Goal: Task Accomplishment & Management: Manage account settings

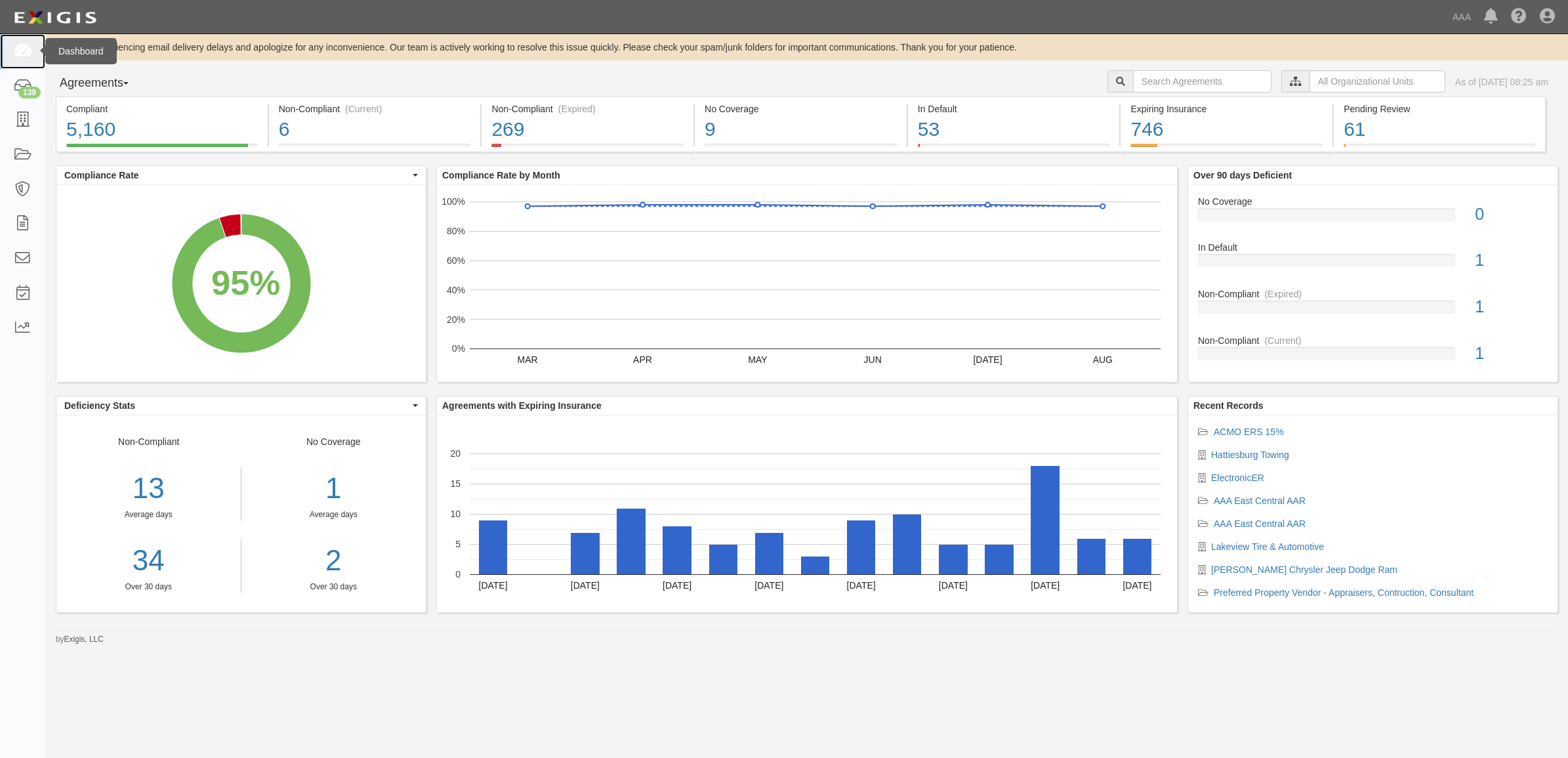
click at [33, 50] on link at bounding box center [23, 51] width 45 height 35
click at [18, 116] on icon at bounding box center [22, 120] width 18 height 15
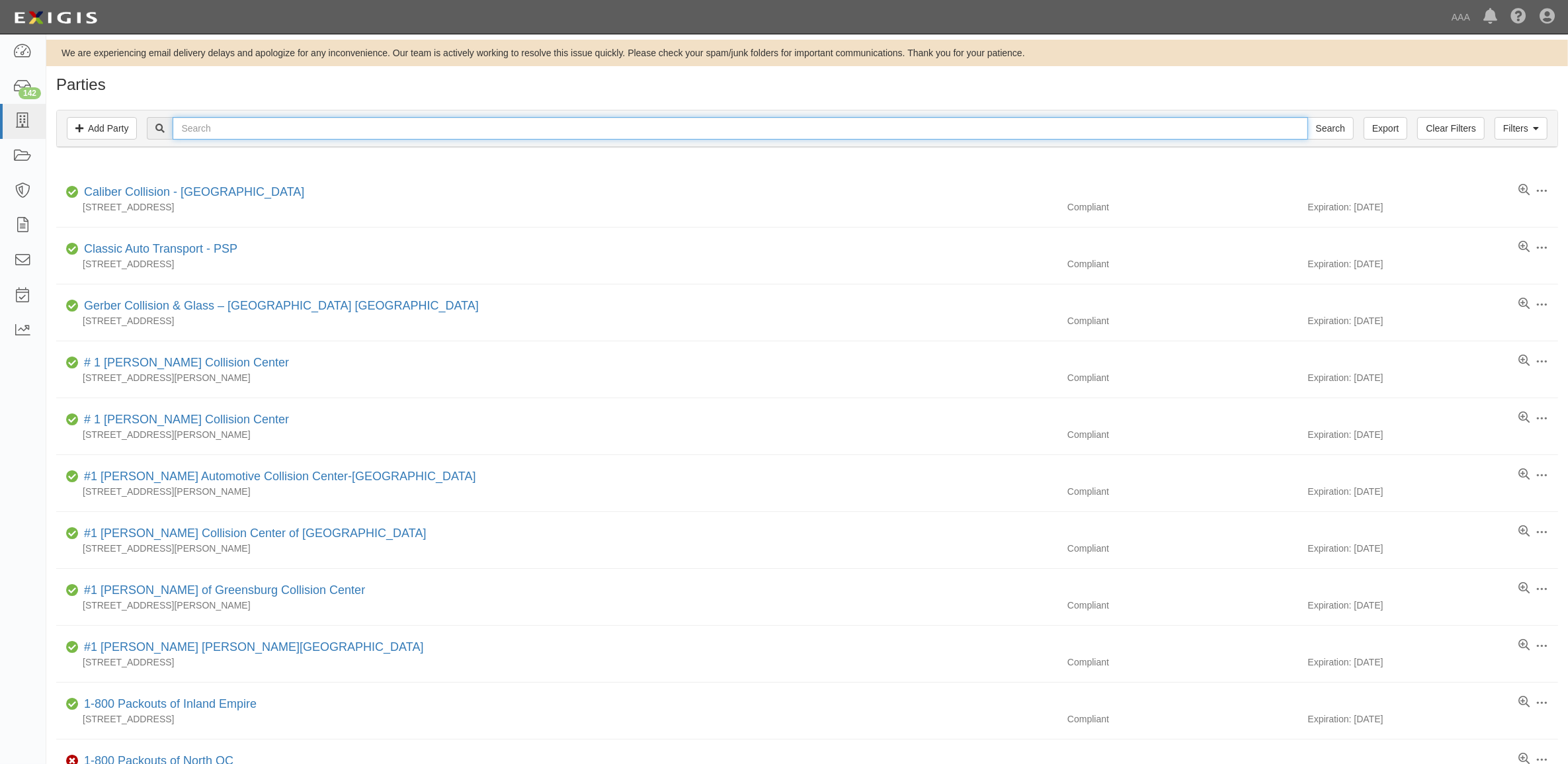
click at [329, 123] on input "text" at bounding box center [739, 129] width 1135 height 23
type input "550015"
click at [1307, 117] on input "Search" at bounding box center [1330, 129] width 46 height 23
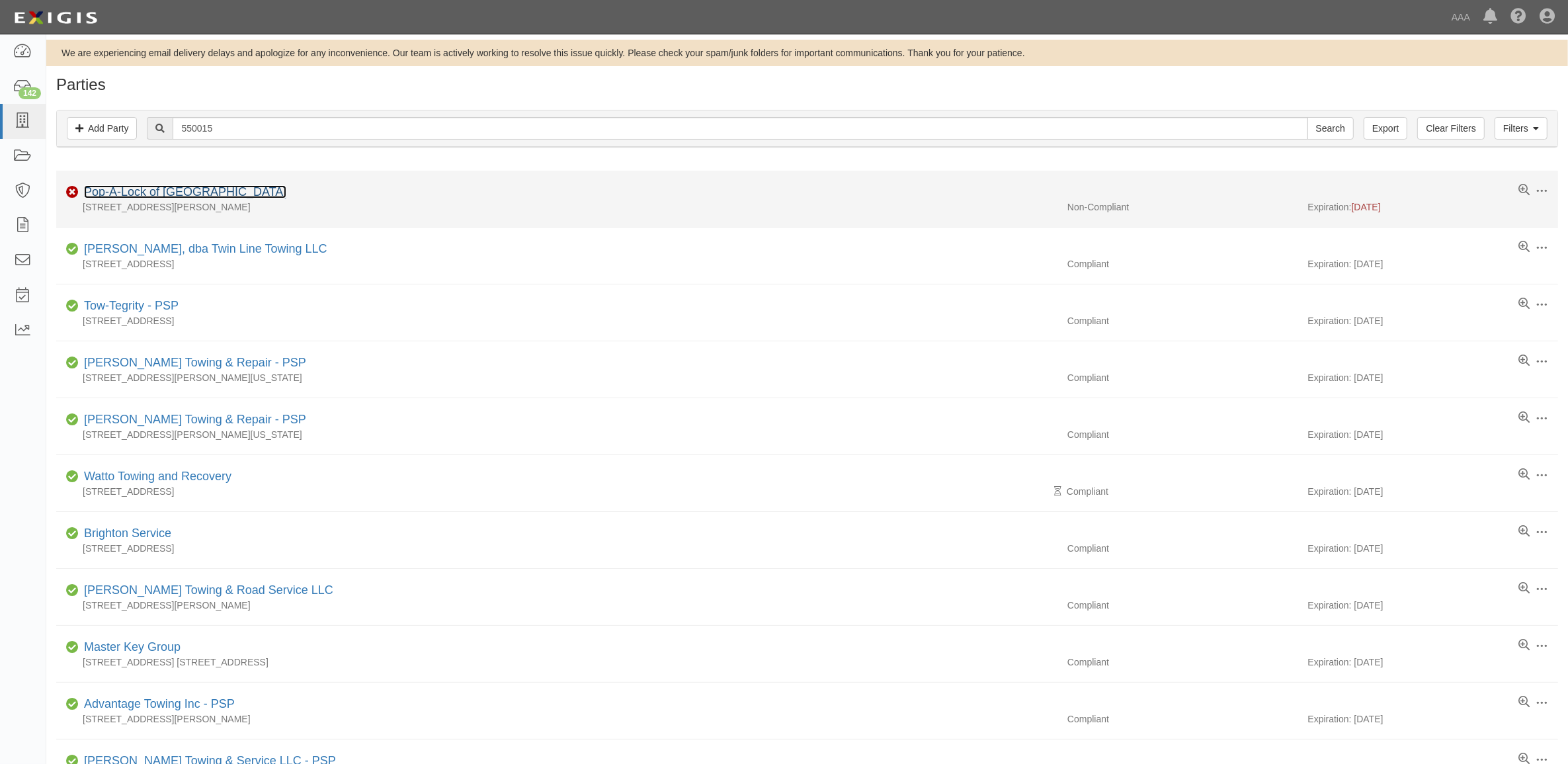
click at [164, 193] on link "Pop-A-Lock of Pittsburgh" at bounding box center [185, 192] width 202 height 13
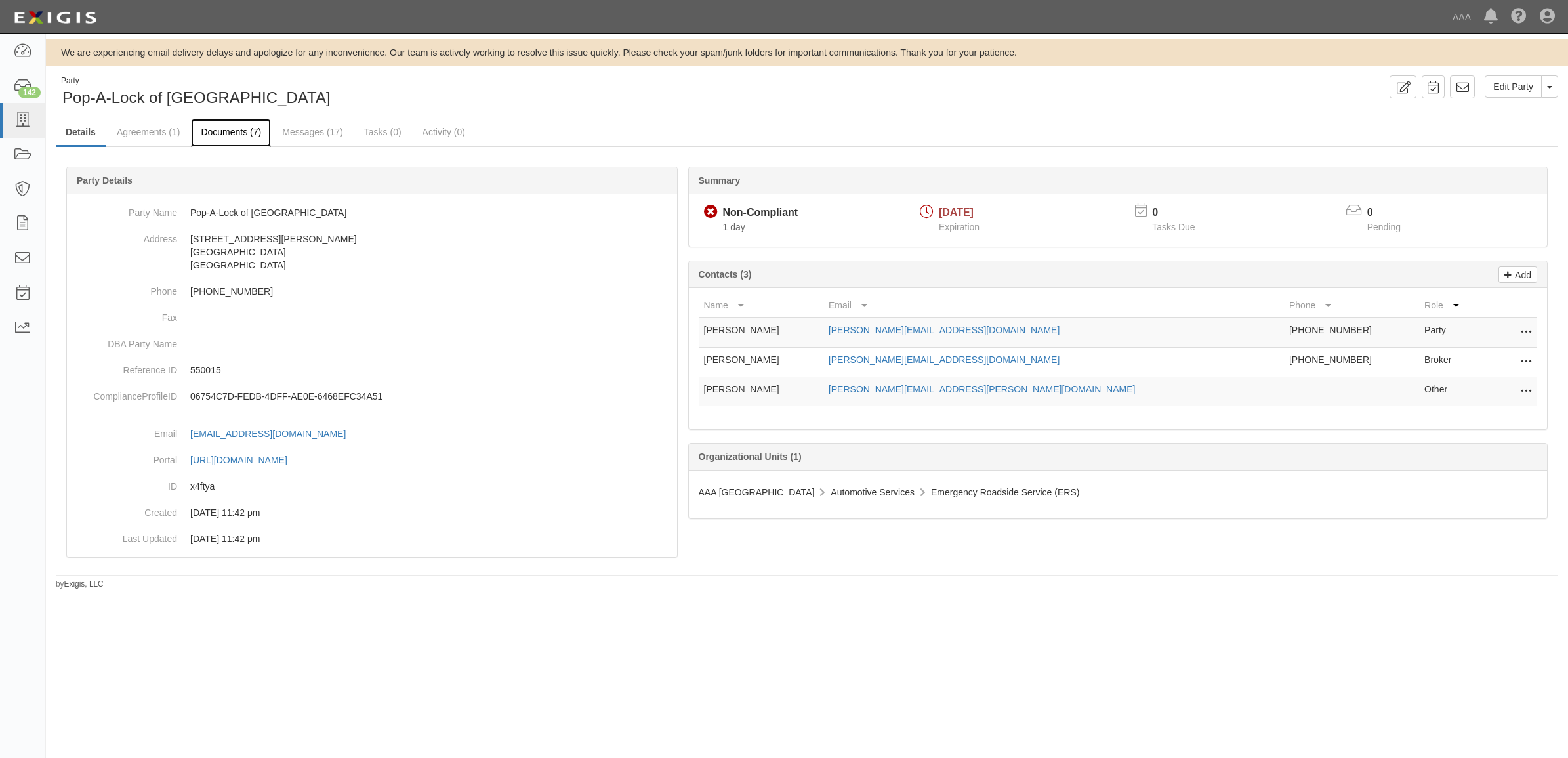
click at [233, 136] on link "Documents (7)" at bounding box center [231, 133] width 80 height 29
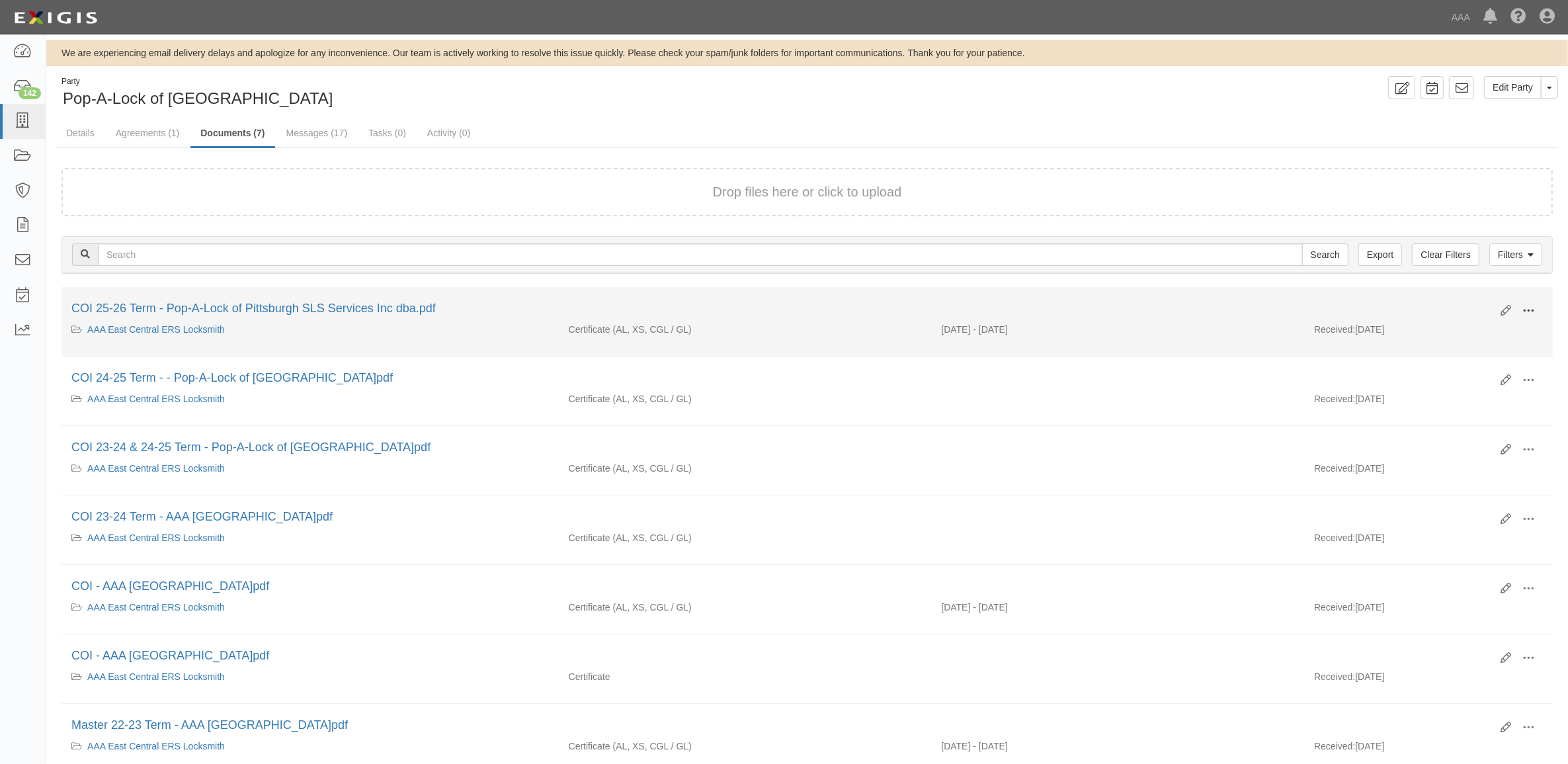
click at [1525, 305] on span at bounding box center [1529, 311] width 12 height 12
click at [1489, 322] on link "View" at bounding box center [1464, 330] width 104 height 24
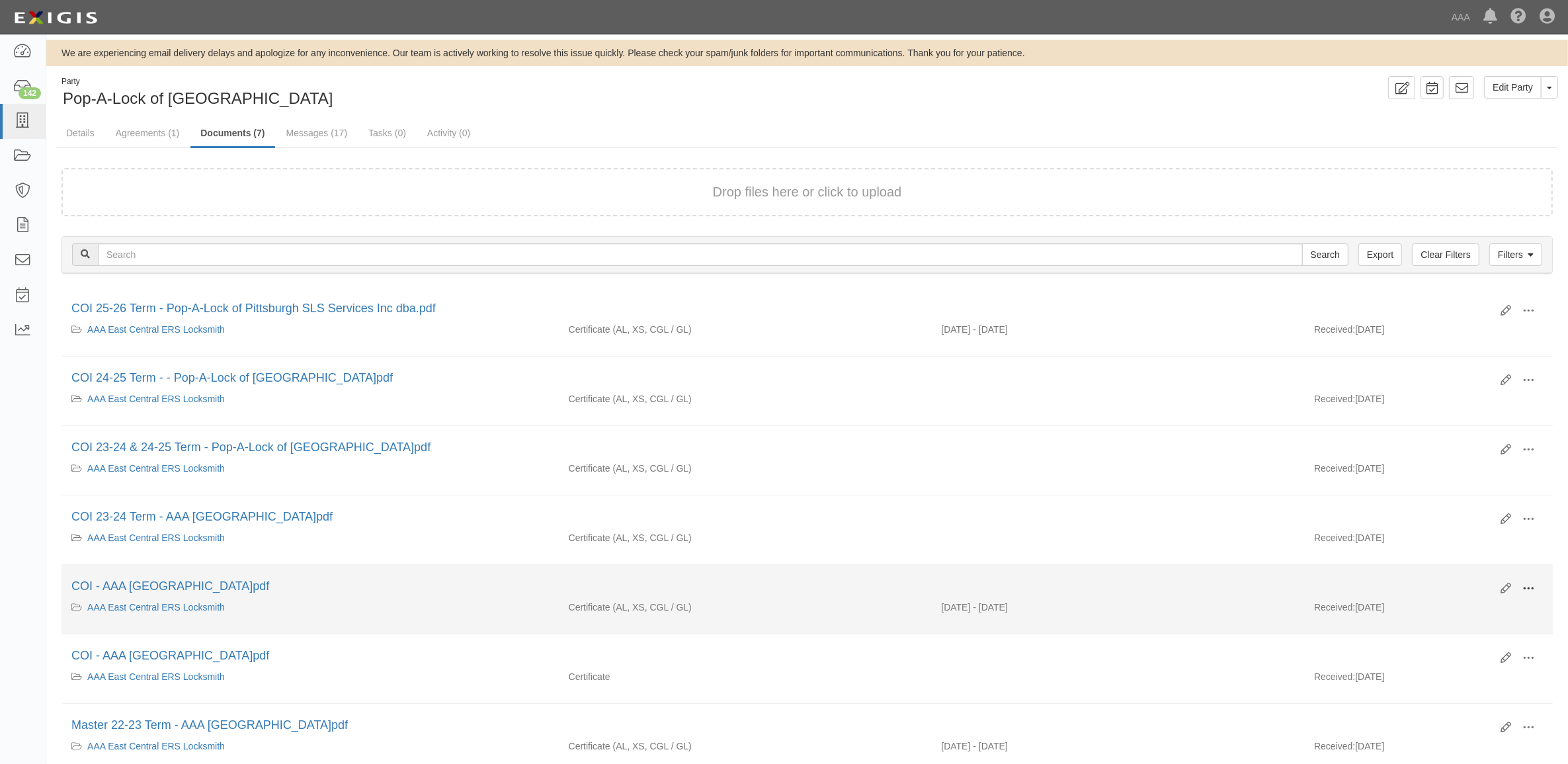
click at [1523, 589] on span at bounding box center [1529, 589] width 12 height 12
click at [1455, 609] on link "View" at bounding box center [1464, 607] width 104 height 24
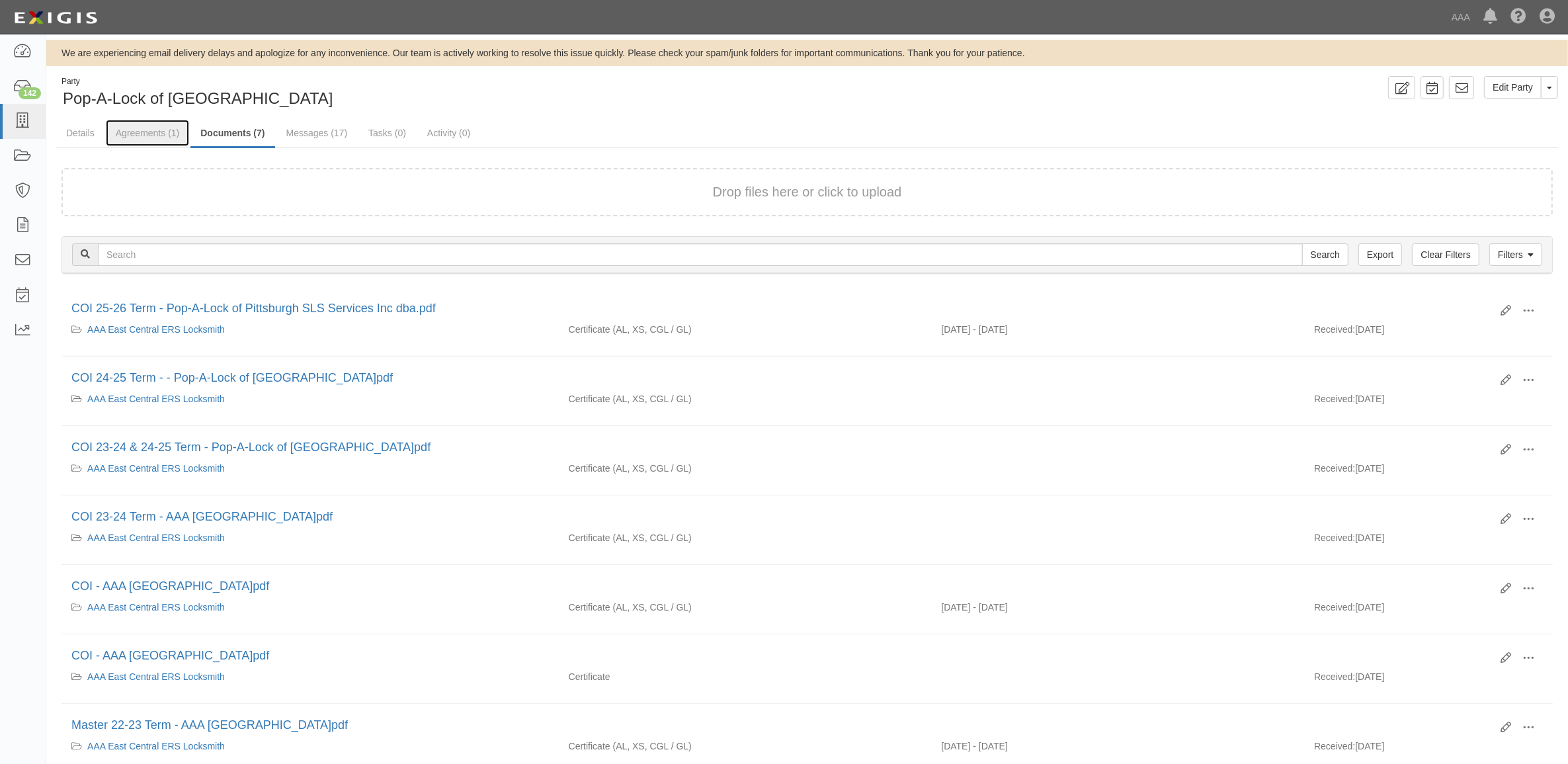
drag, startPoint x: 150, startPoint y: 133, endPoint x: 228, endPoint y: 153, distance: 80.5
click at [150, 133] on link "Agreements (1)" at bounding box center [147, 133] width 83 height 26
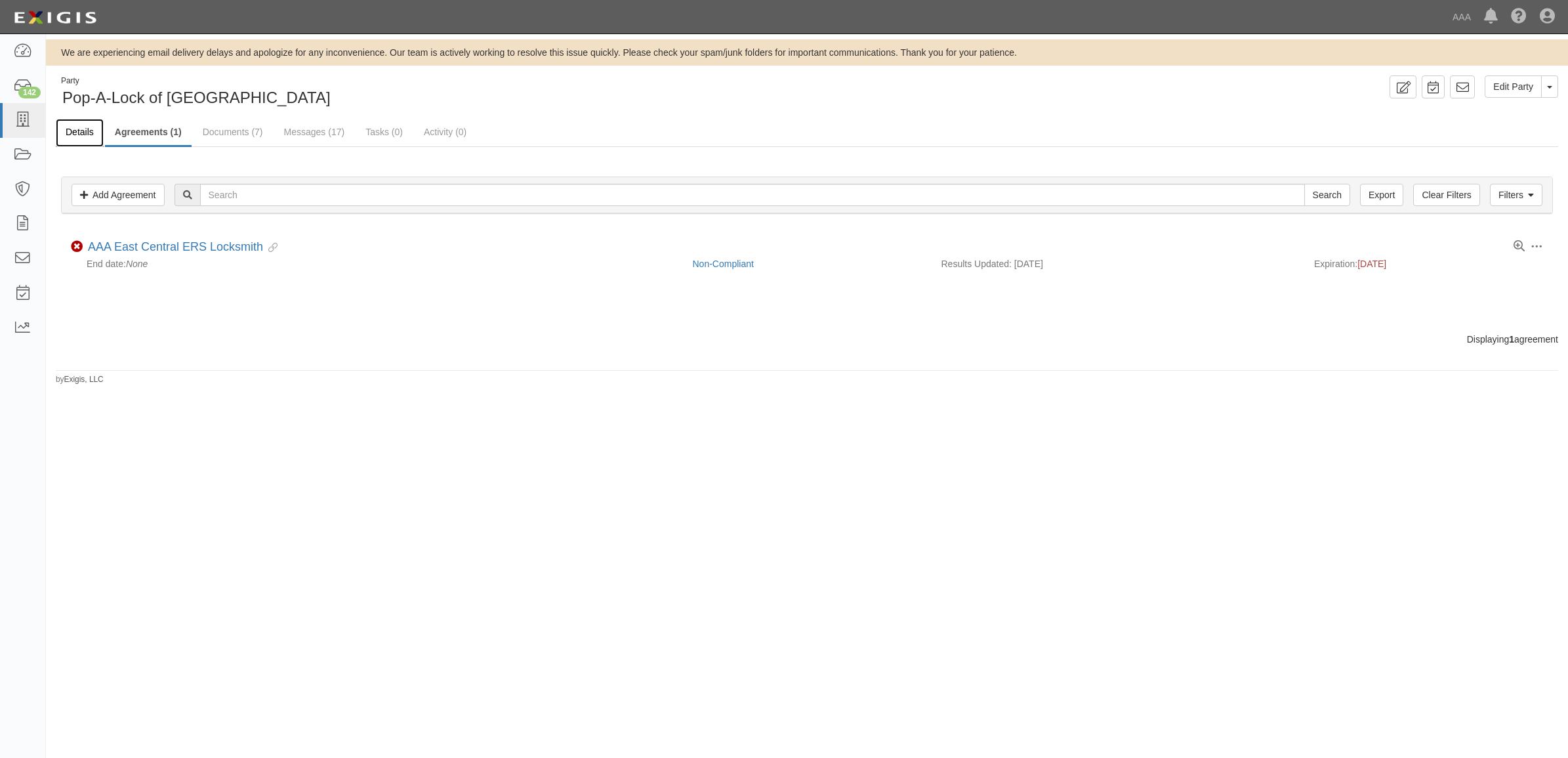
click at [76, 135] on link "Details" at bounding box center [79, 133] width 48 height 29
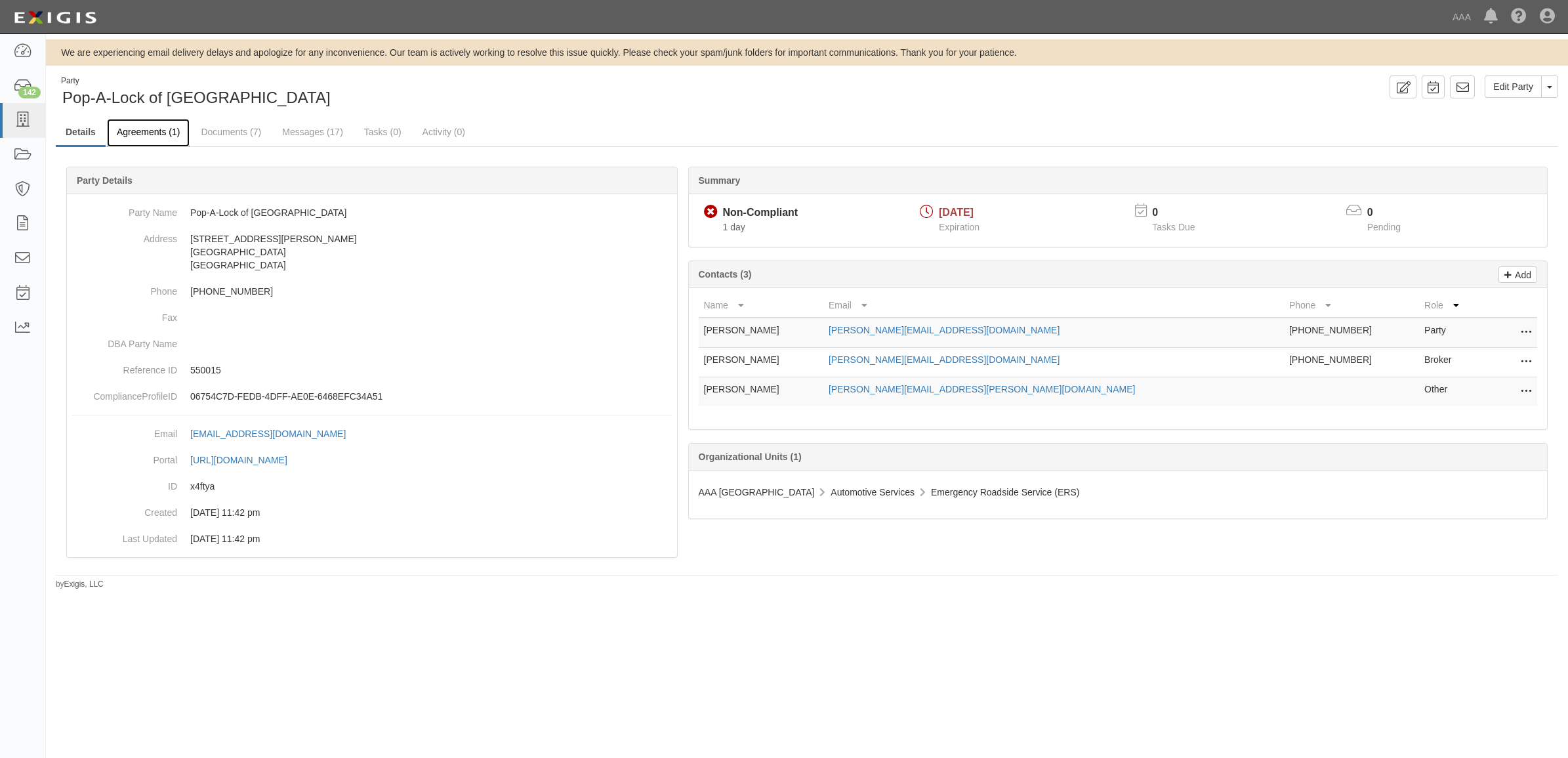
click at [138, 132] on link "Agreements (1)" at bounding box center [148, 133] width 82 height 29
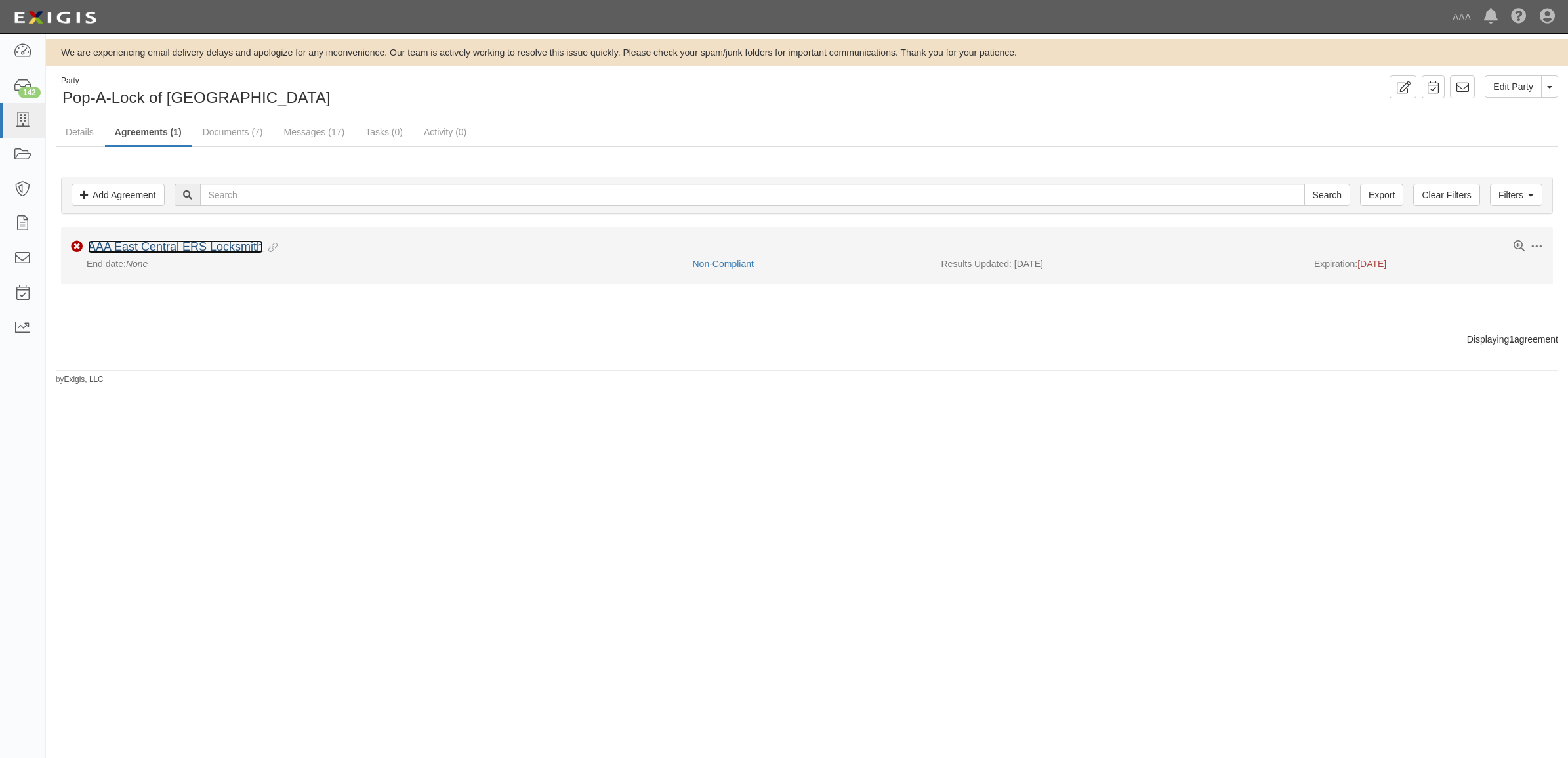
click at [221, 250] on link "AAA East Central ERS Locksmith" at bounding box center [175, 247] width 175 height 13
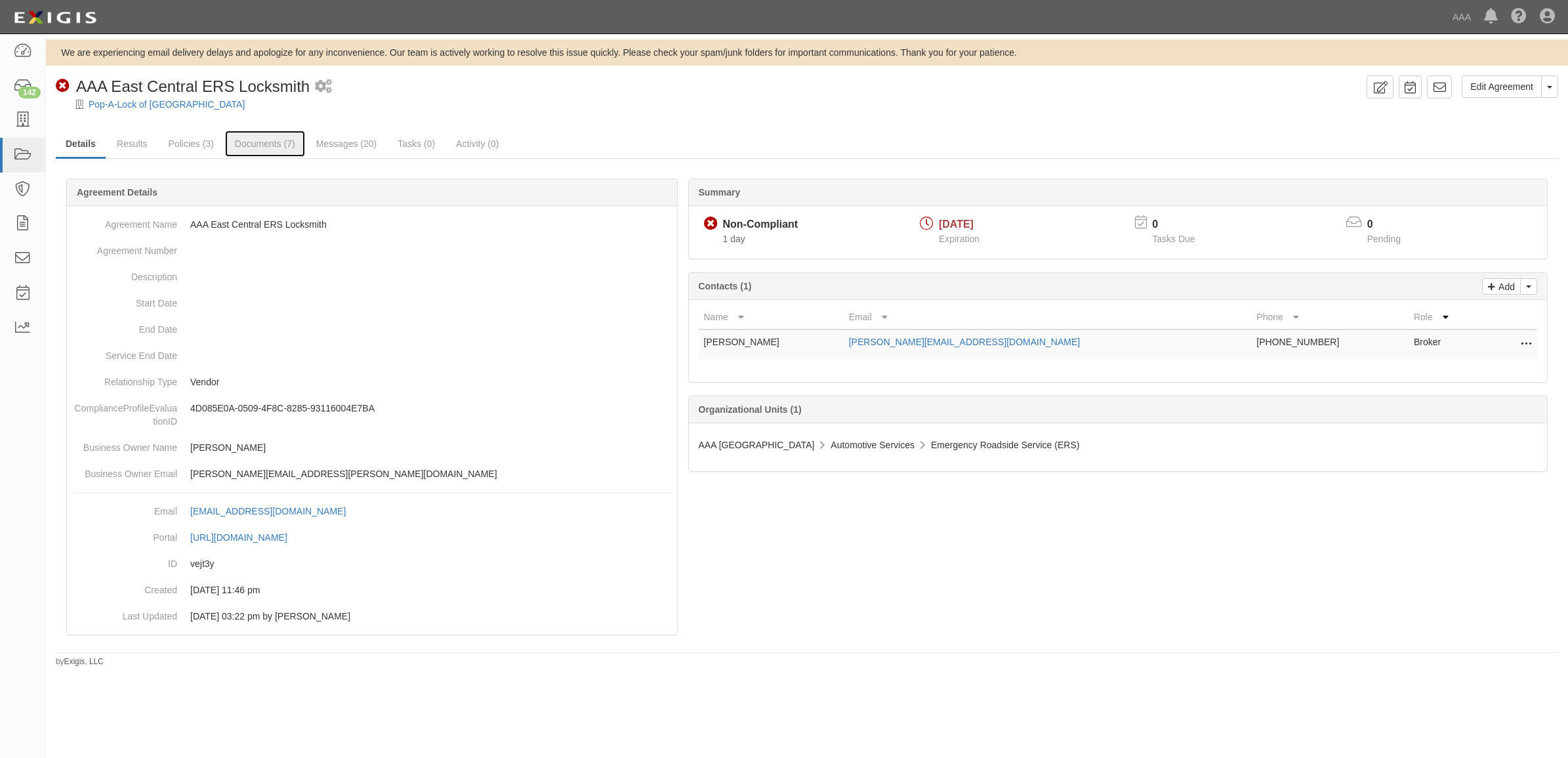
drag, startPoint x: 263, startPoint y: 139, endPoint x: 323, endPoint y: 164, distance: 65.0
click at [263, 140] on link "Documents (7)" at bounding box center [265, 143] width 80 height 26
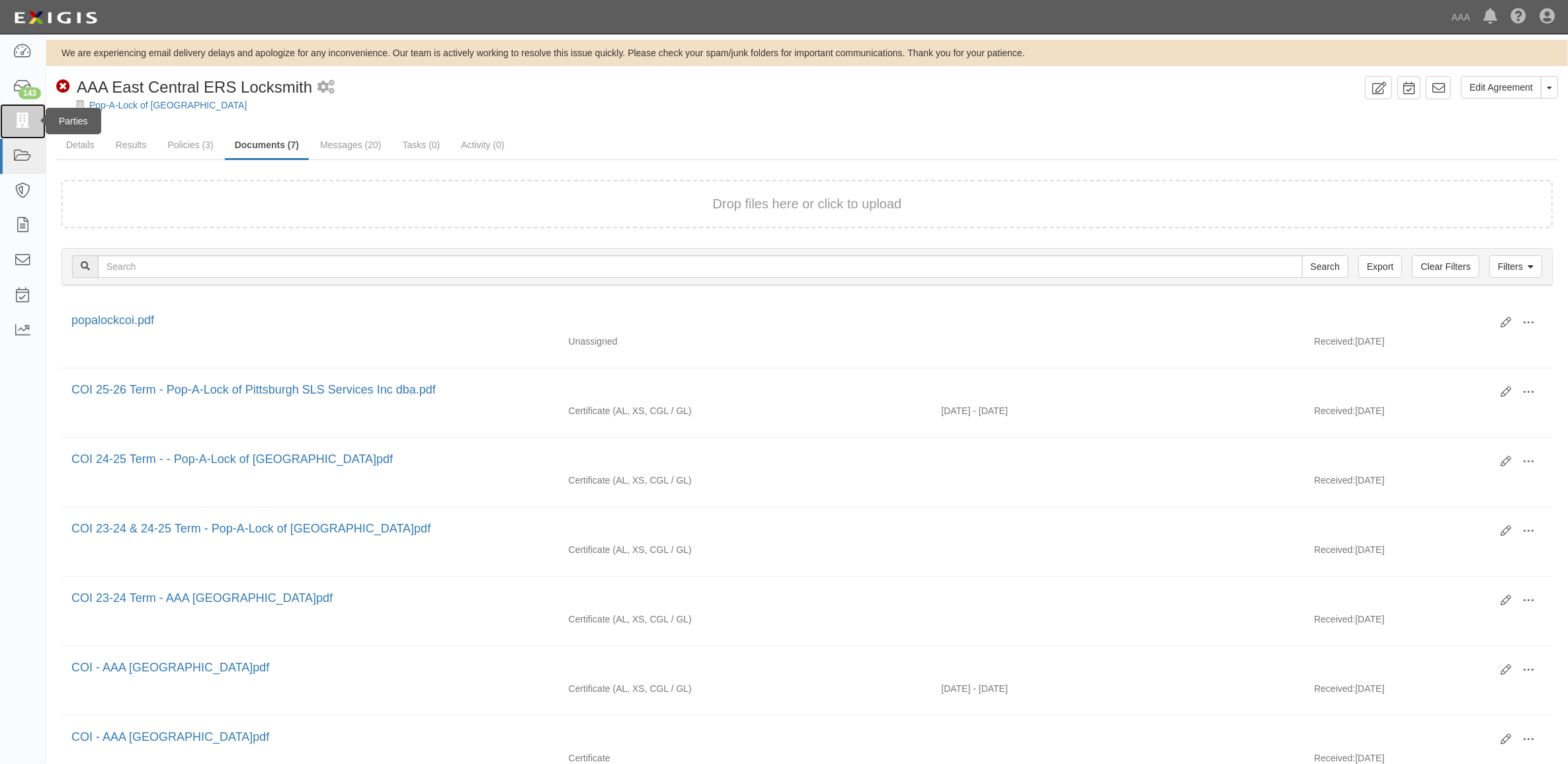
drag, startPoint x: 22, startPoint y: 123, endPoint x: 166, endPoint y: 158, distance: 148.2
click at [22, 123] on icon at bounding box center [22, 121] width 18 height 15
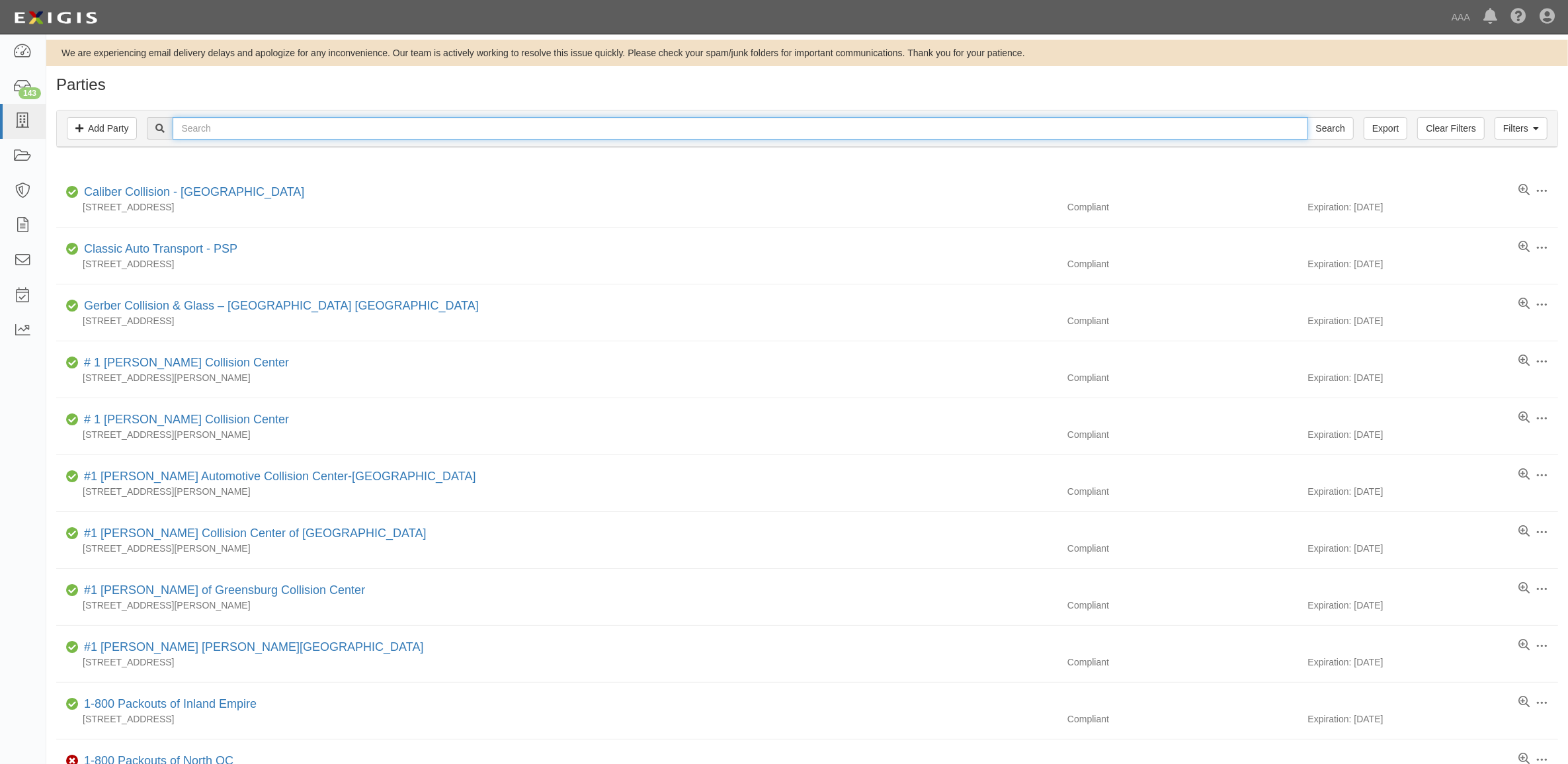
click at [318, 124] on input "text" at bounding box center [739, 129] width 1135 height 23
type input "516435"
click at [1307, 117] on input "Search" at bounding box center [1330, 129] width 46 height 23
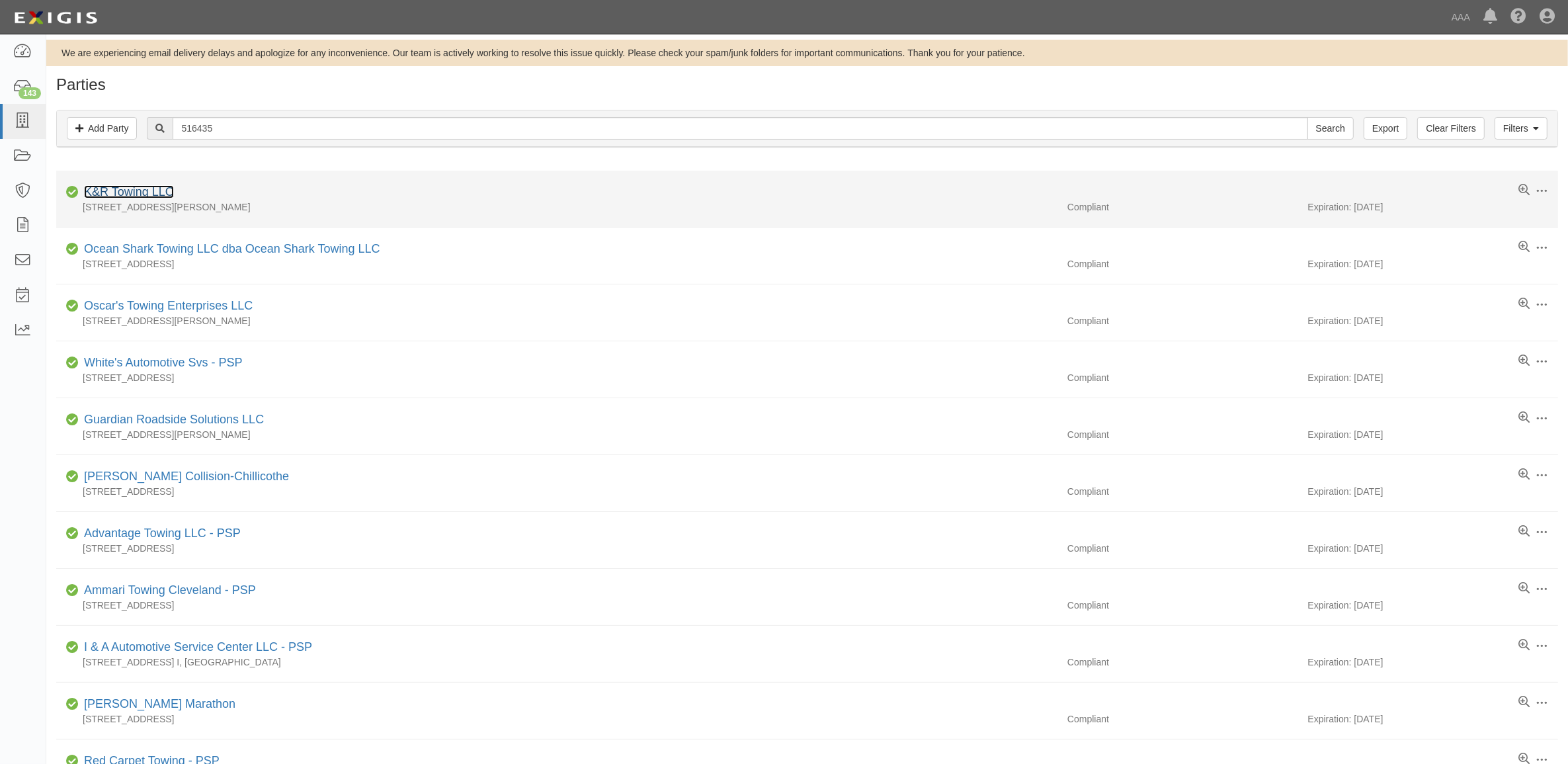
drag, startPoint x: 0, startPoint y: 0, endPoint x: 136, endPoint y: 200, distance: 241.9
click at [136, 199] on link "K&R Towing LLC" at bounding box center [129, 192] width 90 height 13
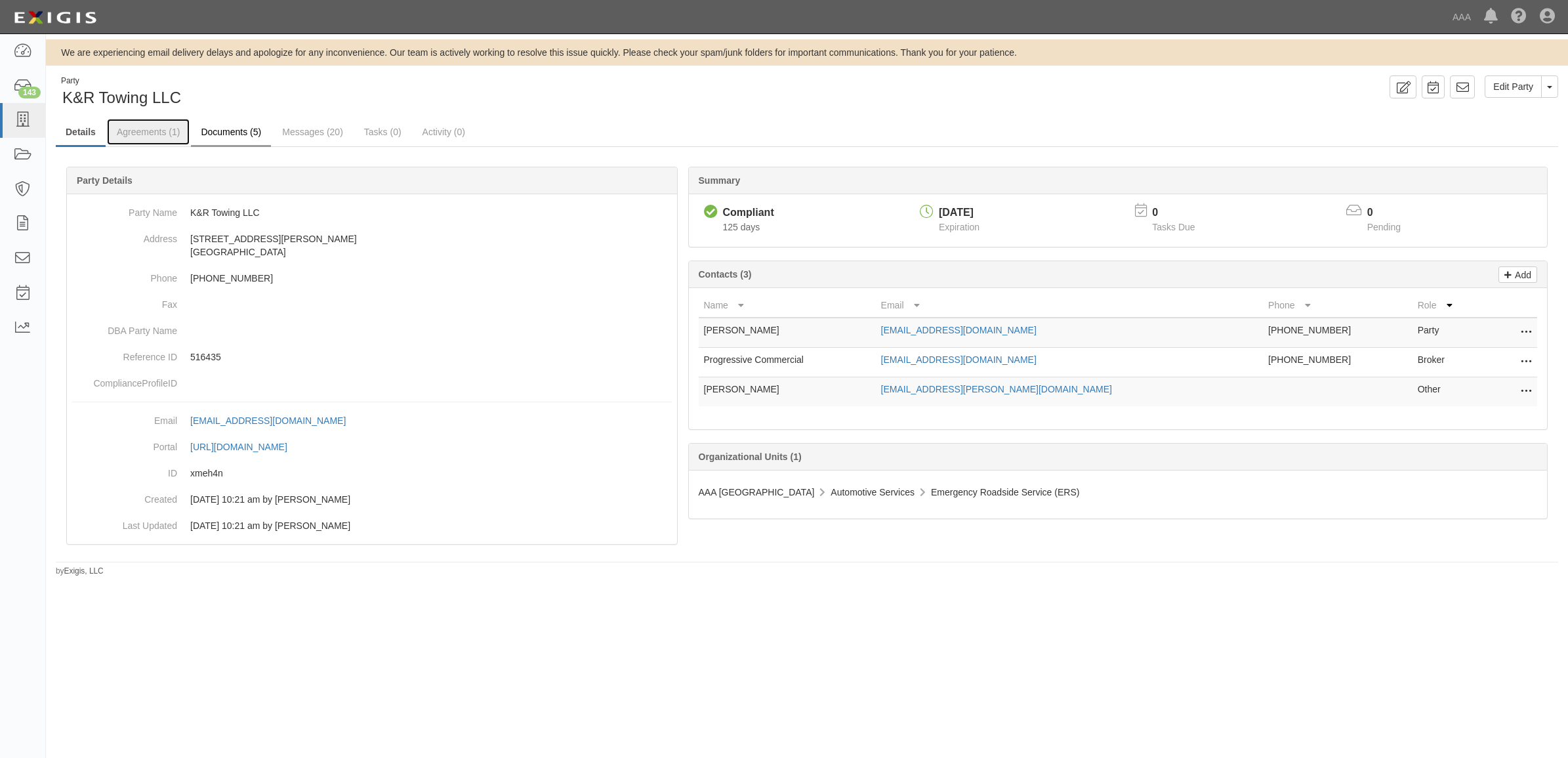
drag, startPoint x: 168, startPoint y: 129, endPoint x: 212, endPoint y: 139, distance: 45.1
click at [168, 129] on link "Agreements (1)" at bounding box center [148, 132] width 82 height 26
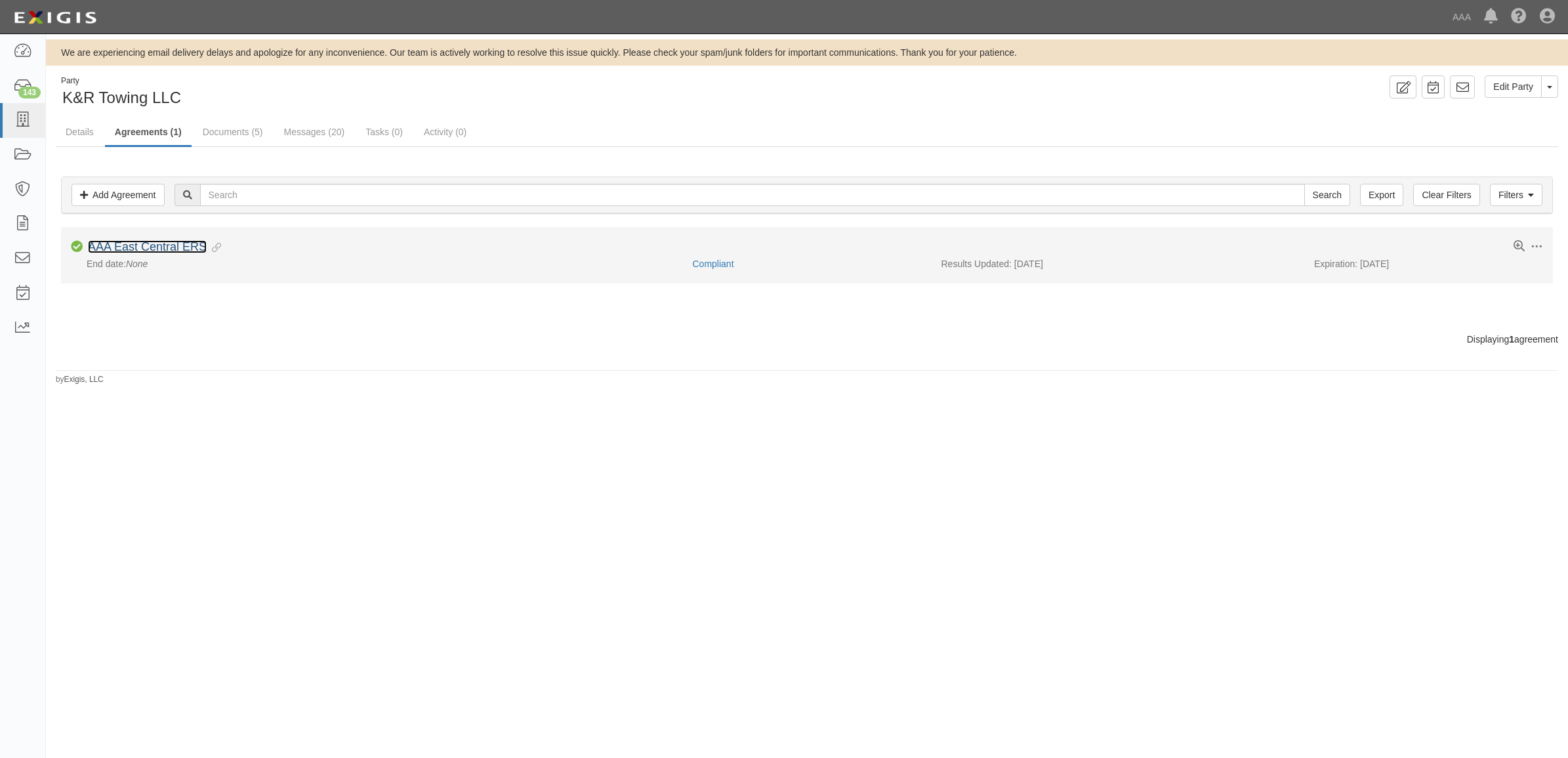
click at [143, 246] on link "AAA East Central ERS" at bounding box center [147, 247] width 119 height 13
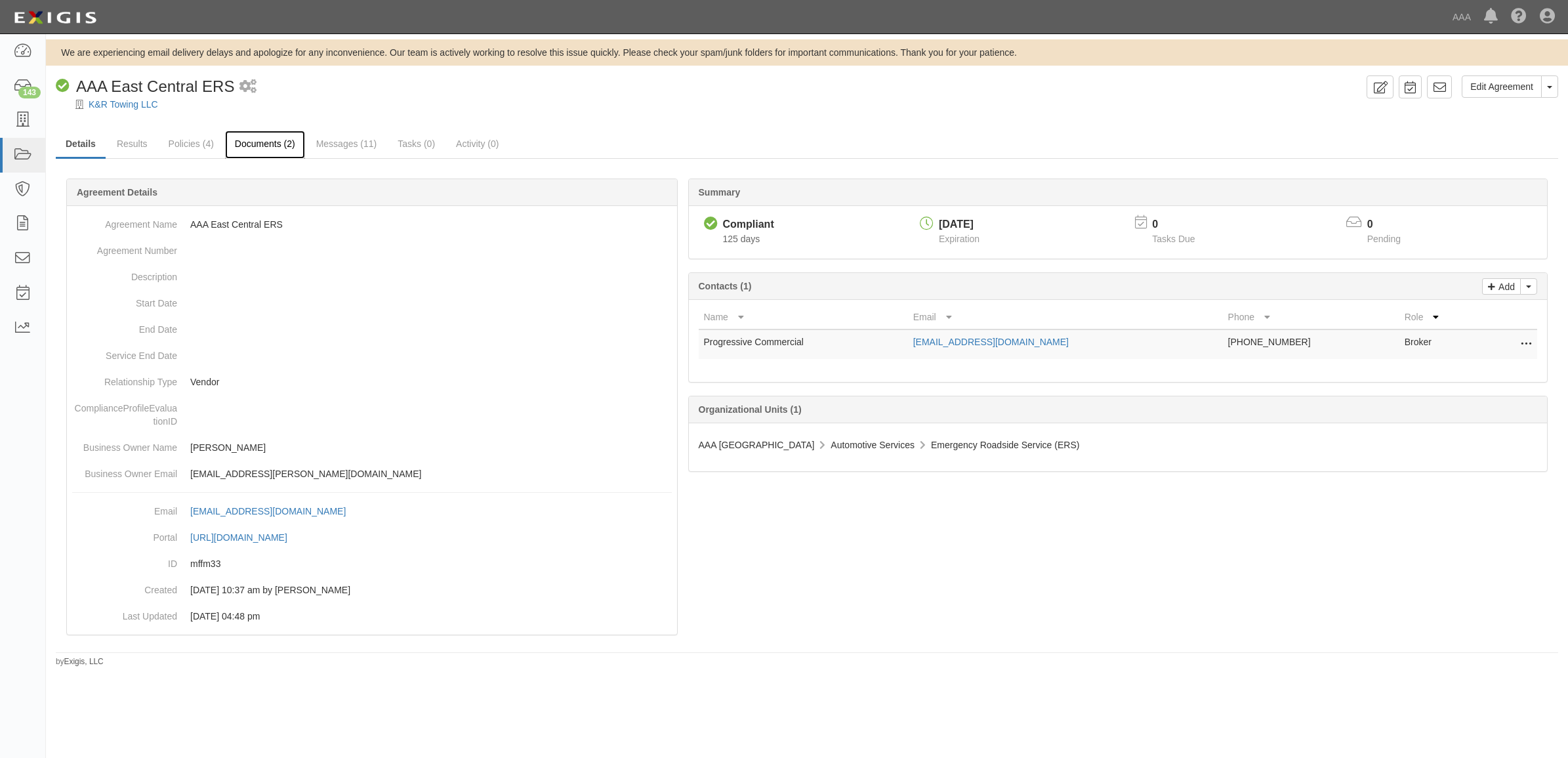
click at [247, 142] on link "Documents (2)" at bounding box center [265, 144] width 80 height 29
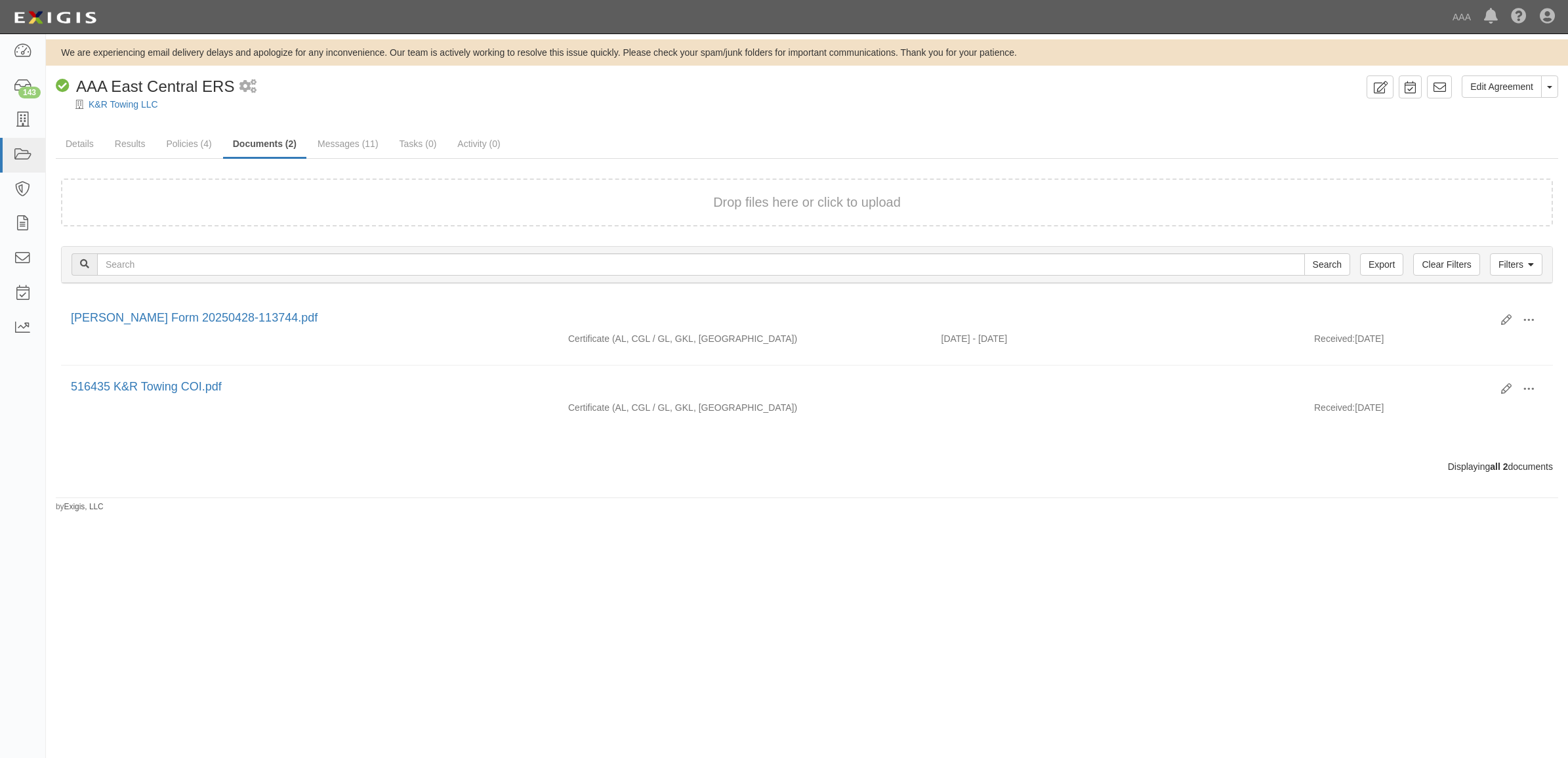
click at [296, 195] on div "Drop files here or click to upload" at bounding box center [807, 202] width 1463 height 19
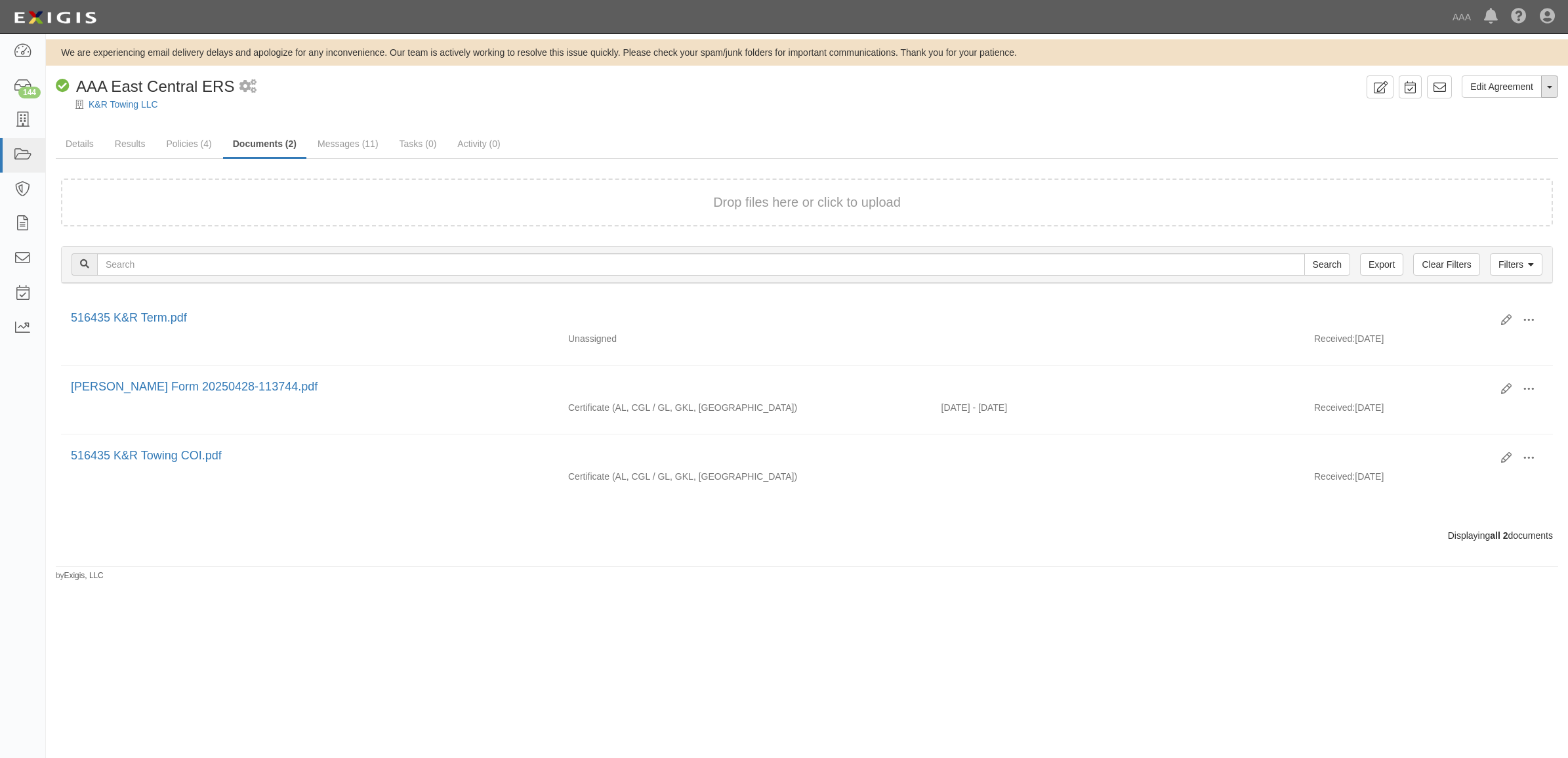
click at [1551, 90] on button "Toggle Agreement Dropdown" at bounding box center [1550, 87] width 17 height 23
drag, startPoint x: 1150, startPoint y: 135, endPoint x: 741, endPoint y: 135, distance: 409.0
click at [1150, 135] on ul "Details Results Policies (4) Documents (2) Messages (11) Tasks (0) Activity (0)" at bounding box center [807, 144] width 1503 height 29
click at [115, 101] on link "K&R Towing LLC" at bounding box center [123, 104] width 69 height 10
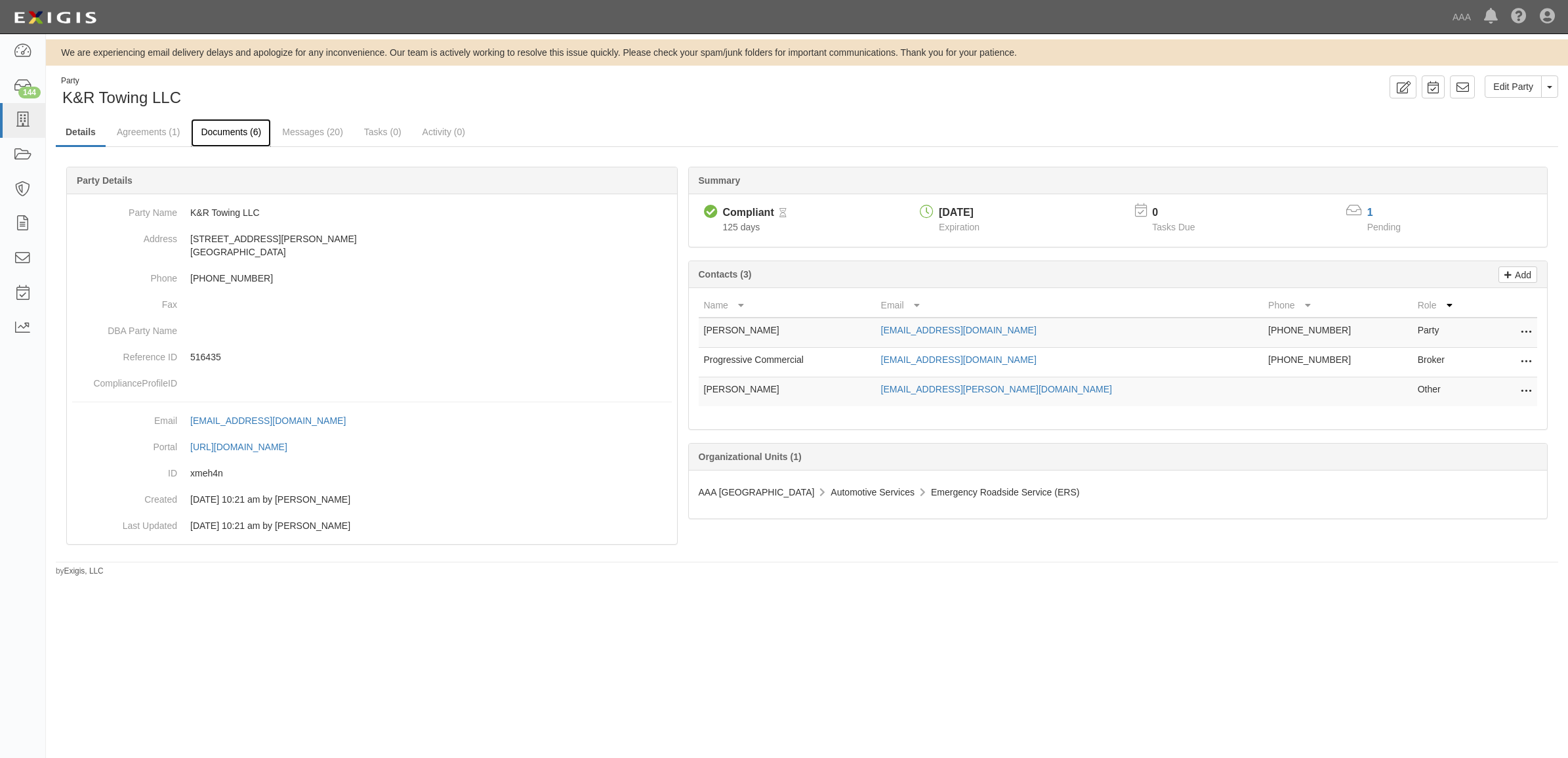
click at [228, 132] on link "Documents (6)" at bounding box center [231, 133] width 80 height 29
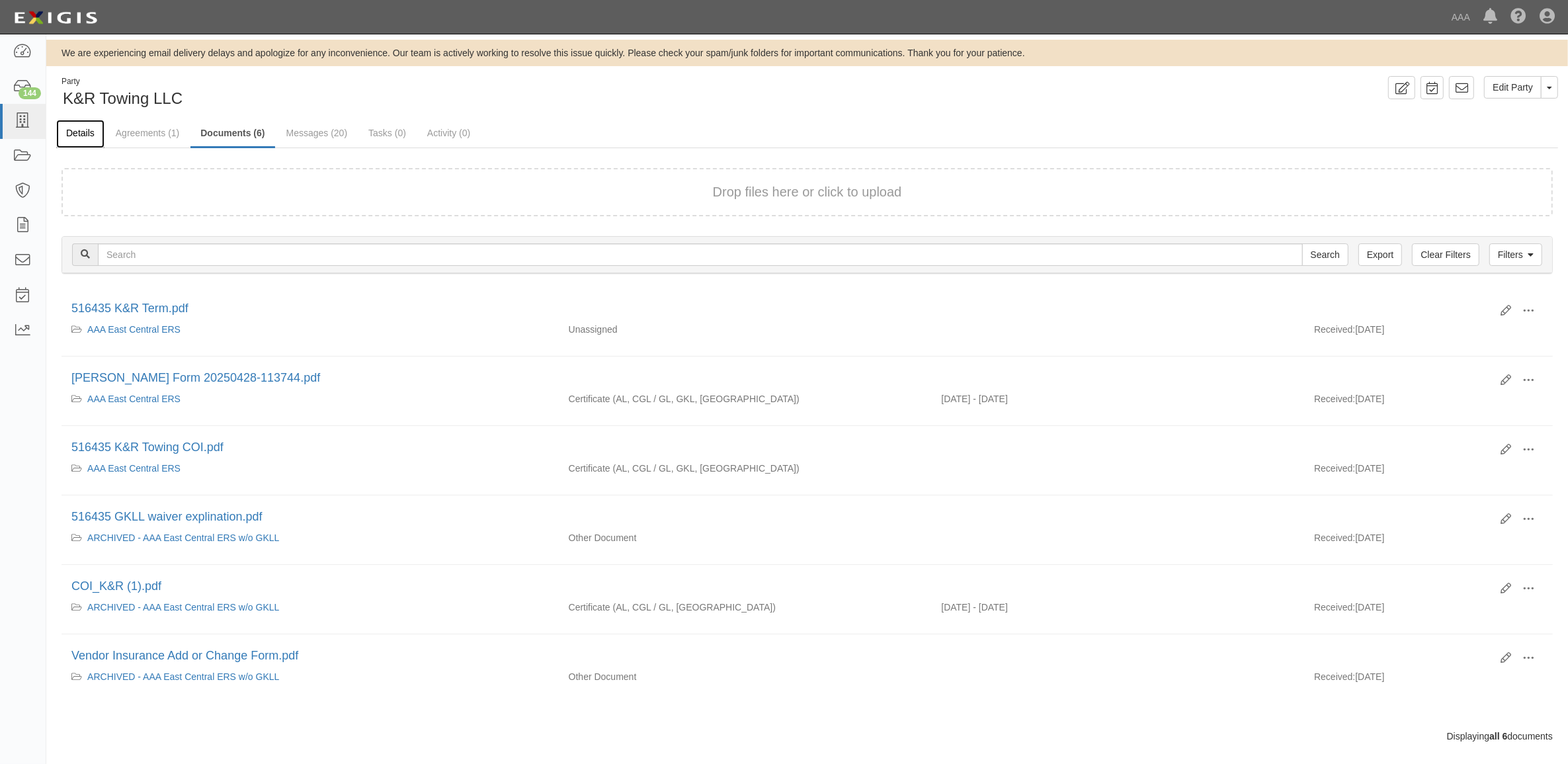
click at [77, 137] on link "Details" at bounding box center [80, 134] width 48 height 29
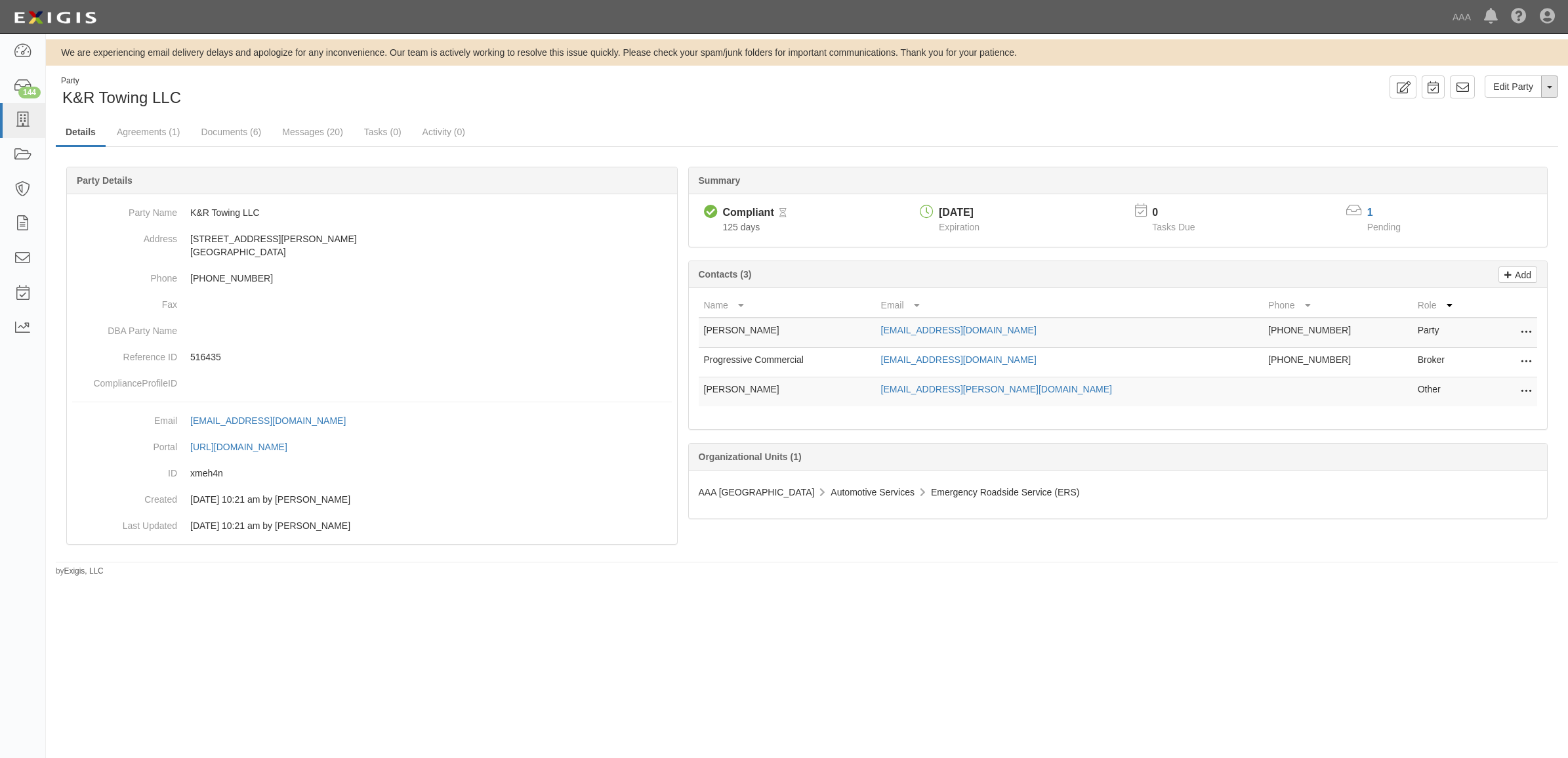
click at [1546, 89] on button "Toggle Party Dropdown" at bounding box center [1550, 87] width 17 height 23
click at [1512, 123] on link "Archive Party" at bounding box center [1505, 129] width 103 height 17
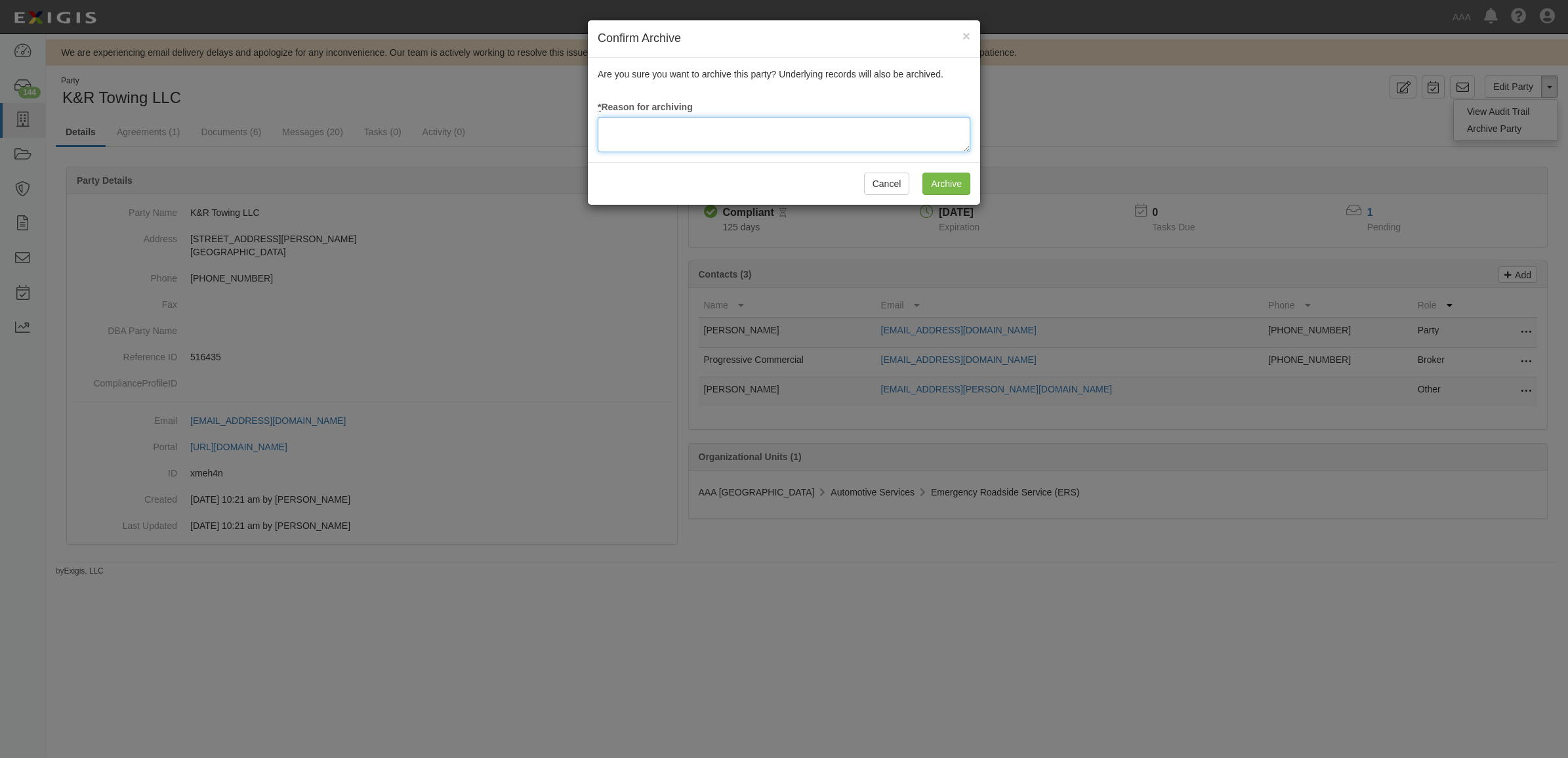
click at [641, 143] on textarea at bounding box center [784, 135] width 372 height 36
type textarea "Station Terminated"
click at [952, 184] on input "Archive" at bounding box center [946, 184] width 48 height 23
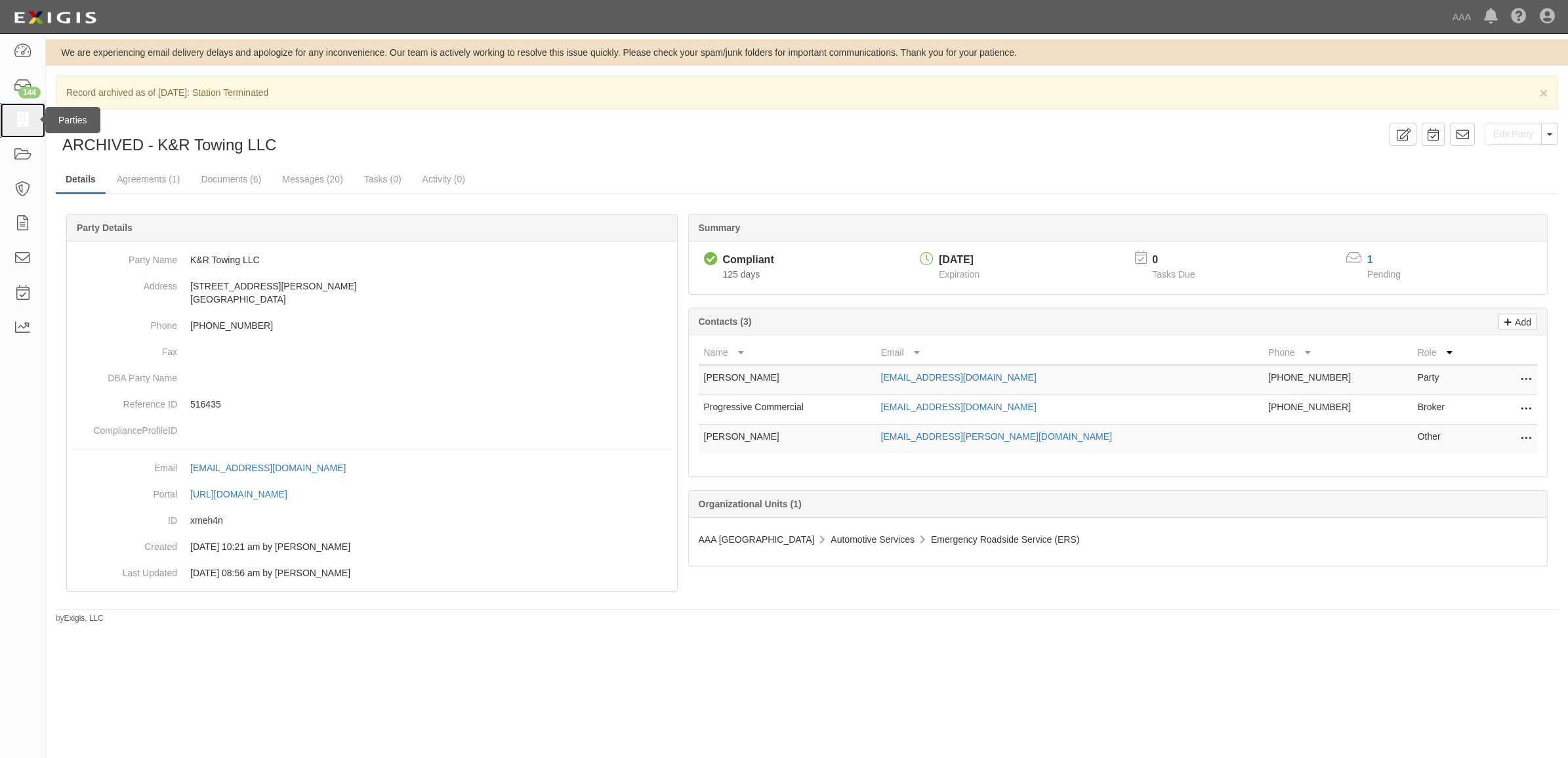
click at [17, 125] on icon at bounding box center [22, 120] width 18 height 15
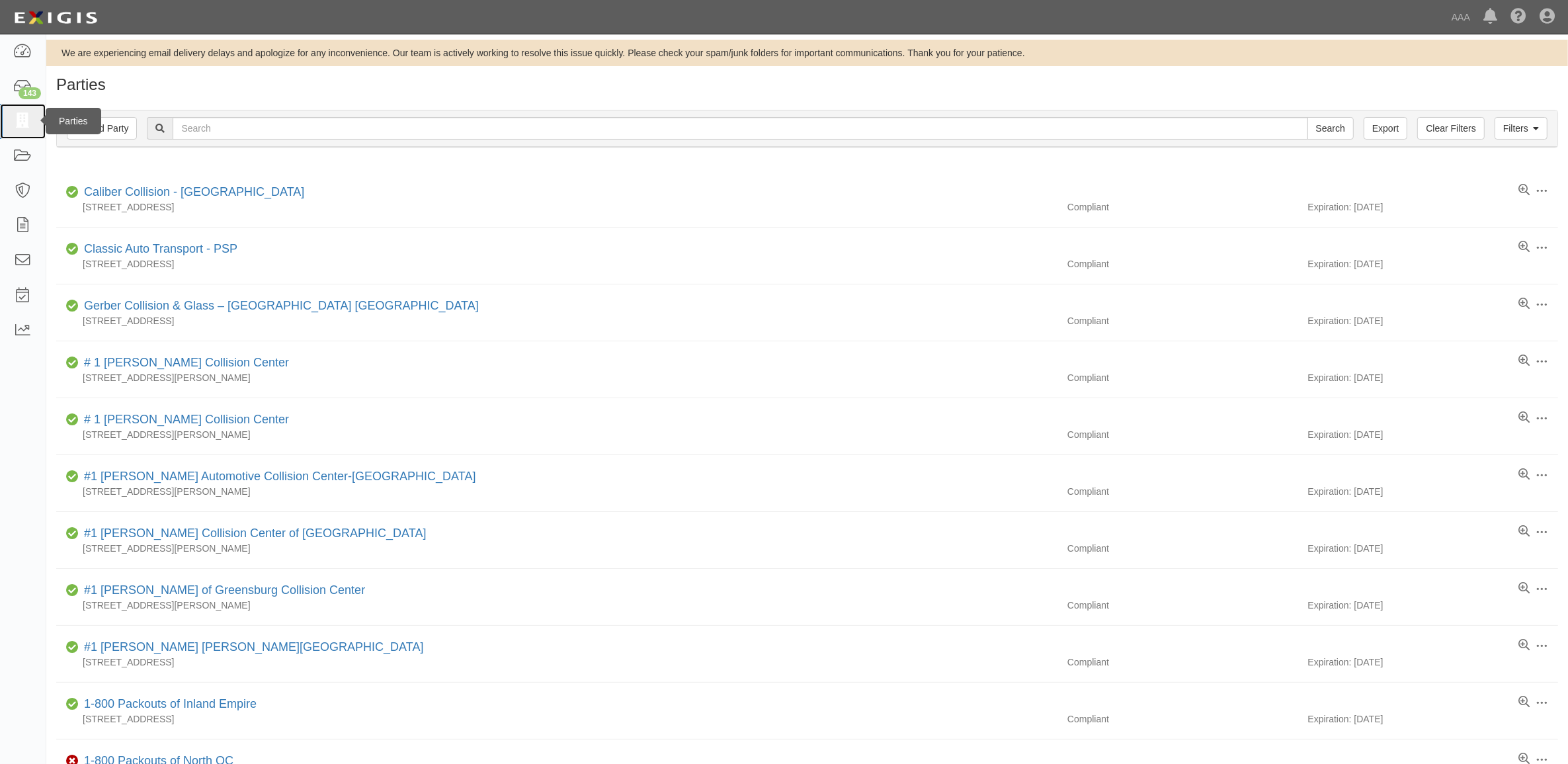
click at [32, 121] on icon at bounding box center [22, 121] width 18 height 15
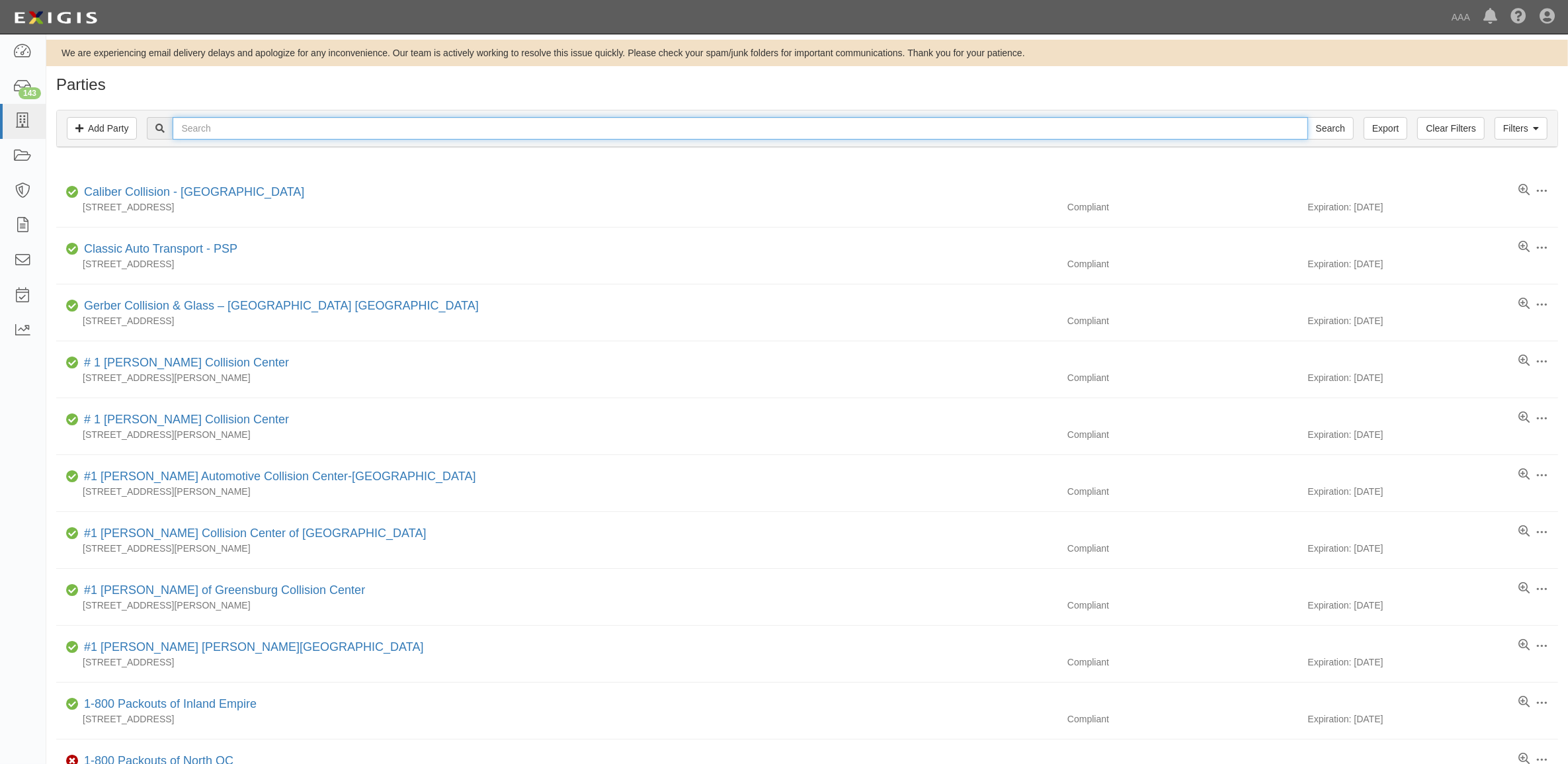
click at [315, 133] on input "text" at bounding box center [739, 129] width 1135 height 23
type input "282986"
click at [1307, 117] on input "Search" at bounding box center [1330, 129] width 46 height 23
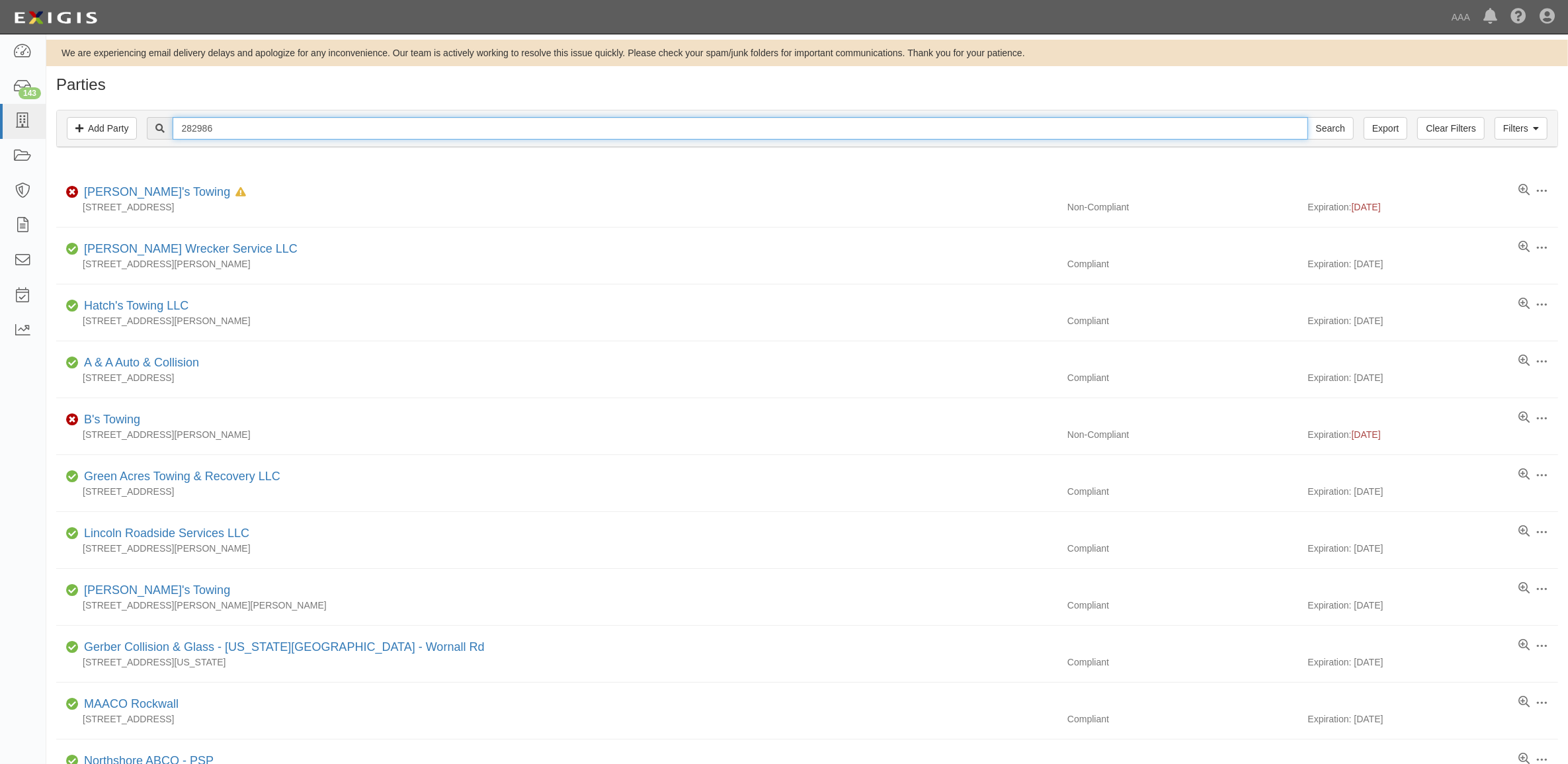
click at [280, 129] on input "282986" at bounding box center [739, 129] width 1135 height 23
type input "366512"
click at [1307, 117] on input "Search" at bounding box center [1330, 129] width 46 height 23
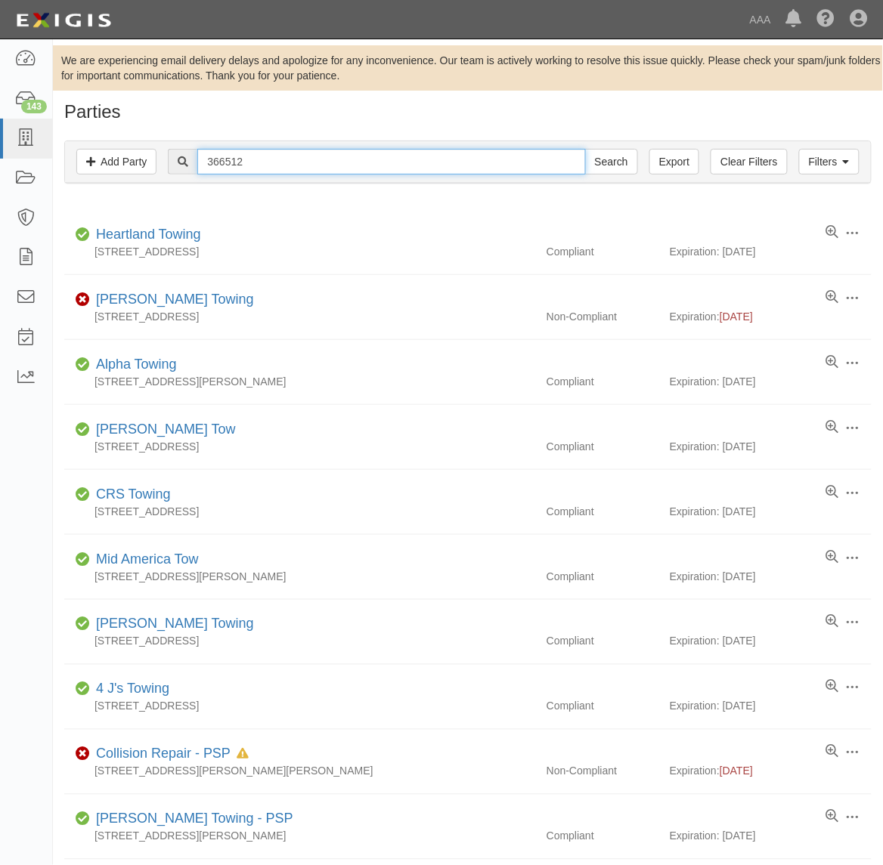
click at [351, 164] on input "366512" at bounding box center [391, 162] width 388 height 26
type input "282986"
click at [585, 149] on input "Search" at bounding box center [611, 162] width 53 height 26
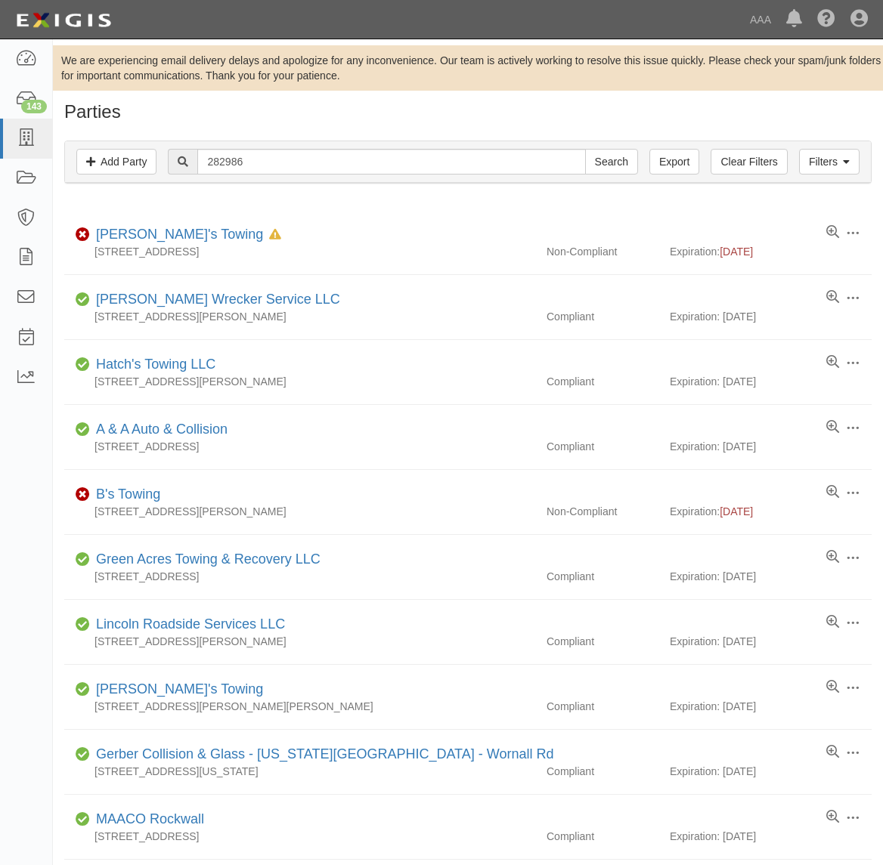
click at [170, 234] on link "[PERSON_NAME]'s Towing" at bounding box center [179, 234] width 167 height 15
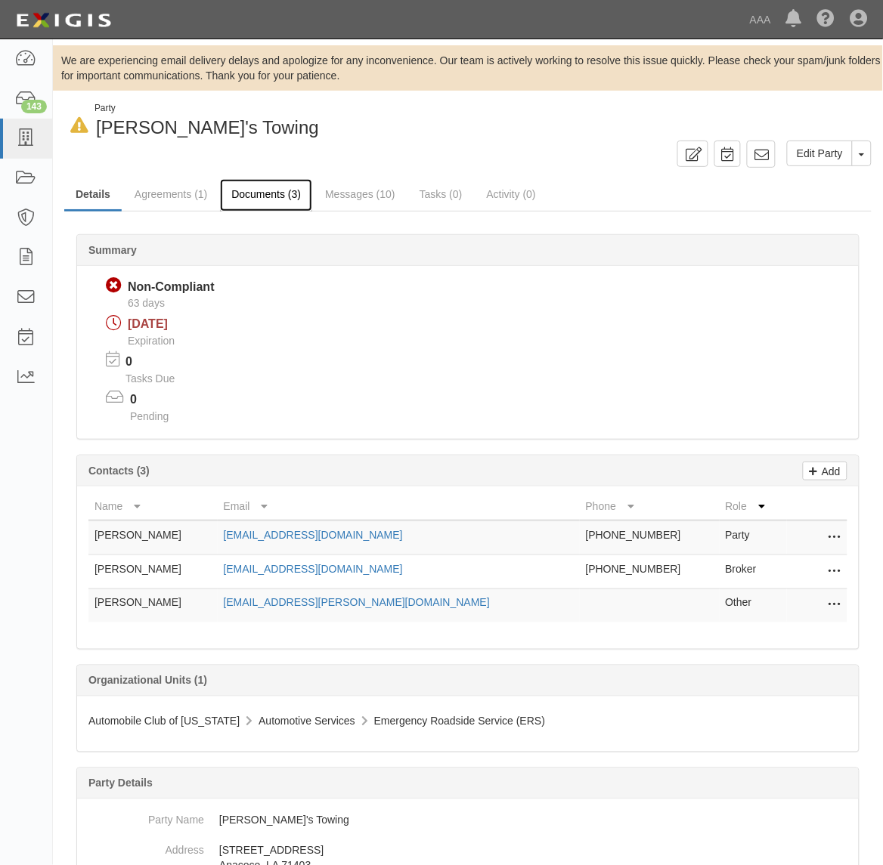
click at [272, 193] on link "Documents (3)" at bounding box center [266, 195] width 92 height 33
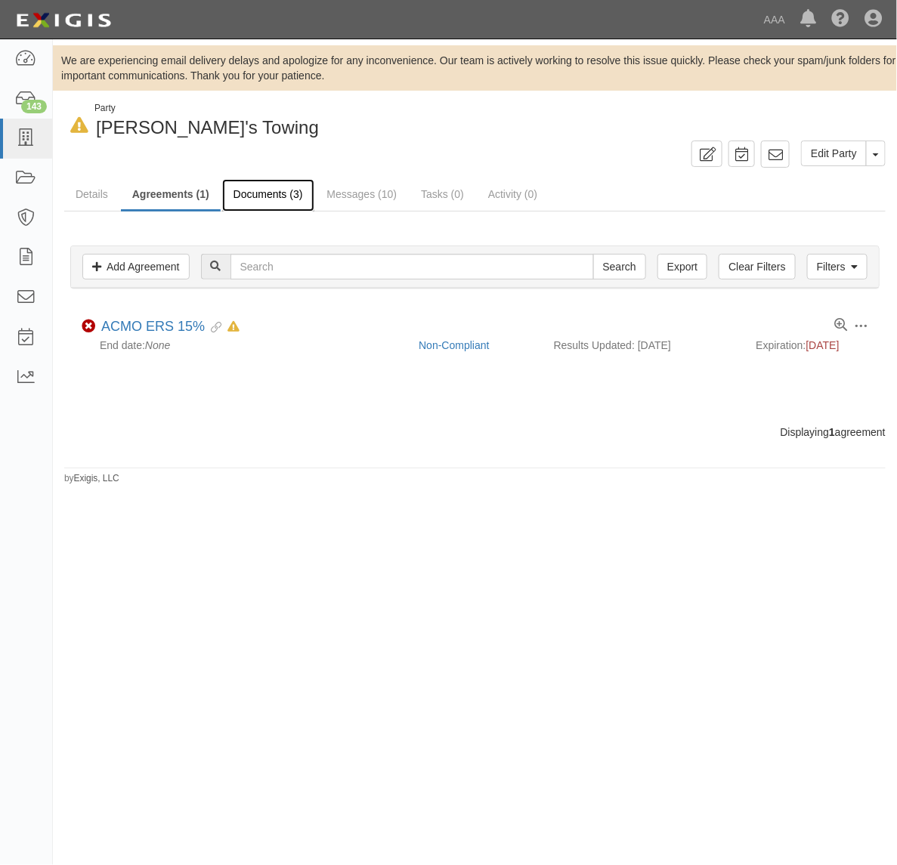
click at [263, 191] on link "Documents (3)" at bounding box center [268, 195] width 92 height 33
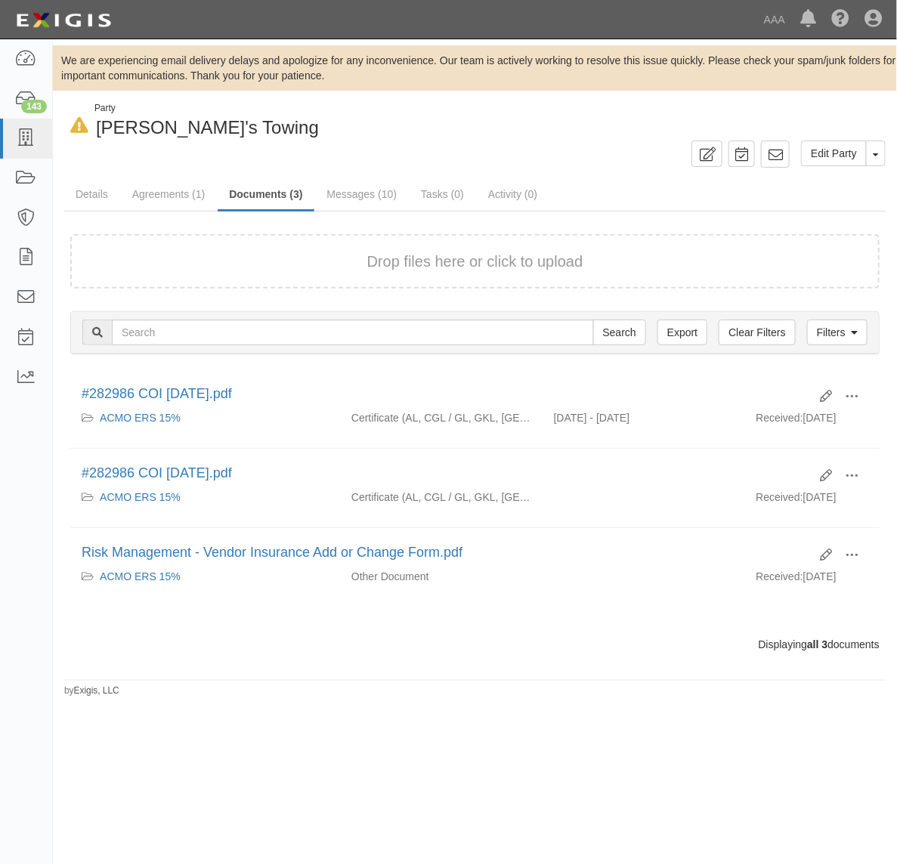
click at [352, 265] on div "Drop files here or click to upload" at bounding box center [475, 262] width 776 height 22
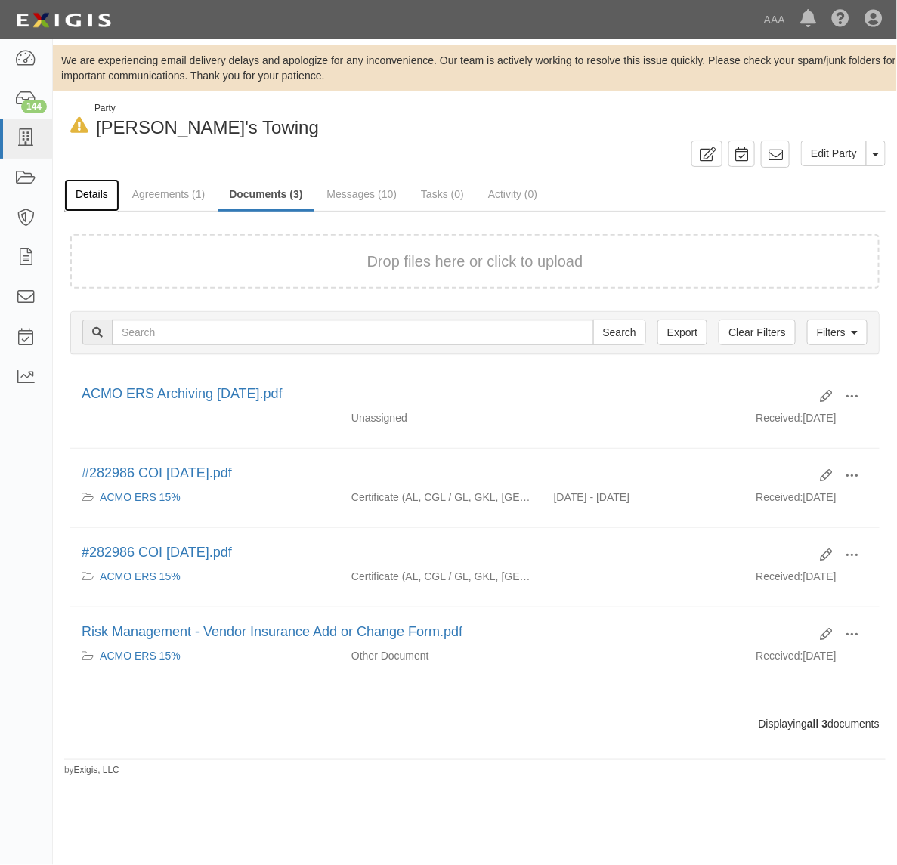
click at [101, 197] on link "Details" at bounding box center [91, 195] width 55 height 33
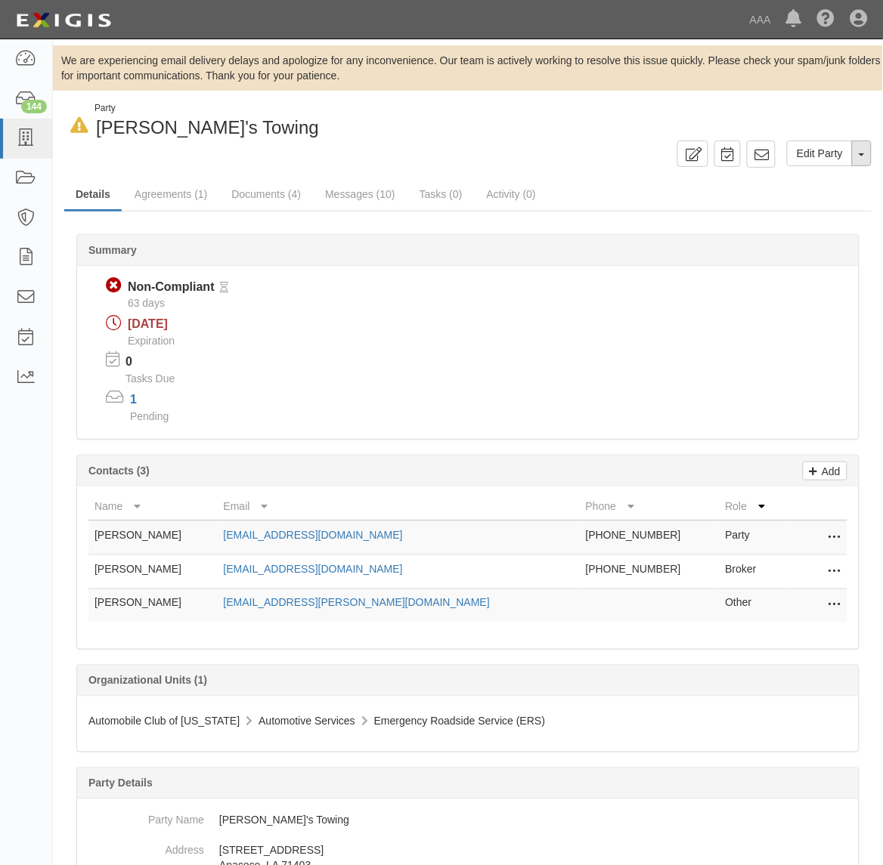
click at [859, 146] on button "Toggle Party Dropdown" at bounding box center [862, 154] width 20 height 26
click at [817, 199] on link "Archive Party" at bounding box center [810, 202] width 119 height 20
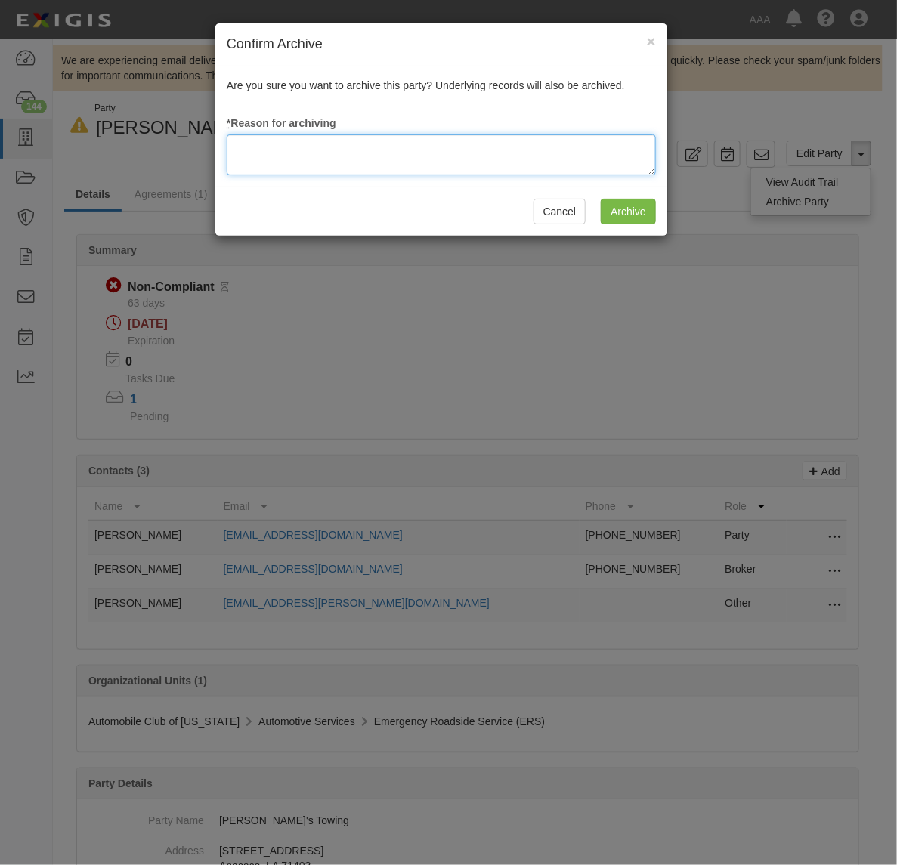
click at [416, 164] on textarea at bounding box center [441, 155] width 429 height 41
type textarea "RM Archival Timeline Met"
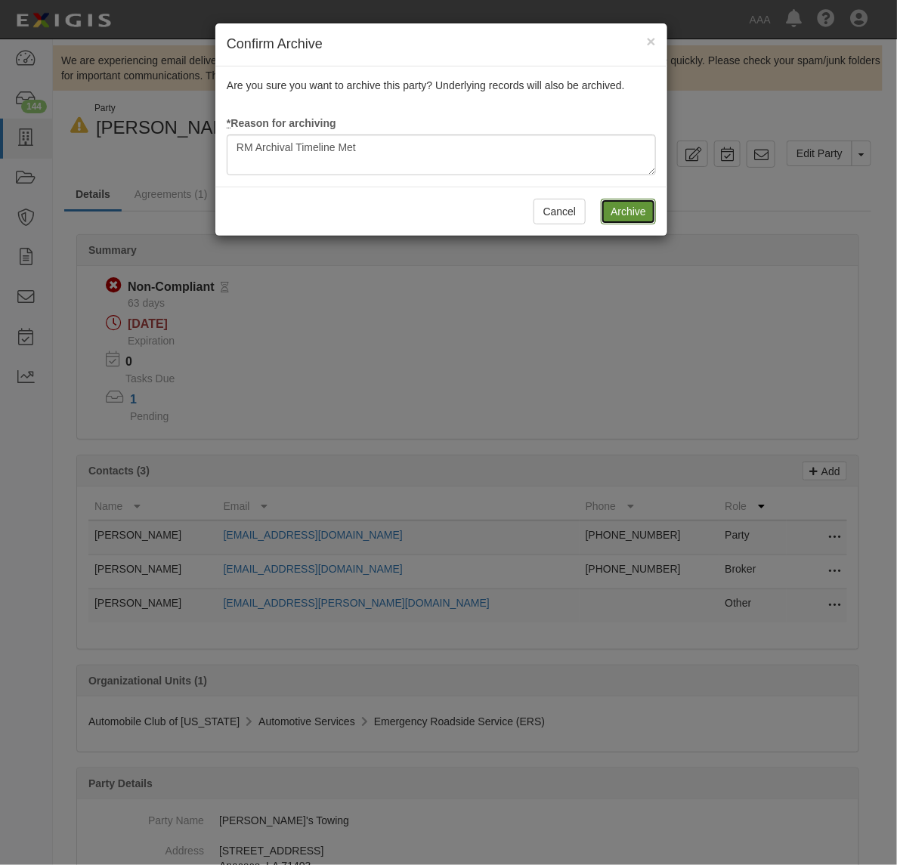
click at [630, 214] on input "Archive" at bounding box center [628, 212] width 55 height 26
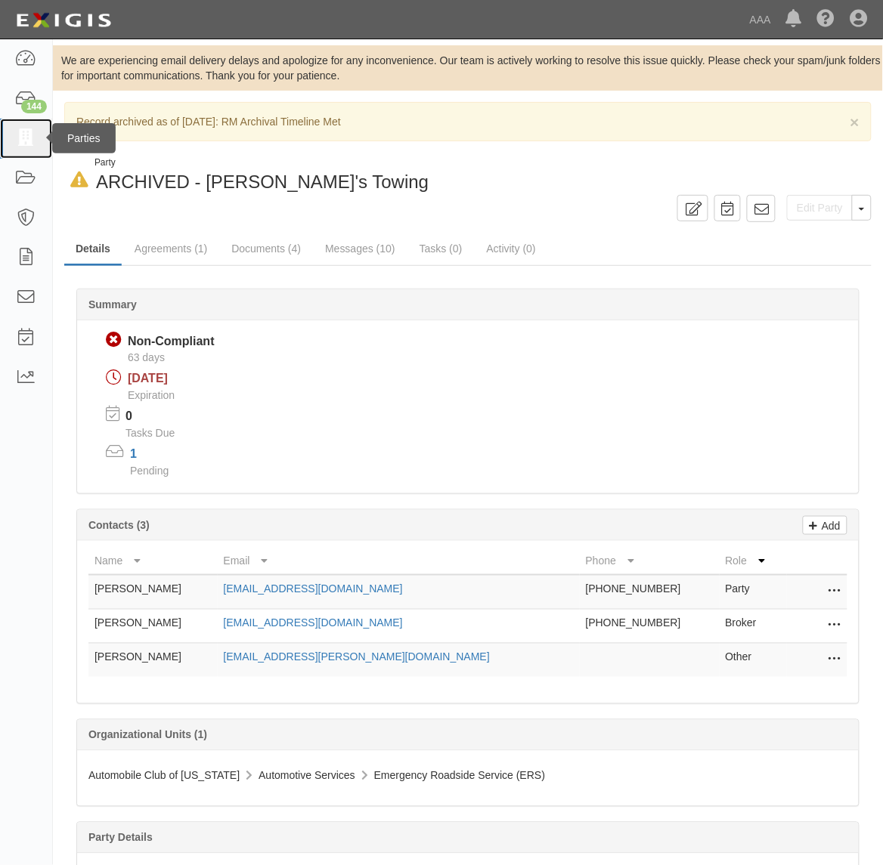
click at [26, 125] on link at bounding box center [26, 139] width 52 height 40
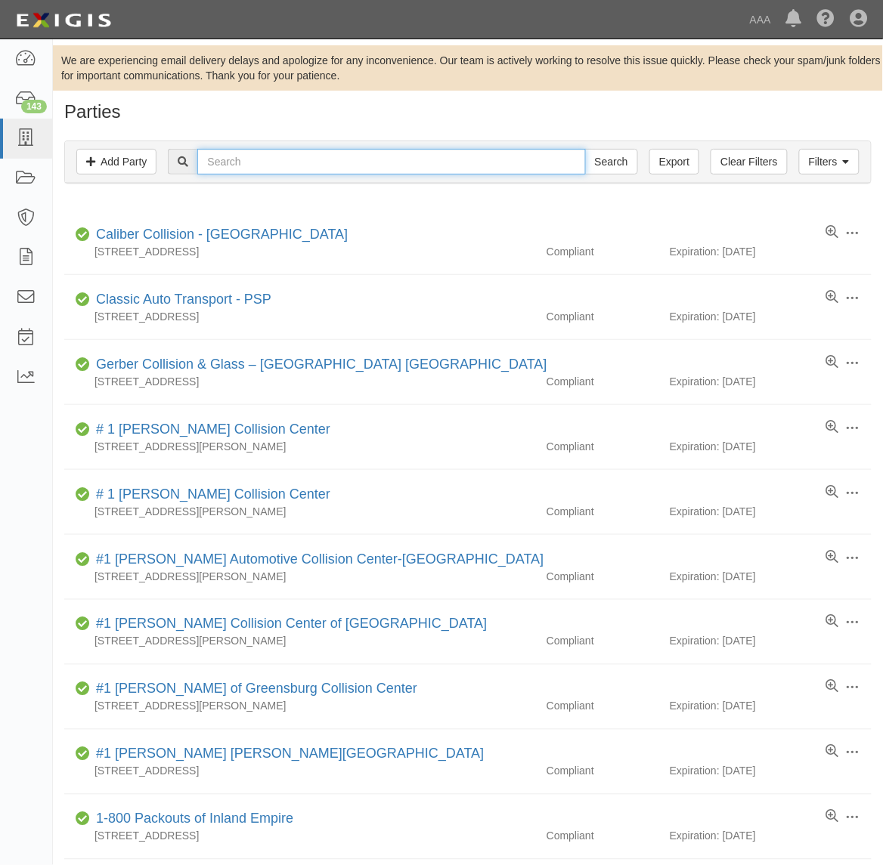
click at [293, 164] on input "text" at bounding box center [391, 162] width 388 height 26
type input "366512"
click at [585, 149] on input "Search" at bounding box center [611, 162] width 53 height 26
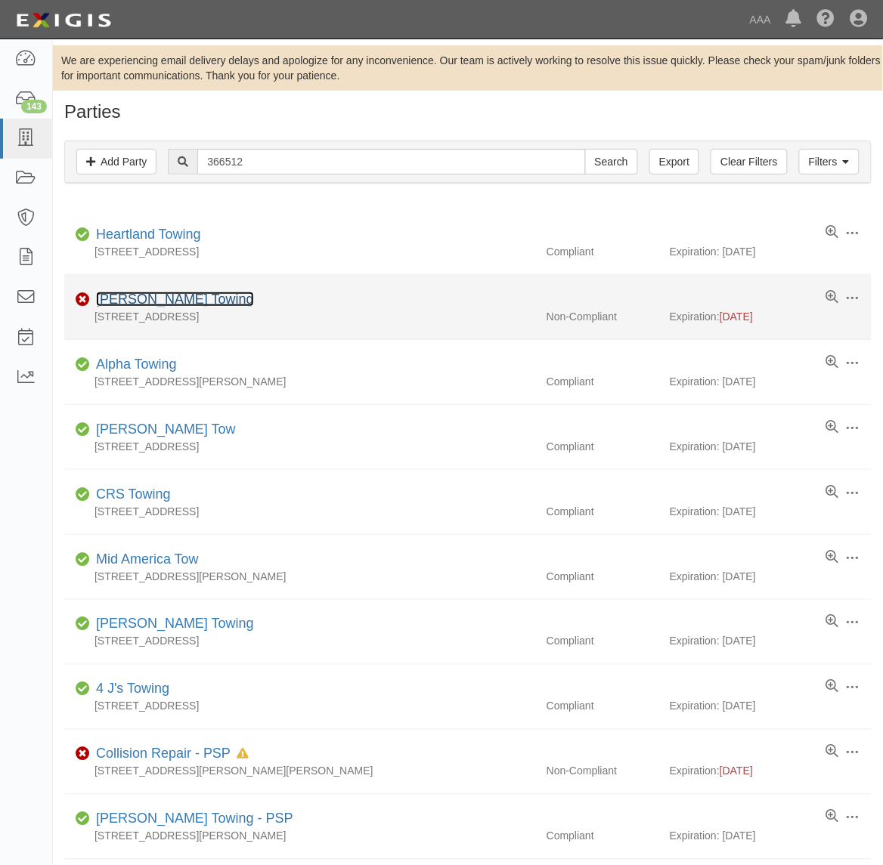
click at [151, 299] on link "[PERSON_NAME] Towing" at bounding box center [175, 299] width 158 height 15
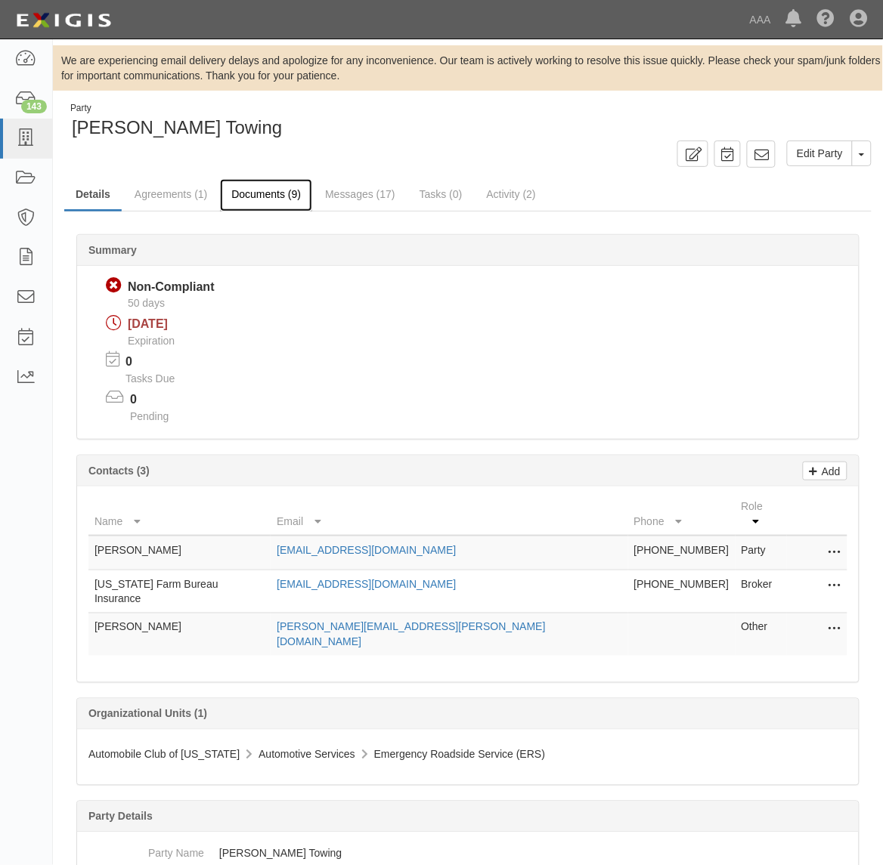
click at [242, 200] on link "Documents (9)" at bounding box center [266, 195] width 92 height 33
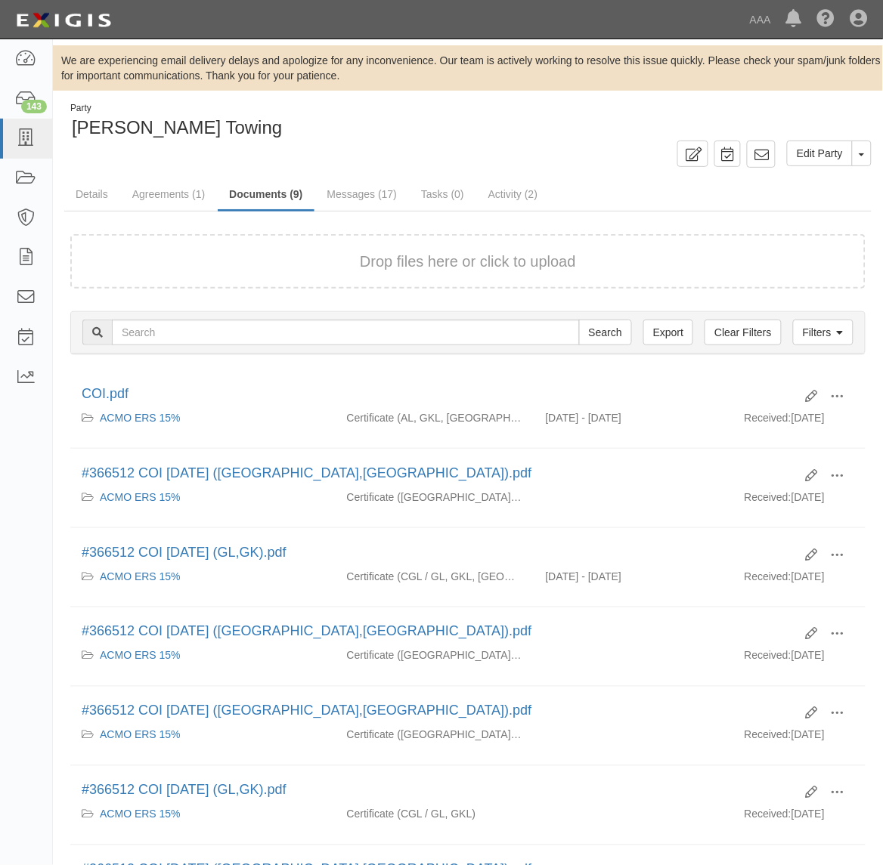
click at [312, 258] on div "Drop files here or click to upload" at bounding box center [468, 262] width 762 height 22
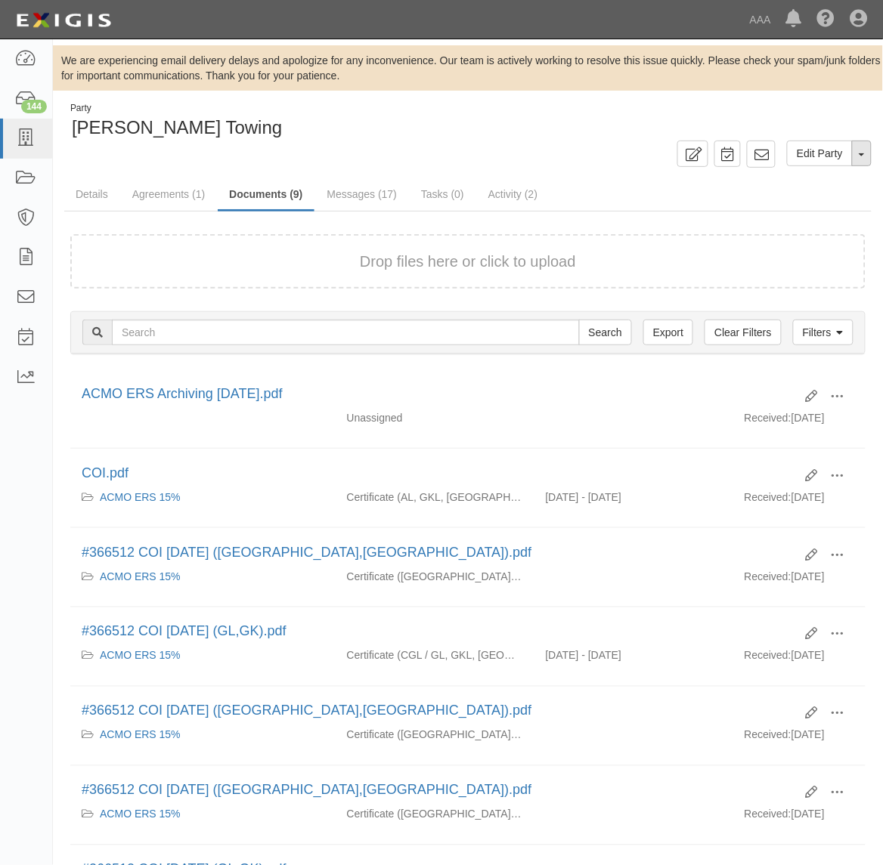
click at [859, 156] on span "button" at bounding box center [862, 154] width 6 height 3
click at [843, 200] on link "Archive Party" at bounding box center [810, 202] width 119 height 20
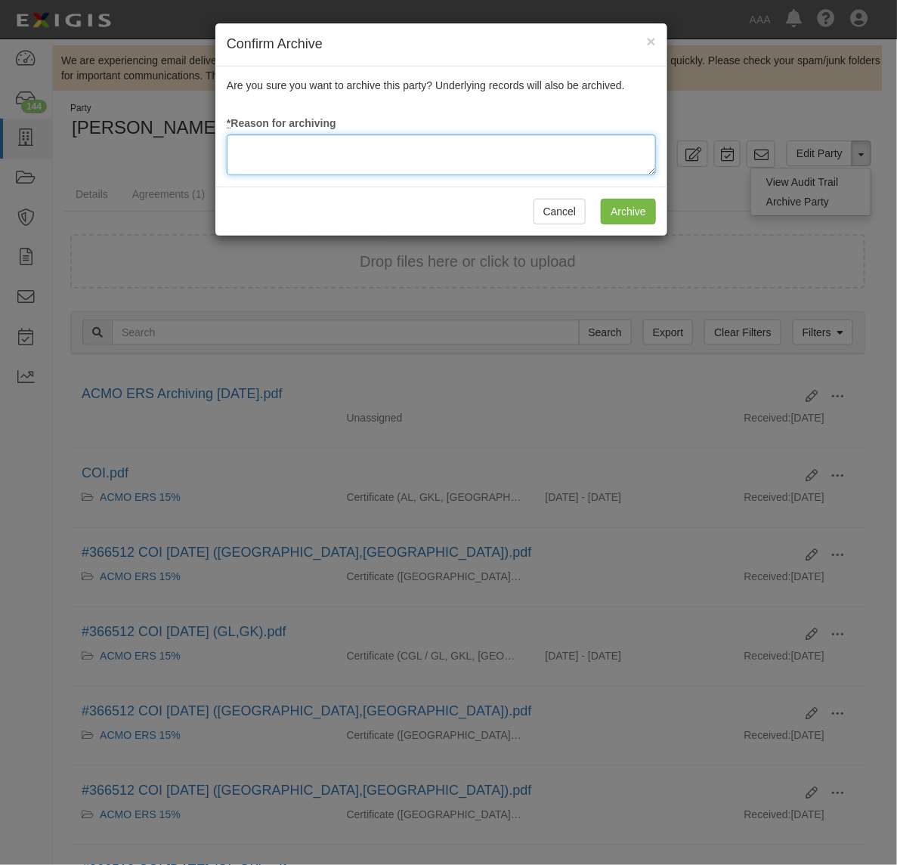
click at [274, 141] on textarea at bounding box center [441, 155] width 429 height 41
type textarea "RM Archival Timeline Met"
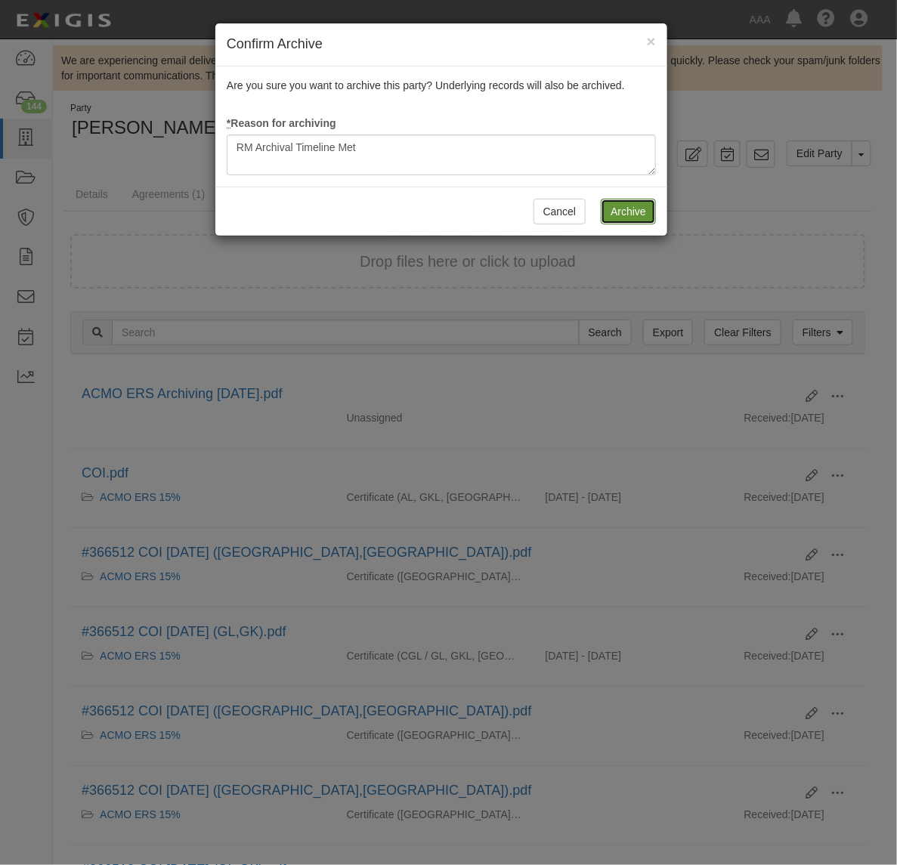
click at [639, 215] on input "Archive" at bounding box center [628, 212] width 55 height 26
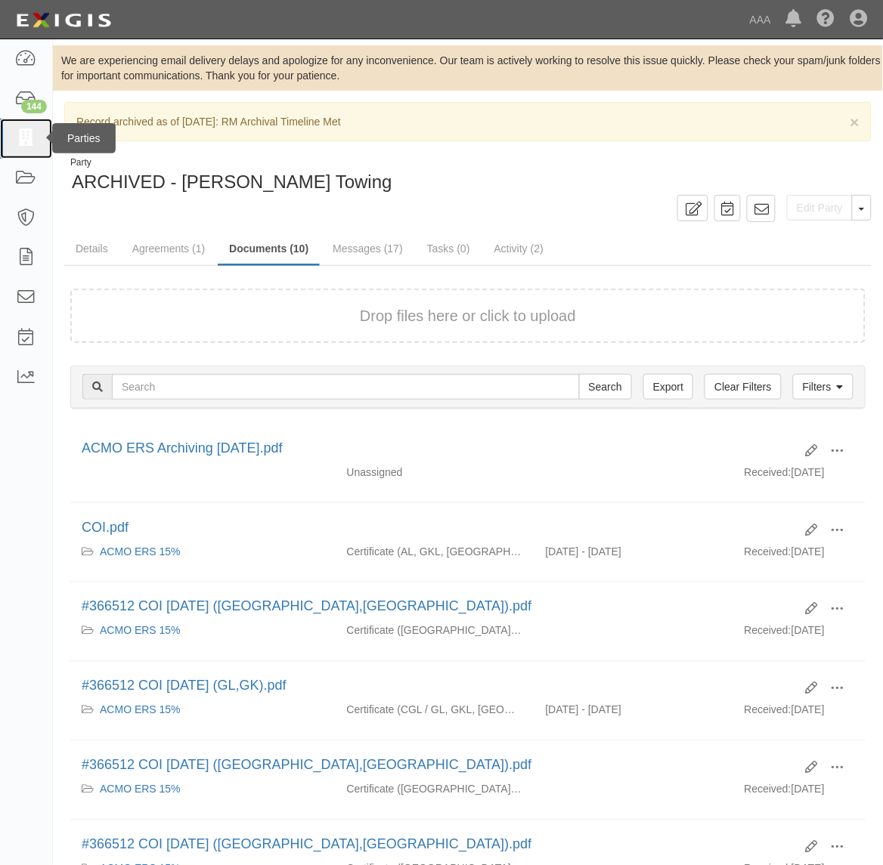
click at [33, 142] on icon at bounding box center [25, 138] width 21 height 17
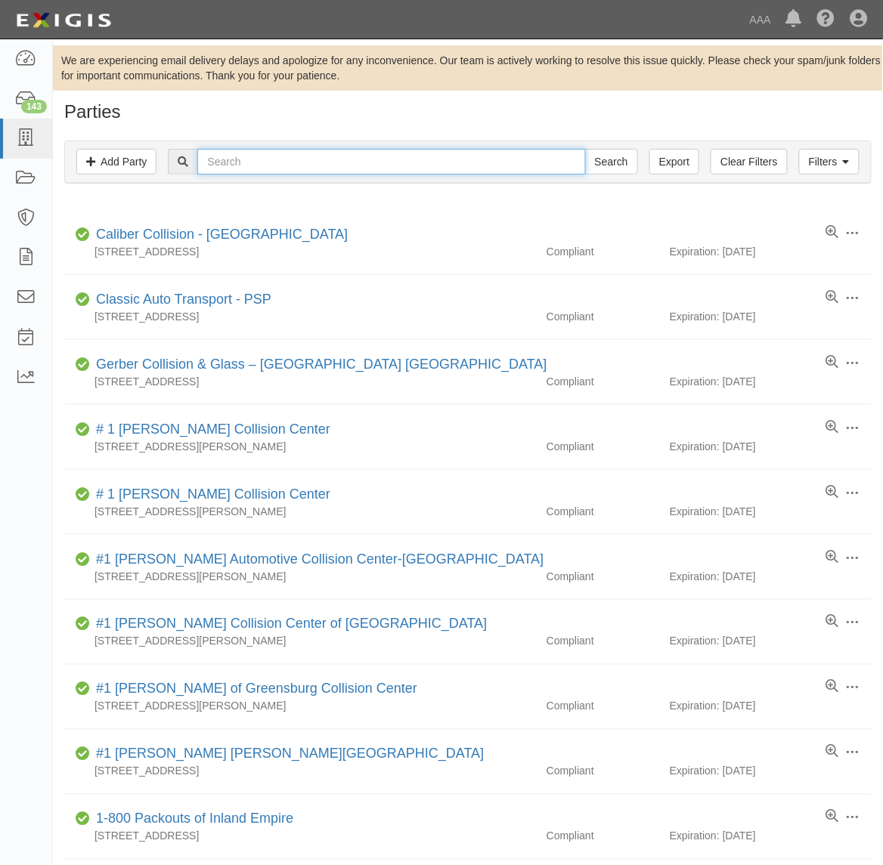
click at [258, 163] on input "text" at bounding box center [391, 162] width 388 height 26
paste input "10290"
type input "10290"
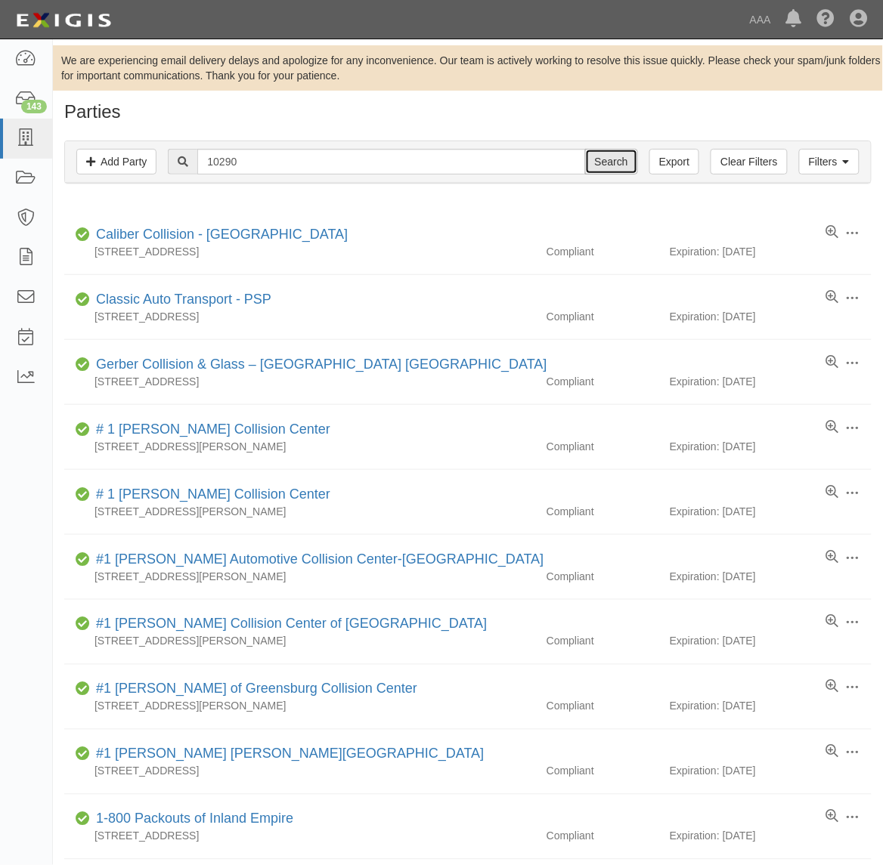
click at [614, 156] on input "Search" at bounding box center [611, 162] width 53 height 26
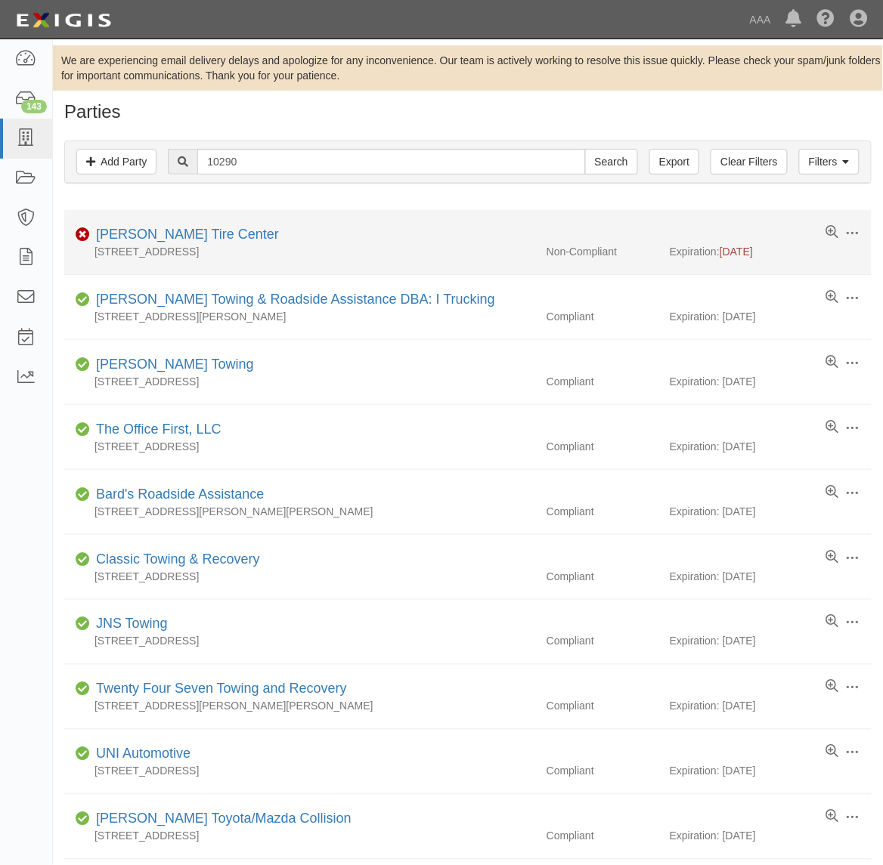
click at [169, 221] on li "Edit Log activity Add task Send message Archive Non-Compliant [PERSON_NAME] Goo…" at bounding box center [467, 242] width 807 height 65
click at [178, 231] on link "[PERSON_NAME] Tire Center" at bounding box center [187, 234] width 183 height 15
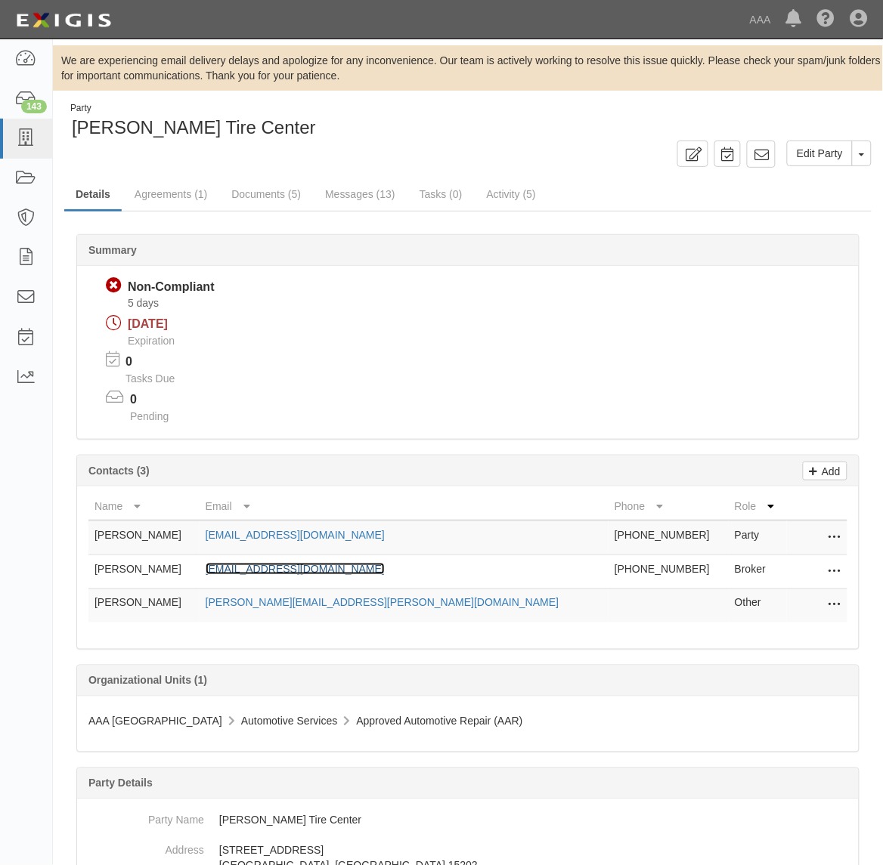
click at [287, 572] on link "[EMAIL_ADDRESS][DOMAIN_NAME]" at bounding box center [295, 569] width 179 height 12
drag, startPoint x: 234, startPoint y: 195, endPoint x: 349, endPoint y: 270, distance: 137.1
click at [234, 195] on link "Documents (5)" at bounding box center [266, 195] width 92 height 33
click at [26, 144] on icon at bounding box center [25, 138] width 21 height 17
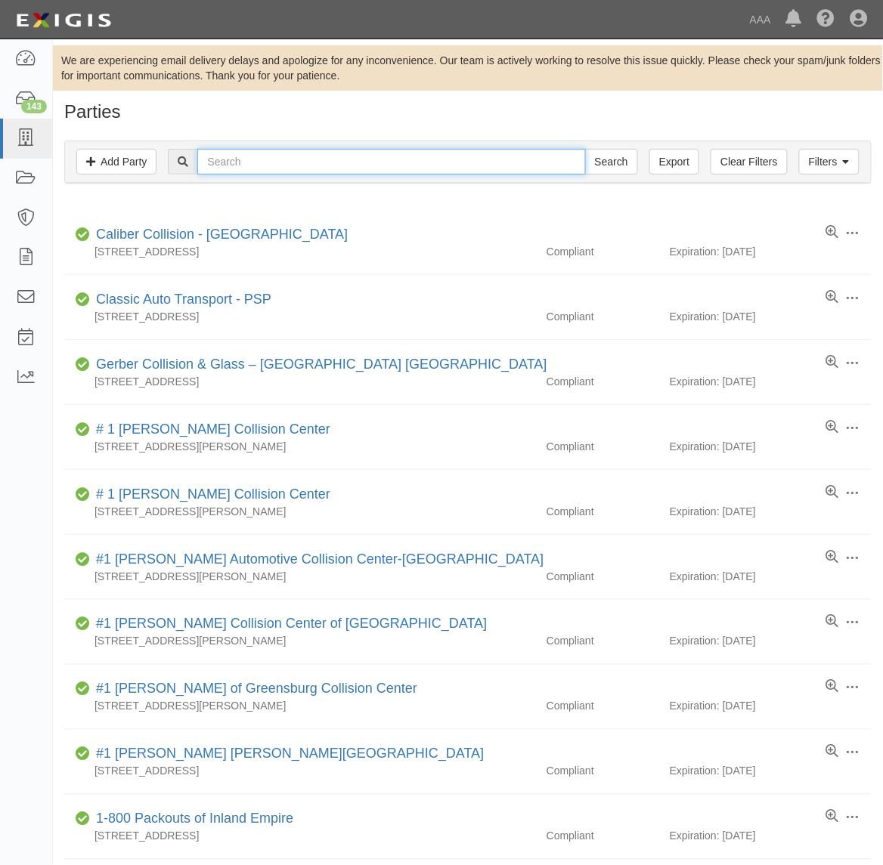
click at [318, 166] on input "text" at bounding box center [391, 162] width 388 height 26
paste input "1236"
type input "1236"
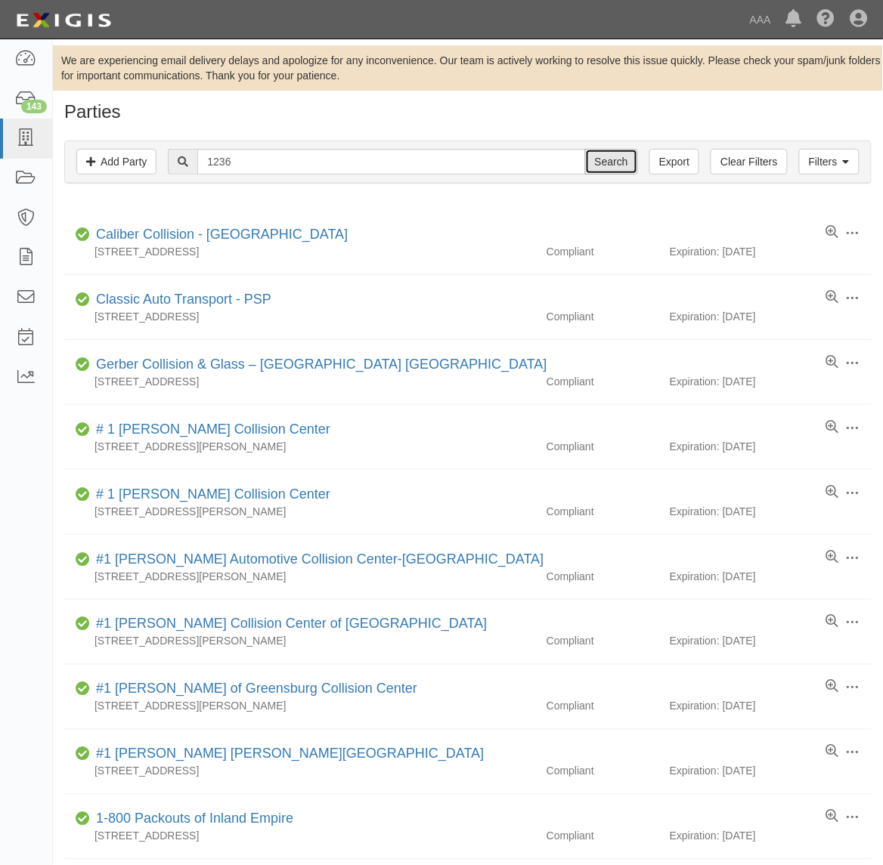
click at [624, 163] on input "Search" at bounding box center [611, 162] width 53 height 26
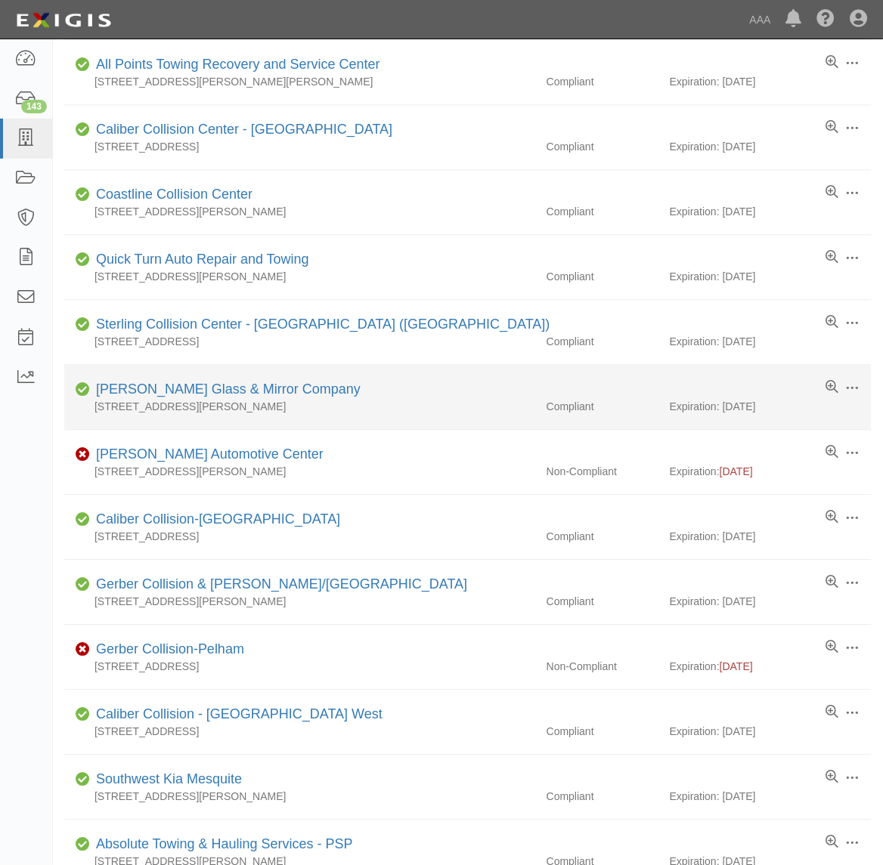
scroll to position [567, 0]
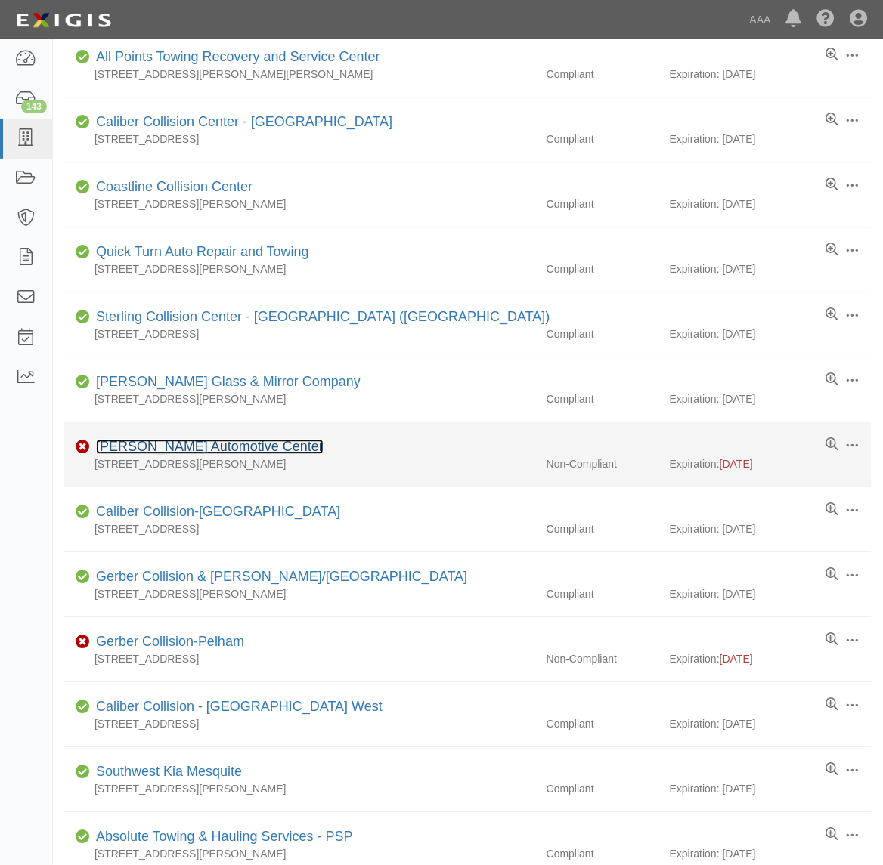
click at [221, 450] on link "[PERSON_NAME] Automotive Center" at bounding box center [210, 447] width 228 height 15
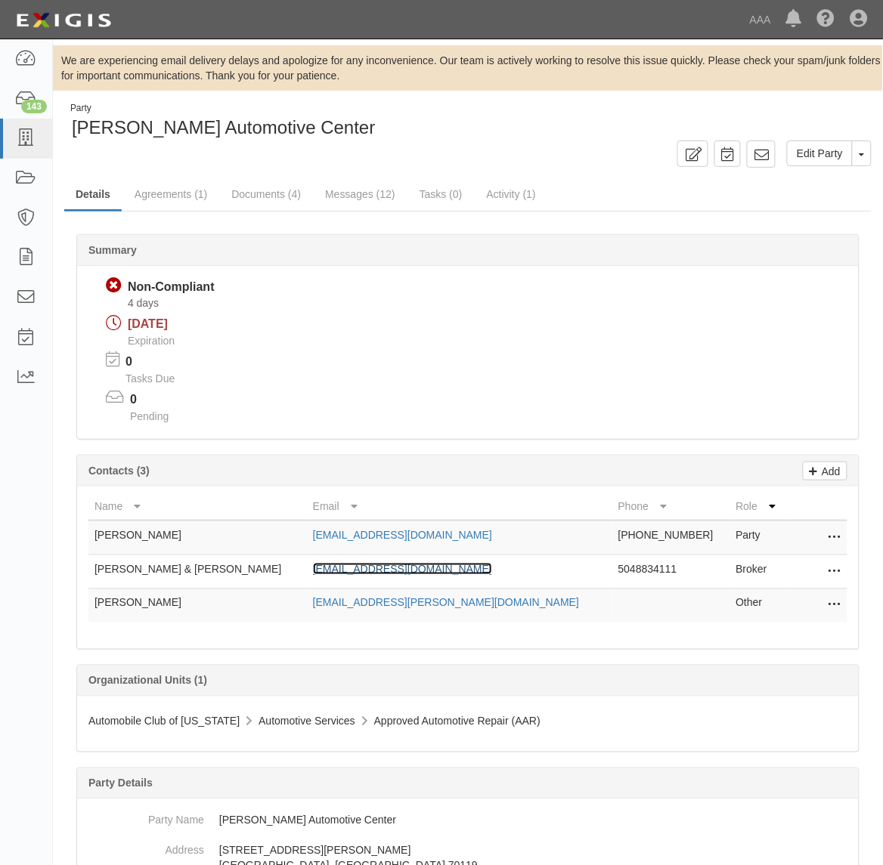
click at [389, 568] on link "awsreceptionist@awsinc.com" at bounding box center [402, 569] width 179 height 12
drag, startPoint x: 238, startPoint y: 195, endPoint x: 363, endPoint y: 243, distance: 133.8
click at [239, 194] on link "Documents (4)" at bounding box center [266, 194] width 92 height 30
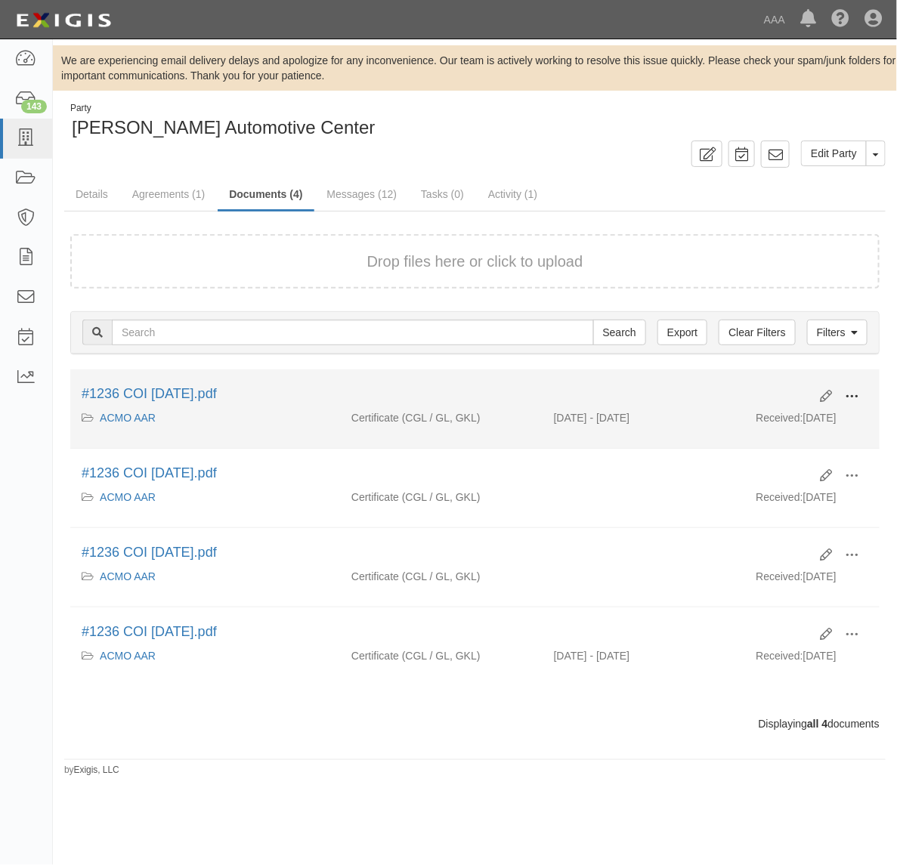
click at [854, 392] on span at bounding box center [852, 397] width 14 height 14
click at [821, 413] on link "View" at bounding box center [778, 418] width 119 height 27
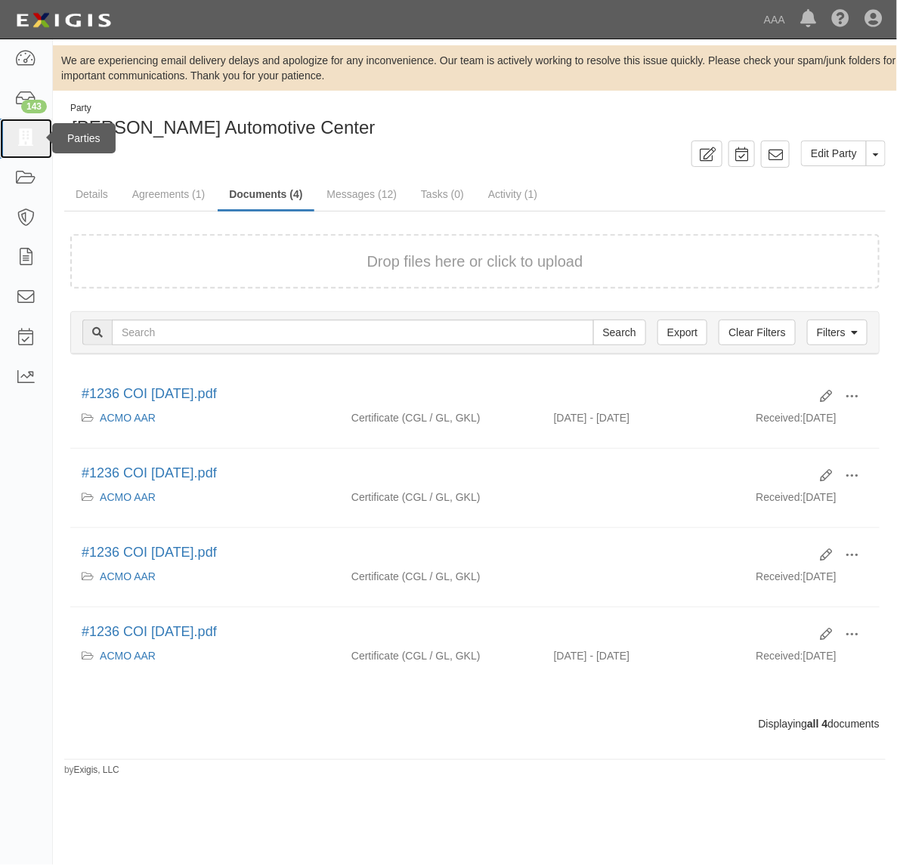
click at [15, 147] on icon at bounding box center [25, 138] width 21 height 17
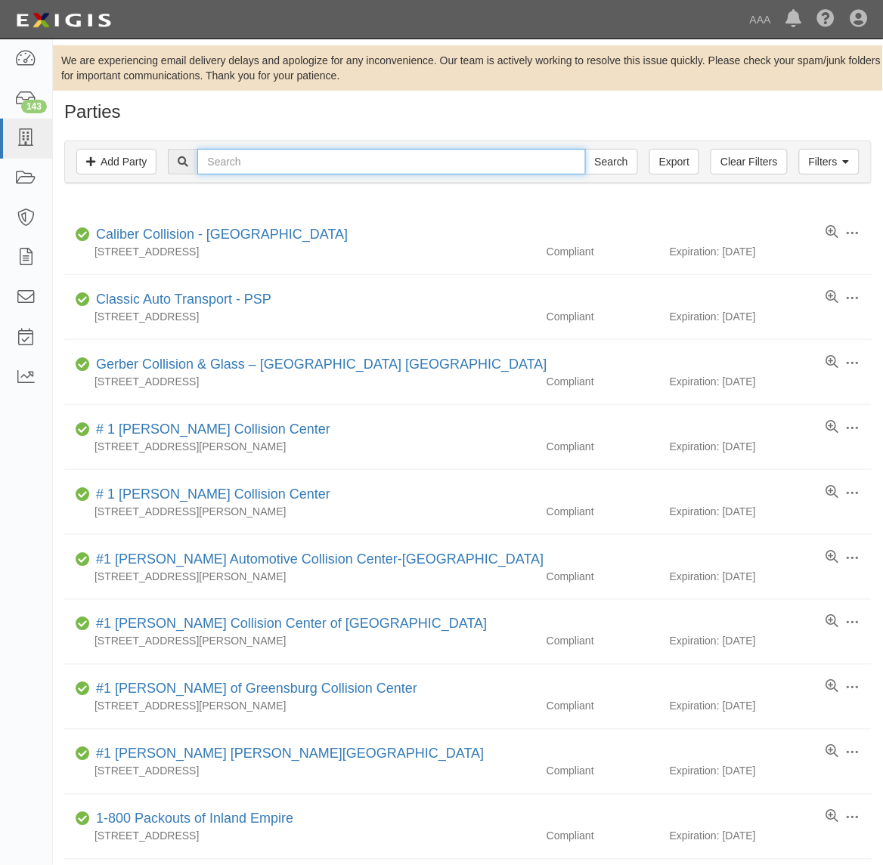
click at [277, 163] on input "text" at bounding box center [391, 162] width 388 height 26
paste input "19838"
type input "19838"
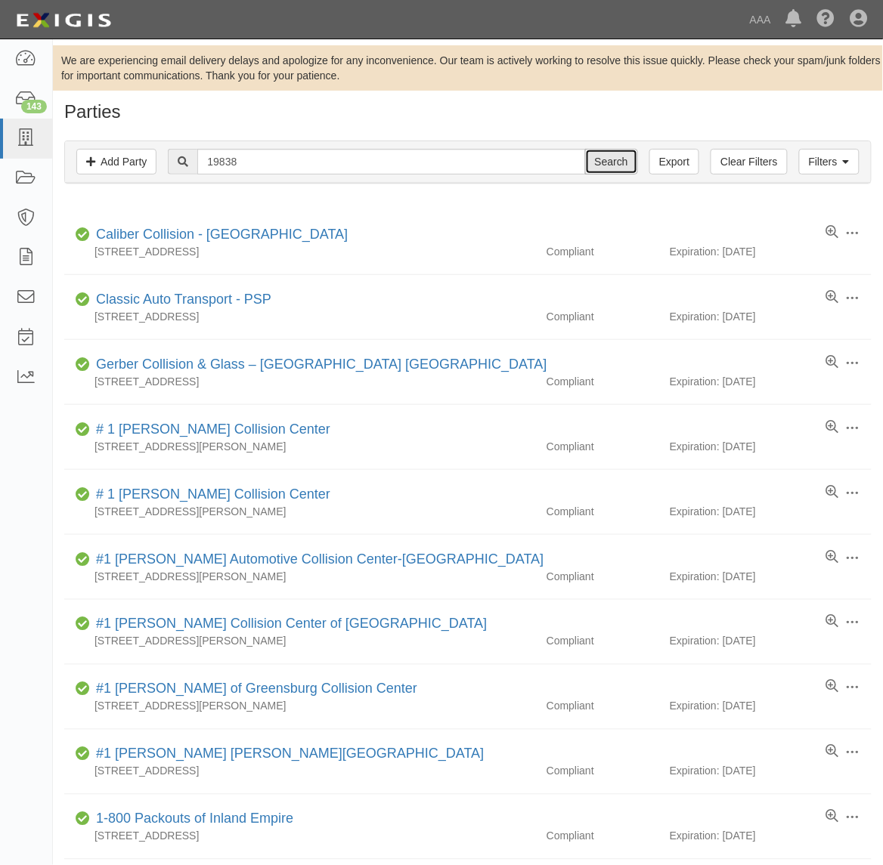
click at [617, 172] on input "Search" at bounding box center [611, 162] width 53 height 26
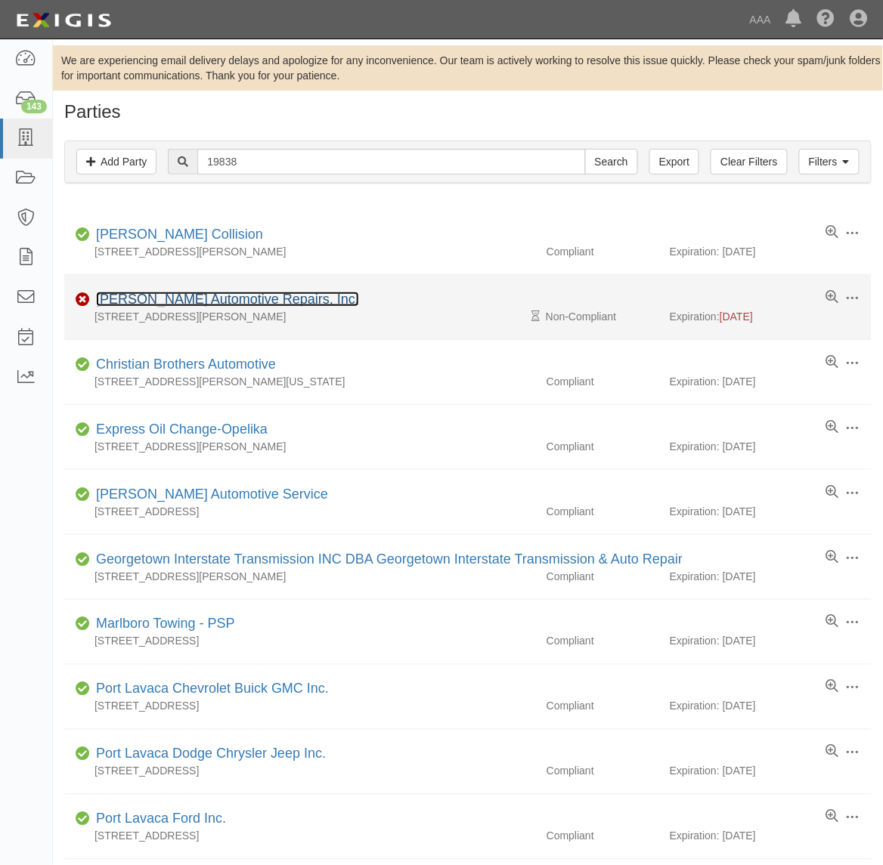
click at [141, 296] on link "[PERSON_NAME] Automotive Repairs, Inc." at bounding box center [227, 299] width 263 height 15
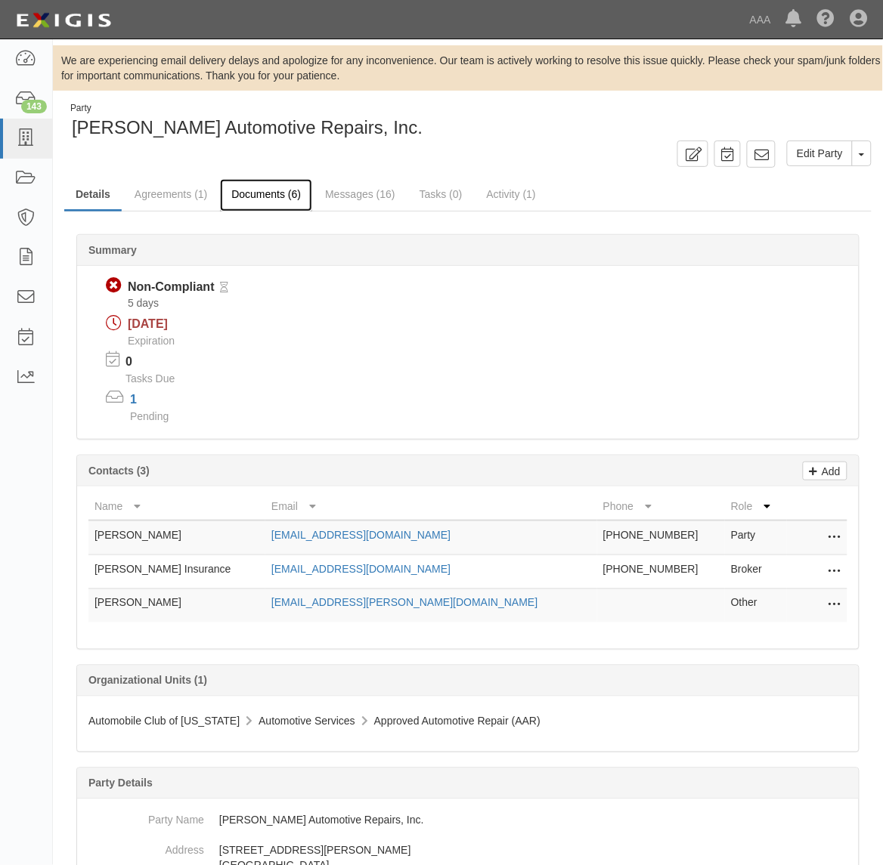
click at [262, 193] on link "Documents (6)" at bounding box center [266, 195] width 92 height 33
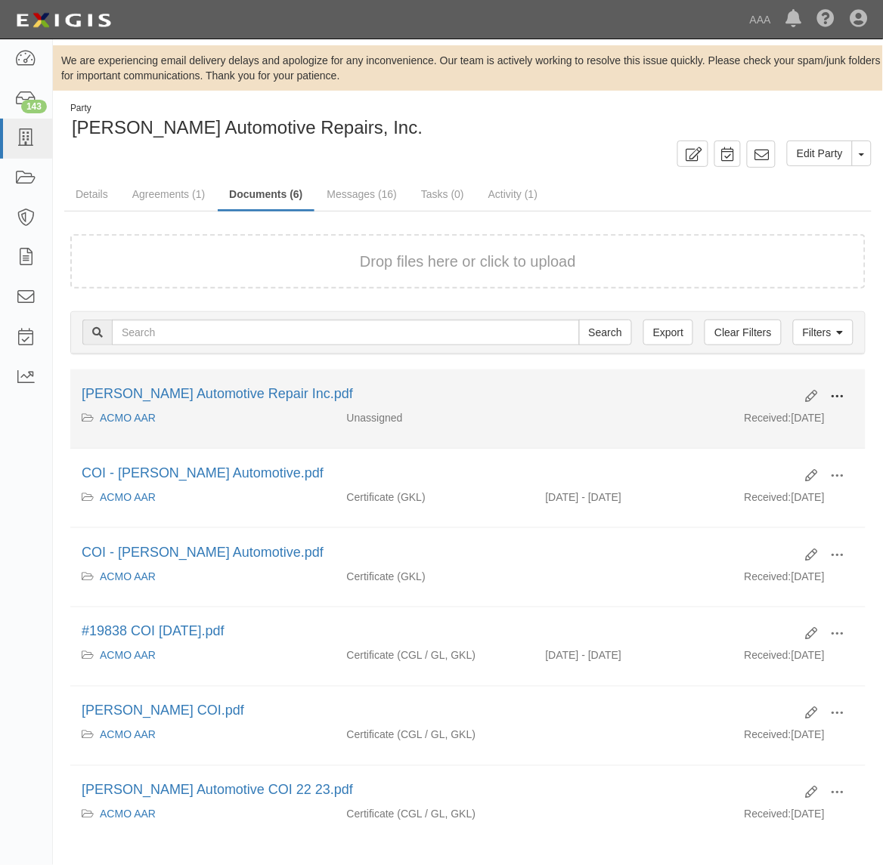
click at [843, 392] on span at bounding box center [838, 397] width 14 height 14
click at [784, 412] on link "View" at bounding box center [763, 418] width 119 height 27
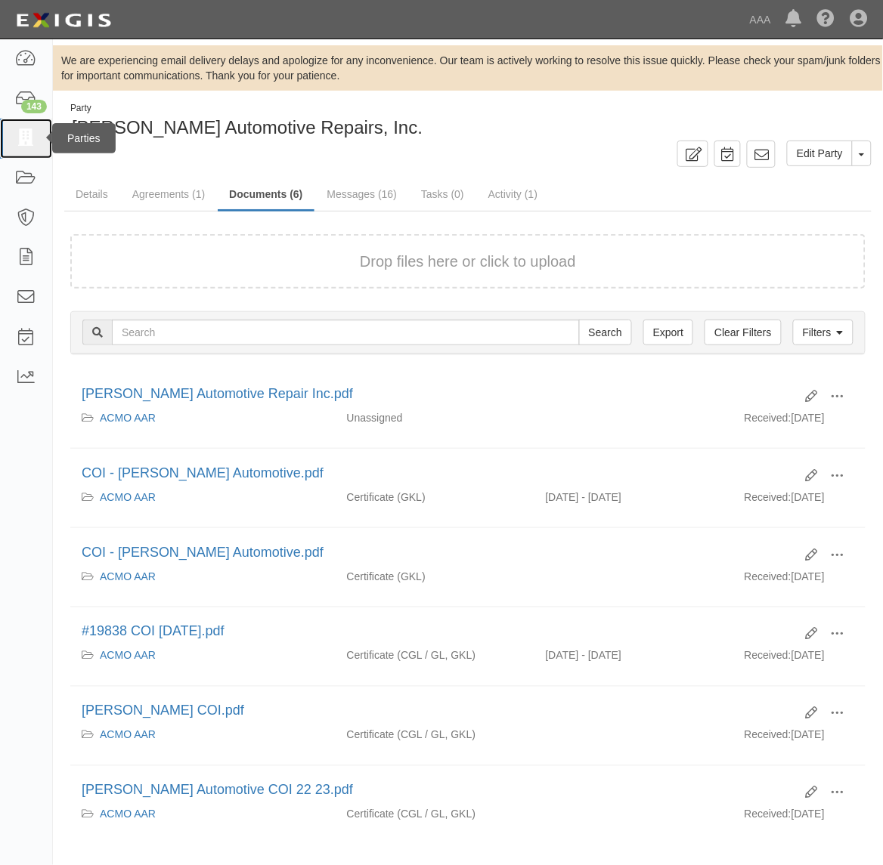
click at [30, 148] on link at bounding box center [26, 139] width 52 height 40
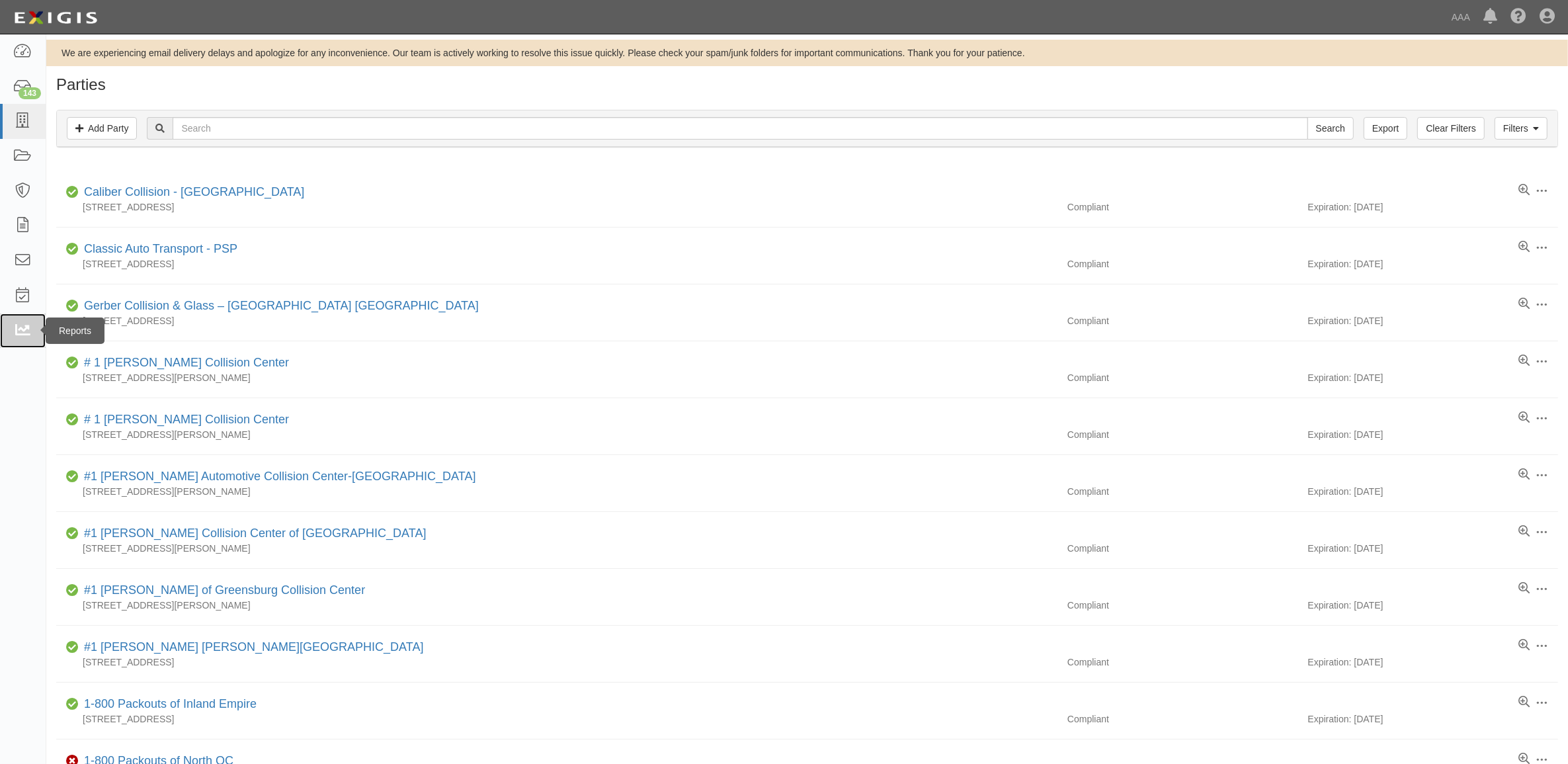
click at [26, 332] on icon at bounding box center [22, 331] width 18 height 15
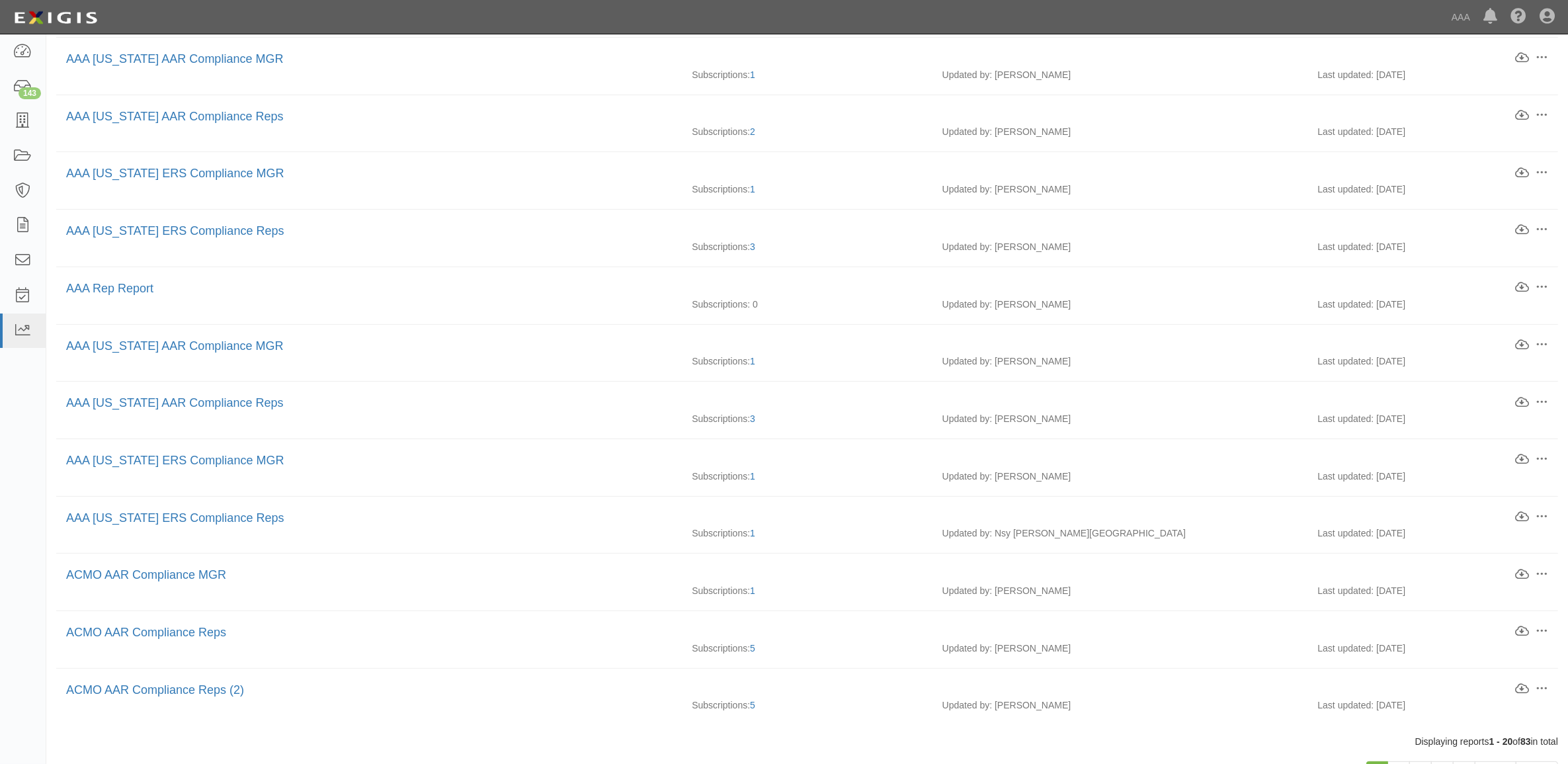
scroll to position [642, 0]
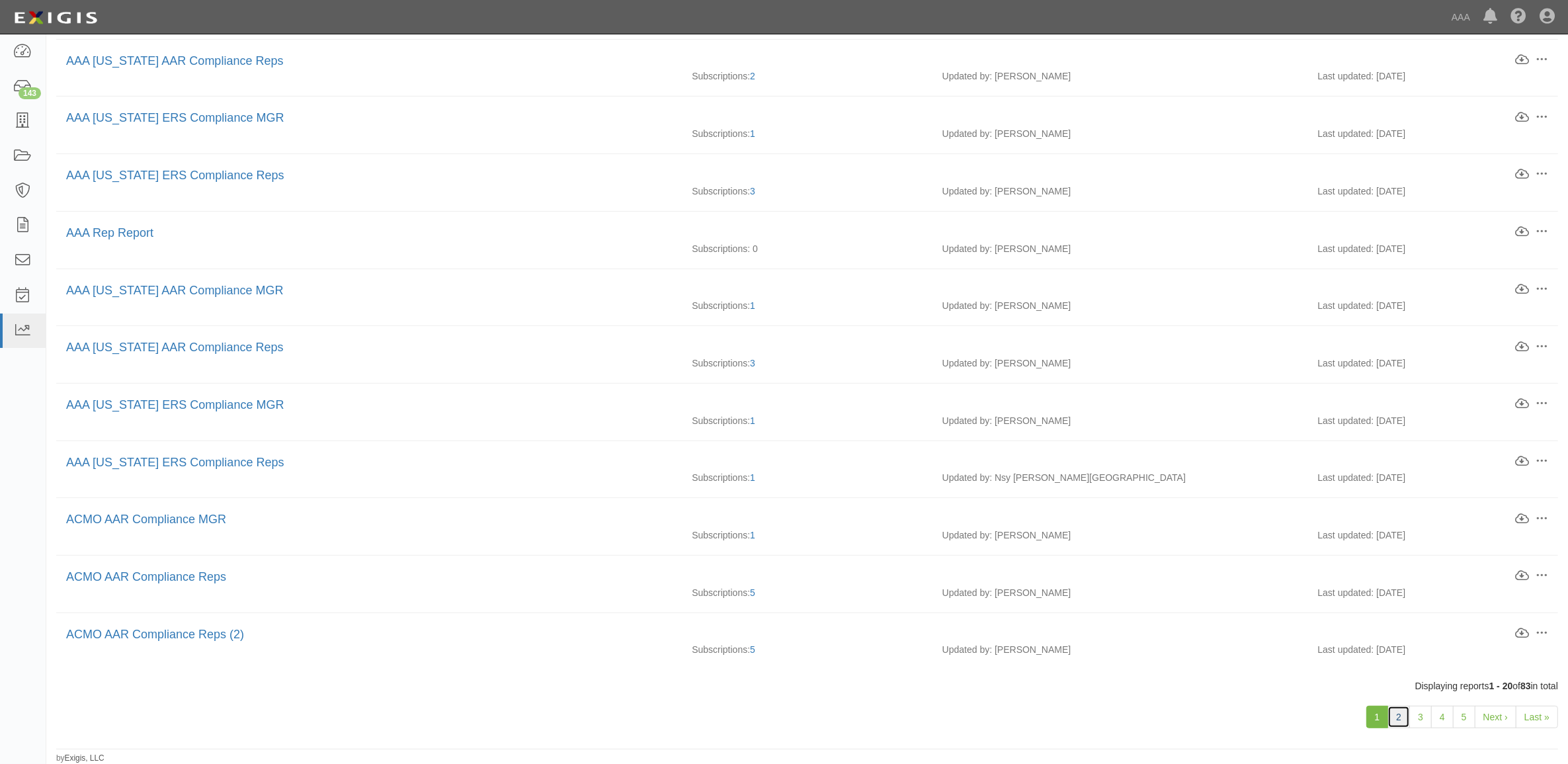
click at [1396, 712] on link "2" at bounding box center [1399, 717] width 23 height 23
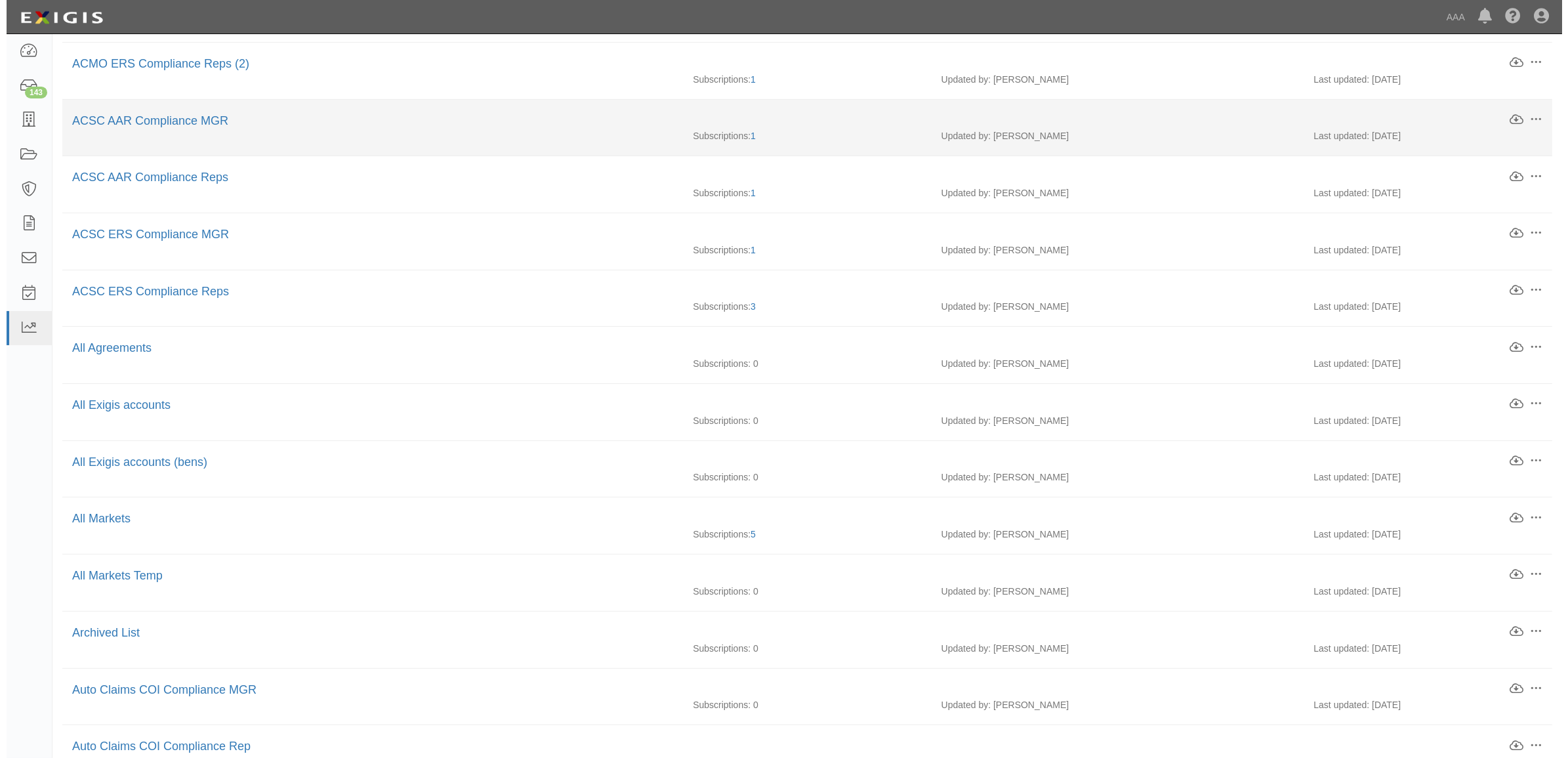
scroll to position [246, 0]
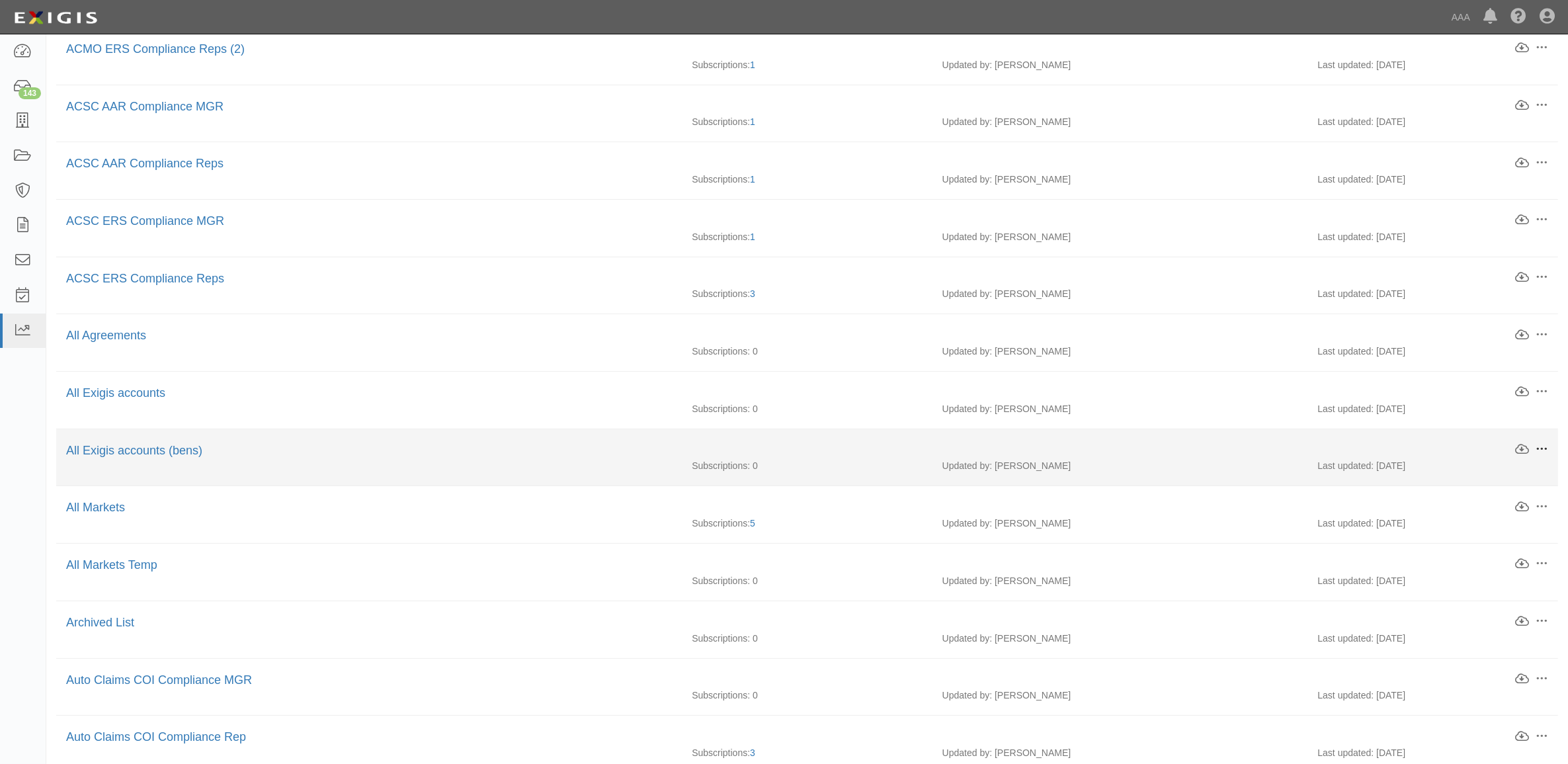
click at [1540, 448] on span at bounding box center [1542, 449] width 12 height 12
click at [1502, 470] on link "Download" at bounding box center [1480, 472] width 104 height 24
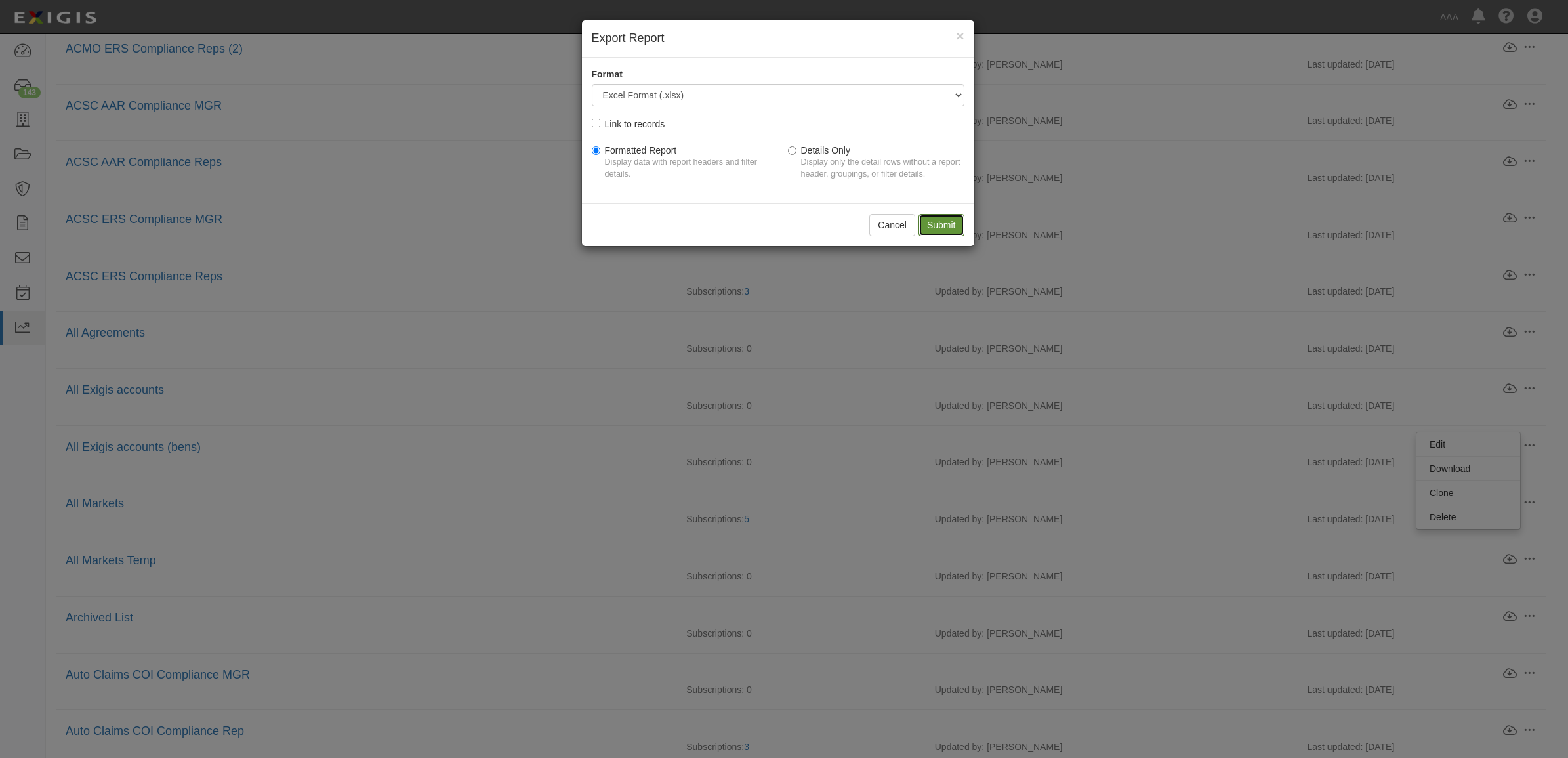
click at [959, 230] on input "Submit" at bounding box center [941, 225] width 46 height 23
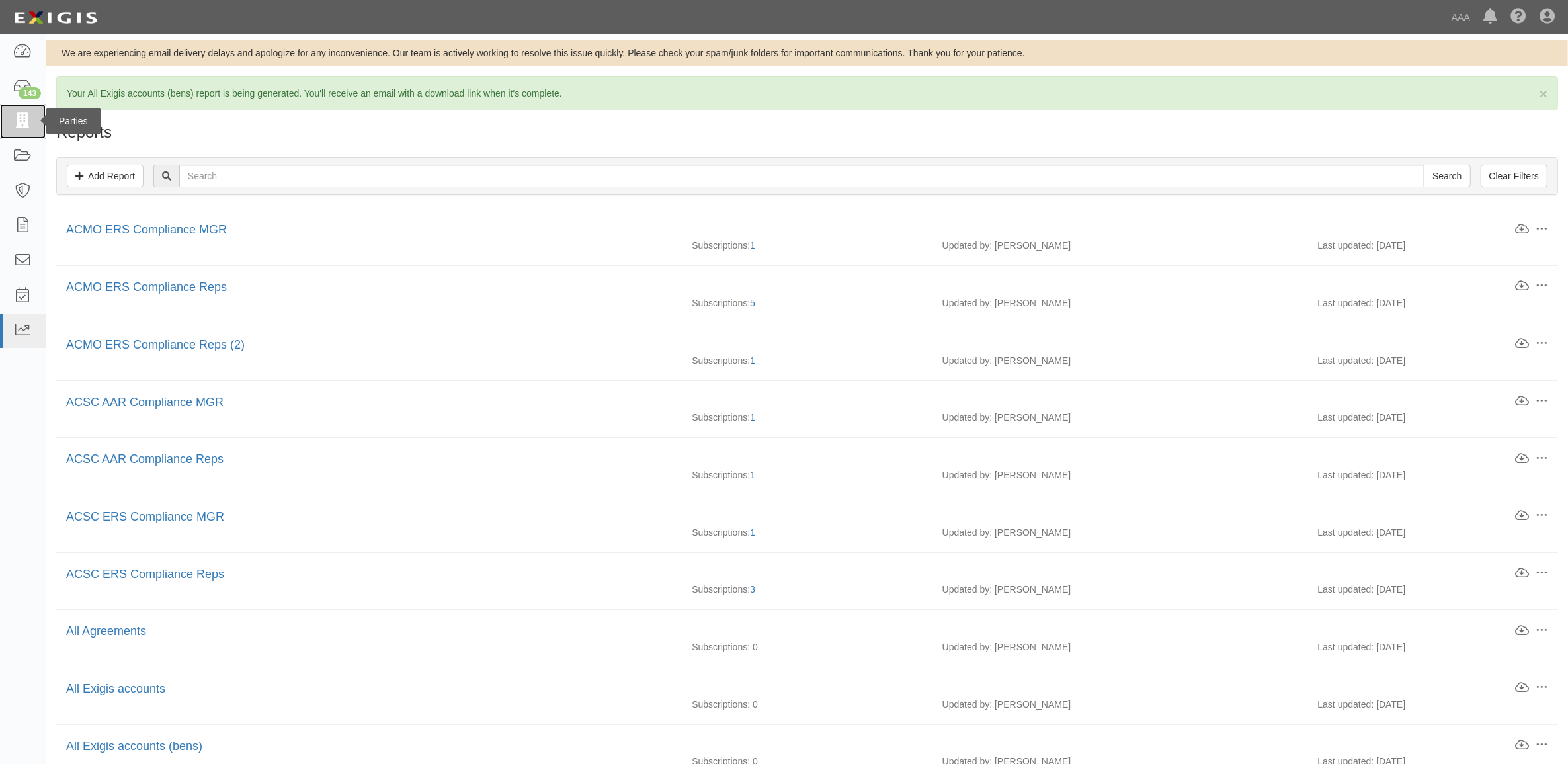
click at [22, 111] on link at bounding box center [23, 122] width 46 height 35
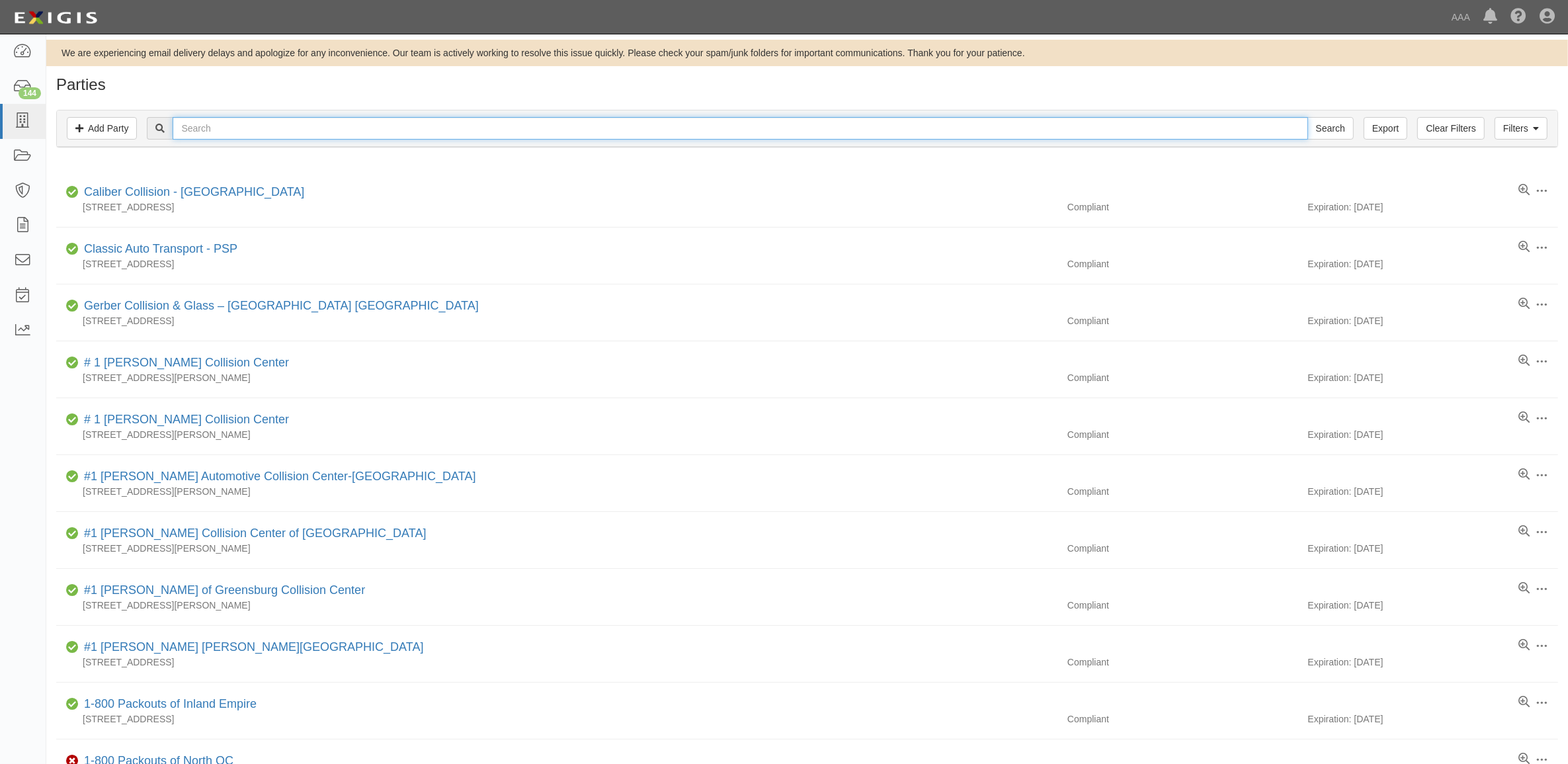
click at [222, 137] on input "text" at bounding box center [739, 129] width 1135 height 23
type input "109136"
click at [1307, 117] on input "Search" at bounding box center [1330, 129] width 46 height 23
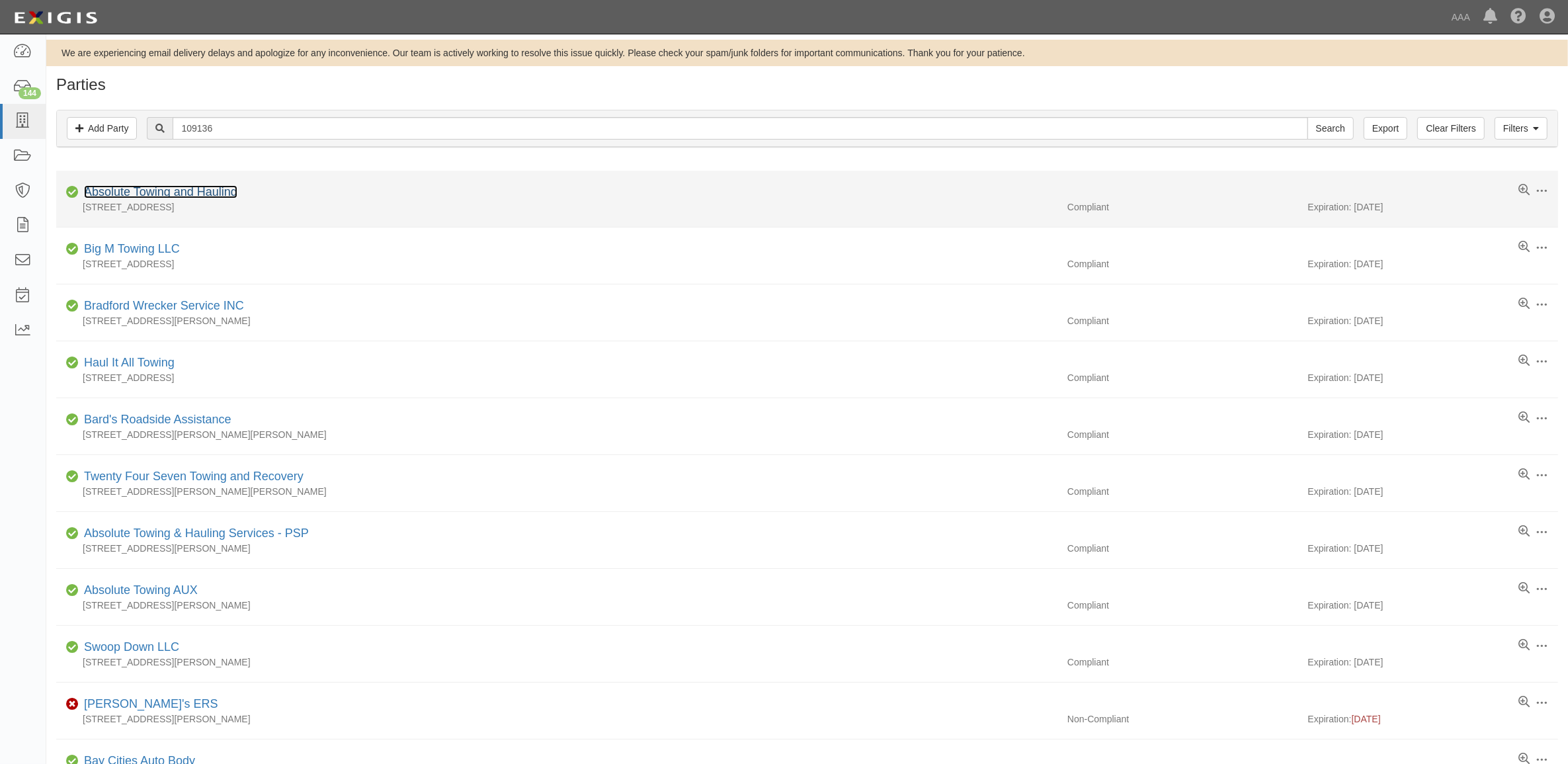
click at [205, 196] on link "Absolute Towing and Hauling" at bounding box center [160, 192] width 153 height 13
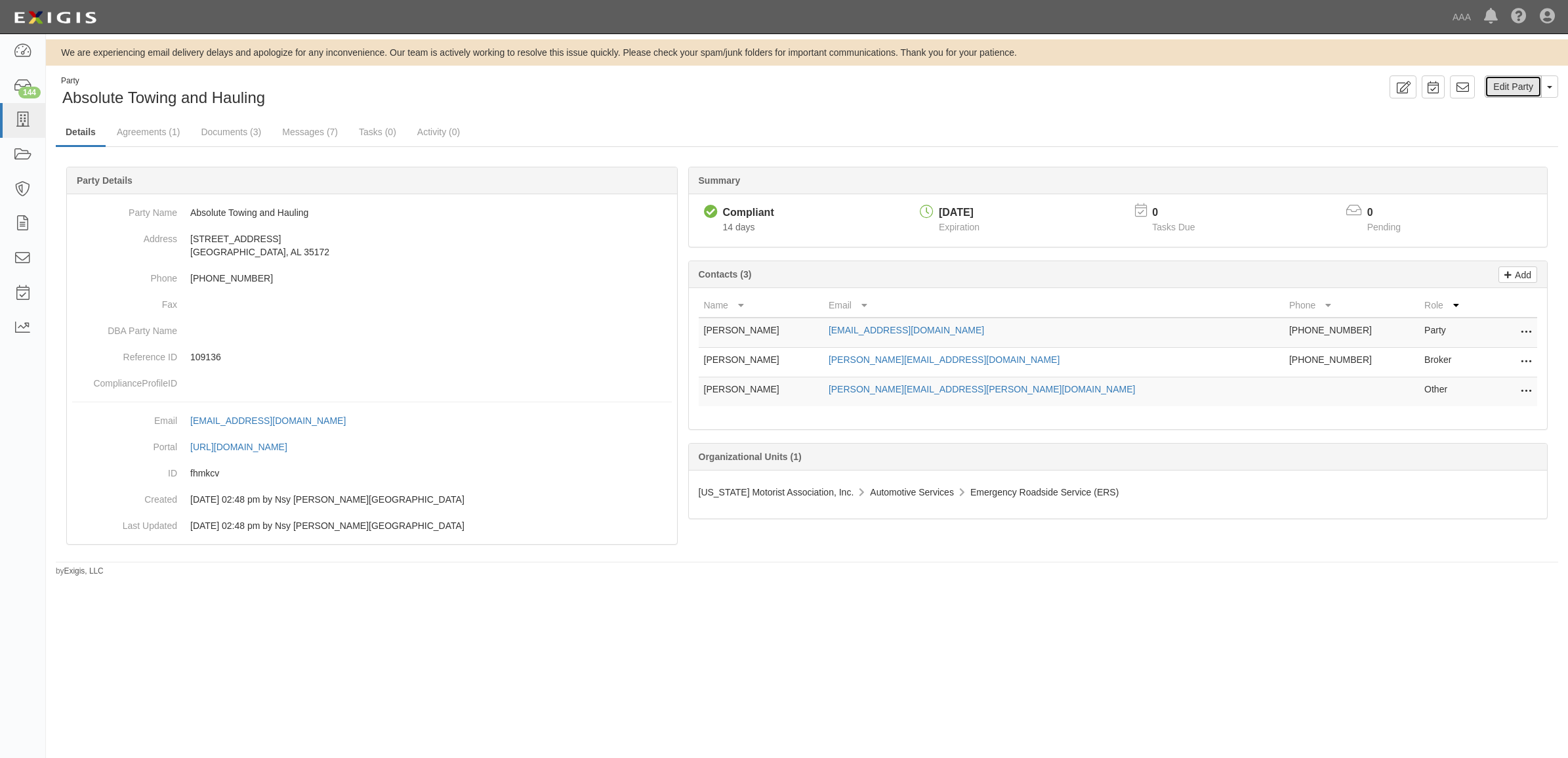
click at [1522, 93] on link "Edit Party" at bounding box center [1513, 87] width 57 height 23
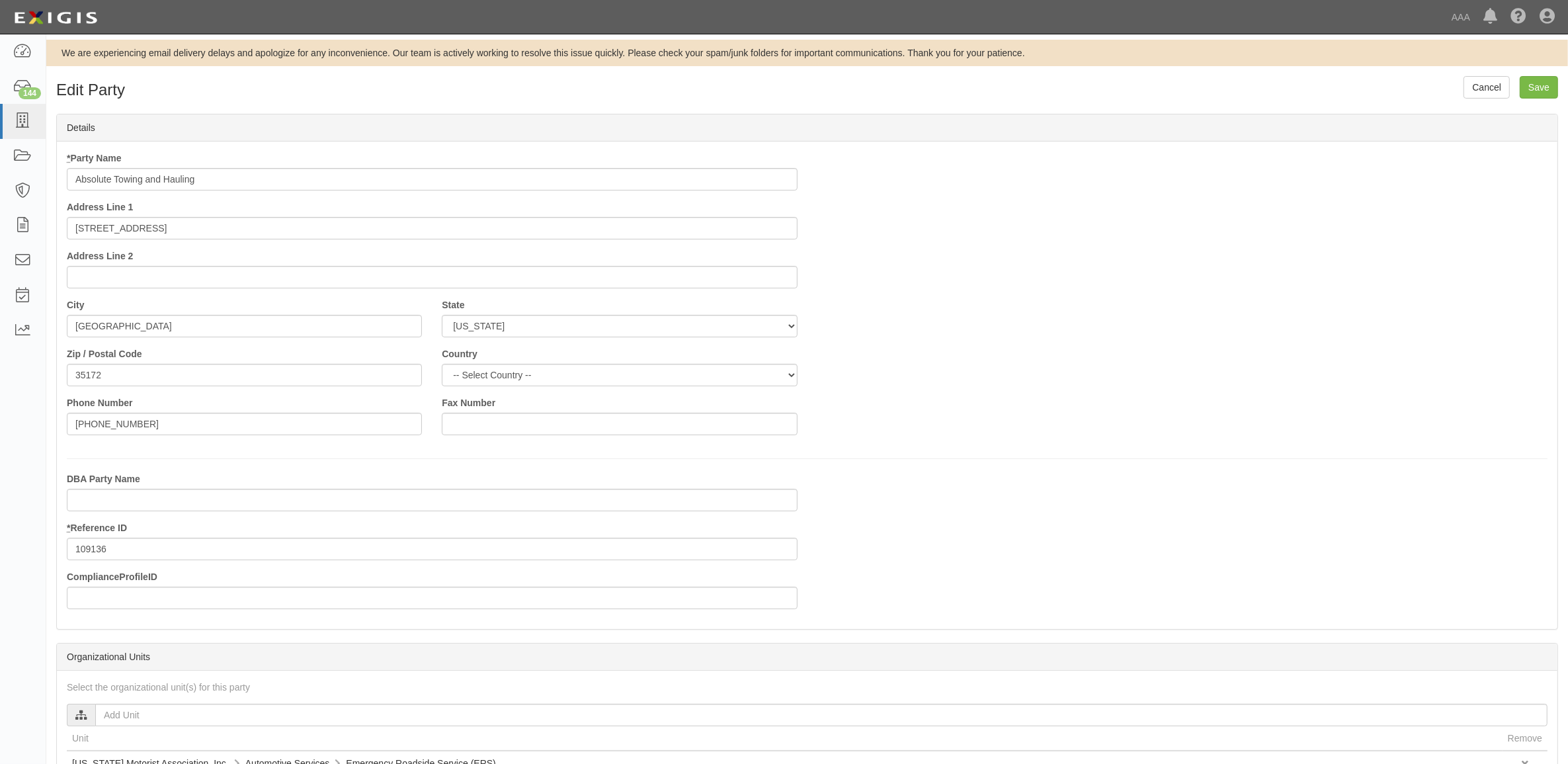
click at [230, 174] on input "Absolute Towing and Hauling" at bounding box center [431, 179] width 731 height 23
type input "Absolute Towing and Hauling - PSP"
click at [1529, 87] on input "Save" at bounding box center [1539, 88] width 38 height 23
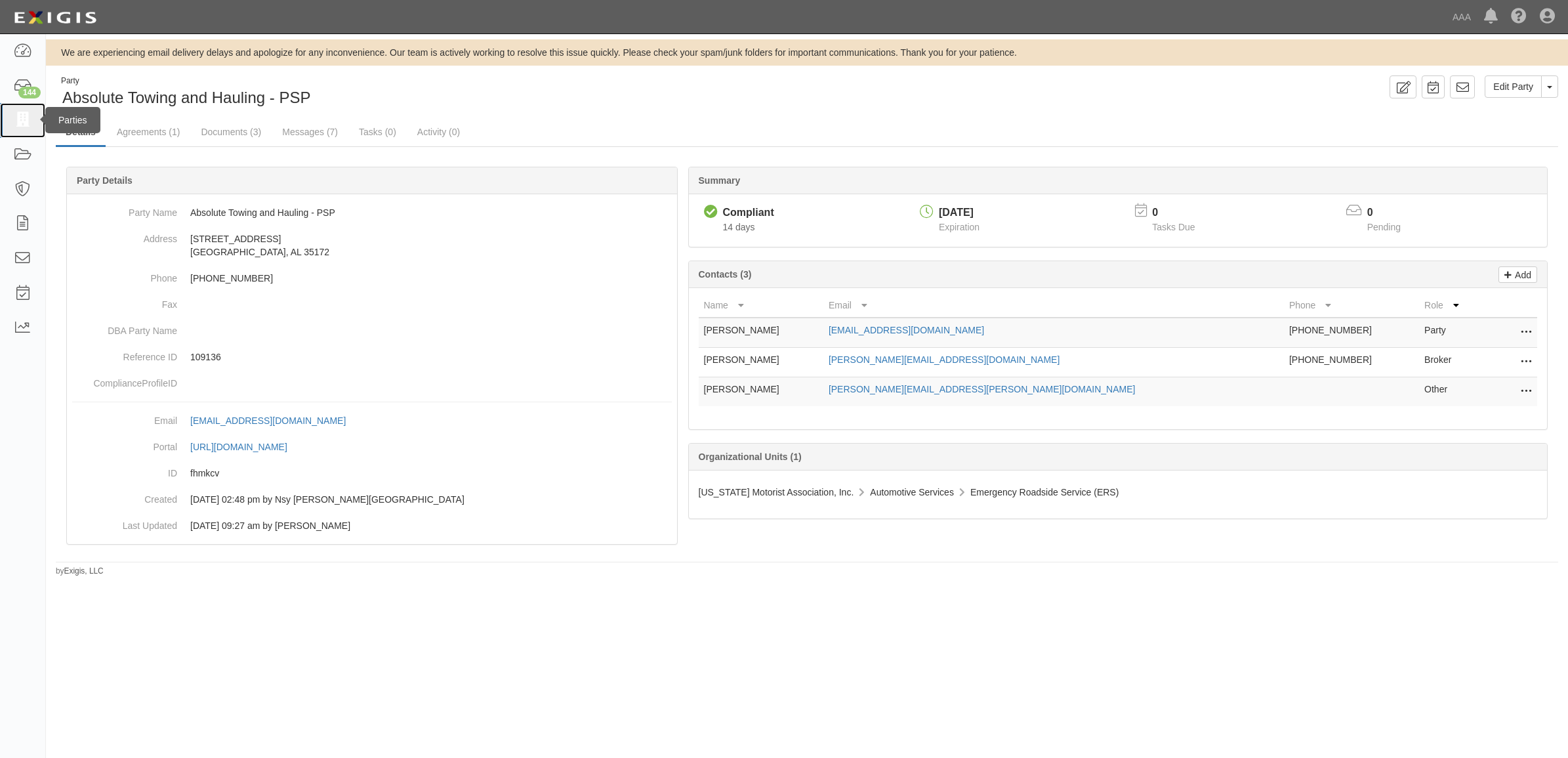
click at [20, 122] on icon at bounding box center [22, 120] width 18 height 15
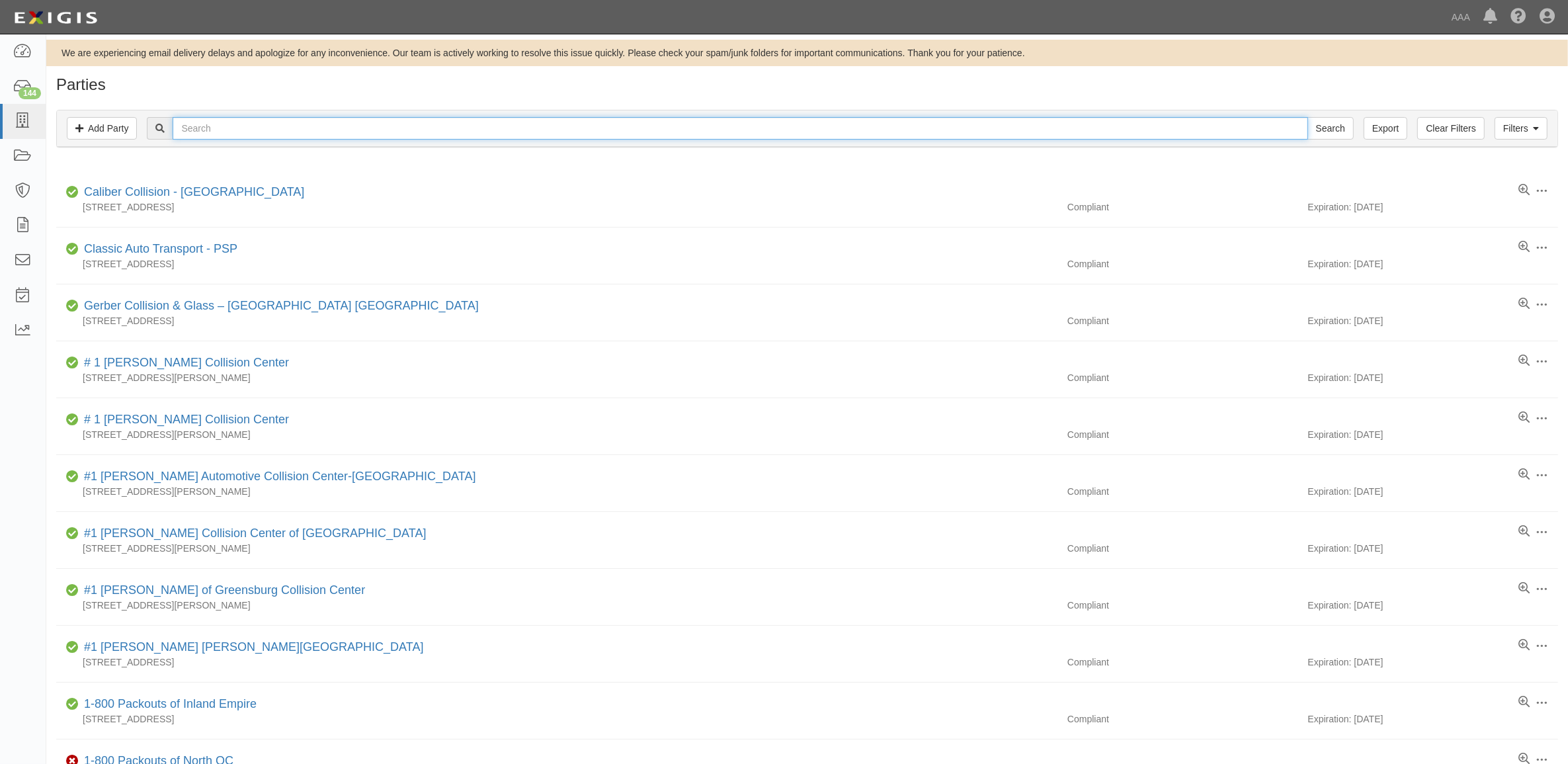
click at [245, 123] on input "text" at bounding box center [739, 129] width 1135 height 23
paste input "CAE725"
type input "CAE725"
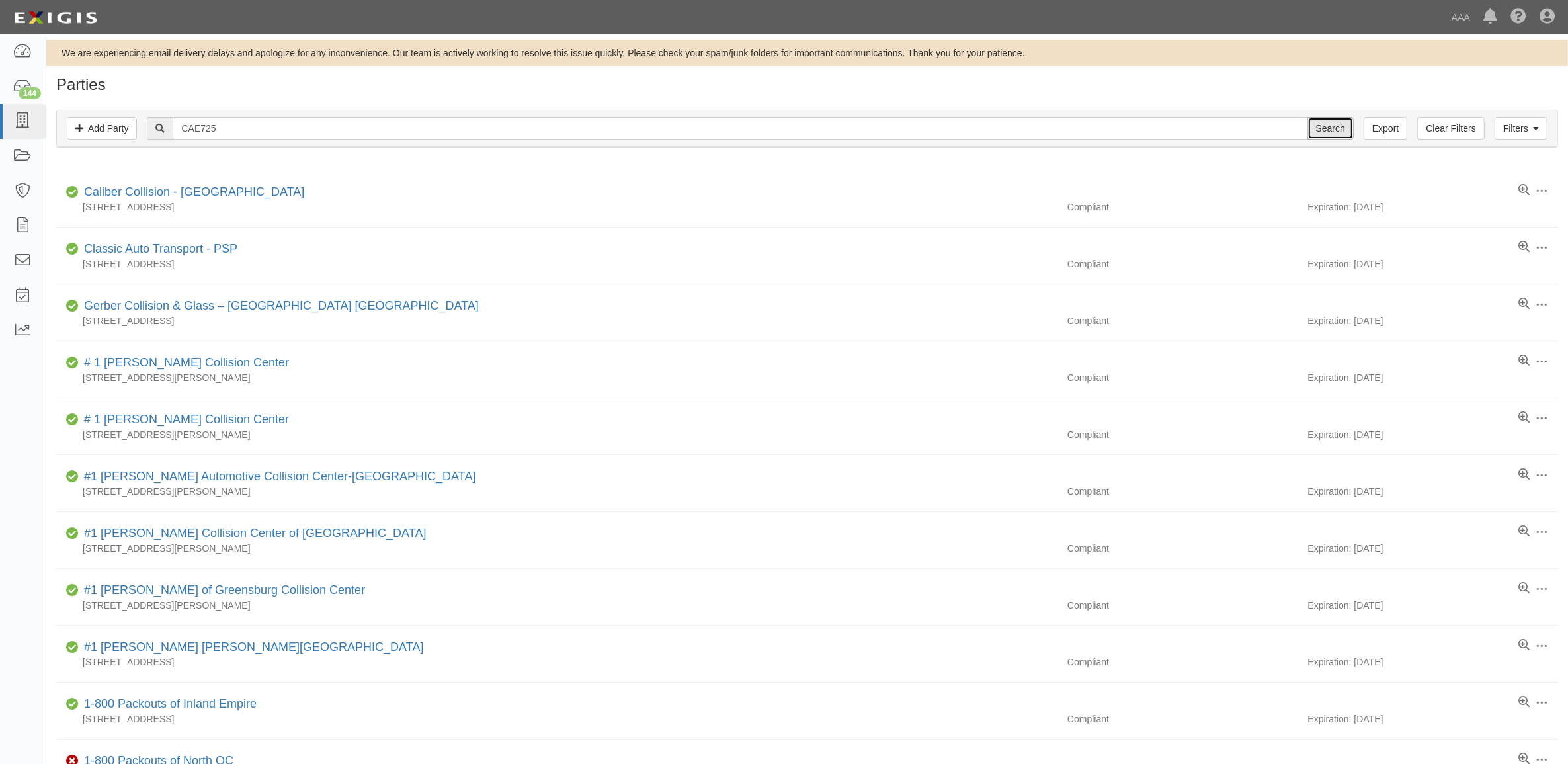
click at [1340, 137] on input "Search" at bounding box center [1330, 129] width 46 height 23
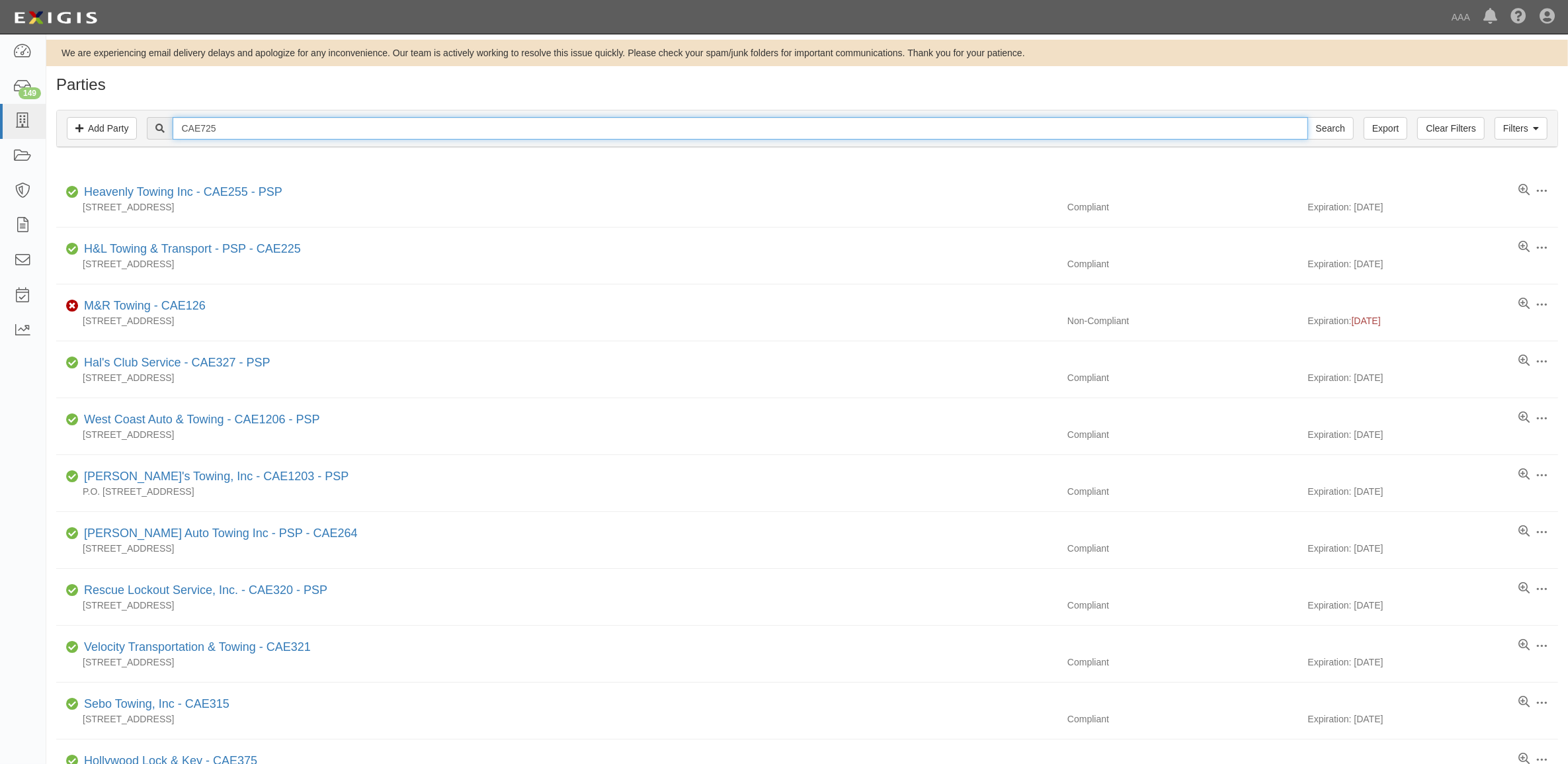
click at [427, 131] on input "CAE725" at bounding box center [739, 129] width 1135 height 23
click at [424, 131] on input "CAE725" at bounding box center [739, 129] width 1135 height 23
click at [283, 137] on input "CAE725" at bounding box center [739, 129] width 1135 height 23
paste input "[PERSON_NAME]'s Inc. - PSP"
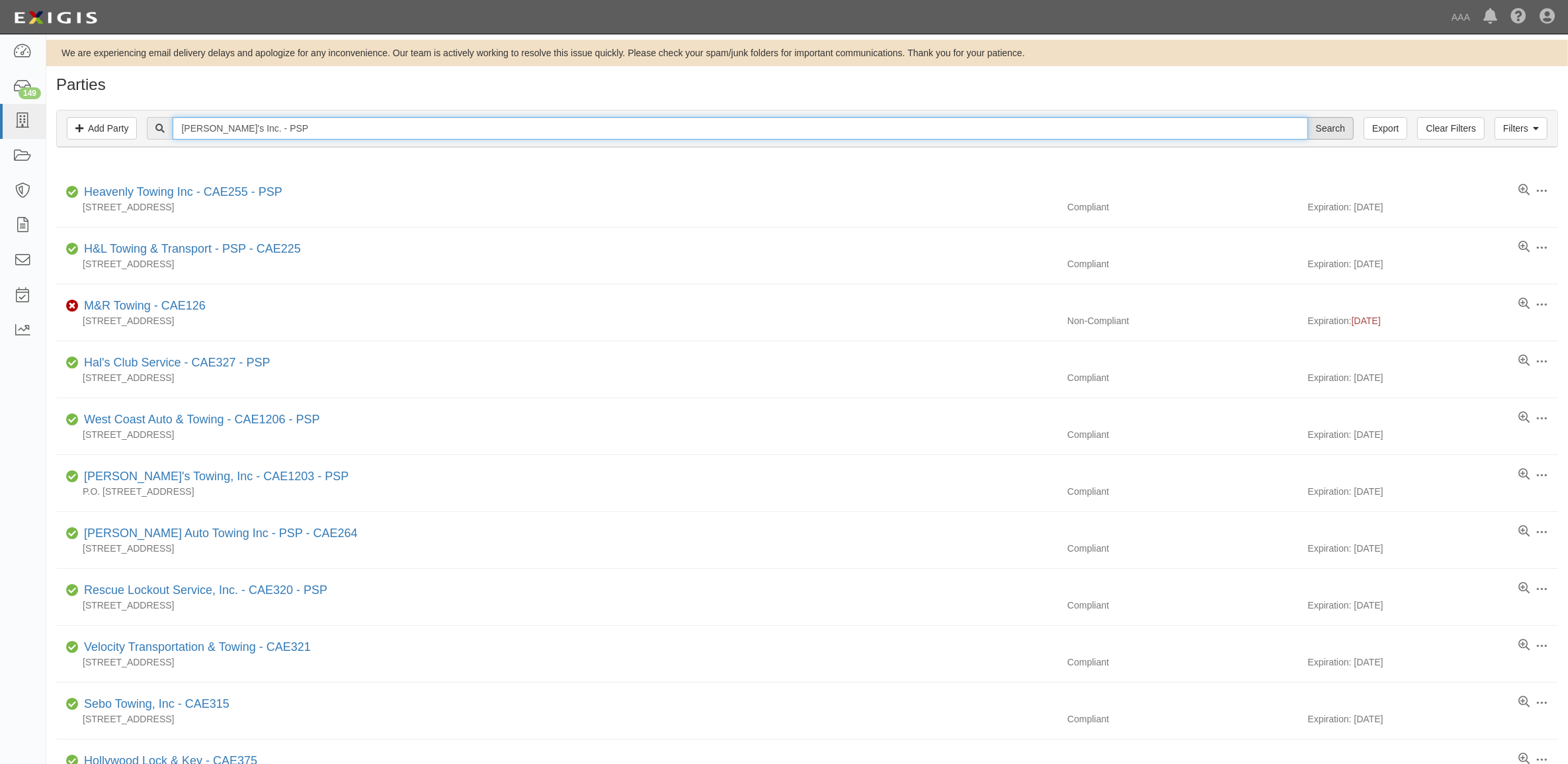
type input "[PERSON_NAME]'s Inc. - PSP"
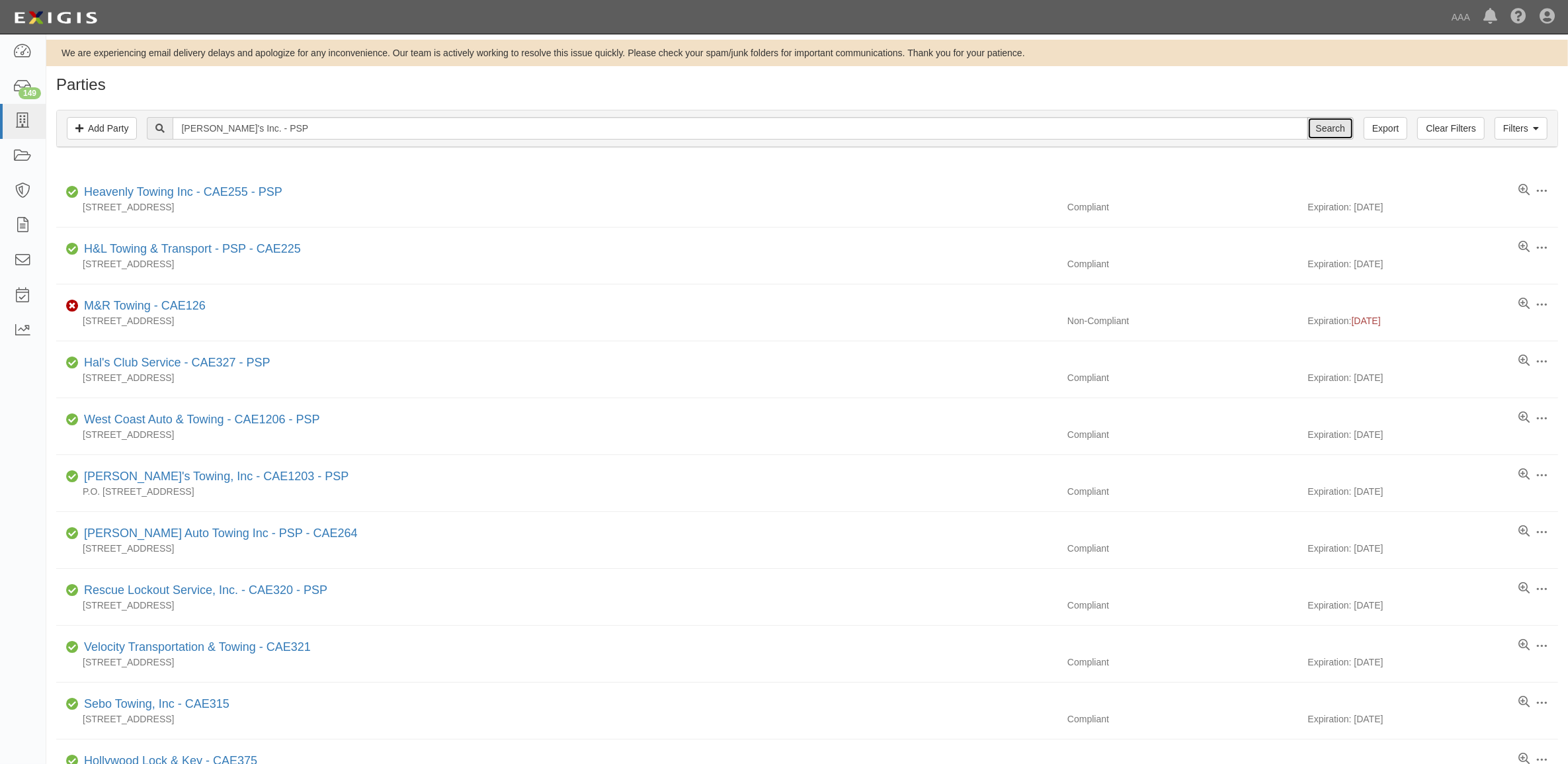
click at [1326, 134] on input "Search" at bounding box center [1330, 129] width 46 height 23
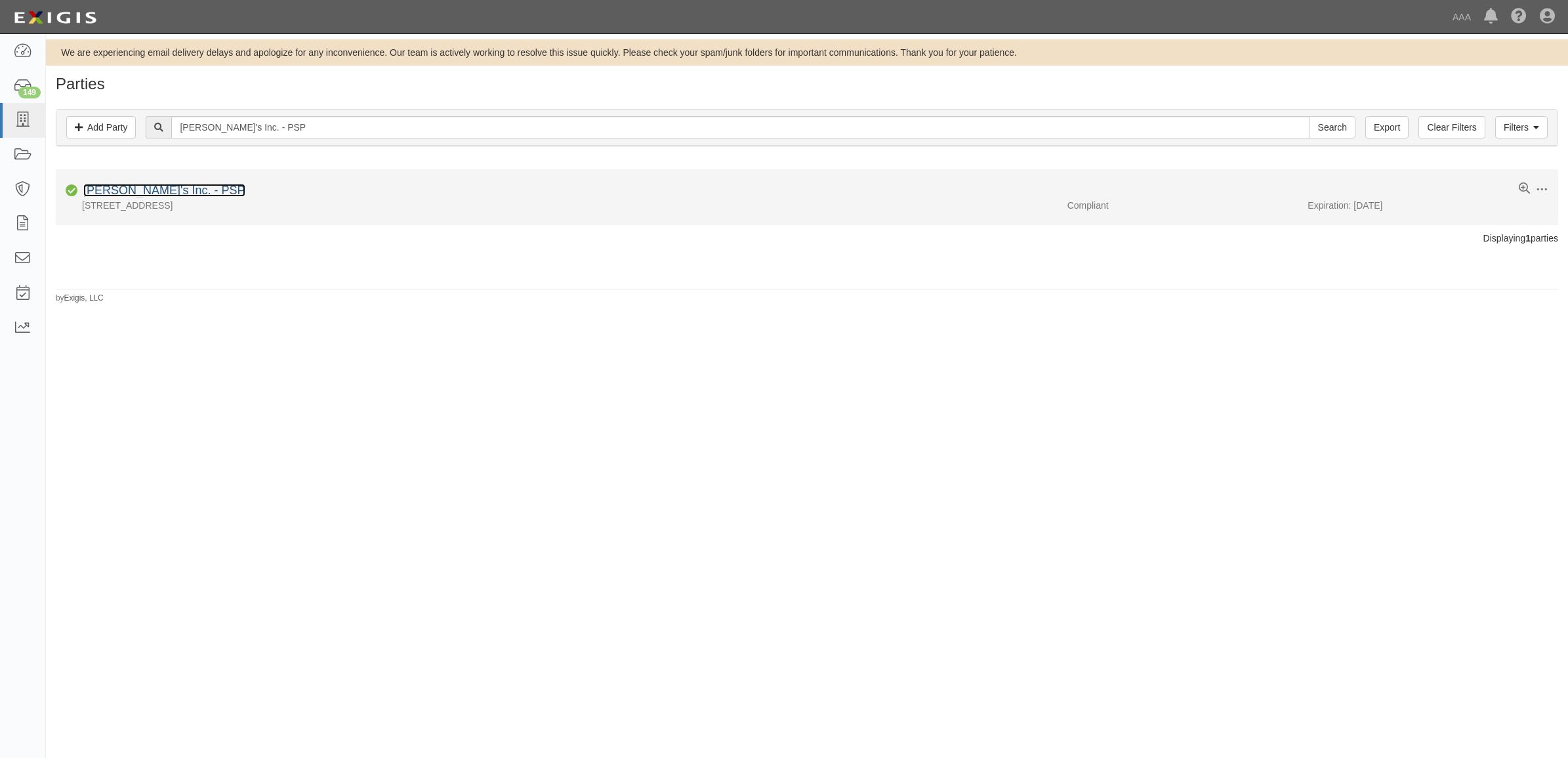
click at [187, 187] on link "[PERSON_NAME]'s Inc. - PSP" at bounding box center [164, 190] width 162 height 13
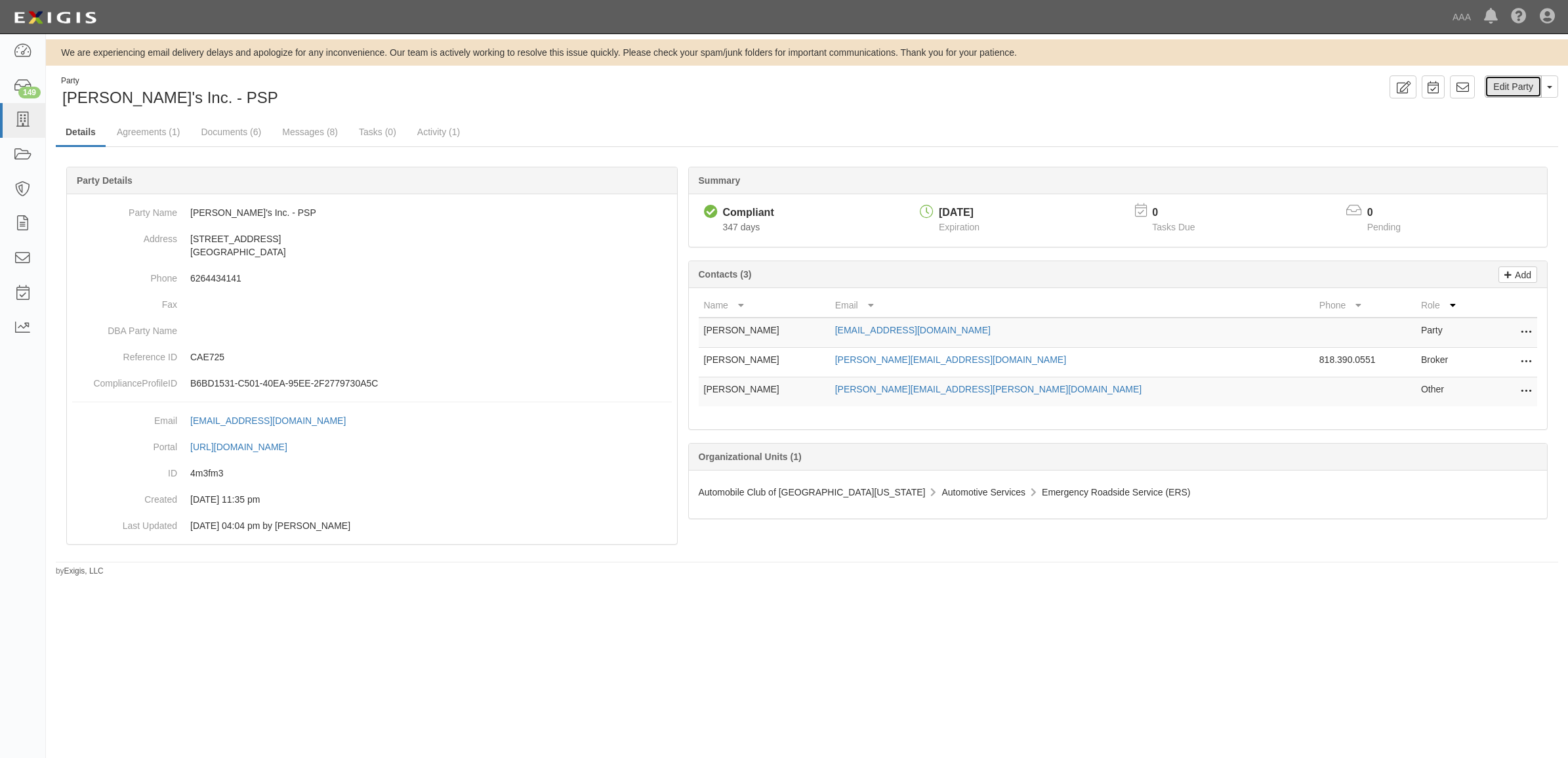
click at [1523, 93] on link "Edit Party" at bounding box center [1513, 87] width 57 height 23
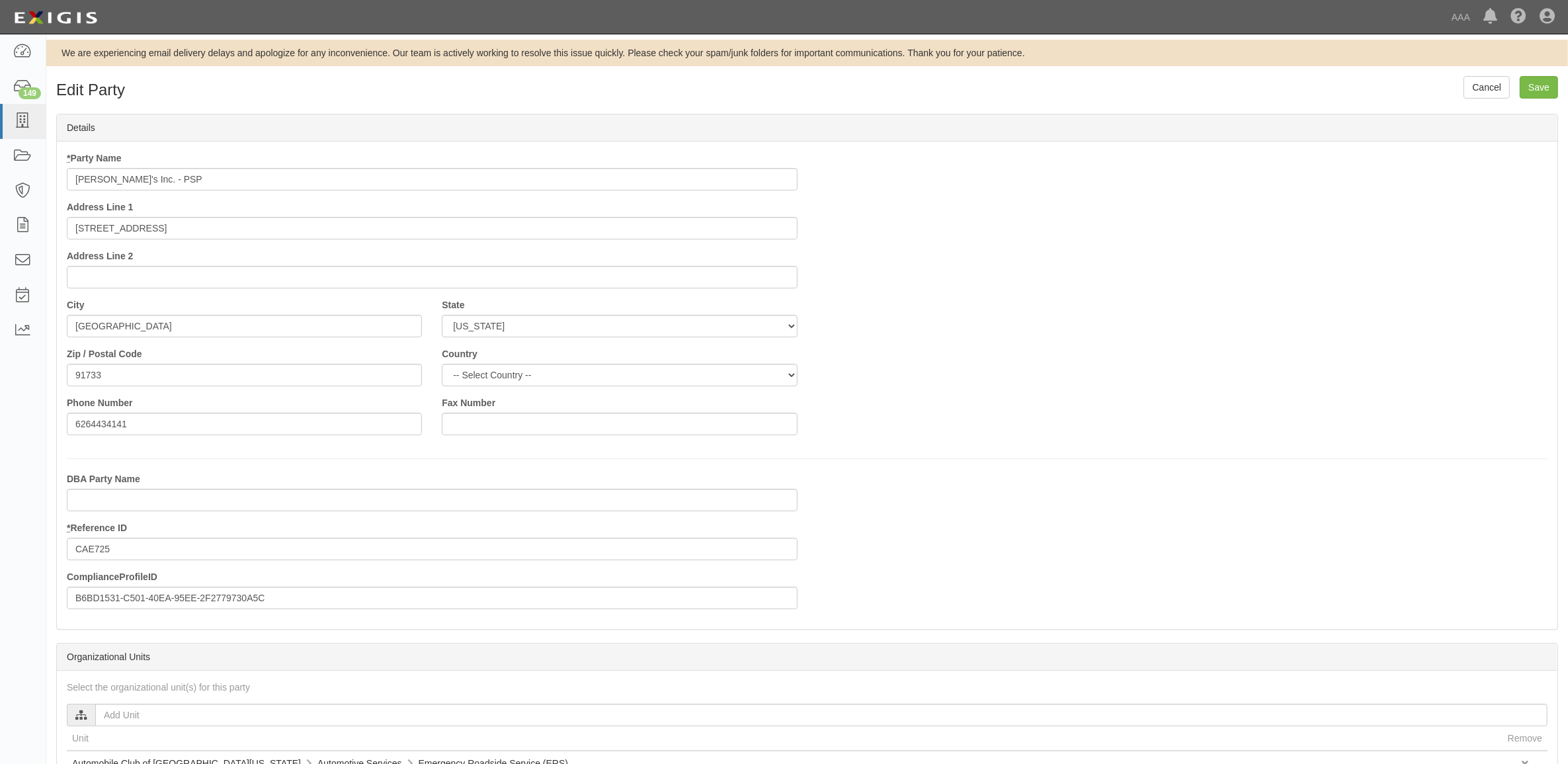
drag, startPoint x: 153, startPoint y: 177, endPoint x: 388, endPoint y: 178, distance: 235.0
click at [388, 178] on input "Freddie Mac's Inc. - PSP" at bounding box center [431, 179] width 731 height 23
type input "Freddie Mac's Inc."
click at [1520, 76] on input "Save" at bounding box center [1539, 88] width 38 height 23
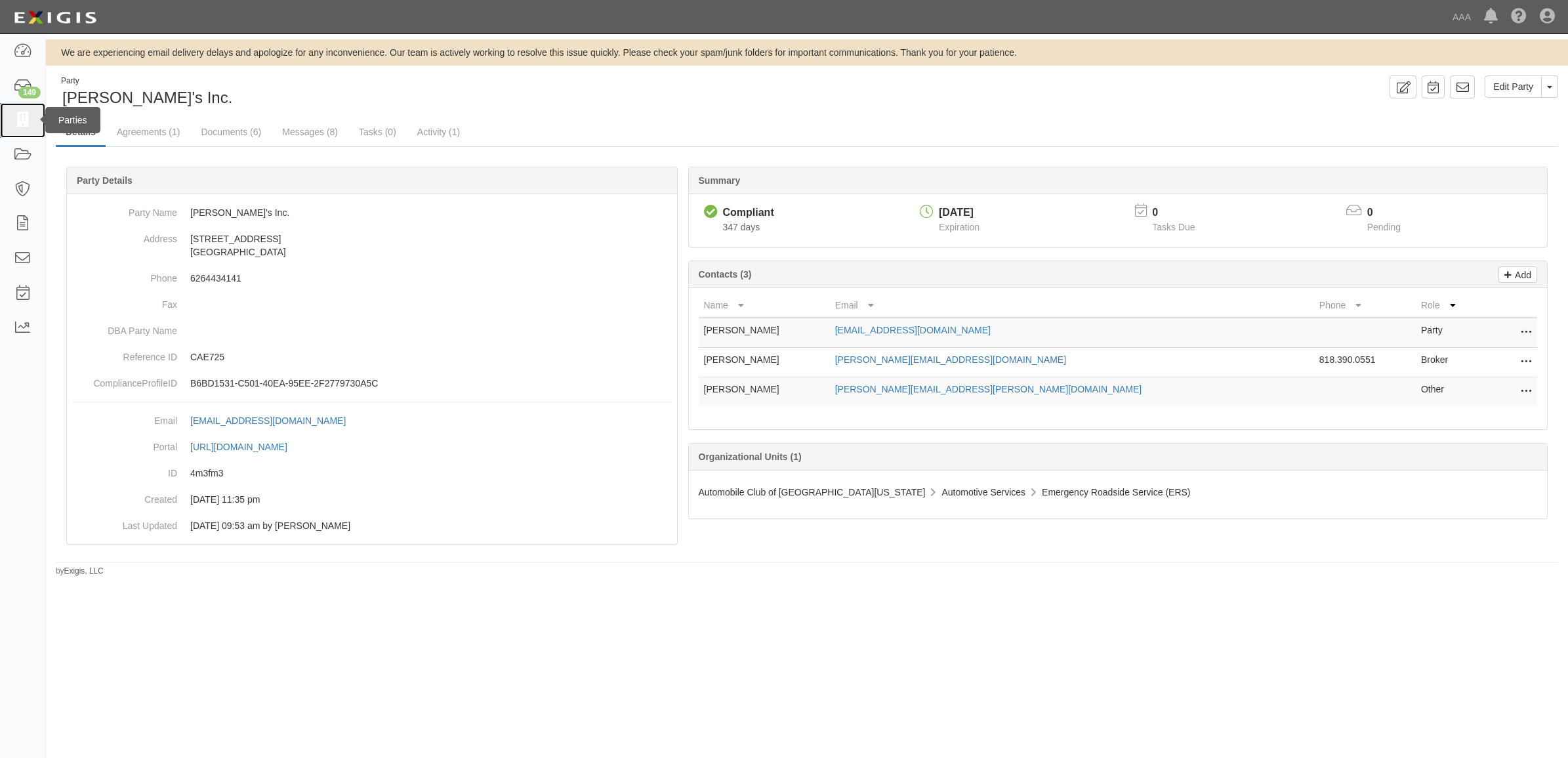
click at [17, 126] on icon at bounding box center [22, 120] width 18 height 15
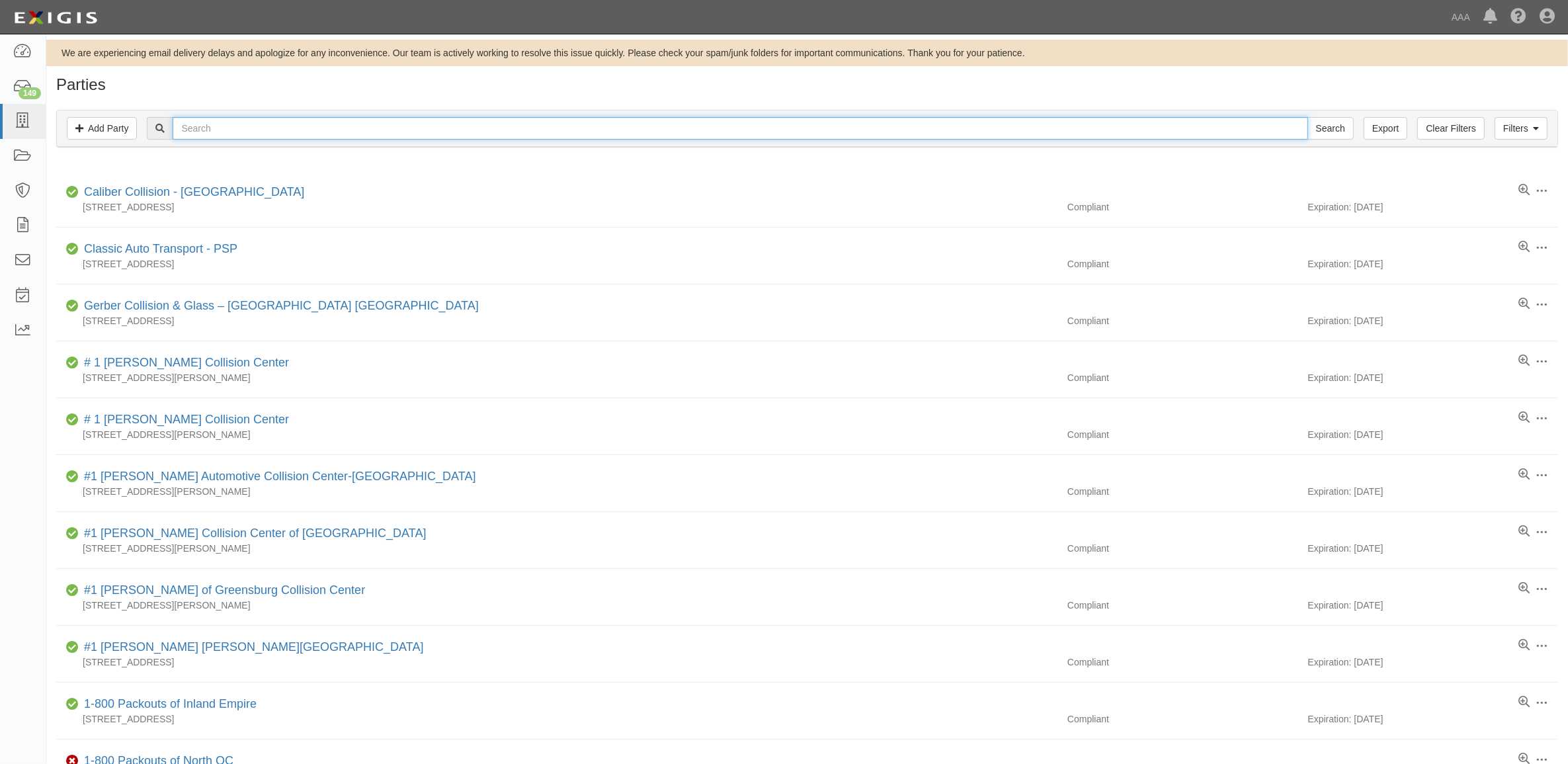
click at [324, 130] on input "text" at bounding box center [739, 129] width 1135 height 23
paste input "CAE752"
type input "CAE752"
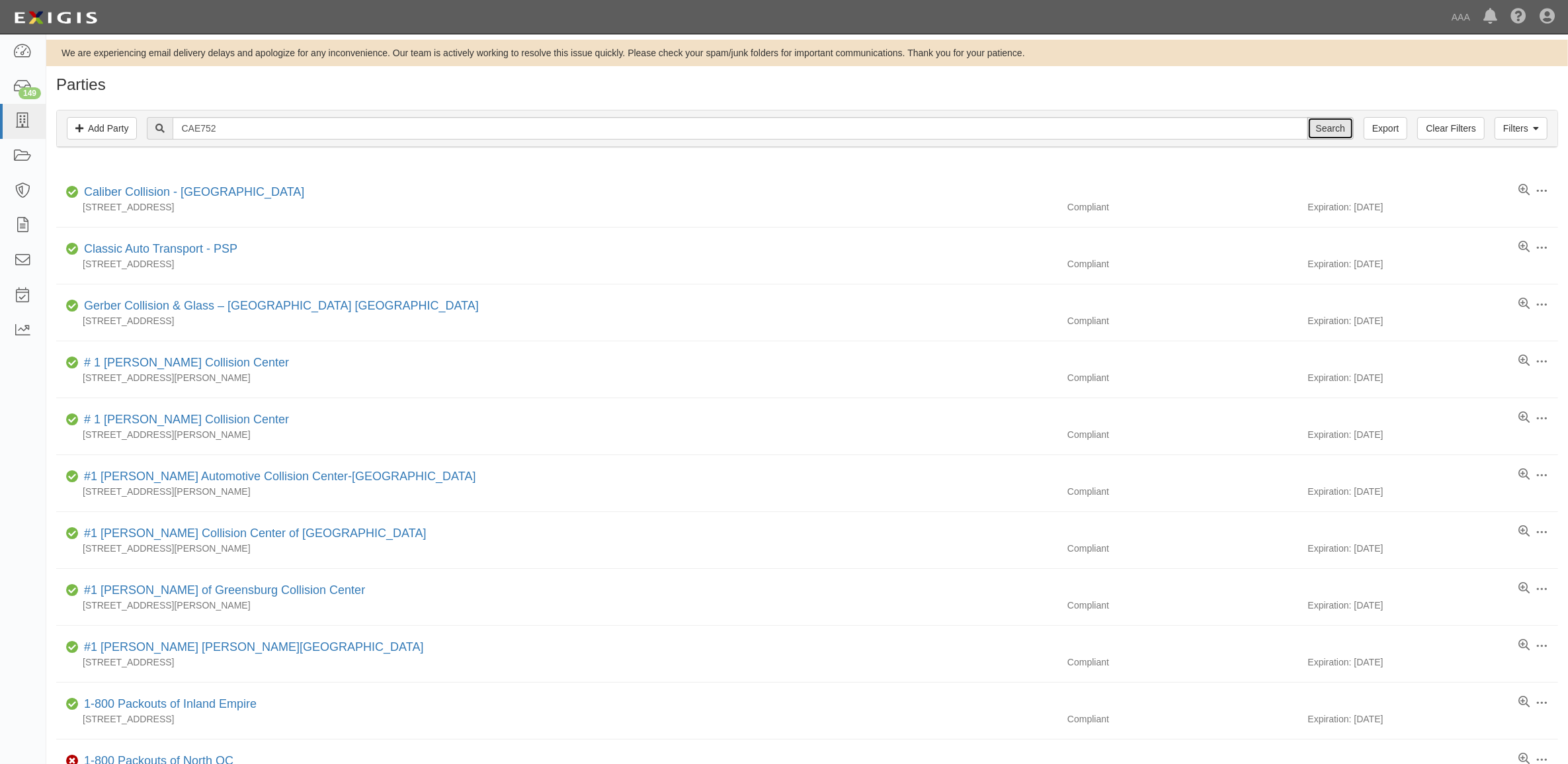
click at [1338, 129] on input "Search" at bounding box center [1330, 129] width 46 height 23
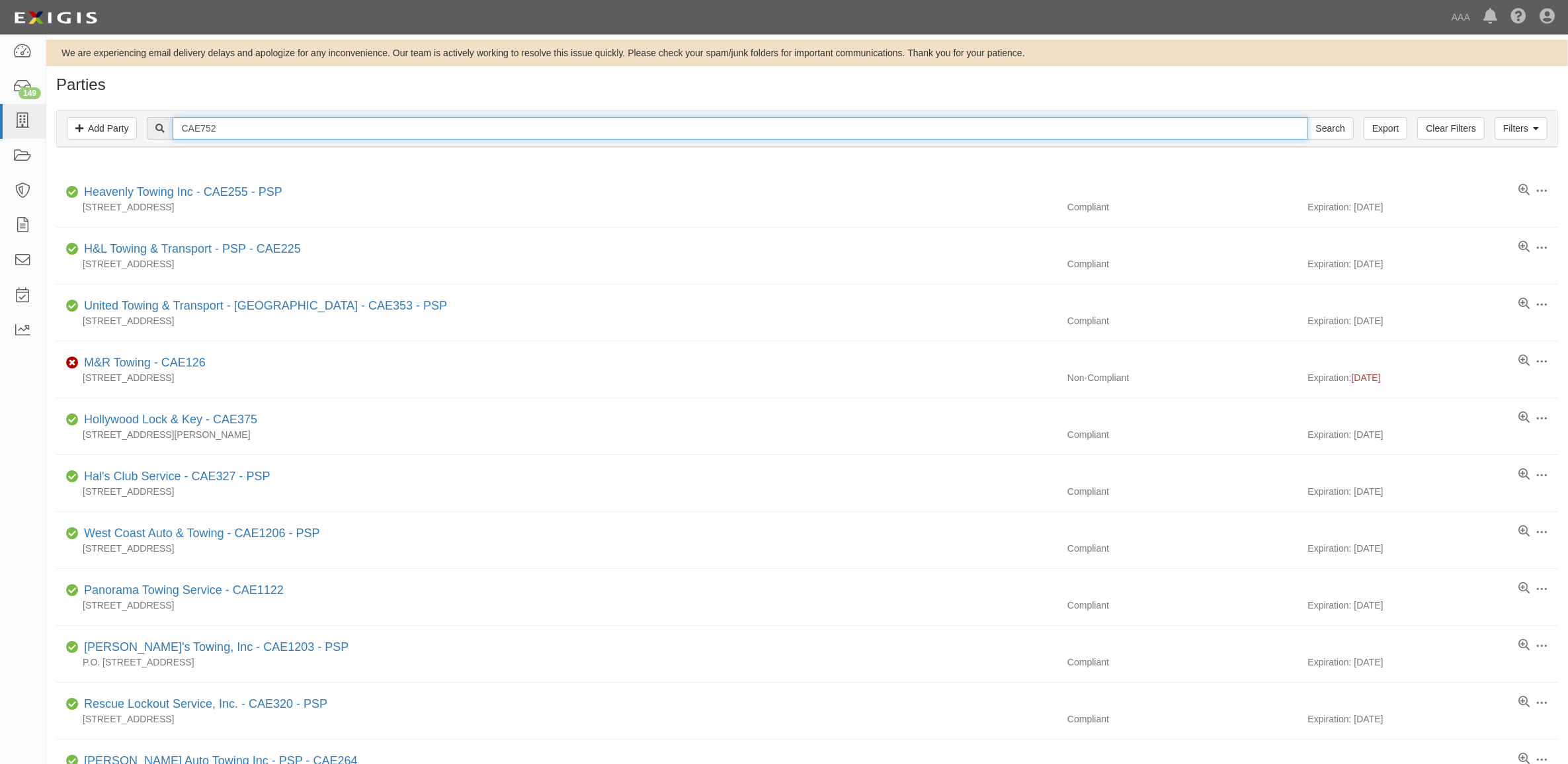
click at [342, 137] on input "CAE752" at bounding box center [739, 129] width 1135 height 23
paste input "Preferred Towing - PSP"
type input "Preferred Towing - PSP"
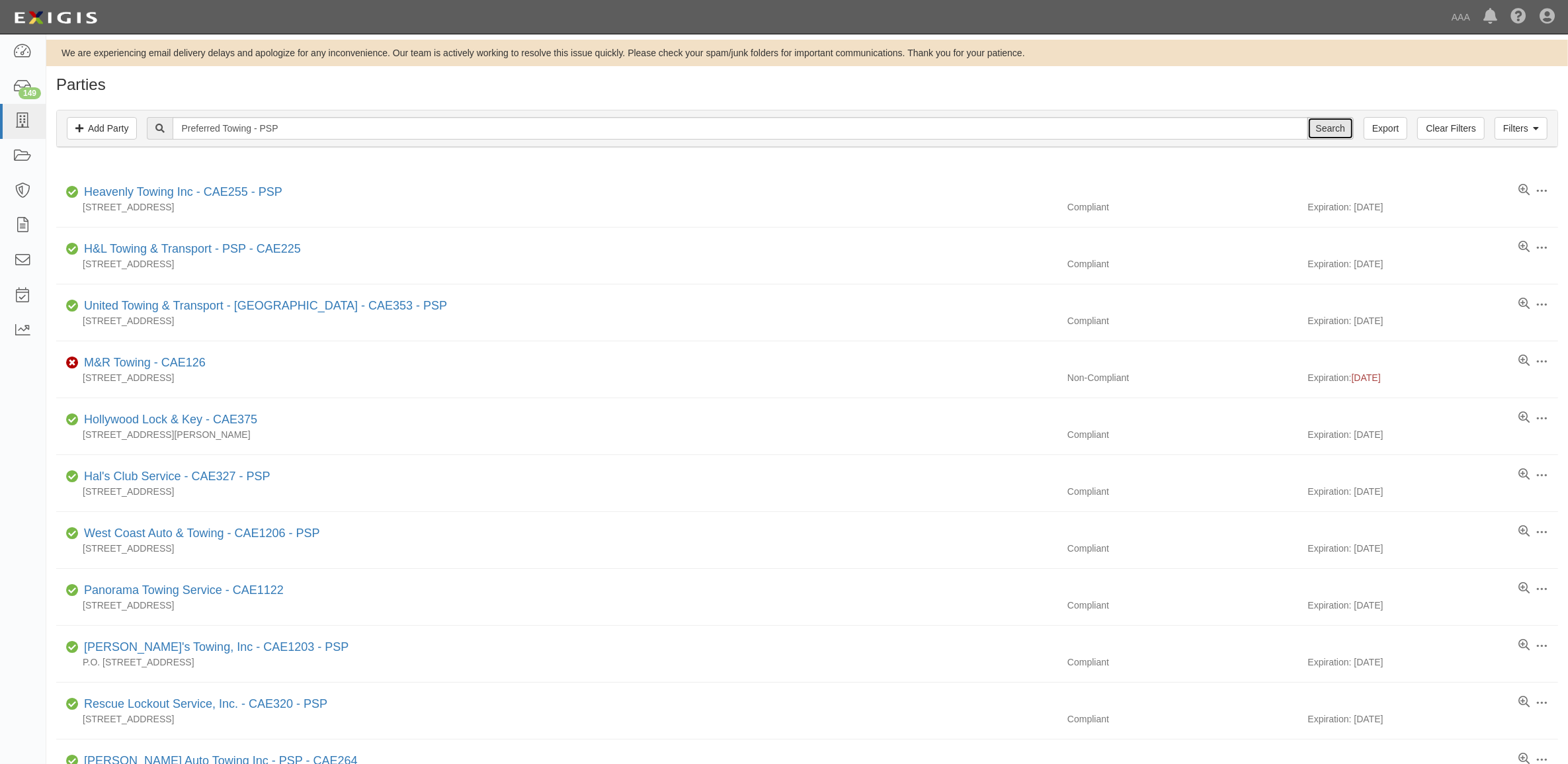
click at [1320, 131] on input "Search" at bounding box center [1330, 129] width 46 height 23
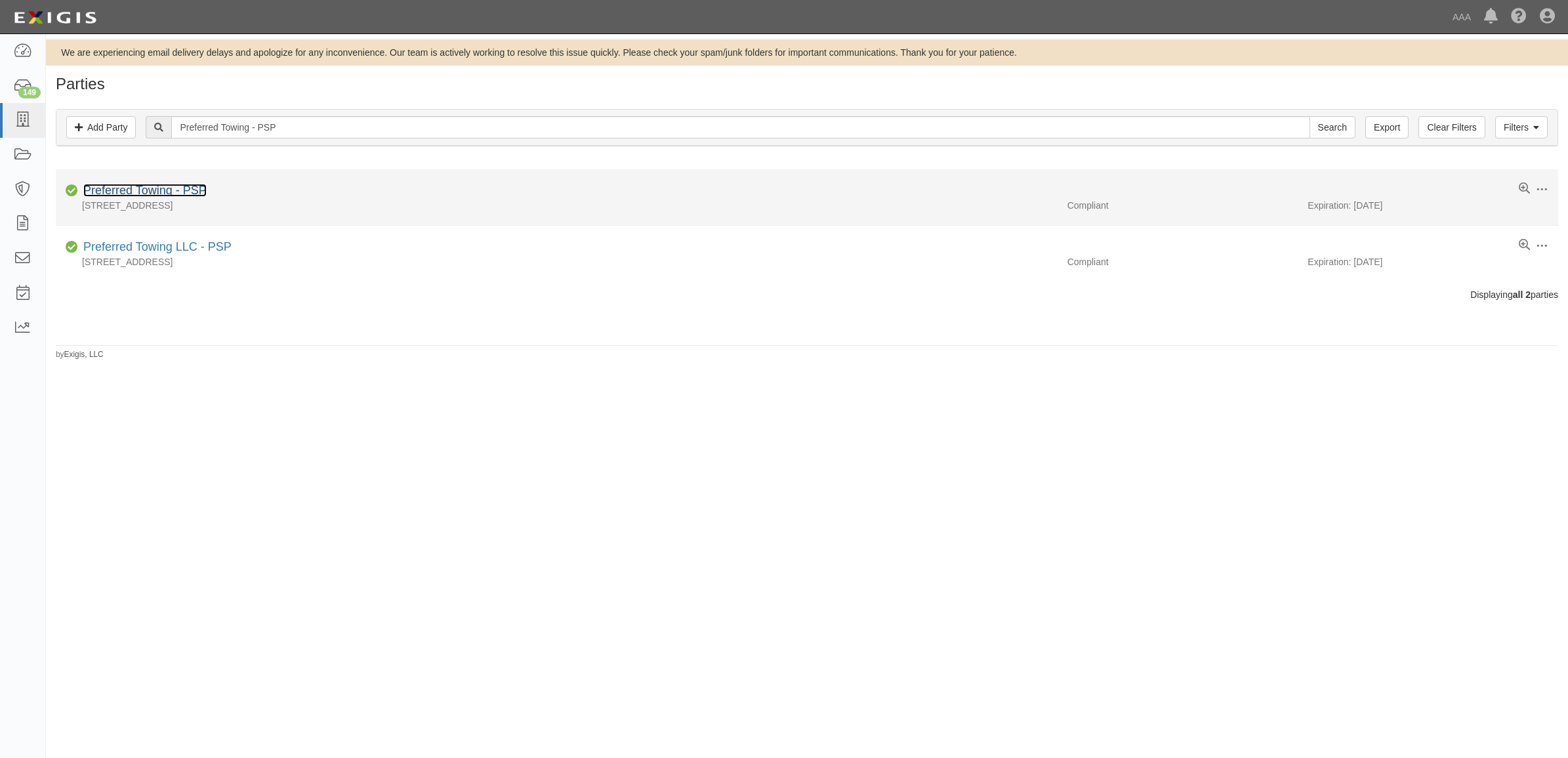
click at [166, 188] on link "Preferred Towing - PSP" at bounding box center [145, 190] width 123 height 13
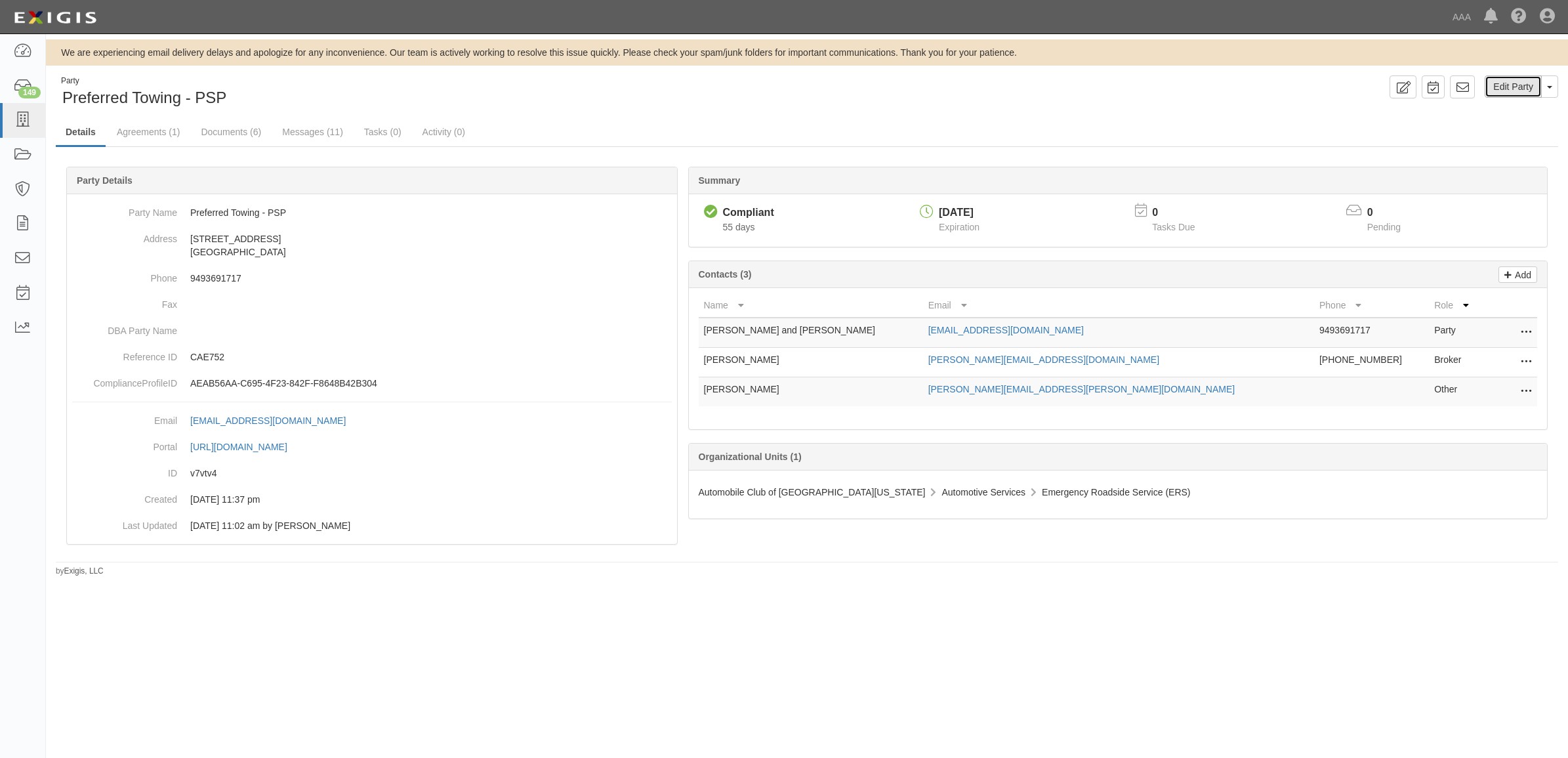
click at [1520, 92] on link "Edit Party" at bounding box center [1513, 87] width 57 height 23
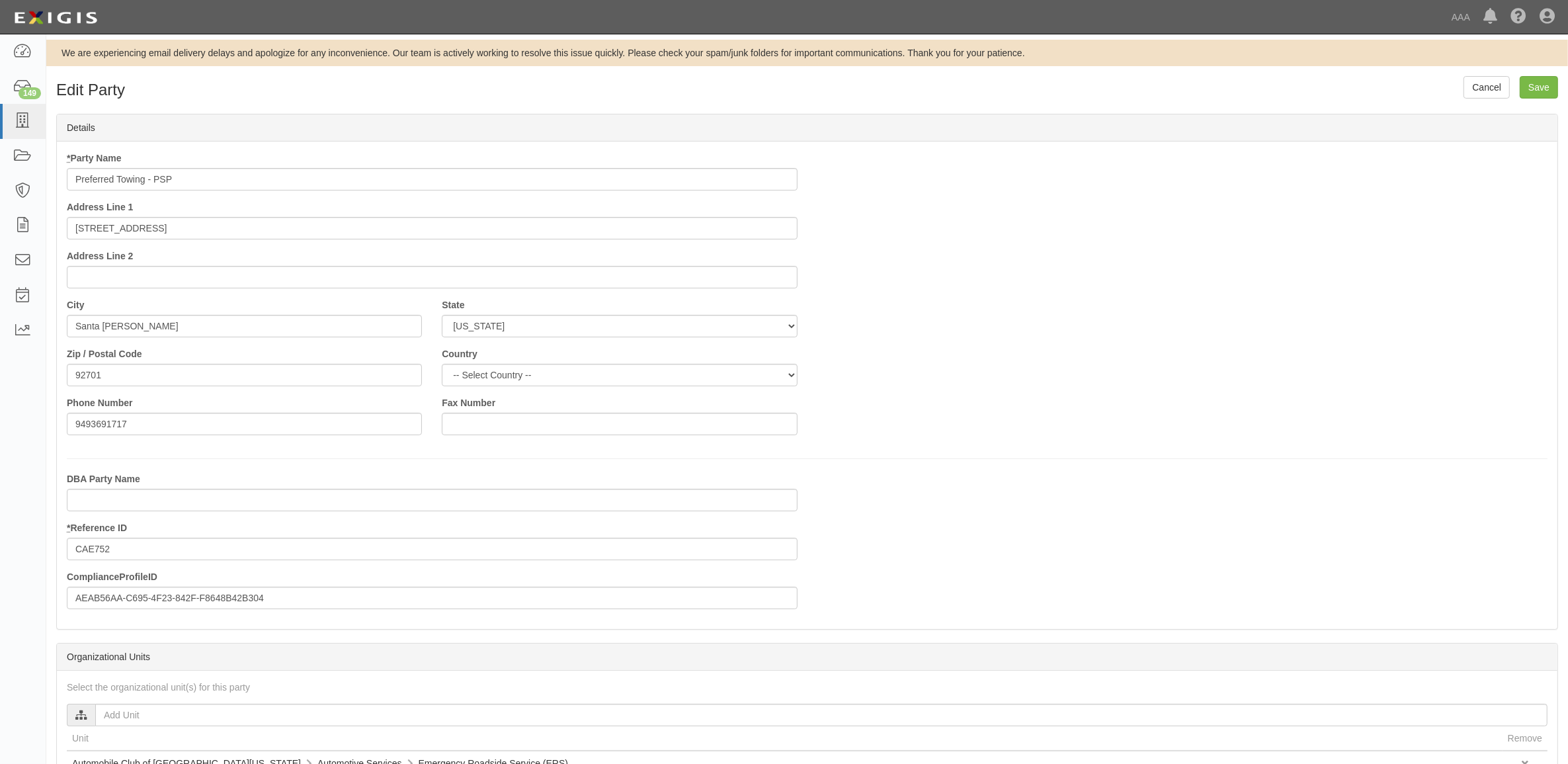
drag, startPoint x: 150, startPoint y: 176, endPoint x: 480, endPoint y: 173, distance: 330.0
click at [480, 173] on input "Preferred Towing - PSP" at bounding box center [431, 179] width 731 height 23
type input "Preferred Towing"
click at [1542, 88] on input "Save" at bounding box center [1539, 88] width 38 height 23
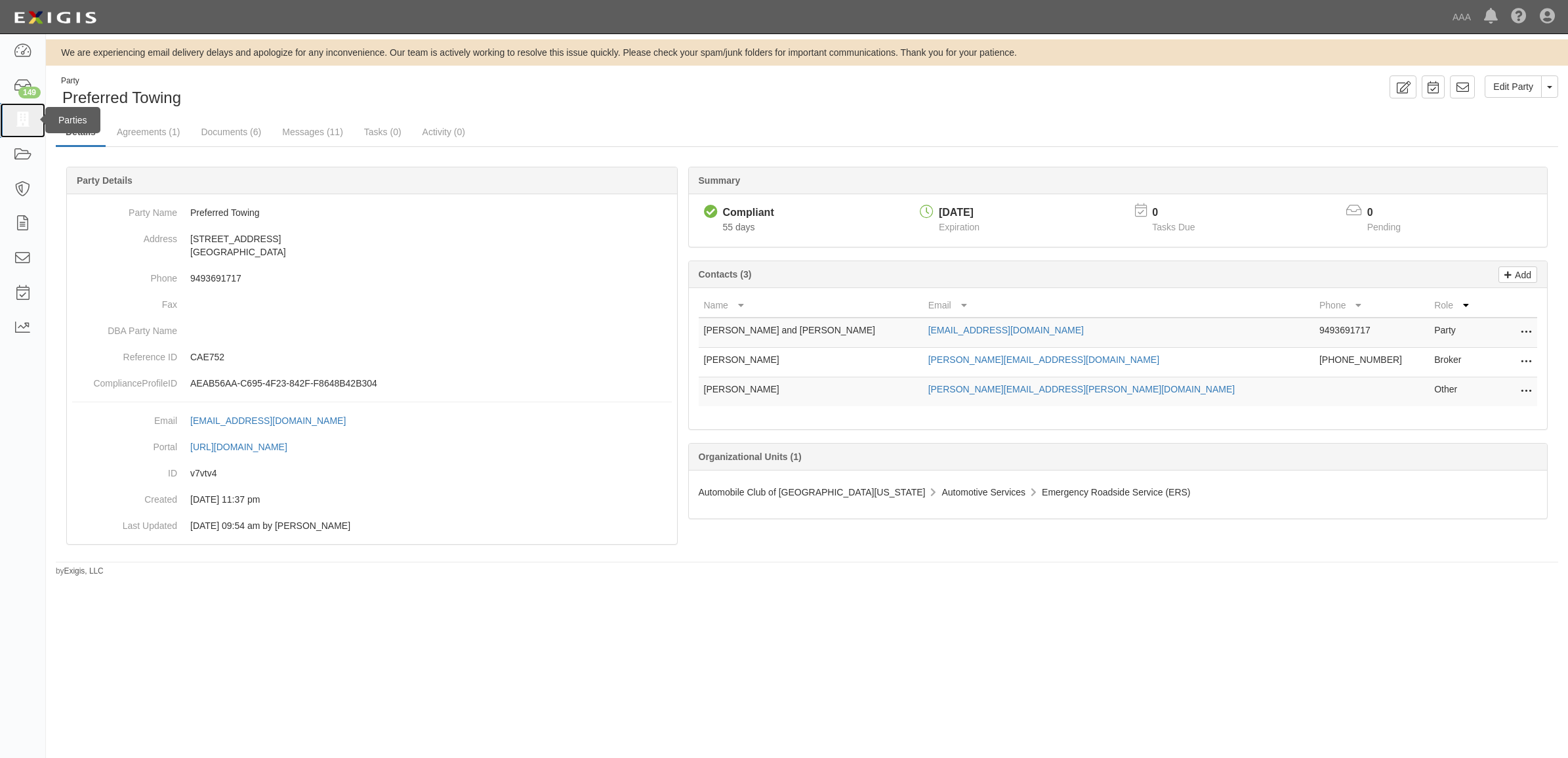
click at [16, 122] on icon at bounding box center [22, 120] width 18 height 15
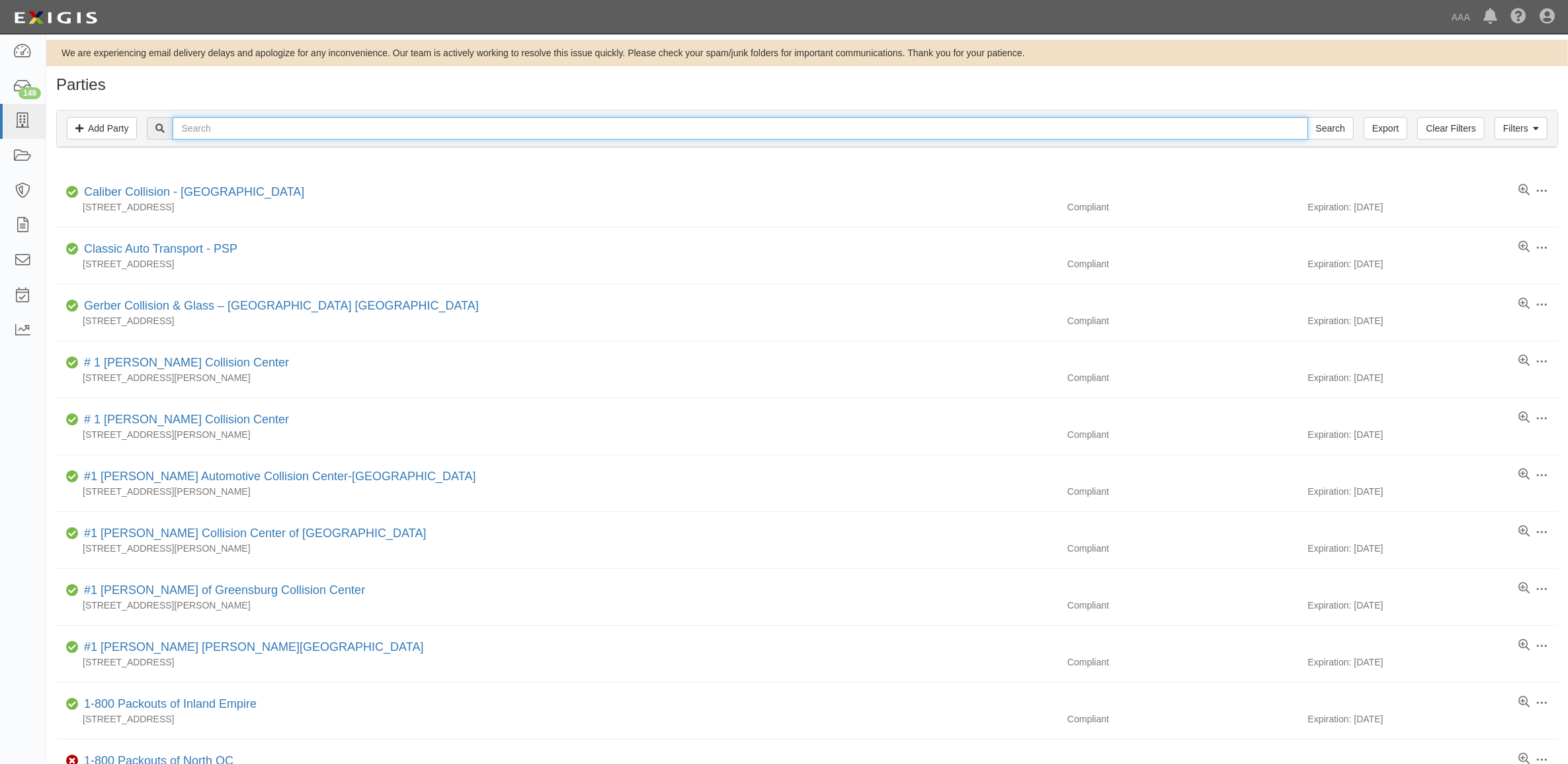
click at [361, 130] on input "text" at bounding box center [739, 129] width 1135 height 23
paste input "Sea Country Towing & Recovery - PSP"
type input "Sea Country Towing & Recovery - PSP"
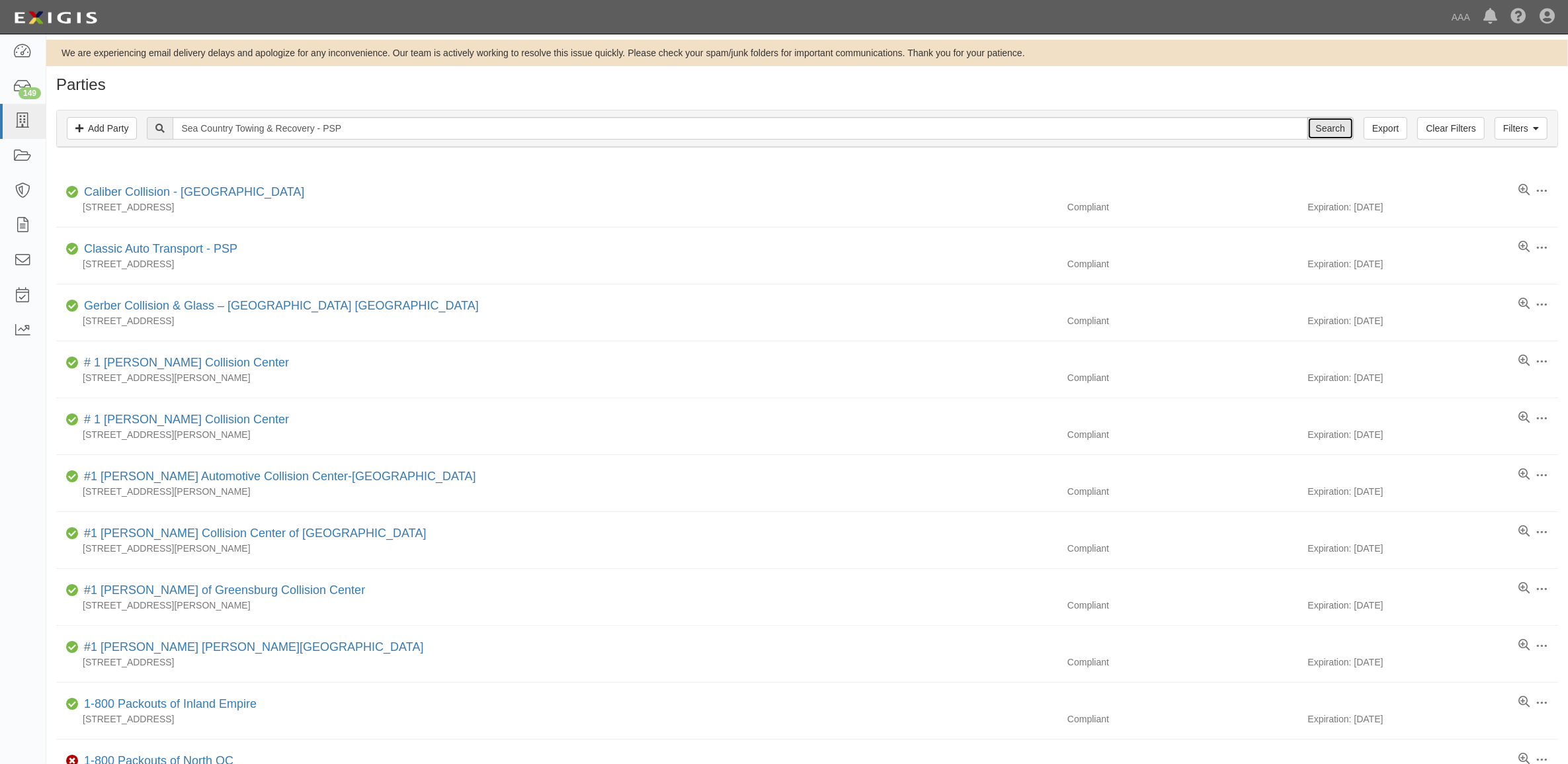
click at [1350, 131] on input "Search" at bounding box center [1330, 129] width 46 height 23
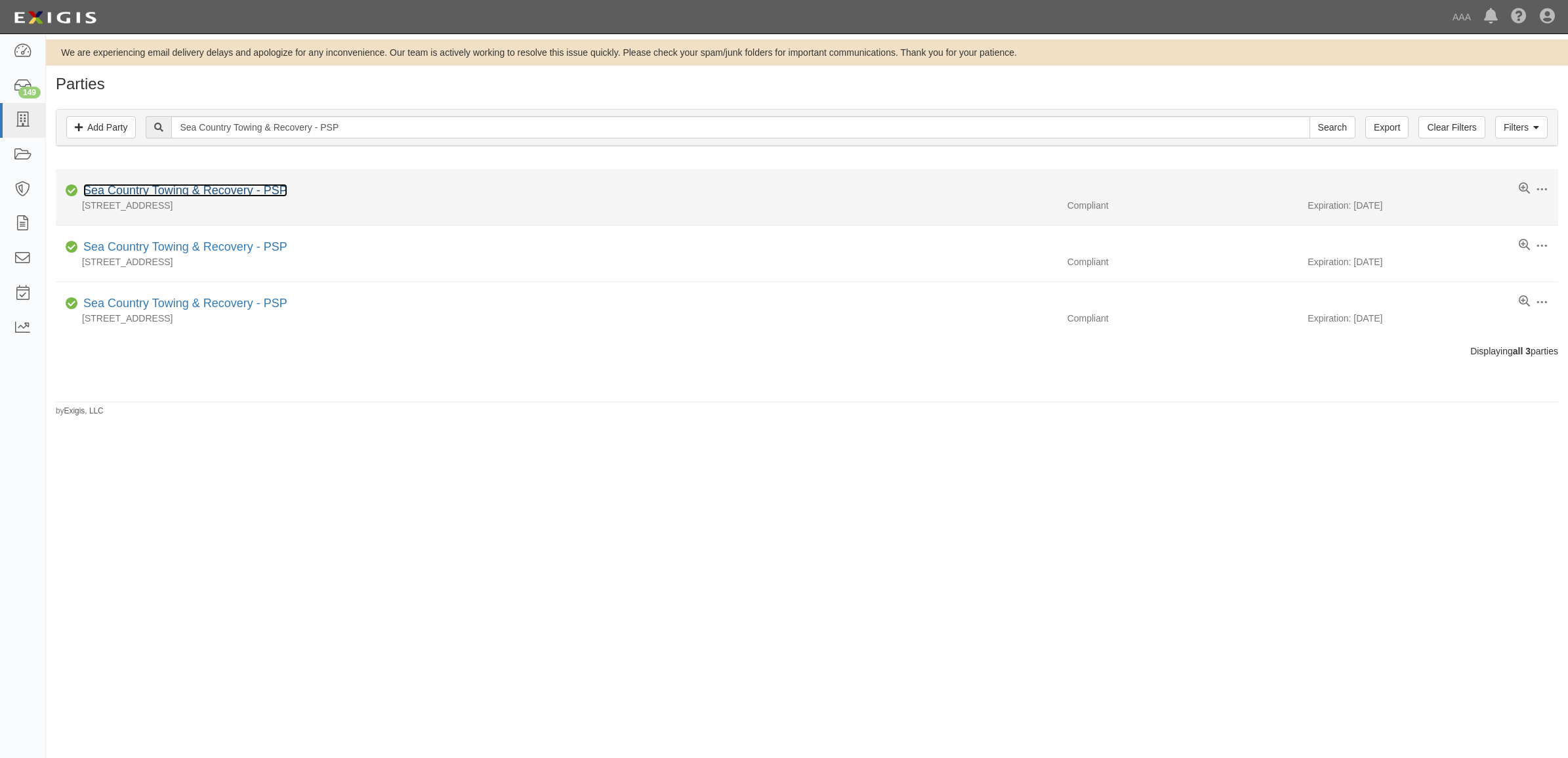
click at [197, 188] on link "Sea Country Towing & Recovery - PSP" at bounding box center [185, 190] width 204 height 13
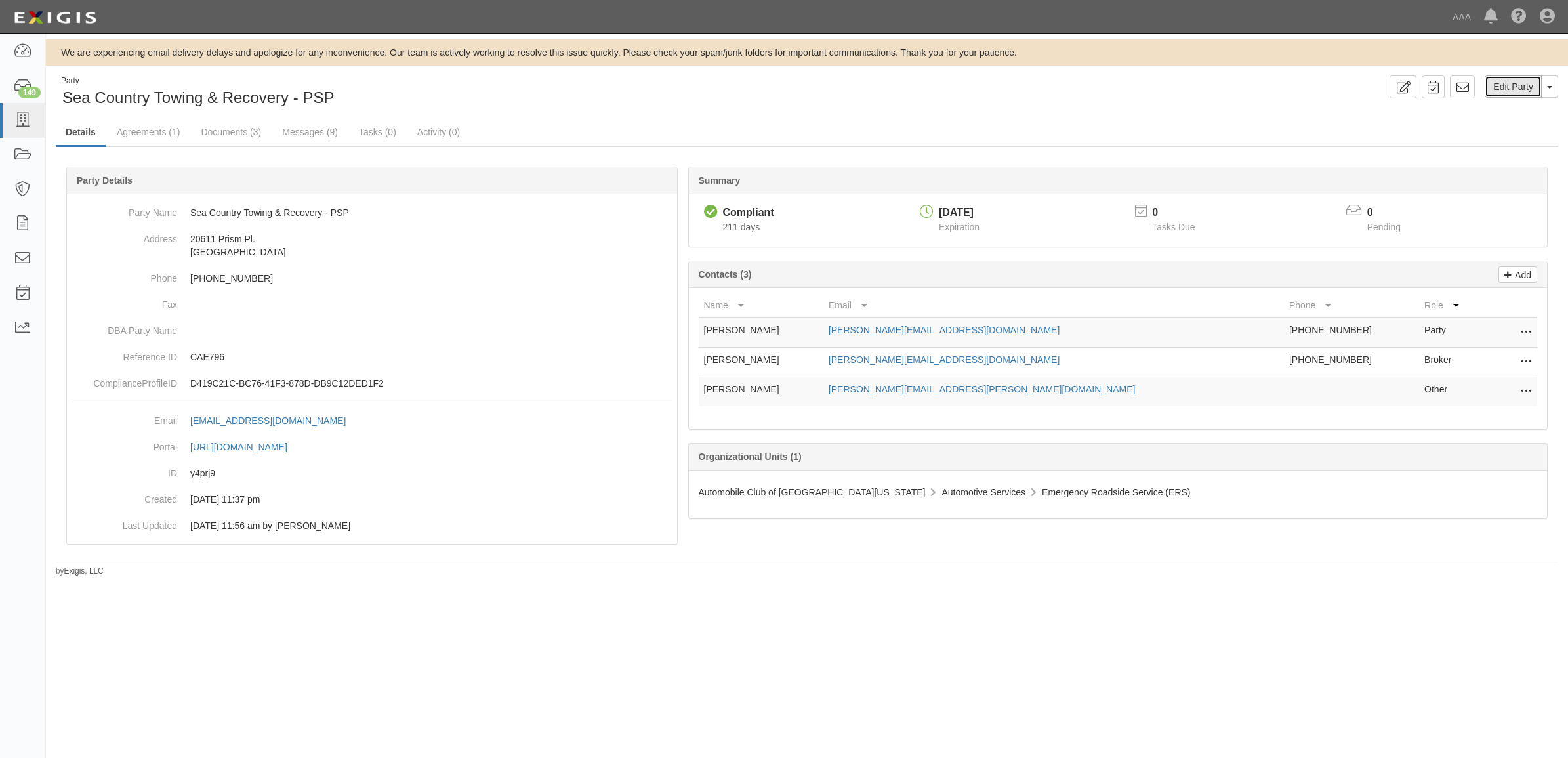
click at [1516, 85] on link "Edit Party" at bounding box center [1513, 87] width 57 height 23
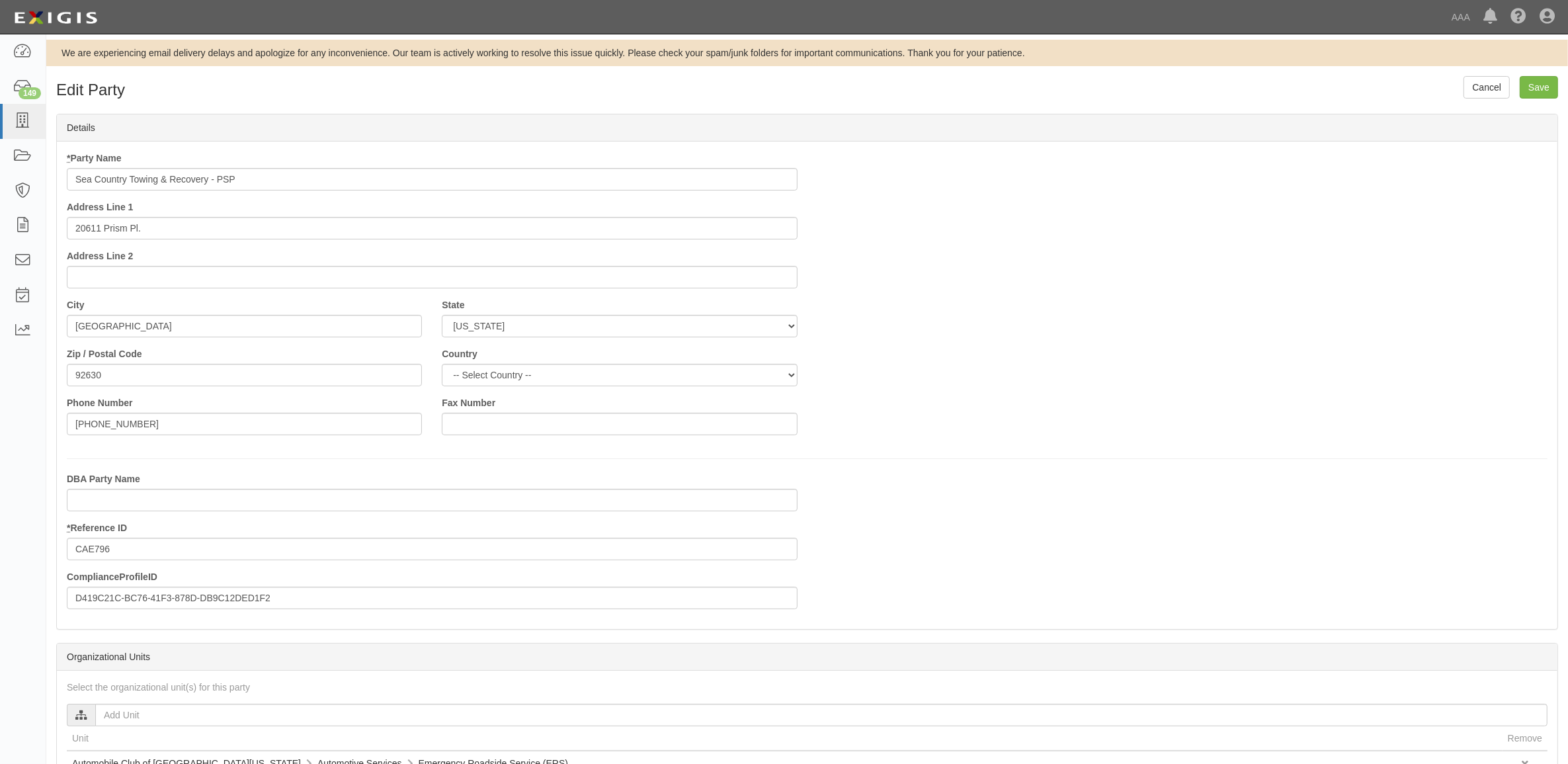
drag, startPoint x: 210, startPoint y: 178, endPoint x: 451, endPoint y: 173, distance: 241.1
click at [444, 175] on input "Sea Country Towing & Recovery - PSP" at bounding box center [431, 179] width 731 height 23
type input "Sea Country Towing & Recovery"
click at [1538, 87] on input "Save" at bounding box center [1539, 88] width 38 height 23
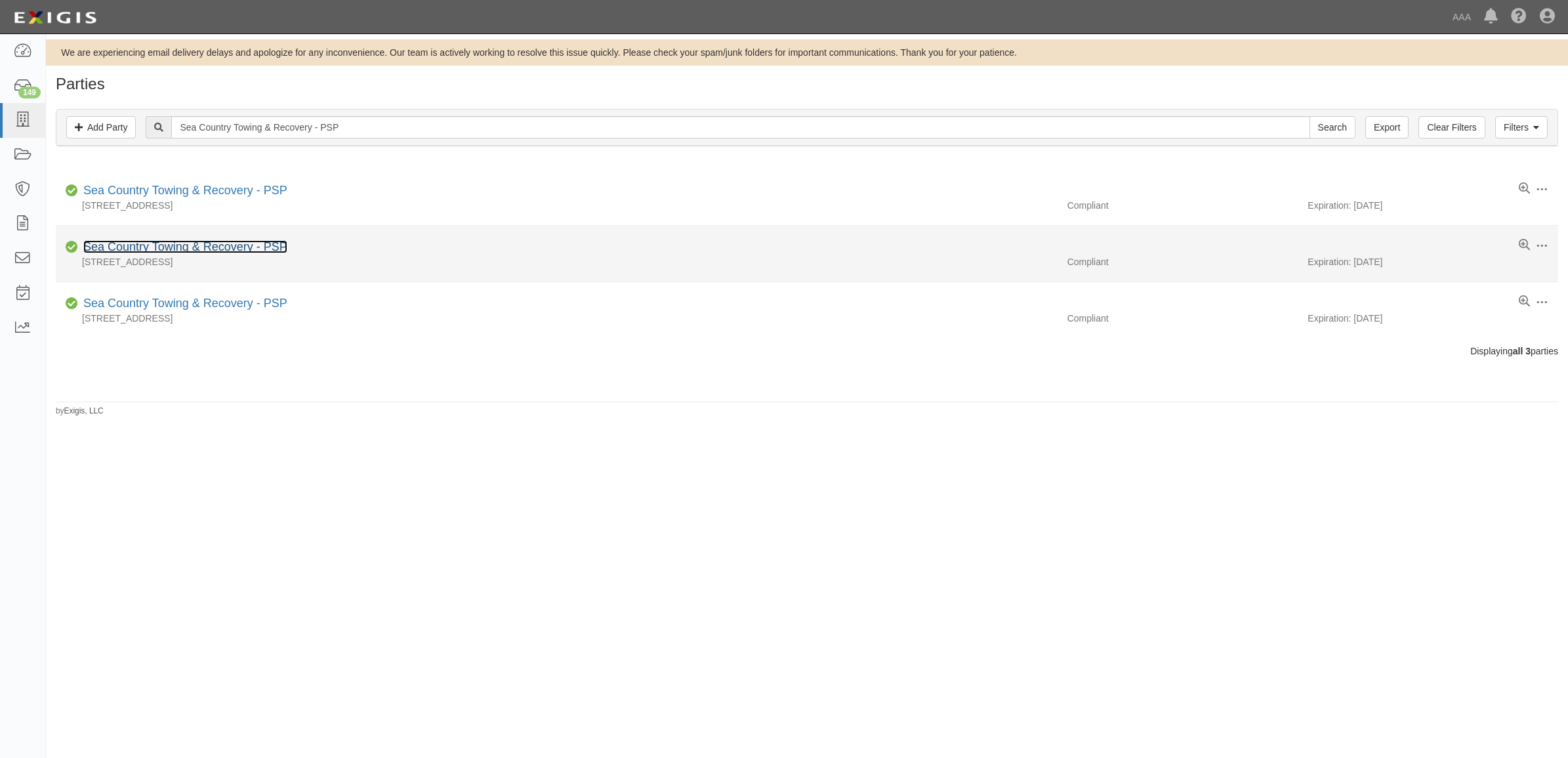
click at [175, 243] on link "Sea Country Towing & Recovery - PSP" at bounding box center [185, 247] width 204 height 13
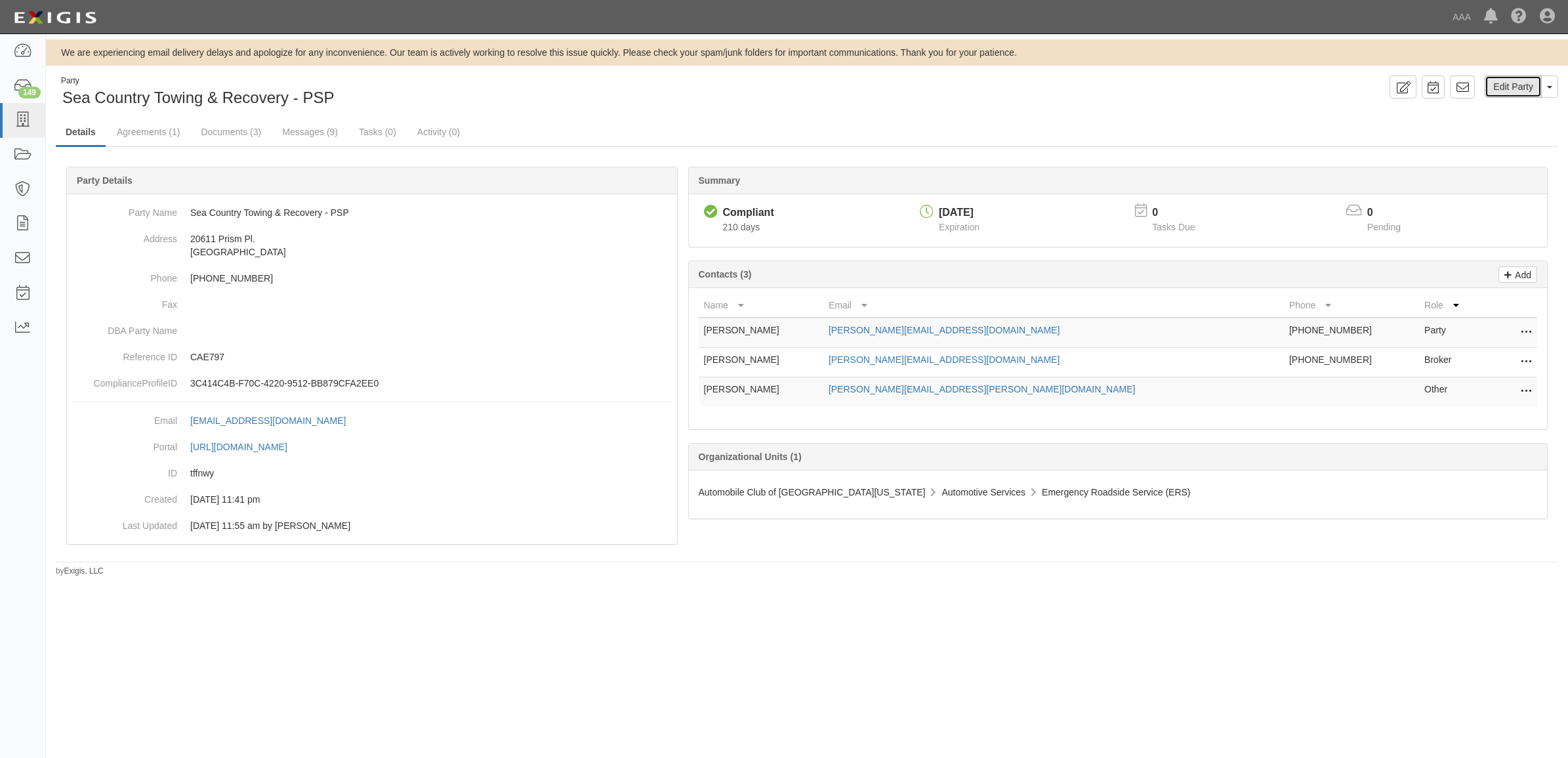
click at [1506, 96] on link "Edit Party" at bounding box center [1513, 87] width 57 height 23
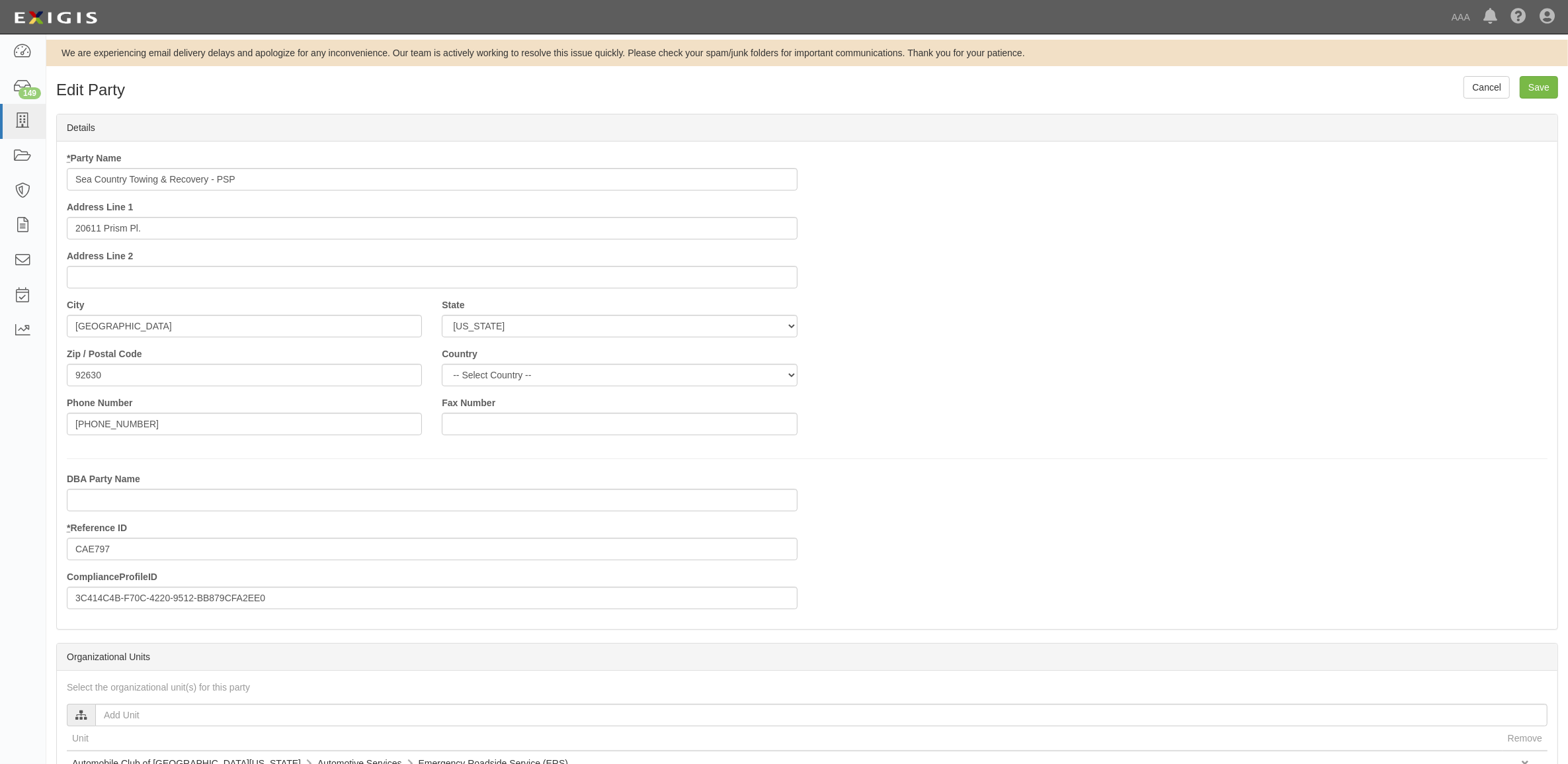
drag, startPoint x: 209, startPoint y: 174, endPoint x: 602, endPoint y: 161, distance: 393.2
click at [572, 168] on input "Sea Country Towing & Recovery - PSP" at bounding box center [431, 179] width 731 height 23
type input "Sea Country Towing & Recovery"
click at [1543, 89] on input "Save" at bounding box center [1539, 88] width 38 height 23
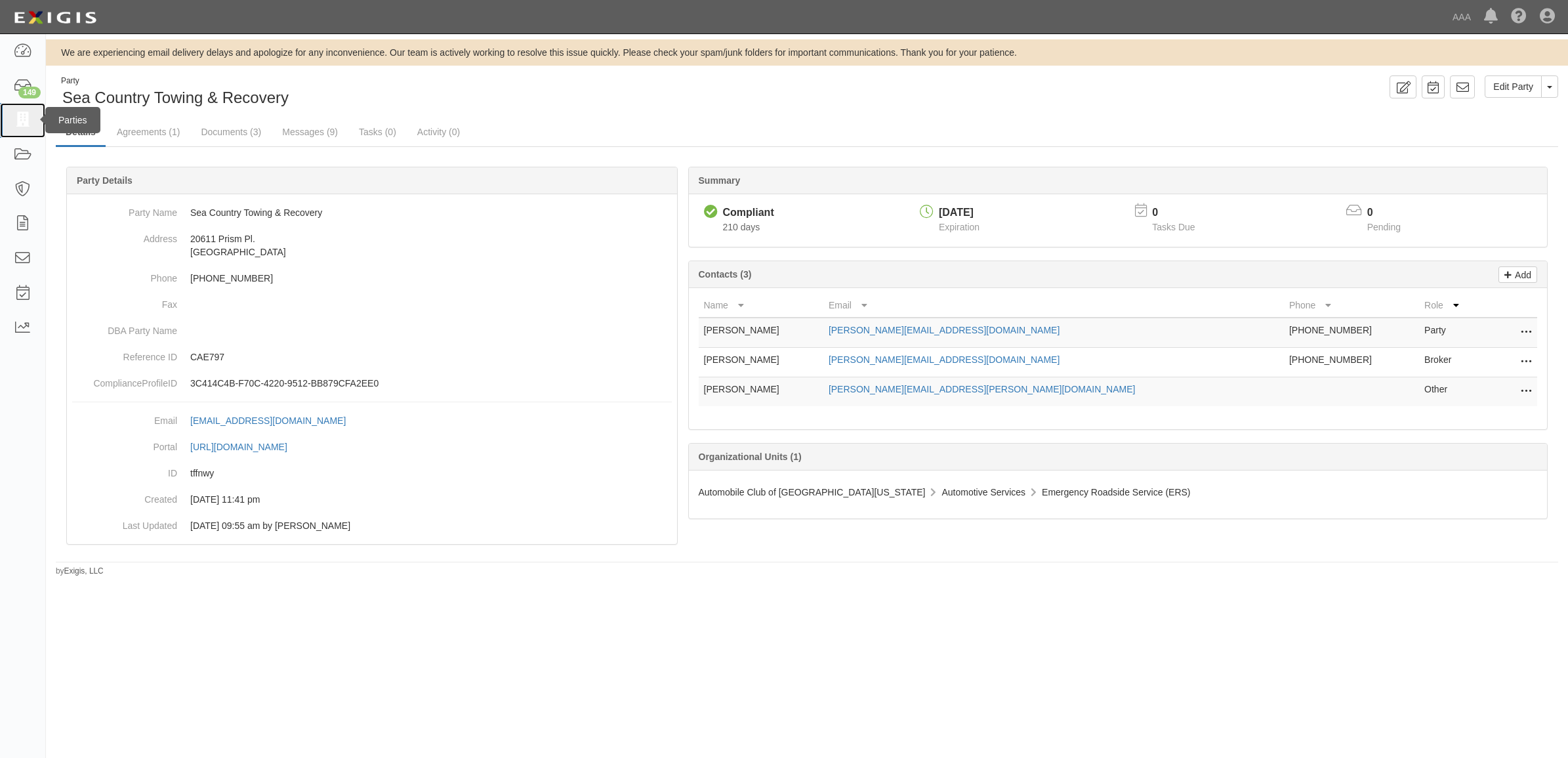
drag, startPoint x: 28, startPoint y: 122, endPoint x: 3, endPoint y: 129, distance: 26.0
click at [27, 122] on icon at bounding box center [22, 120] width 18 height 15
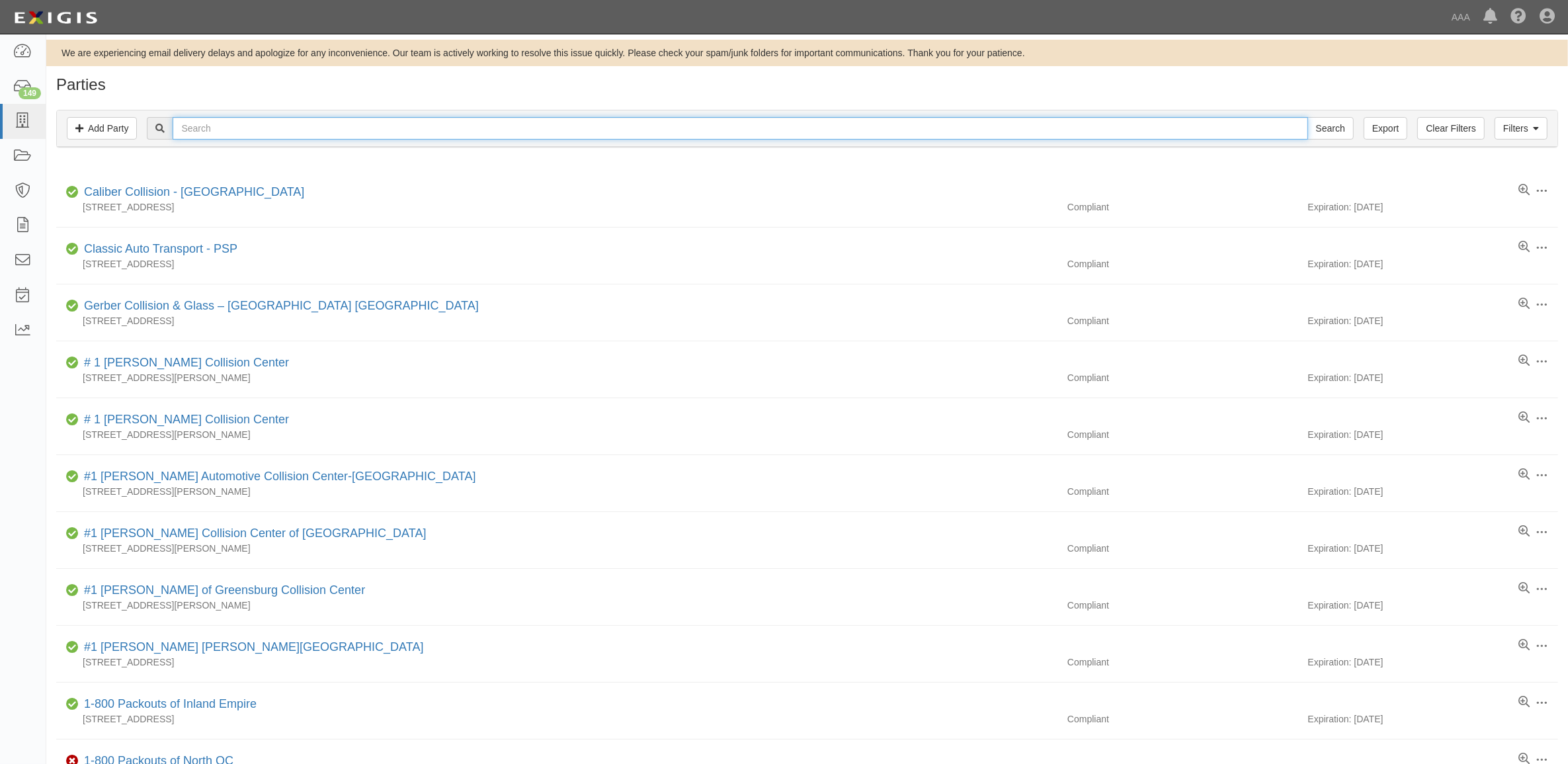
click at [346, 121] on input "text" at bounding box center [739, 129] width 1135 height 23
paste input "BELTRAN AUTO CENTER"
type input "BELTRAN AUTO CENTER"
click at [1307, 117] on input "Search" at bounding box center [1330, 129] width 46 height 23
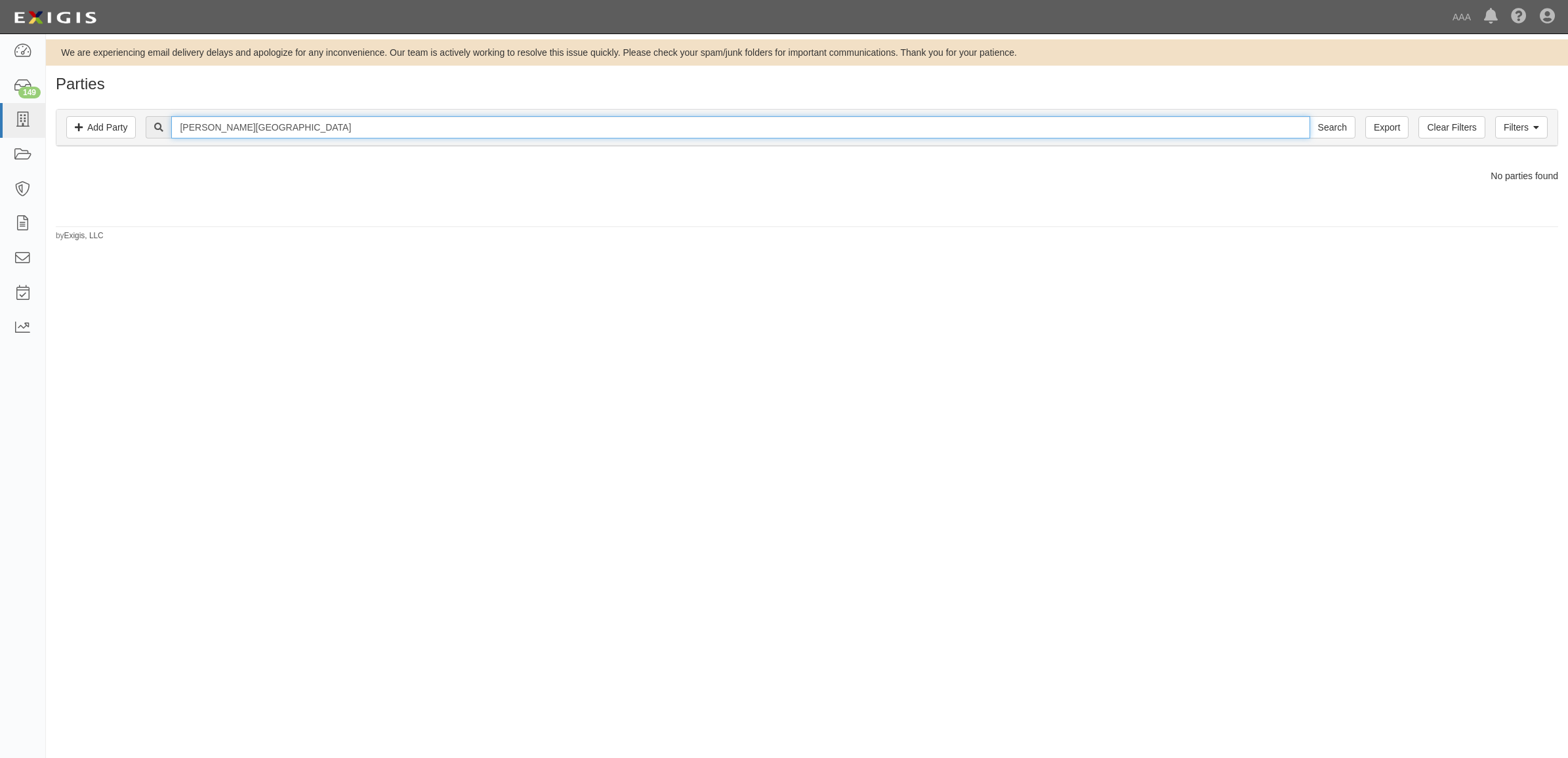
click at [326, 119] on input "BELTRAN AUTO CENTER" at bounding box center [740, 128] width 1138 height 23
click at [326, 120] on input "BELTRAN AUTO CENTER" at bounding box center [740, 128] width 1138 height 23
type input "160118"
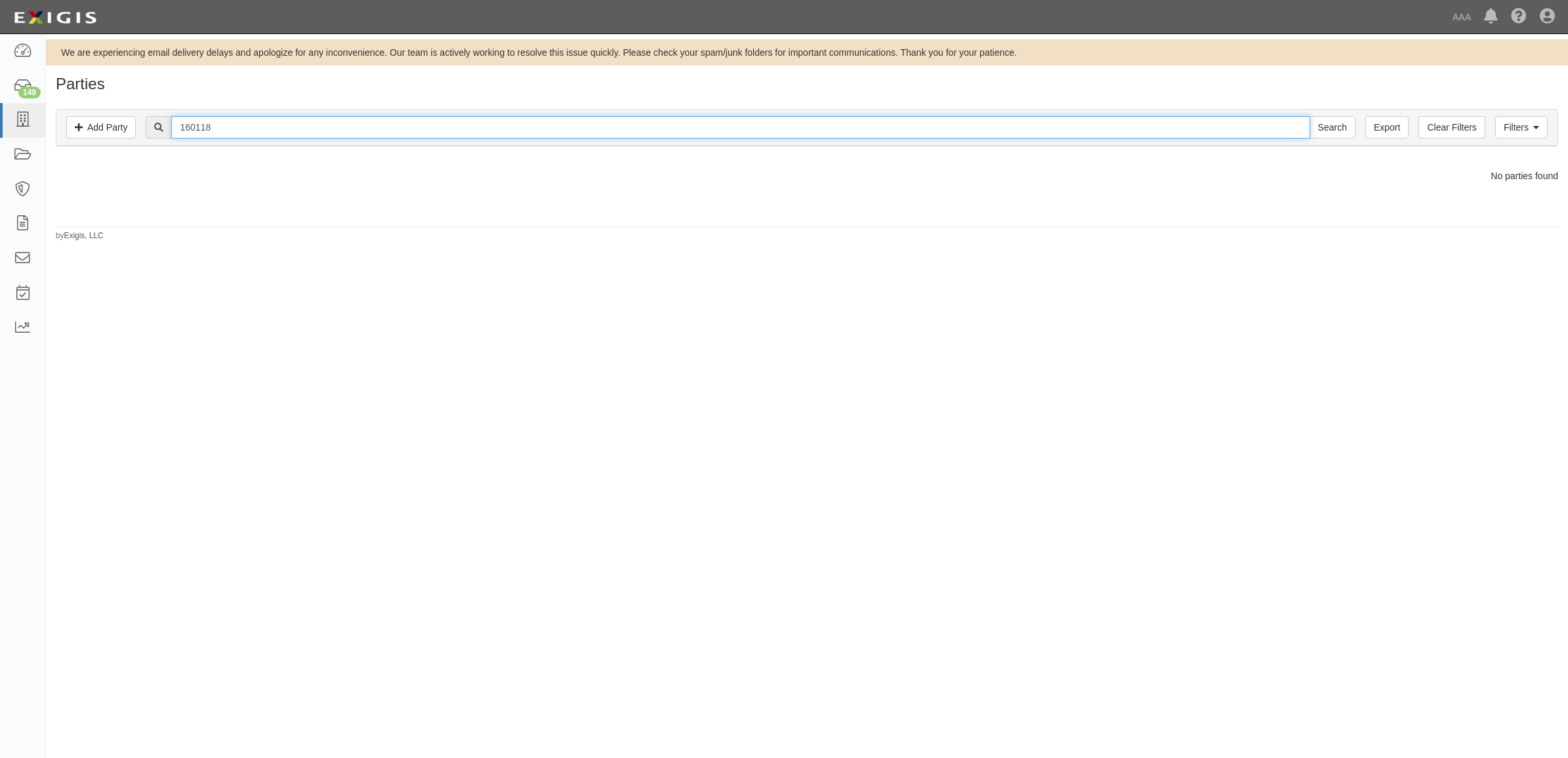
click at [1310, 116] on input "Search" at bounding box center [1333, 128] width 46 height 23
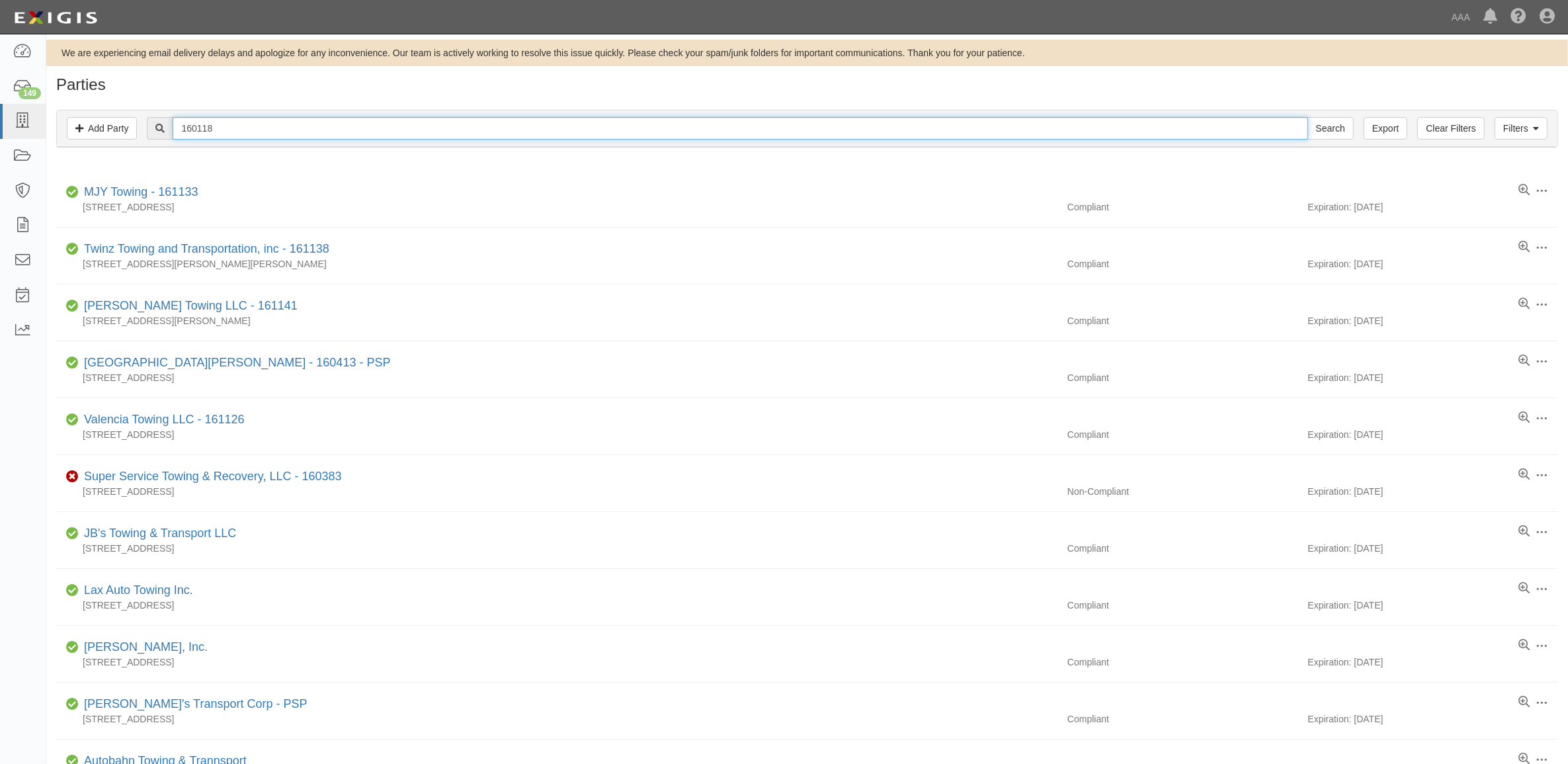
click at [444, 117] on input "160118" at bounding box center [739, 129] width 1135 height 23
paste input "PRO TOW & TRANSPORT, INC."
type input "PRO TOW & TRANSPORT, INC."
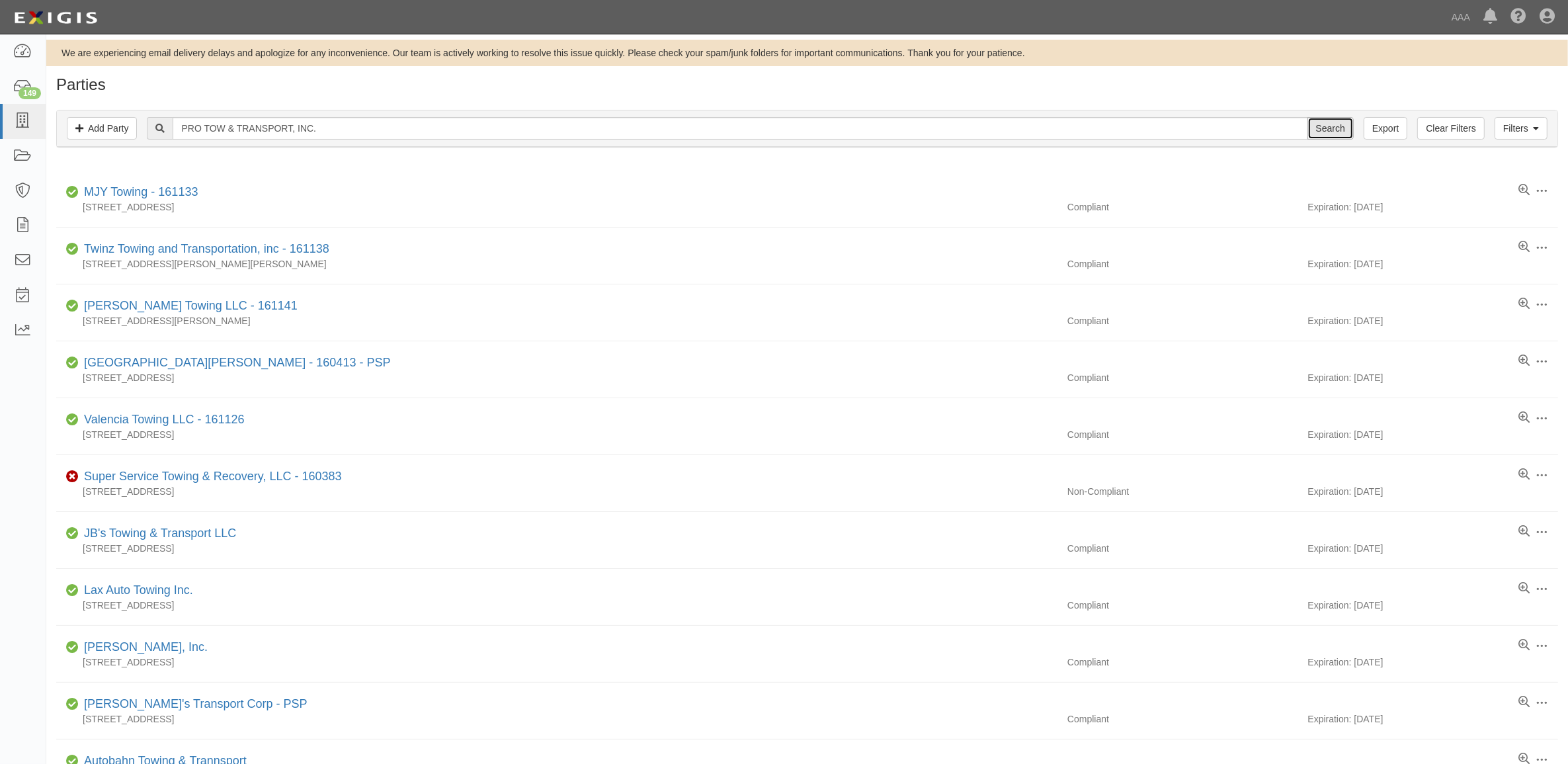
click at [1320, 126] on input "Search" at bounding box center [1330, 129] width 46 height 23
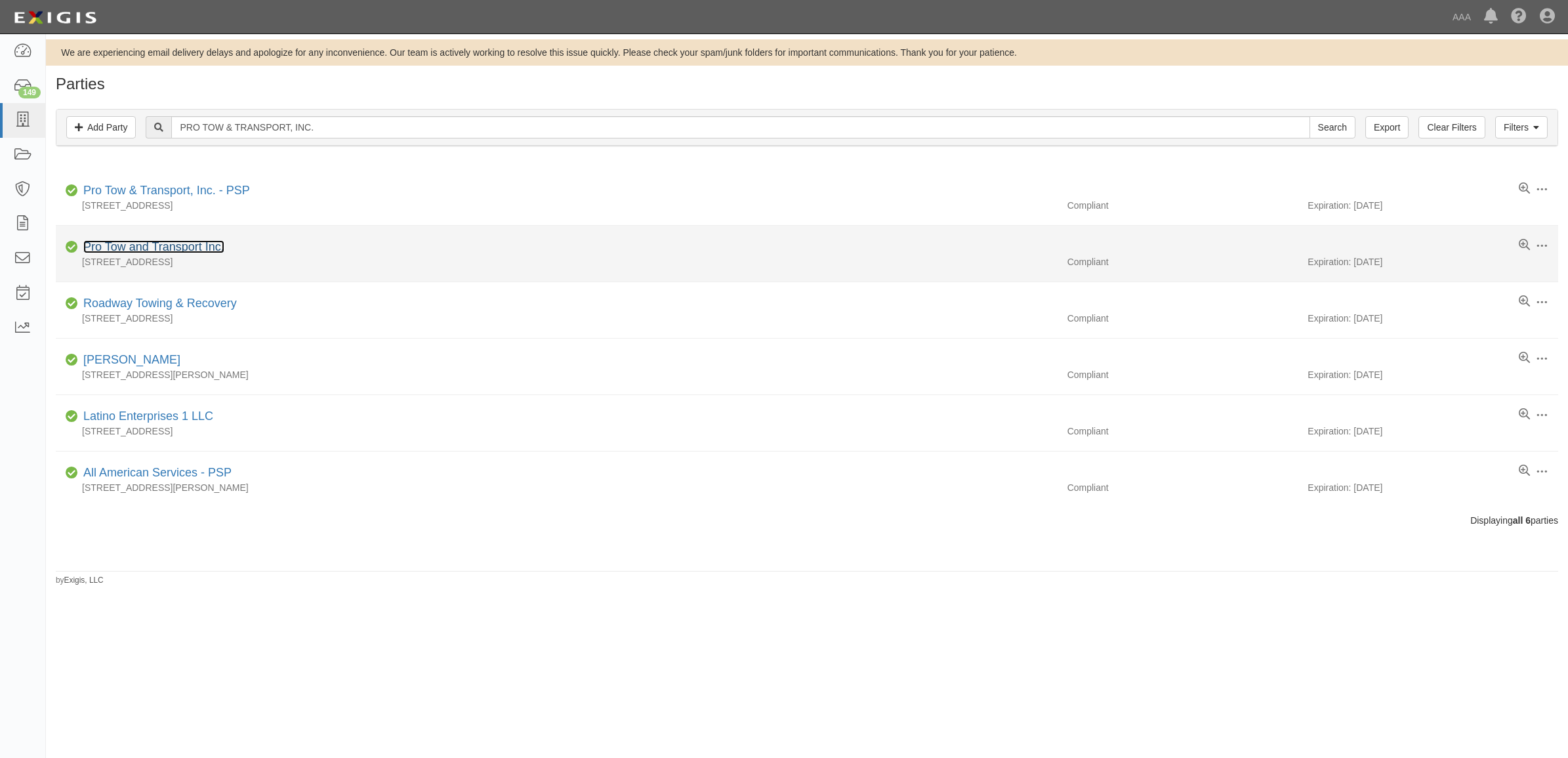
click at [165, 241] on link "Pro Tow and Transport Inc." at bounding box center [154, 247] width 142 height 13
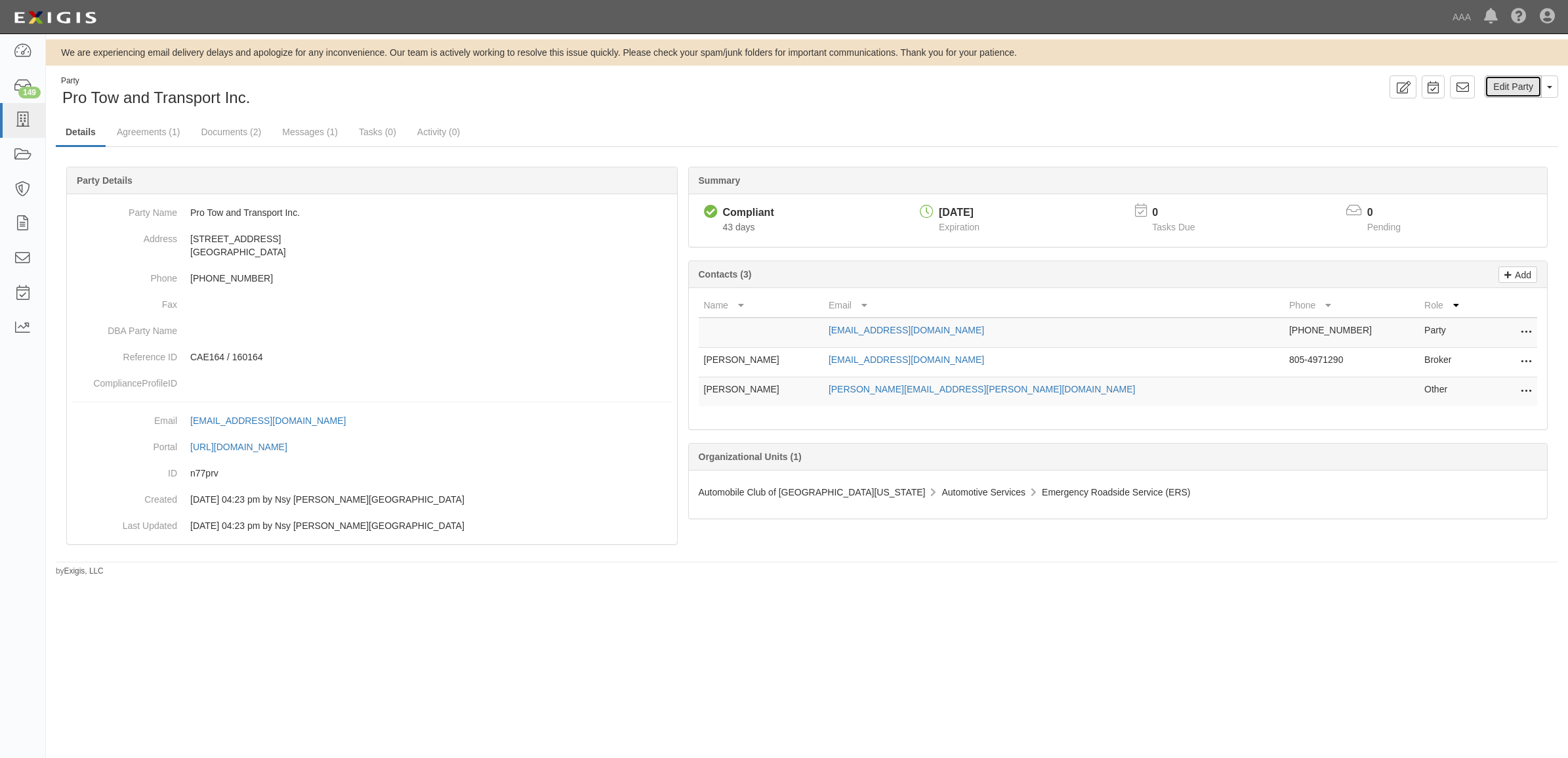
click at [1499, 85] on link "Edit Party" at bounding box center [1513, 87] width 57 height 23
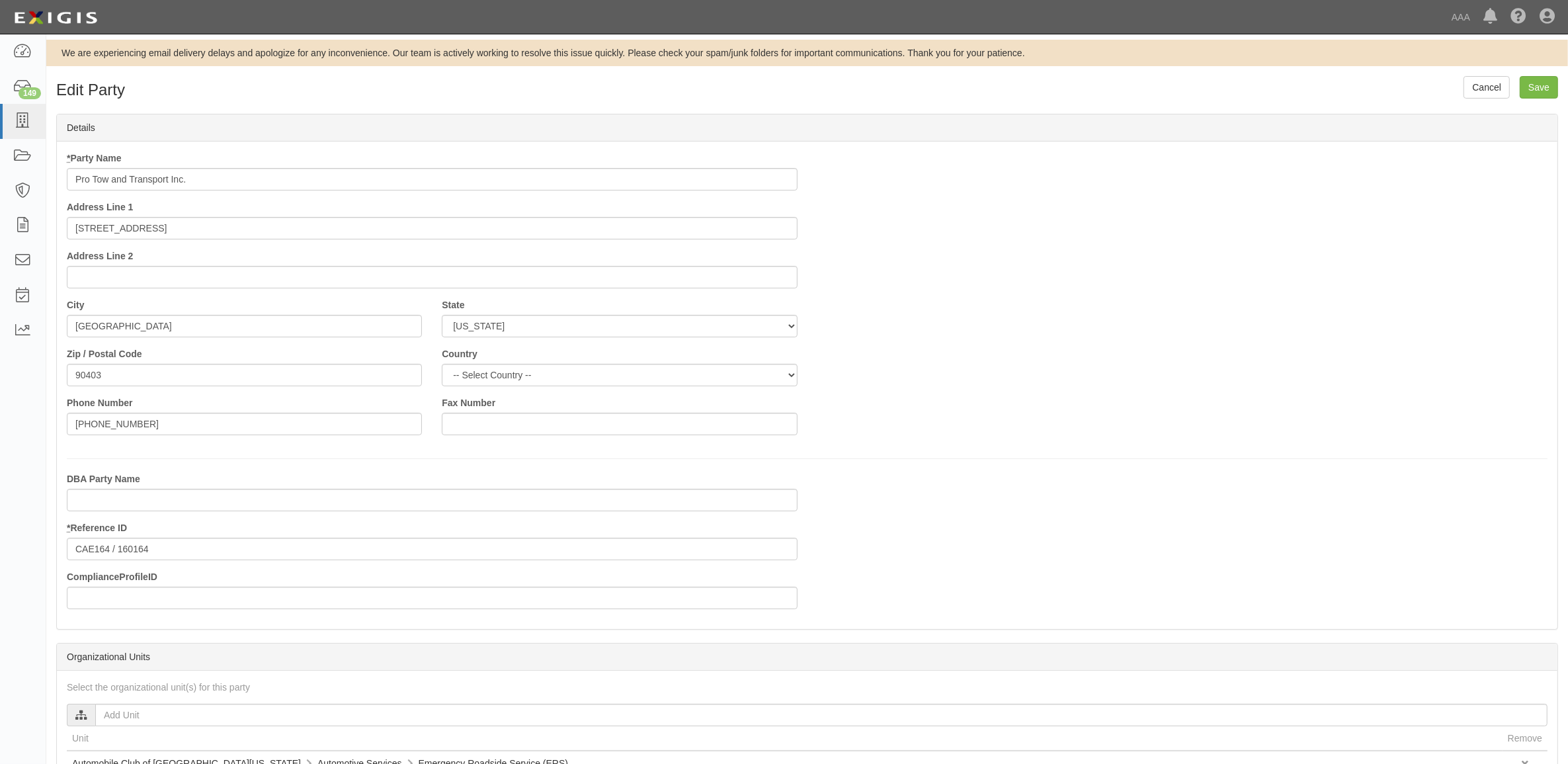
click at [235, 180] on input "Pro Tow and Transport Inc." at bounding box center [431, 179] width 731 height 23
type input "Pro Tow and Transport Inc. - PSP"
click at [1543, 88] on input "Save" at bounding box center [1539, 88] width 38 height 23
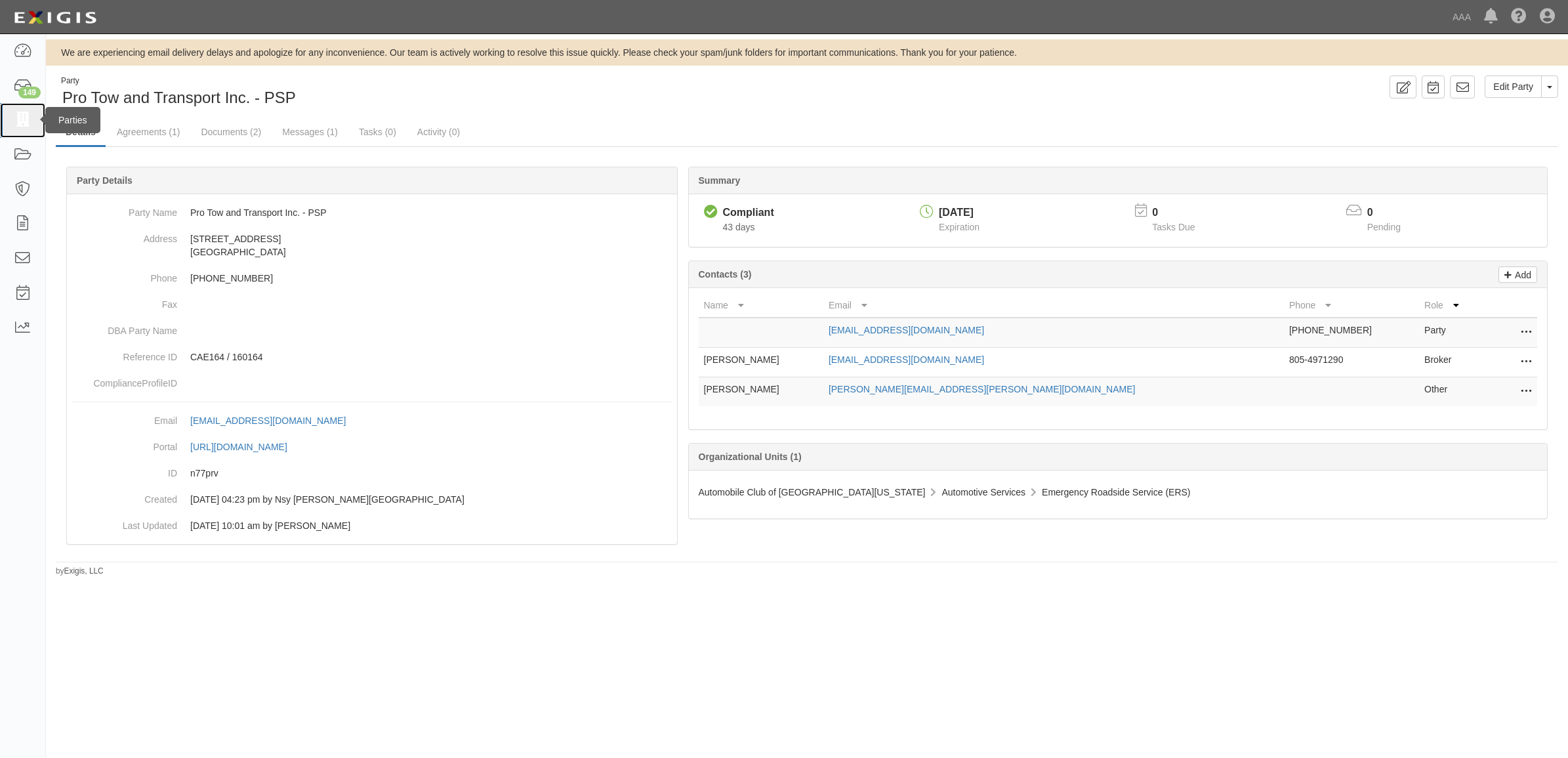
click at [20, 120] on icon at bounding box center [22, 120] width 18 height 15
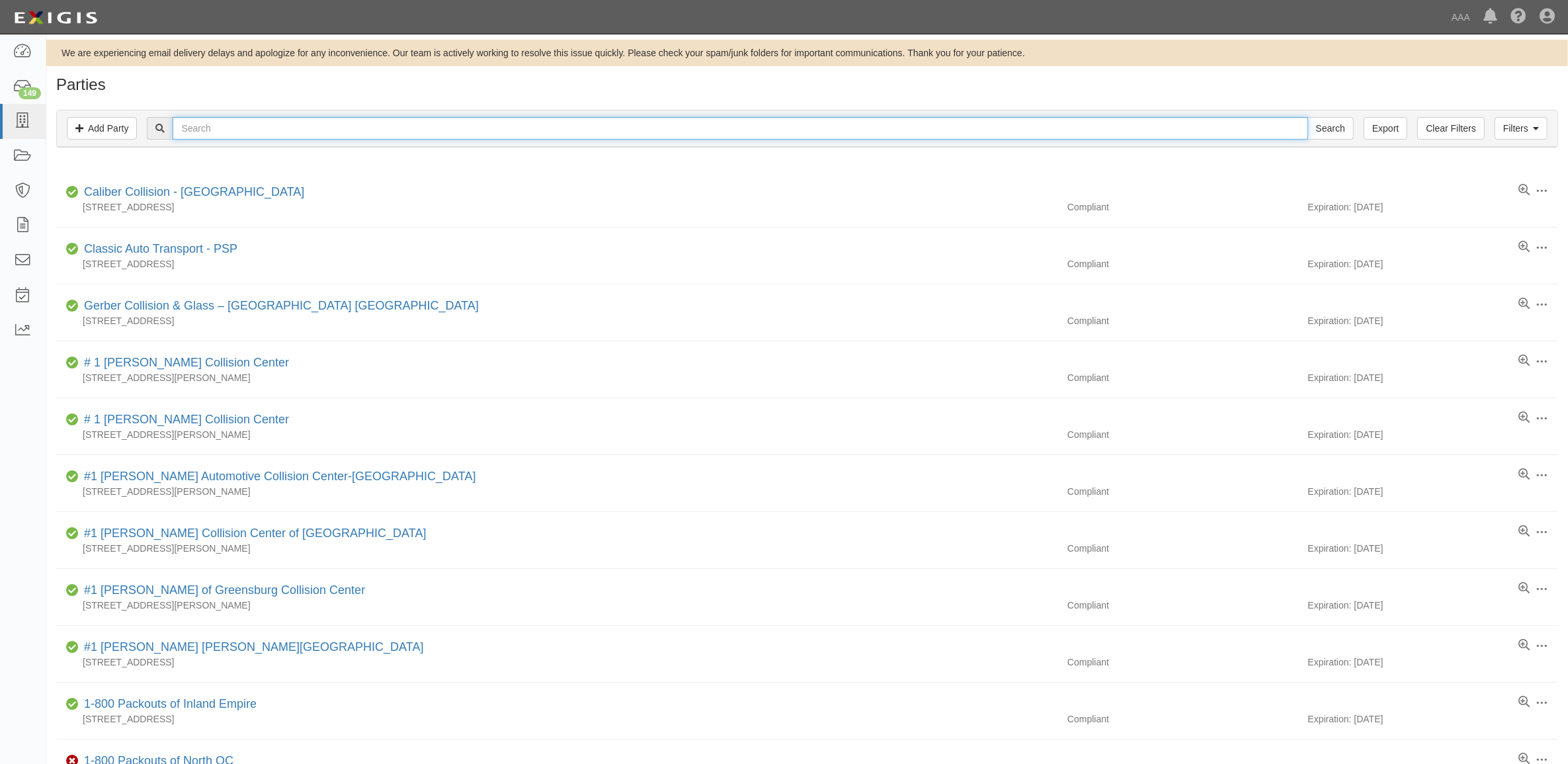
click at [249, 128] on input "text" at bounding box center [739, 129] width 1135 height 23
paste input "LAX AUTO TOWING"
type input "LAX AUTO TOWING"
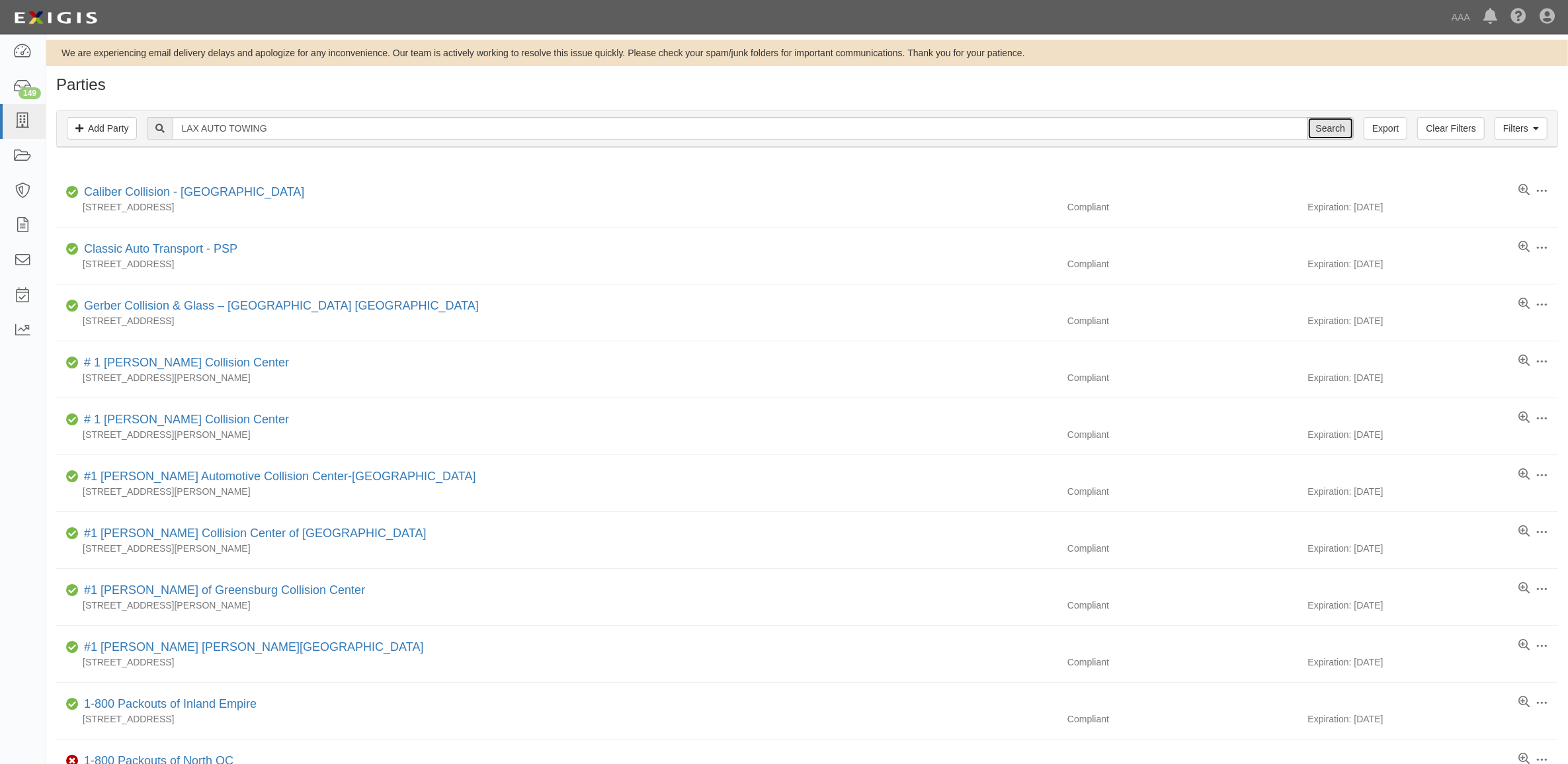
click at [1312, 130] on input "Search" at bounding box center [1330, 129] width 46 height 23
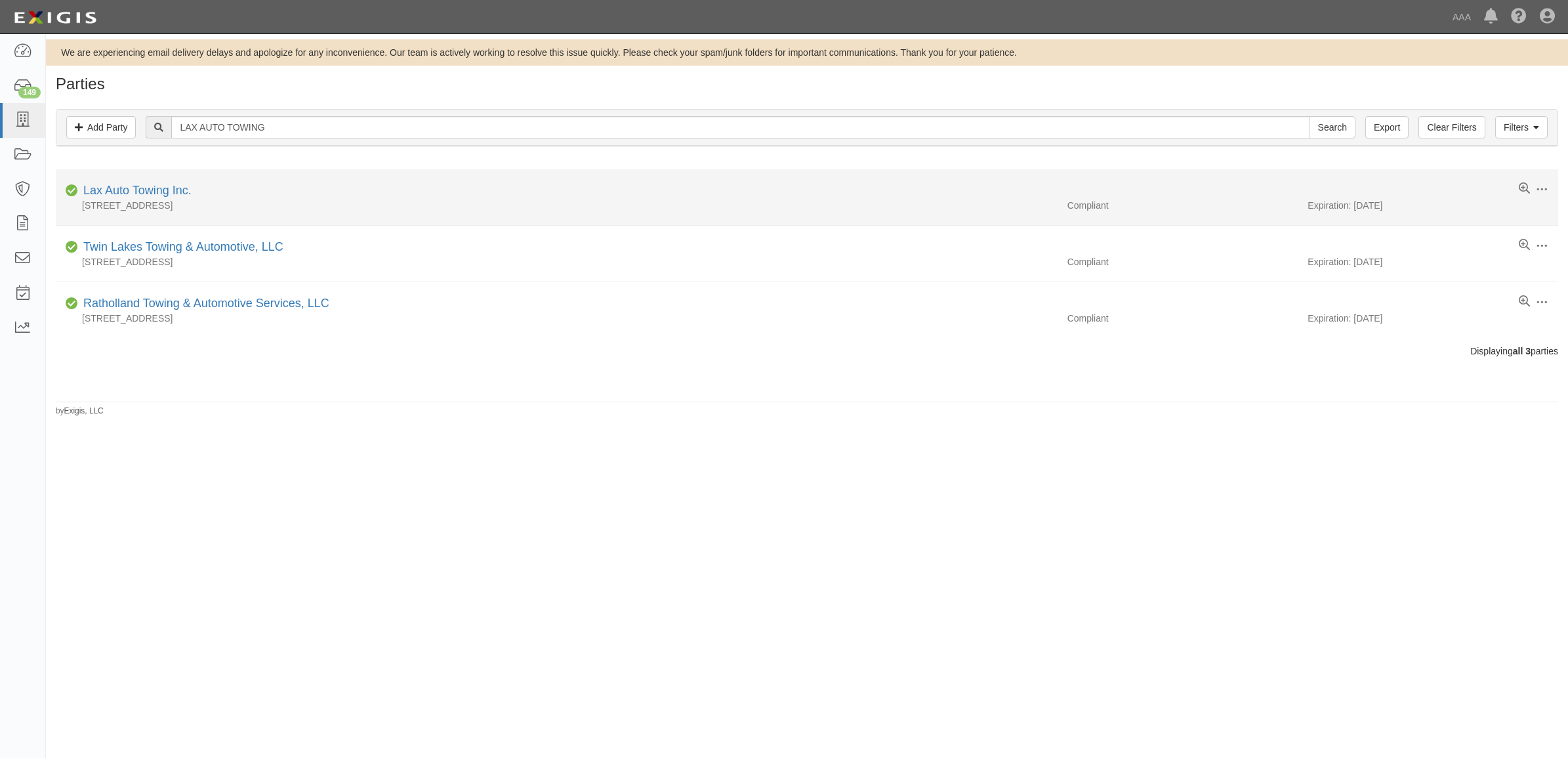
click at [142, 184] on div "Lax Auto Towing Inc." at bounding box center [135, 191] width 114 height 17
click at [143, 187] on link "Lax Auto Towing Inc." at bounding box center [137, 190] width 109 height 13
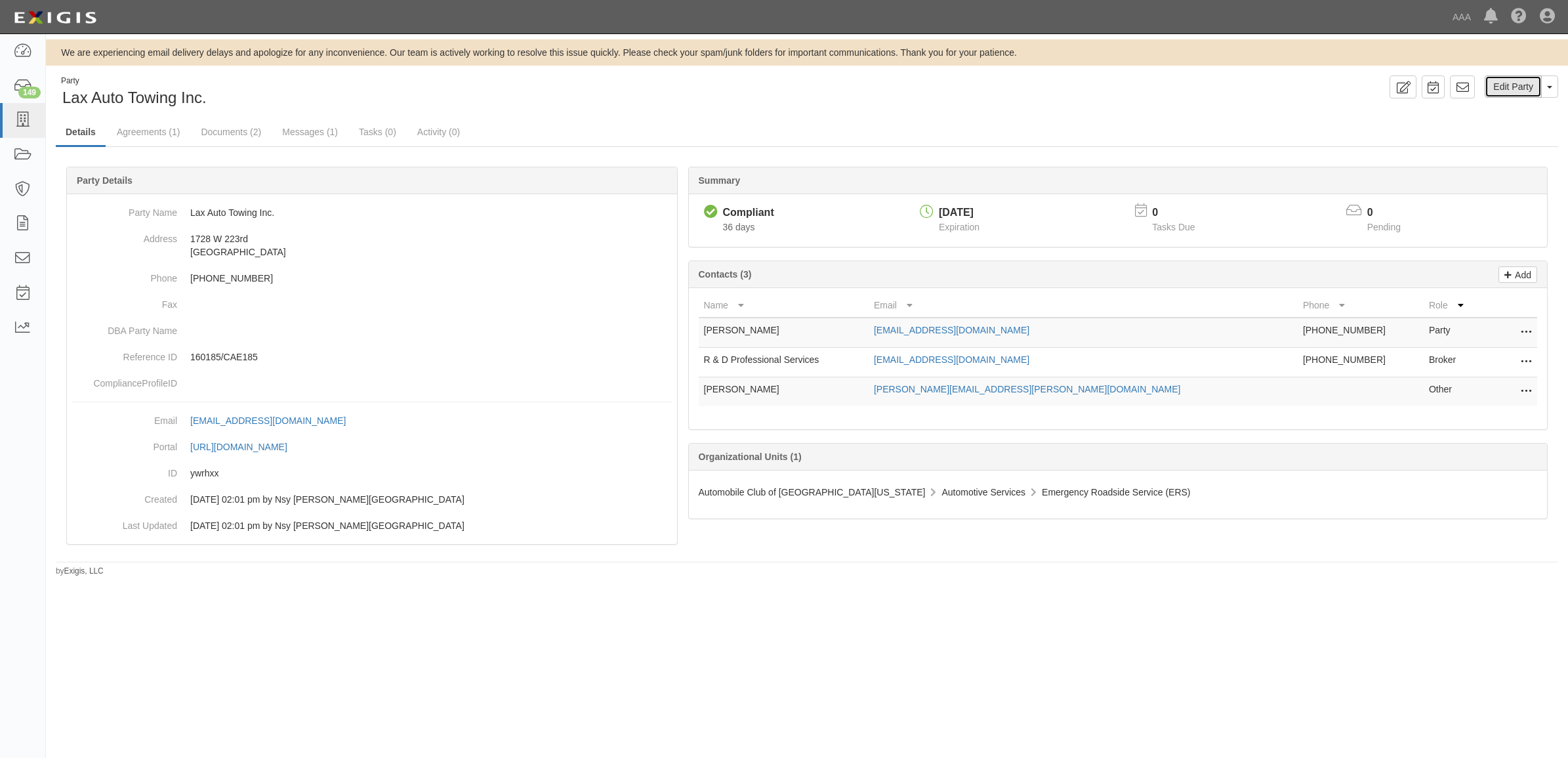
drag, startPoint x: 1534, startPoint y: 90, endPoint x: 1446, endPoint y: 99, distance: 88.5
click at [1533, 90] on link "Edit Party" at bounding box center [1513, 87] width 57 height 23
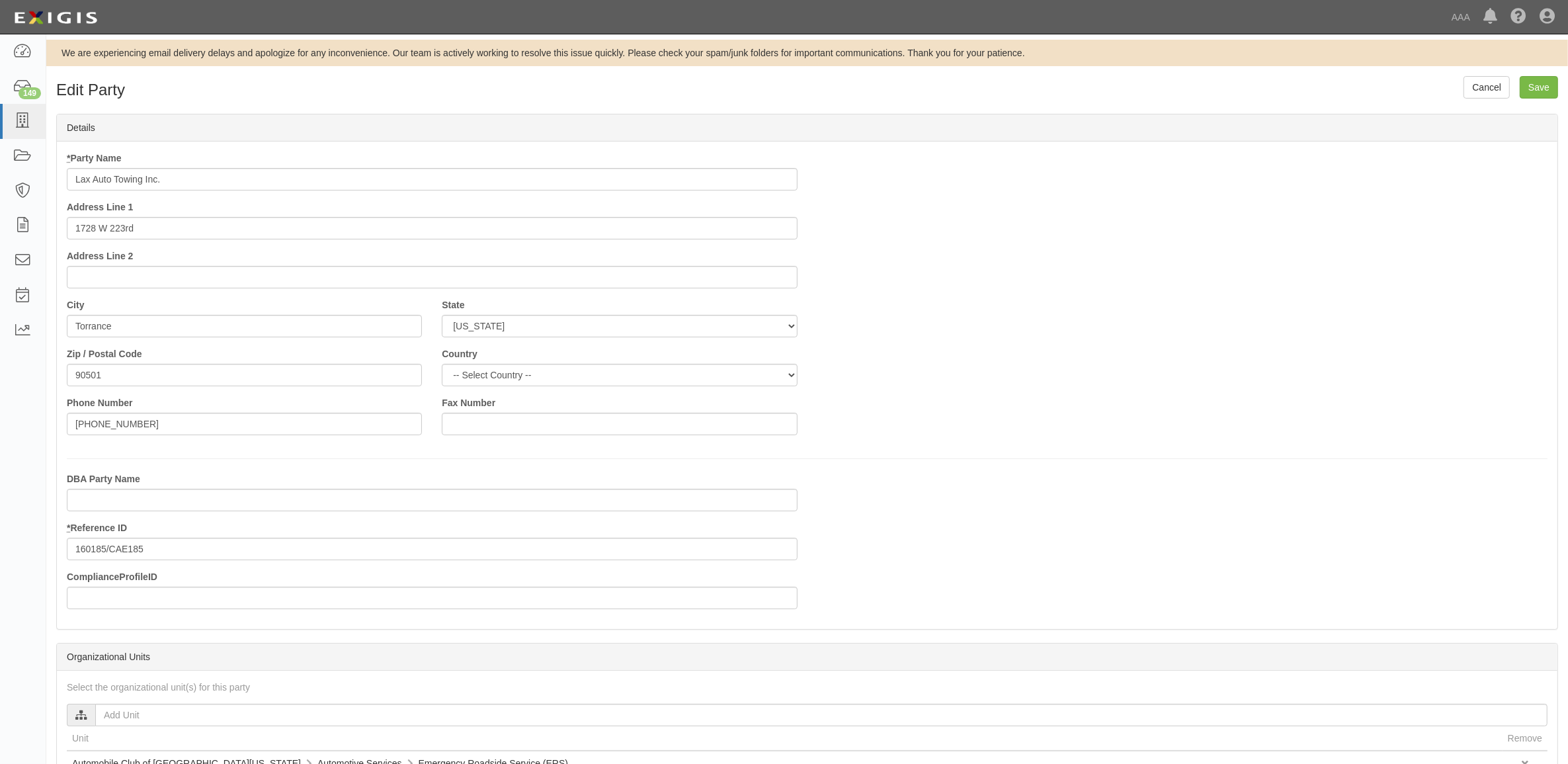
drag, startPoint x: 270, startPoint y: 151, endPoint x: 260, endPoint y: 166, distance: 18.0
click at [262, 161] on div "* Party Name Lax Auto Towing Inc." at bounding box center [431, 171] width 731 height 39
click at [259, 170] on input "Lax Auto Towing Inc." at bounding box center [431, 179] width 731 height 23
type input "Lax Auto Towing Inc. - PSP"
click at [1537, 80] on input "Save" at bounding box center [1539, 88] width 38 height 23
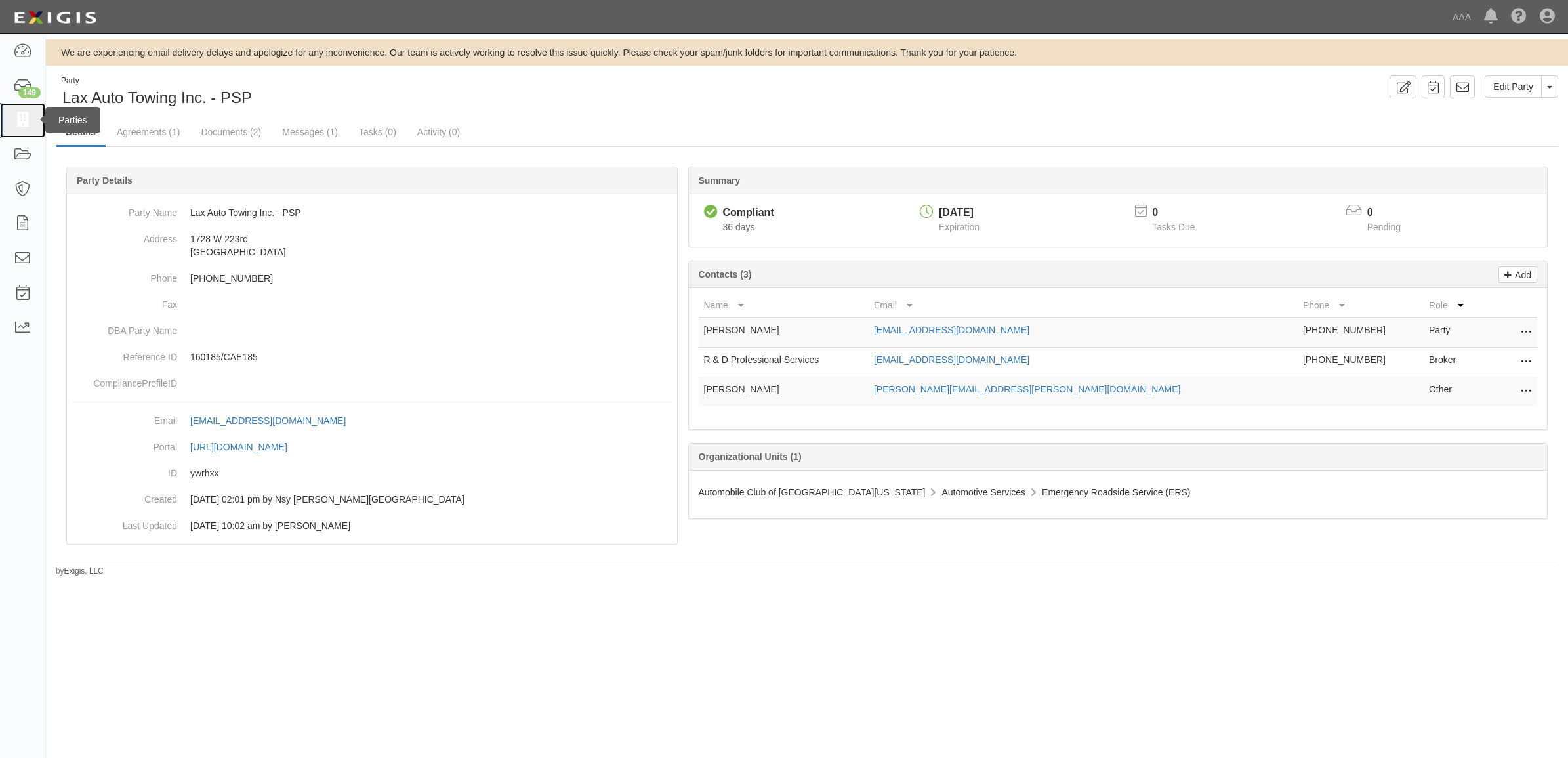
click at [35, 120] on link at bounding box center [23, 121] width 45 height 35
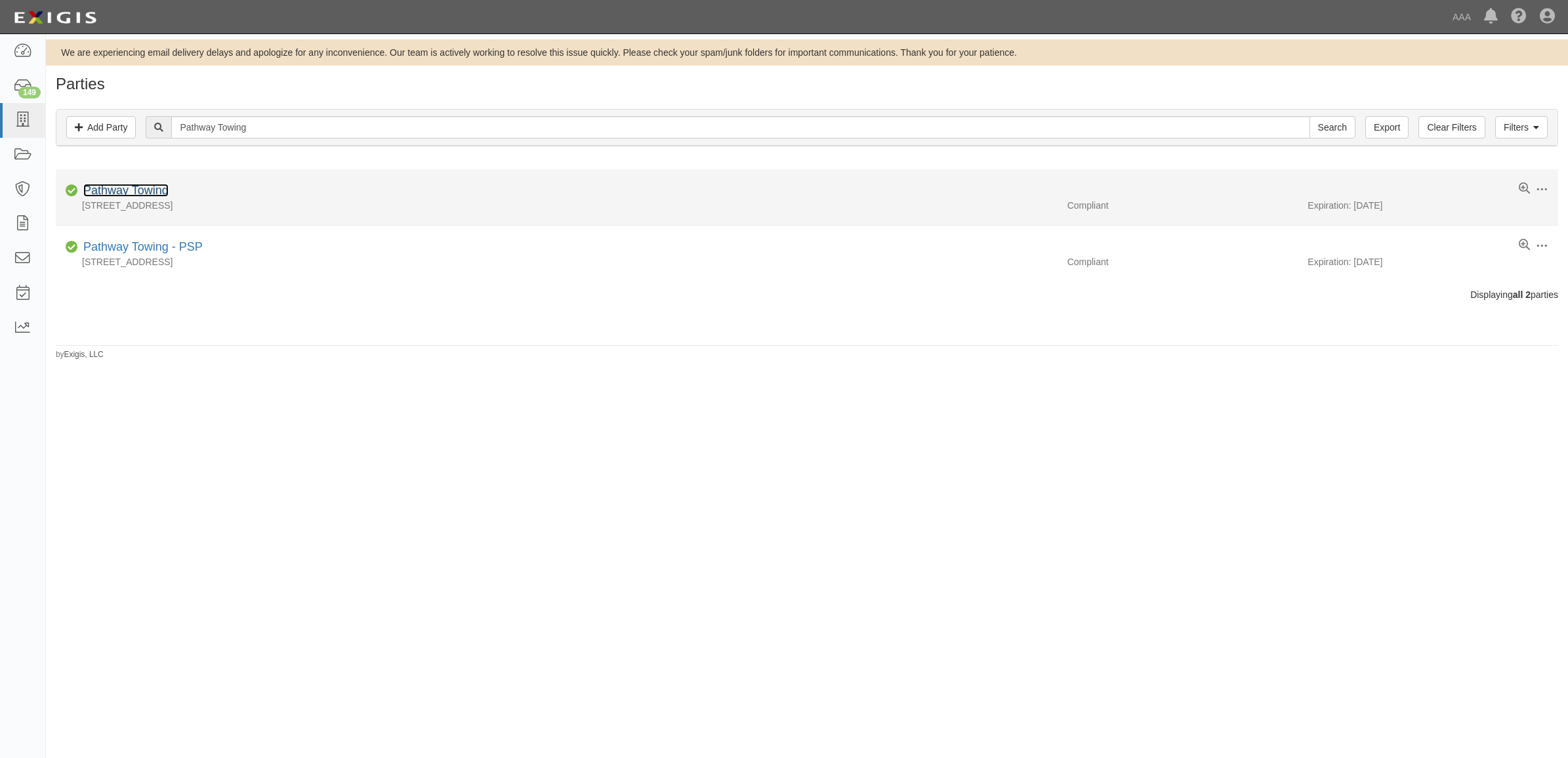
drag, startPoint x: 114, startPoint y: 190, endPoint x: 122, endPoint y: 194, distance: 8.9
click at [114, 190] on link "Pathway Towing" at bounding box center [126, 190] width 85 height 13
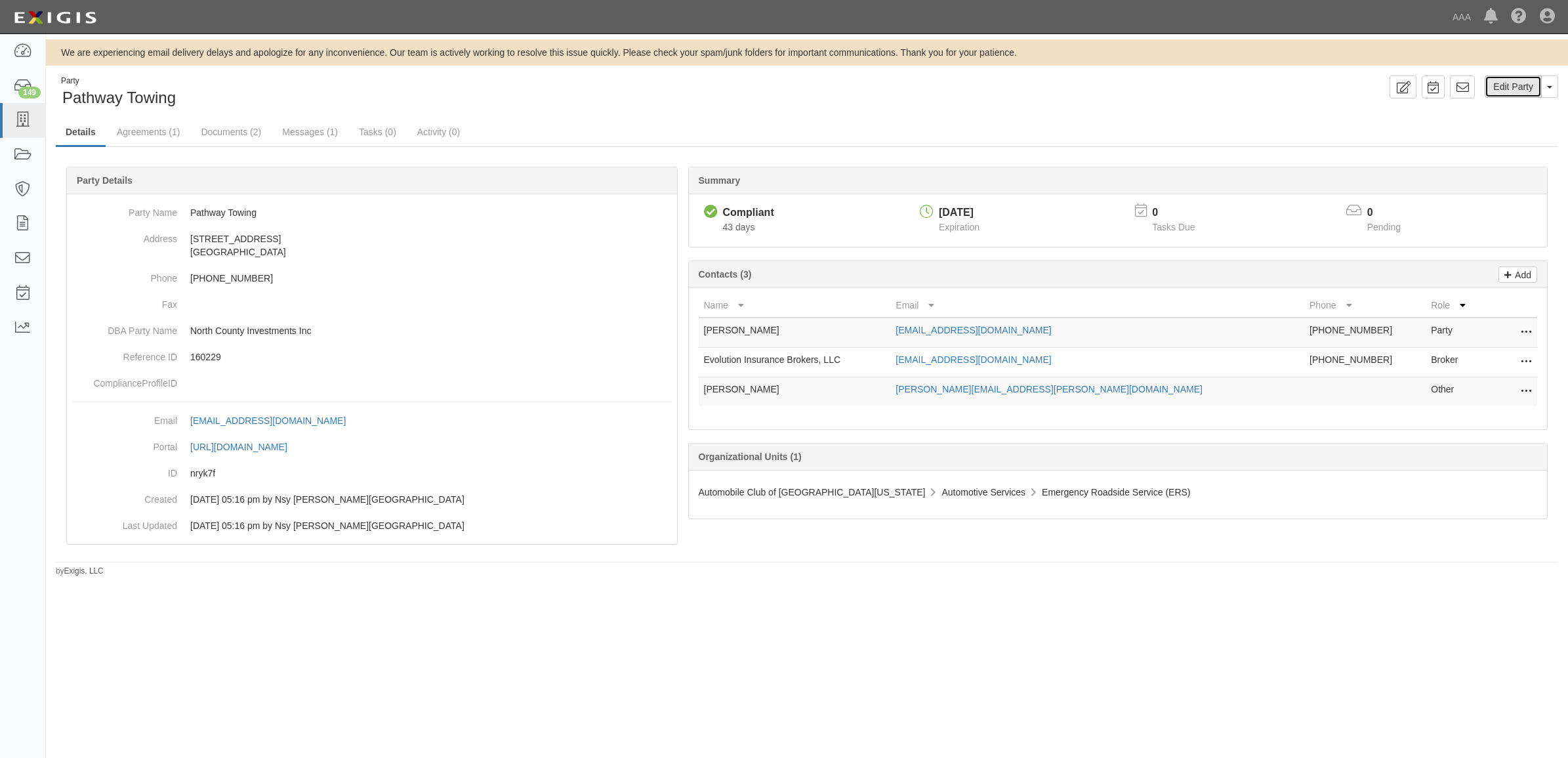
click at [1516, 84] on link "Edit Party" at bounding box center [1513, 87] width 57 height 23
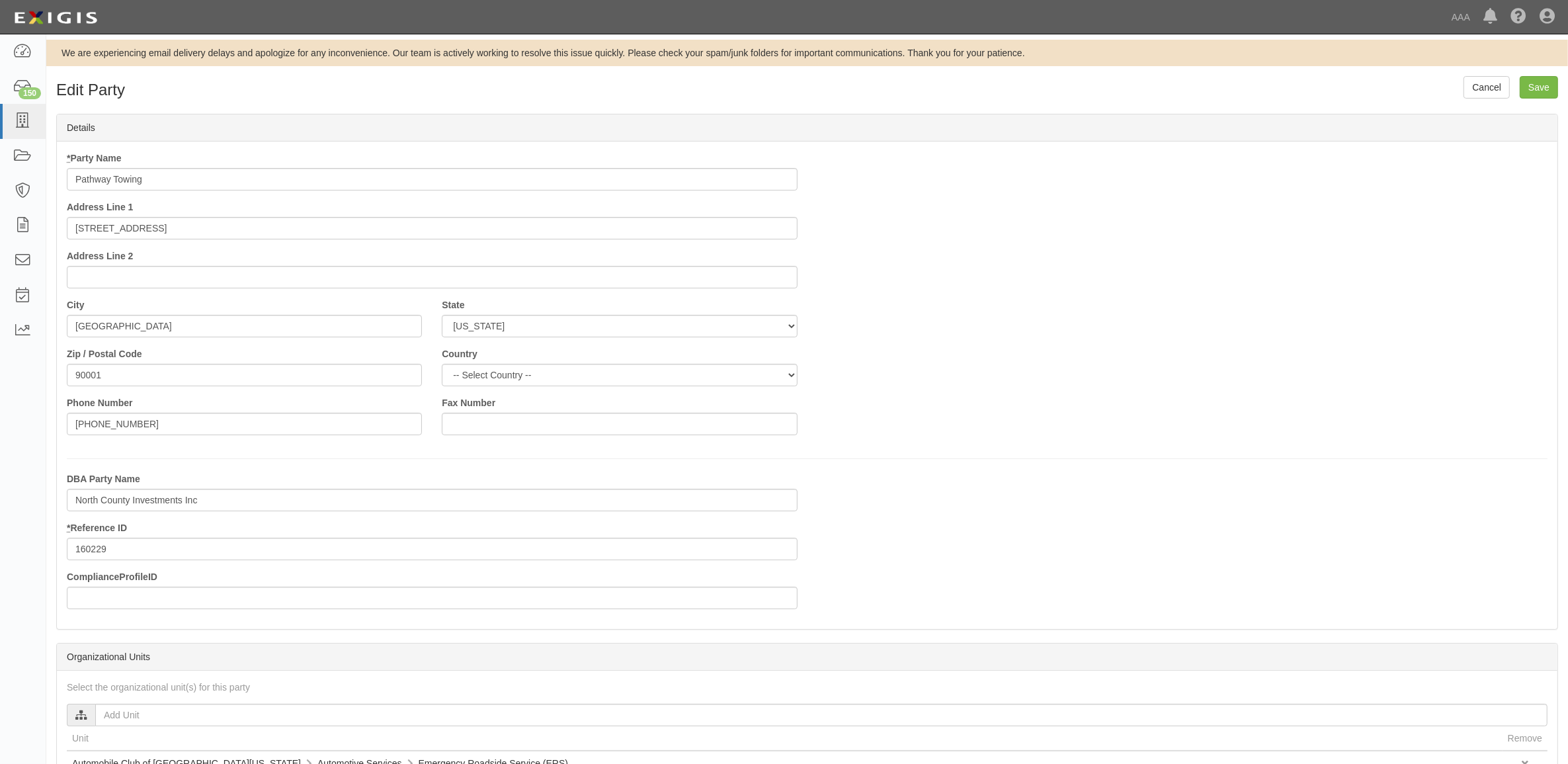
click at [178, 180] on input "Pathway Towing" at bounding box center [431, 179] width 731 height 23
type input "Pathway Towing - PSP"
click at [1556, 87] on input "Save" at bounding box center [1539, 88] width 38 height 23
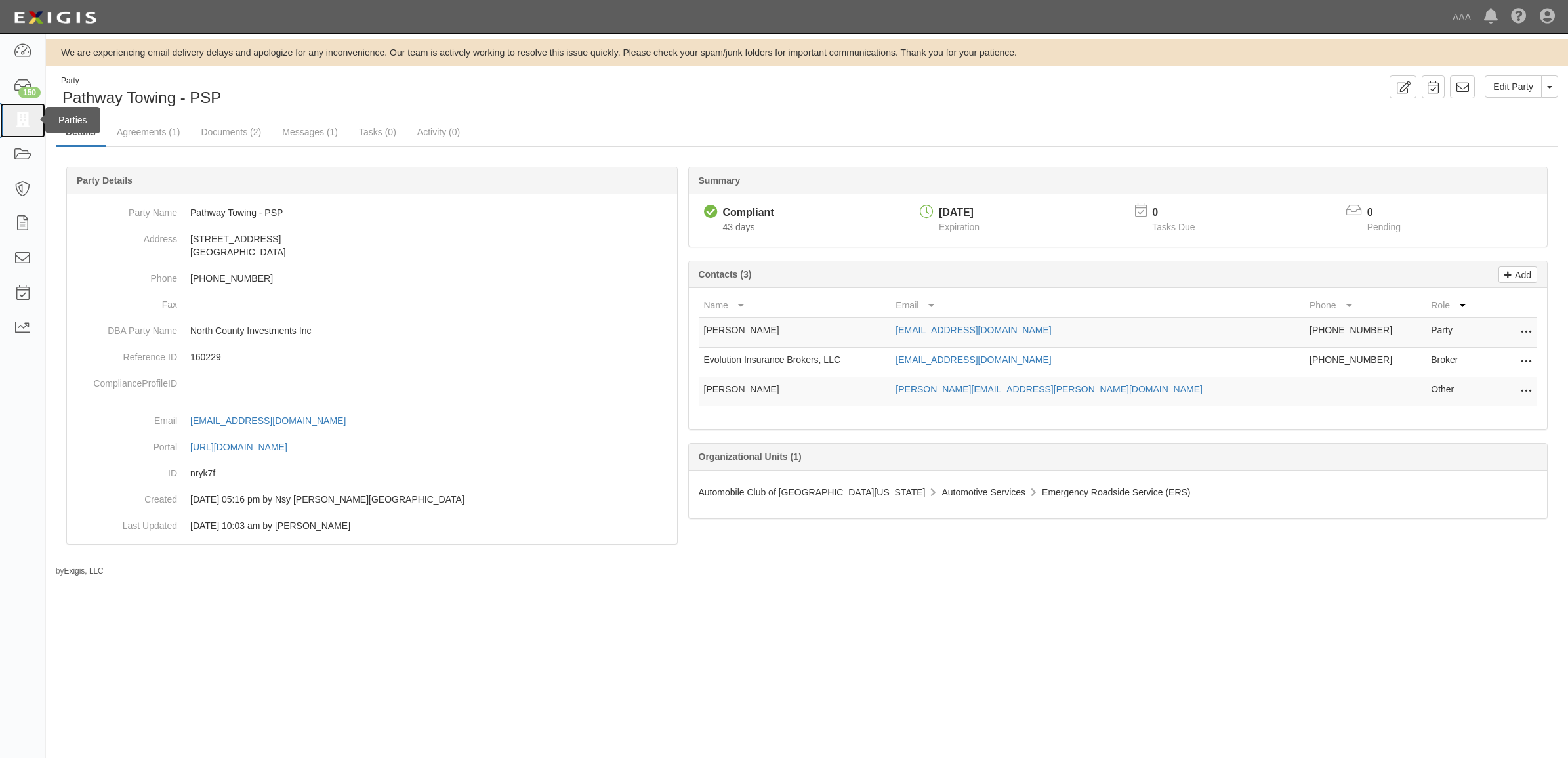
click at [5, 122] on link at bounding box center [23, 121] width 45 height 35
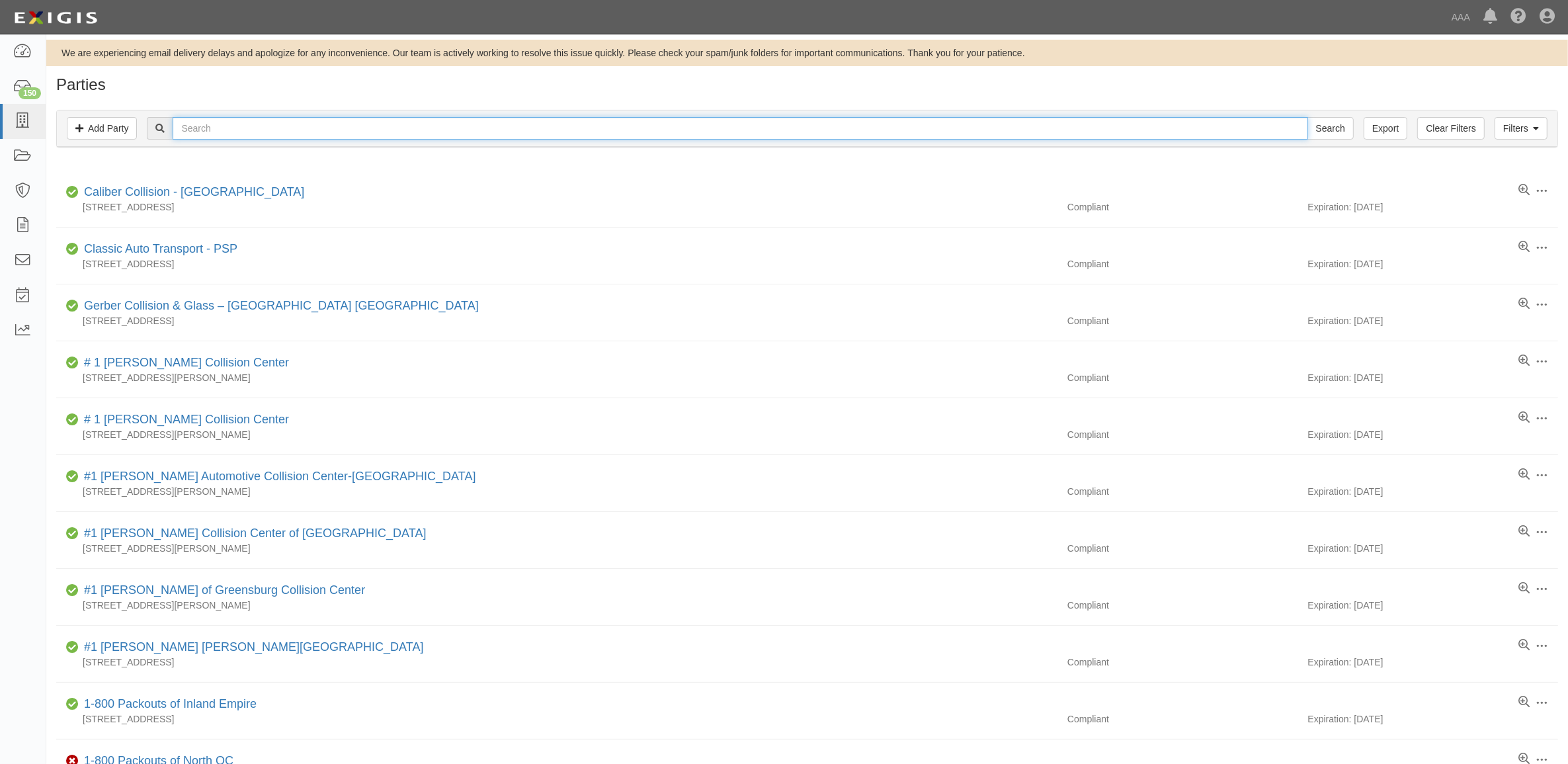
click at [311, 127] on input "text" at bounding box center [739, 129] width 1135 height 23
paste input "Continental Towing, Inc."
type input "Continental Towing, Inc."
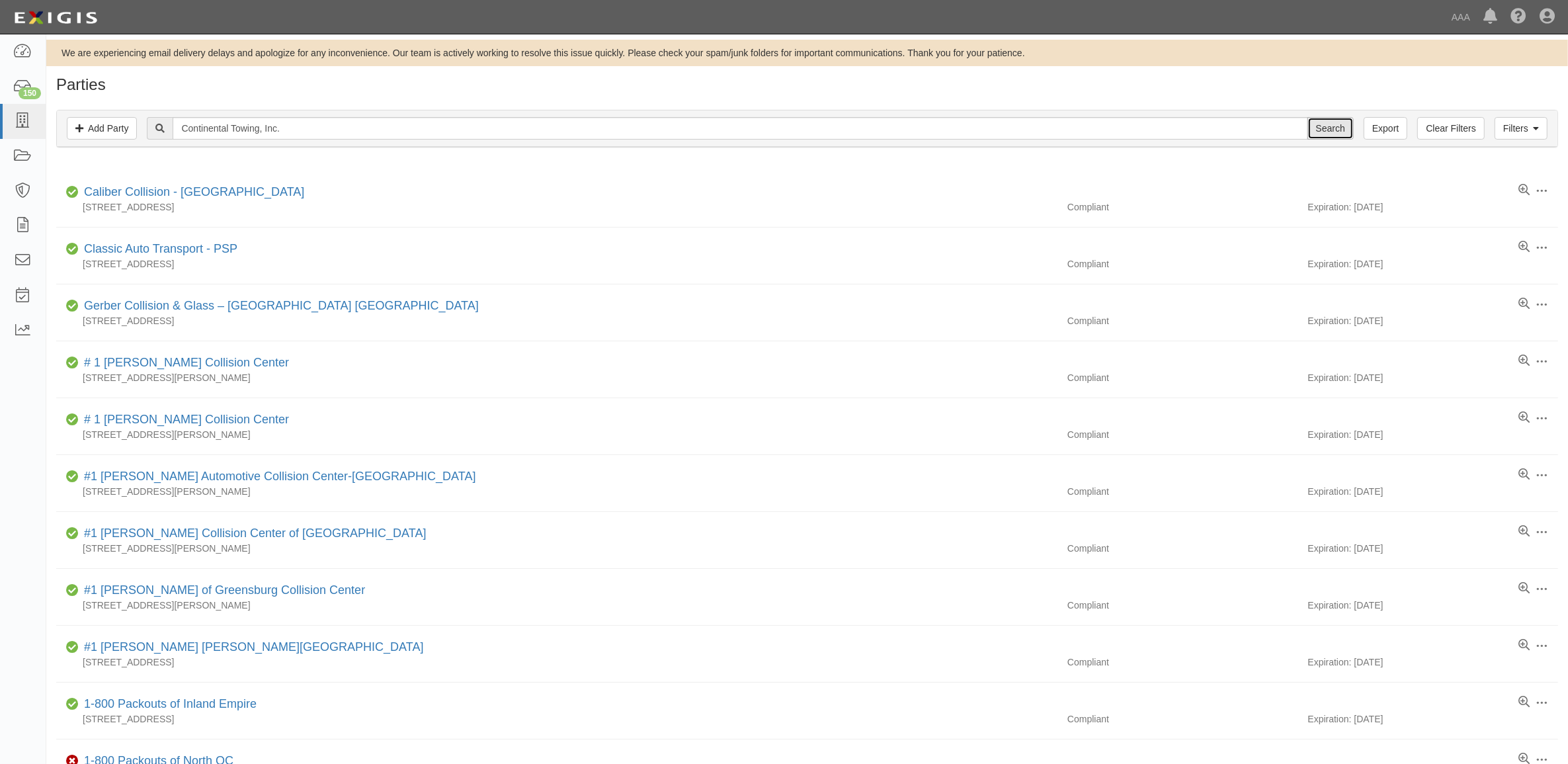
click at [1320, 127] on input "Search" at bounding box center [1330, 129] width 46 height 23
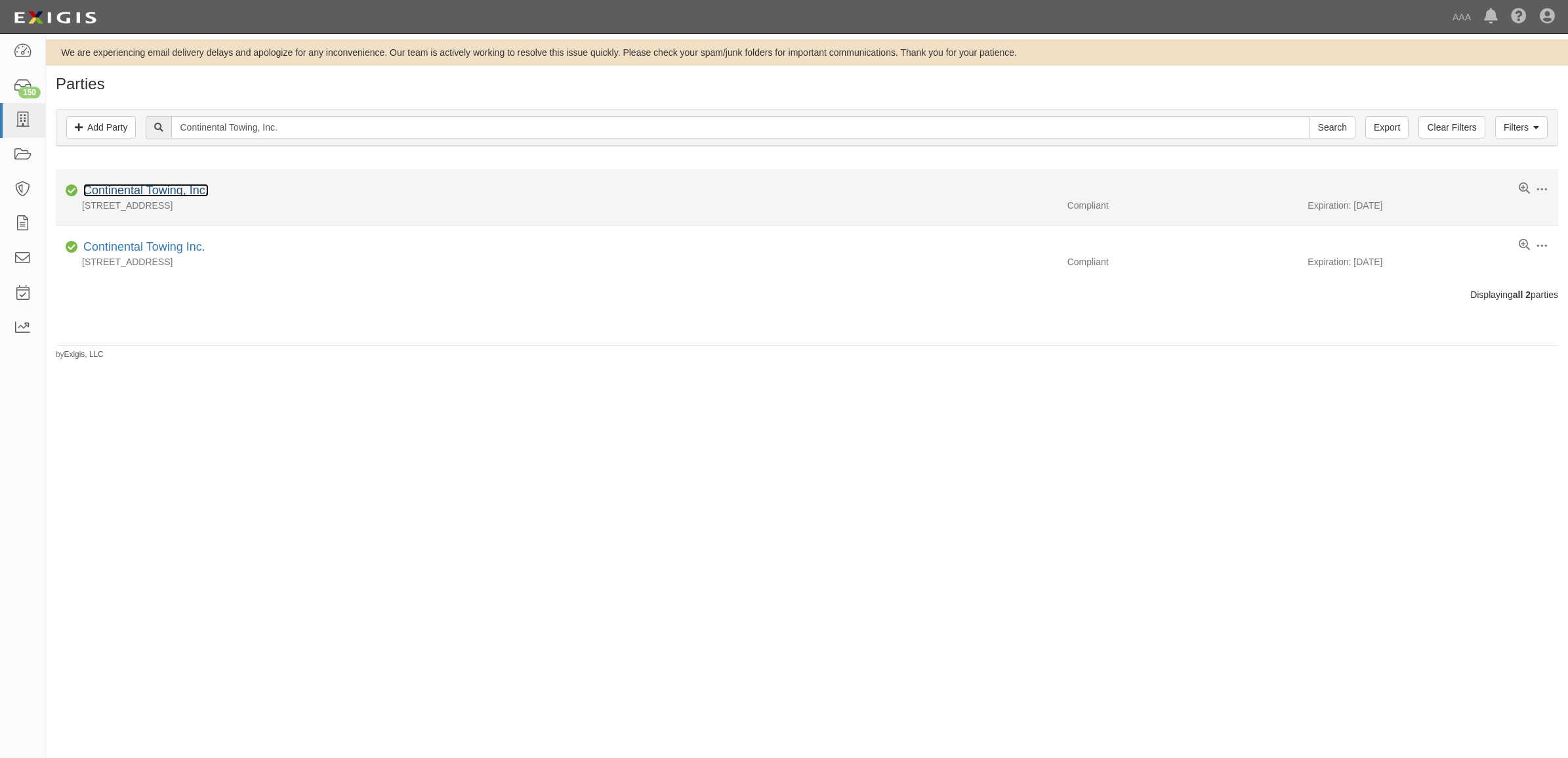
click at [149, 190] on link "Continental Towing, Inc." at bounding box center [146, 190] width 125 height 13
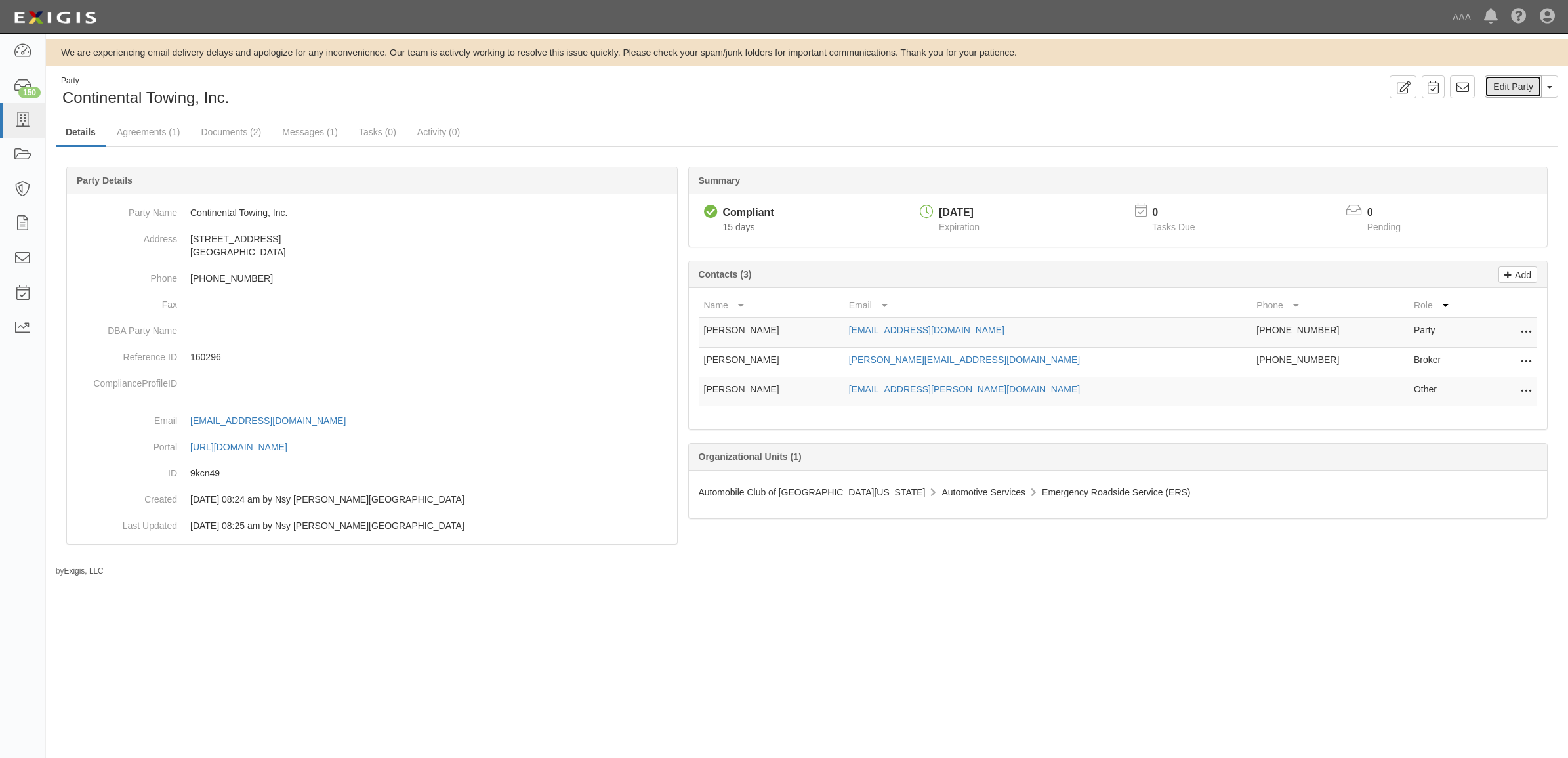
click at [1519, 77] on link "Edit Party" at bounding box center [1513, 87] width 57 height 23
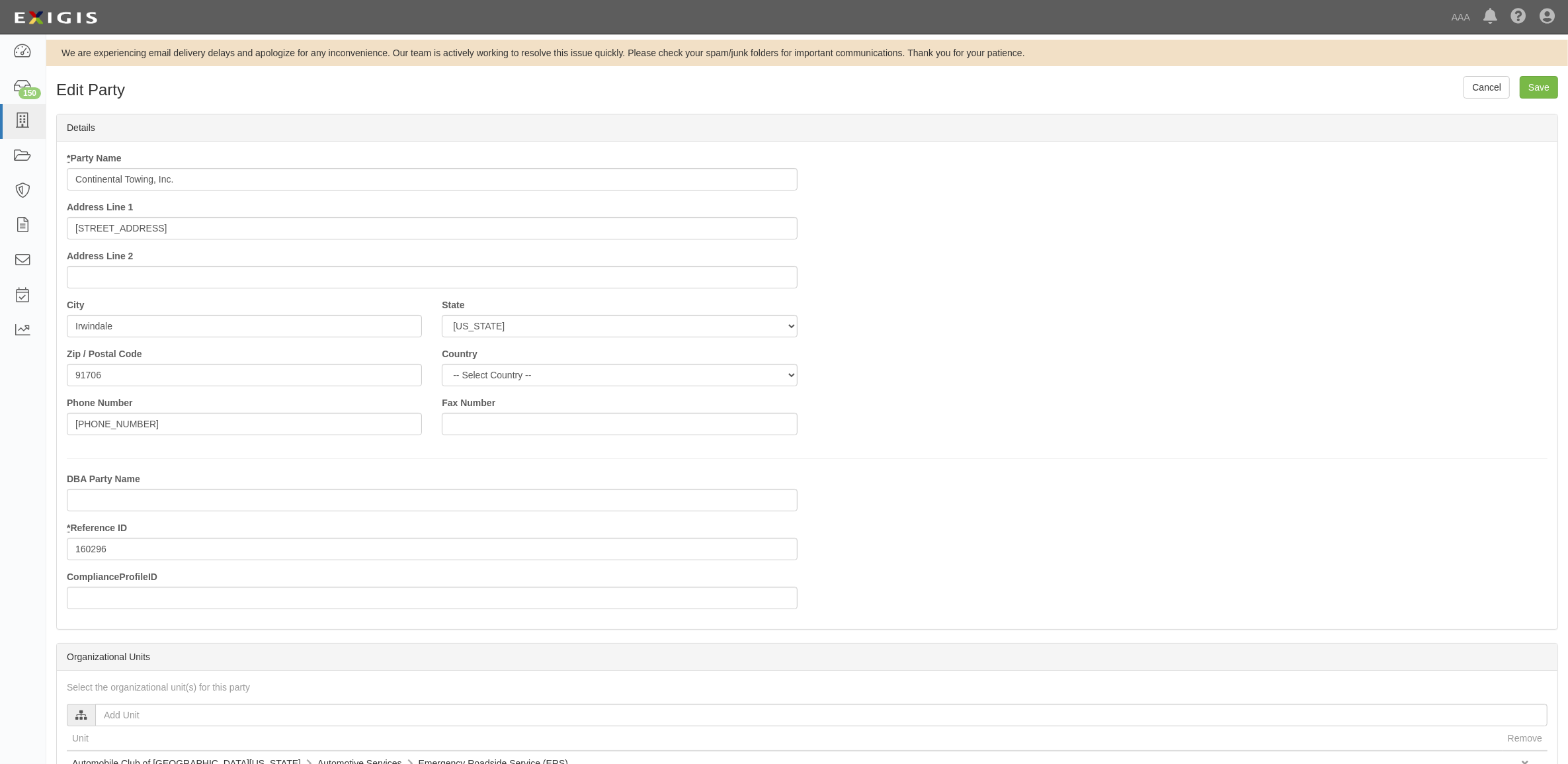
click at [280, 179] on input "Continental Towing, Inc." at bounding box center [431, 179] width 731 height 23
type input "Continental Towing, Inc. - PSP"
drag, startPoint x: 1536, startPoint y: 82, endPoint x: 1096, endPoint y: 156, distance: 446.2
click at [1536, 83] on input "Save" at bounding box center [1539, 88] width 38 height 23
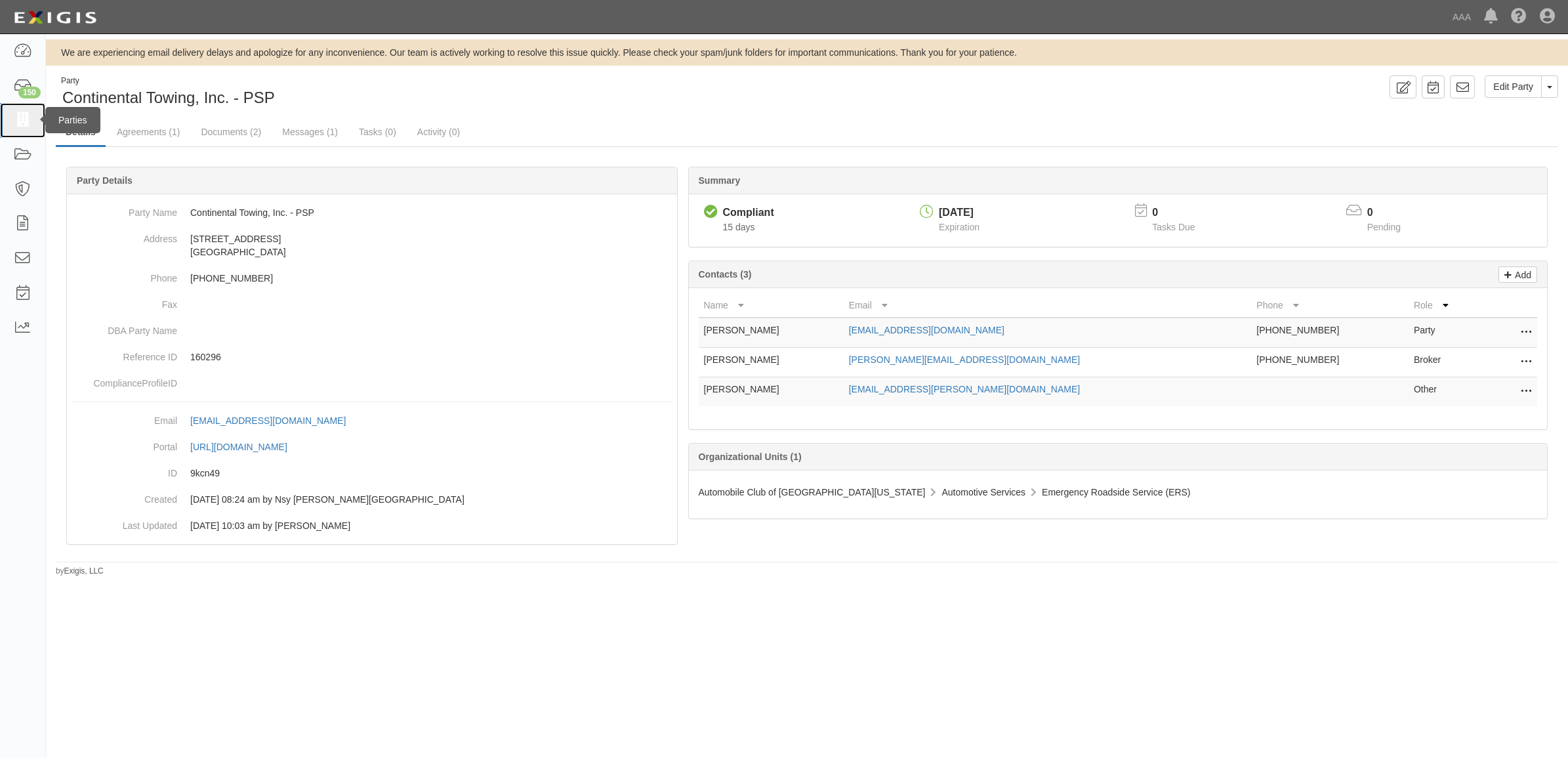
drag, startPoint x: 27, startPoint y: 129, endPoint x: 3, endPoint y: 133, distance: 24.3
click at [25, 129] on link at bounding box center [23, 121] width 45 height 35
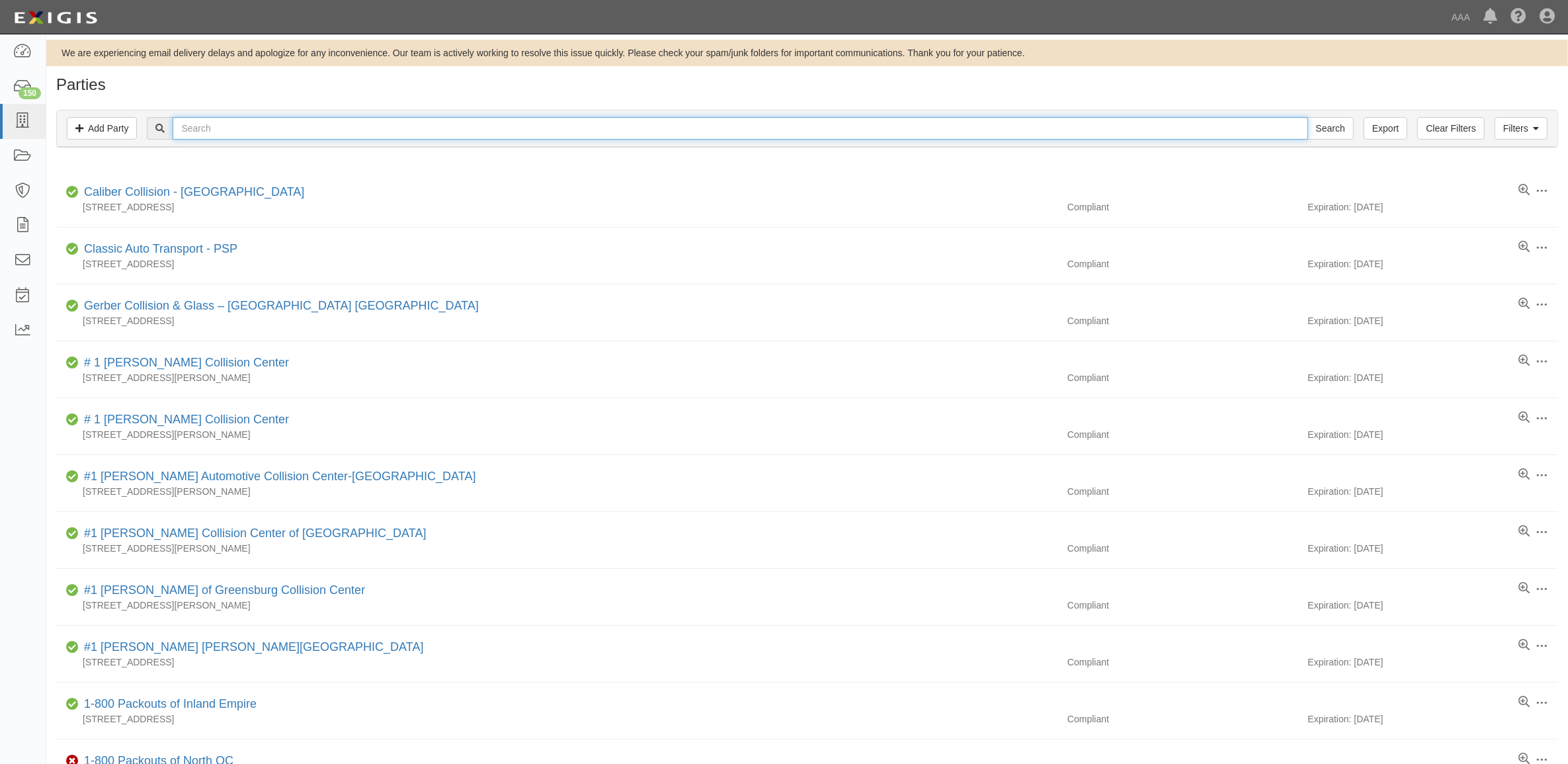
click at [256, 134] on input "text" at bounding box center [739, 129] width 1135 height 23
paste input "COUNTRYWIDE EMERGENCY ROAD SERVICE, INC."
type input "COUNTRYWIDE EMERGENCY ROAD SERVICE, INC."
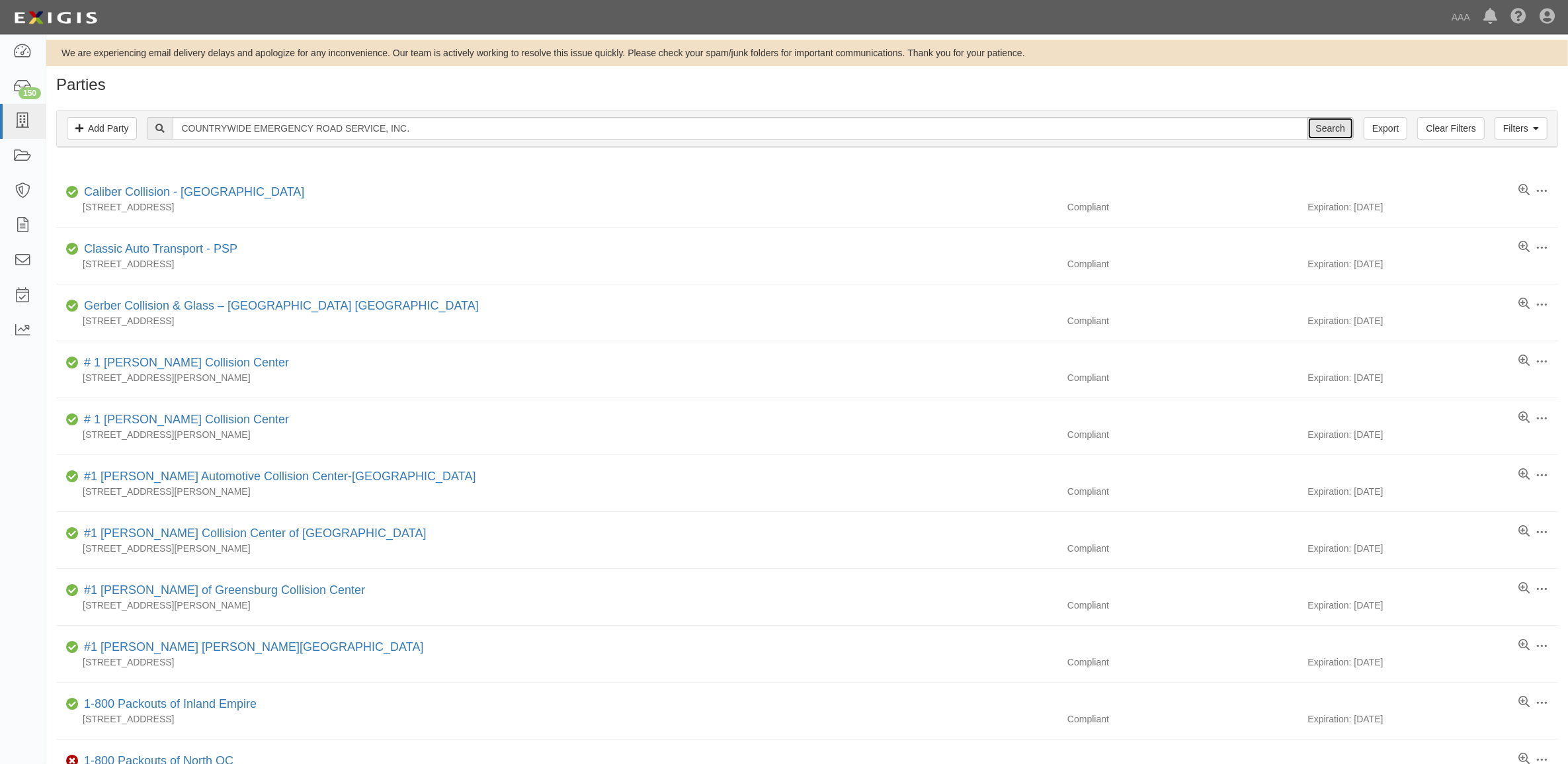
click at [1327, 126] on input "Search" at bounding box center [1330, 129] width 46 height 23
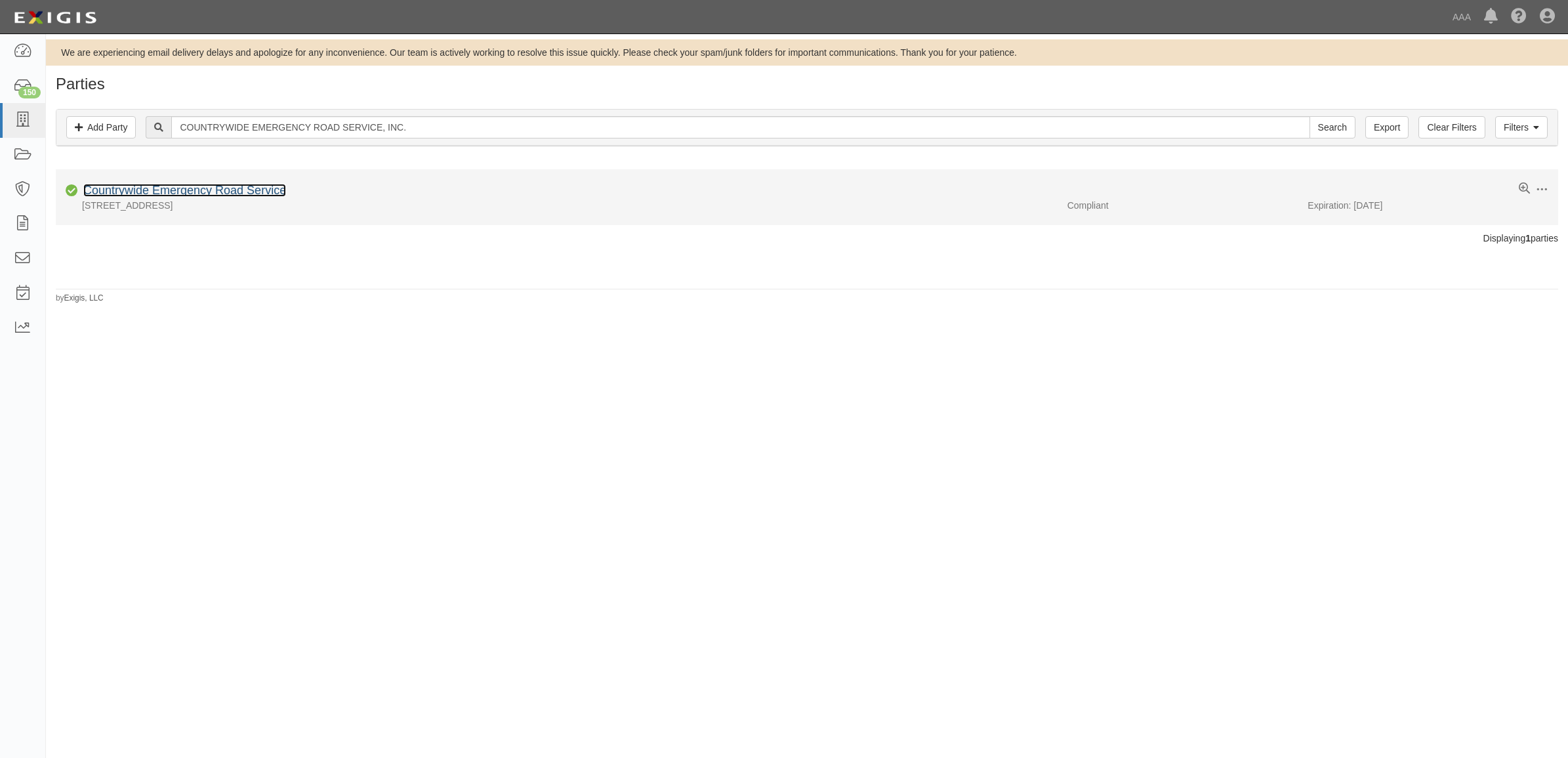
click at [176, 191] on link "Countrywide Emergency Road Service" at bounding box center [185, 190] width 203 height 13
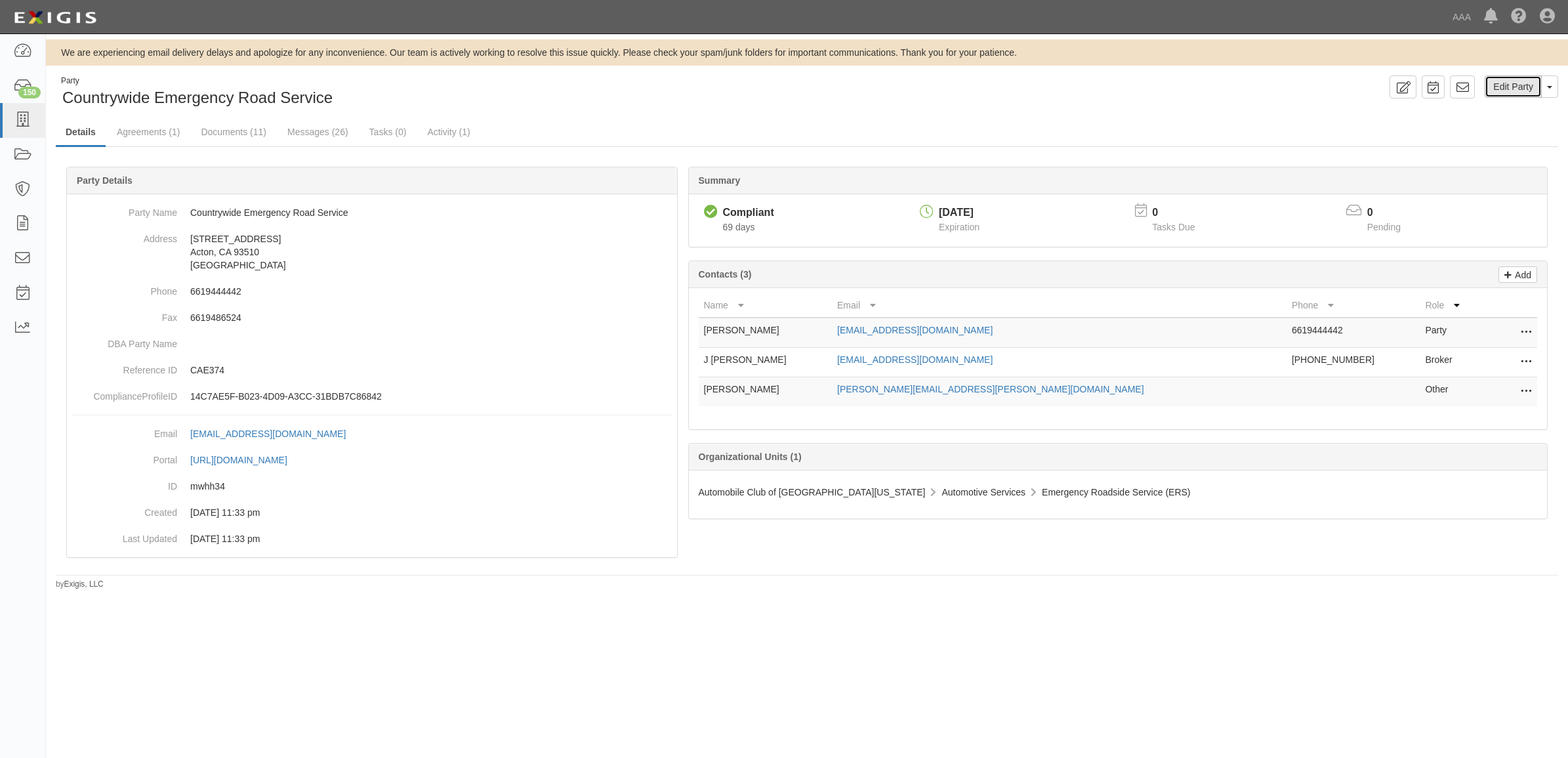
click at [1513, 82] on link "Edit Party" at bounding box center [1513, 87] width 57 height 23
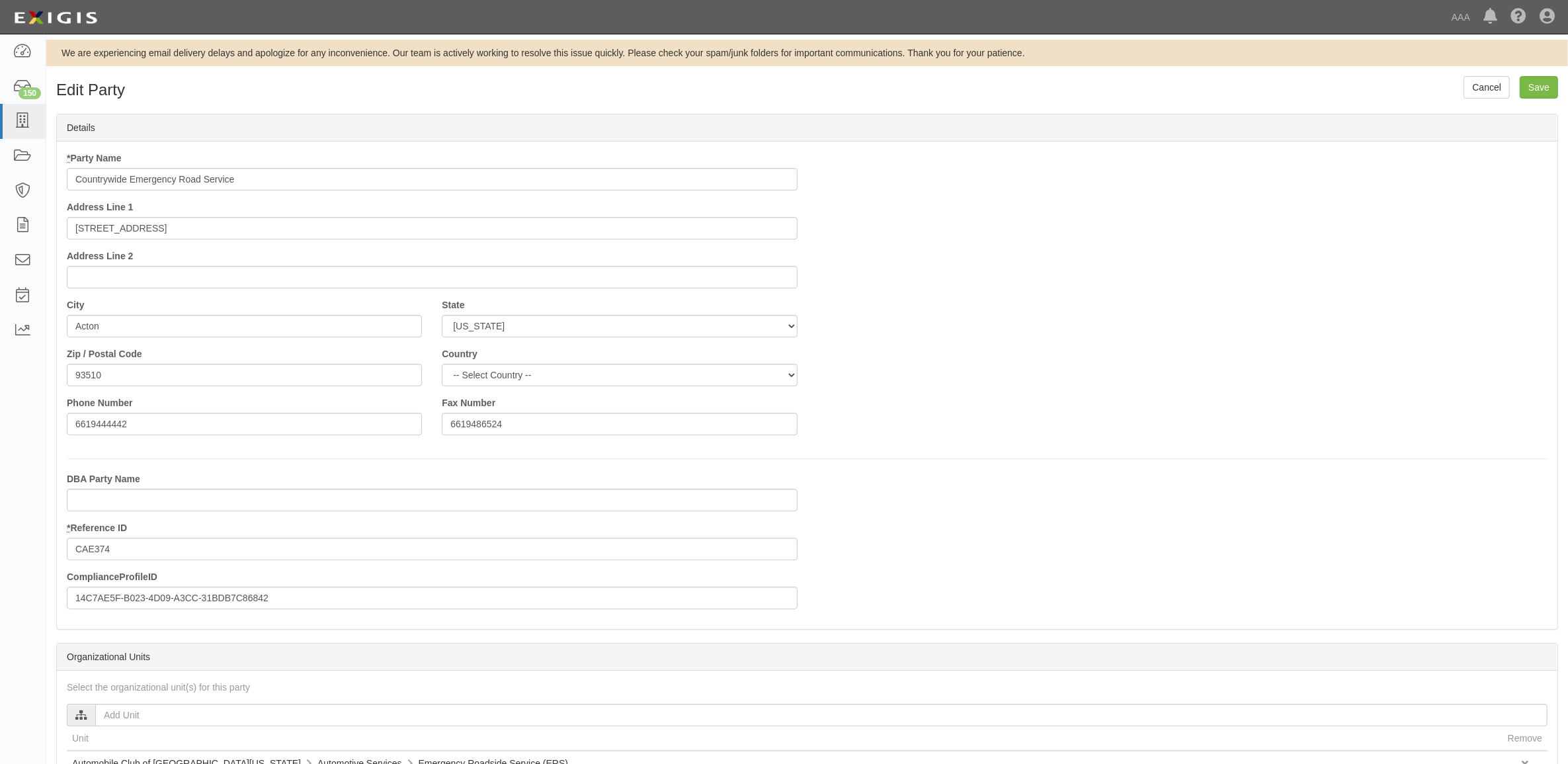
click at [283, 186] on input "Countrywide Emergency Road Service" at bounding box center [431, 179] width 731 height 23
type input "Countrywide Emergency Road Service - PSP"
click at [1532, 88] on input "Save" at bounding box center [1539, 88] width 38 height 23
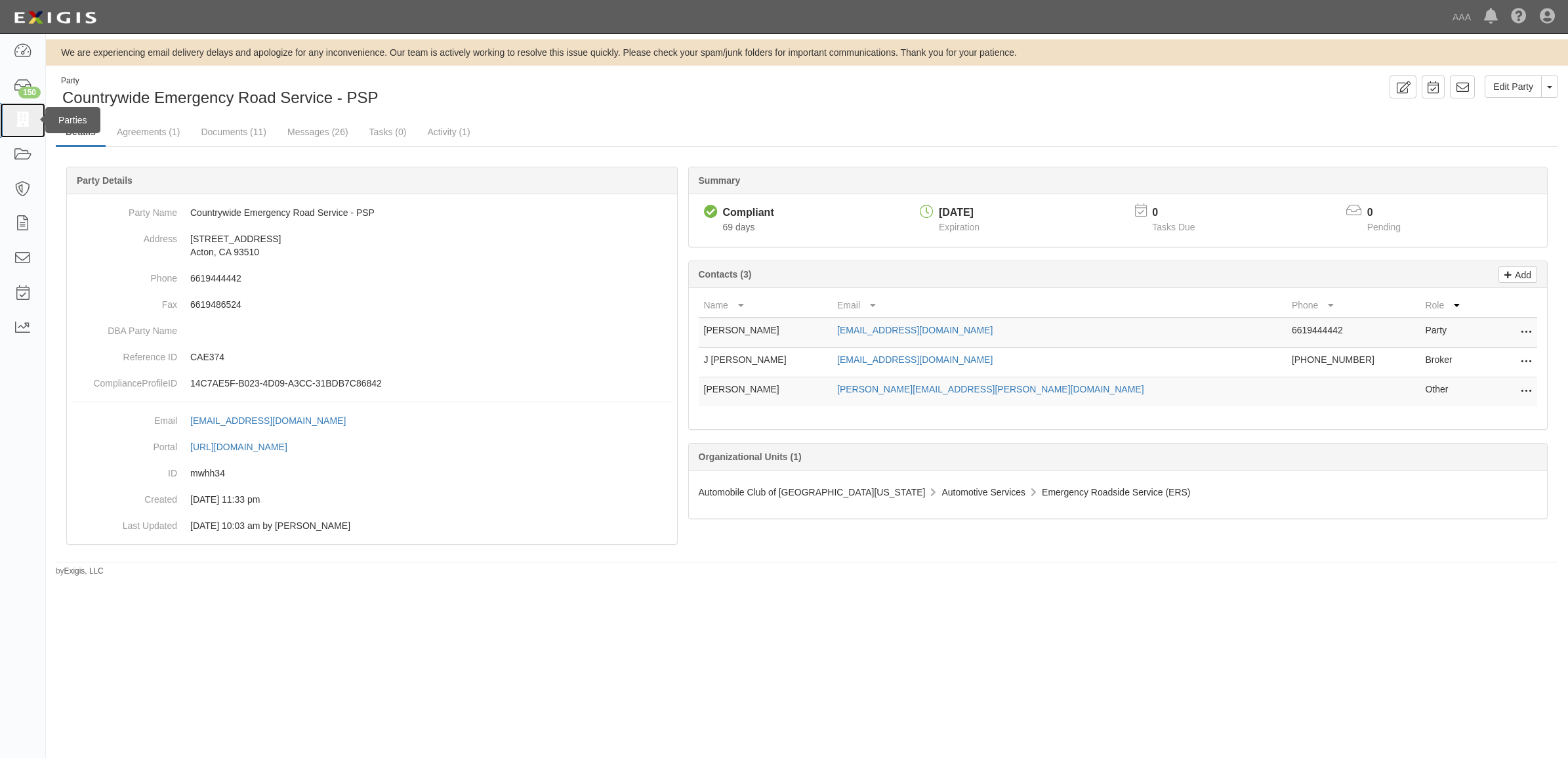
drag, startPoint x: 30, startPoint y: 120, endPoint x: 5, endPoint y: 131, distance: 27.3
click at [28, 120] on icon at bounding box center [22, 120] width 18 height 15
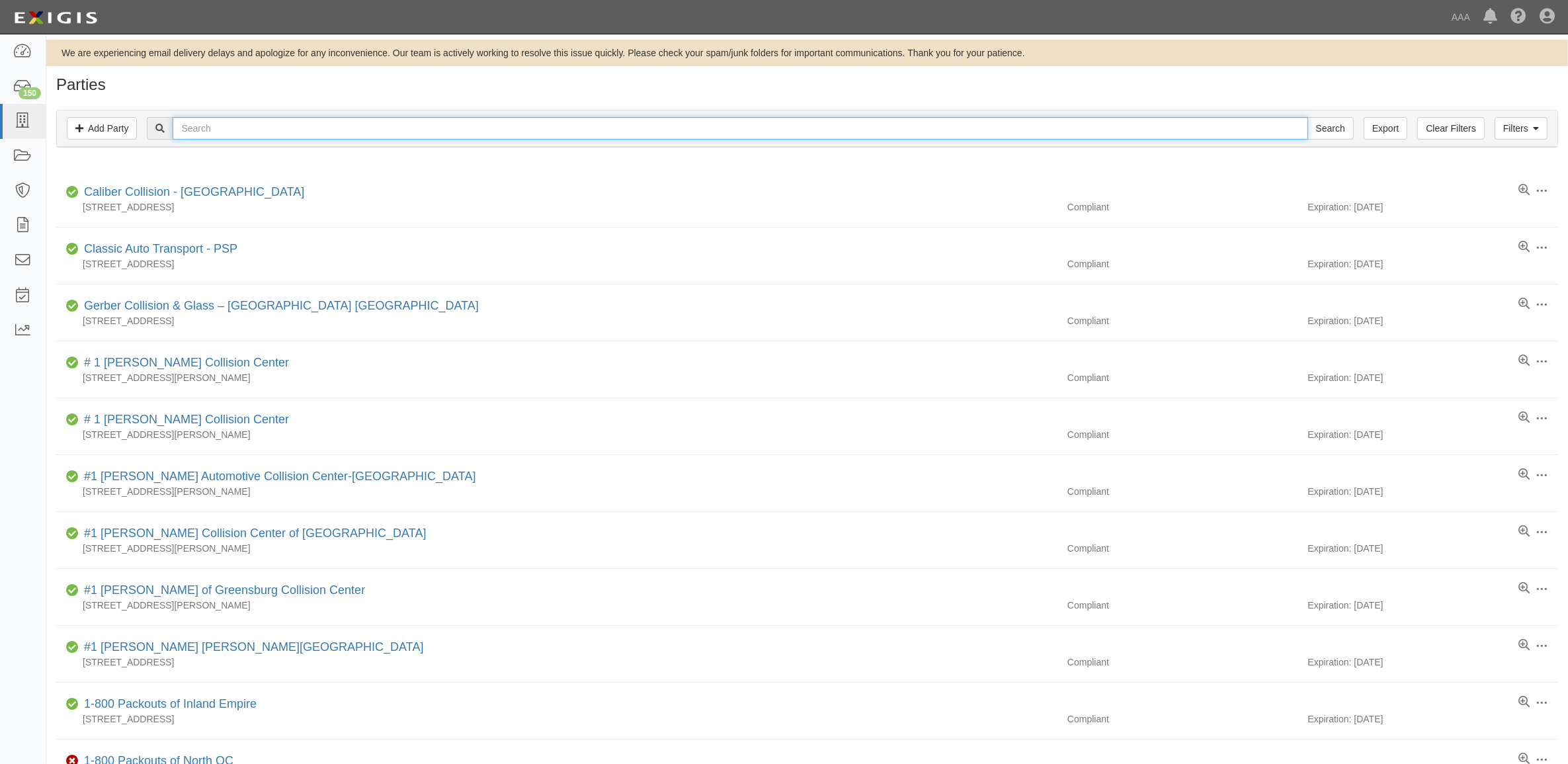
click at [348, 133] on input "text" at bounding box center [739, 129] width 1135 height 23
paste input "ADVANCED TOWING"
type input "ADVANCED TOWING"
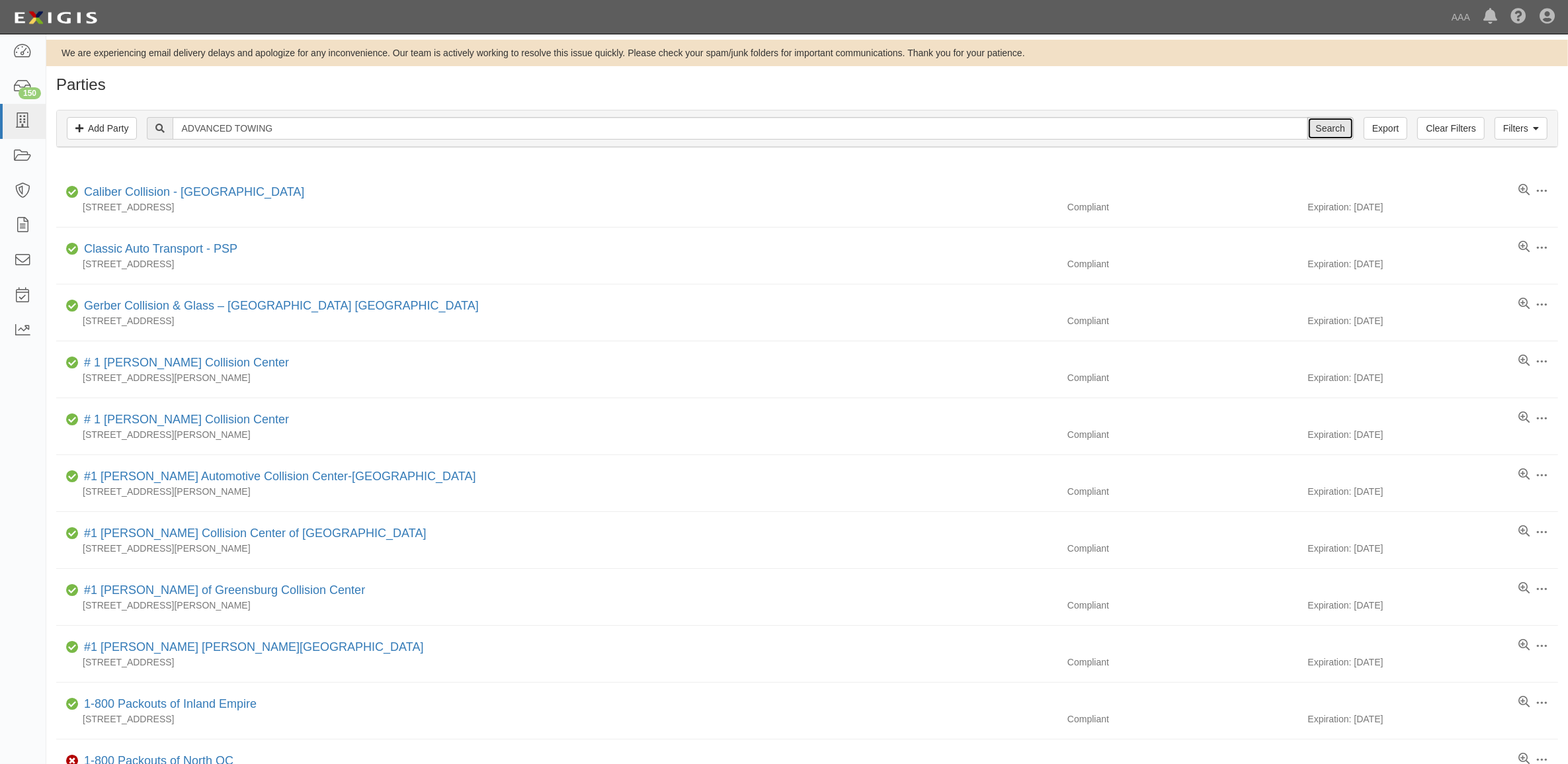
click at [1327, 123] on input "Search" at bounding box center [1330, 129] width 46 height 23
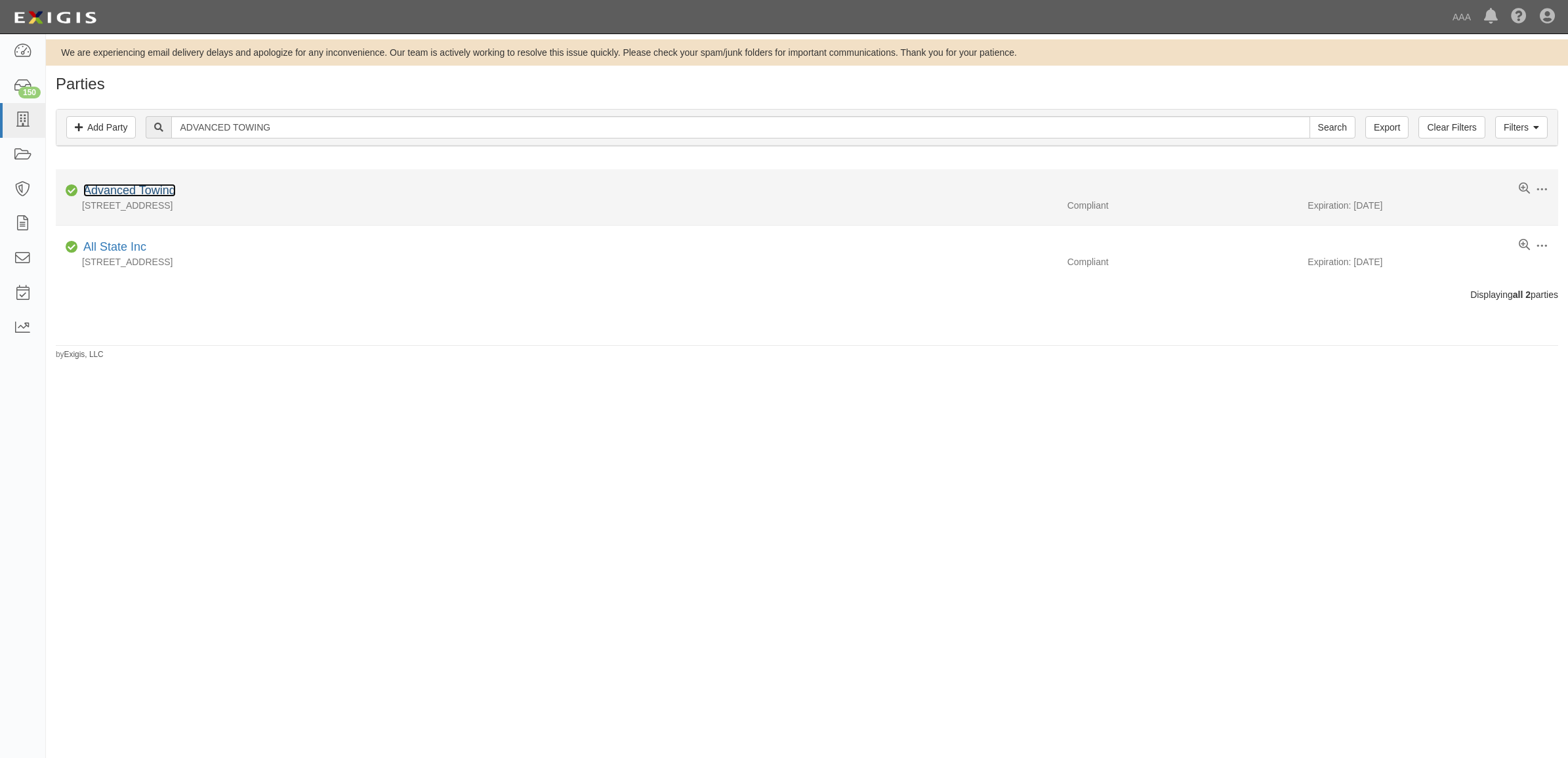
click at [156, 197] on link "Advanced Towing" at bounding box center [129, 190] width 93 height 13
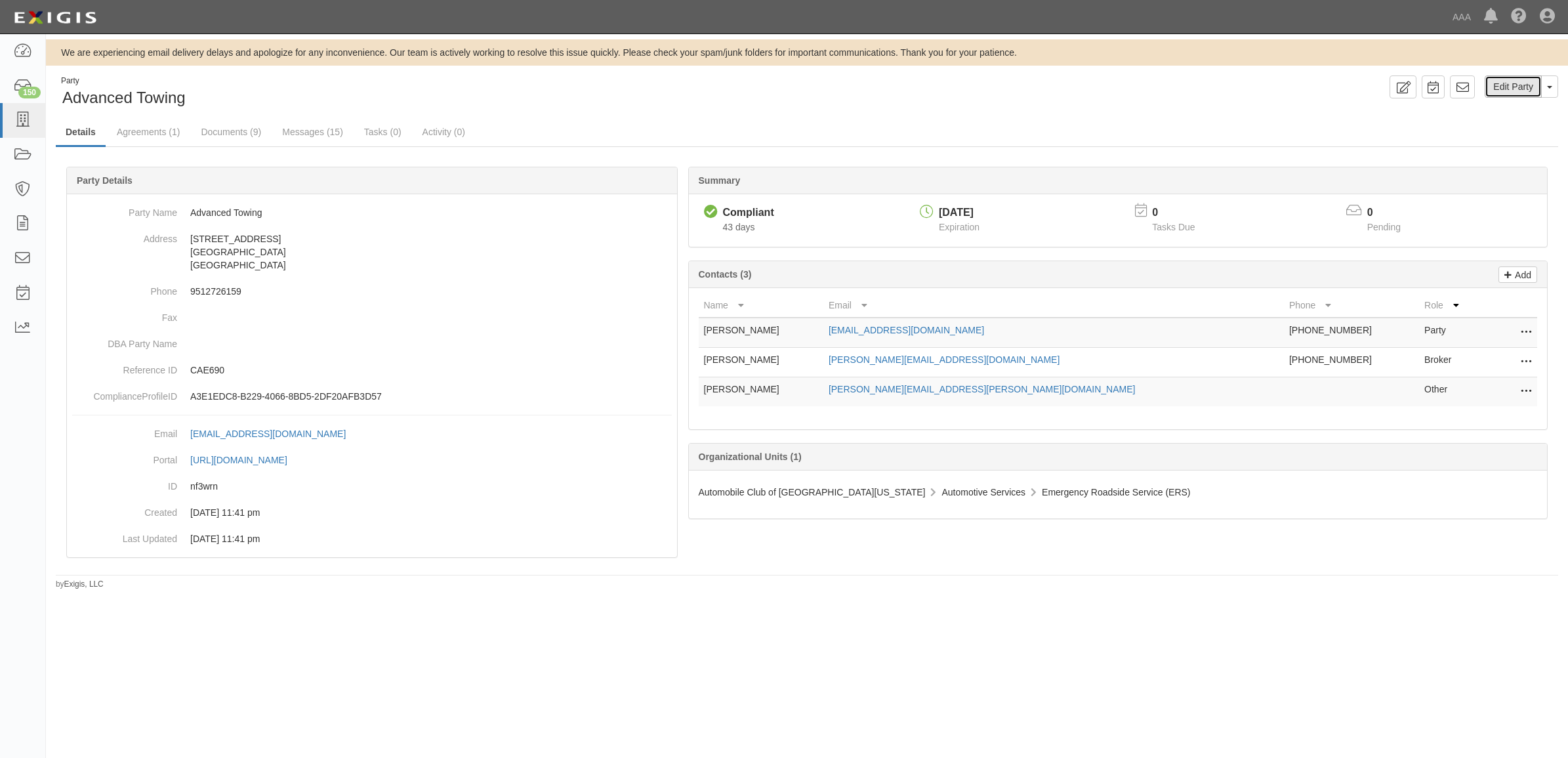
click at [1501, 89] on link "Edit Party" at bounding box center [1513, 87] width 57 height 23
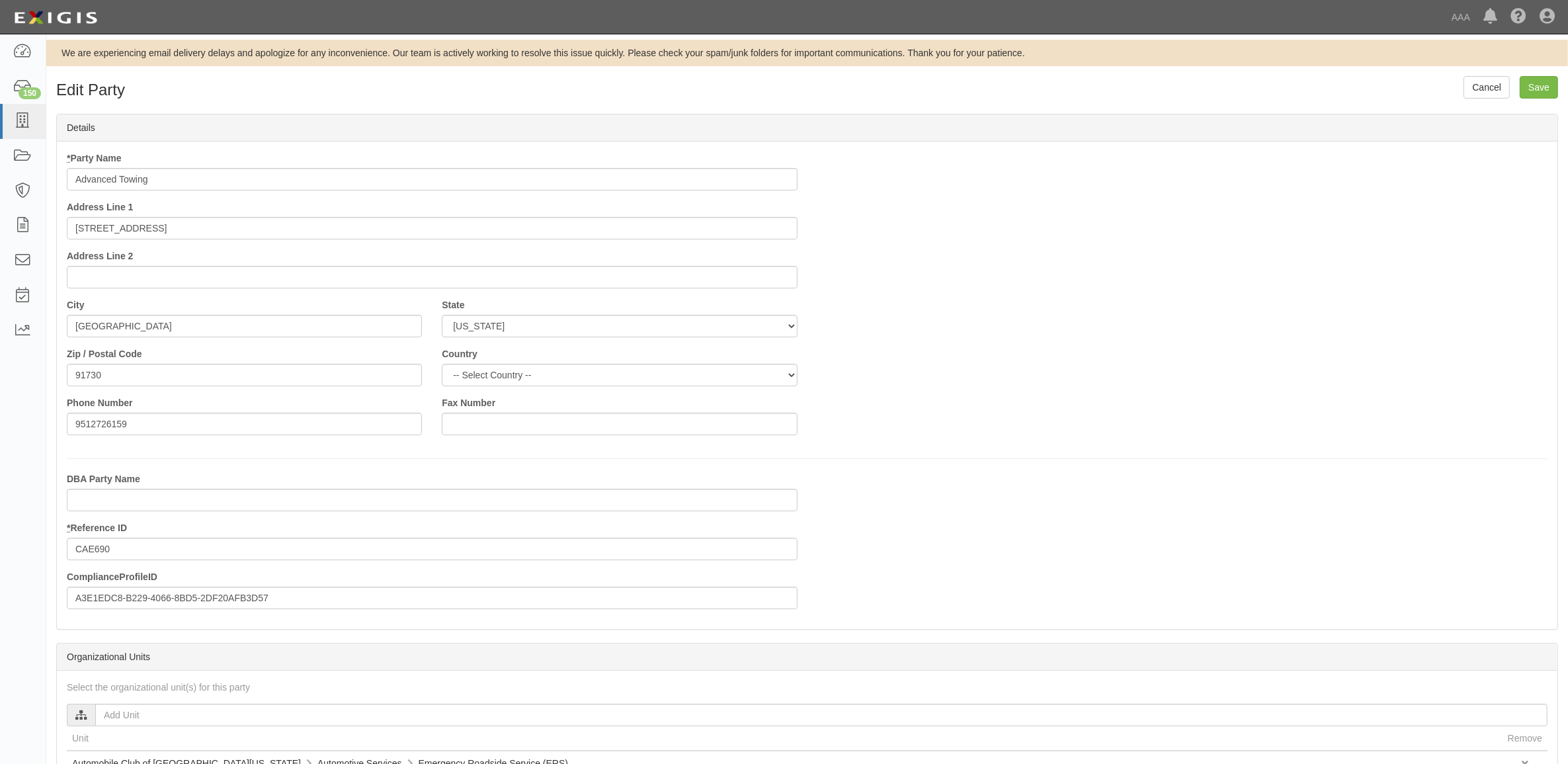
click at [251, 186] on input "Advanced Towing" at bounding box center [431, 179] width 731 height 23
type input "Advanced Towing - PSP"
click at [1541, 90] on input "Save" at bounding box center [1539, 88] width 38 height 23
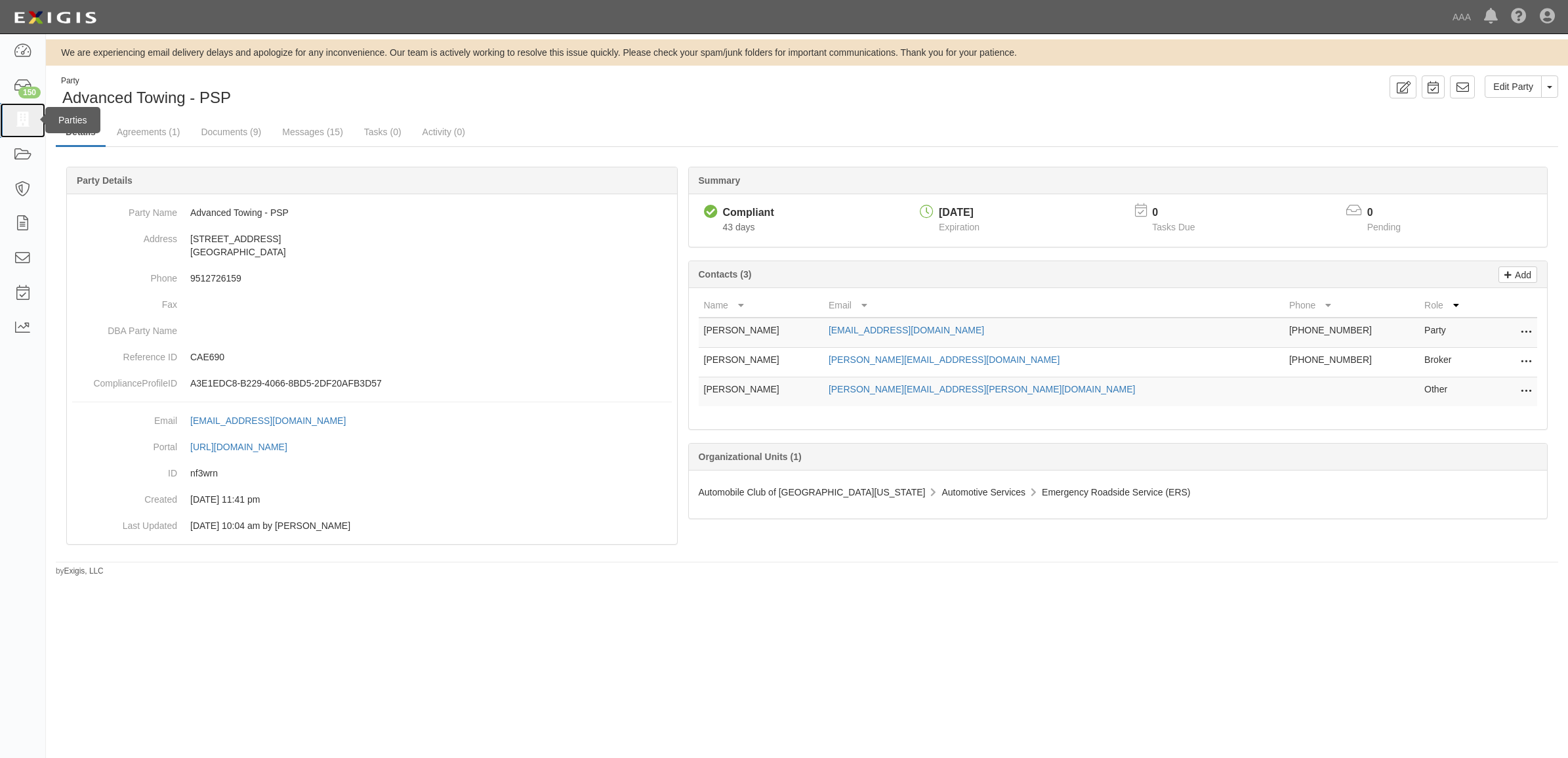
drag, startPoint x: 20, startPoint y: 125, endPoint x: 10, endPoint y: 133, distance: 12.8
click at [20, 126] on icon at bounding box center [22, 120] width 18 height 15
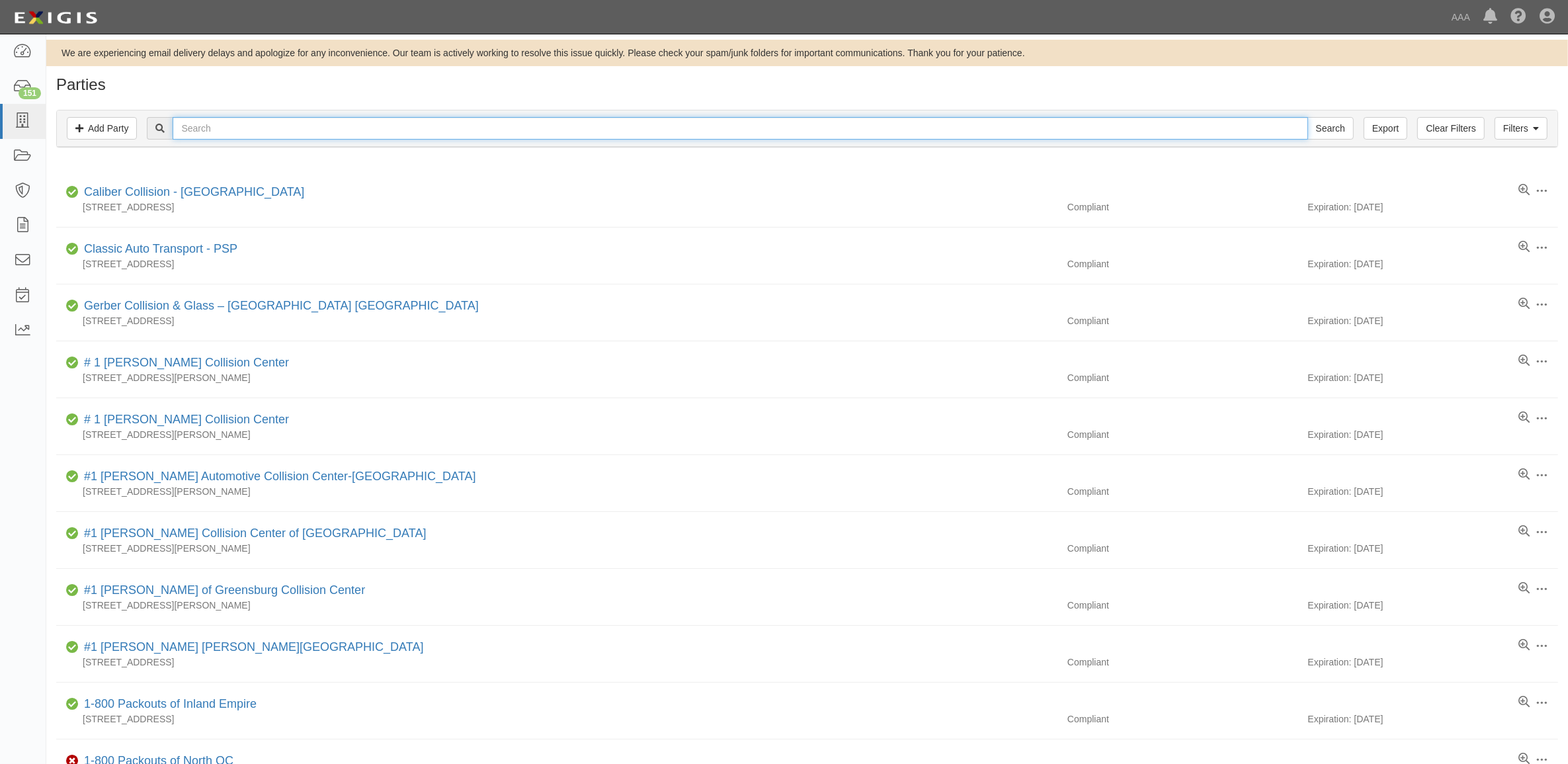
click at [394, 130] on input "text" at bounding box center [739, 129] width 1135 height 23
paste input "AMERICAN TOWING & RECOVERY, INC."
type input "AMERICAN TOWING & RECOVERY, INC."
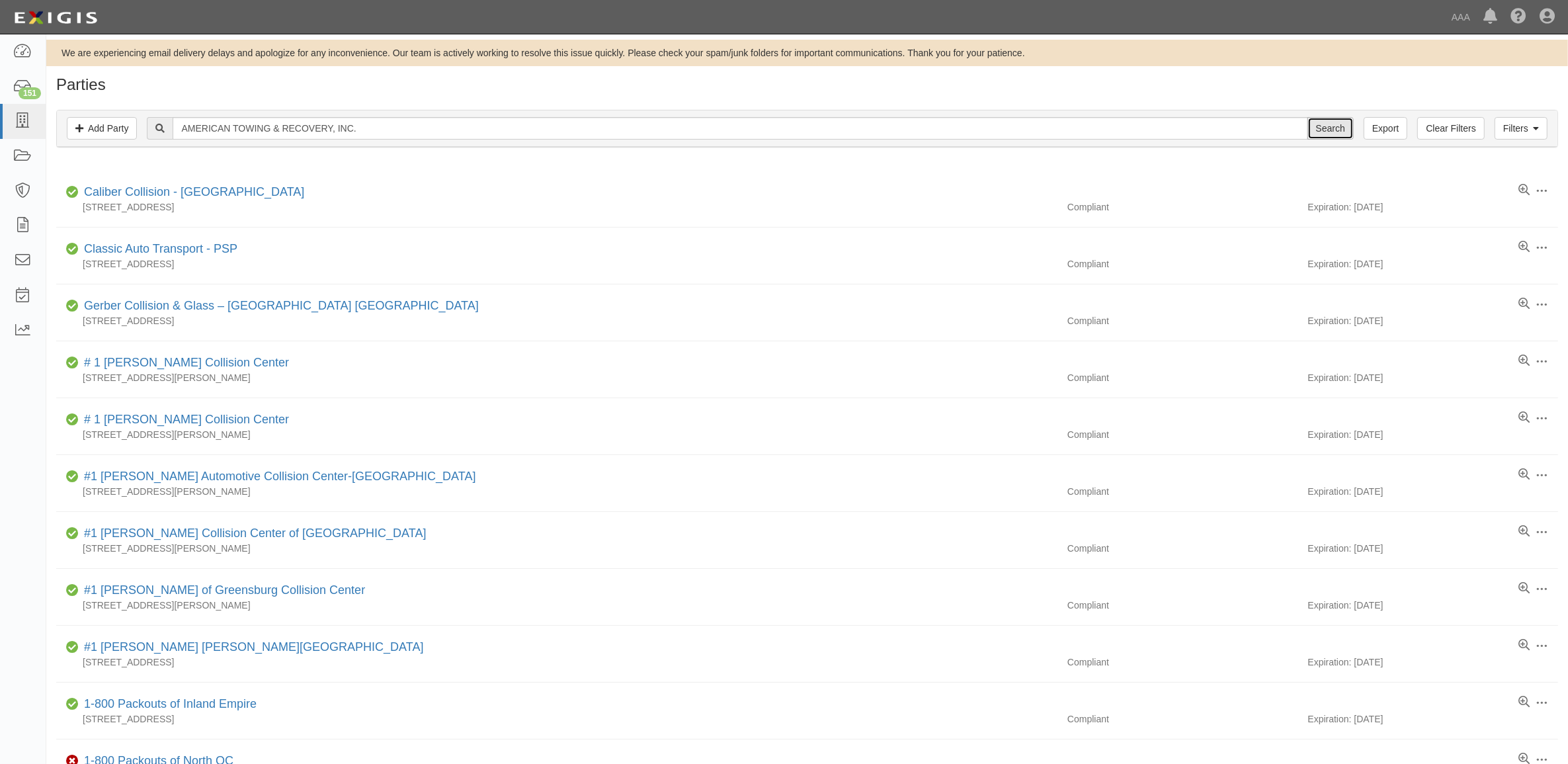
click at [1323, 128] on input "Search" at bounding box center [1330, 129] width 46 height 23
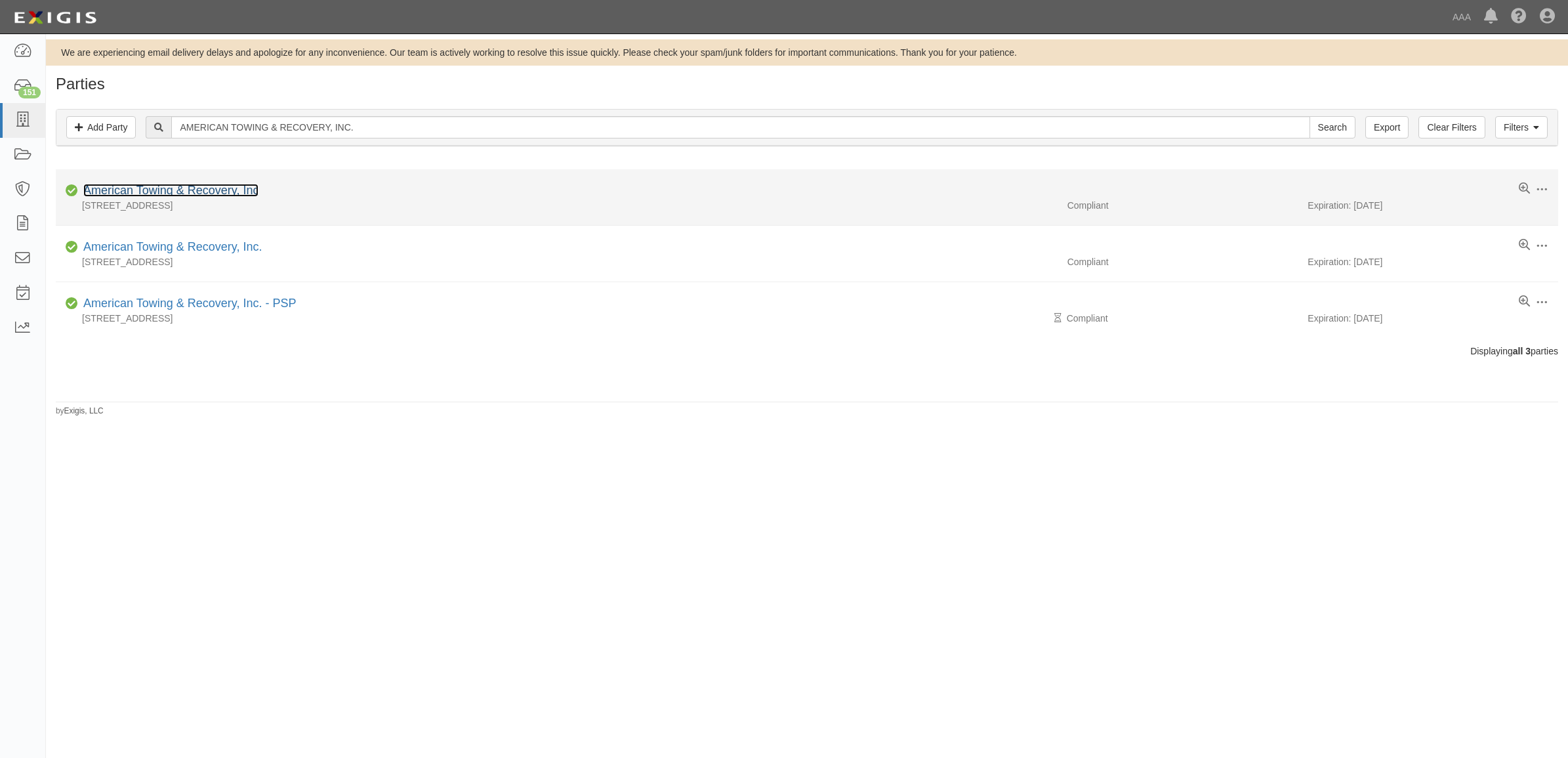
click at [149, 190] on link "American Towing & Recovery, Inc" at bounding box center [171, 190] width 175 height 13
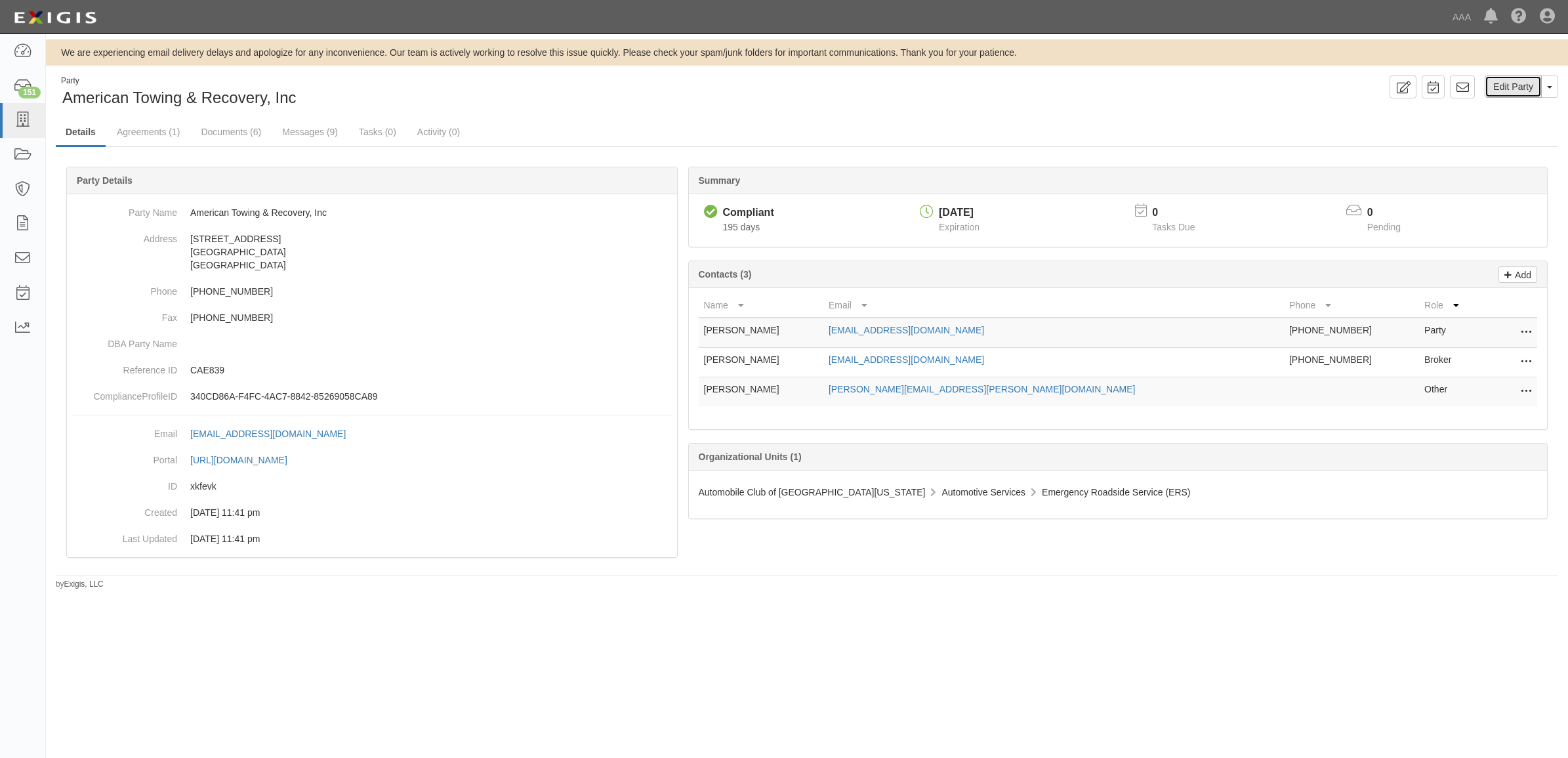
click at [1504, 81] on link "Edit Party" at bounding box center [1513, 87] width 57 height 23
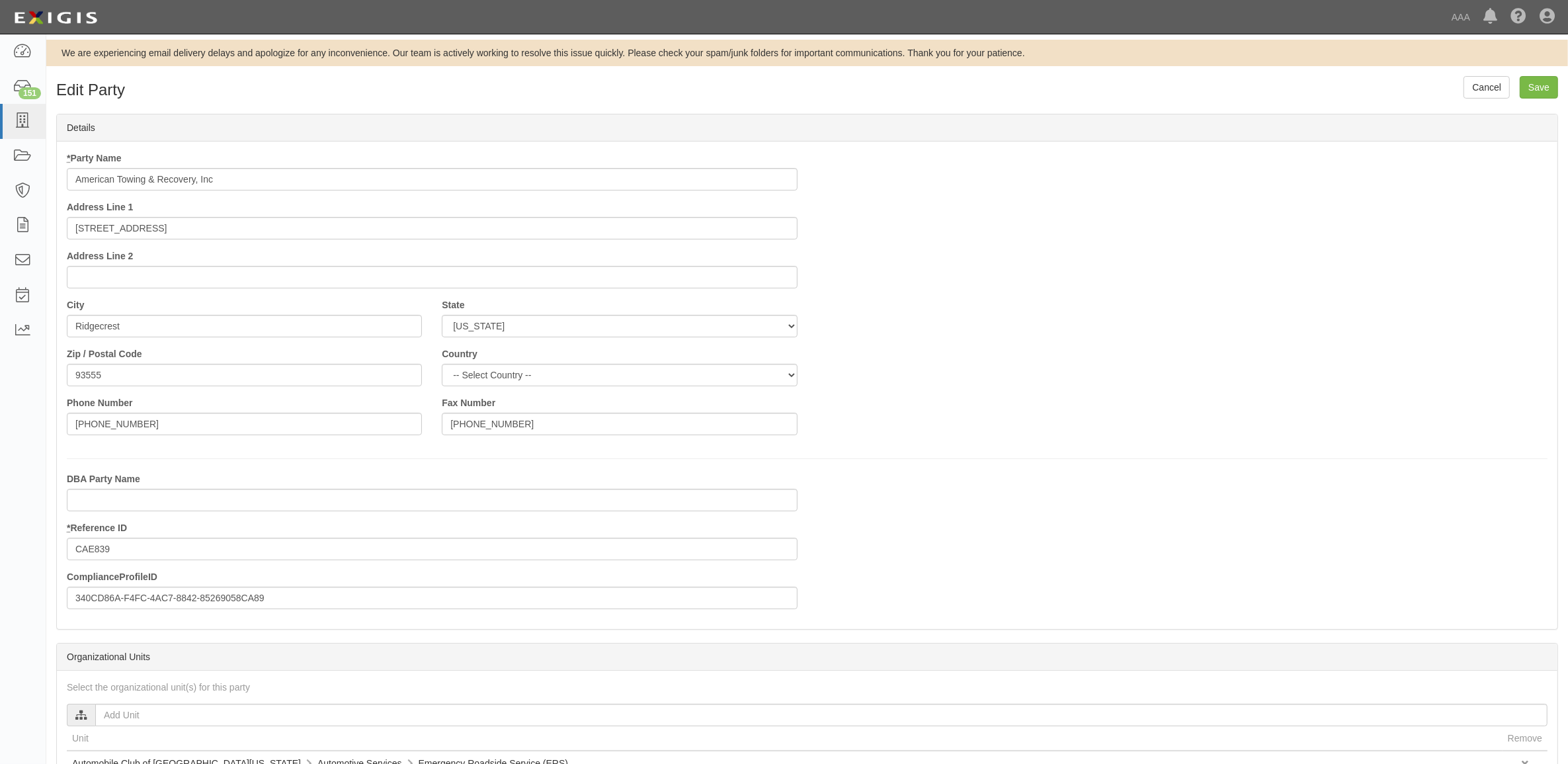
click at [334, 178] on input "American Towing & Recovery, Inc" at bounding box center [431, 179] width 731 height 23
type input "American Towing & Recovery, Inc - PSP"
click at [1548, 80] on input "Save" at bounding box center [1539, 88] width 38 height 23
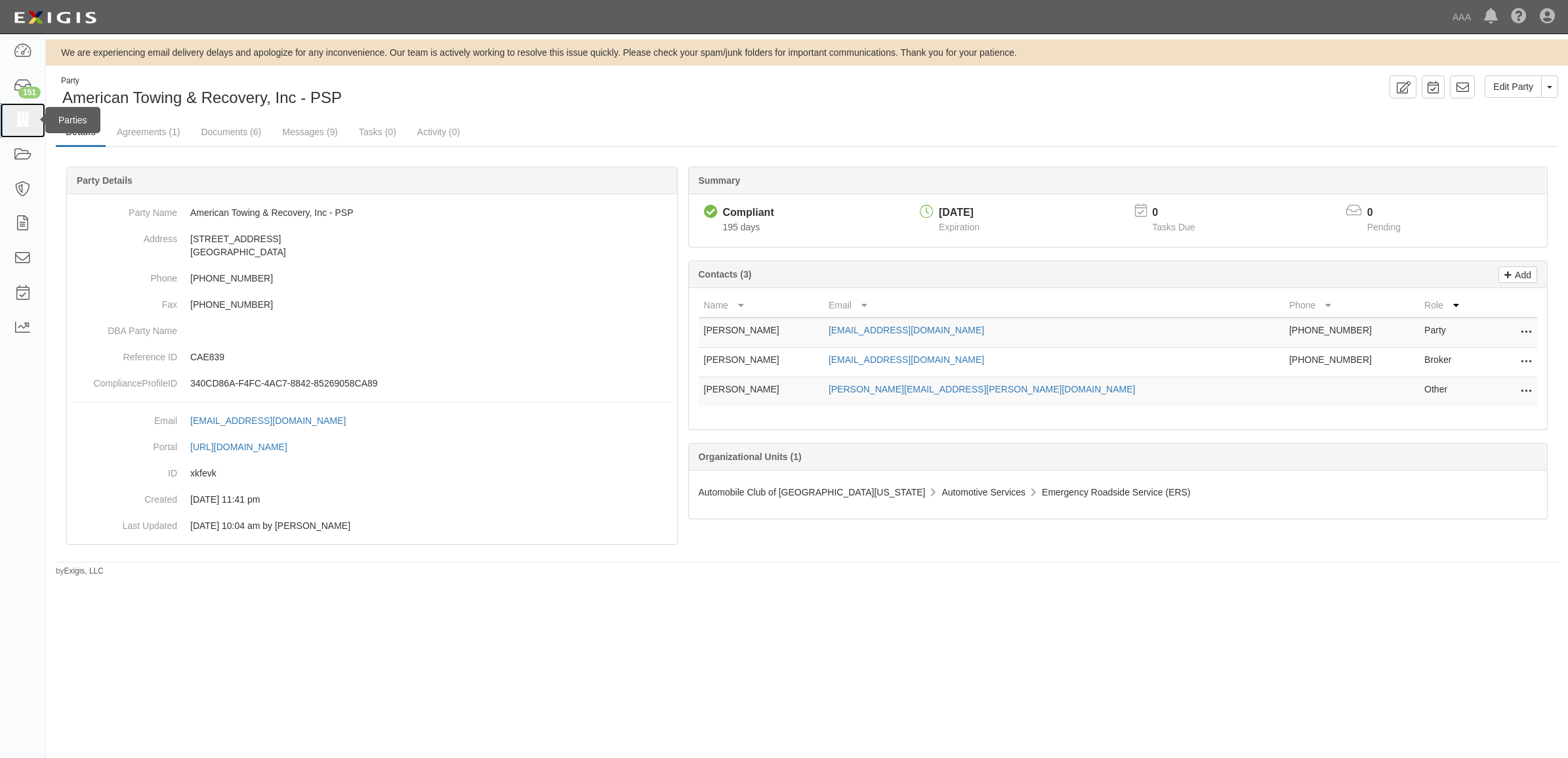
click at [22, 126] on icon at bounding box center [22, 120] width 18 height 15
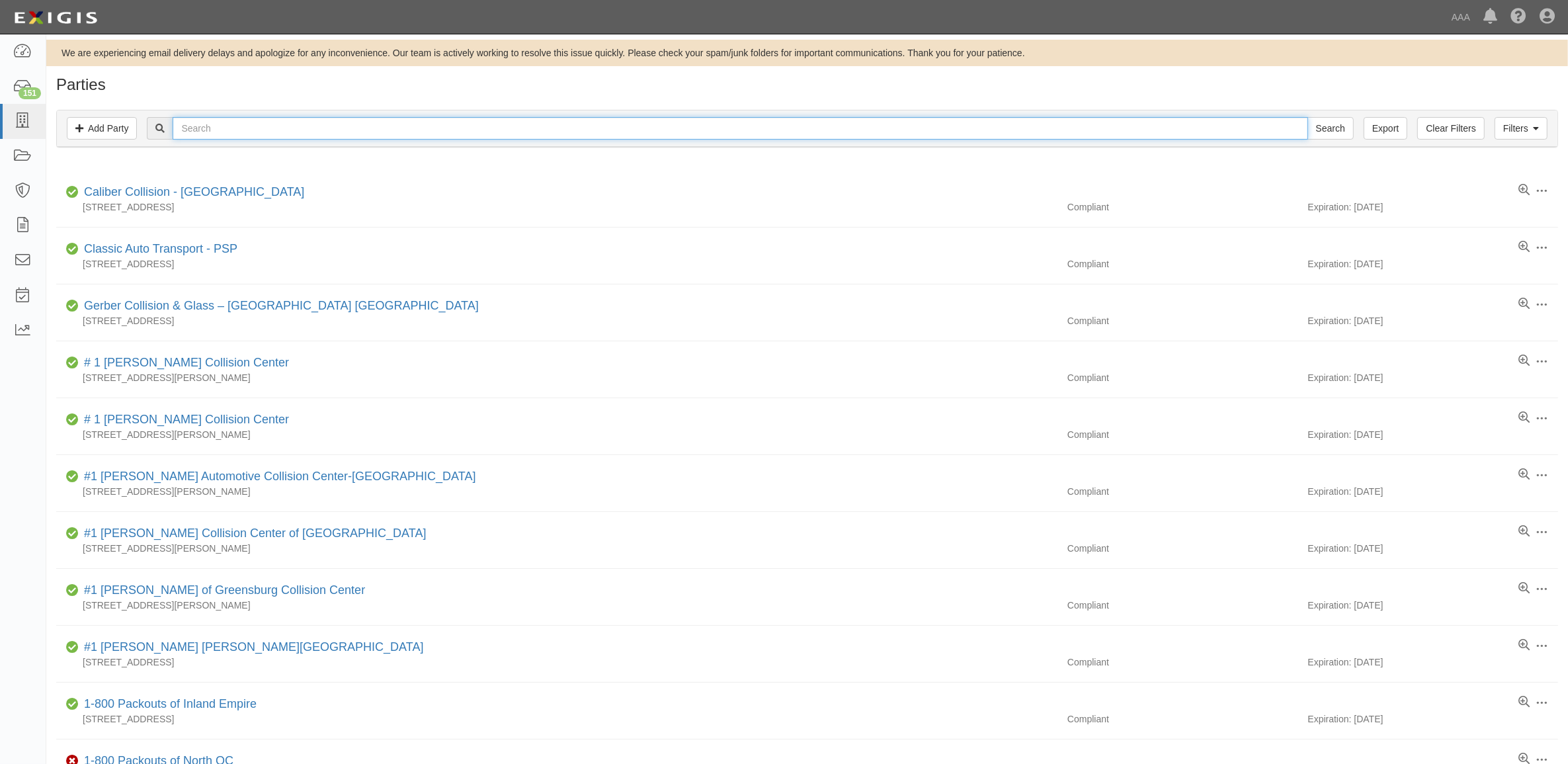
click at [255, 131] on input "text" at bounding box center [739, 129] width 1135 height 23
paste input "A TOE TRUCK"
type input "A TOE TRUCK"
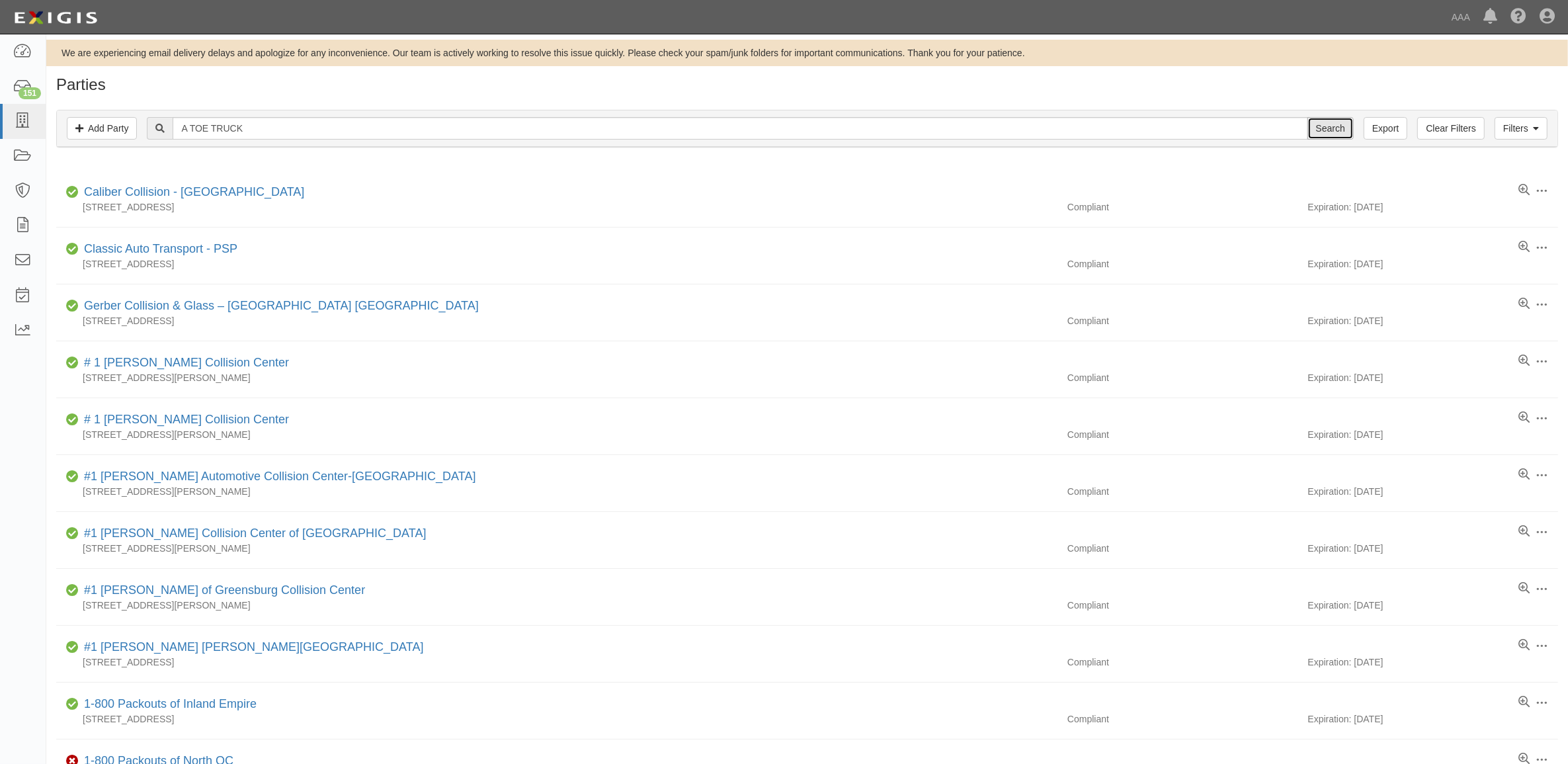
click at [1315, 132] on input "Search" at bounding box center [1330, 129] width 46 height 23
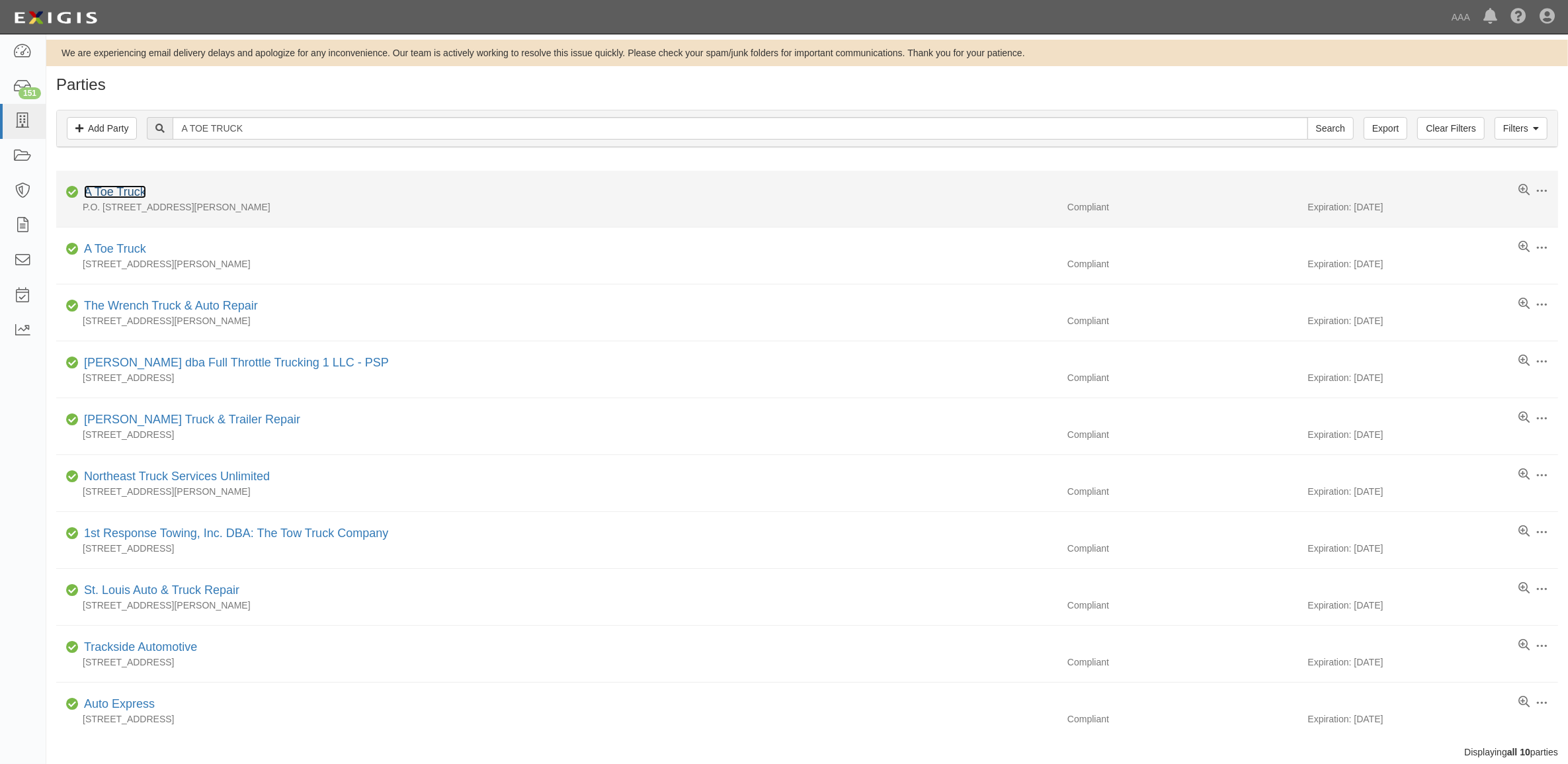
click at [121, 193] on link "A Toe Truck" at bounding box center [115, 192] width 62 height 13
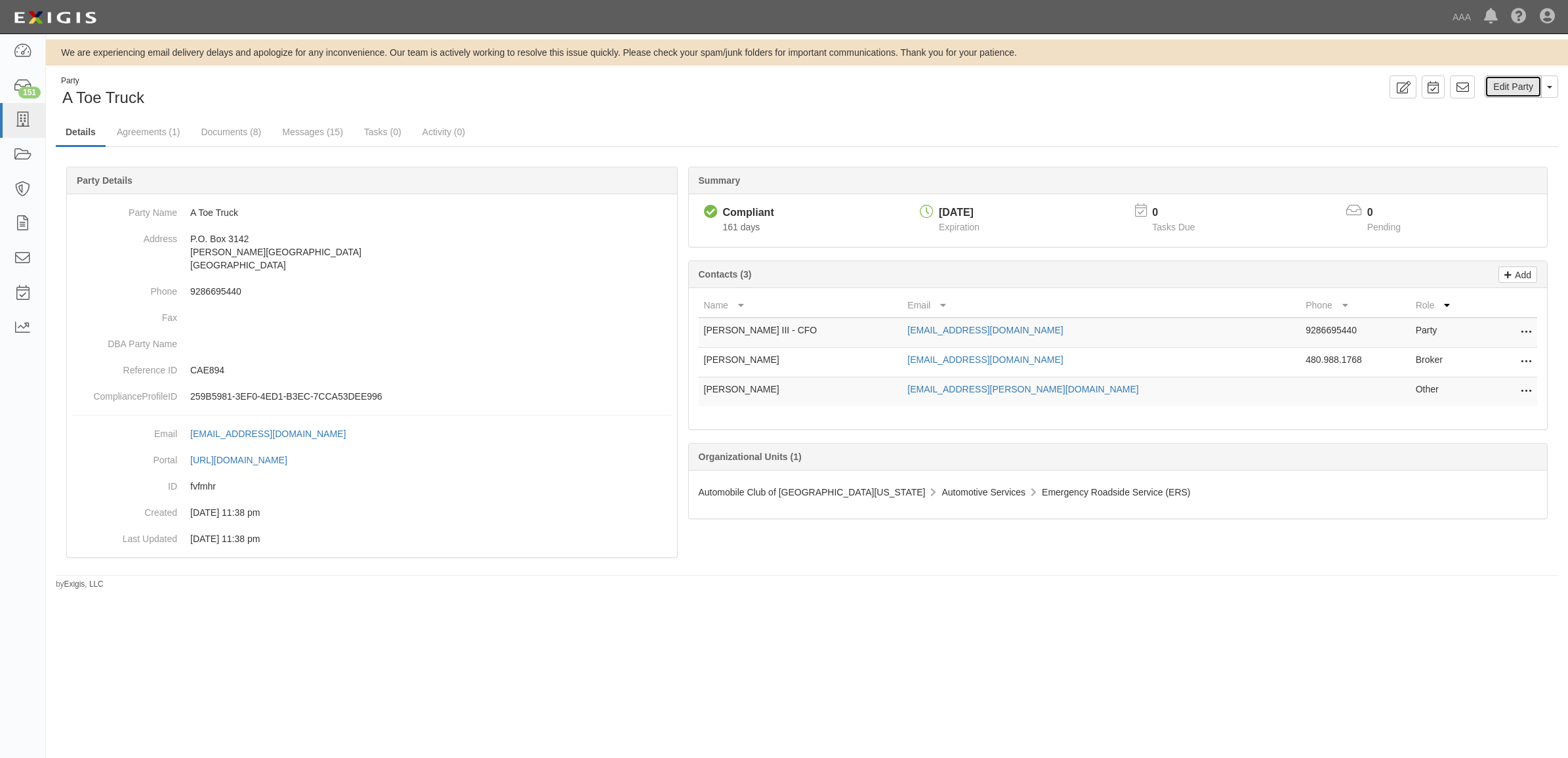
click at [1499, 83] on link "Edit Party" at bounding box center [1513, 87] width 57 height 23
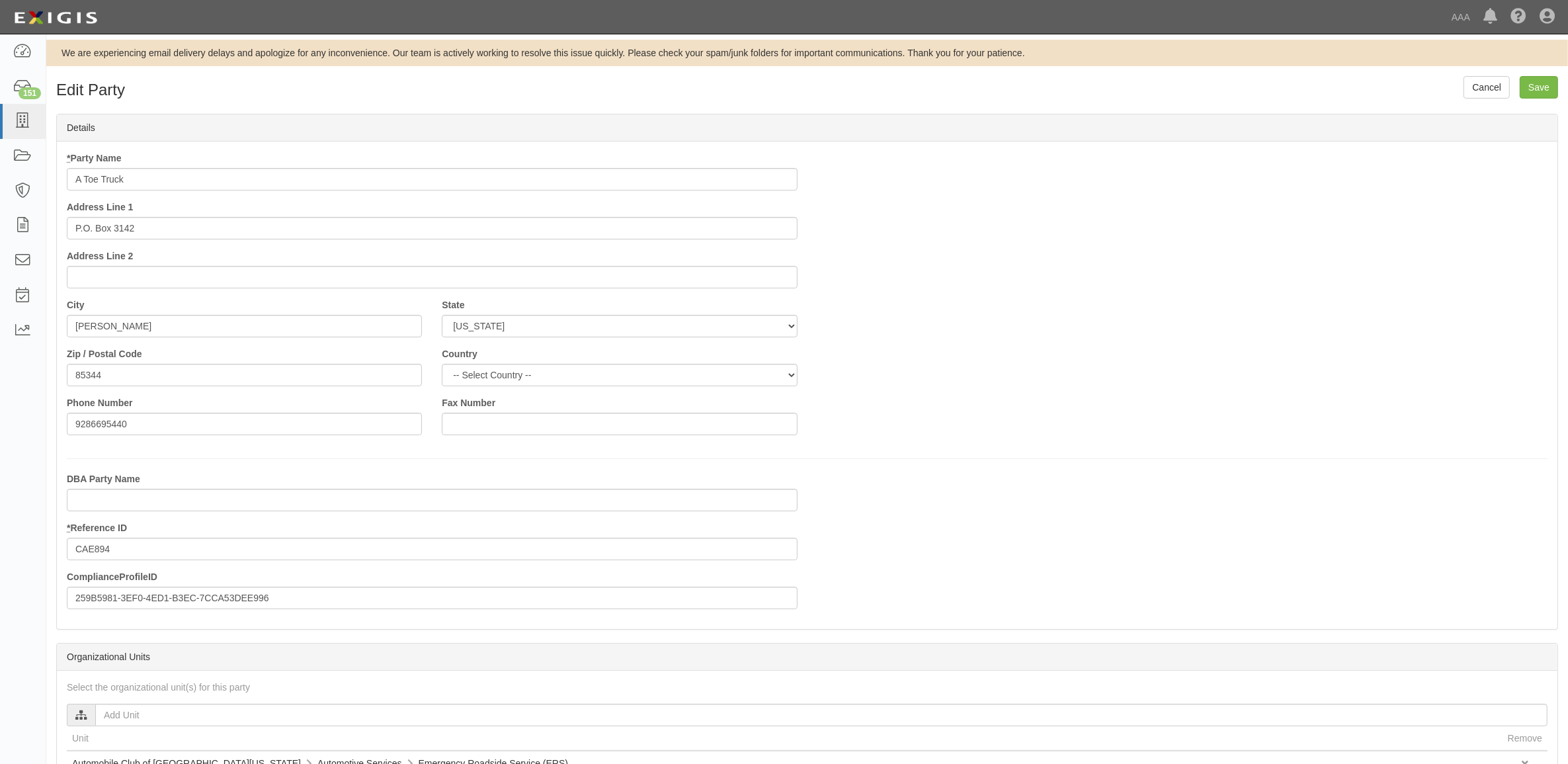
click at [247, 180] on input "A Toe Truck" at bounding box center [431, 179] width 731 height 23
type input "A Toe Truck - PSP"
click at [1539, 91] on input "Save" at bounding box center [1539, 88] width 38 height 23
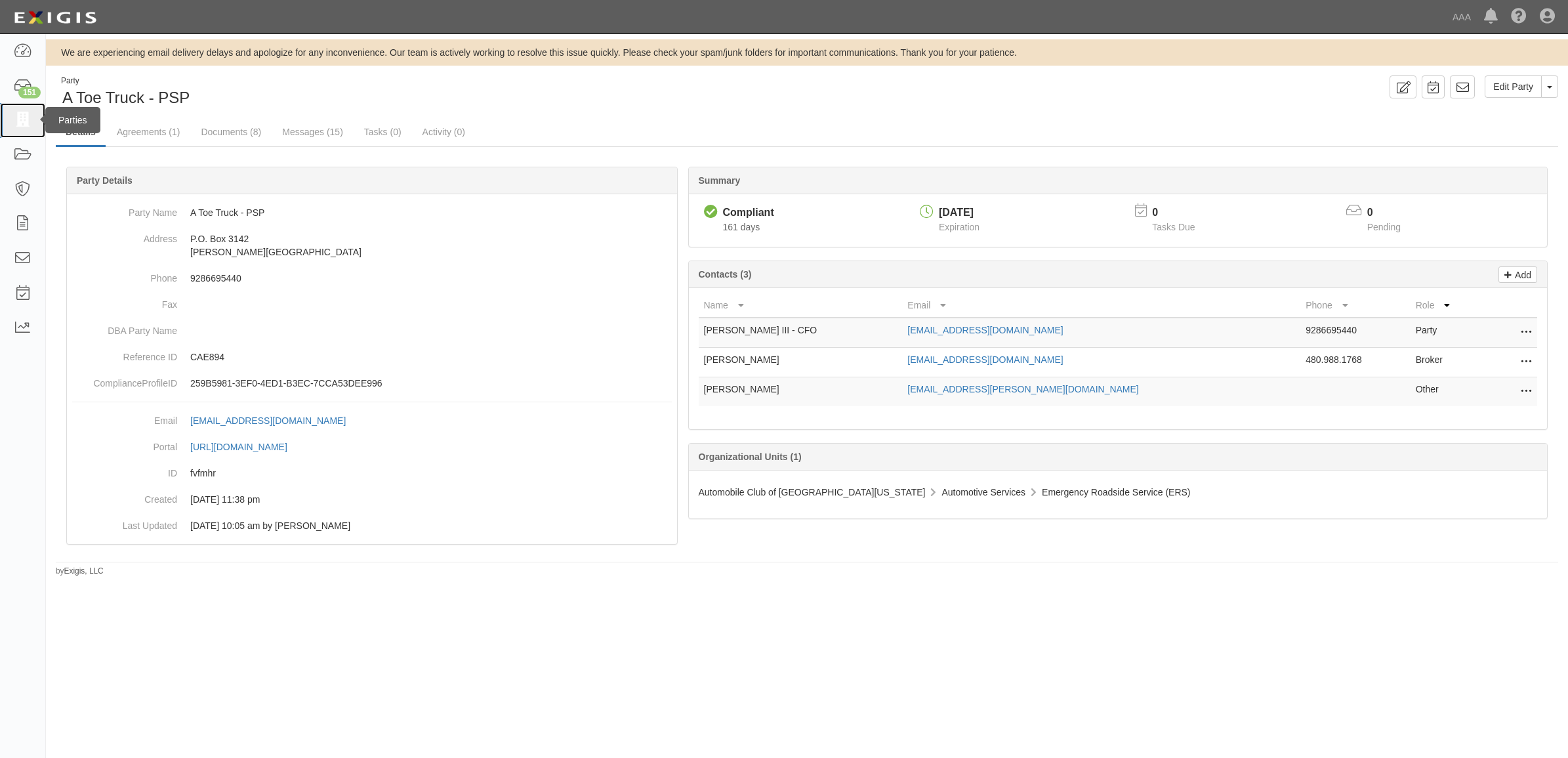
click at [20, 125] on icon at bounding box center [22, 120] width 18 height 15
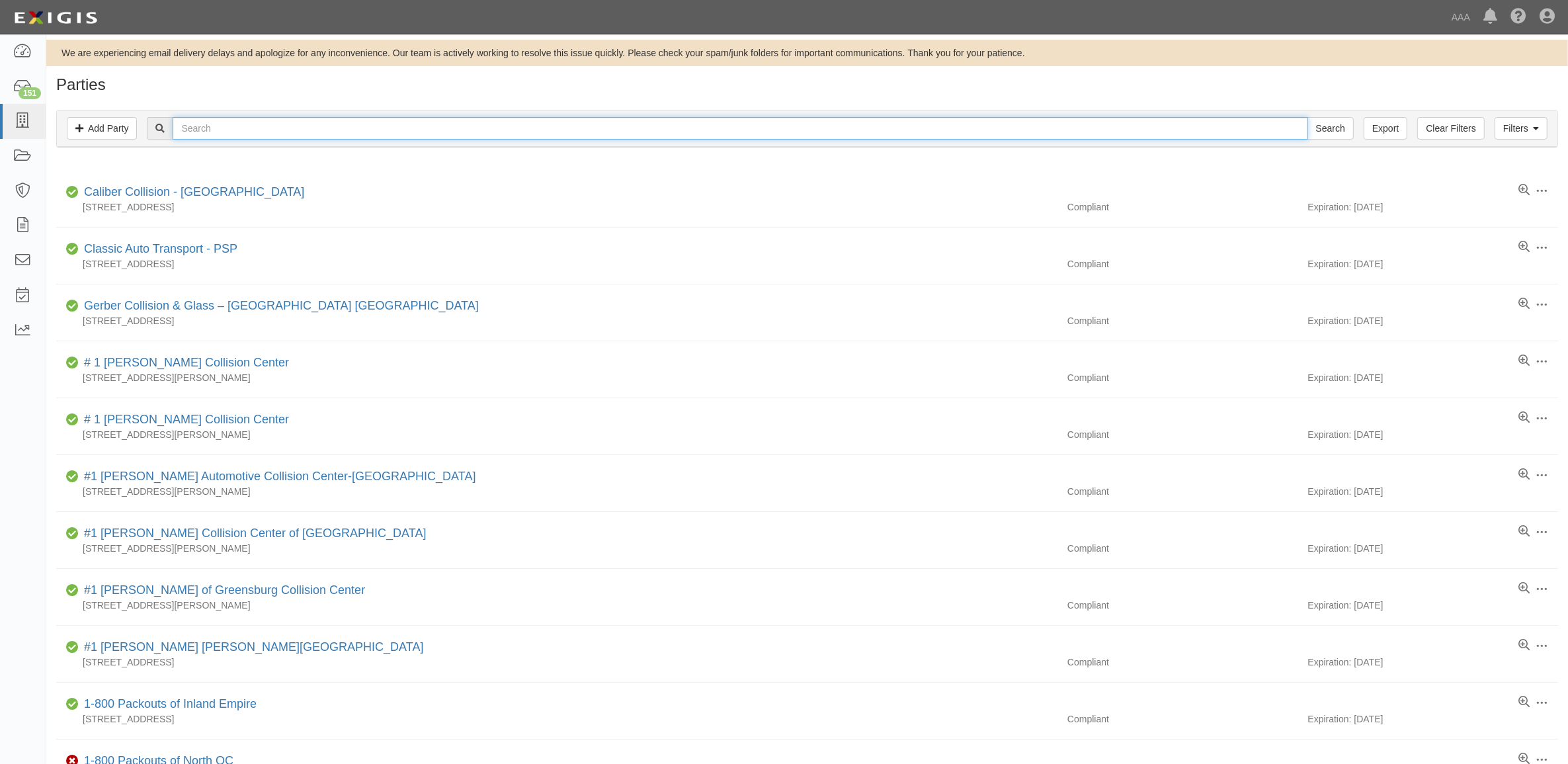
click at [234, 124] on input "text" at bounding box center [739, 129] width 1135 height 23
paste input "A TOE TRUCK"
type input "A TOE TRUCK"
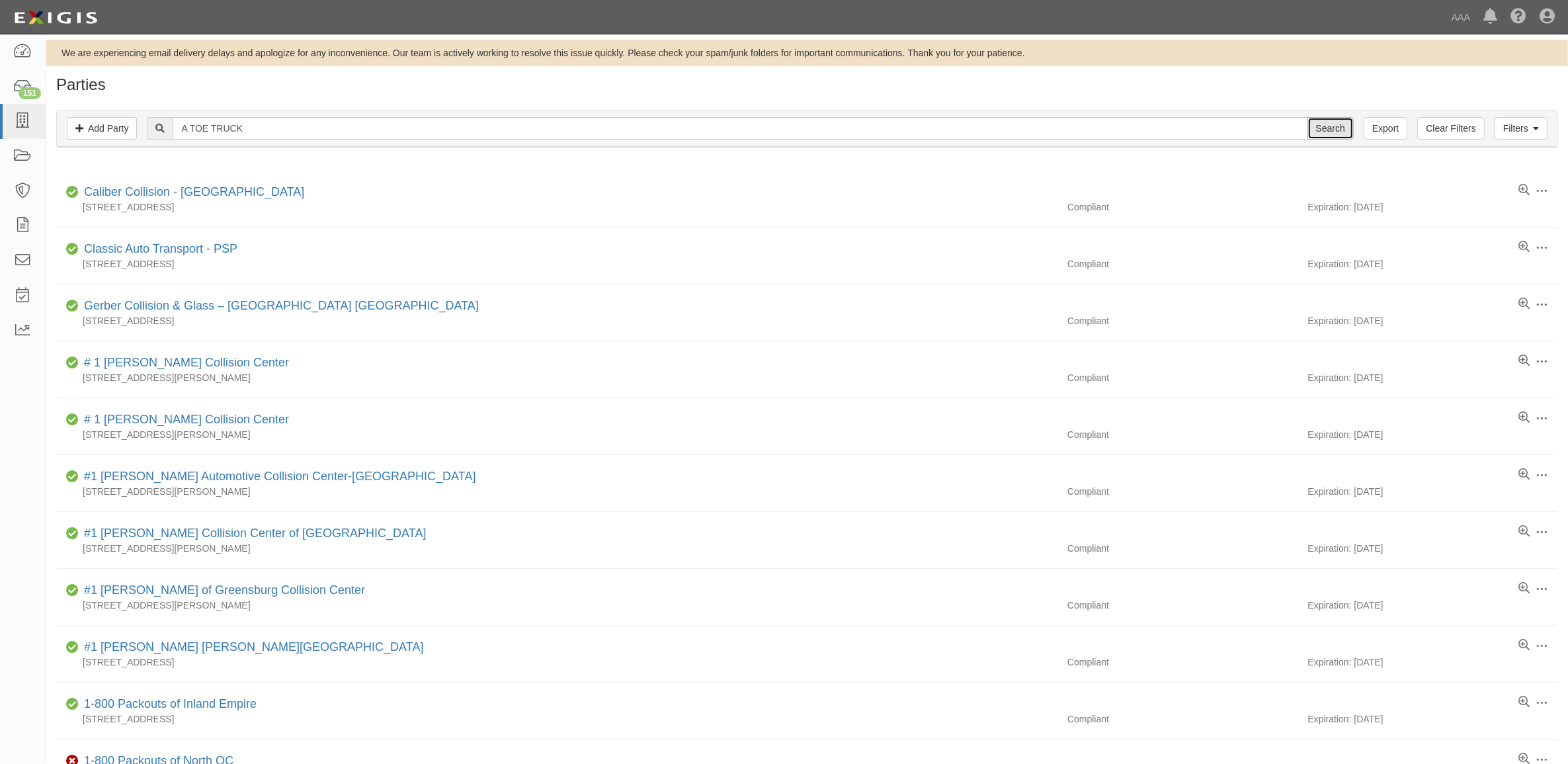
drag, startPoint x: 1347, startPoint y: 127, endPoint x: 1199, endPoint y: 161, distance: 151.9
click at [1346, 127] on input "Search" at bounding box center [1330, 129] width 46 height 23
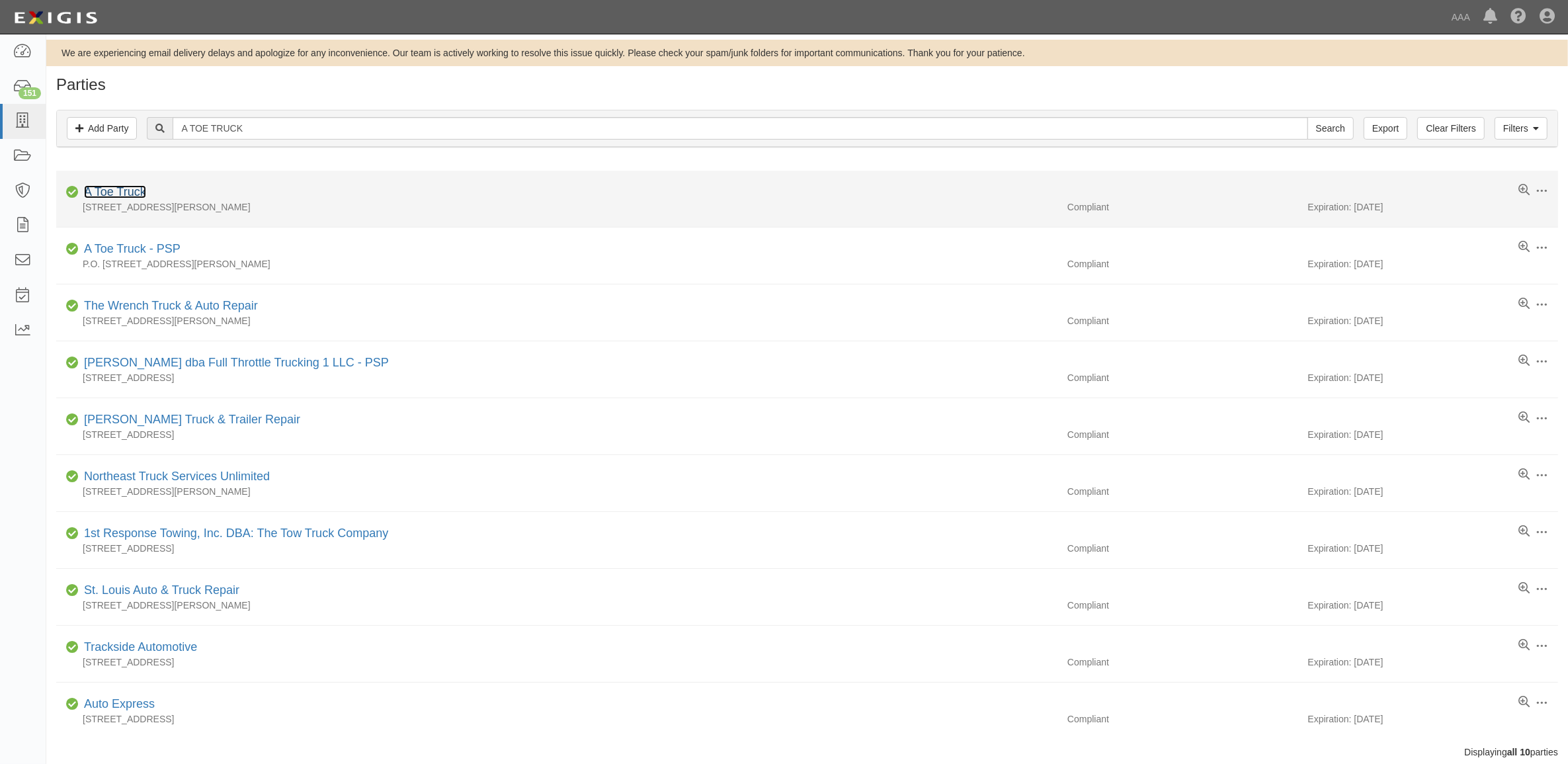
click at [88, 188] on link "A Toe Truck" at bounding box center [115, 192] width 62 height 13
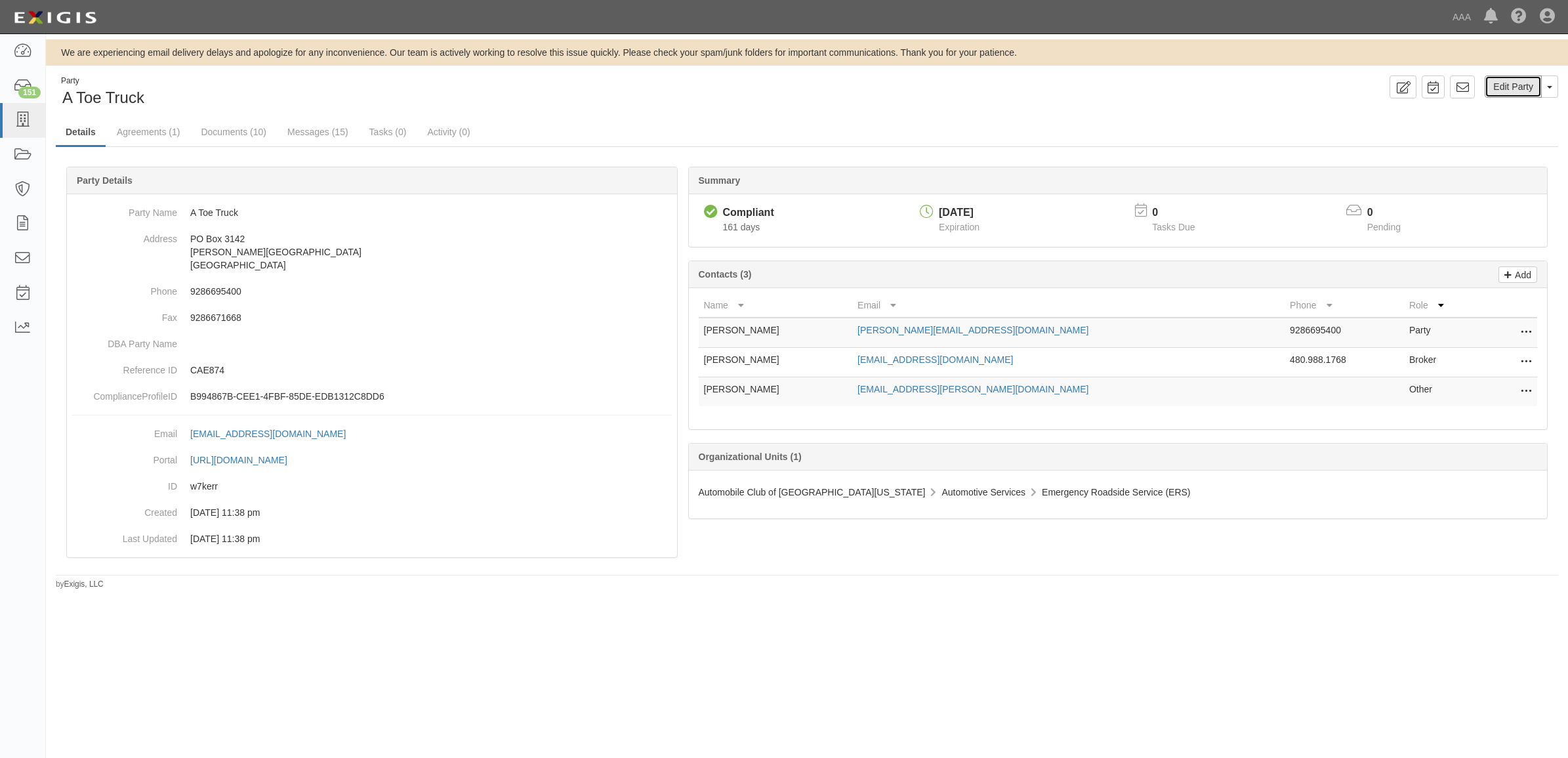
drag, startPoint x: 1507, startPoint y: 82, endPoint x: 1379, endPoint y: 122, distance: 134.1
click at [1507, 82] on link "Edit Party" at bounding box center [1513, 87] width 57 height 23
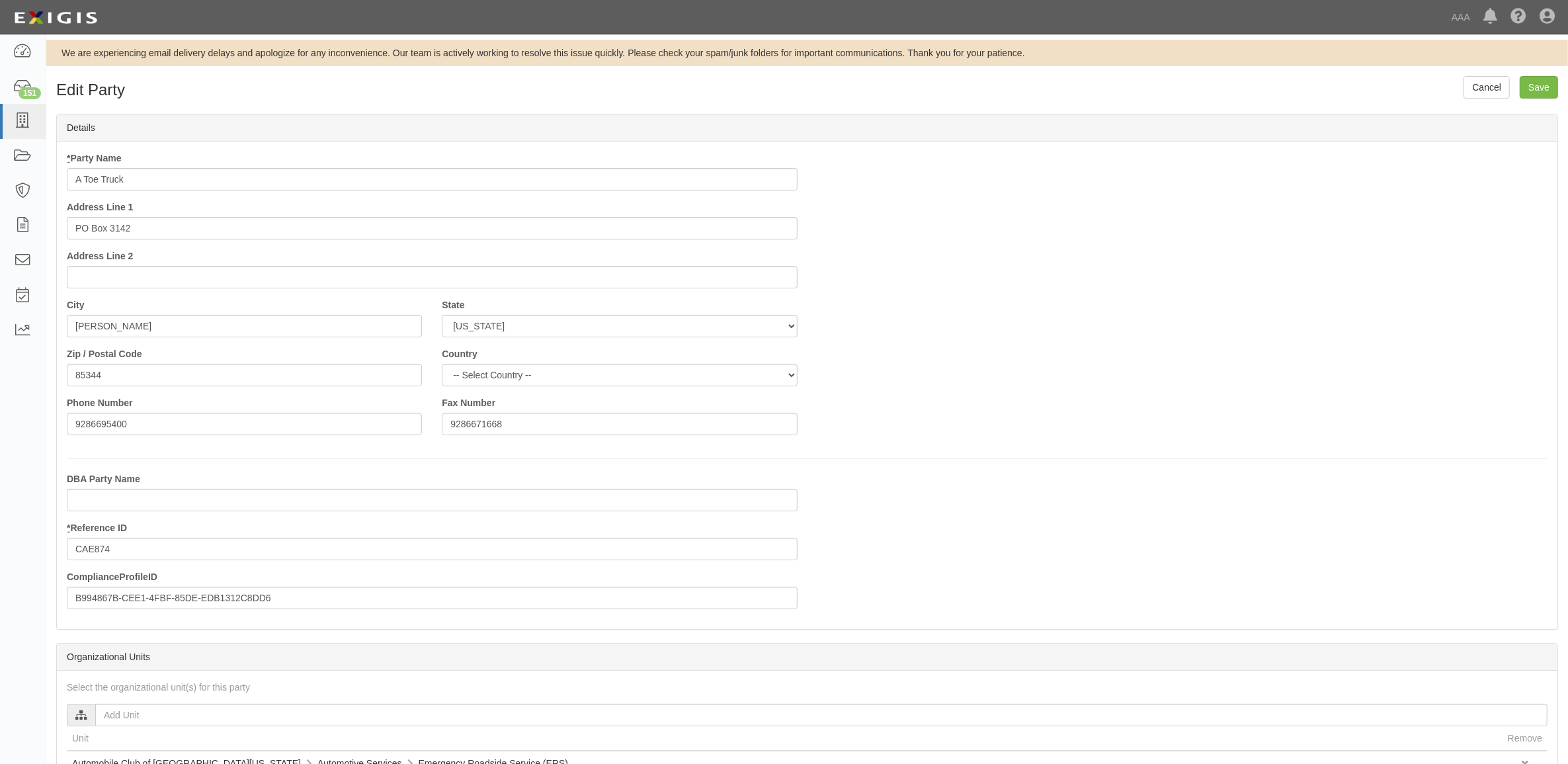
click at [160, 180] on input "A Toe Truck" at bounding box center [431, 179] width 731 height 23
type input "A Toe Truck - PSP"
click at [1534, 90] on input "Save" at bounding box center [1539, 88] width 38 height 23
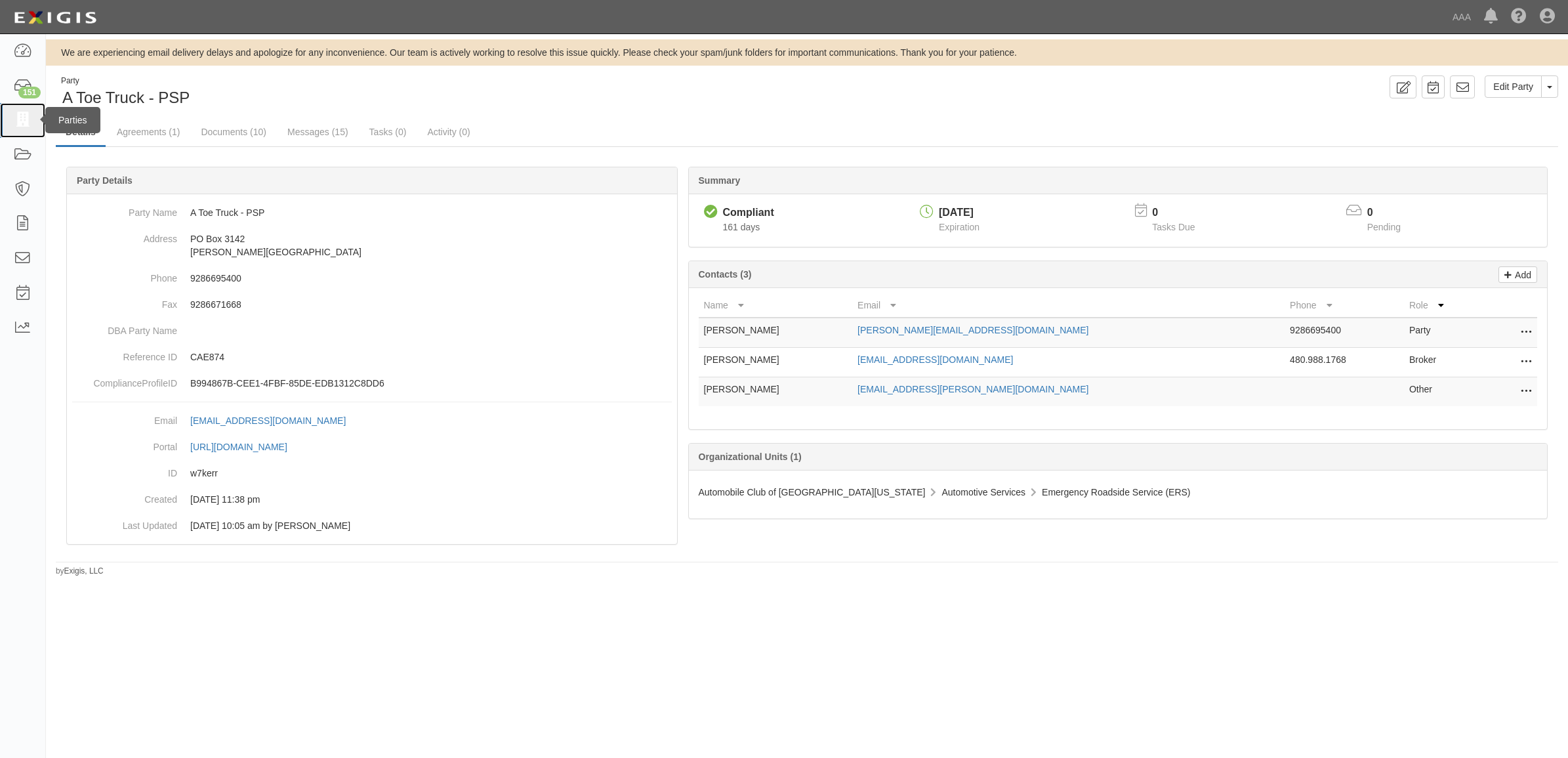
click at [30, 119] on icon at bounding box center [22, 120] width 18 height 15
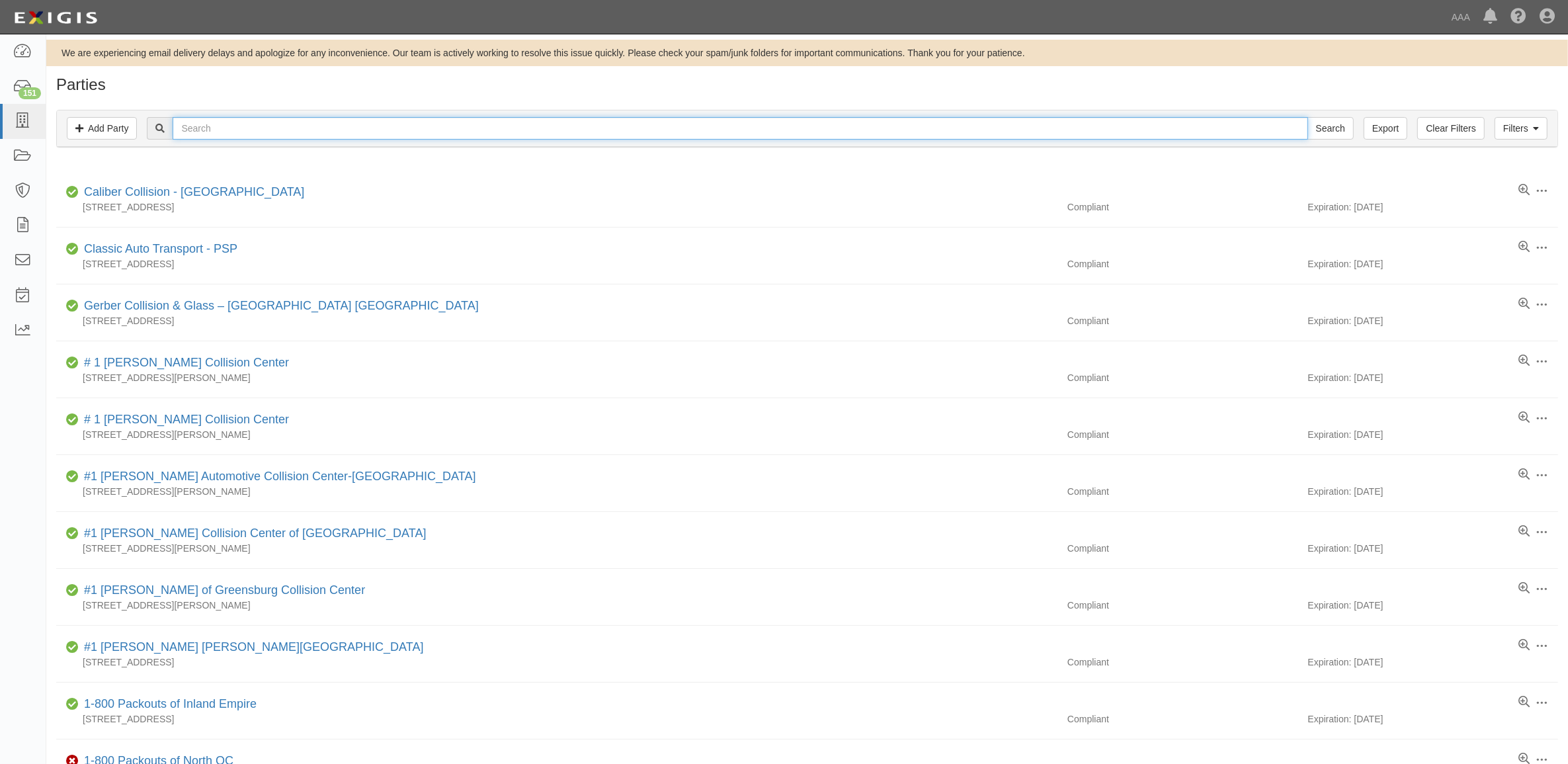
click at [331, 127] on input "text" at bounding box center [739, 129] width 1135 height 23
paste input "VICTOR VALLEY TOWING, INC."
type input "VICTOR VALLEY TOWING, INC."
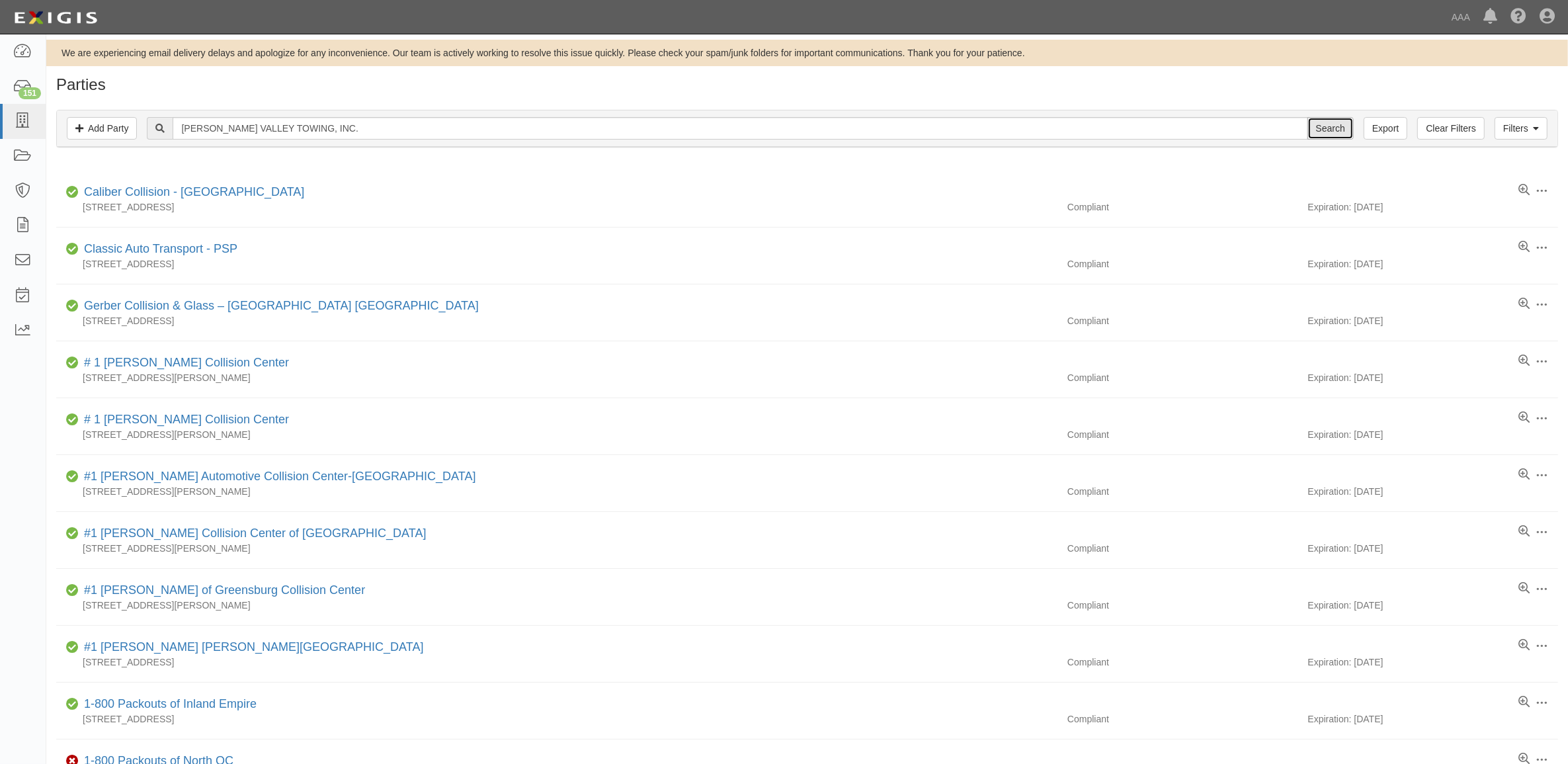
click at [1334, 118] on input "Search" at bounding box center [1330, 129] width 46 height 23
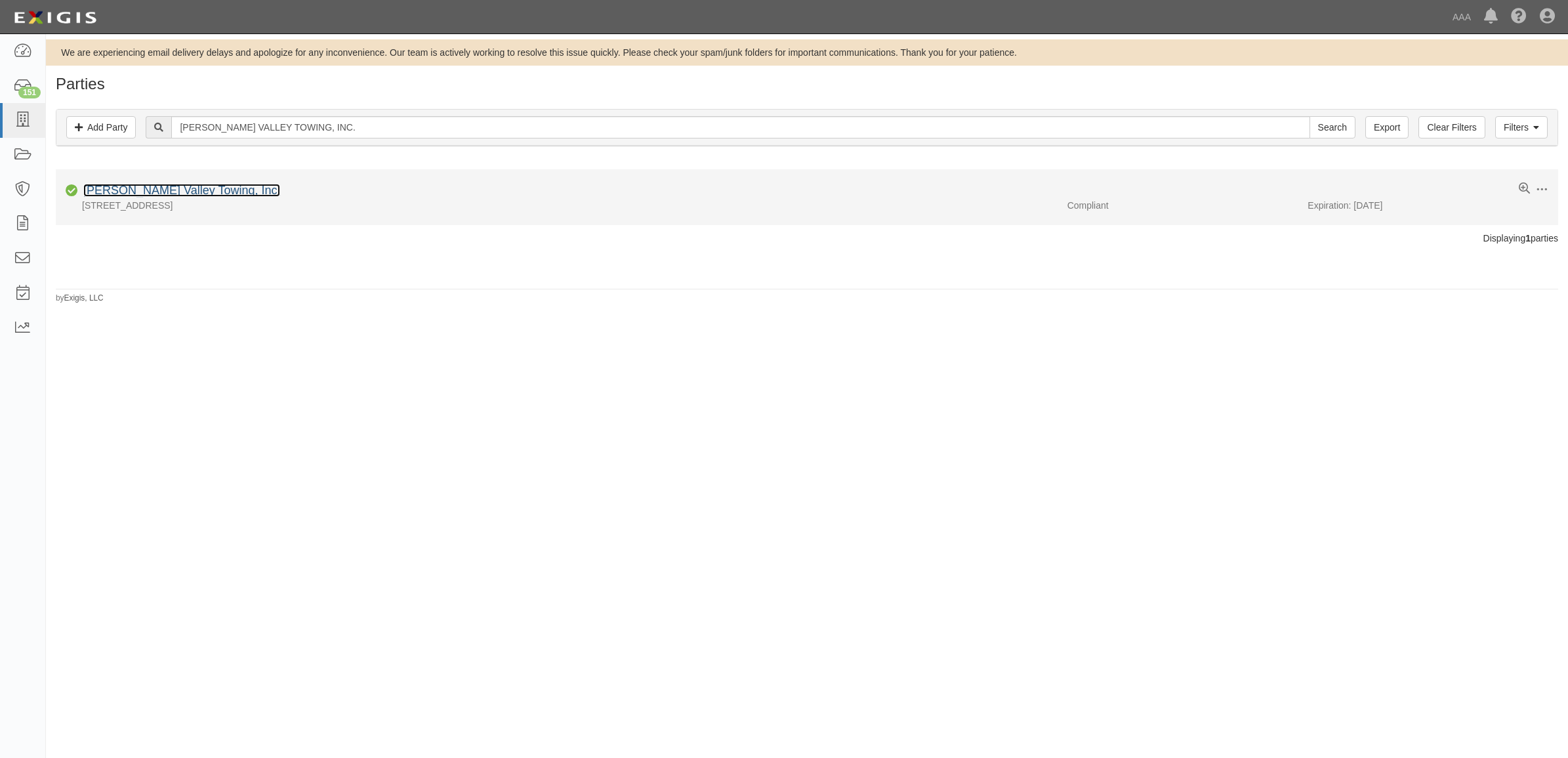
click at [165, 192] on link "[PERSON_NAME] Valley Towing, Inc." at bounding box center [181, 190] width 197 height 13
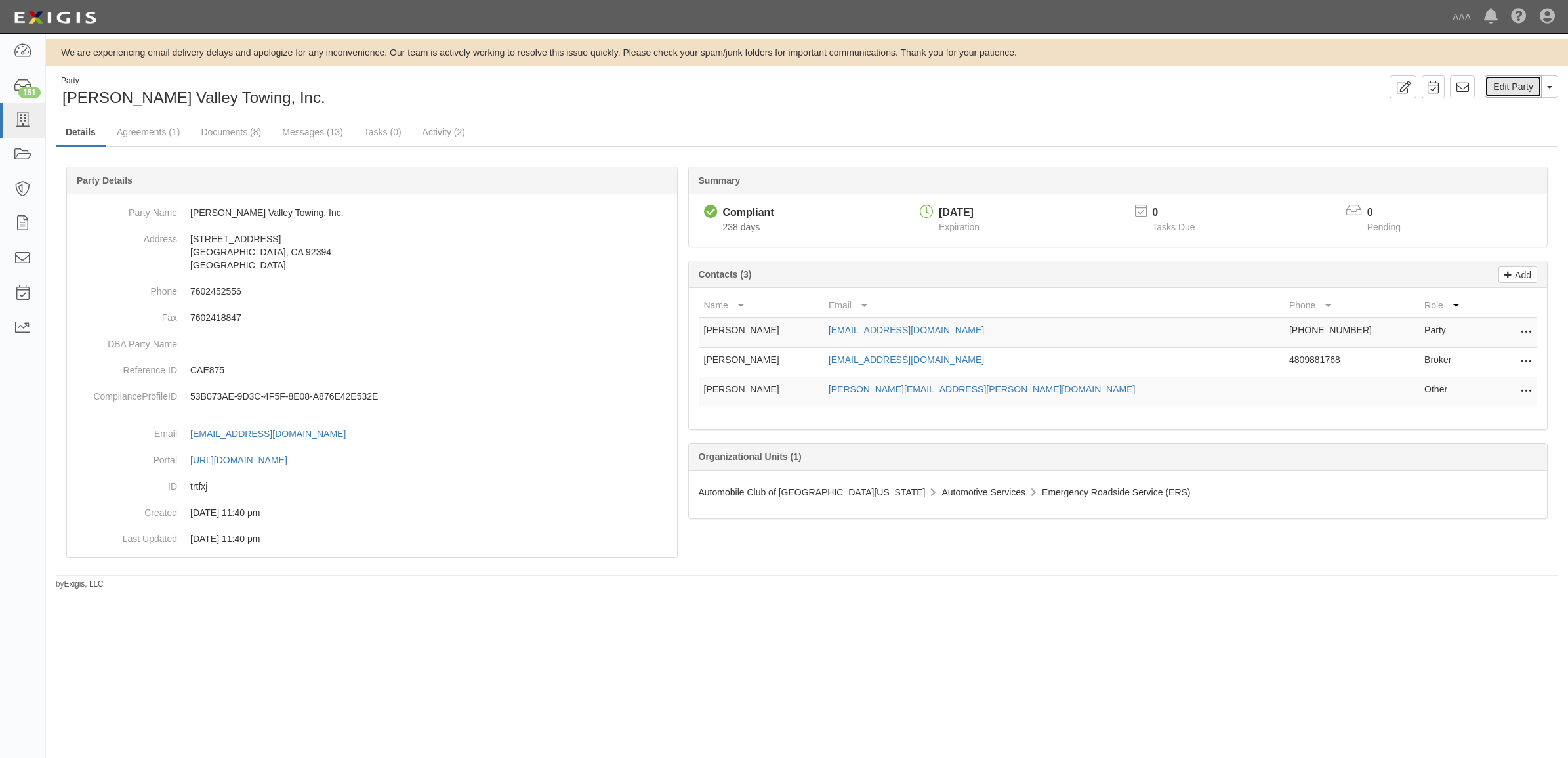
click at [1514, 88] on link "Edit Party" at bounding box center [1513, 87] width 57 height 23
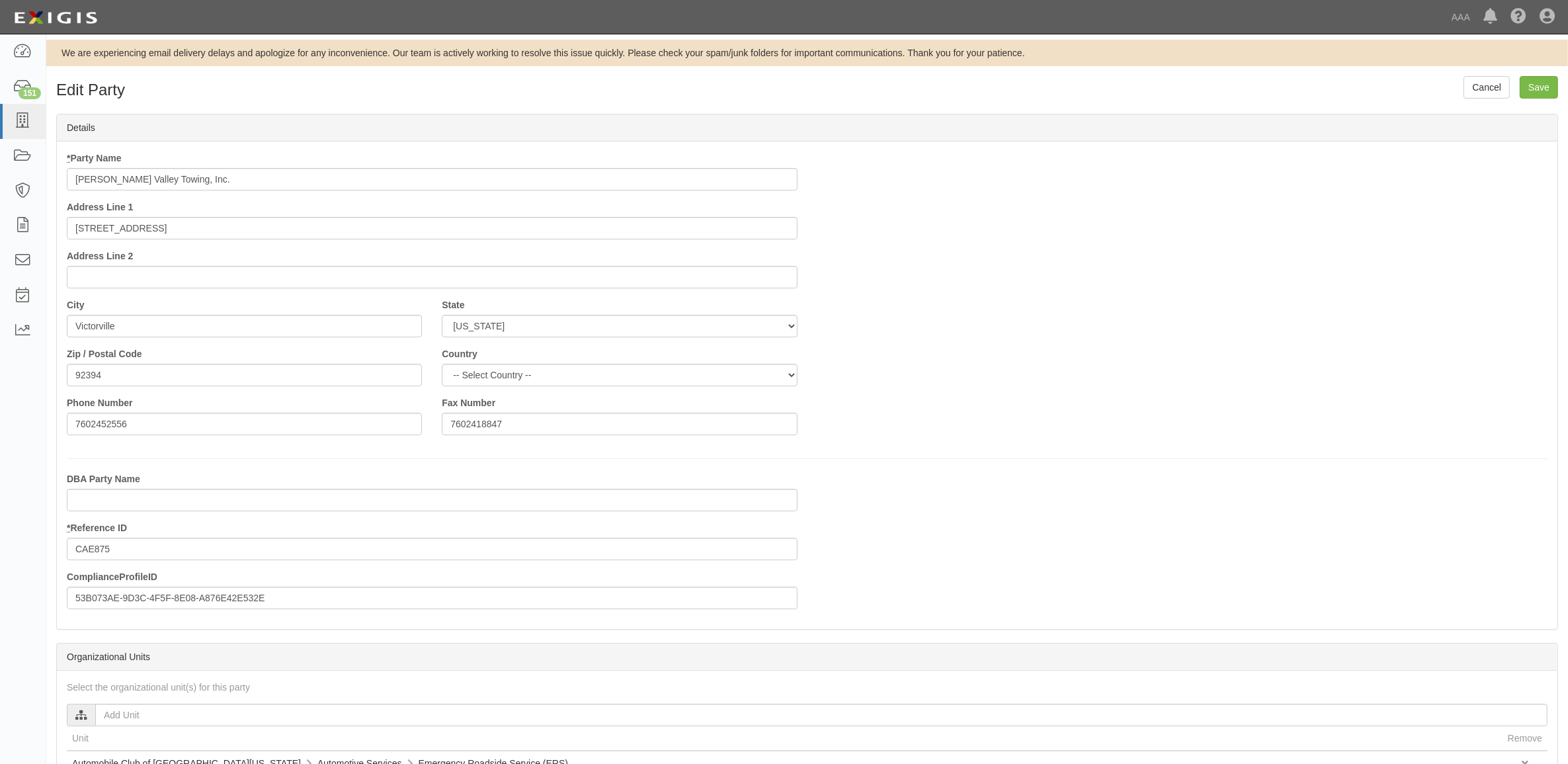
click at [200, 192] on div "* Party Name [PERSON_NAME] Valley Towing, Inc. Address Line 1 [STREET_ADDRESS] …" at bounding box center [432, 225] width 751 height 147
click at [200, 179] on input "[PERSON_NAME] Valley Towing, Inc." at bounding box center [431, 179] width 731 height 23
type input "[PERSON_NAME] Valley Towing, Inc. - PSP"
click at [1535, 80] on input "Save" at bounding box center [1539, 88] width 38 height 23
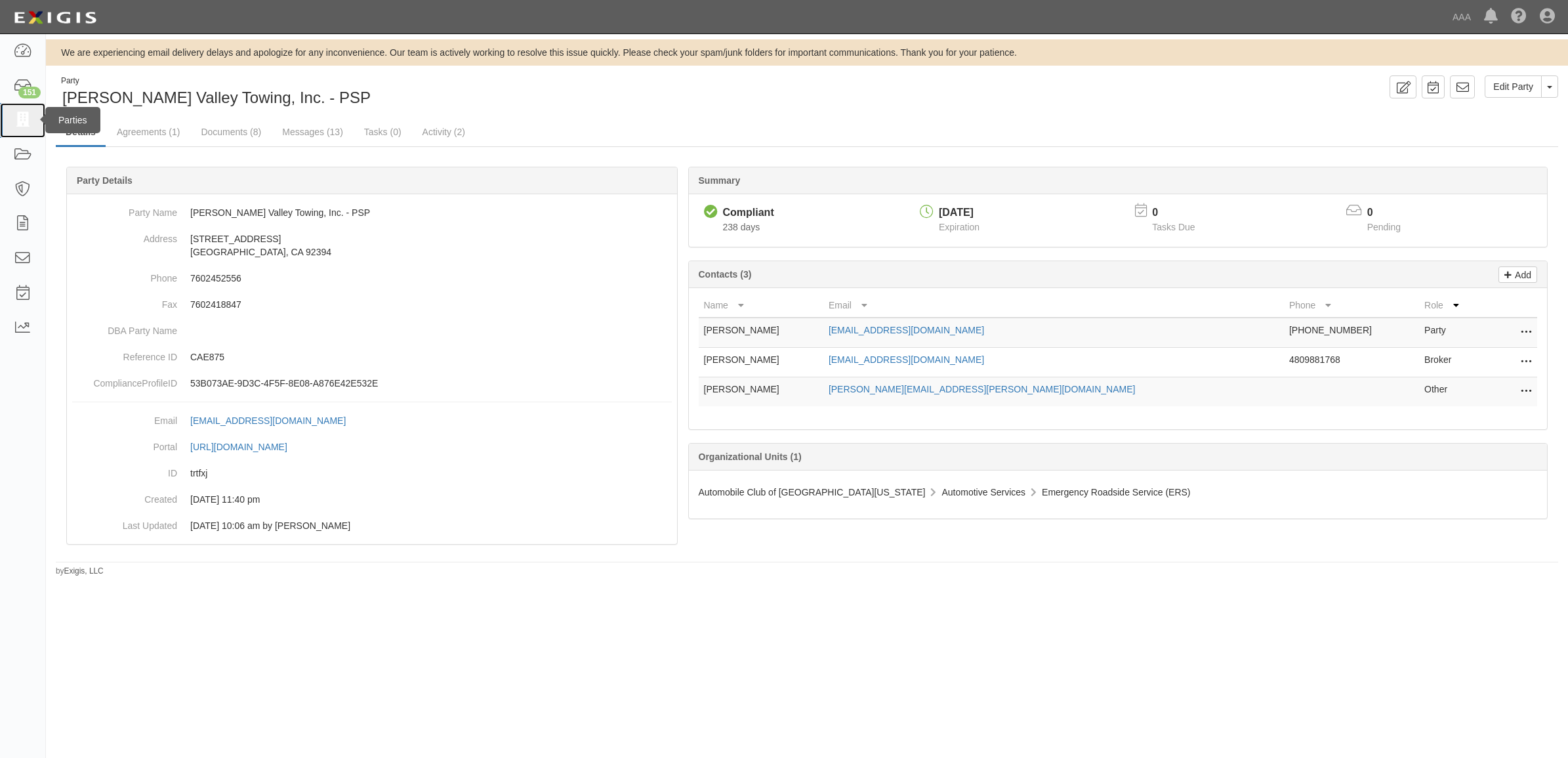
drag, startPoint x: 29, startPoint y: 126, endPoint x: 12, endPoint y: 135, distance: 19.2
click at [26, 127] on icon at bounding box center [22, 120] width 18 height 15
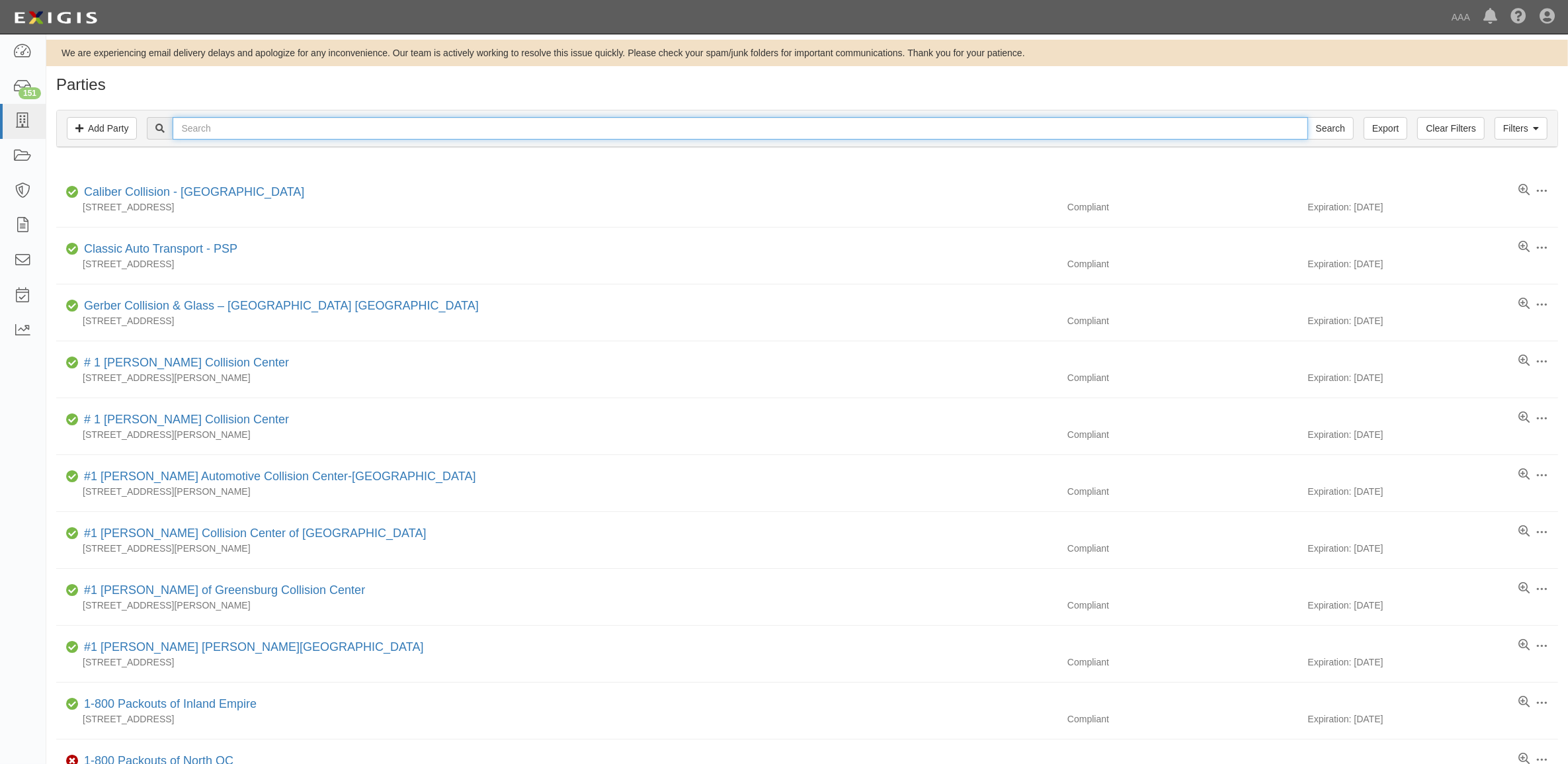
click at [316, 129] on input "text" at bounding box center [739, 129] width 1135 height 23
paste input "ACTIVE TOWING (ESSEX)"
type input "ACTIVE TOWING (ESSEX)"
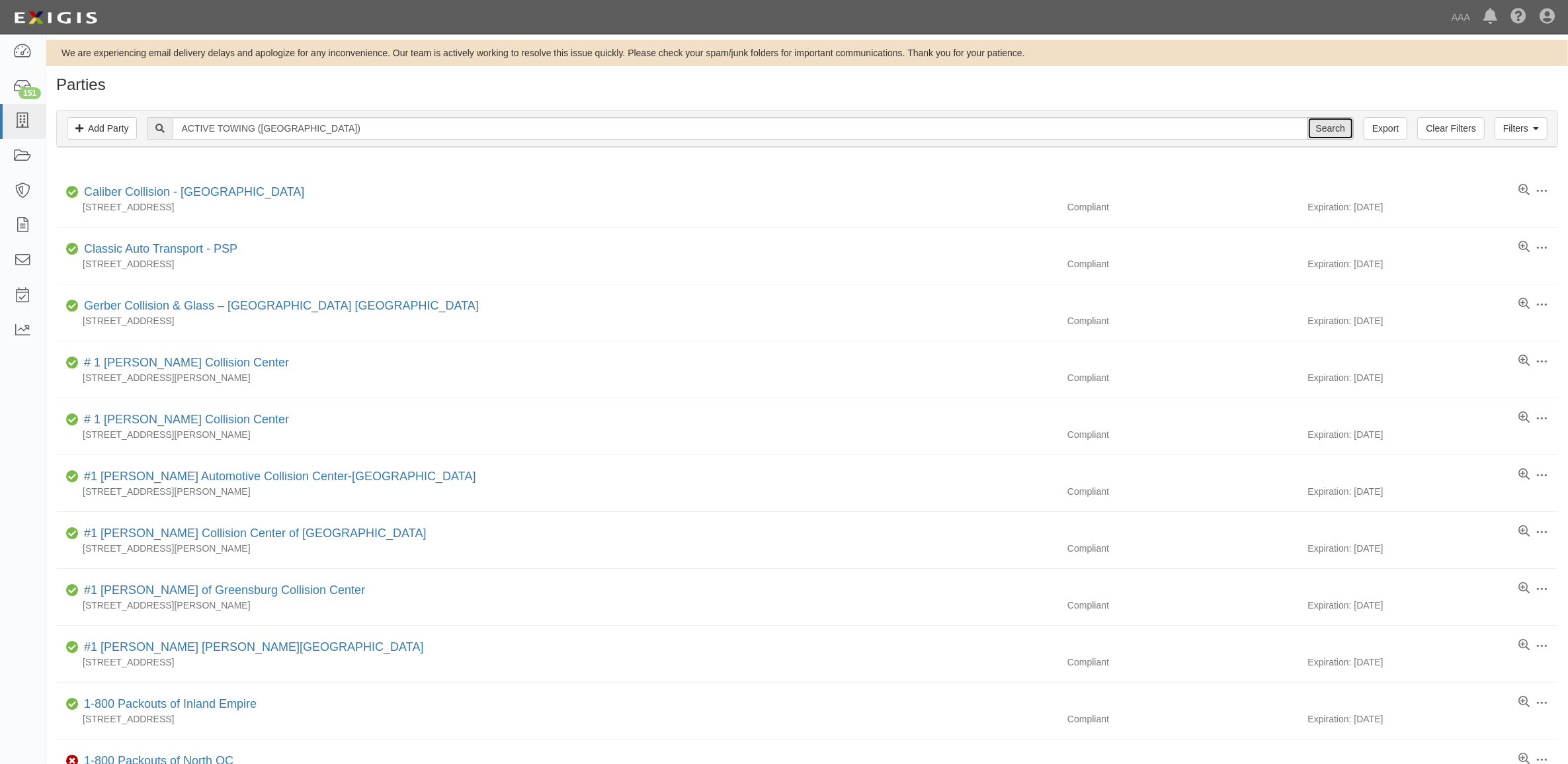
drag, startPoint x: 1334, startPoint y: 130, endPoint x: 1301, endPoint y: 134, distance: 33.2
click at [1329, 130] on input "Search" at bounding box center [1330, 129] width 46 height 23
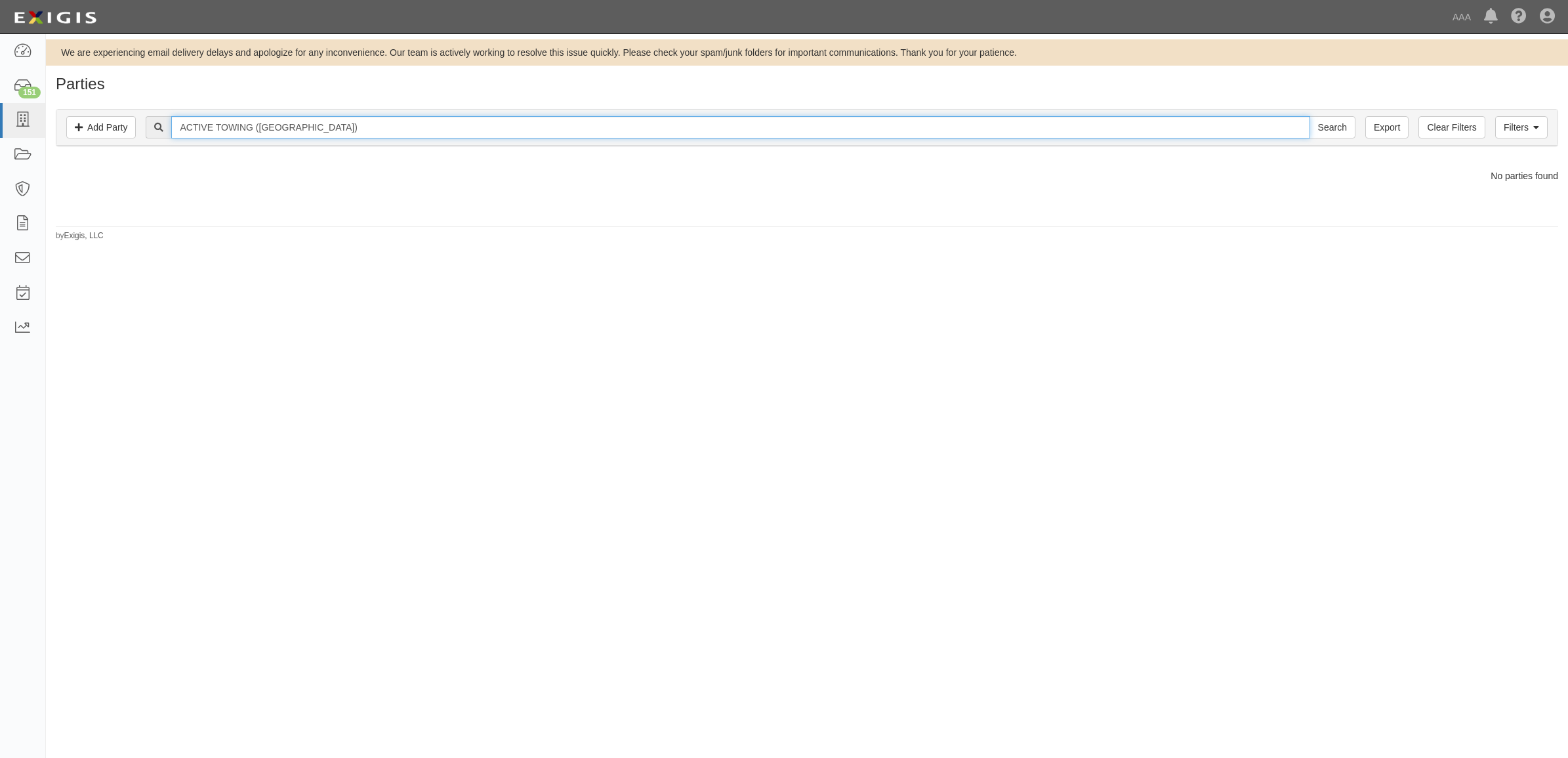
drag, startPoint x: 270, startPoint y: 123, endPoint x: 506, endPoint y: 120, distance: 236.0
click at [506, 120] on input "ACTIVE TOWING (ESSEX)" at bounding box center [740, 128] width 1138 height 23
type input "ACTIVE TOWING"
click at [1334, 126] on input "Search" at bounding box center [1333, 128] width 46 height 23
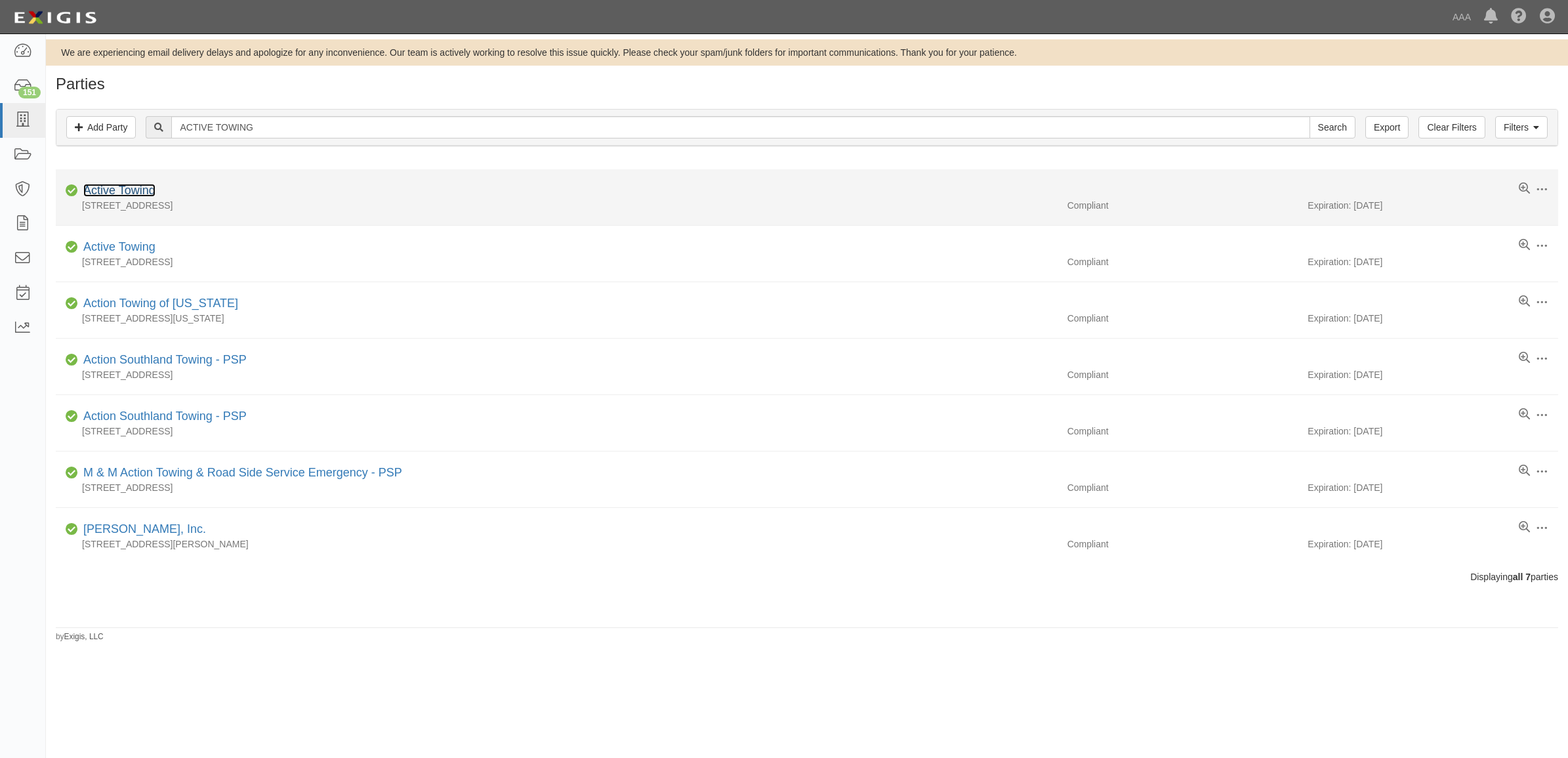
click at [111, 189] on link "Active Towing" at bounding box center [119, 190] width 72 height 13
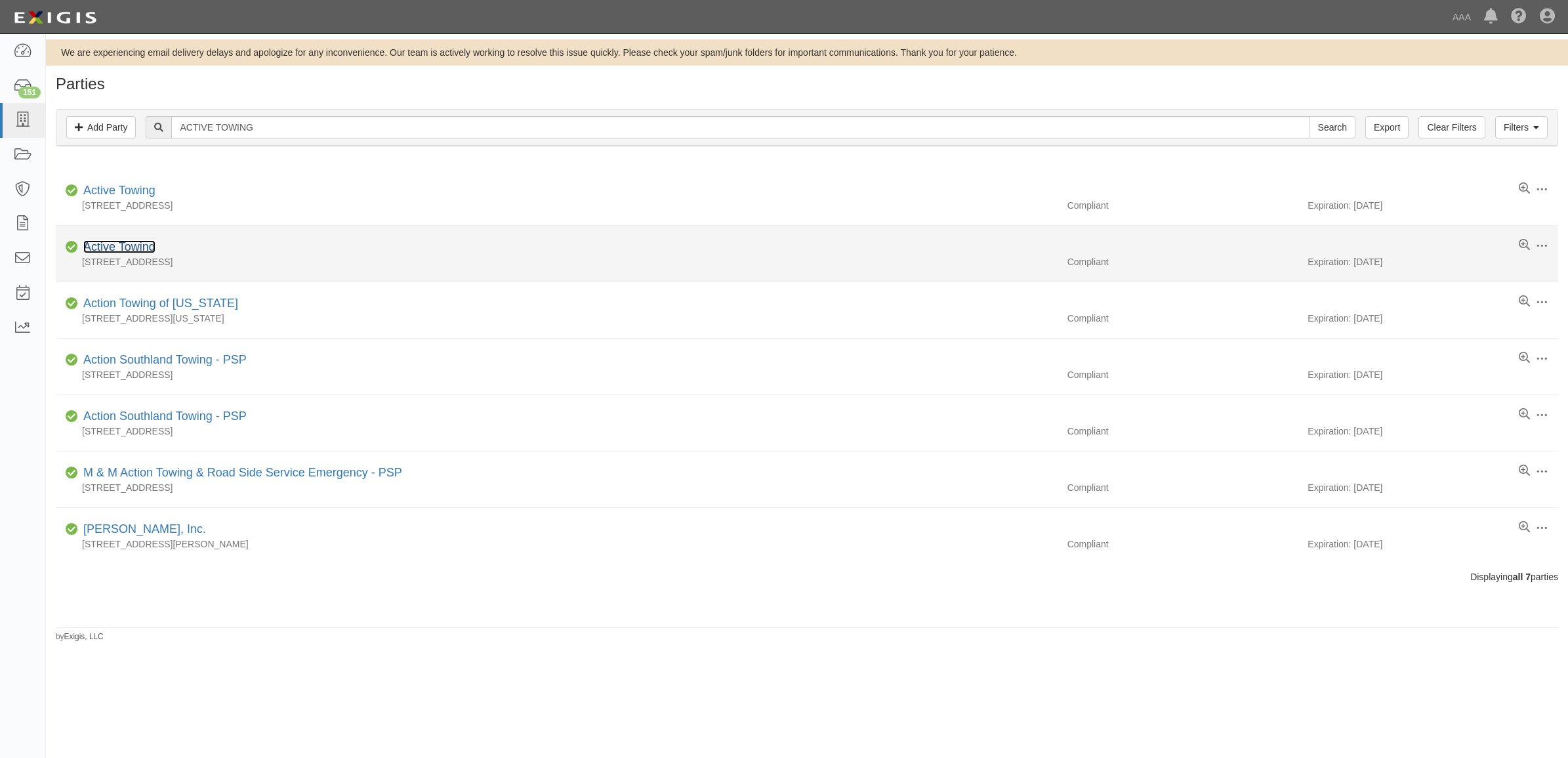
drag, startPoint x: 143, startPoint y: 245, endPoint x: 149, endPoint y: 250, distance: 7.8
click at [142, 245] on link "Active Towing" at bounding box center [119, 247] width 72 height 13
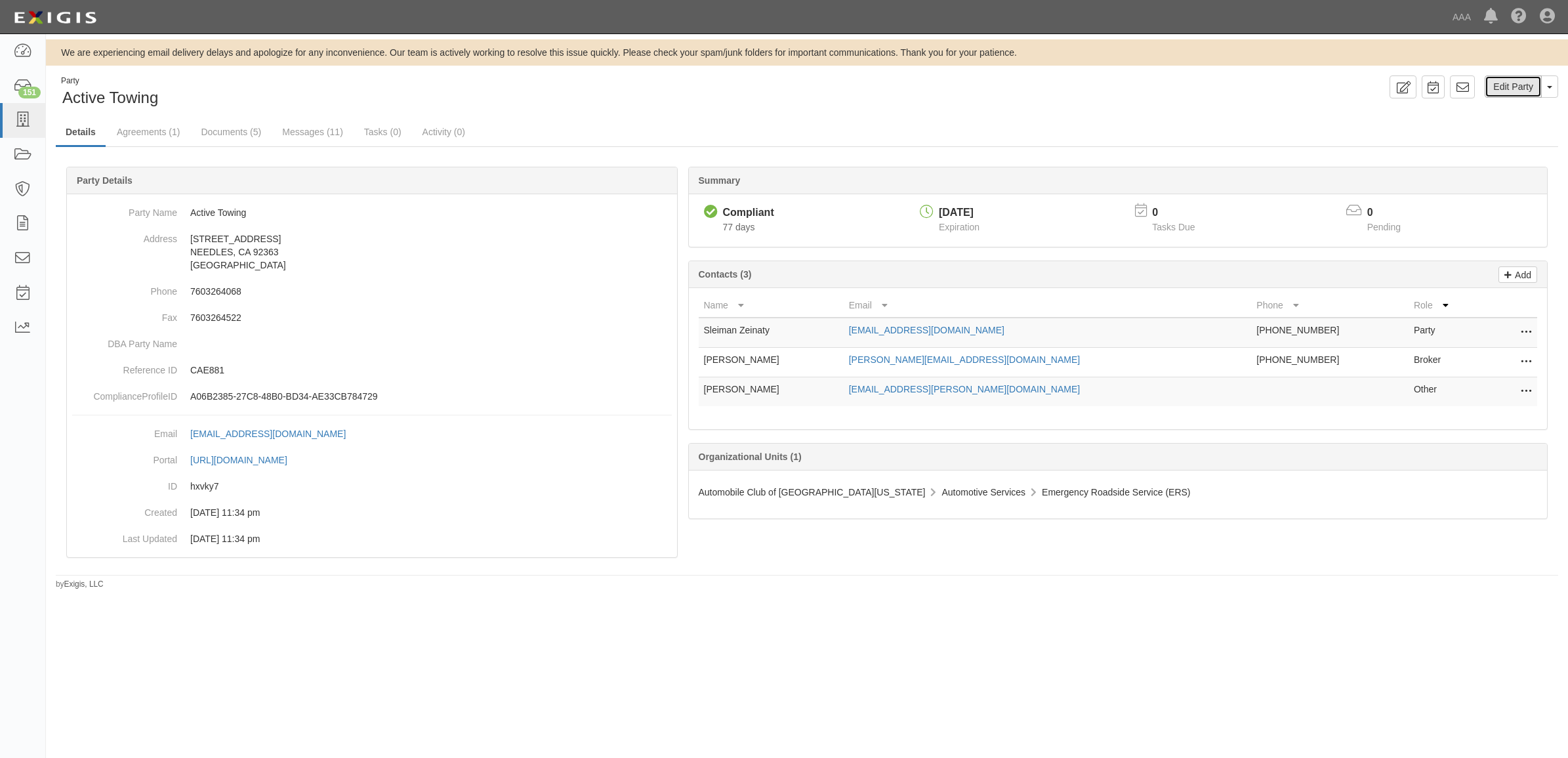
click at [1510, 89] on link "Edit Party" at bounding box center [1513, 87] width 57 height 23
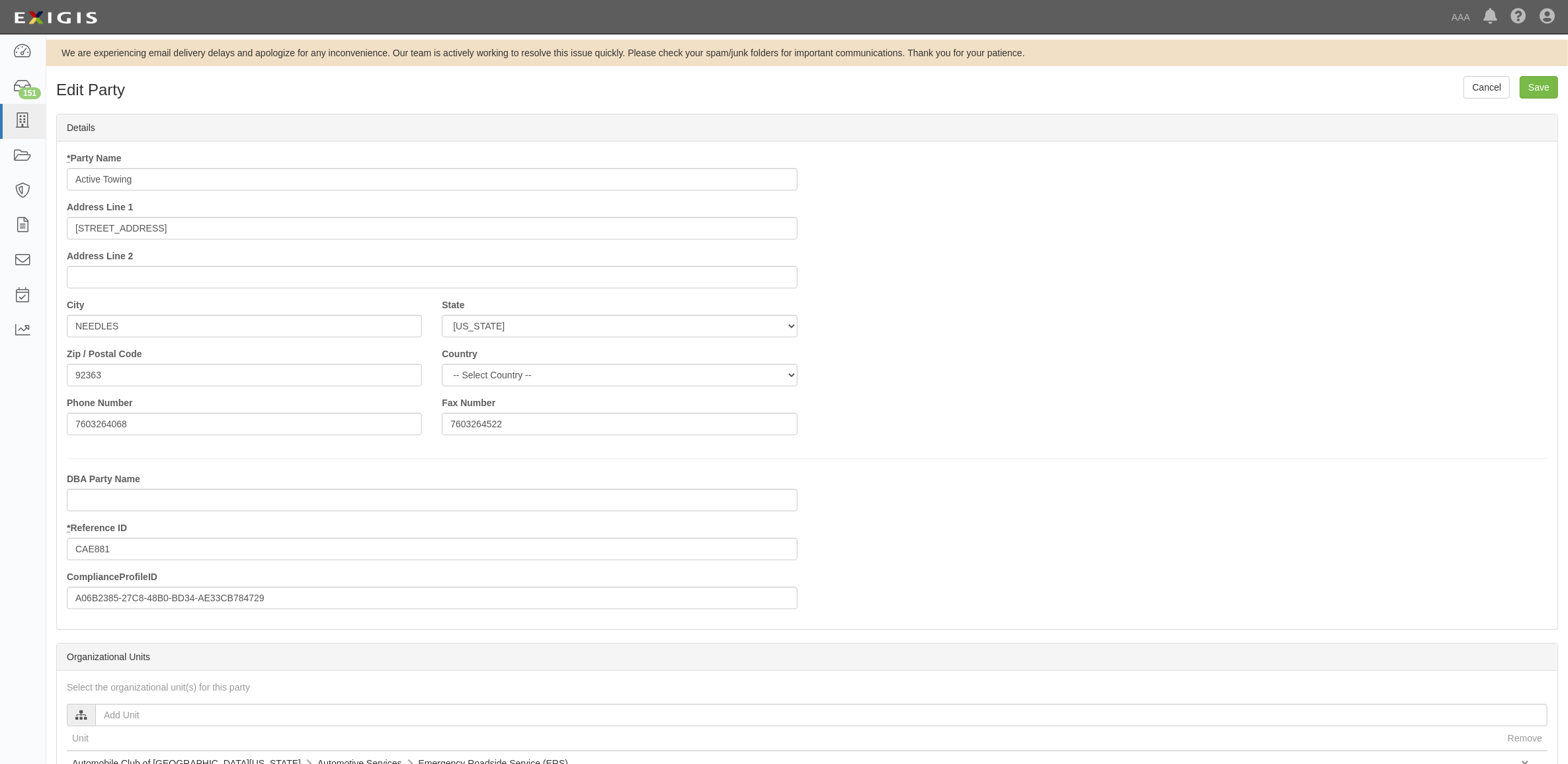
click at [248, 179] on input "Active Towing" at bounding box center [431, 179] width 731 height 23
type input "Active Towing - PSP"
click at [1535, 87] on input "Save" at bounding box center [1539, 88] width 38 height 23
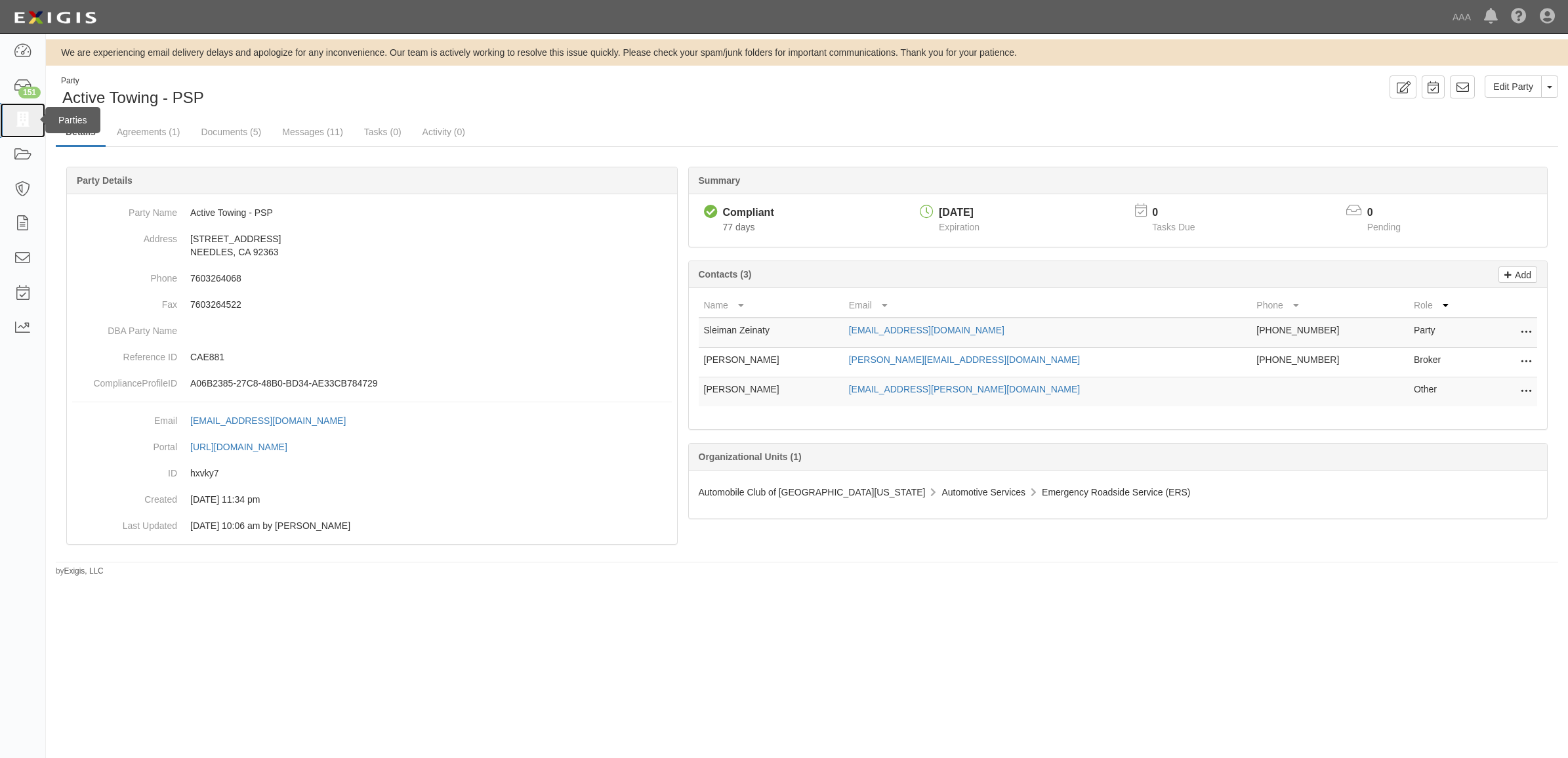
click at [28, 120] on icon at bounding box center [22, 120] width 18 height 15
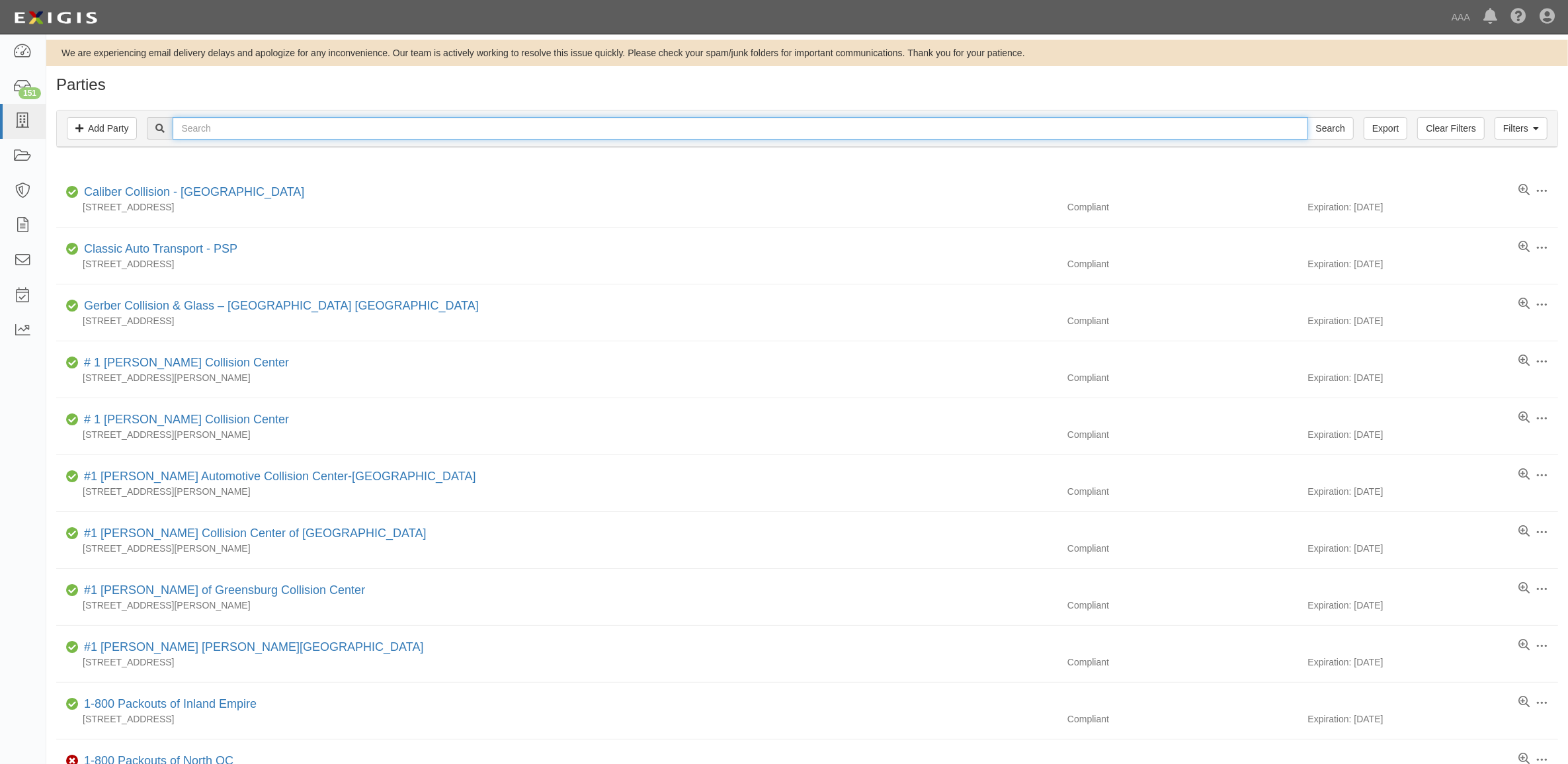
click at [318, 121] on input "text" at bounding box center [739, 129] width 1135 height 23
paste input "MOUNTAIN AUTO SERVICE & TOWING, INC."
type input "MOUNTAIN AUTO SERVICE & TOWING, INC."
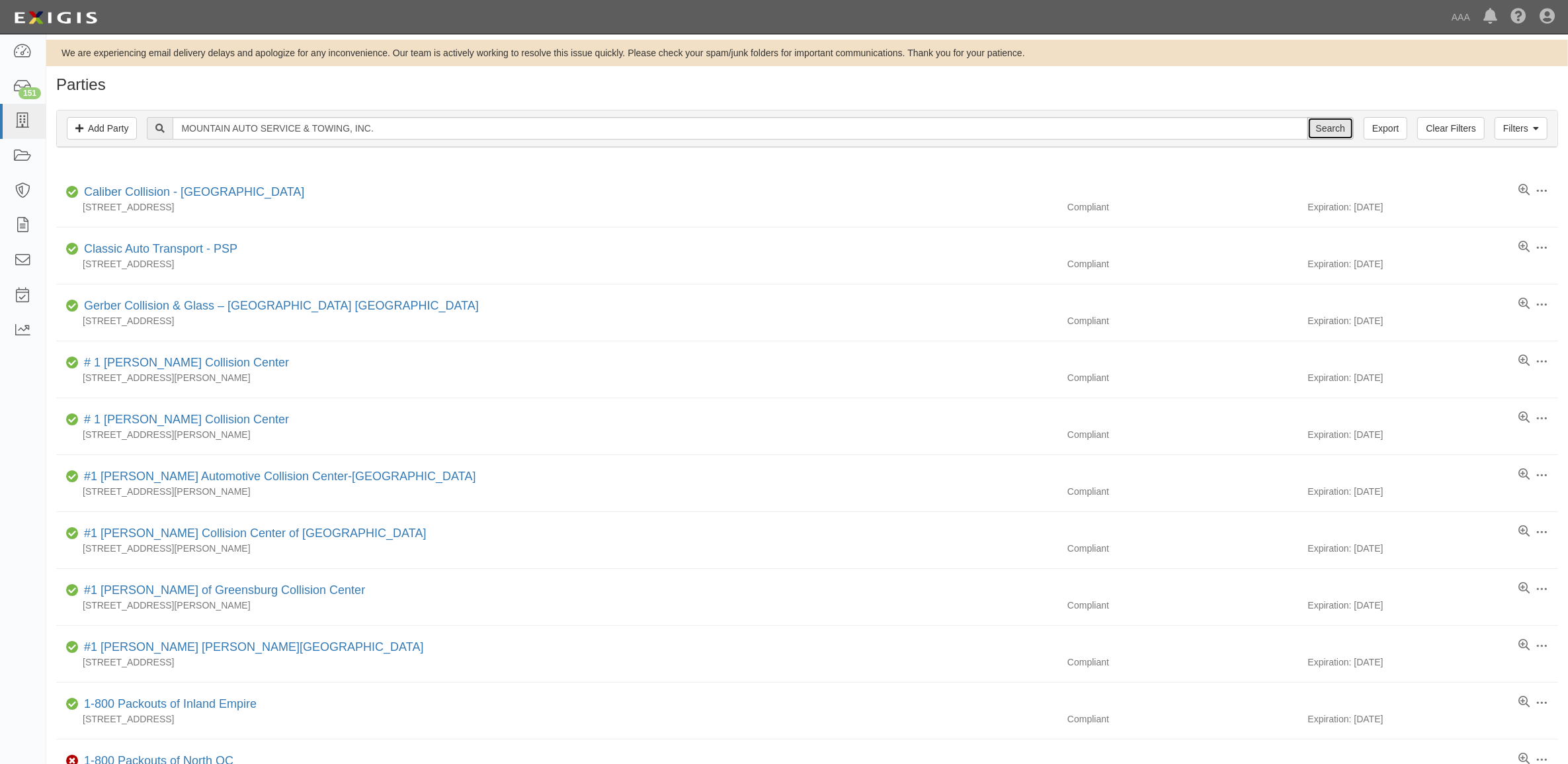
click at [1343, 121] on input "Search" at bounding box center [1330, 129] width 46 height 23
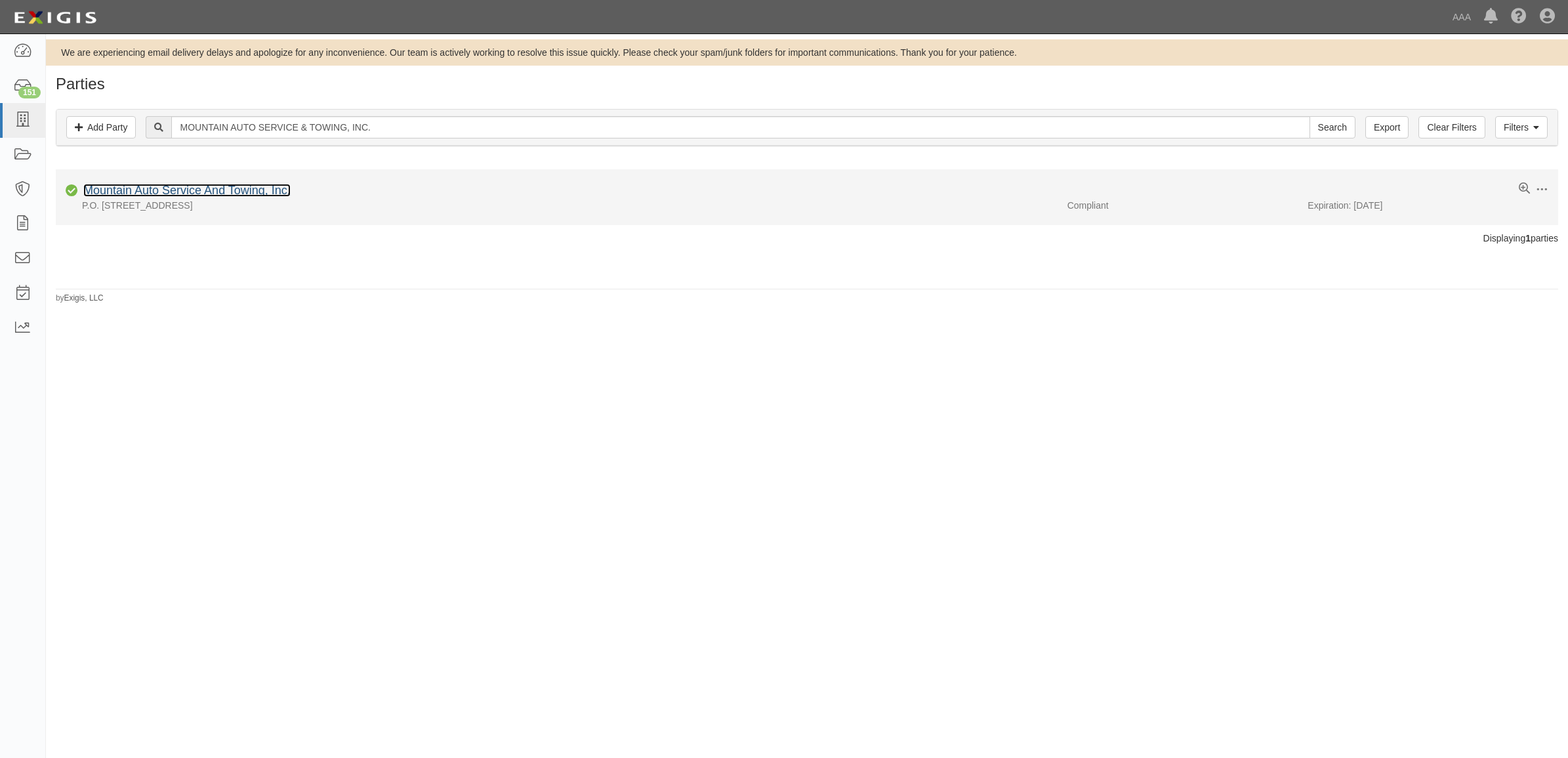
click at [206, 188] on link "Mountain Auto Service And Towing, Inc." at bounding box center [187, 190] width 208 height 13
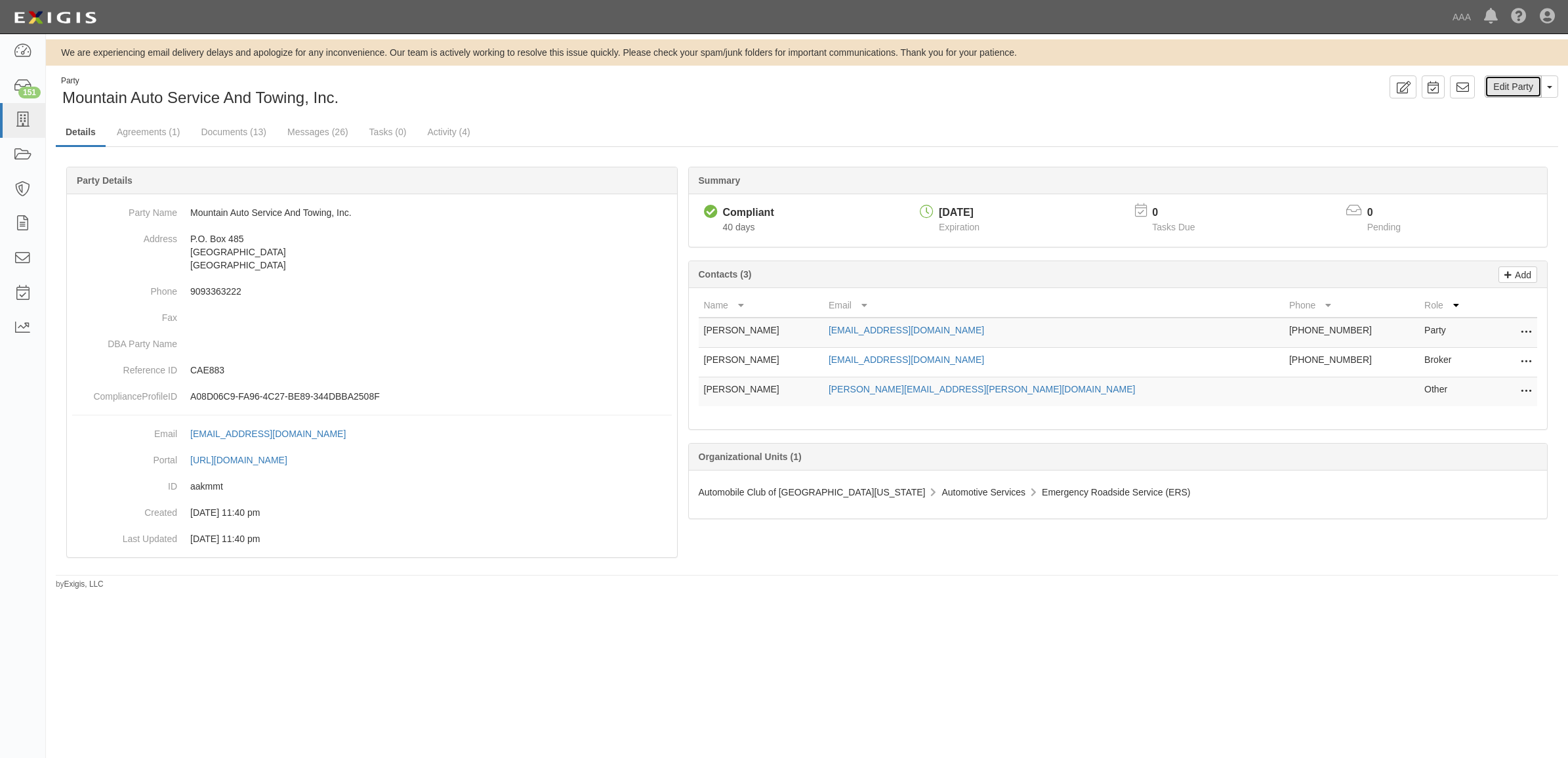
click at [1506, 88] on link "Edit Party" at bounding box center [1513, 87] width 57 height 23
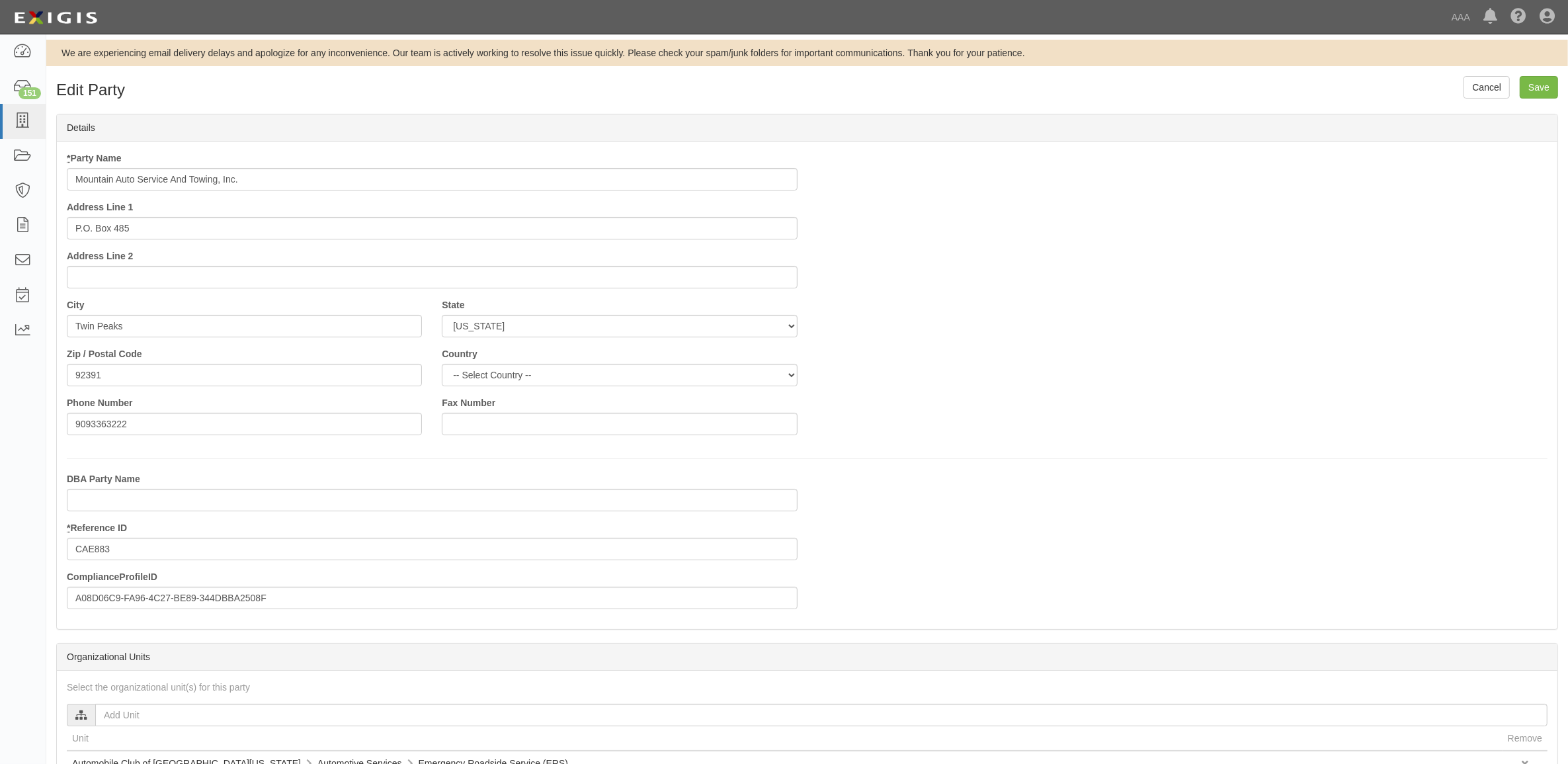
click at [267, 179] on input "Mountain Auto Service And Towing, Inc." at bounding box center [431, 179] width 731 height 23
type input "Mountain Auto Service And Towing, Inc. - PSP"
click at [1526, 83] on input "Save" at bounding box center [1539, 88] width 38 height 23
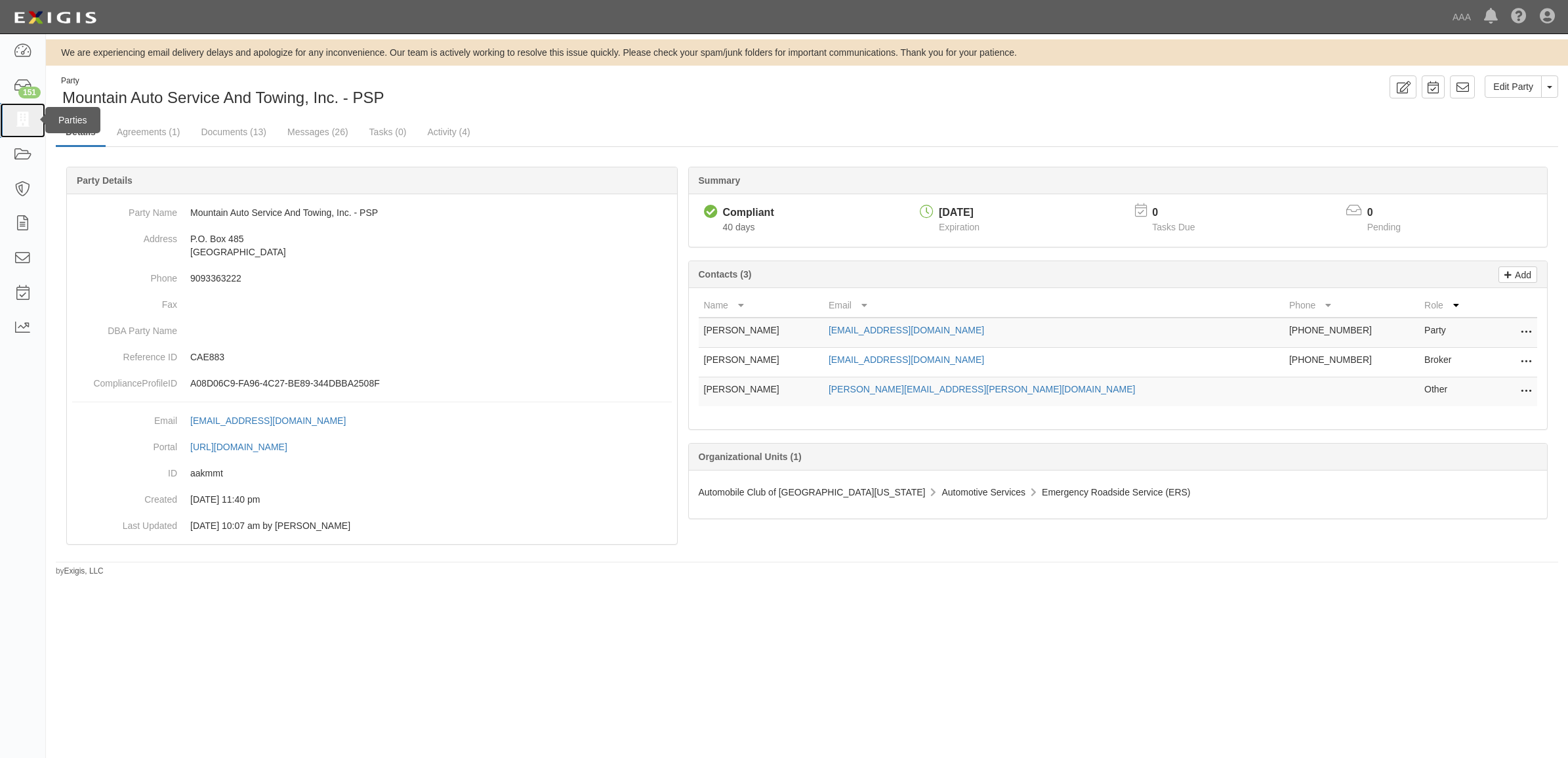
click at [20, 118] on icon at bounding box center [22, 120] width 18 height 15
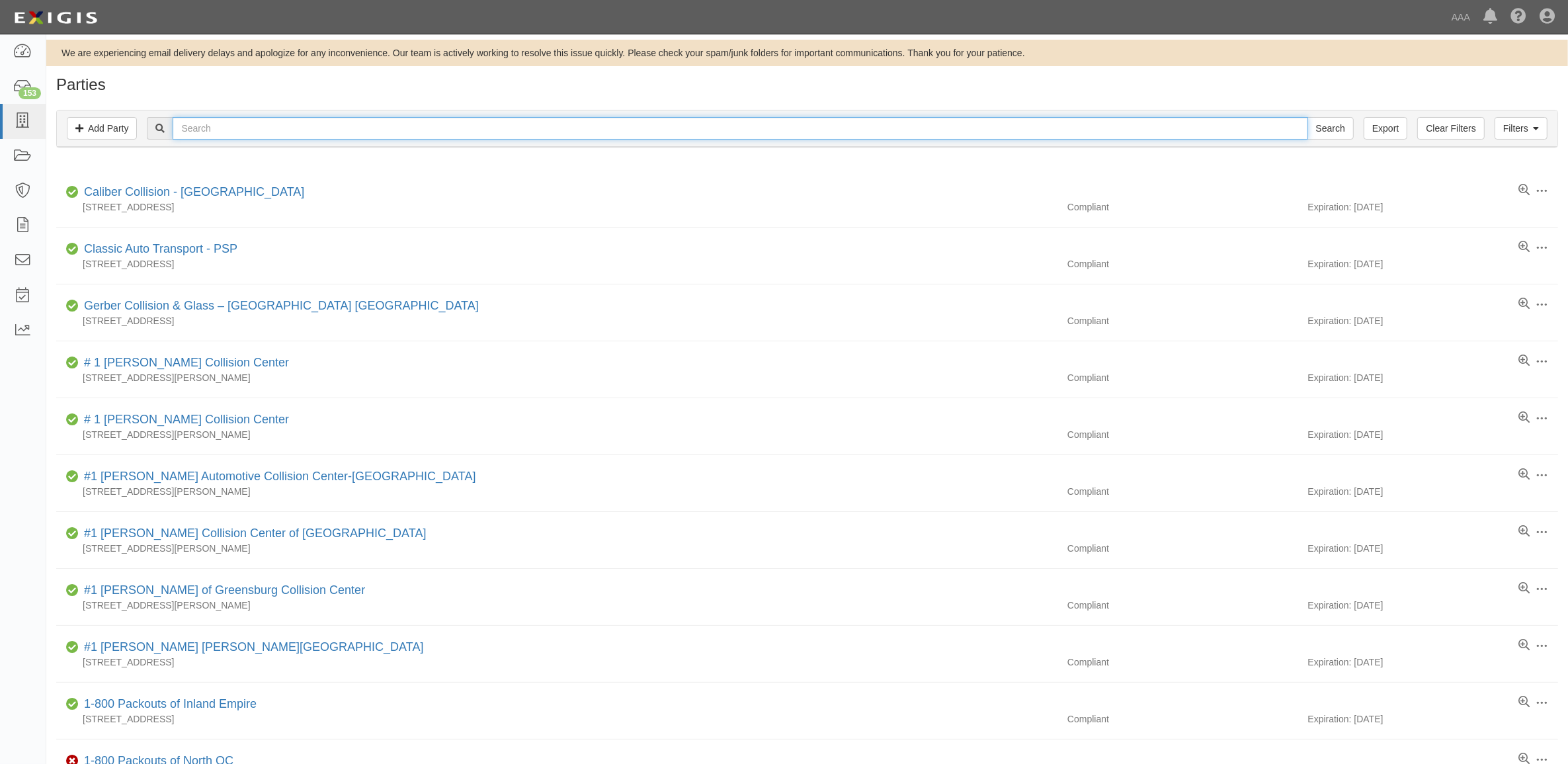
click at [256, 120] on input "text" at bounding box center [739, 129] width 1135 height 23
paste input "A TOE TRUCK"
type input "A TOE TRUCK"
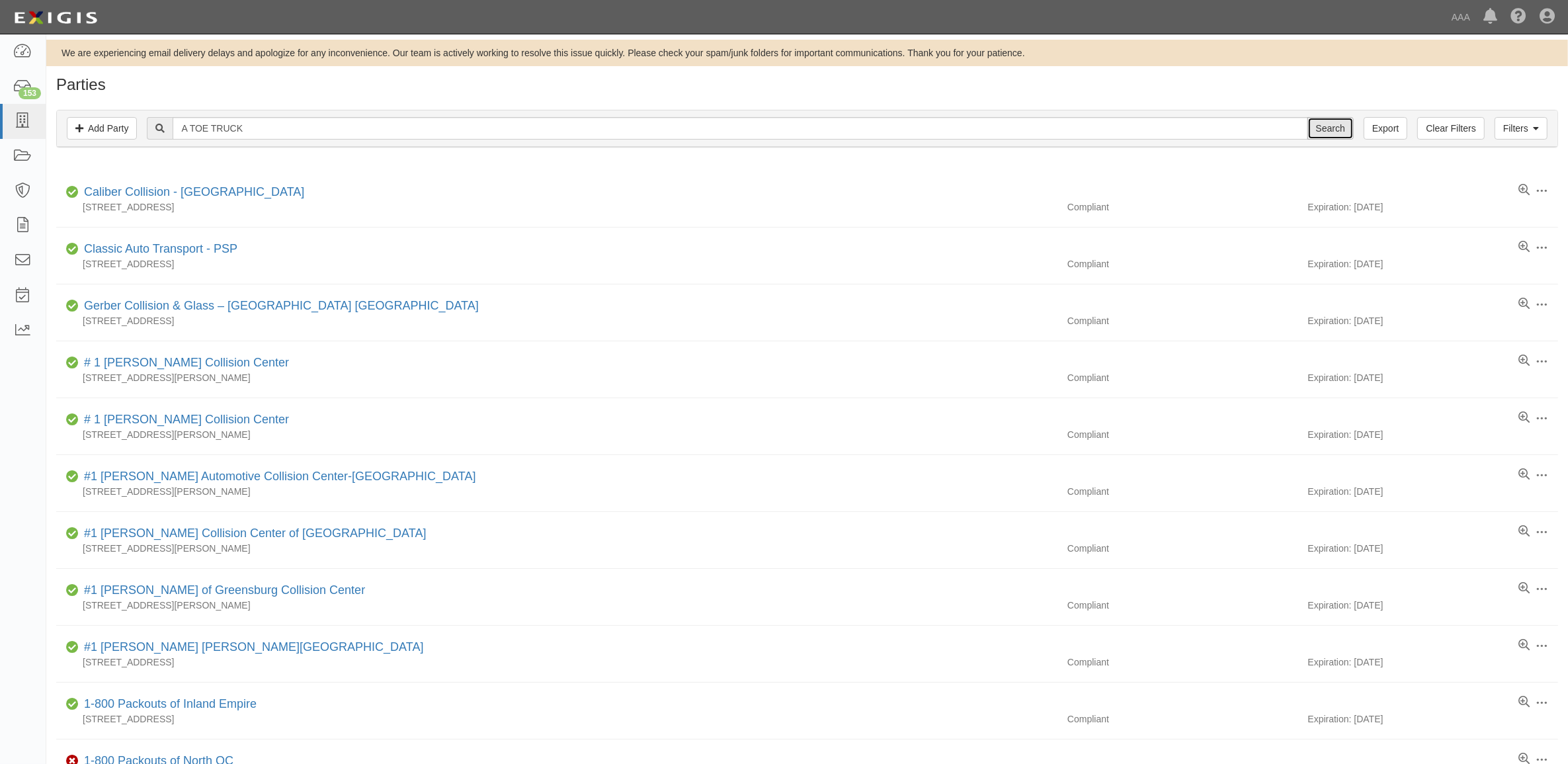
click at [1331, 130] on input "Search" at bounding box center [1330, 129] width 46 height 23
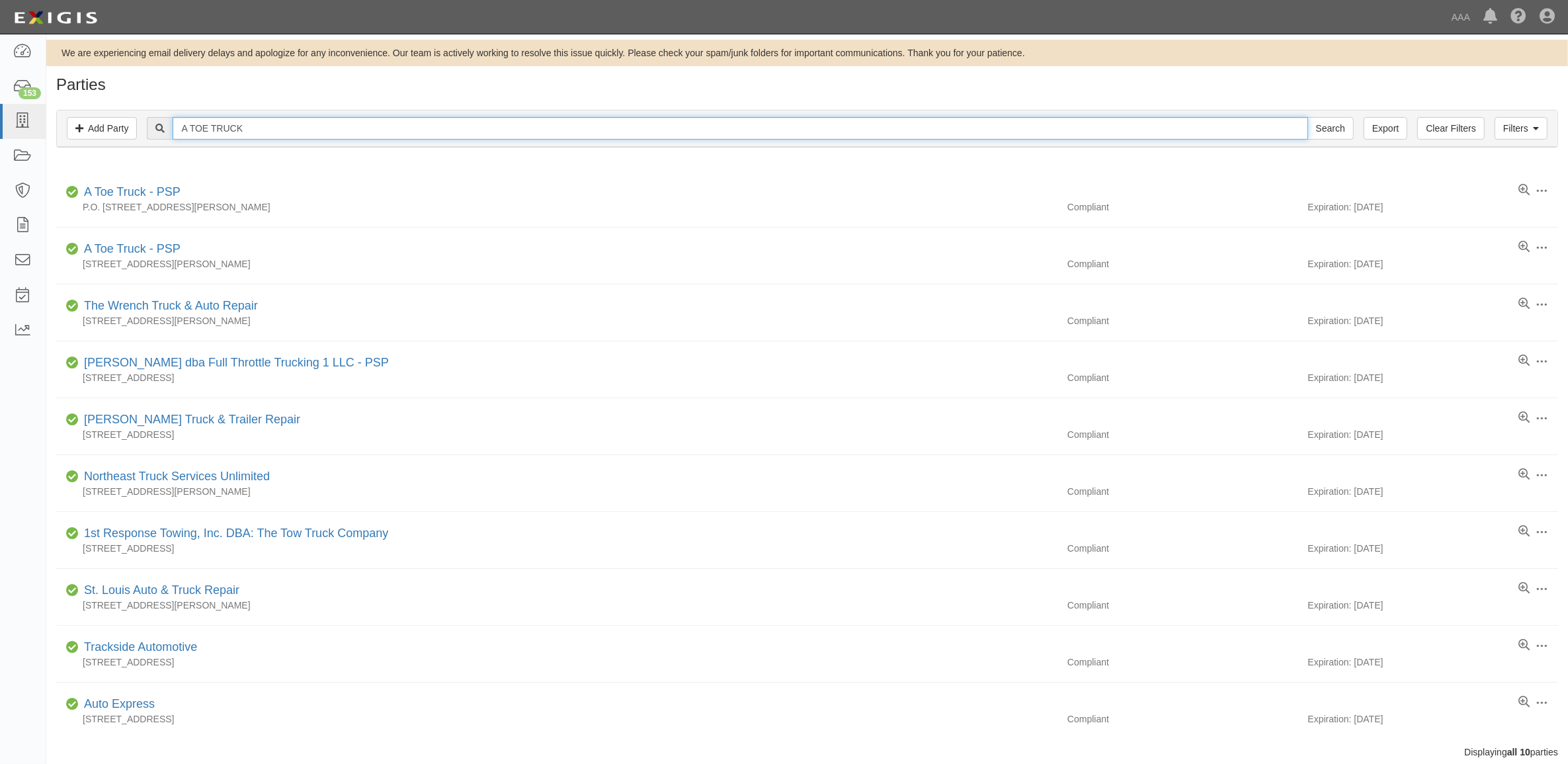
click at [289, 123] on input "A TOE TRUCK" at bounding box center [739, 129] width 1135 height 23
paste input "CTIVE TOWING"
type input "ACTIVE TOWING"
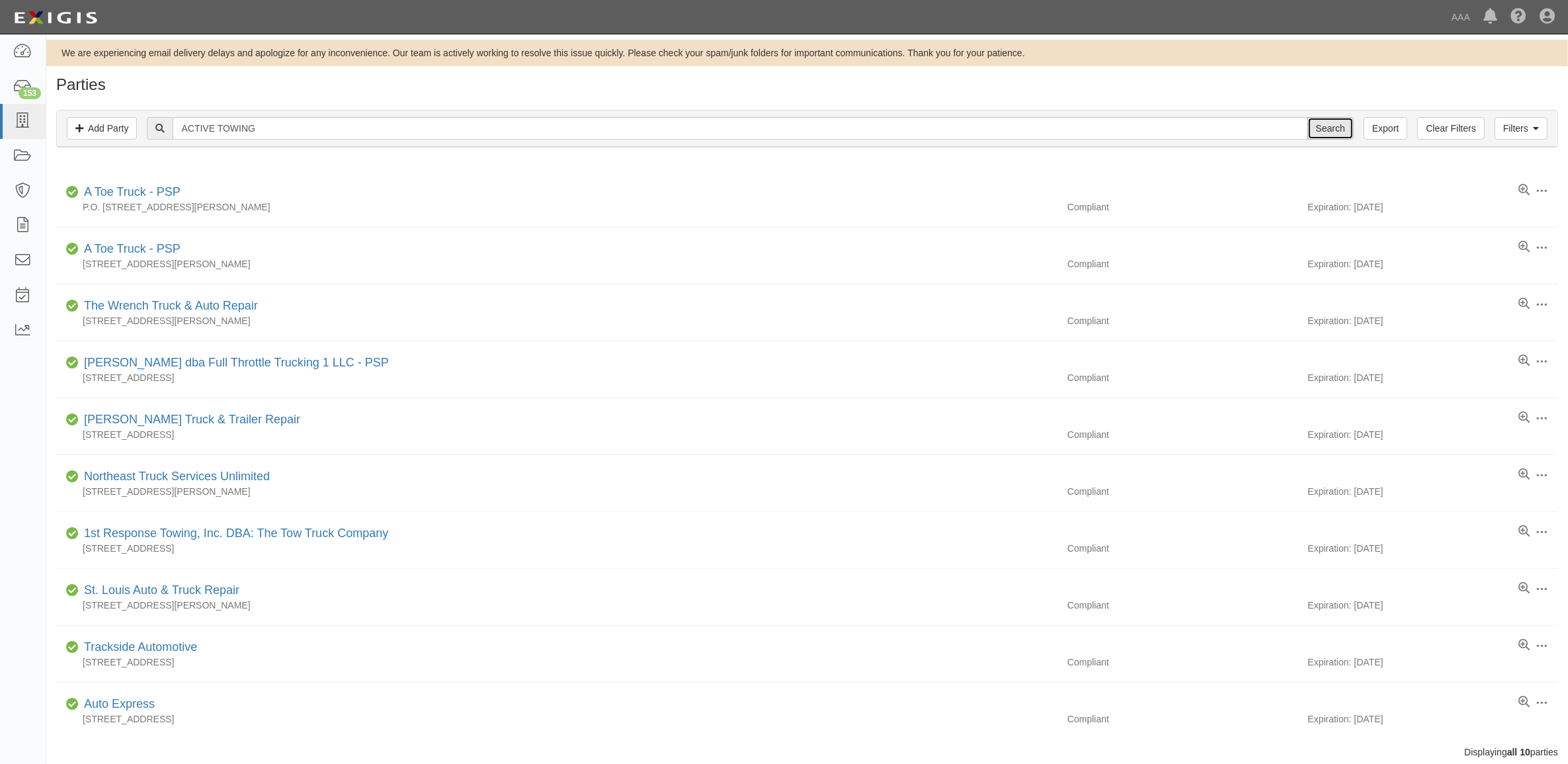
click at [1320, 130] on input "Search" at bounding box center [1330, 129] width 46 height 23
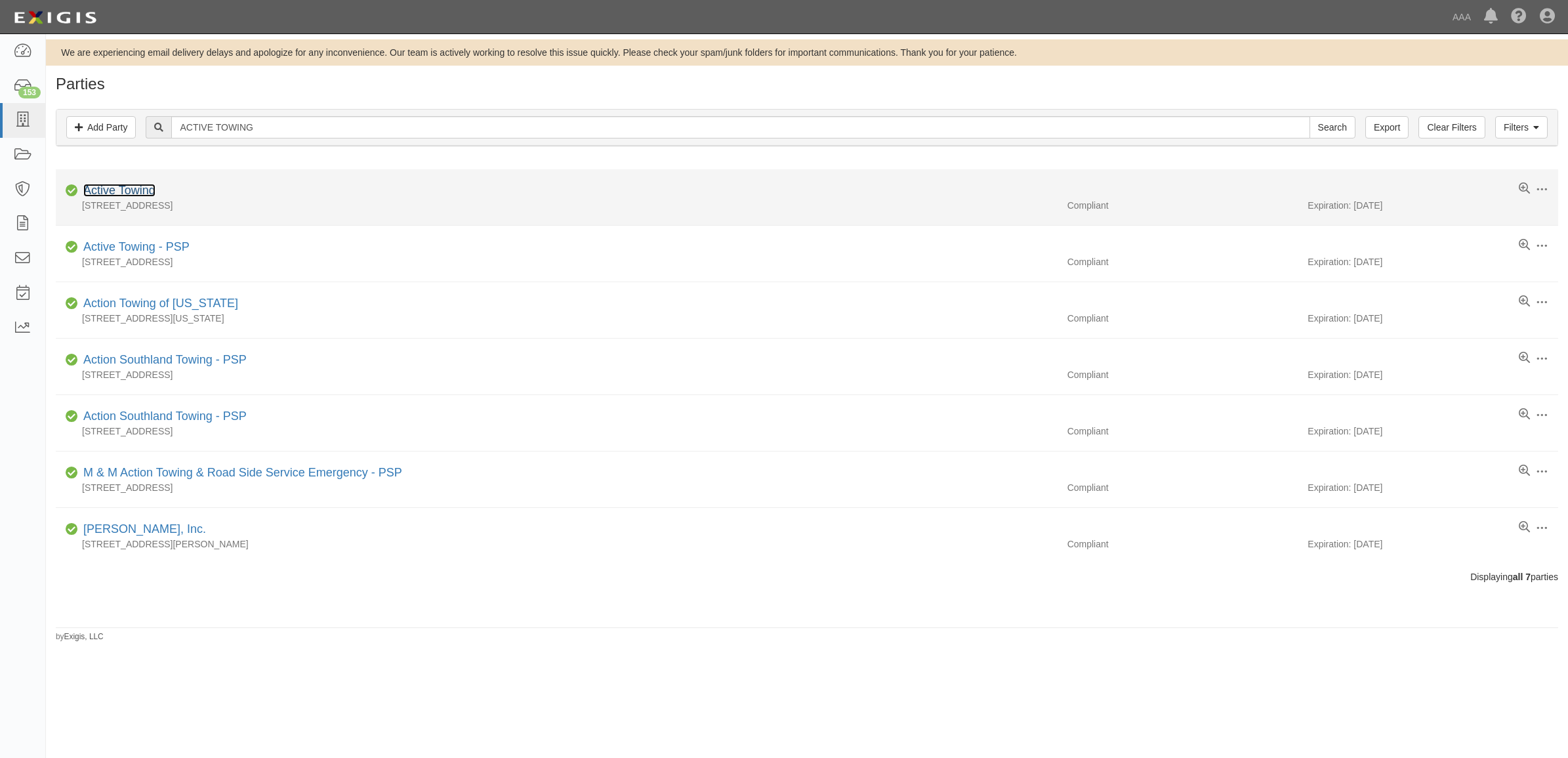
click at [138, 190] on link "Active Towing" at bounding box center [119, 190] width 72 height 13
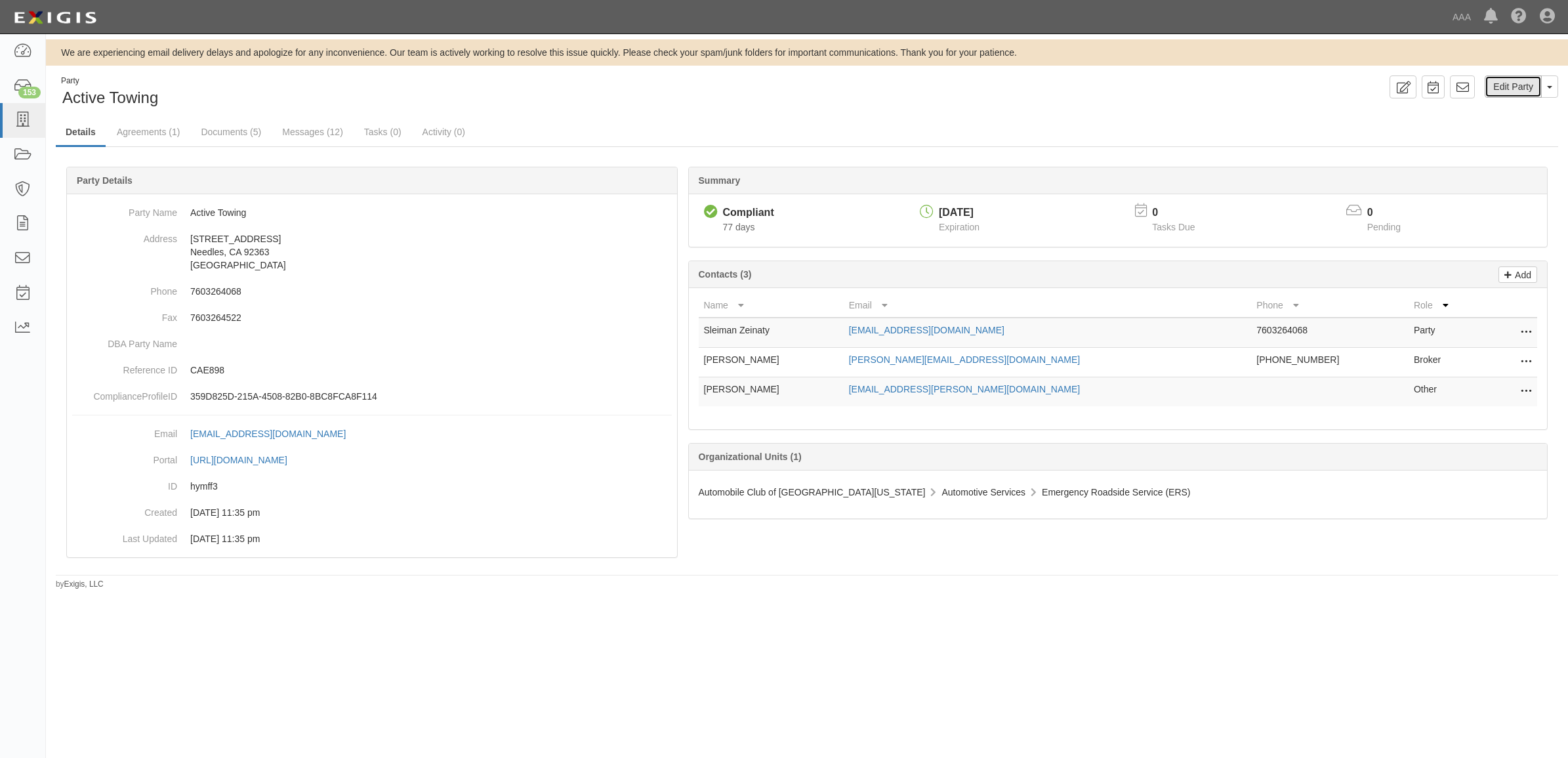
click at [1509, 79] on link "Edit Party" at bounding box center [1513, 87] width 57 height 23
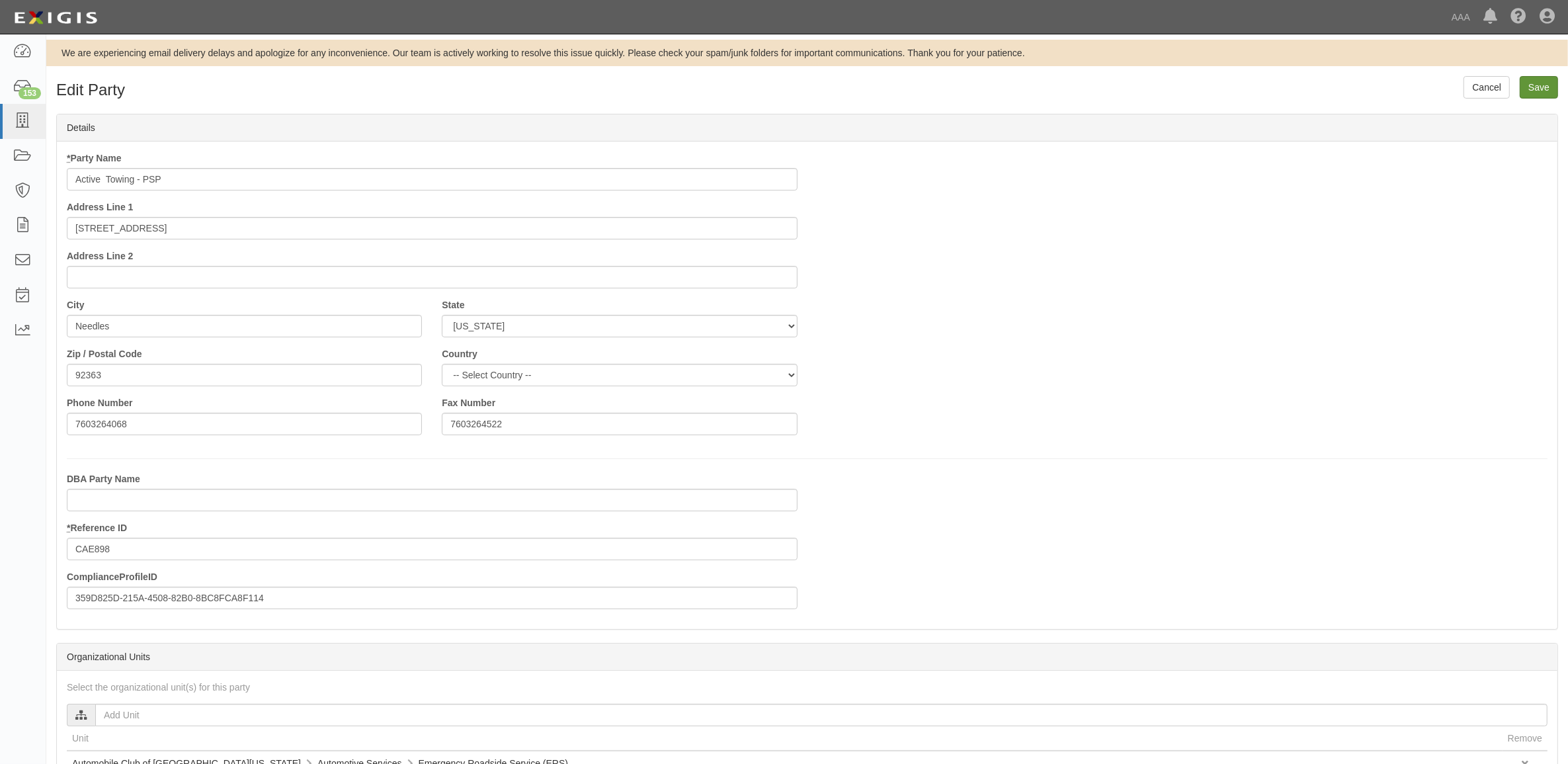
type input "Active Towing - PSP"
click at [1546, 91] on input "Save" at bounding box center [1539, 88] width 38 height 23
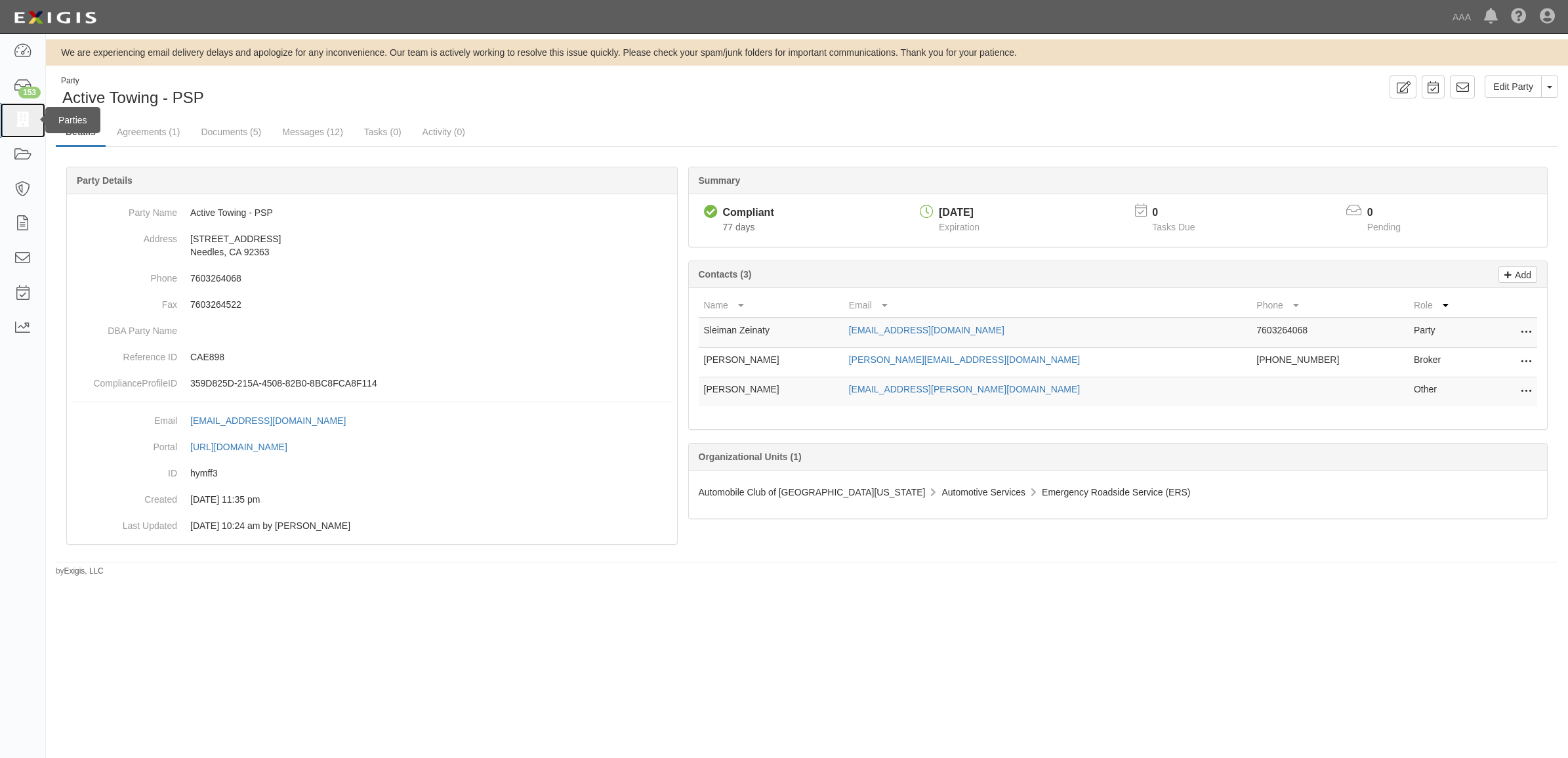
drag, startPoint x: 31, startPoint y: 127, endPoint x: 67, endPoint y: 129, distance: 36.1
click at [31, 127] on link at bounding box center [23, 121] width 45 height 35
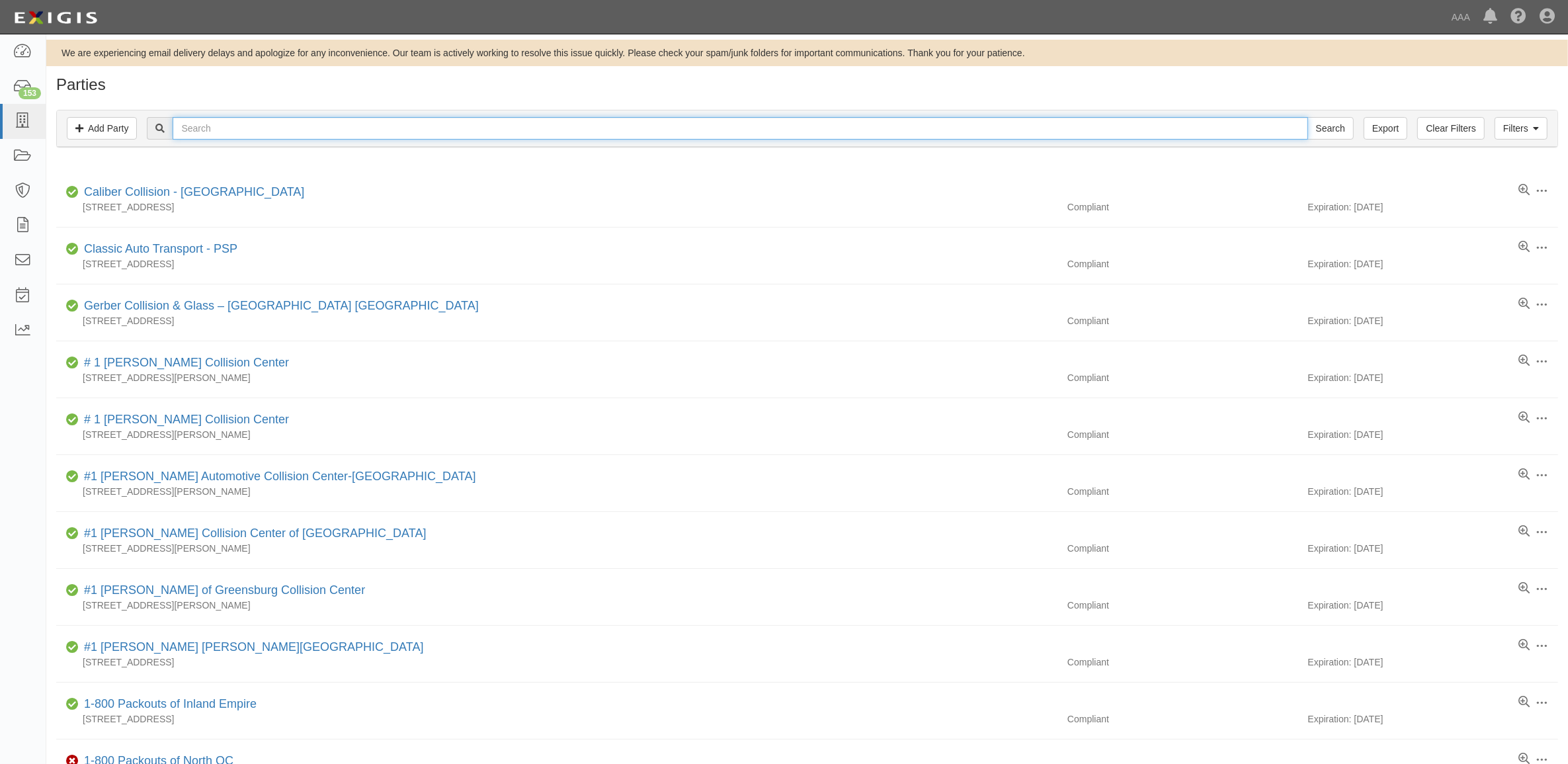
click at [289, 130] on input "text" at bounding box center [739, 129] width 1135 height 23
paste input "PRECISION AUTOMOTIVE"
type input "PRECISION AUTOMOTIVE"
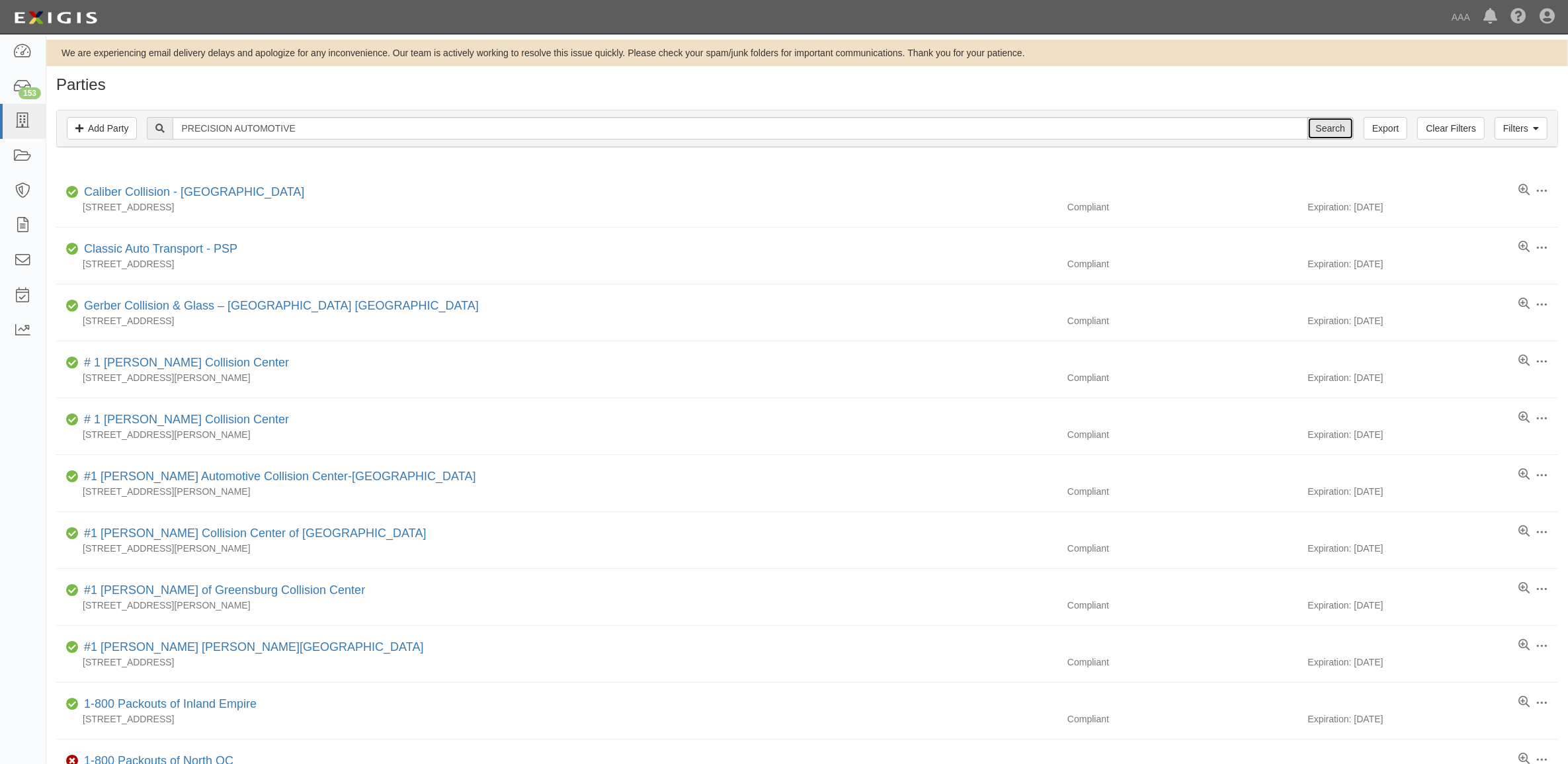
click at [1325, 126] on input "Search" at bounding box center [1330, 129] width 46 height 23
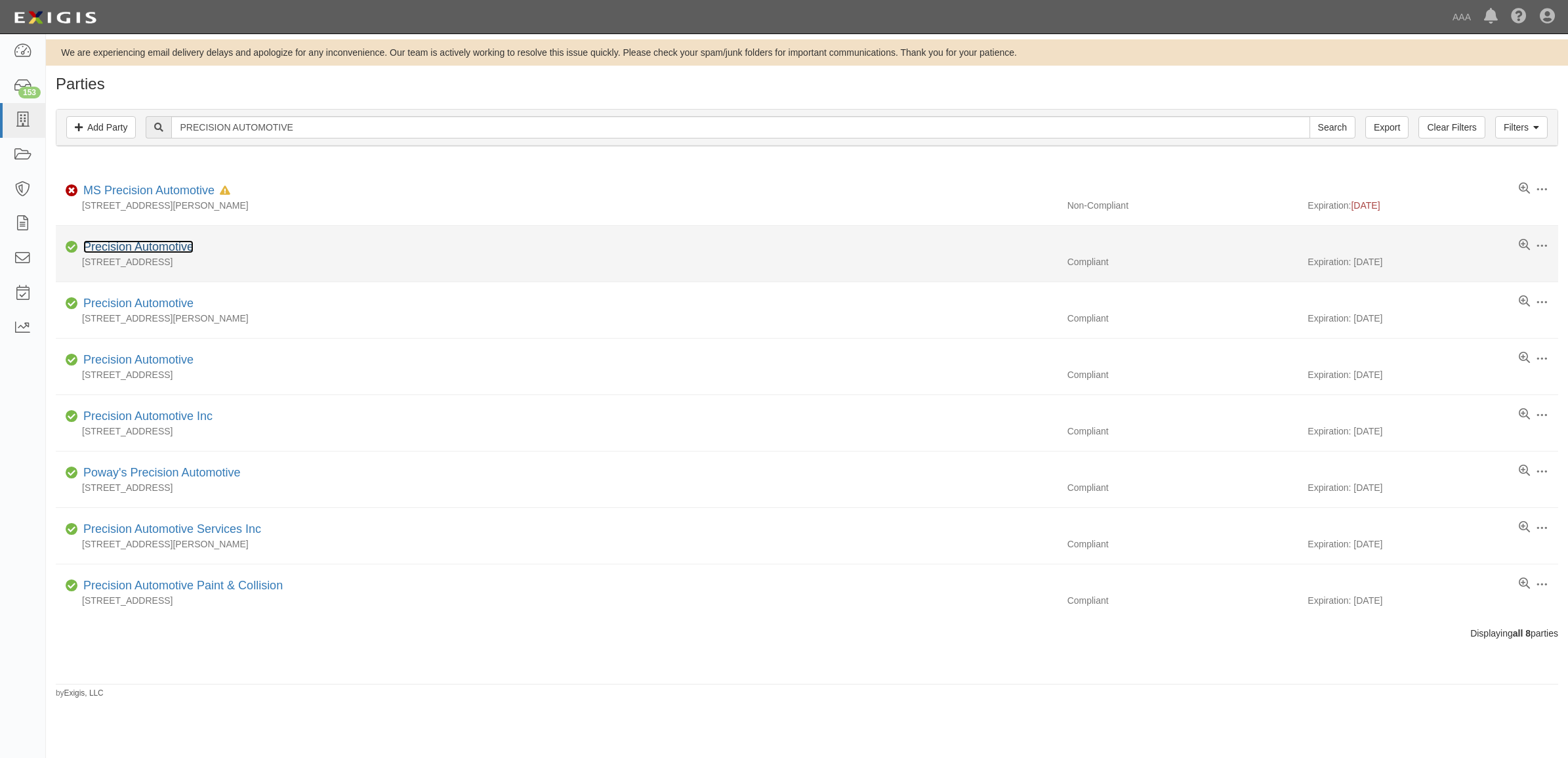
click at [171, 243] on link "Precision Automotive" at bounding box center [138, 247] width 110 height 13
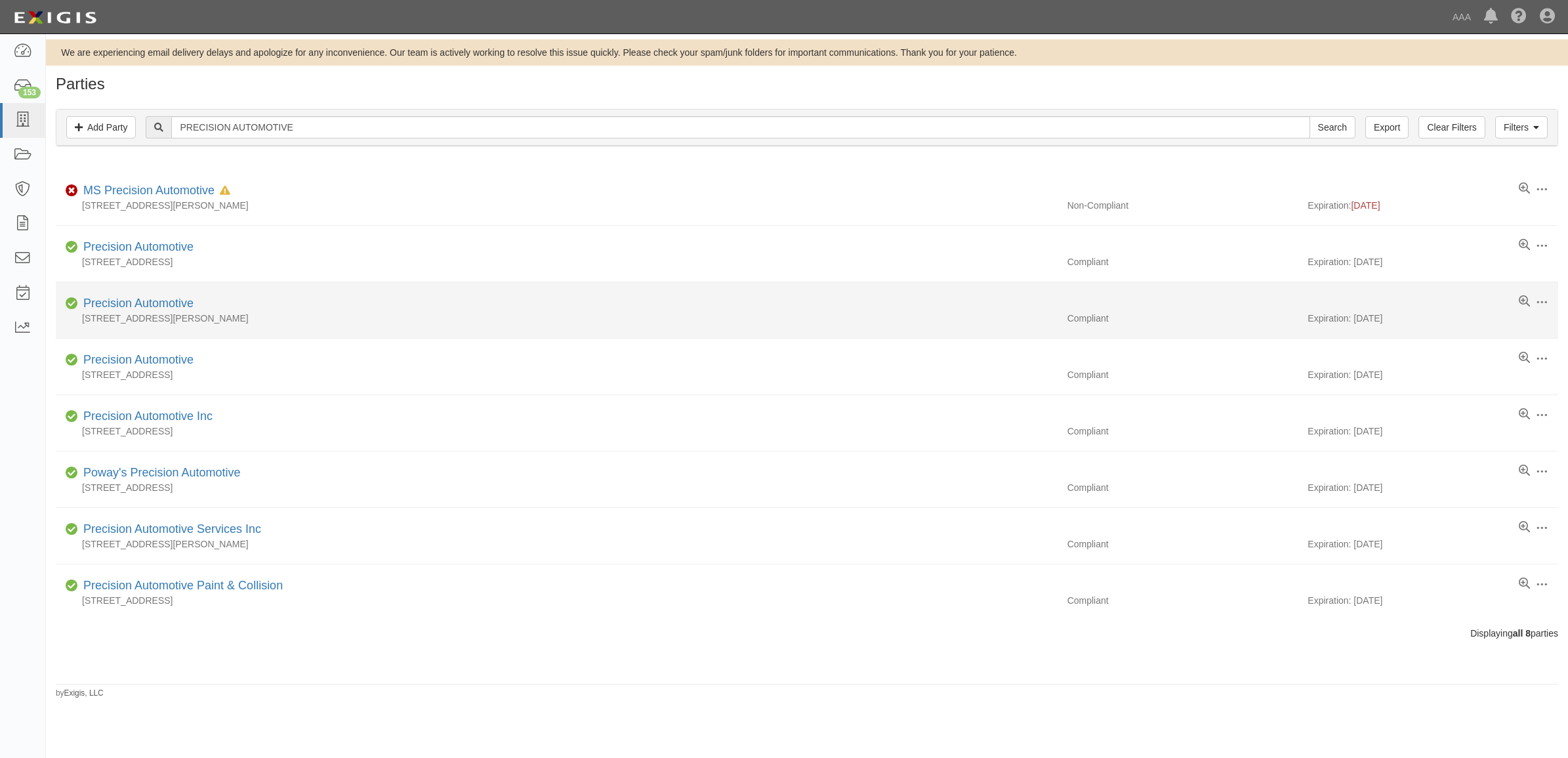
click at [142, 312] on div "Precision Automotive" at bounding box center [135, 304] width 115 height 17
click at [142, 305] on link "Precision Automotive" at bounding box center [138, 303] width 110 height 13
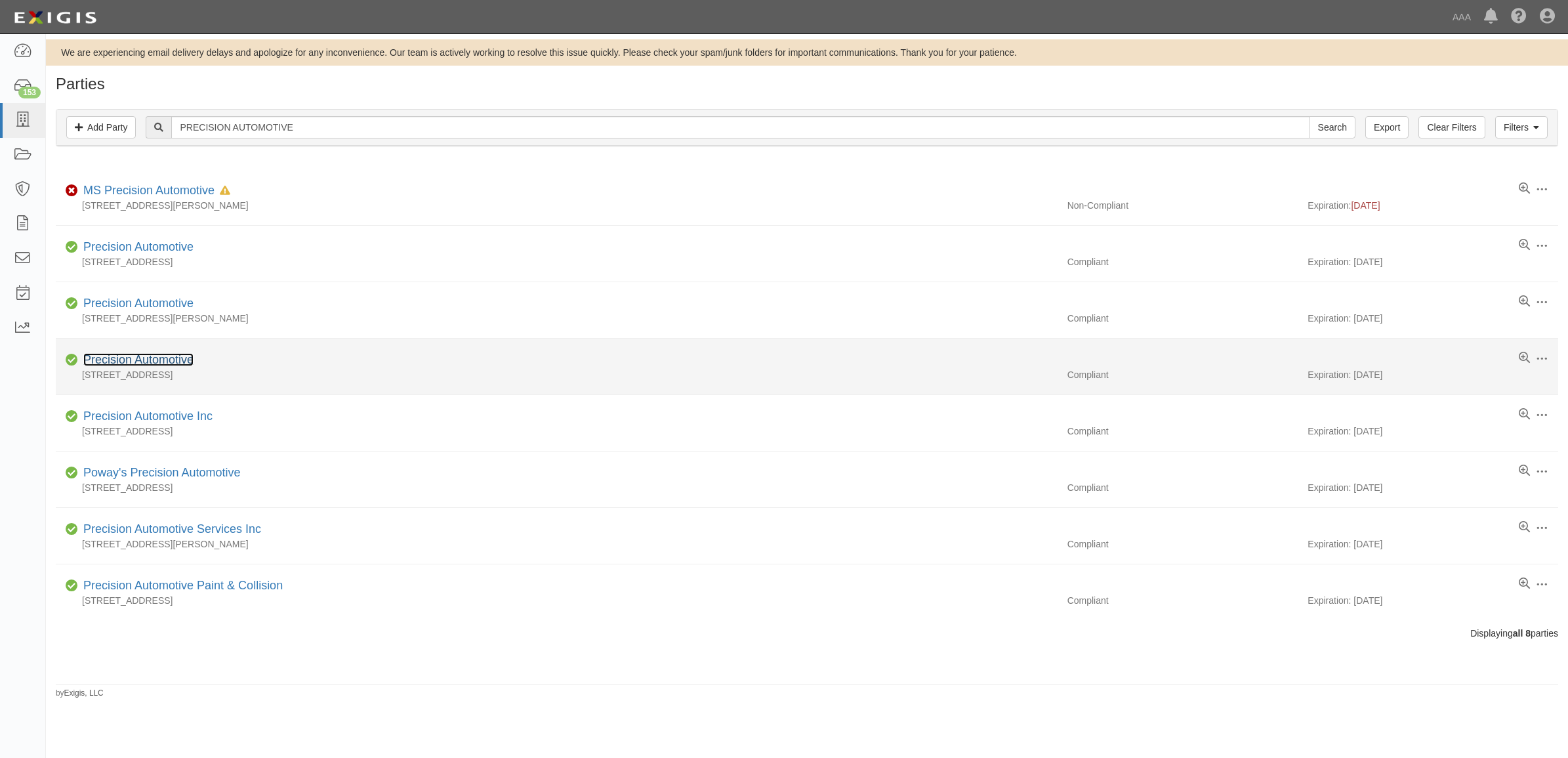
click at [174, 358] on link "Precision Automotive" at bounding box center [138, 359] width 110 height 13
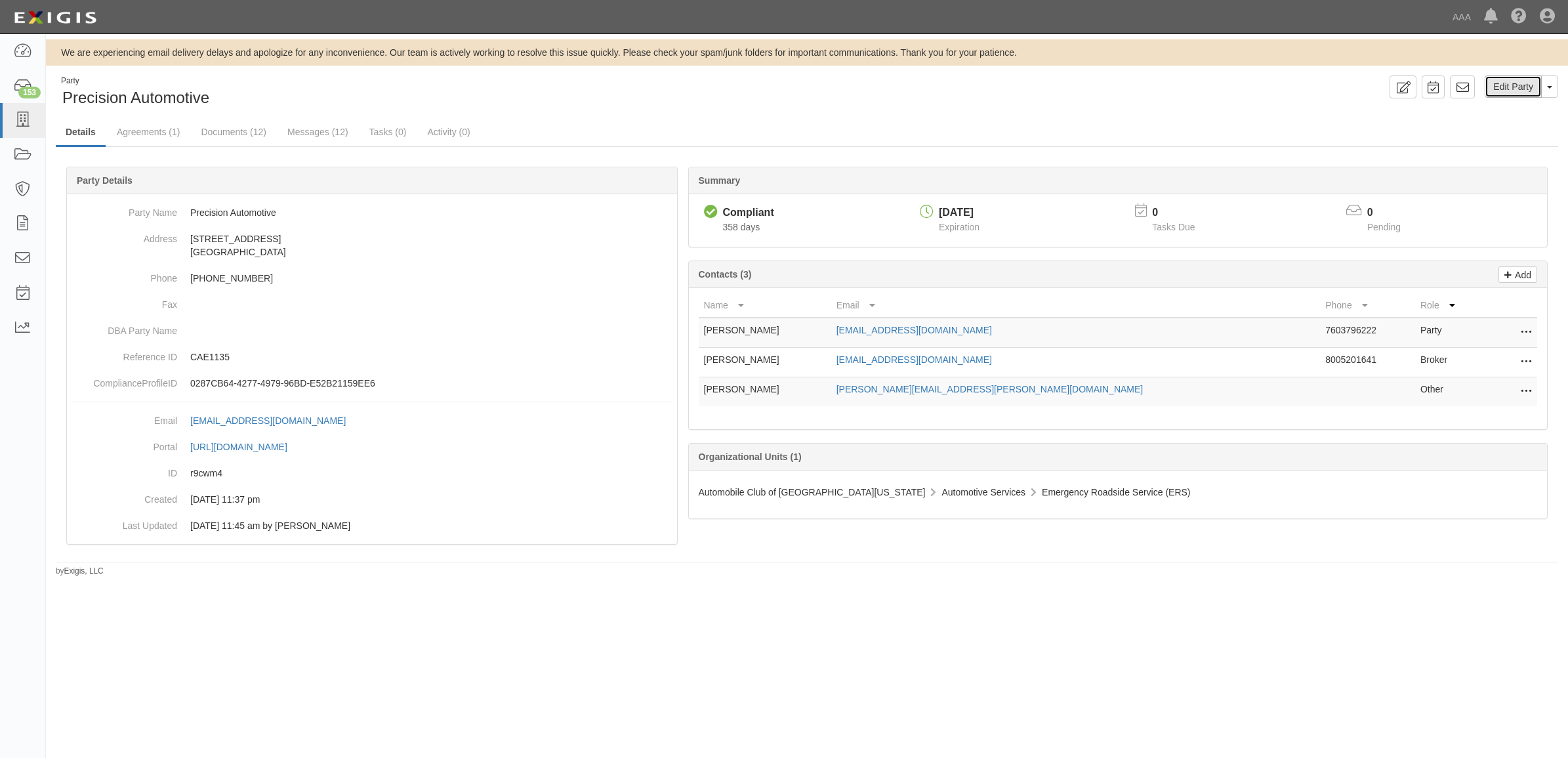
click at [1508, 84] on link "Edit Party" at bounding box center [1513, 87] width 57 height 23
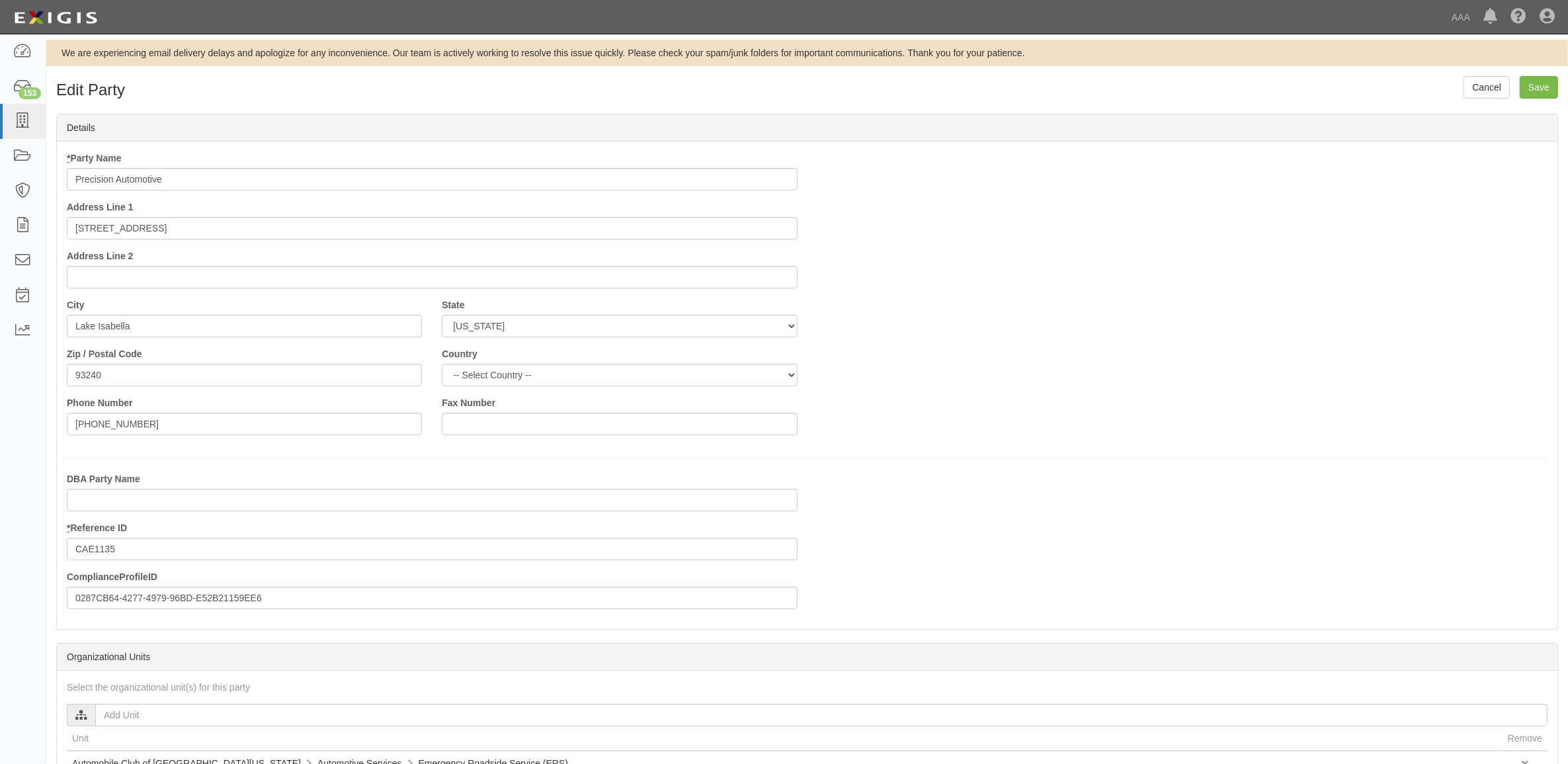
click at [200, 183] on input "Precision Automotive" at bounding box center [431, 179] width 731 height 23
type input "Precision Automotive - PSP"
click at [1548, 83] on input "Save" at bounding box center [1539, 88] width 38 height 23
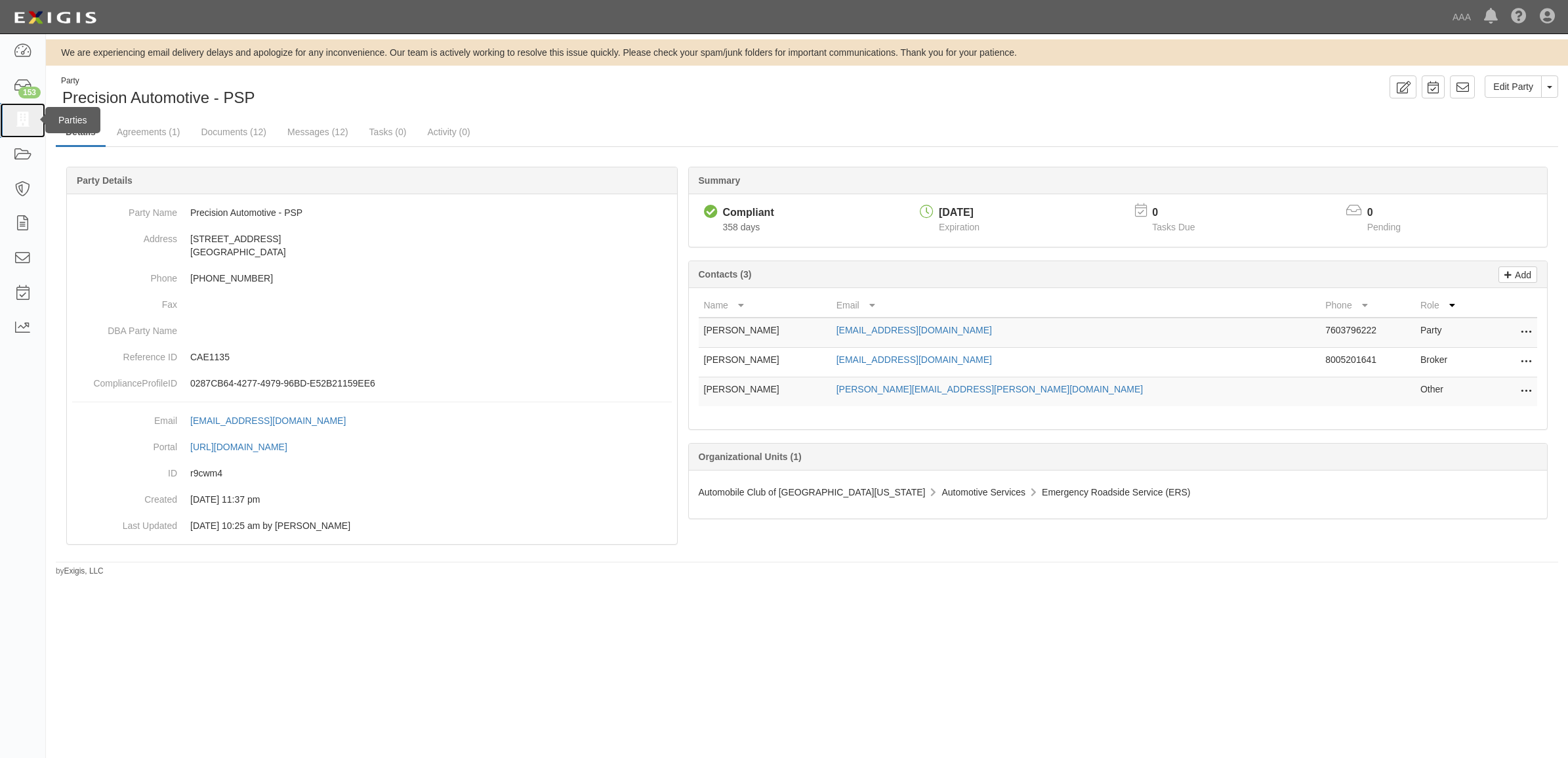
click at [24, 122] on icon at bounding box center [22, 120] width 18 height 15
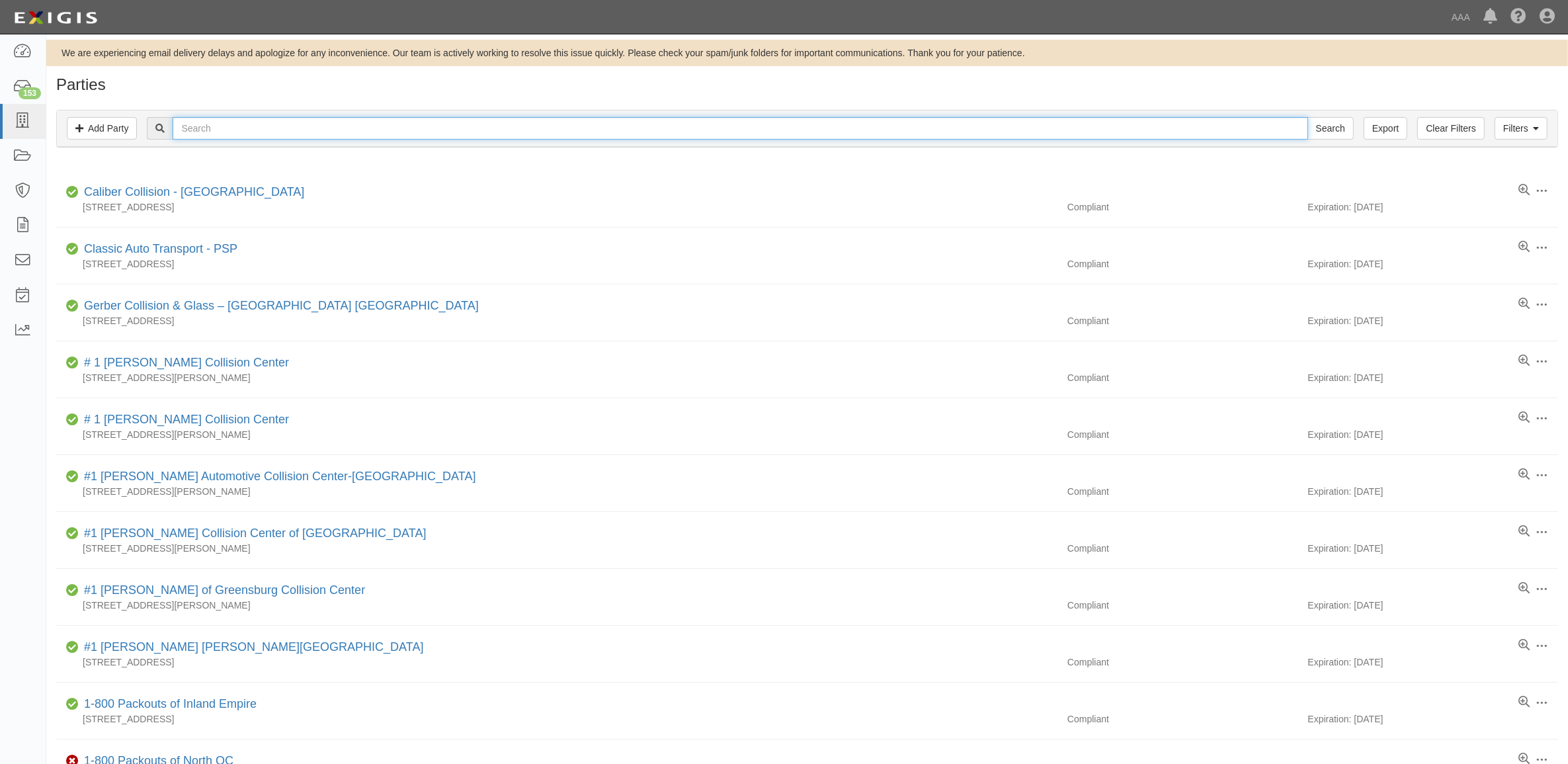
click at [368, 134] on input "text" at bounding box center [739, 129] width 1135 height 23
paste input "[PERSON_NAME] TOWING LLC"
type input "CASTRO TOWING LLC"
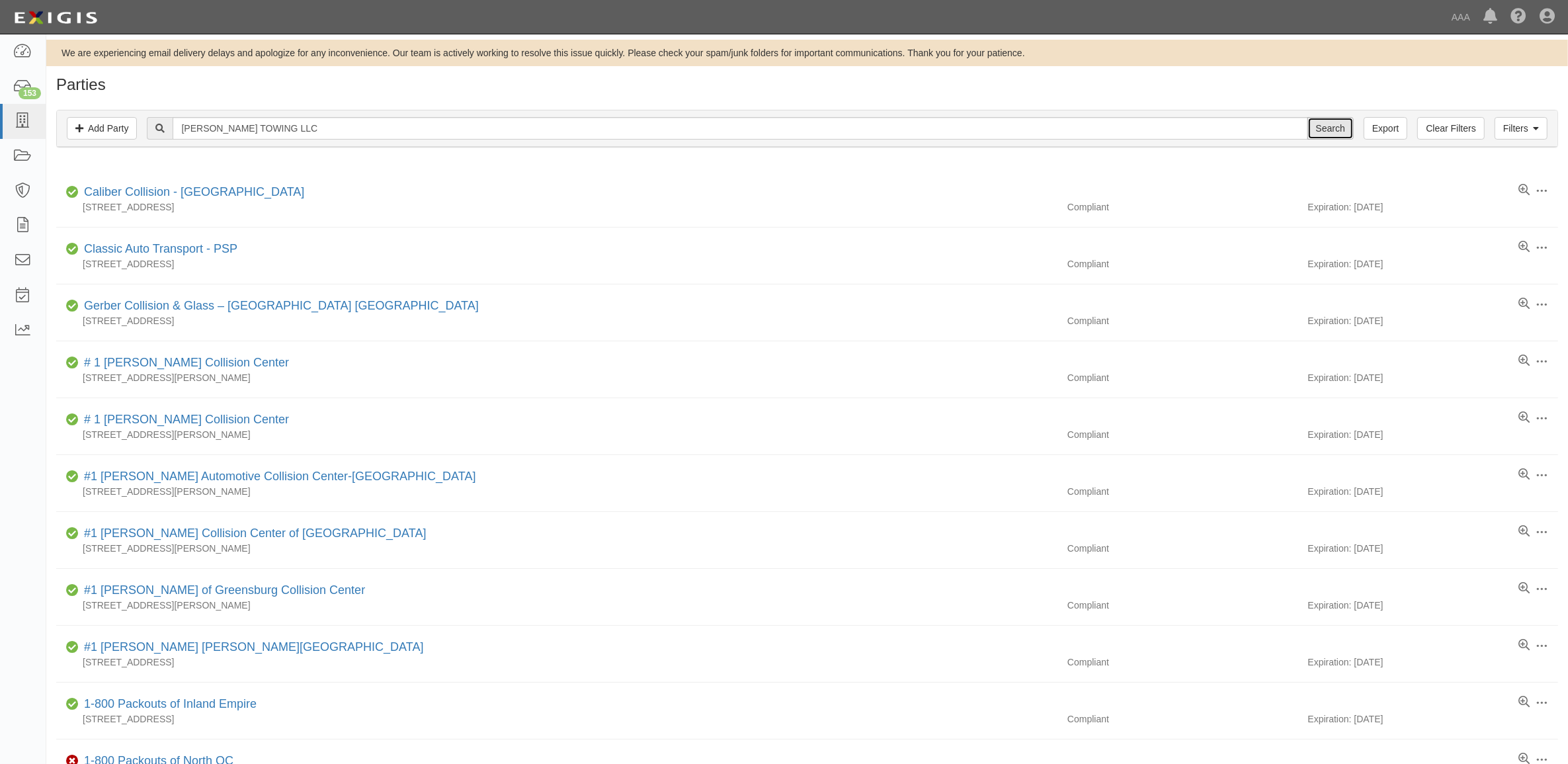
click at [1340, 126] on input "Search" at bounding box center [1330, 129] width 46 height 23
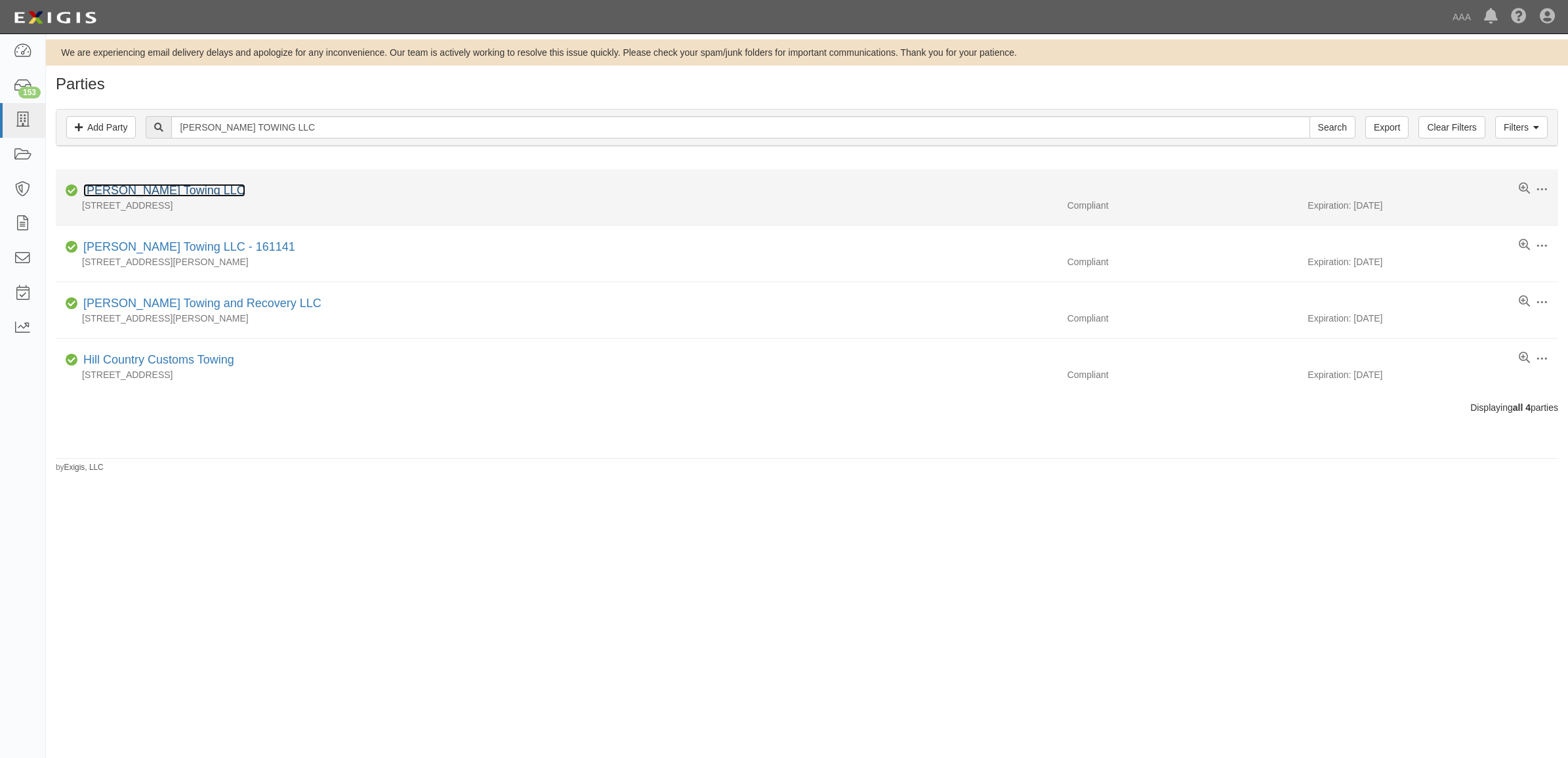
click at [148, 194] on link "Castro Towing LLC" at bounding box center [164, 190] width 162 height 13
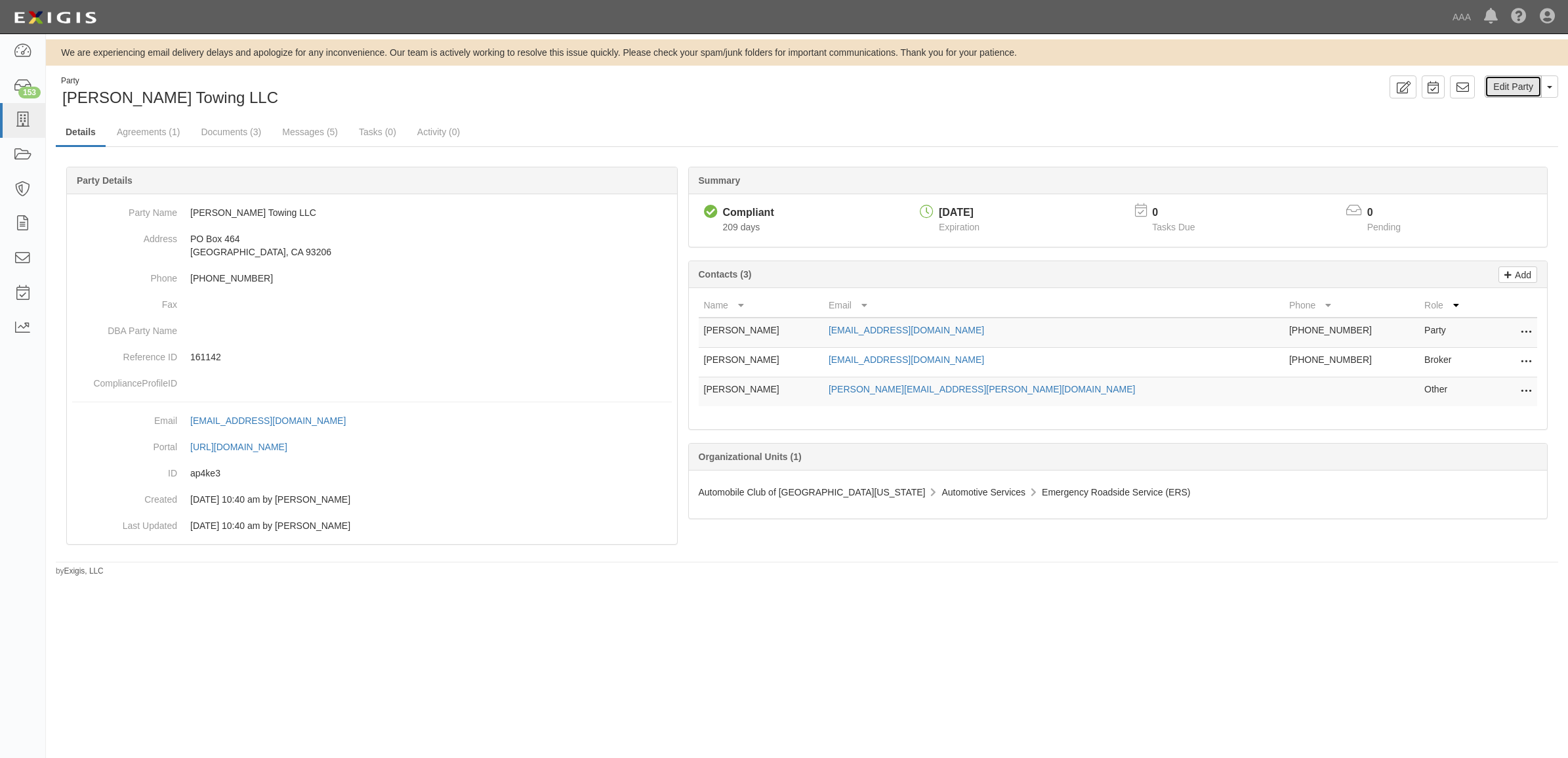
click at [1510, 88] on link "Edit Party" at bounding box center [1513, 87] width 57 height 23
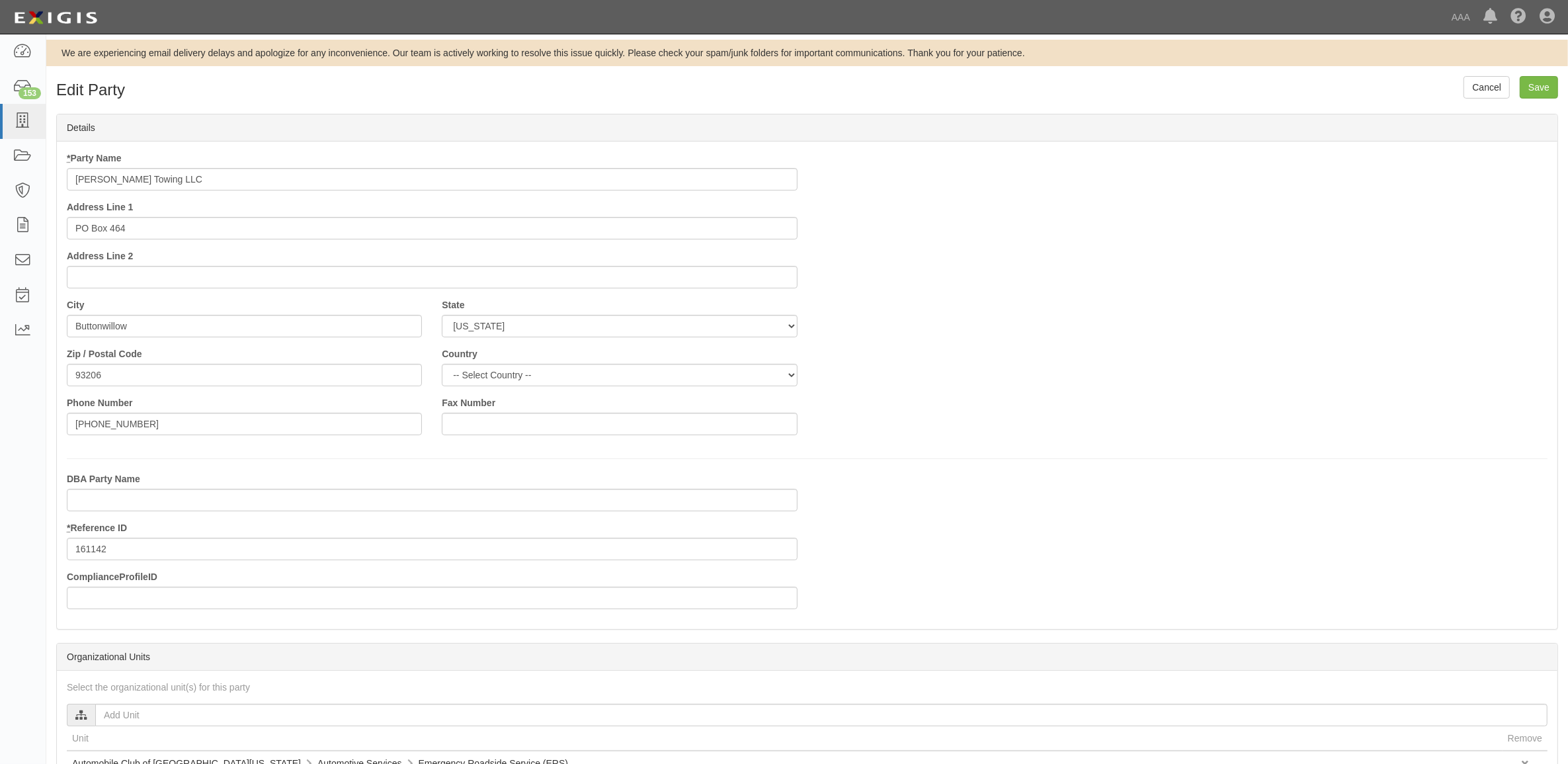
click at [225, 175] on input "Castro Towing LLC" at bounding box center [431, 179] width 731 height 23
type input "[PERSON_NAME] Towing LLC - PSP"
click at [1536, 86] on input "Save" at bounding box center [1539, 88] width 38 height 23
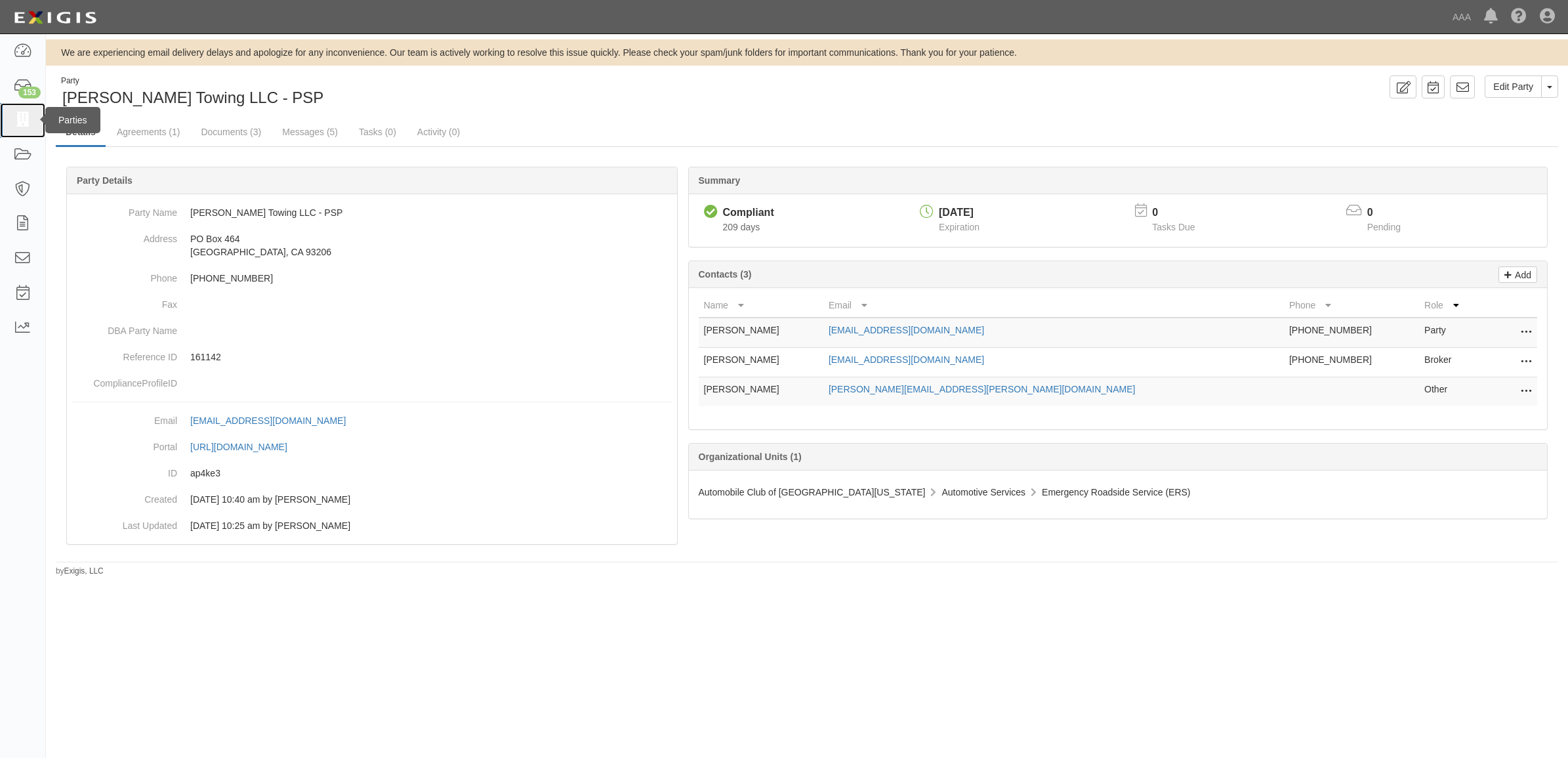
click at [20, 113] on icon at bounding box center [22, 120] width 18 height 15
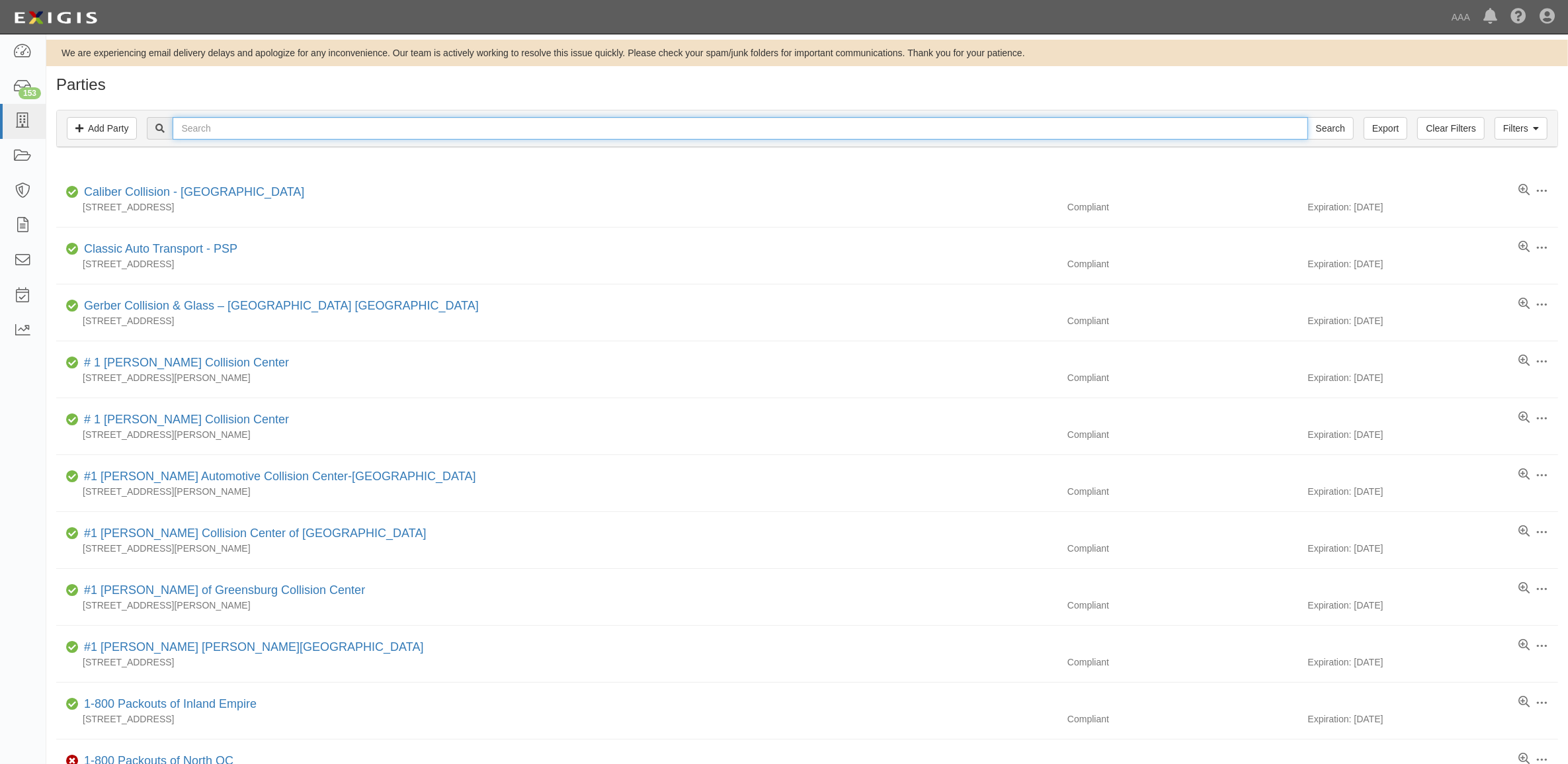
click at [252, 134] on input "text" at bounding box center [739, 129] width 1135 height 23
paste input "CHANNEL UNION 76, INC."
type input "CHANNEL UNION 76, INC."
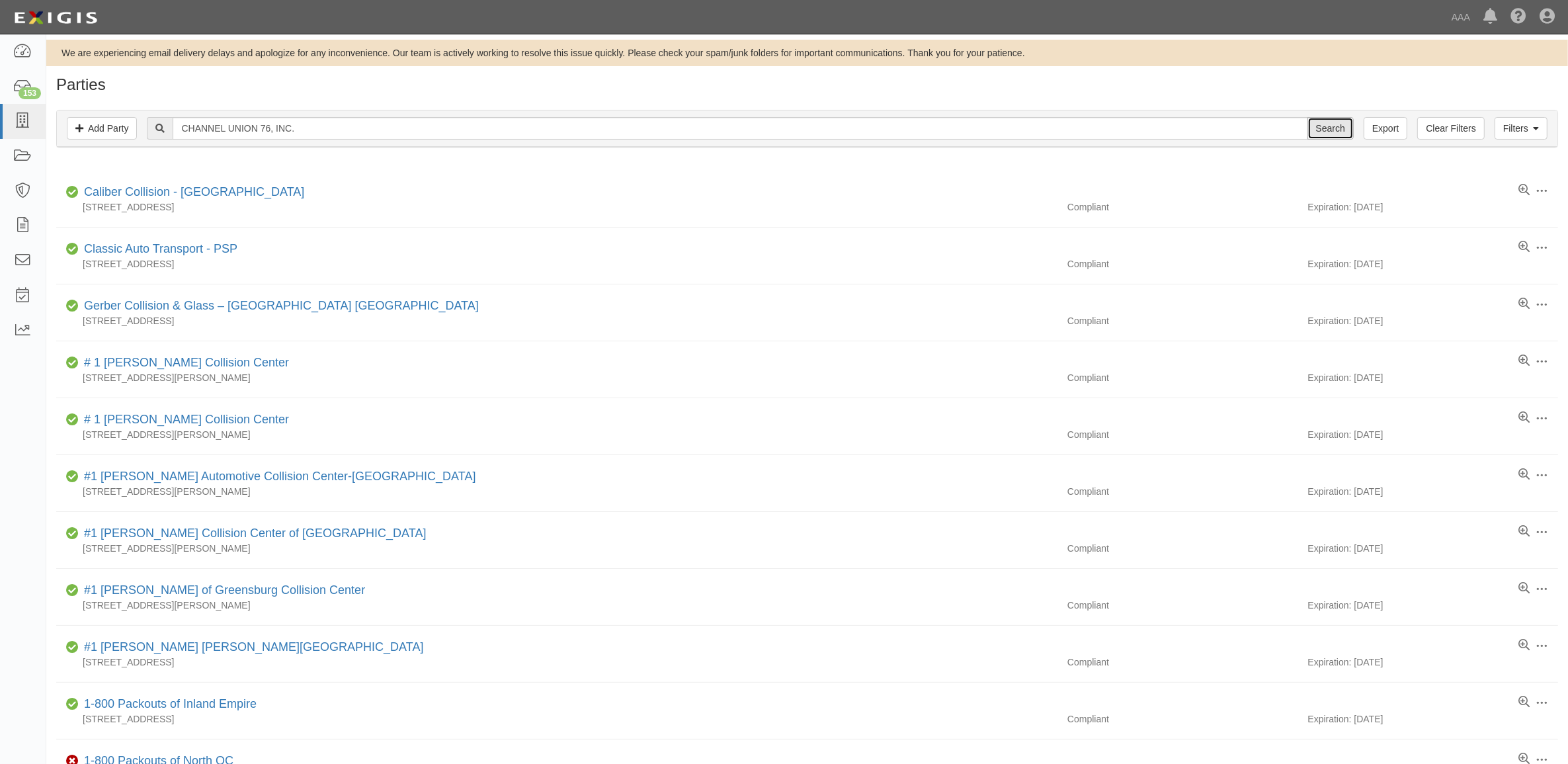
click at [1314, 136] on input "Search" at bounding box center [1330, 129] width 46 height 23
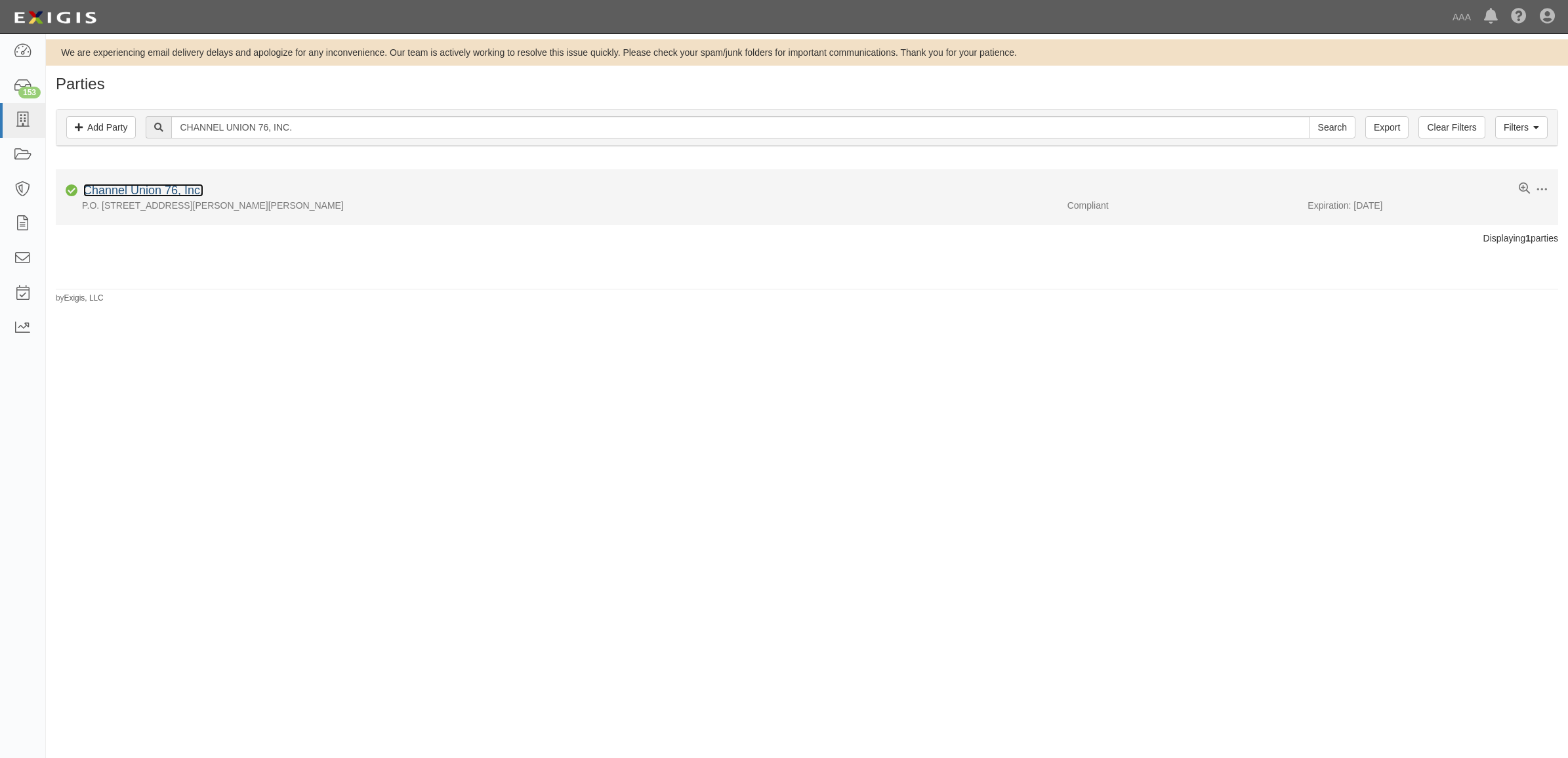
click at [142, 192] on link "Channel Union 76, Inc." at bounding box center [143, 190] width 120 height 13
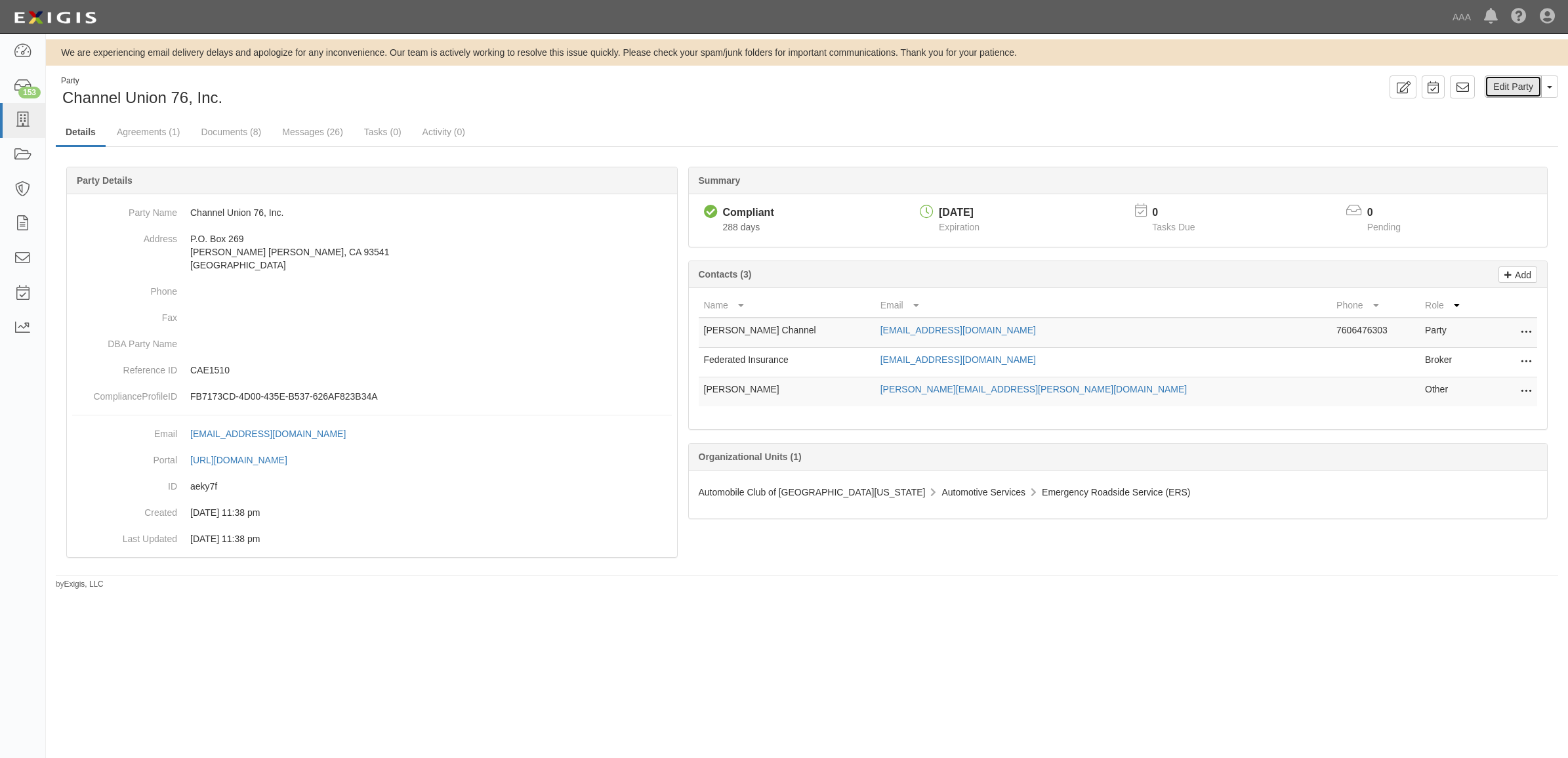
click at [1505, 93] on link "Edit Party" at bounding box center [1513, 87] width 57 height 23
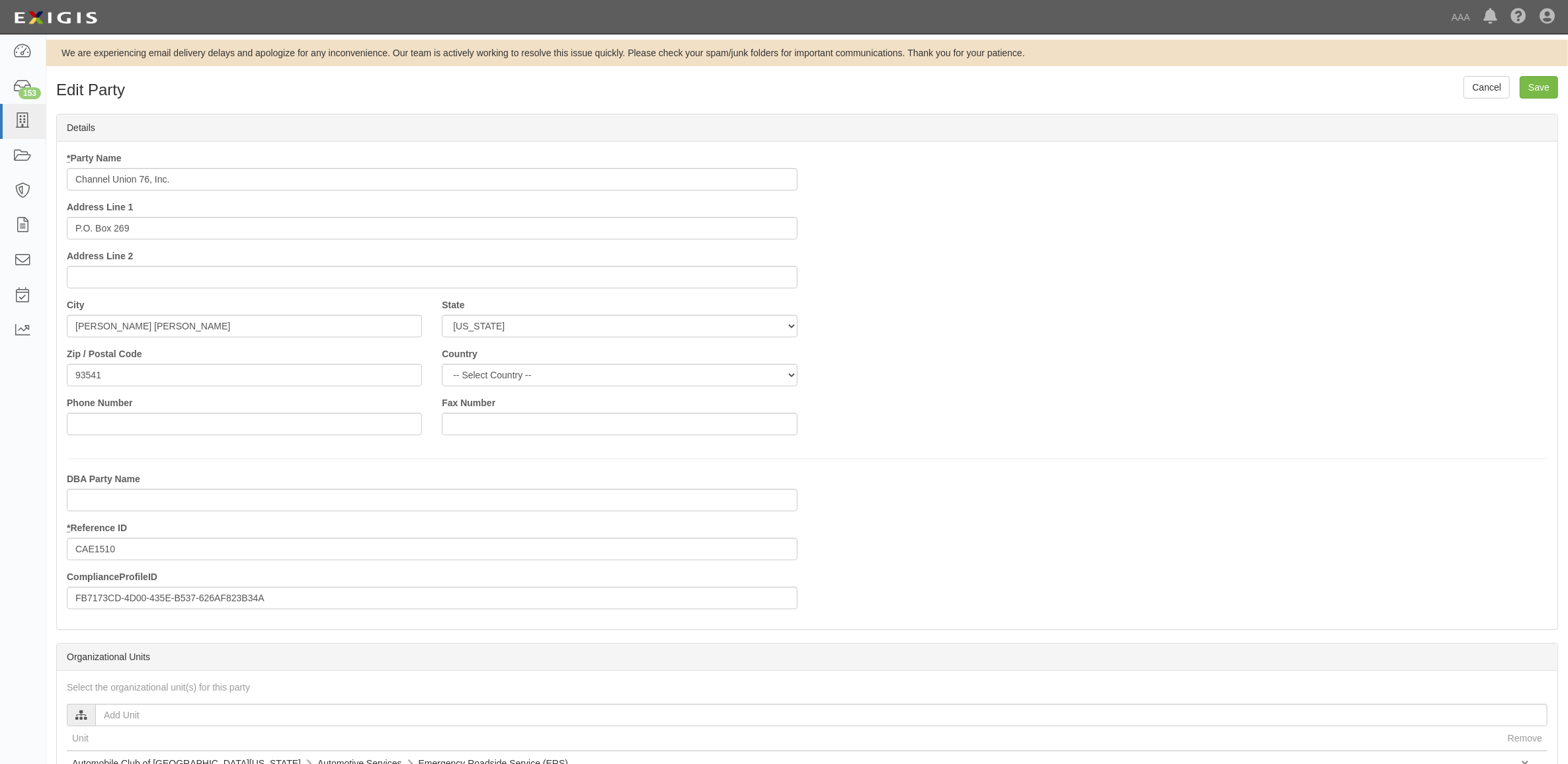
click at [253, 184] on input "Channel Union 76, Inc." at bounding box center [431, 179] width 731 height 23
type input "Channel Union 76, Inc. - PSP"
click at [1529, 84] on input "Save" at bounding box center [1539, 88] width 38 height 23
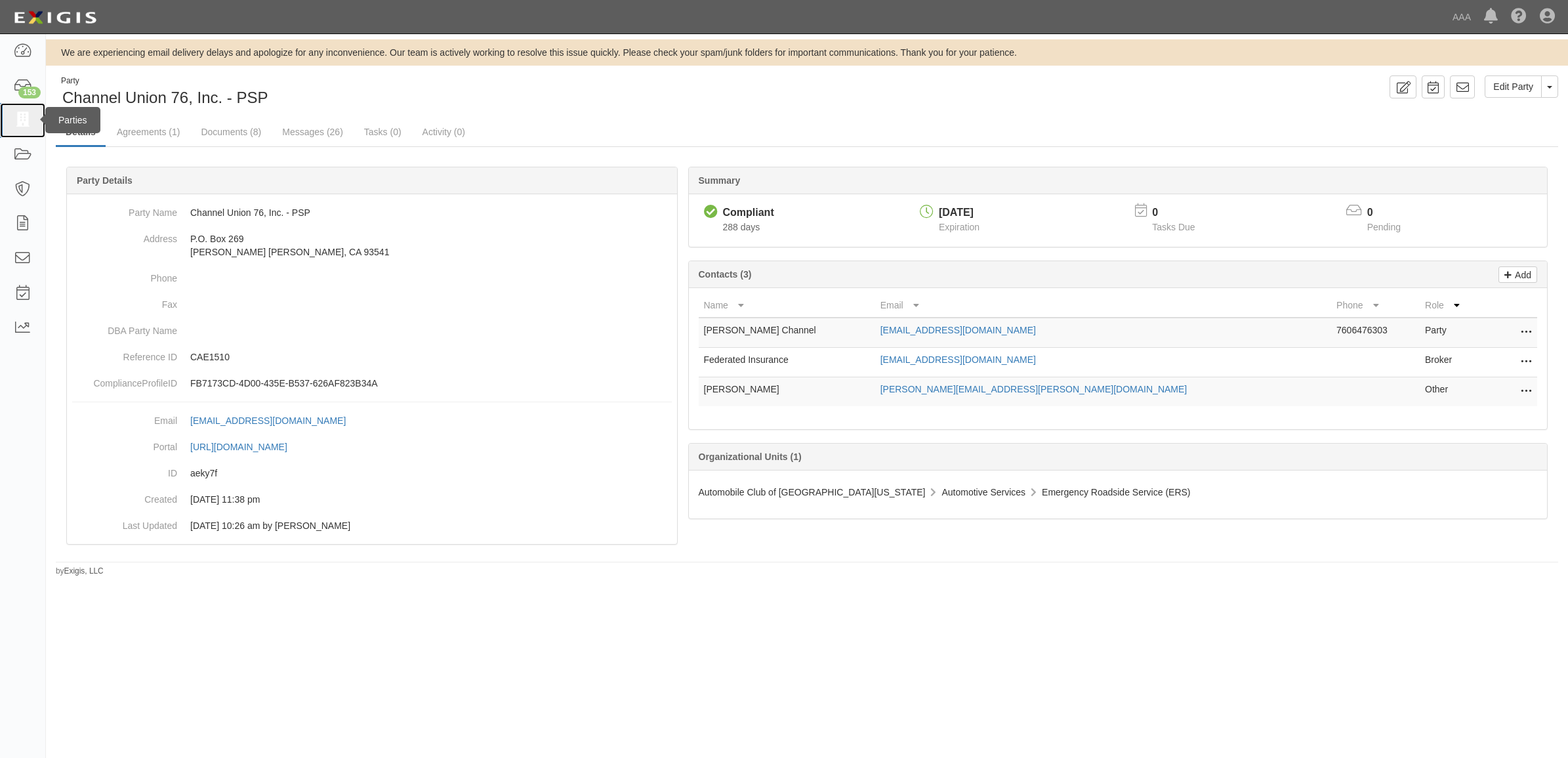
click at [12, 118] on link at bounding box center [23, 121] width 45 height 35
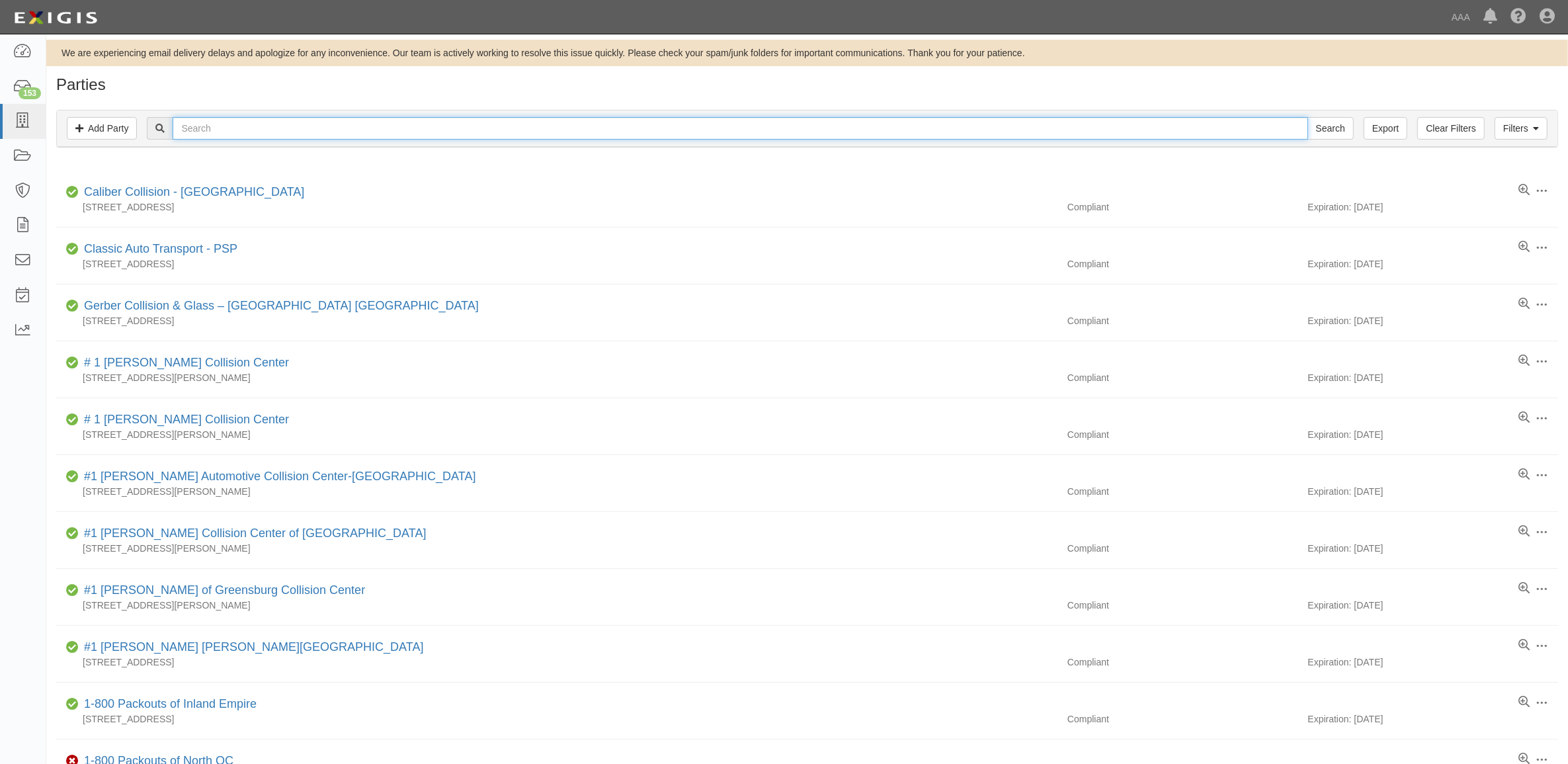
click at [298, 119] on input "text" at bounding box center [739, 129] width 1135 height 23
paste input "AMERICAN TOWING & RECOVERY, INC."
type input "AMERICAN TOWING & RECOVERY, INC."
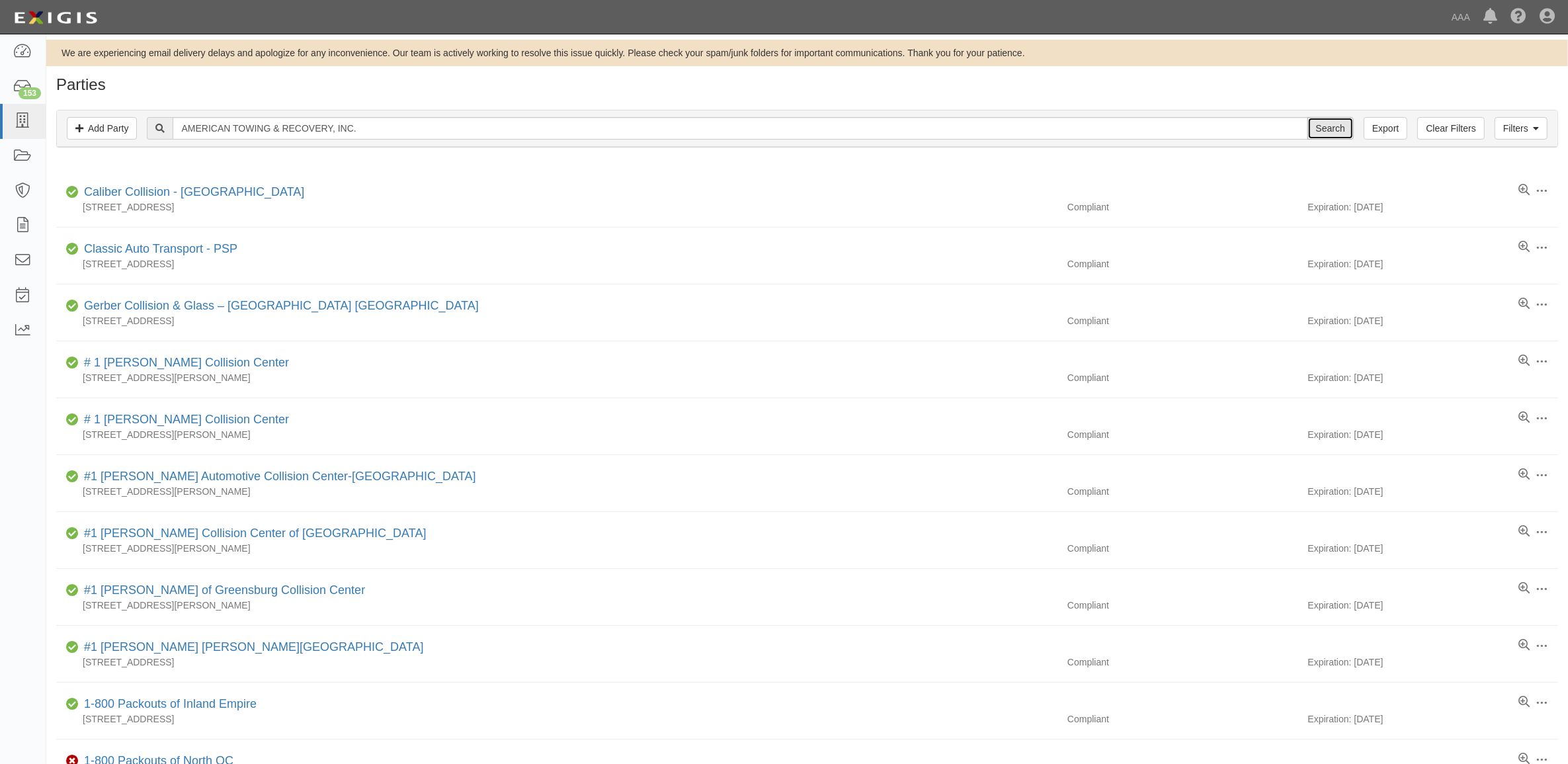
click at [1342, 127] on input "Search" at bounding box center [1330, 129] width 46 height 23
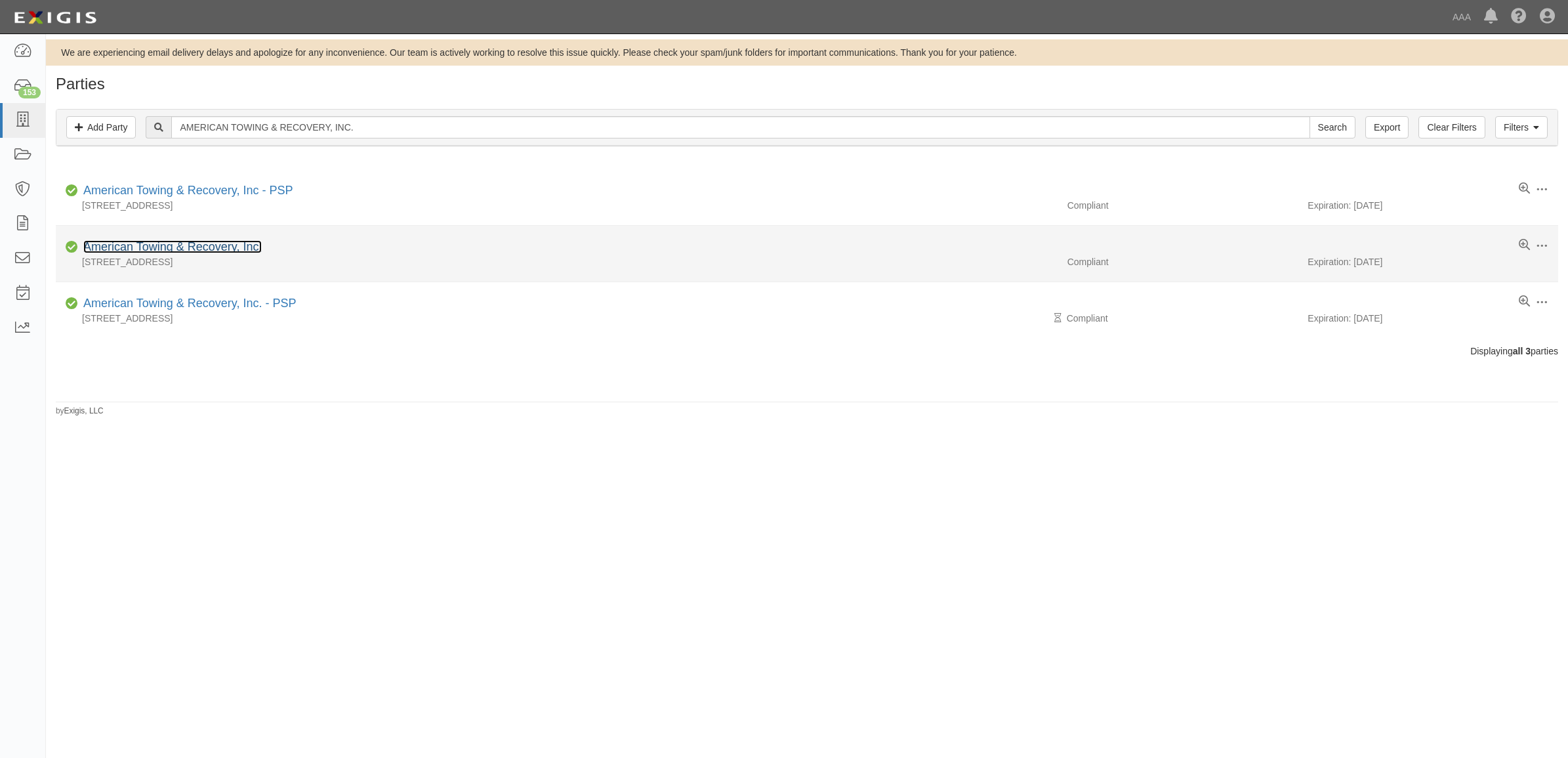
click at [211, 244] on link "American Towing & Recovery, Inc." at bounding box center [173, 247] width 179 height 13
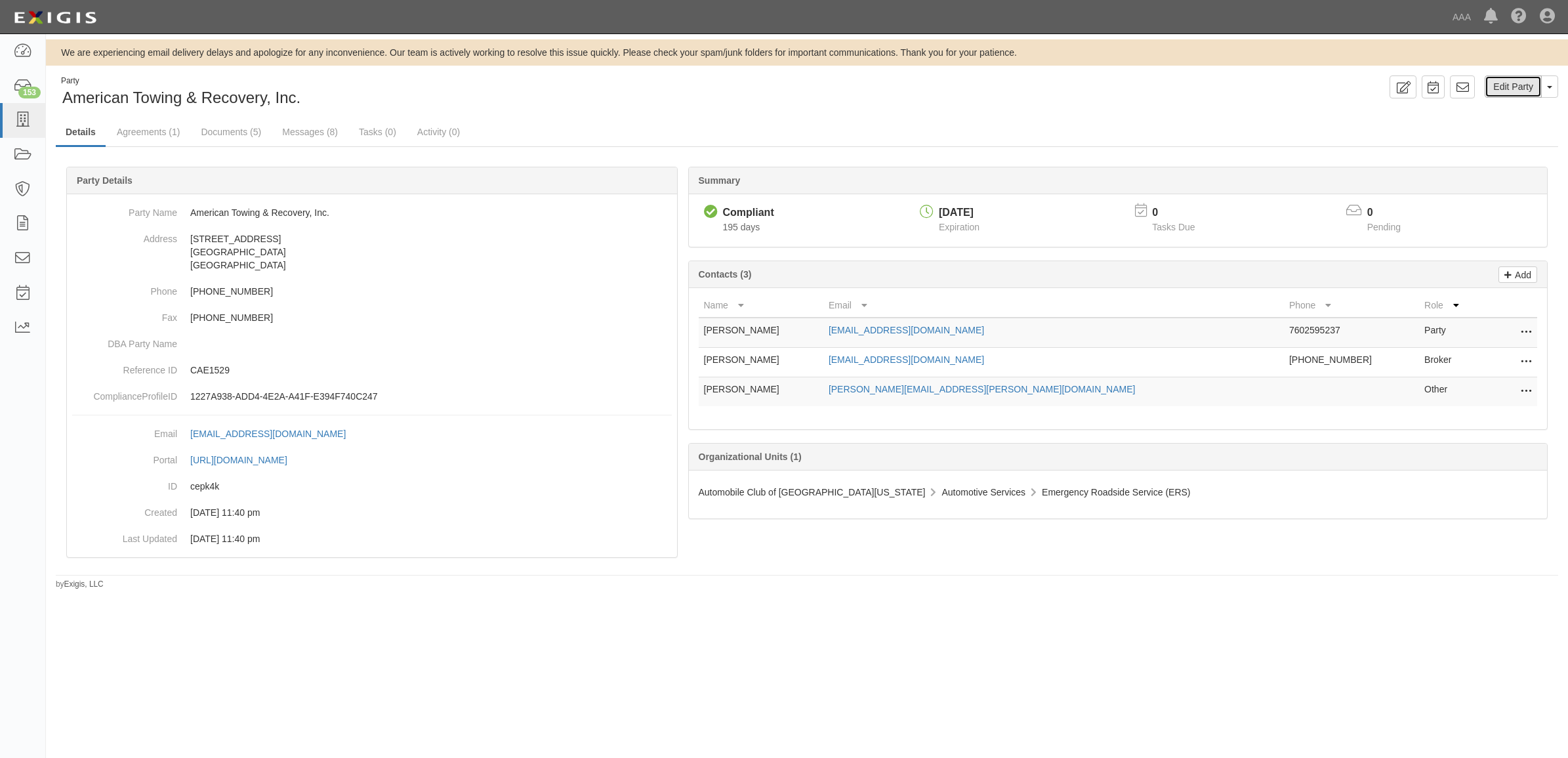
click at [1516, 87] on link "Edit Party" at bounding box center [1513, 87] width 57 height 23
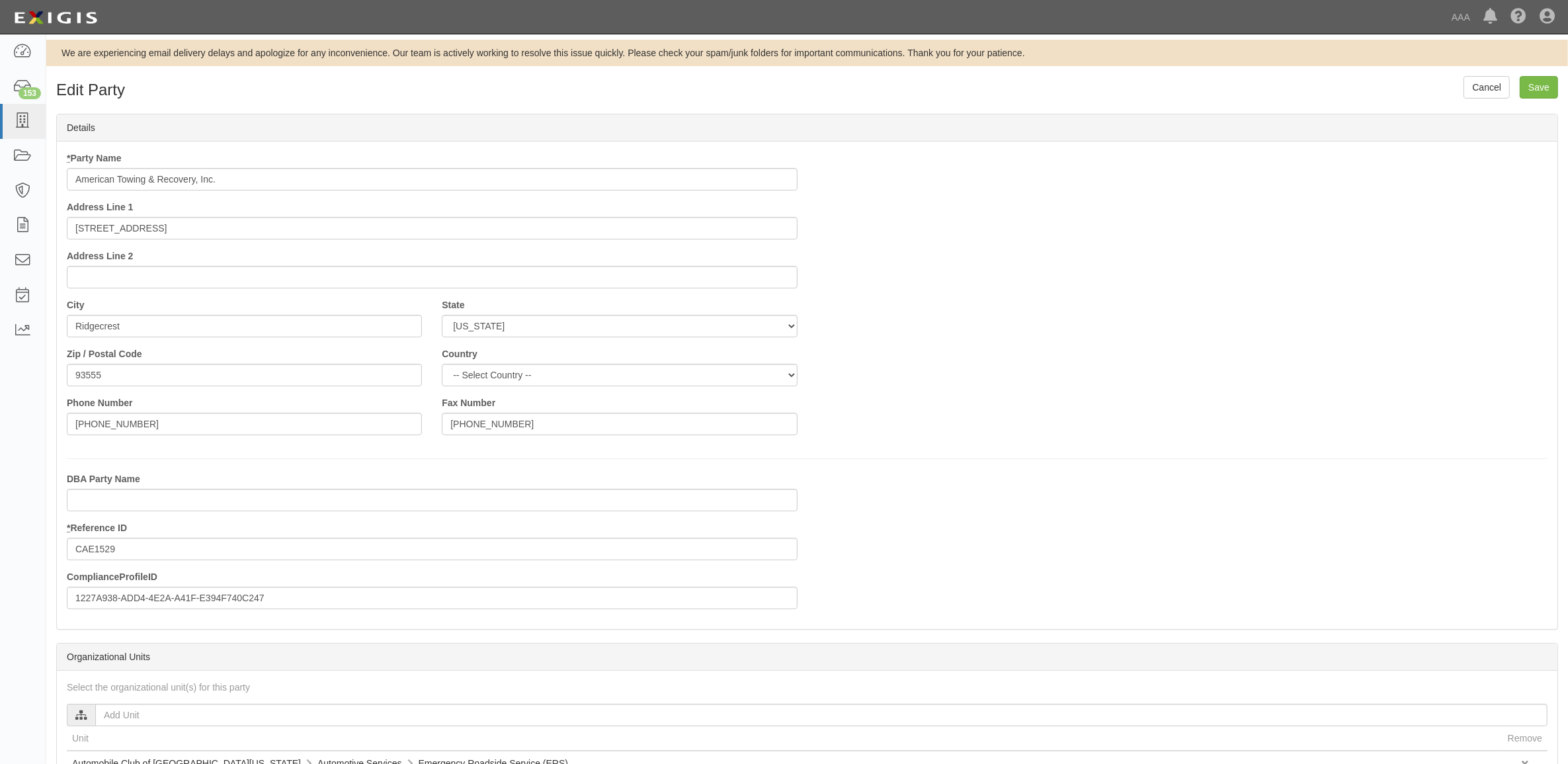
click at [234, 183] on input "American Towing & Recovery, Inc." at bounding box center [431, 179] width 731 height 23
type input "American Towing & Recovery, Inc. - PSP"
drag, startPoint x: 1550, startPoint y: 87, endPoint x: 1412, endPoint y: 133, distance: 145.5
click at [1550, 87] on input "Save" at bounding box center [1539, 88] width 38 height 23
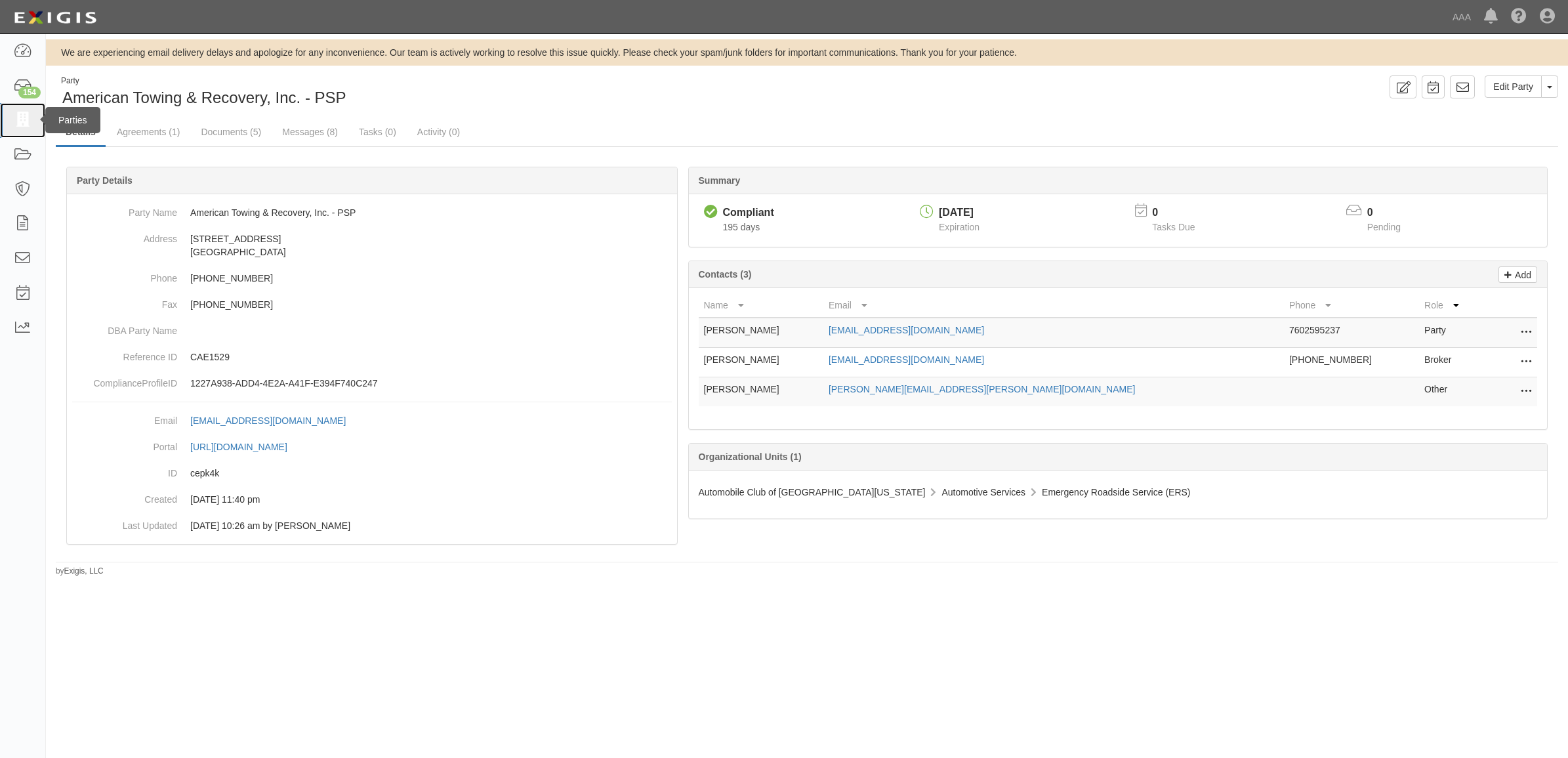
click at [13, 115] on icon at bounding box center [22, 120] width 18 height 15
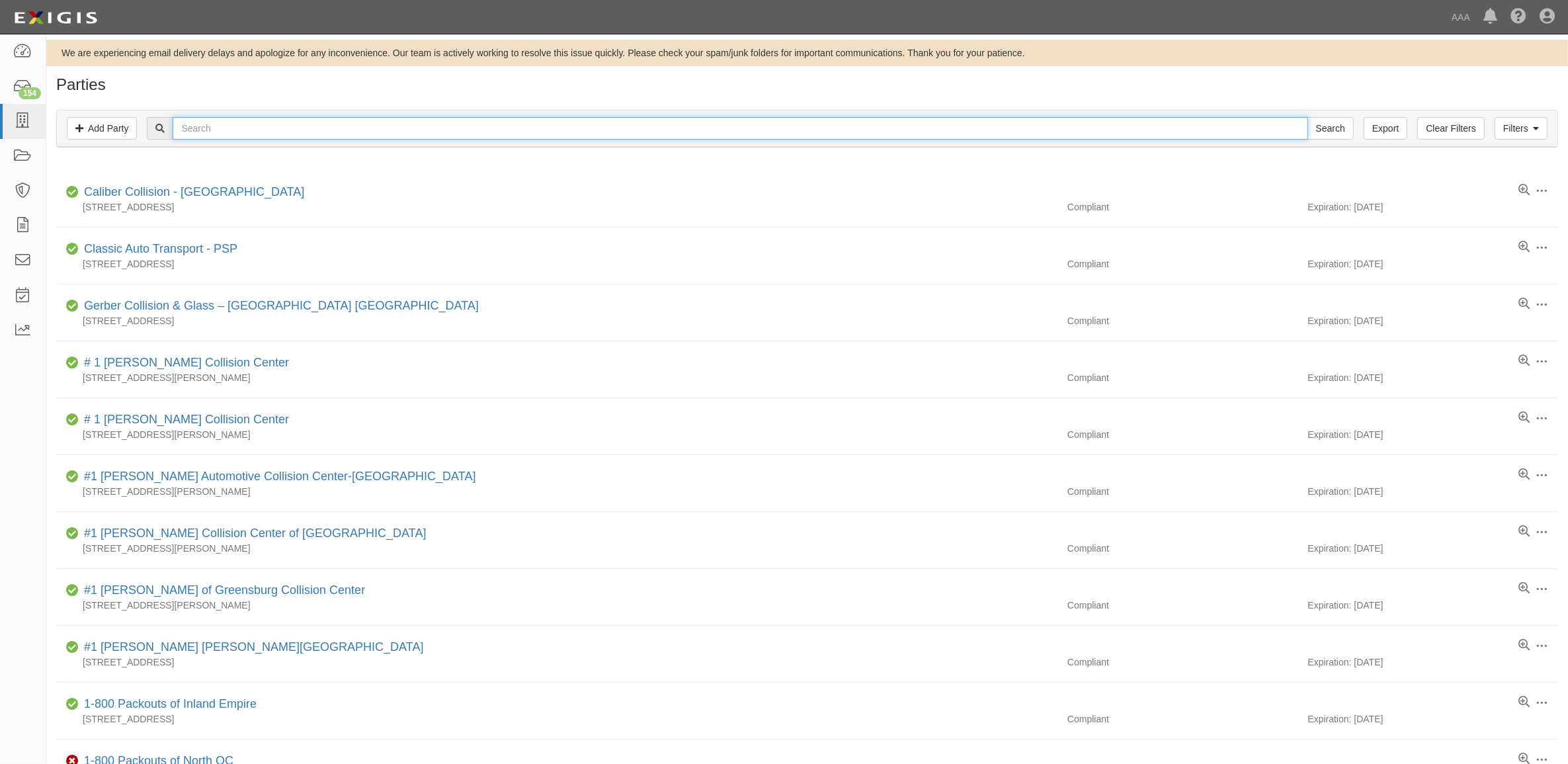
click at [259, 130] on input "text" at bounding box center [739, 129] width 1135 height 23
paste input "AAAA TWO STAR TOWING, INC."
type input "AAAA TWO STAR TOWING, INC."
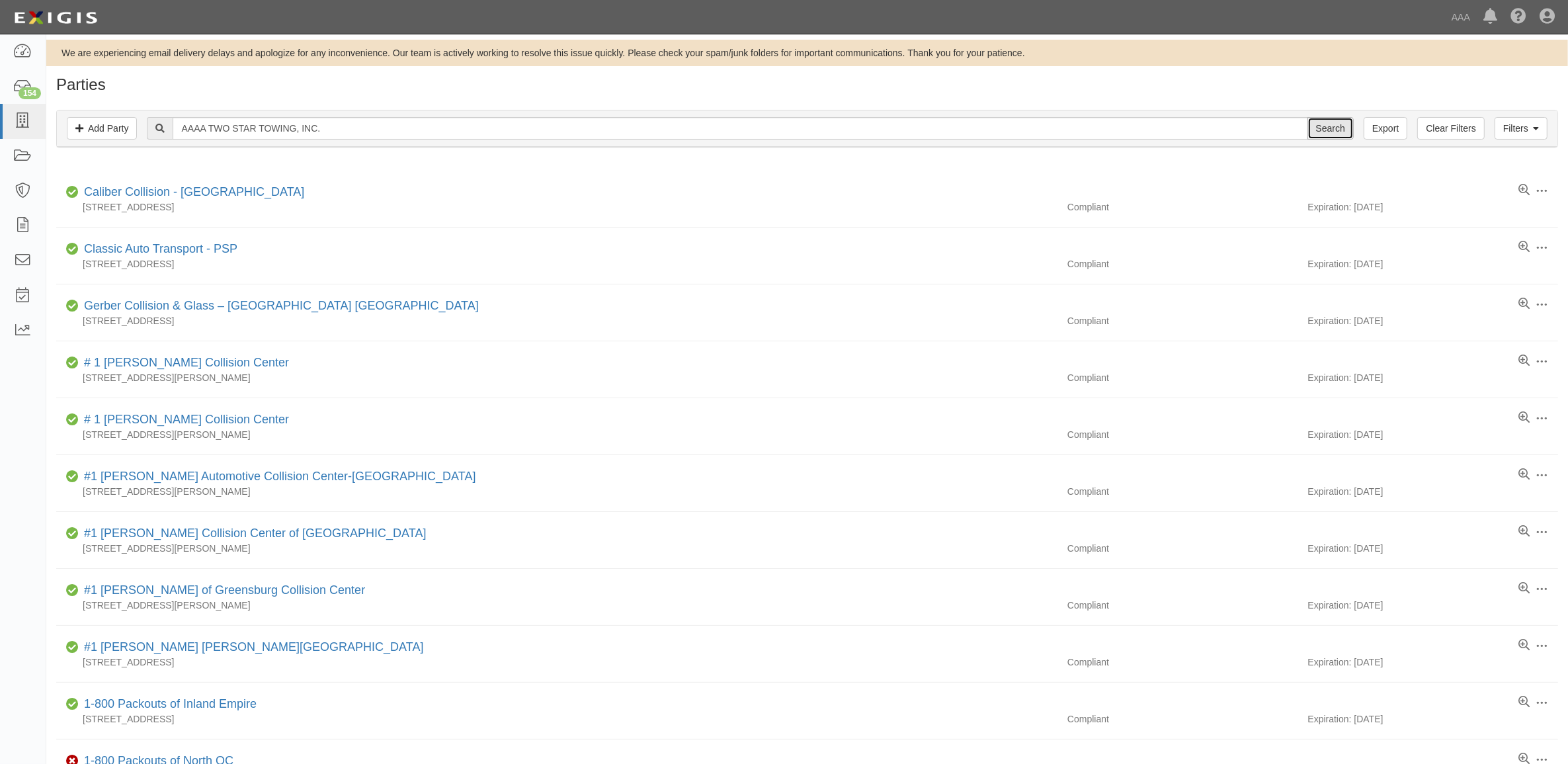
click at [1346, 130] on input "Search" at bounding box center [1330, 129] width 46 height 23
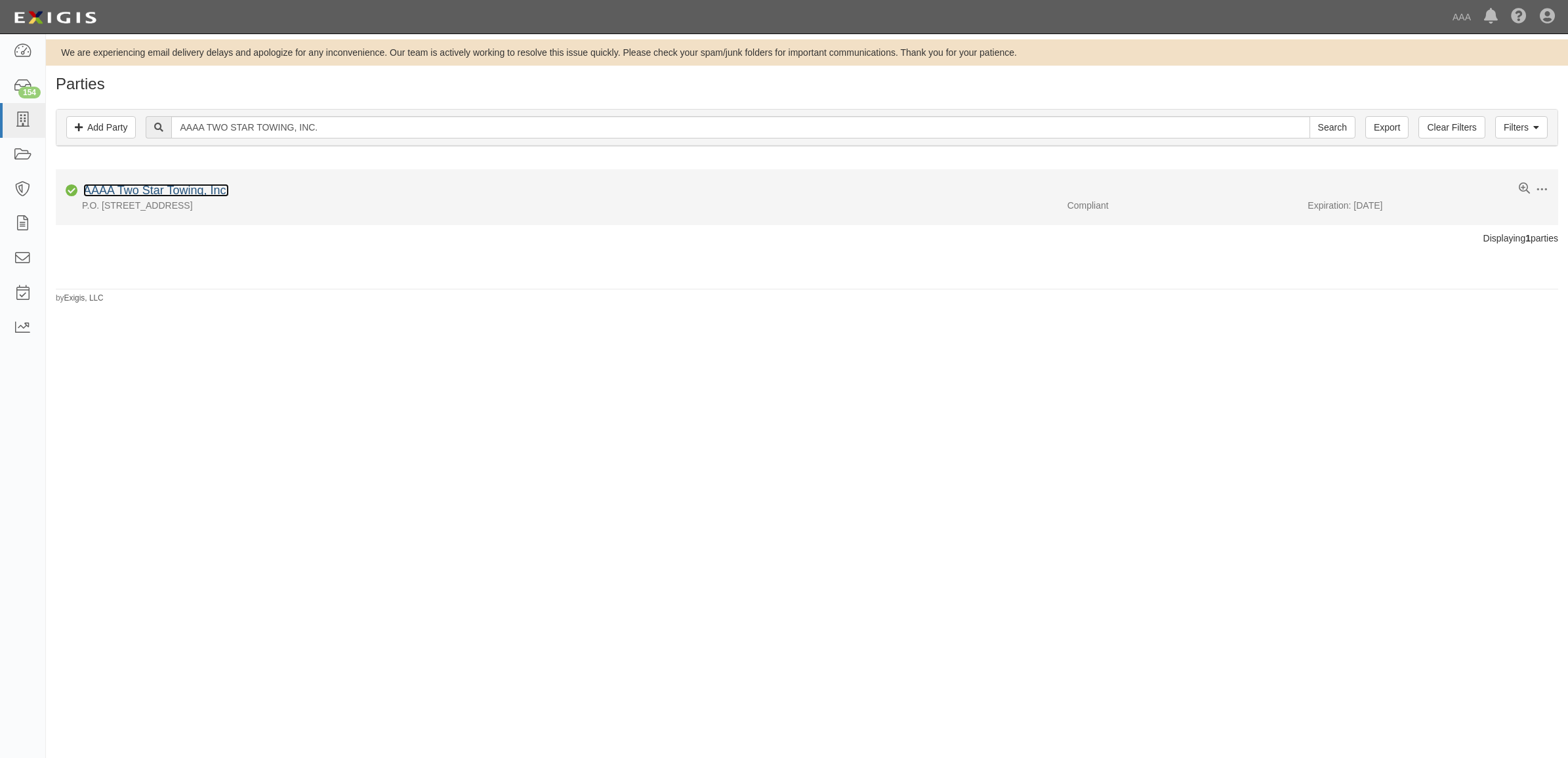
click at [177, 188] on link "AAAA Two Star Towing, Inc." at bounding box center [156, 190] width 146 height 13
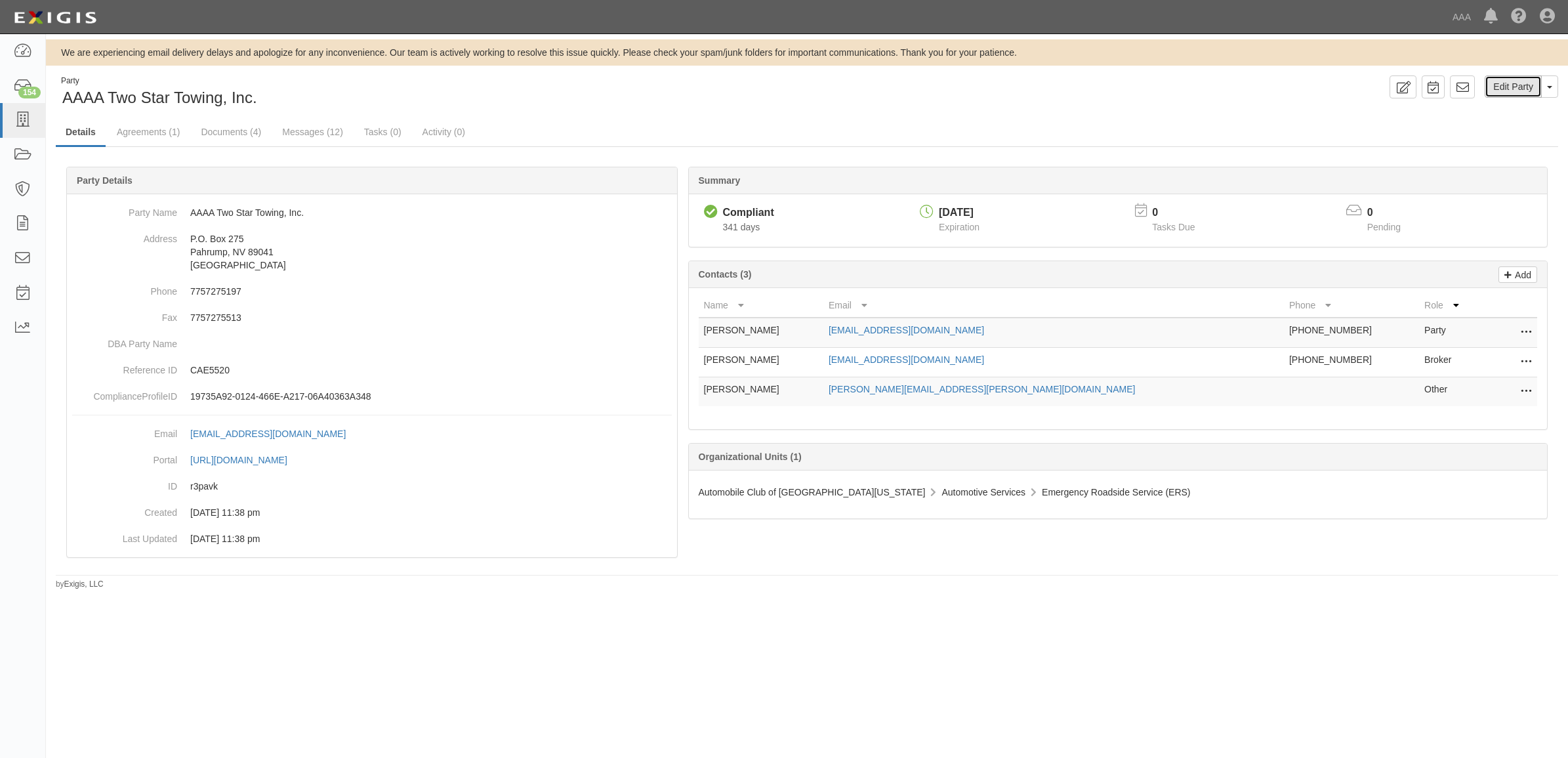
click at [1521, 90] on link "Edit Party" at bounding box center [1513, 87] width 57 height 23
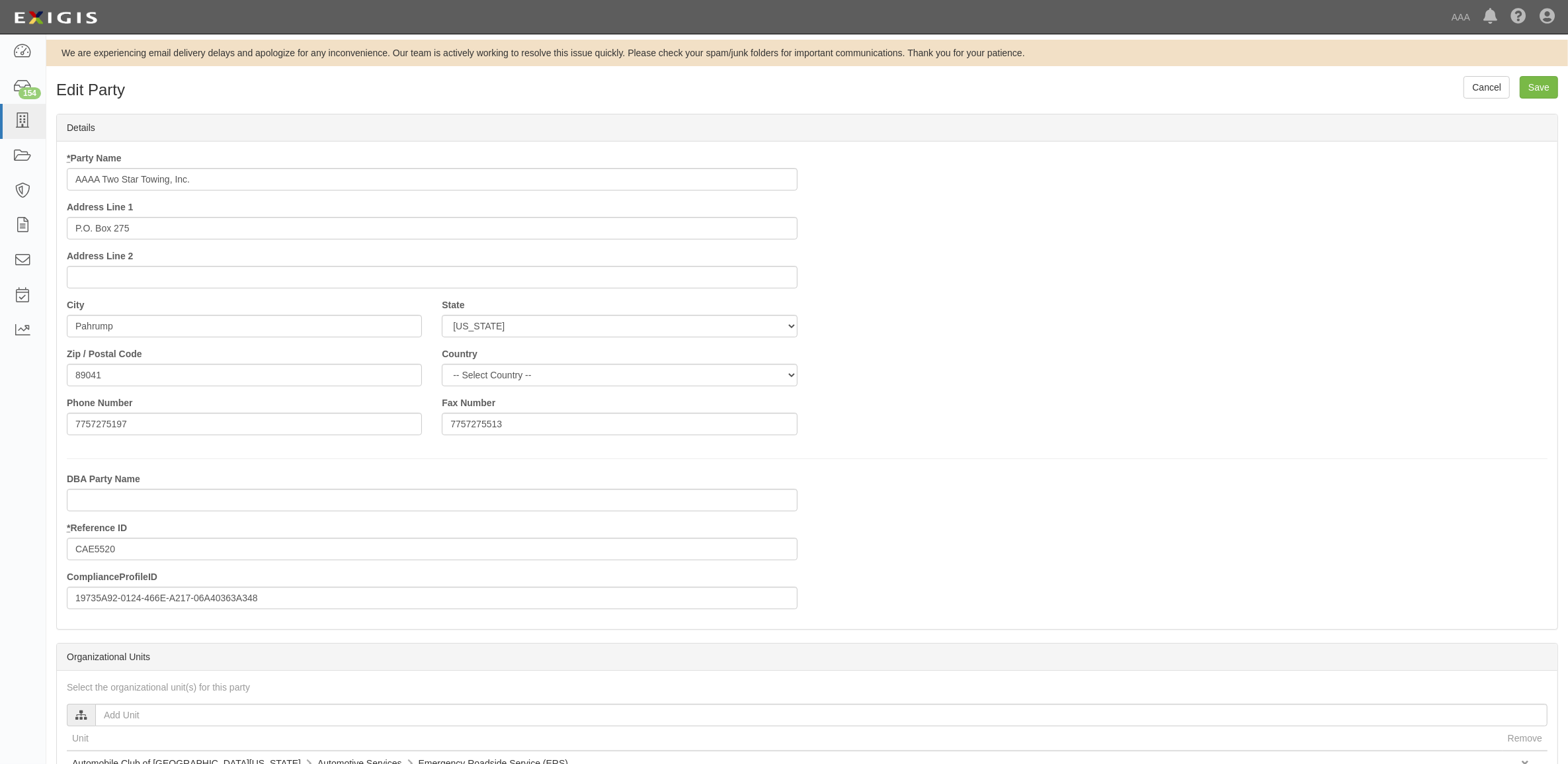
click at [227, 186] on input "AAAA Two Star Towing, Inc." at bounding box center [431, 179] width 731 height 23
type input "AAAA Two Star Towing, Inc. - PSP"
click at [1534, 82] on input "Save" at bounding box center [1539, 88] width 38 height 23
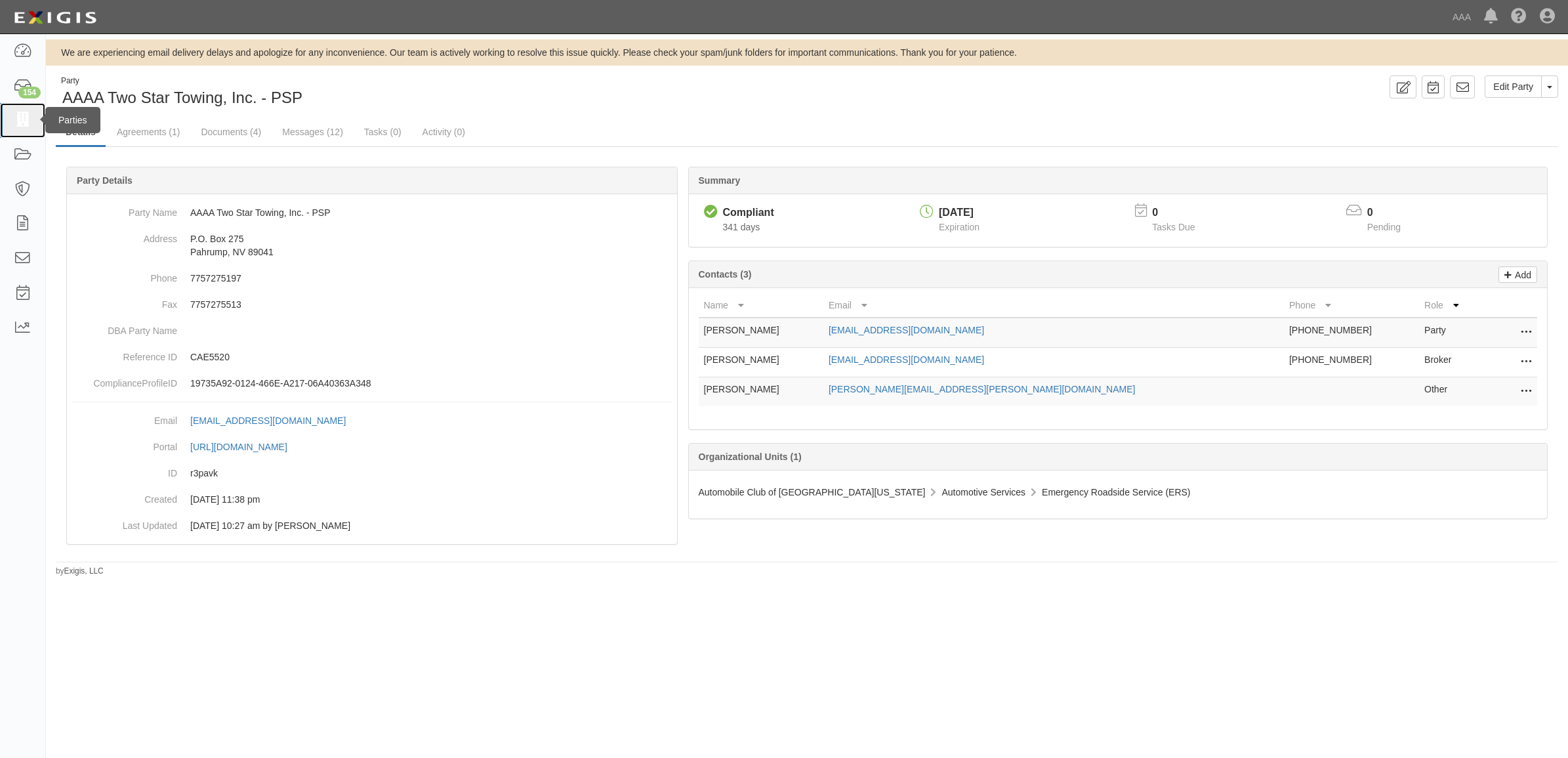
click at [30, 122] on icon at bounding box center [22, 120] width 18 height 15
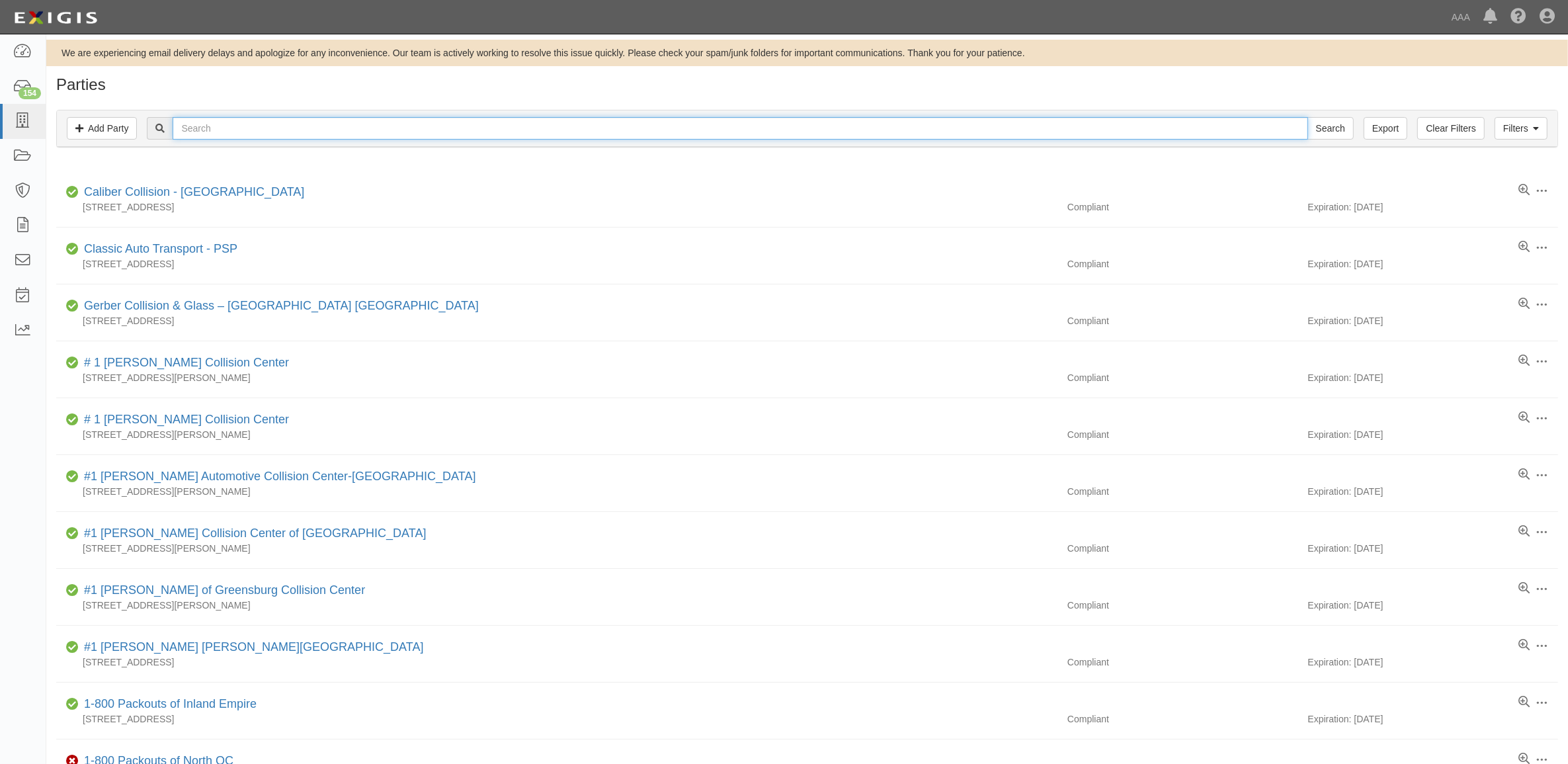
click at [312, 131] on input "text" at bounding box center [739, 129] width 1135 height 23
paste input "[PERSON_NAME] Towing"
type input "[PERSON_NAME] Towing"
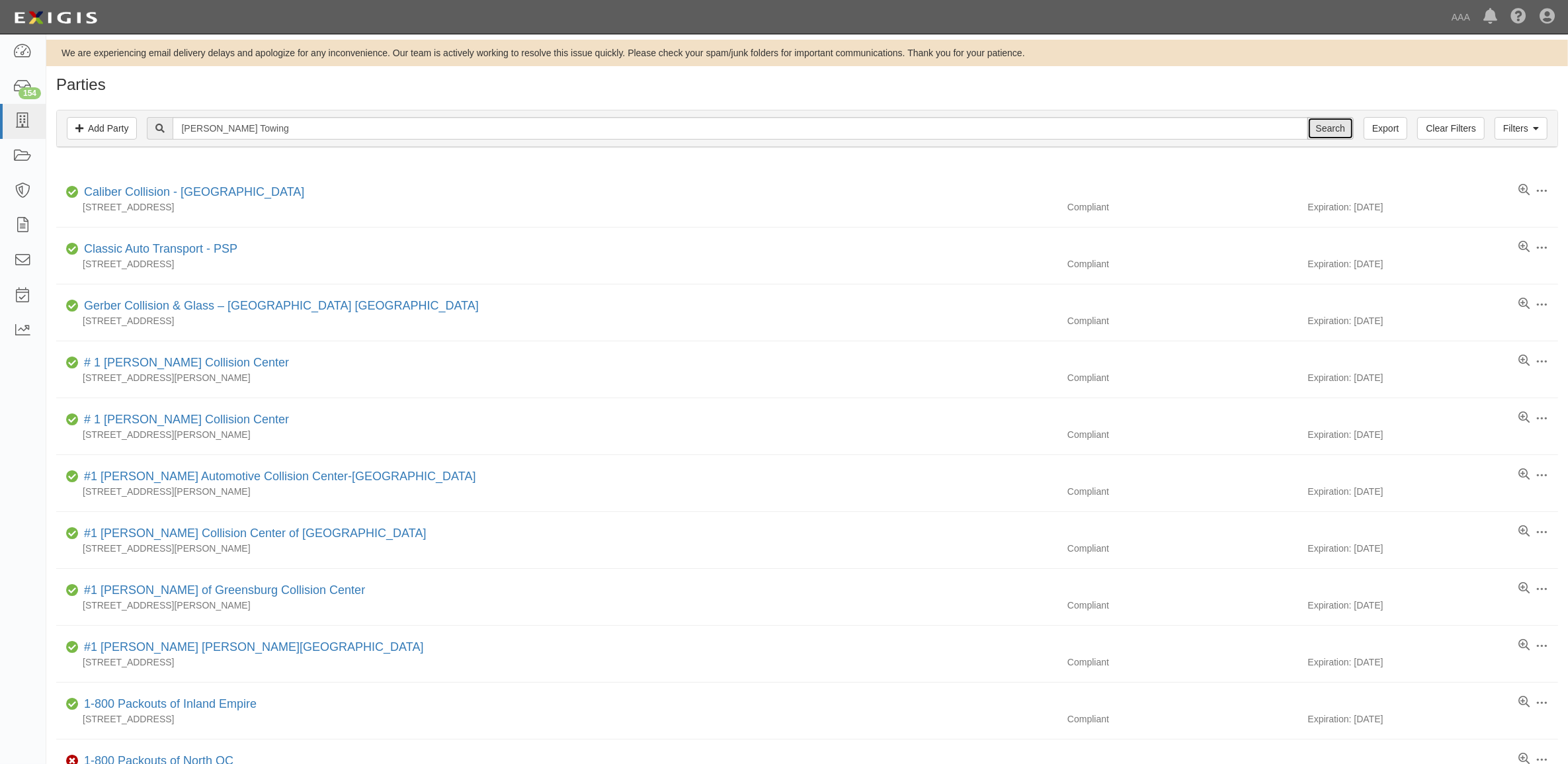
click at [1325, 123] on input "Search" at bounding box center [1330, 129] width 46 height 23
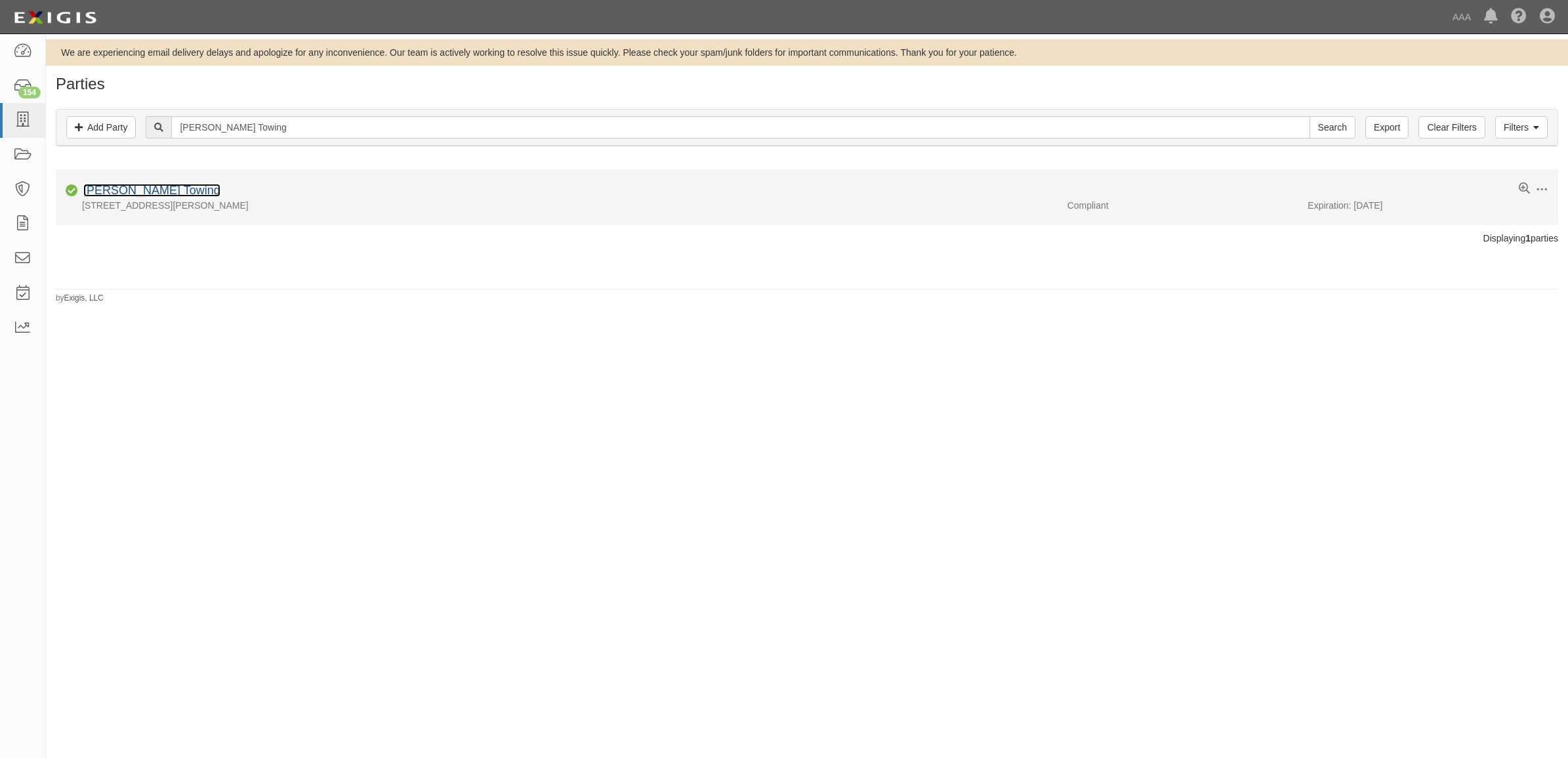
click at [142, 197] on link "[PERSON_NAME] Towing" at bounding box center [152, 190] width 137 height 13
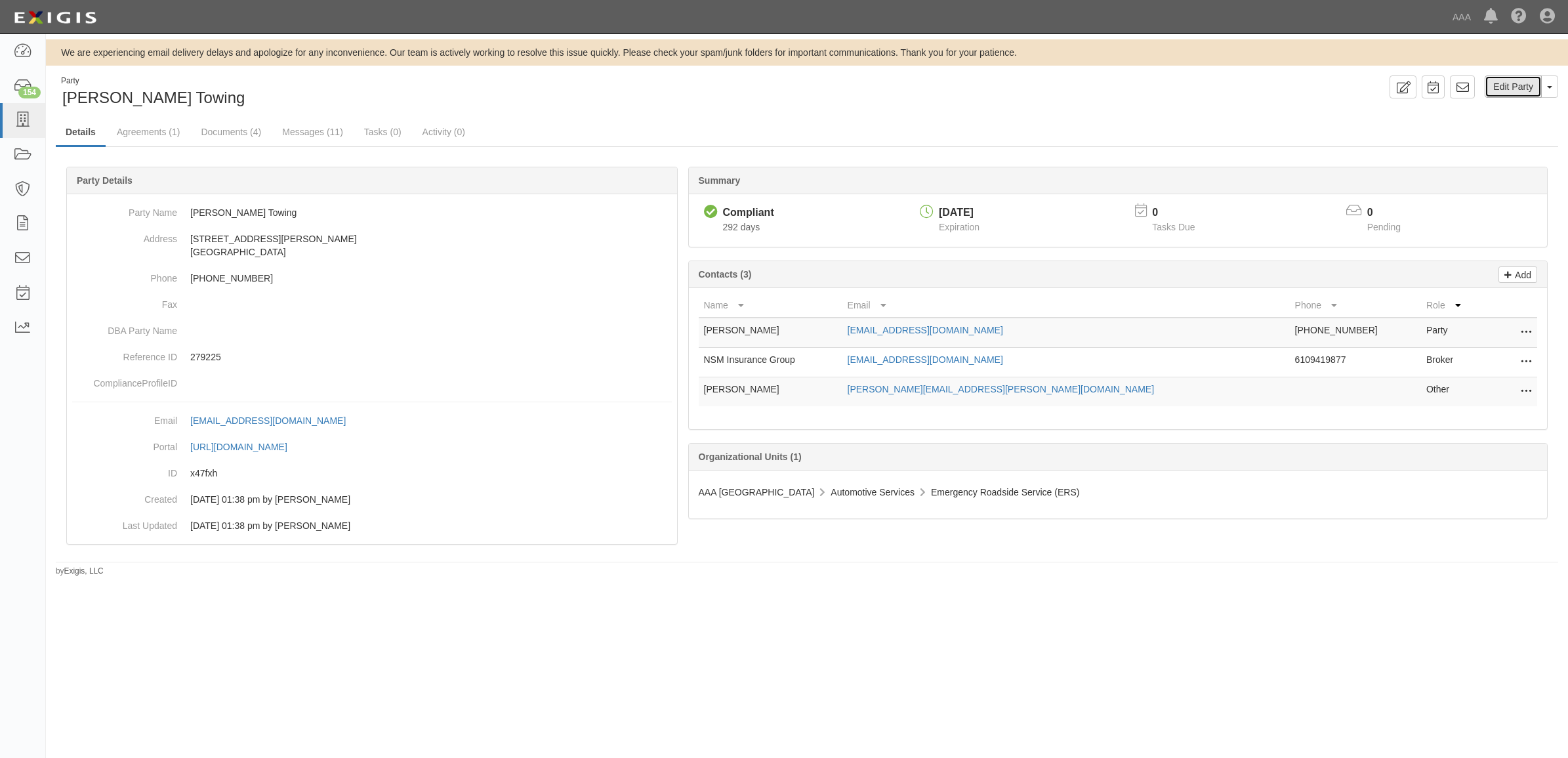
click at [1501, 89] on link "Edit Party" at bounding box center [1513, 87] width 57 height 23
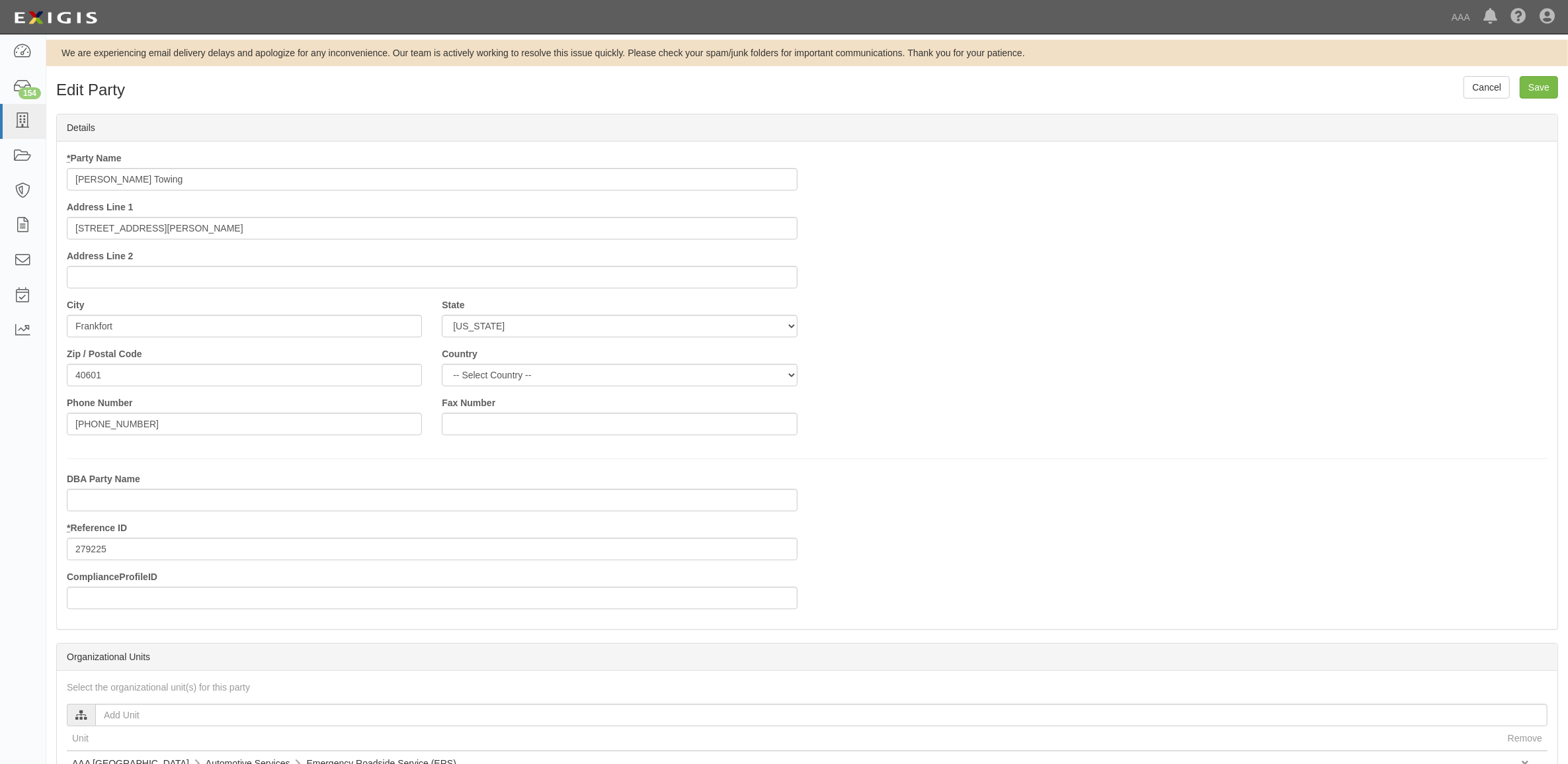
click at [238, 179] on input "Jenning's Towing" at bounding box center [431, 179] width 731 height 23
type input "[PERSON_NAME] Towing - PSP"
click at [1529, 88] on input "Save" at bounding box center [1539, 88] width 38 height 23
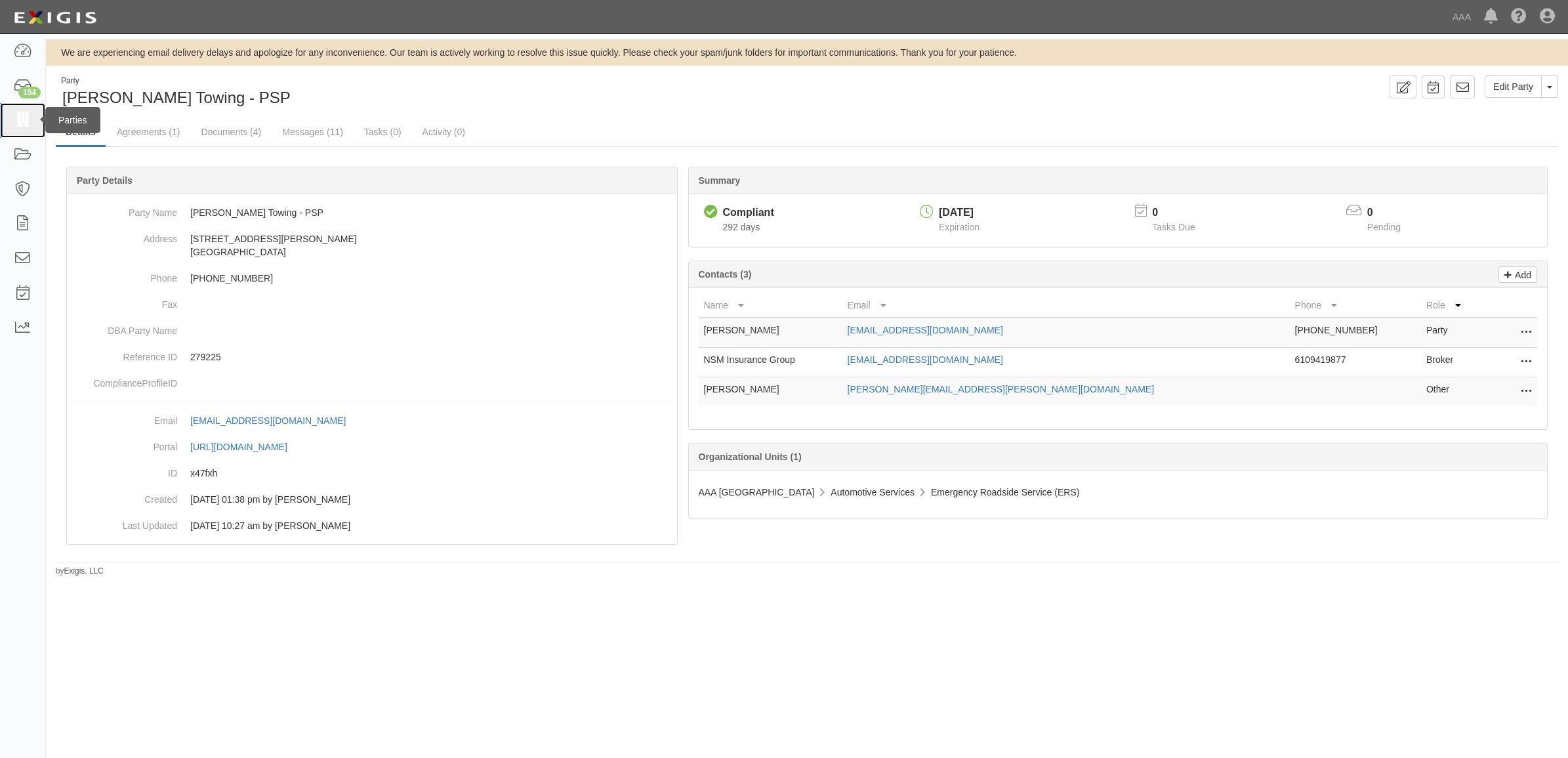
click at [23, 120] on icon at bounding box center [22, 120] width 18 height 15
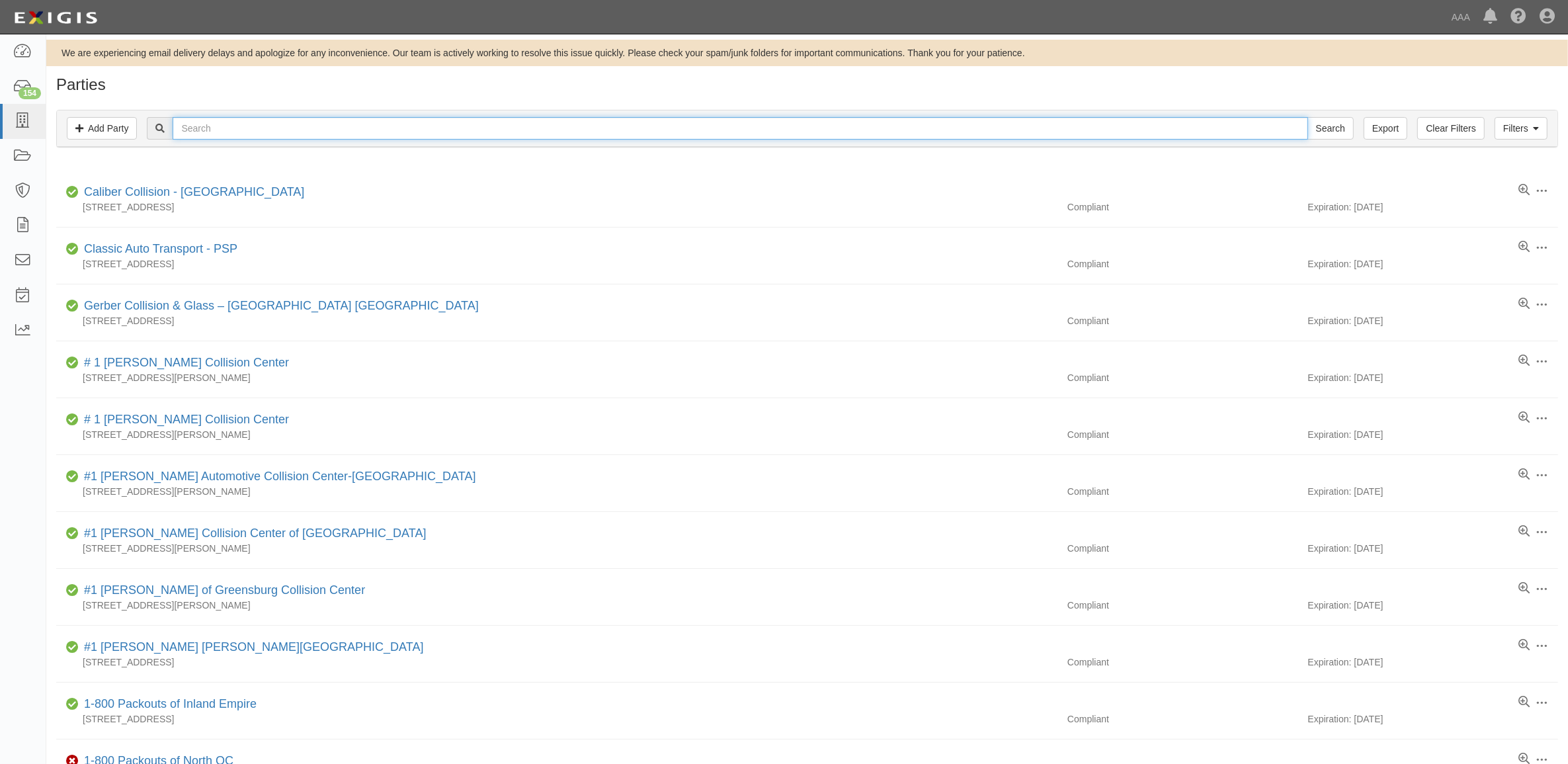
drag, startPoint x: 270, startPoint y: 130, endPoint x: 559, endPoint y: 130, distance: 289.0
click at [270, 130] on input "text" at bounding box center [739, 129] width 1135 height 23
paste input "COMPLETE AUTOMOTIVE SERVICES LLC"
type input "COMPLETE AUTOMOTIVE SERVICES LLC"
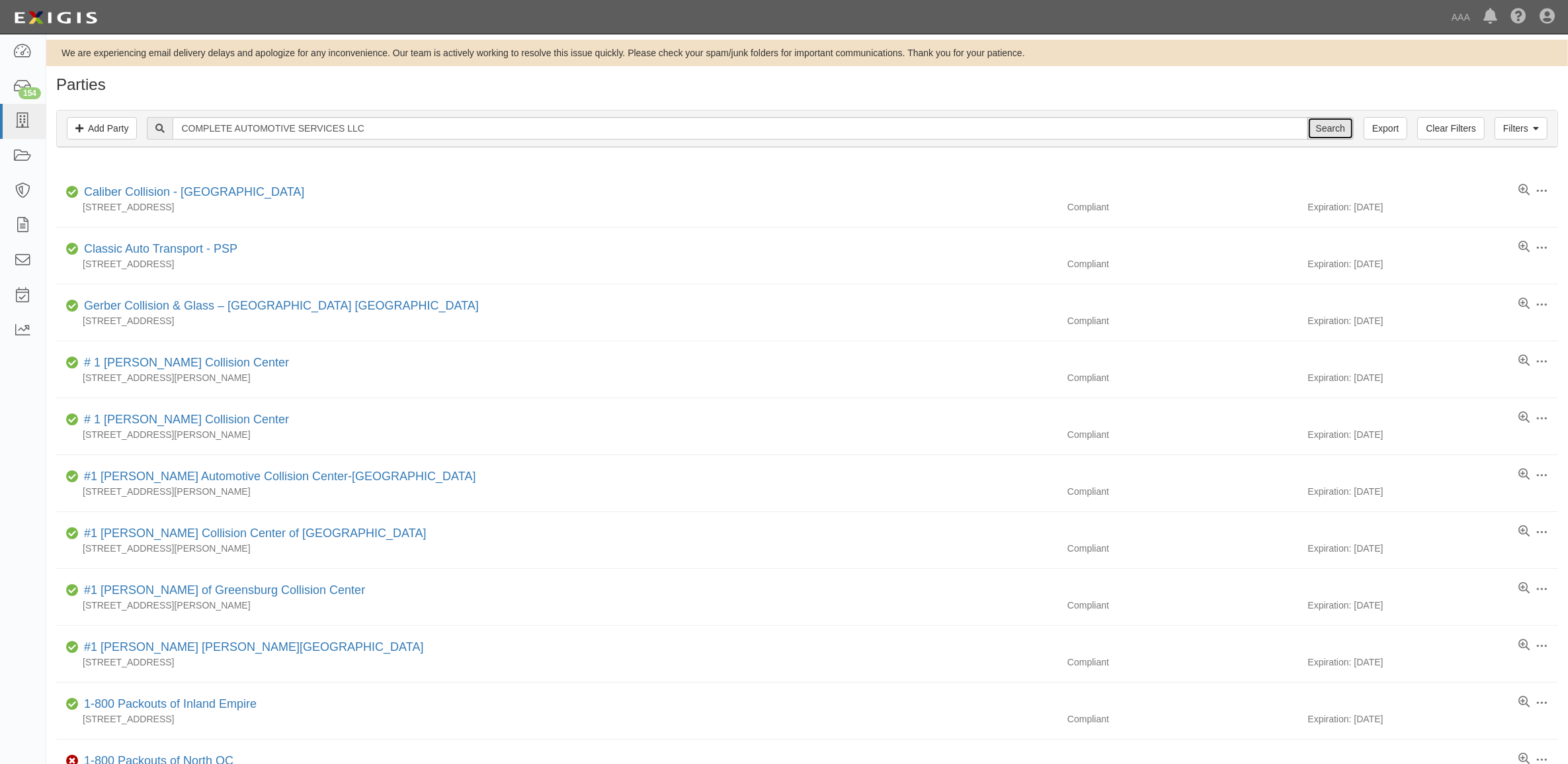
click at [1318, 130] on input "Search" at bounding box center [1330, 129] width 46 height 23
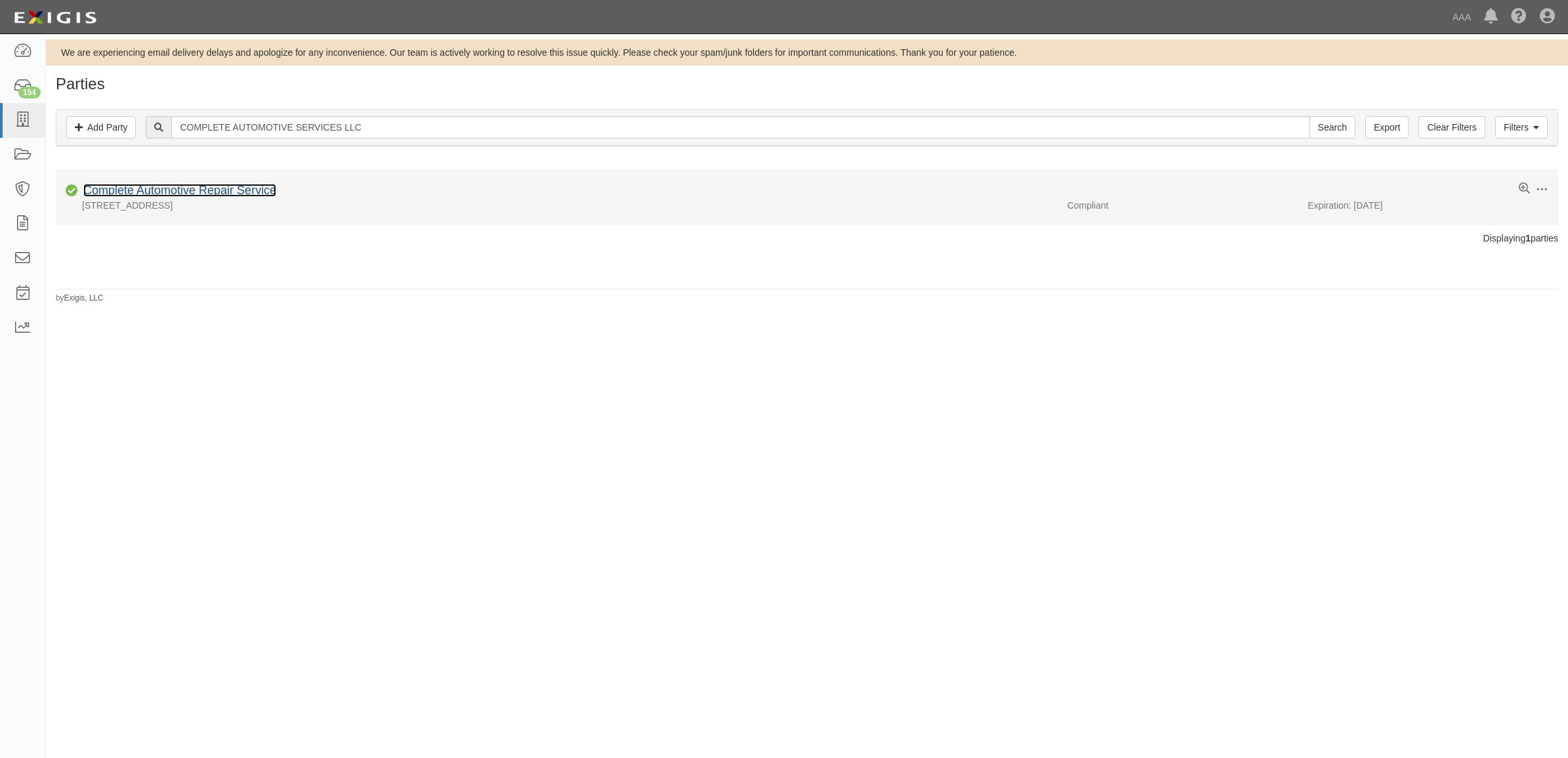
click at [184, 188] on link "Complete Automotive Repair Service" at bounding box center [180, 190] width 193 height 13
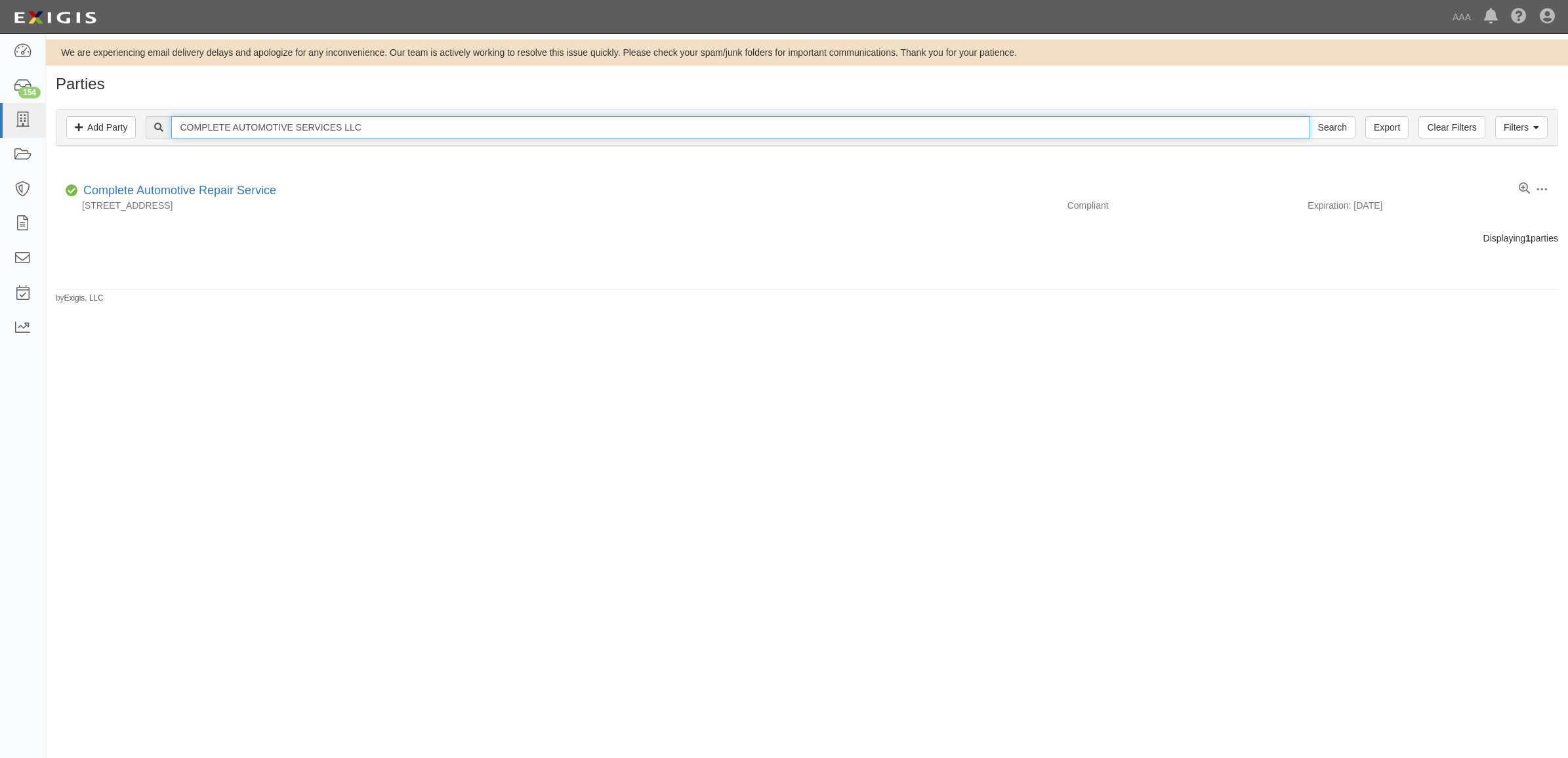
click at [359, 132] on input "COMPLETE AUTOMOTIVE SERVICES LLC" at bounding box center [740, 128] width 1138 height 23
click at [359, 131] on input "COMPLETE AUTOMOTIVE SERVICES LLC" at bounding box center [740, 128] width 1138 height 23
paste input "282333"
type input "282333"
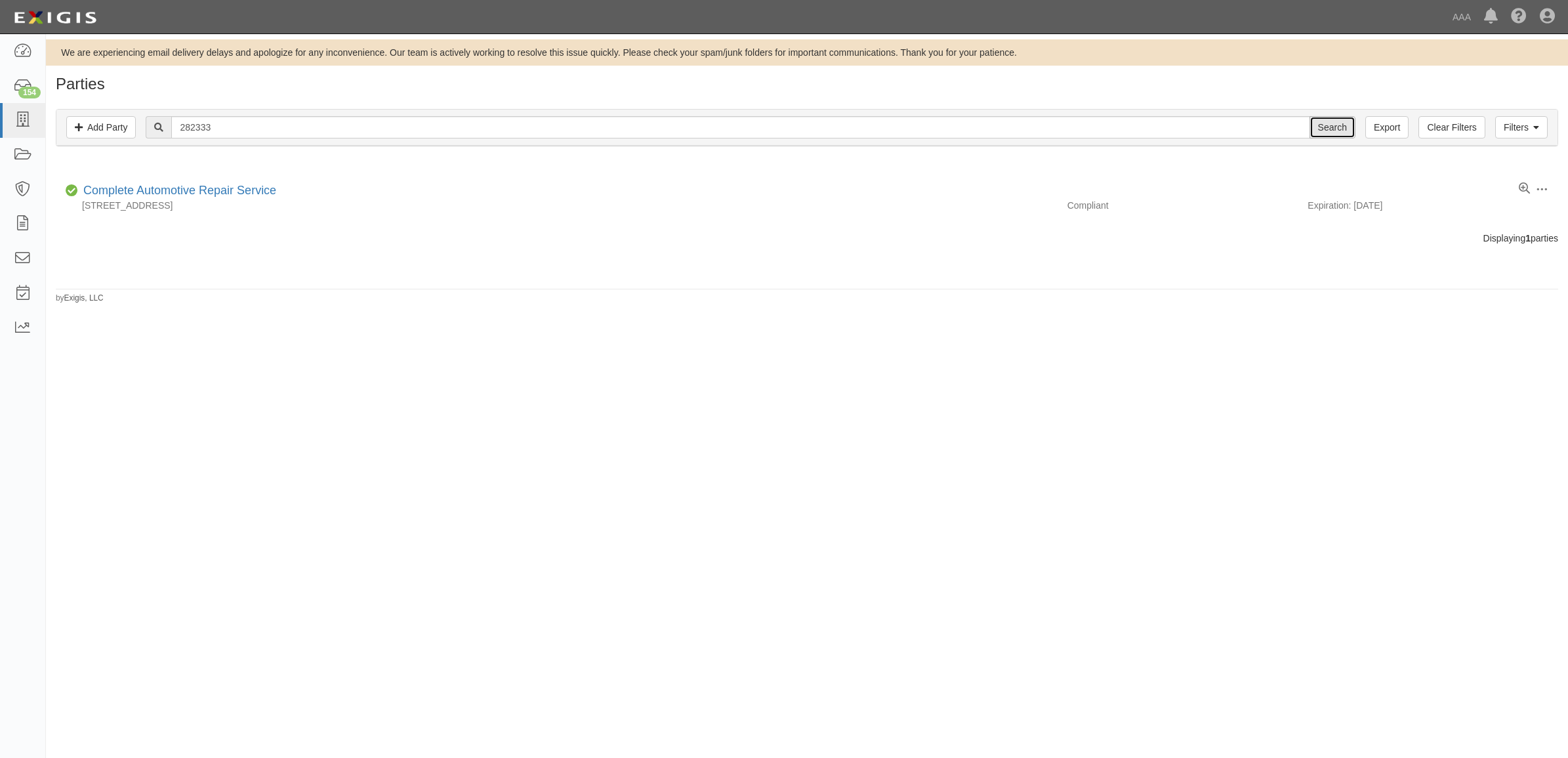
click at [1340, 125] on input "Search" at bounding box center [1333, 128] width 46 height 23
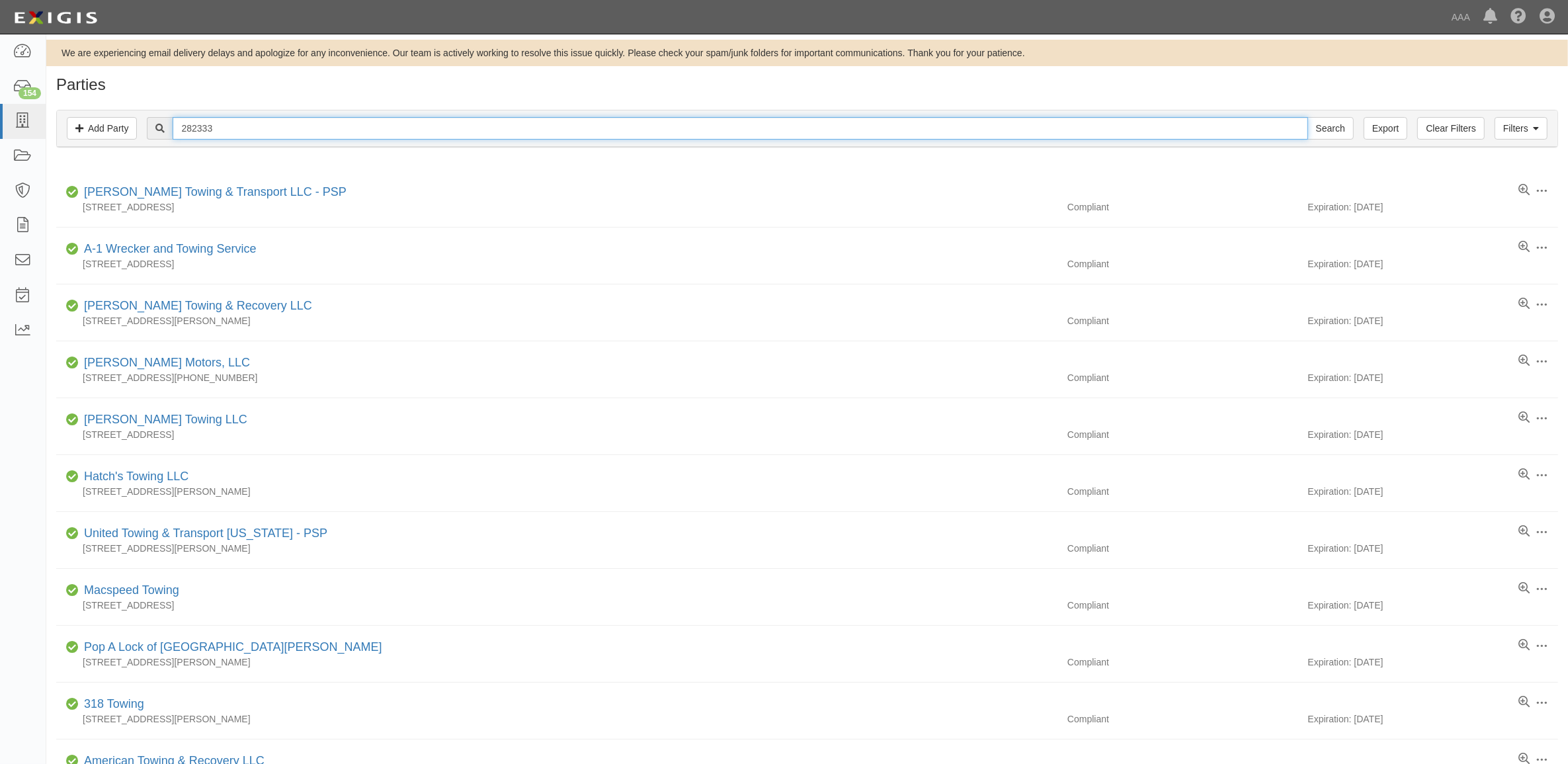
click at [262, 131] on input "282333" at bounding box center [739, 129] width 1135 height 23
paste input "COMPLETE AUTOMOTIVE SERVICES LLC"
click at [621, 137] on input "COMPLETE AUTOMOTIVE SERVICES LLC" at bounding box center [739, 129] width 1135 height 23
type input "COMPLETE AUTOMOTIVE SERVICES"
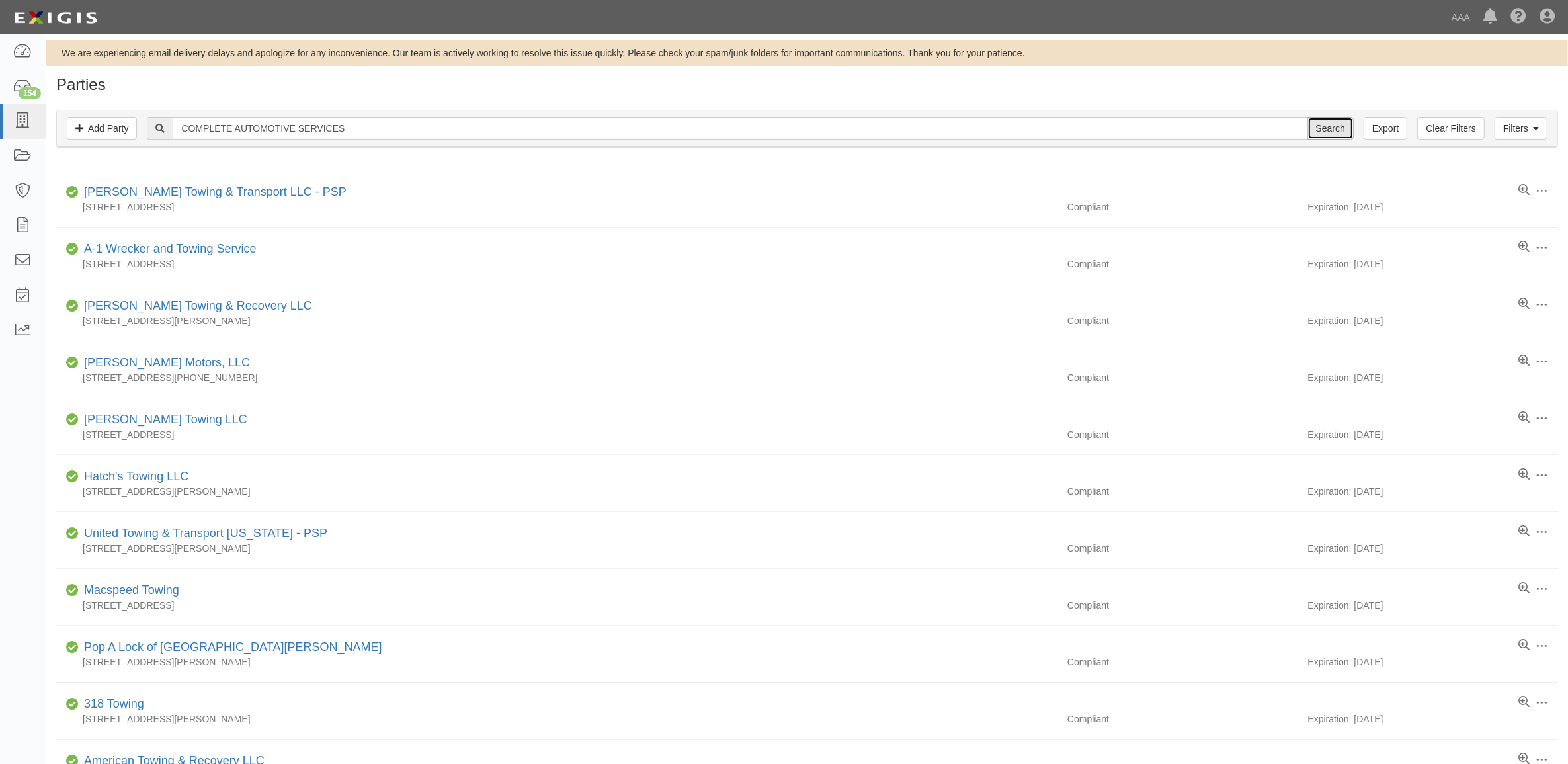
click at [1330, 131] on input "Search" at bounding box center [1330, 129] width 46 height 23
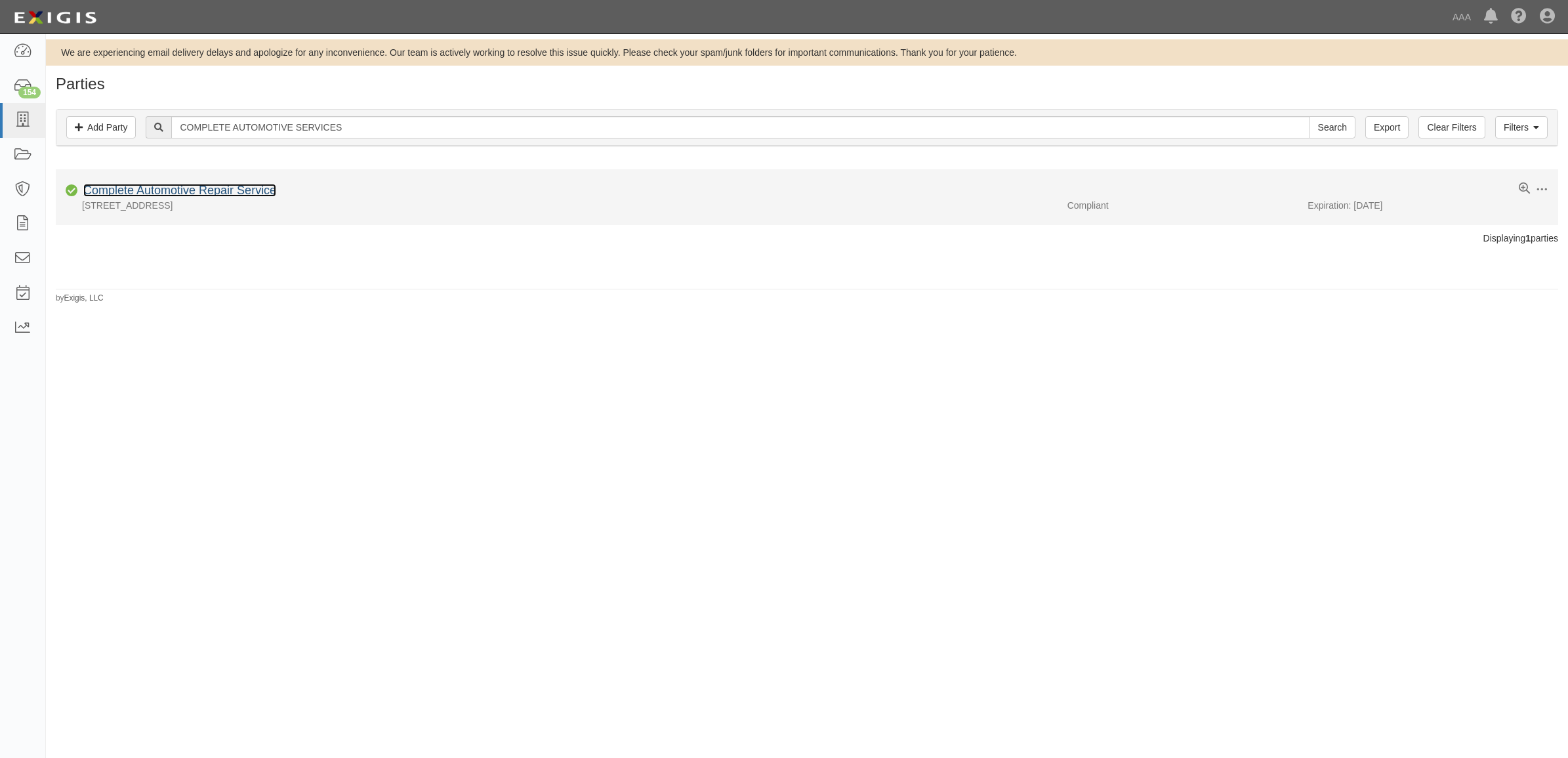
click at [228, 188] on link "Complete Automotive Repair Service" at bounding box center [180, 190] width 193 height 13
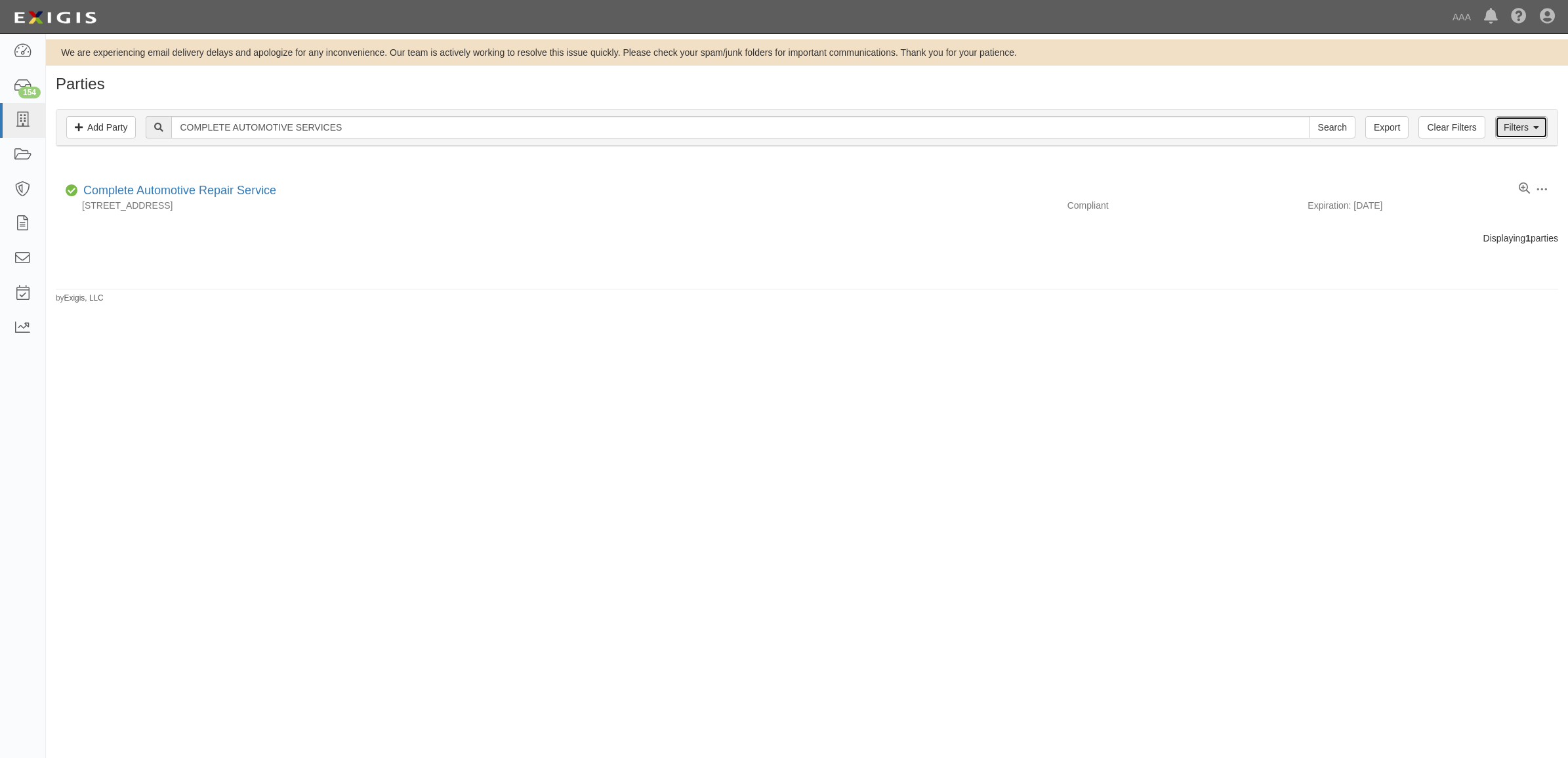
click at [1521, 127] on link "Filters" at bounding box center [1522, 128] width 52 height 23
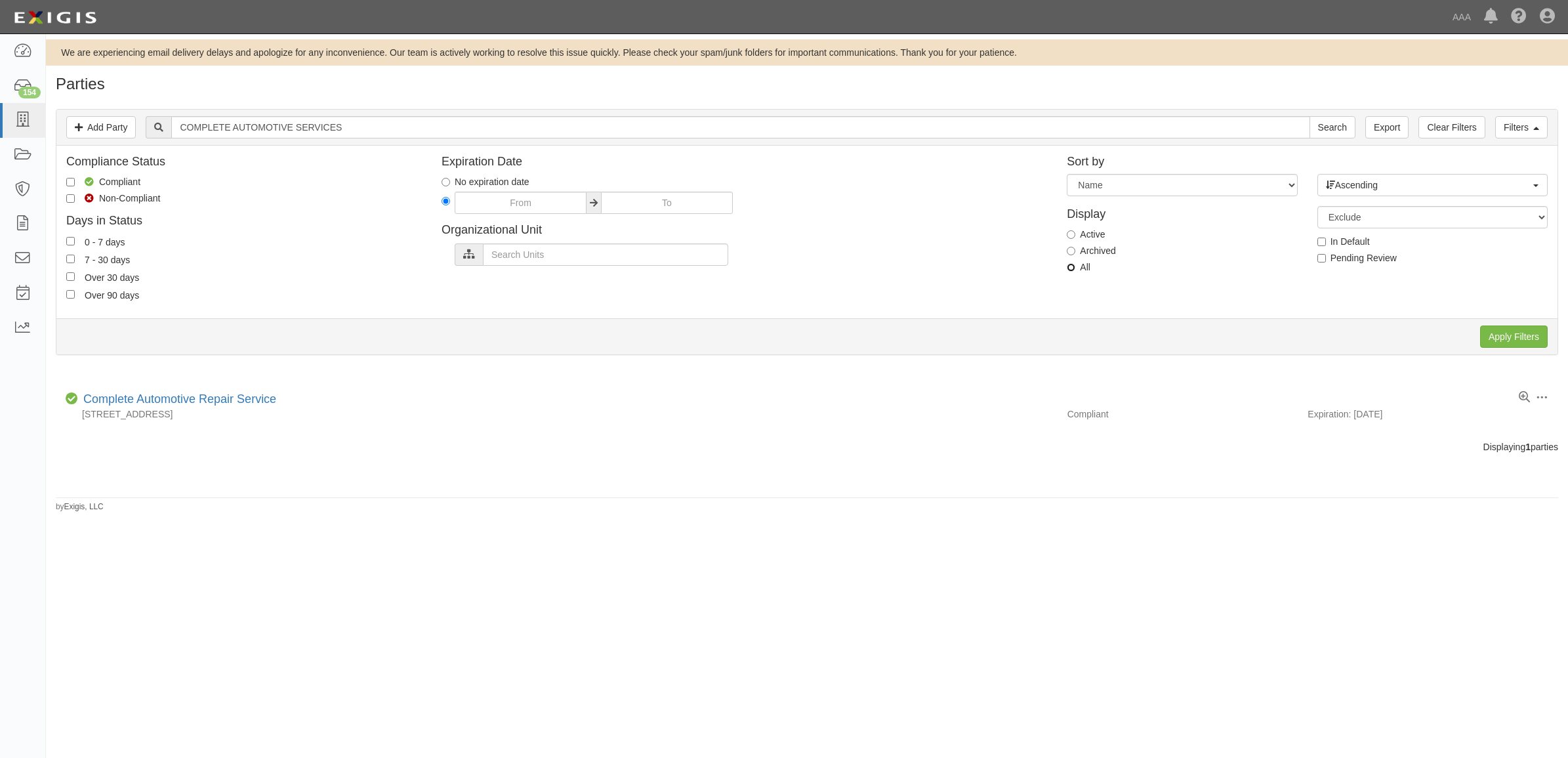
click at [1071, 269] on input "All" at bounding box center [1071, 267] width 9 height 9
radio input "true"
click at [1512, 342] on input "Apply Filters" at bounding box center [1514, 337] width 68 height 23
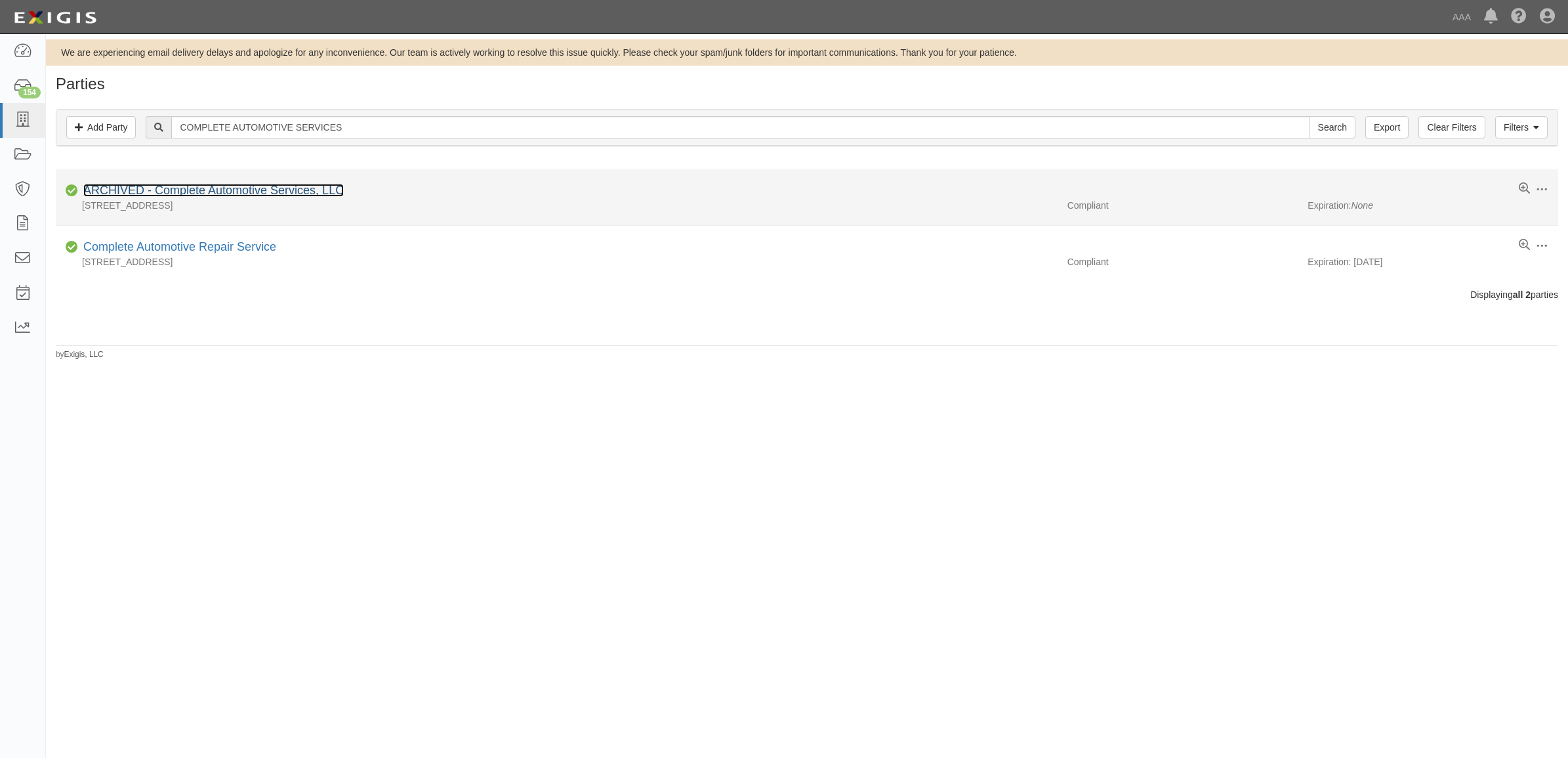
click at [216, 190] on link "ARCHIVED - Complete Automotive Services, LLC" at bounding box center [214, 190] width 260 height 13
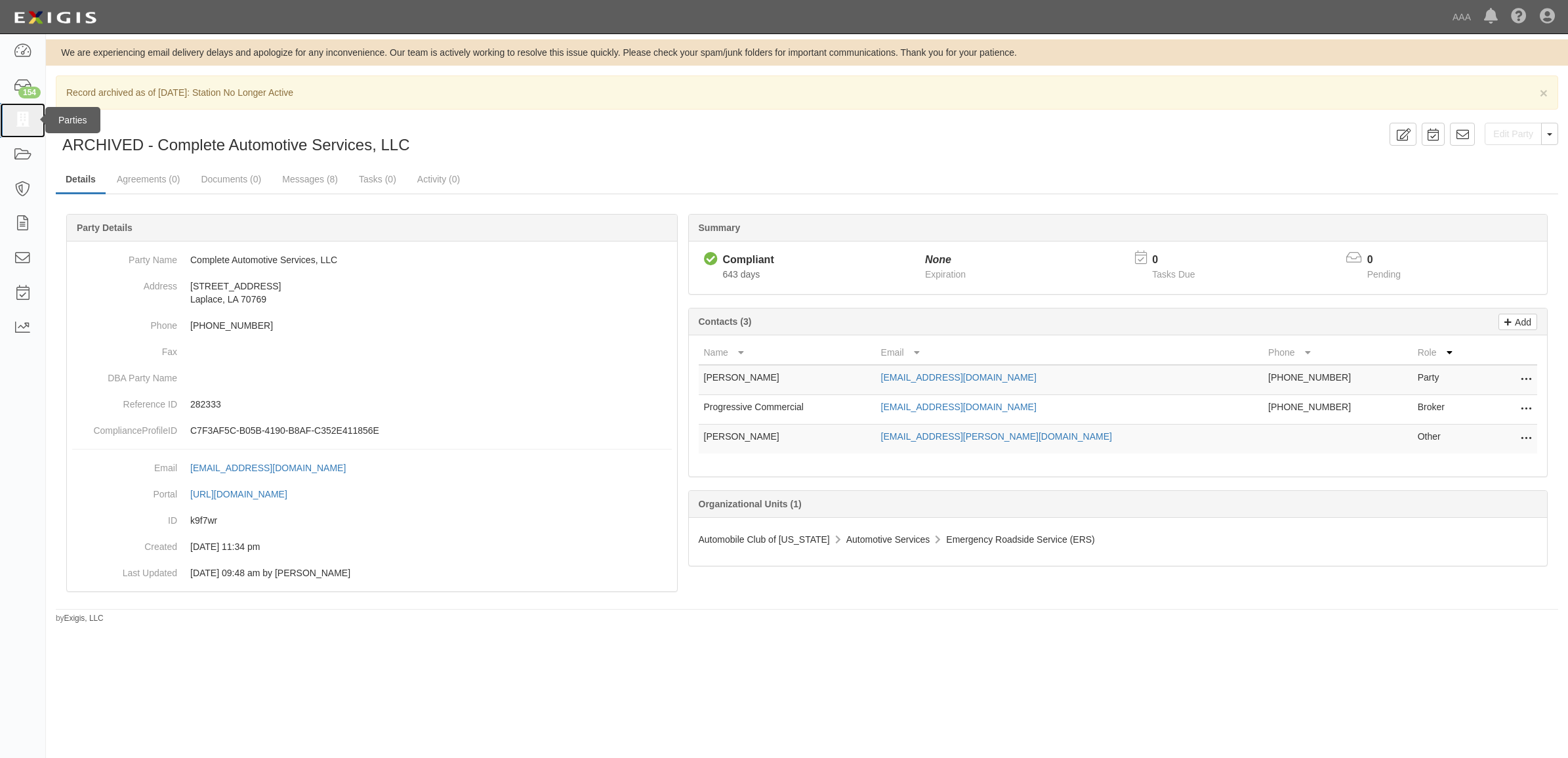
click at [26, 114] on icon at bounding box center [22, 120] width 18 height 15
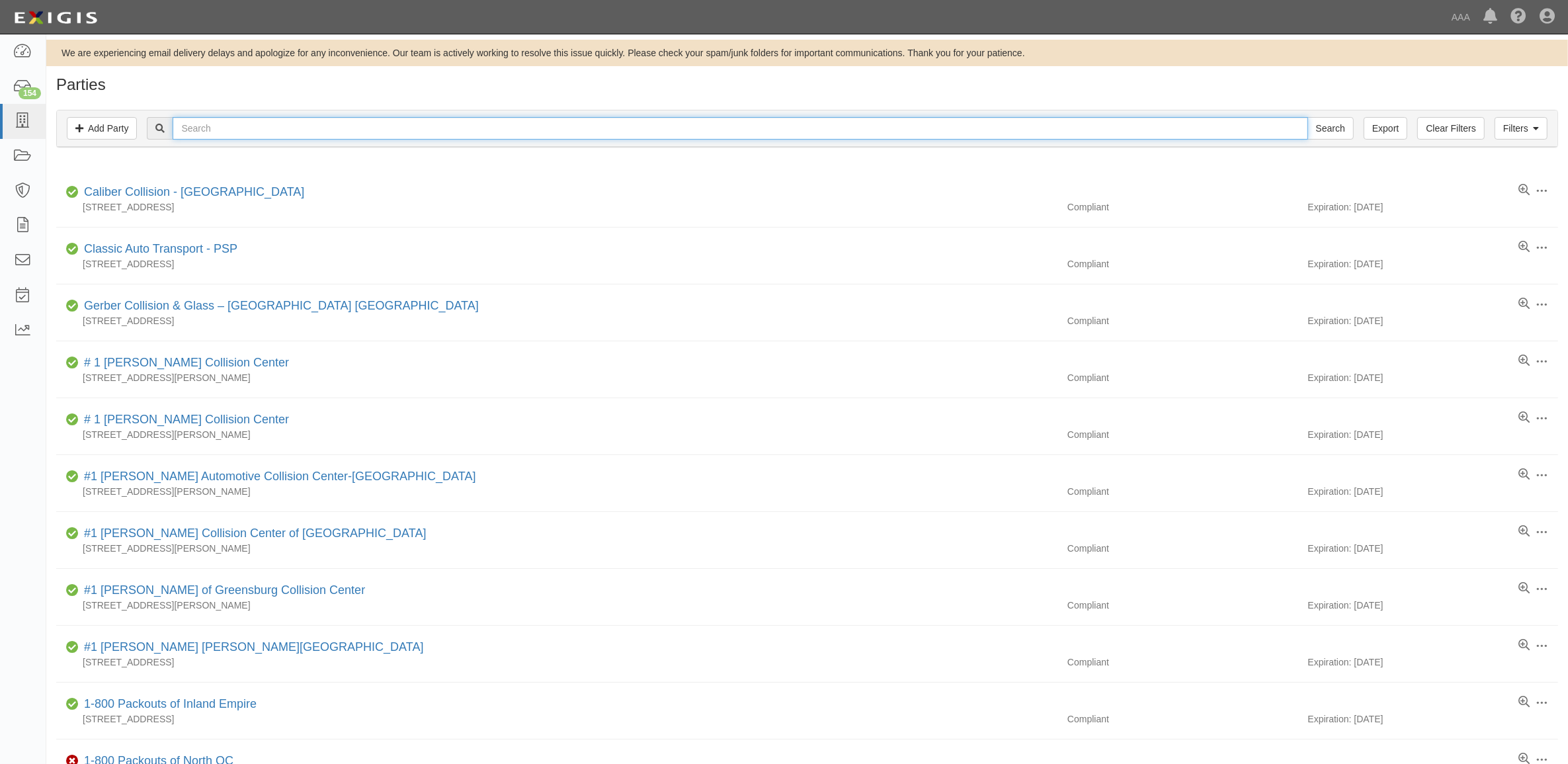
drag, startPoint x: 281, startPoint y: 123, endPoint x: 292, endPoint y: 123, distance: 11.0
click at [281, 123] on input "text" at bounding box center [739, 129] width 1135 height 23
paste input "450455"
type input "450455"
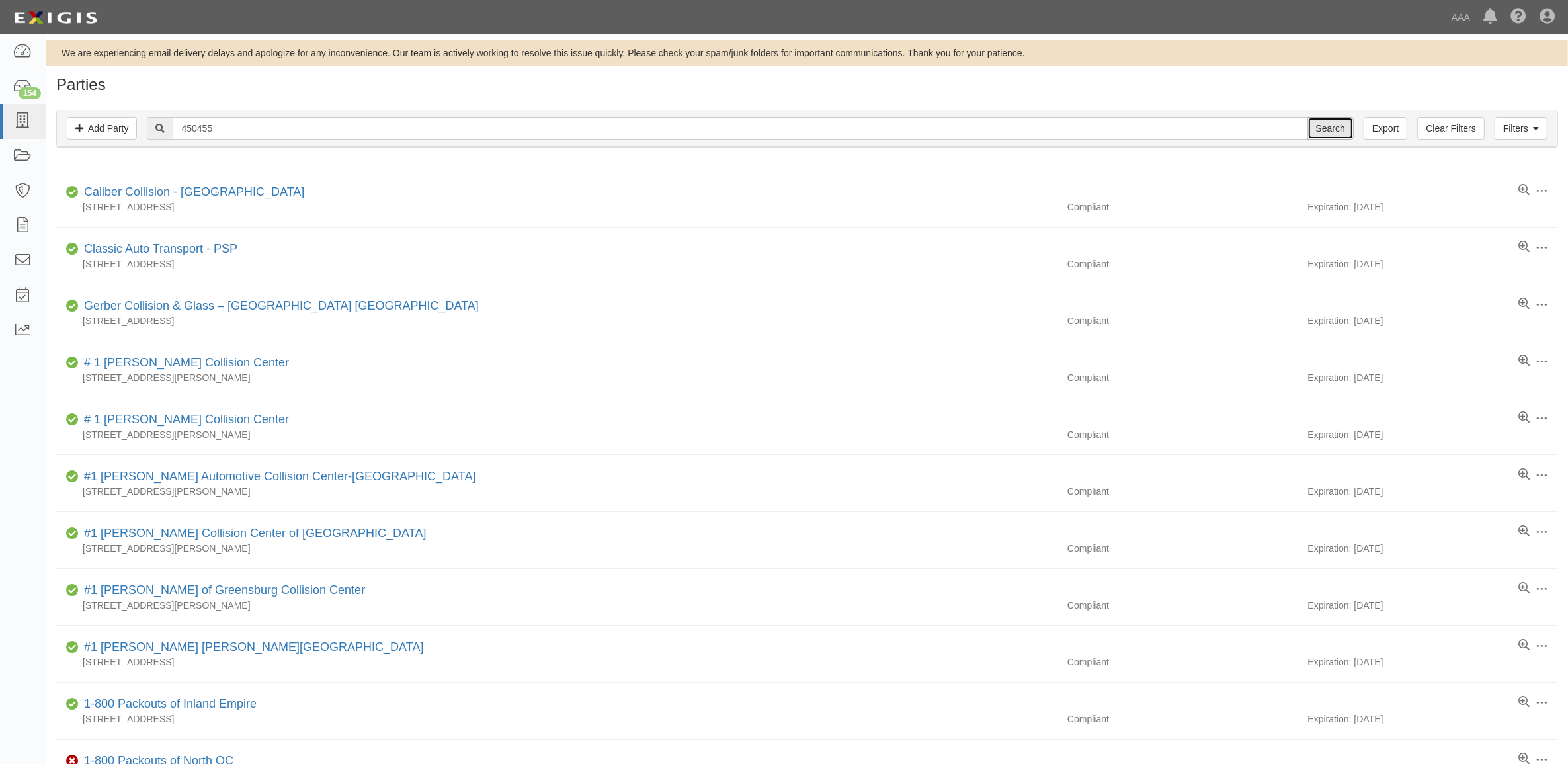
click at [1317, 126] on input "Search" at bounding box center [1330, 129] width 46 height 23
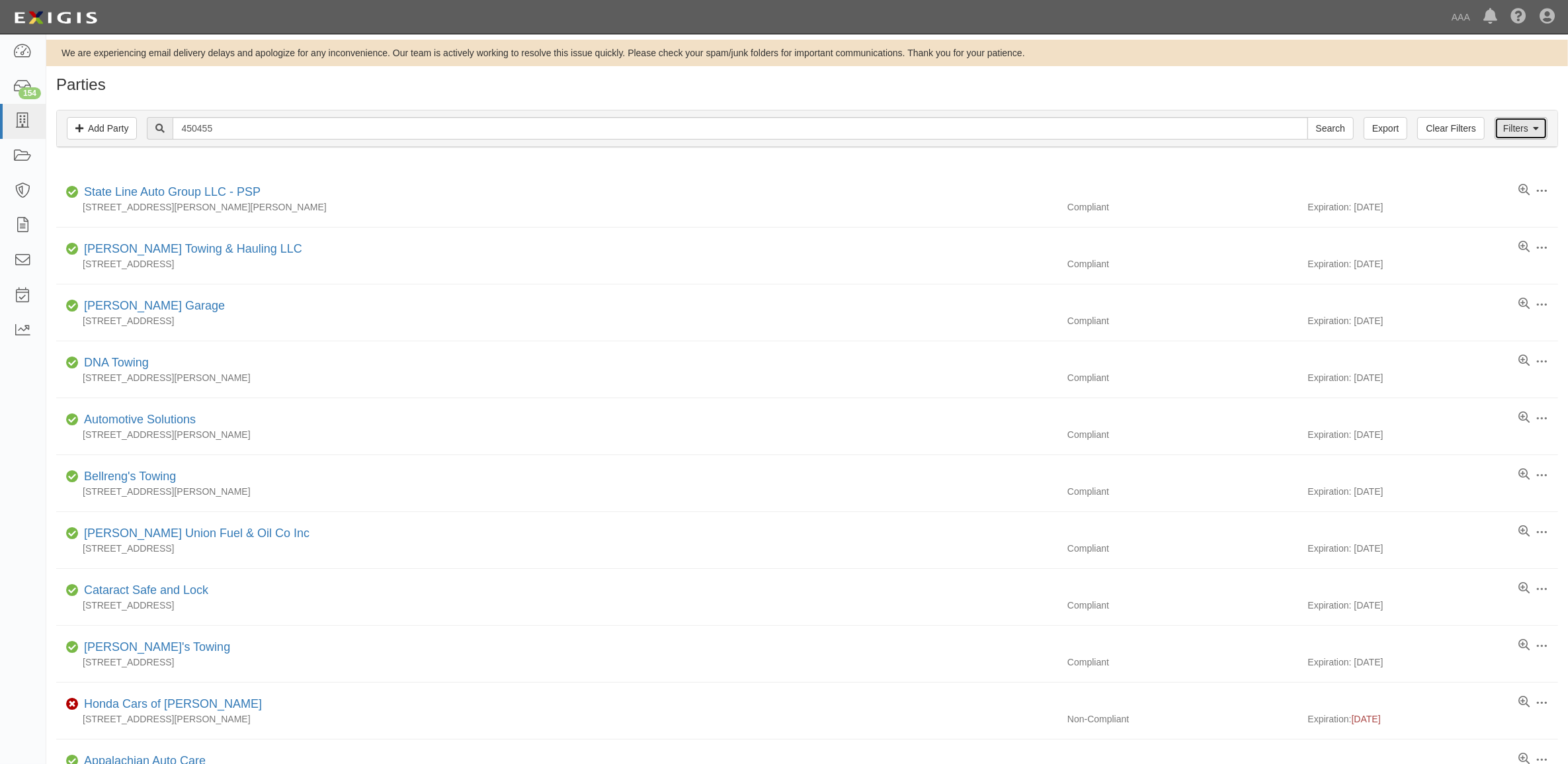
click at [1521, 123] on link "Filters" at bounding box center [1521, 129] width 52 height 23
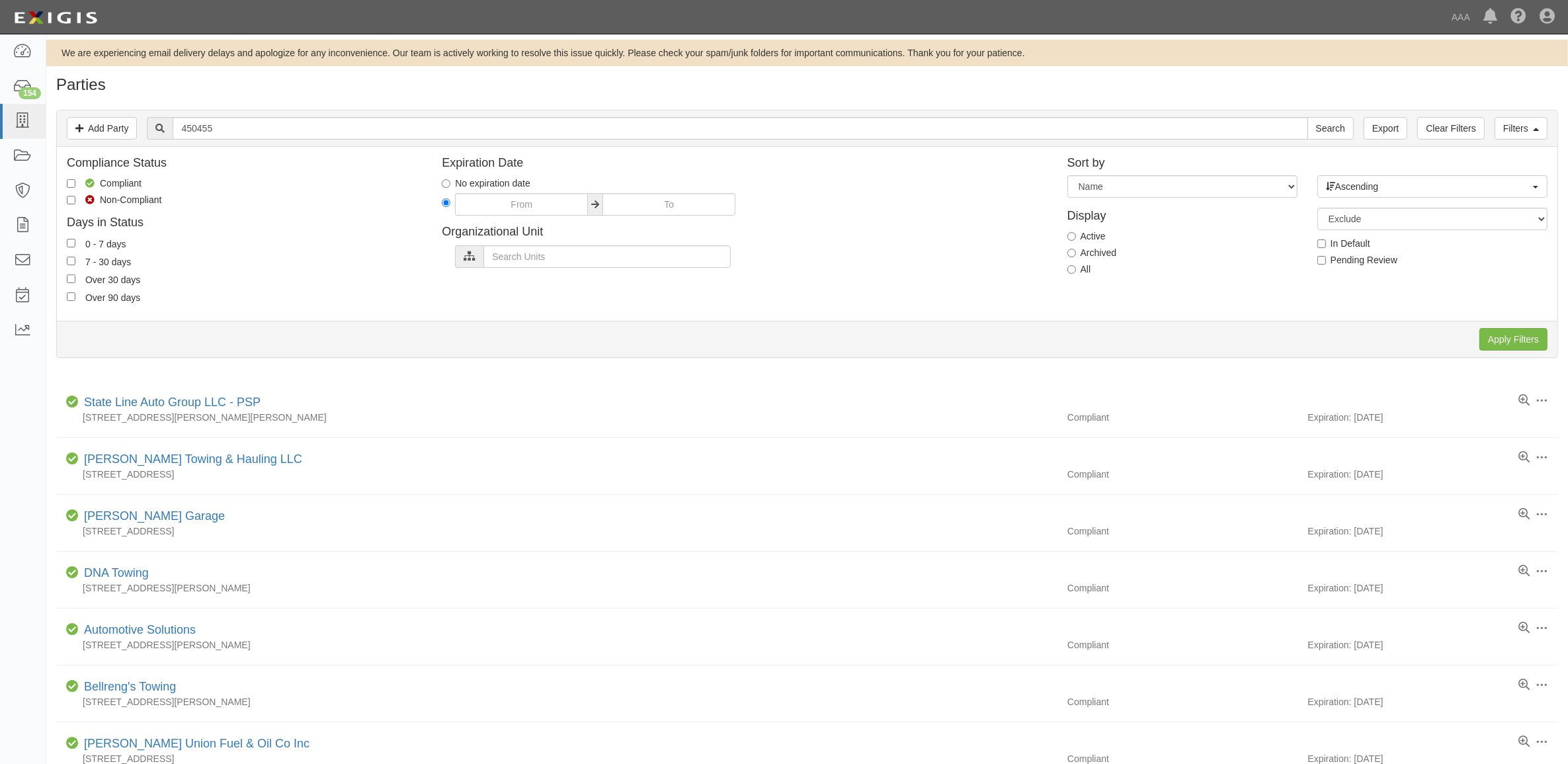
click at [1085, 270] on label "All" at bounding box center [1079, 269] width 24 height 13
click at [1076, 270] on input "All" at bounding box center [1072, 270] width 9 height 9
radio input "true"
click at [1509, 335] on input "Apply Filters" at bounding box center [1514, 340] width 68 height 23
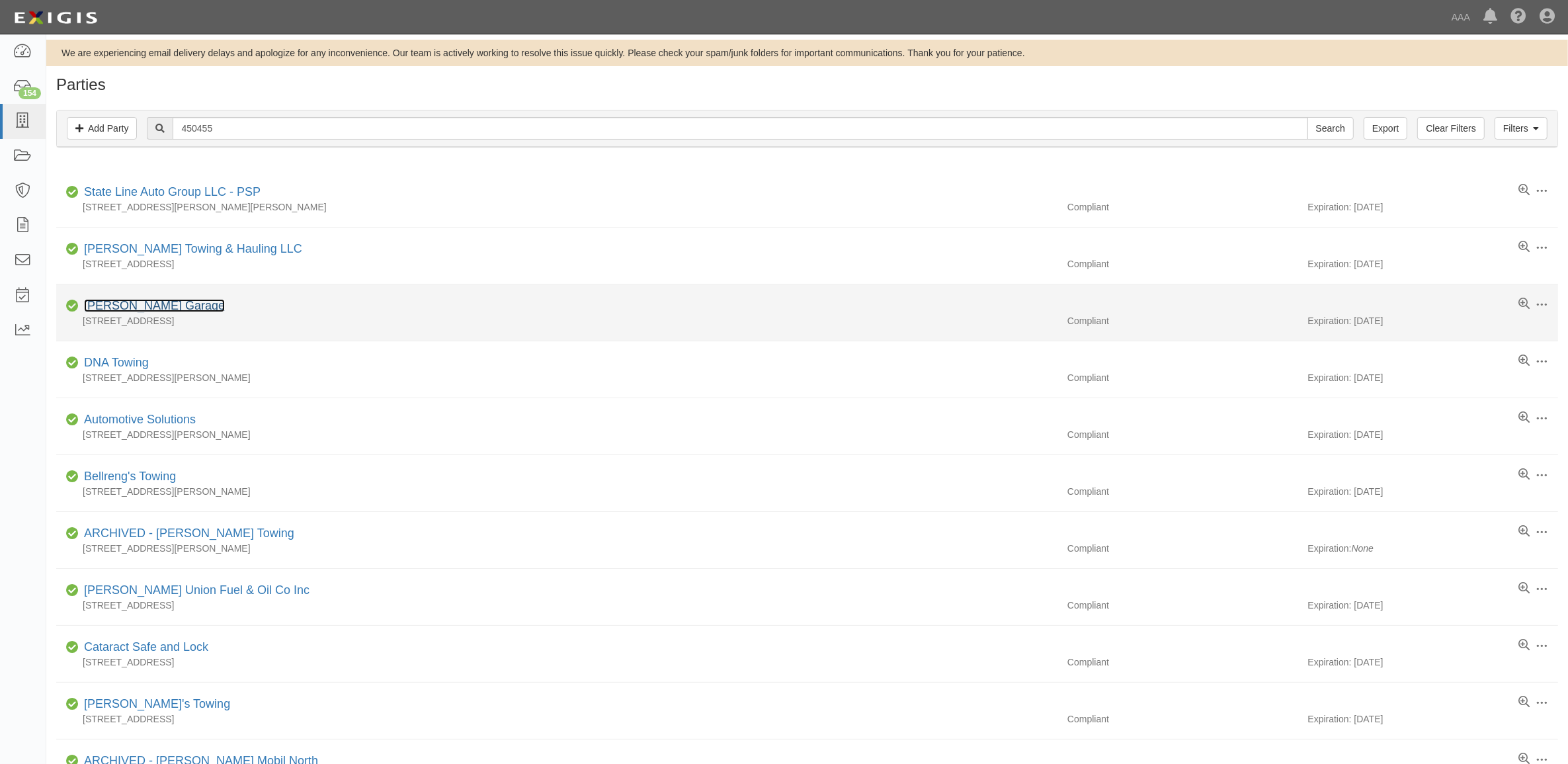
click at [133, 312] on link "[PERSON_NAME] Garage" at bounding box center [154, 305] width 141 height 13
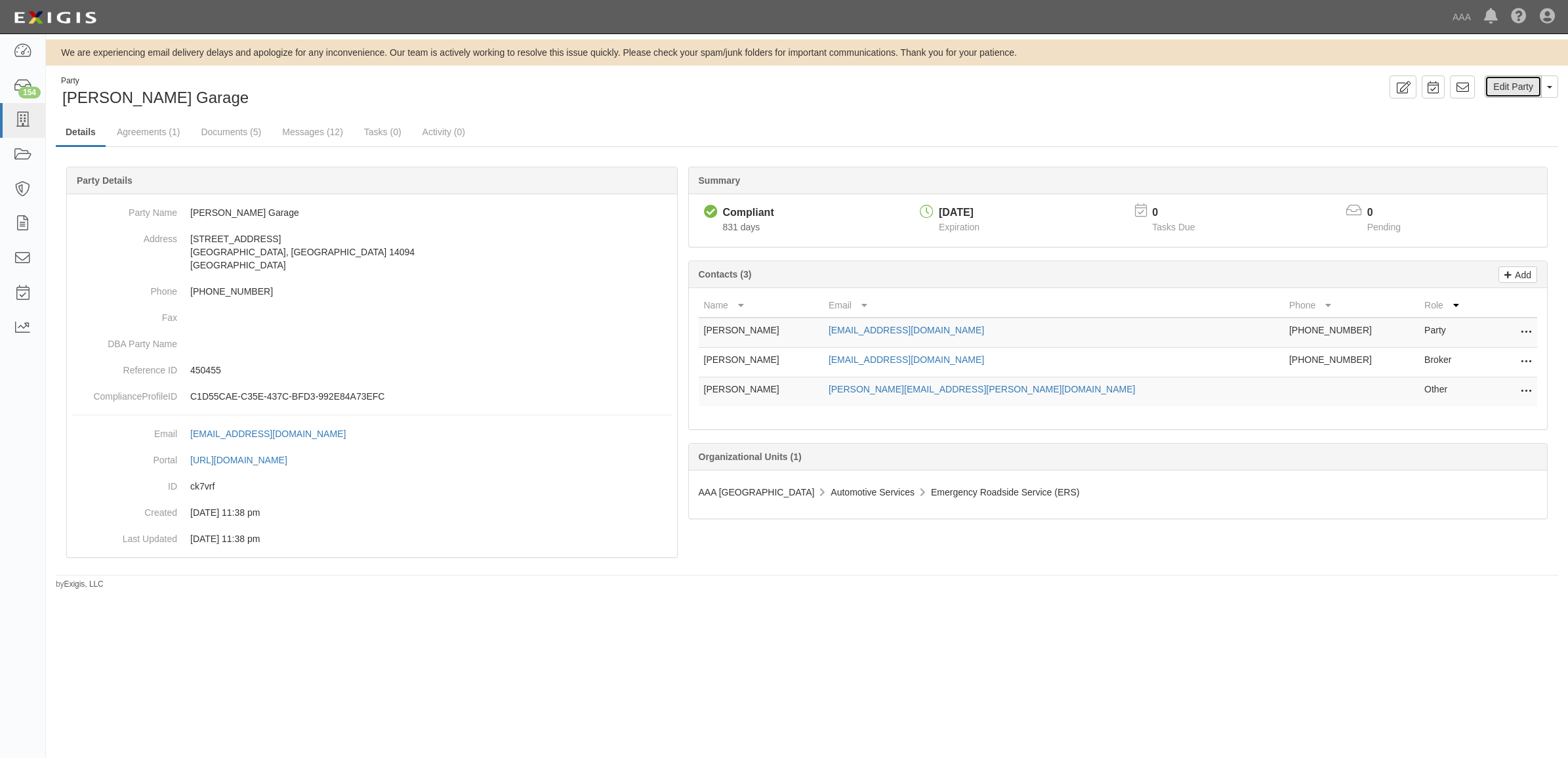
click at [1499, 82] on link "Edit Party" at bounding box center [1513, 87] width 57 height 23
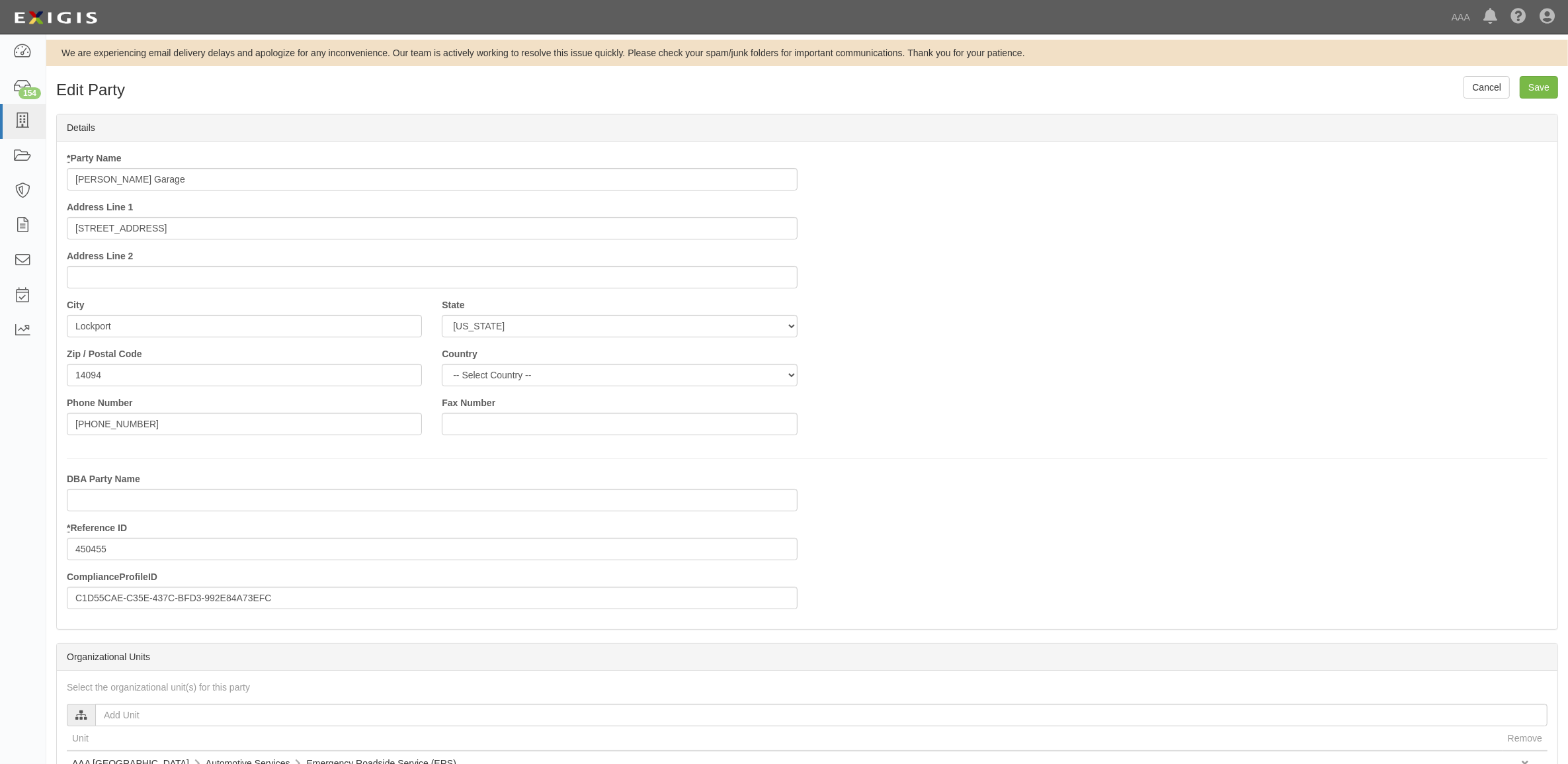
click at [192, 172] on input "Beauman's Garage" at bounding box center [431, 179] width 731 height 23
type input "Beauman's Garage - PSP"
click at [1532, 83] on input "Save" at bounding box center [1539, 88] width 38 height 23
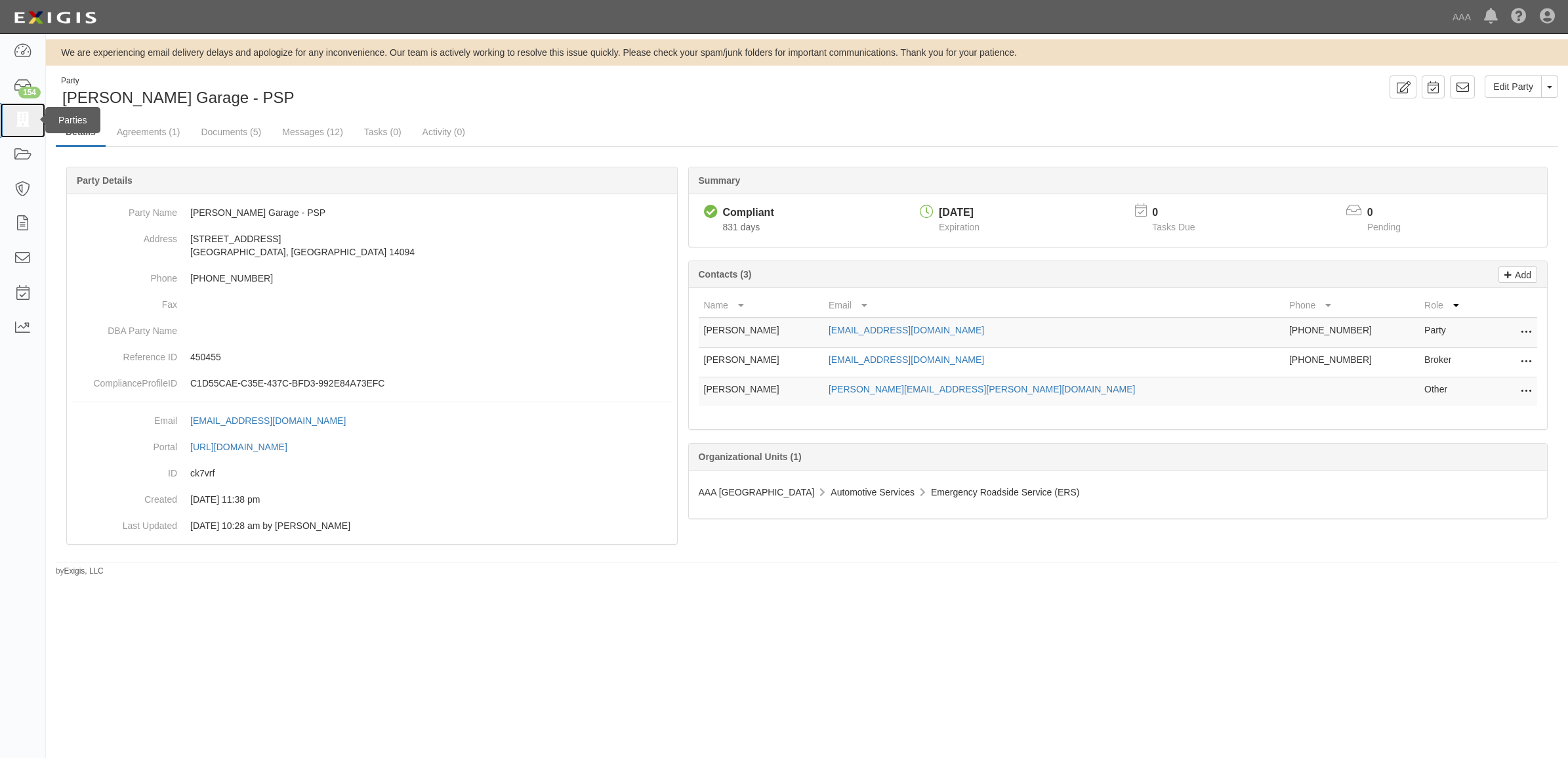
click at [21, 125] on icon at bounding box center [22, 120] width 18 height 15
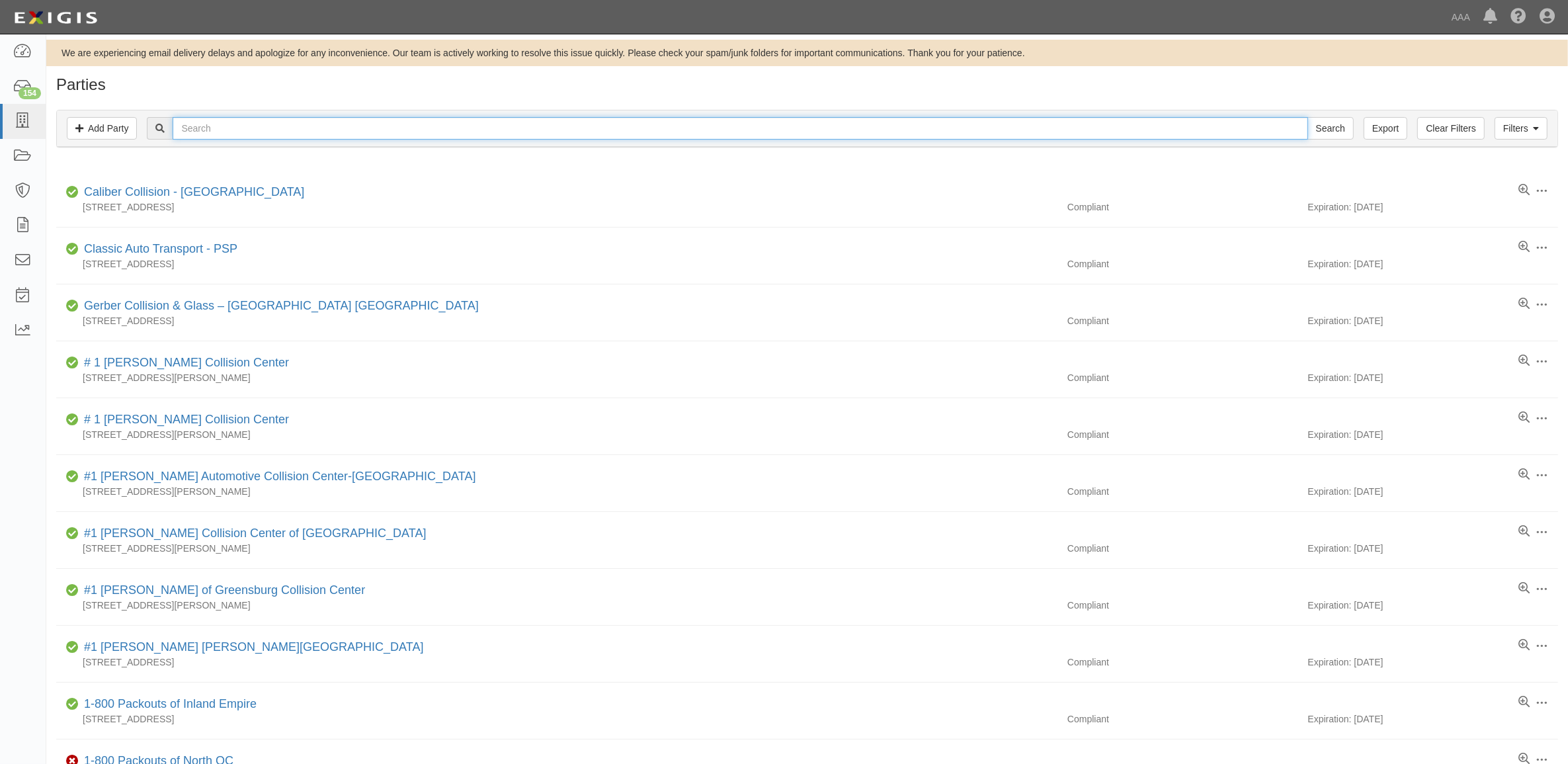
click at [318, 126] on input "text" at bounding box center [739, 129] width 1135 height 23
paste input "516437"
type input "516437"
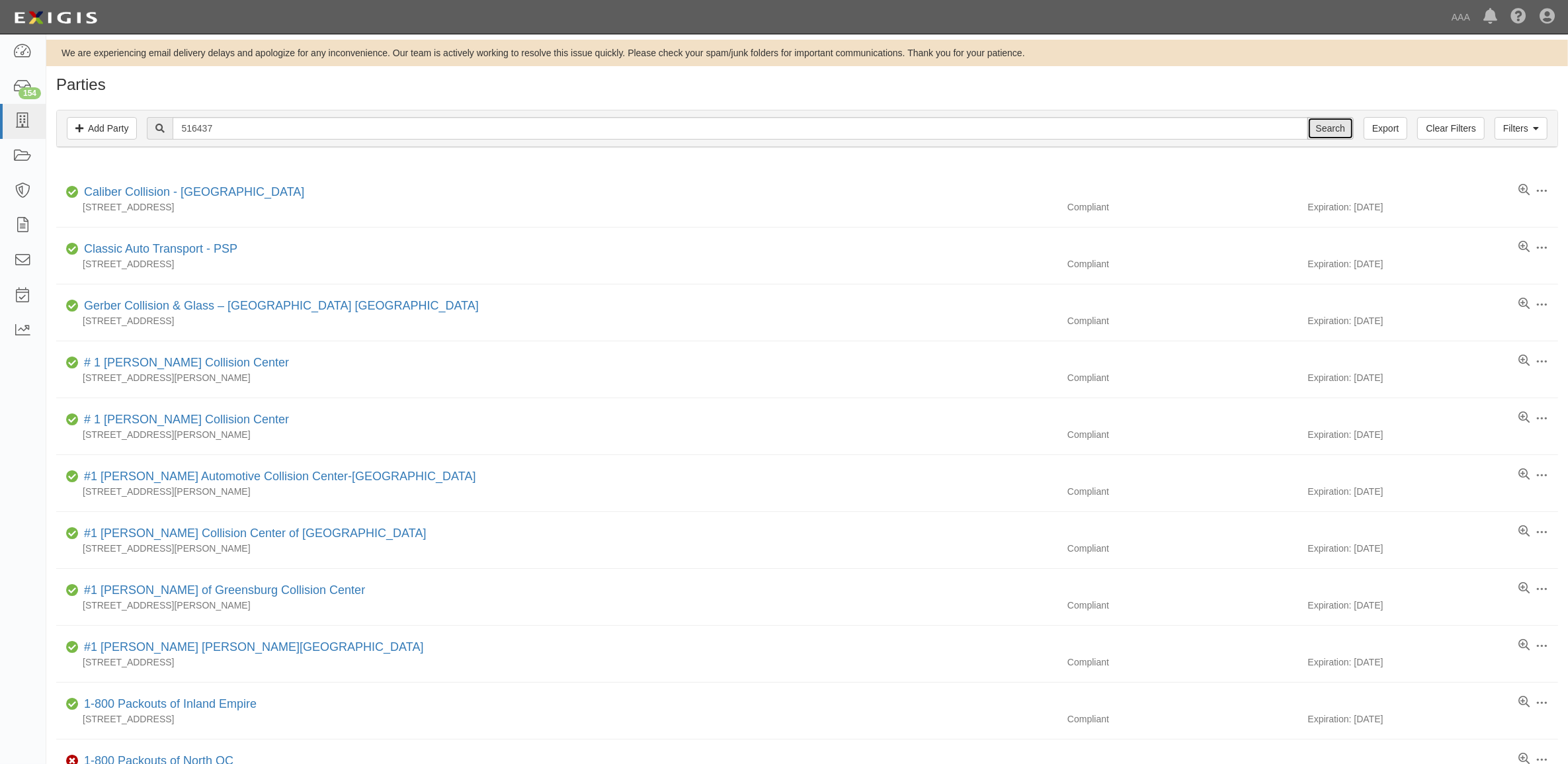
click at [1314, 123] on input "Search" at bounding box center [1330, 129] width 46 height 23
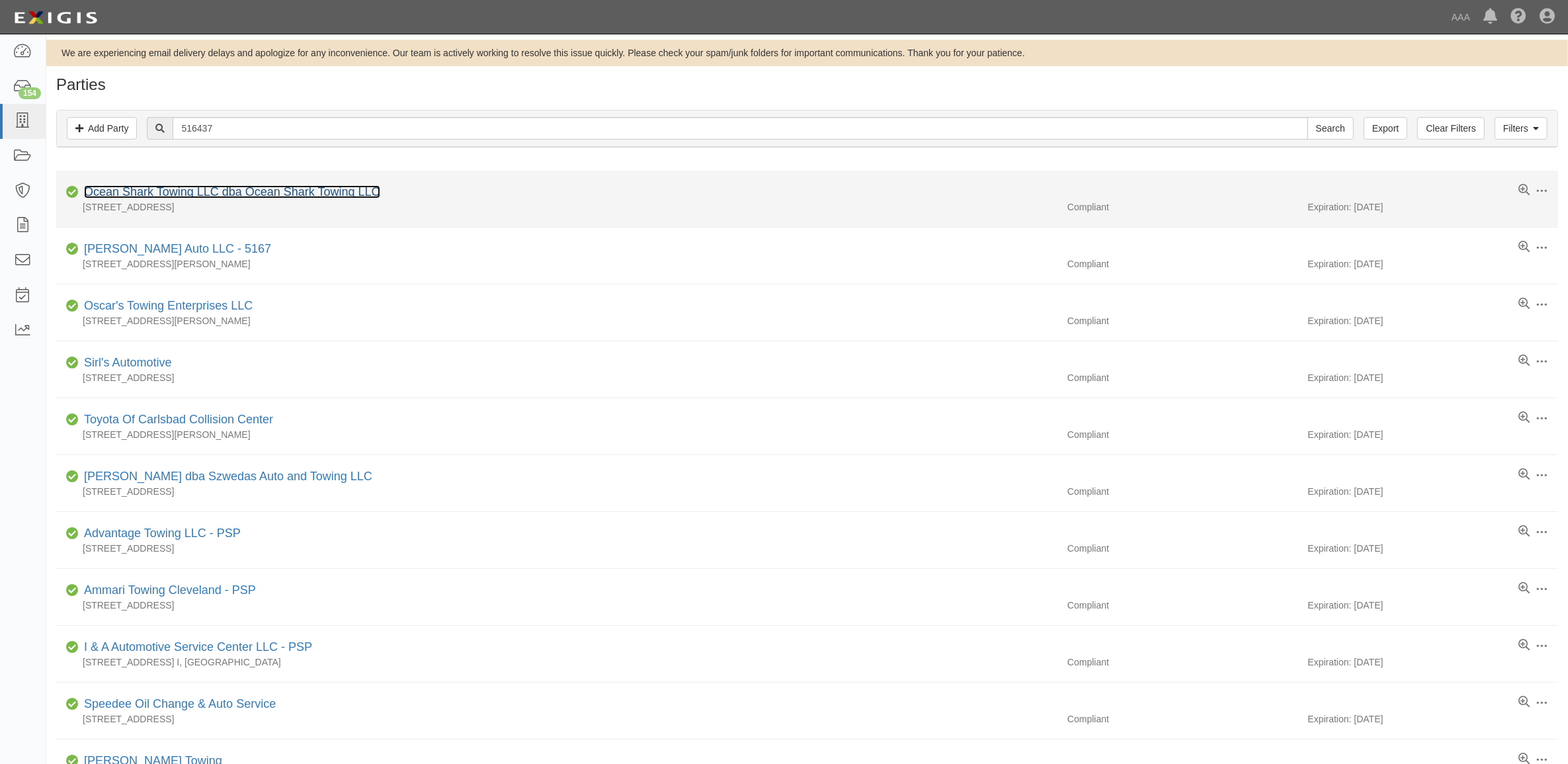
click at [202, 191] on link "Ocean Shark Towing LLC dba Ocean Shark Towing LLC" at bounding box center [232, 192] width 297 height 13
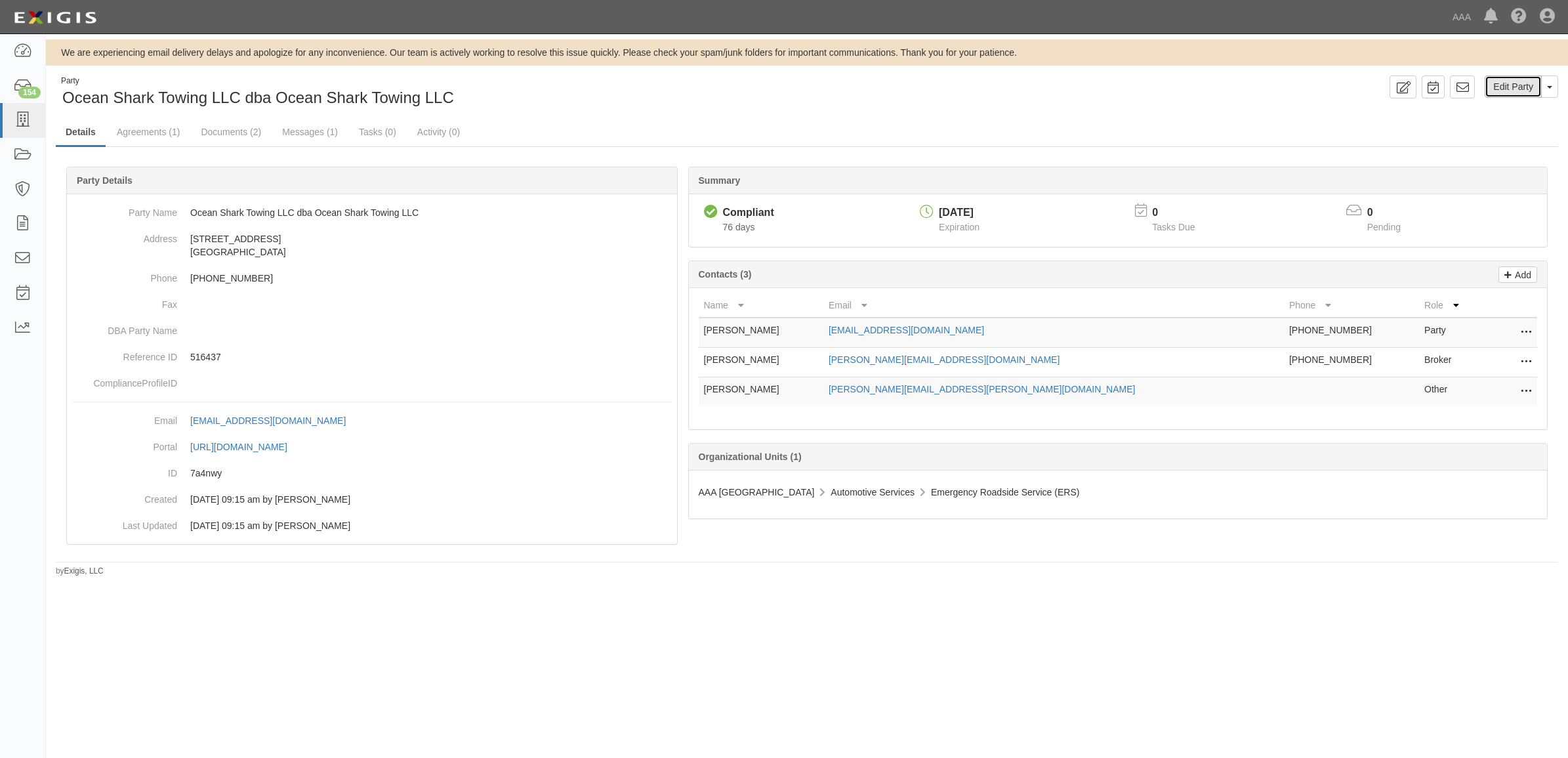
click at [1518, 85] on link "Edit Party" at bounding box center [1513, 87] width 57 height 23
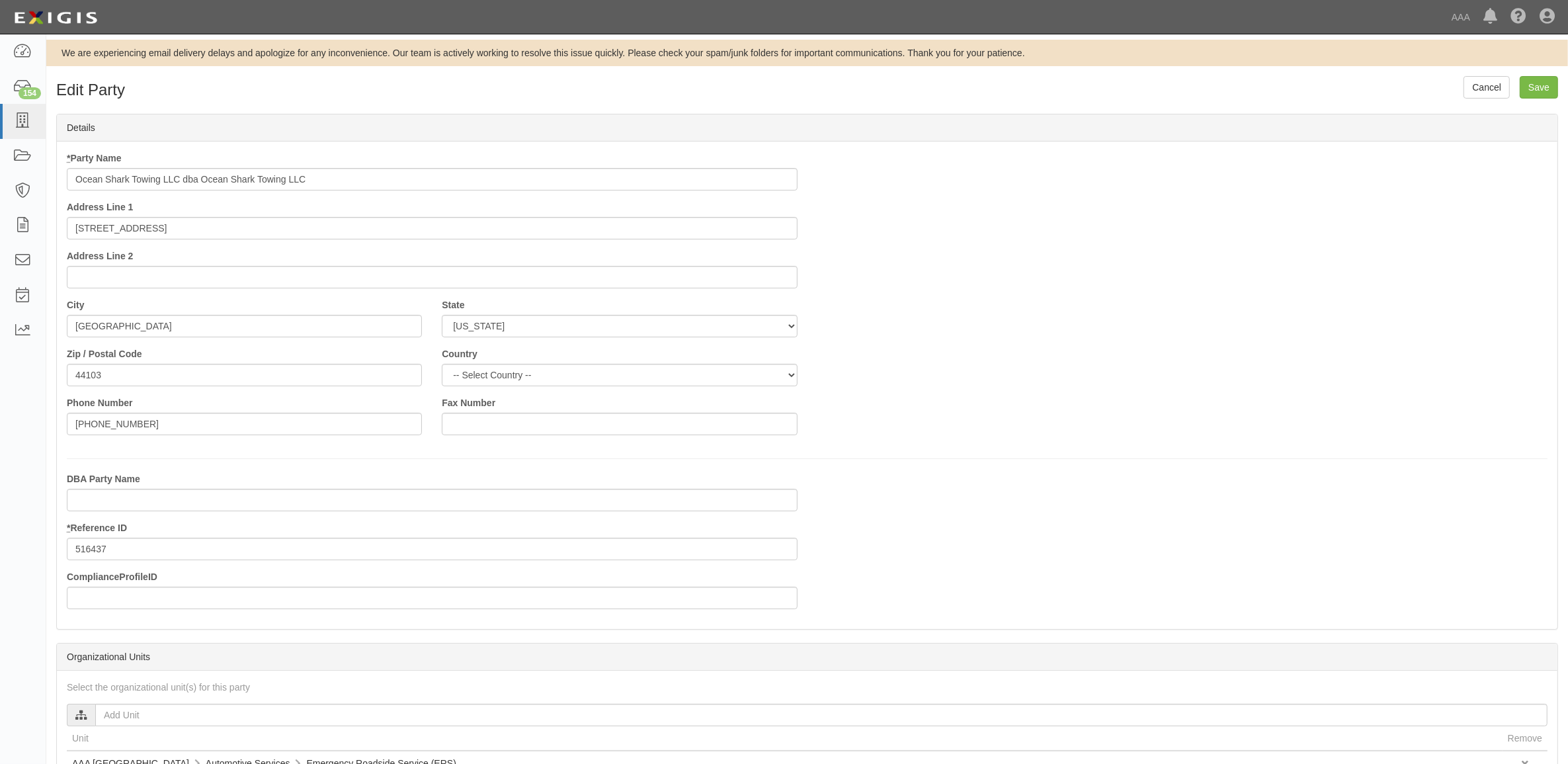
click at [368, 188] on input "Ocean Shark Towing LLC dba Ocean Shark Towing LLC" at bounding box center [431, 179] width 731 height 23
type input "Ocean Shark Towing LLC dba Ocean Shark Towing LLC - PSP"
click at [1546, 84] on input "Save" at bounding box center [1539, 88] width 38 height 23
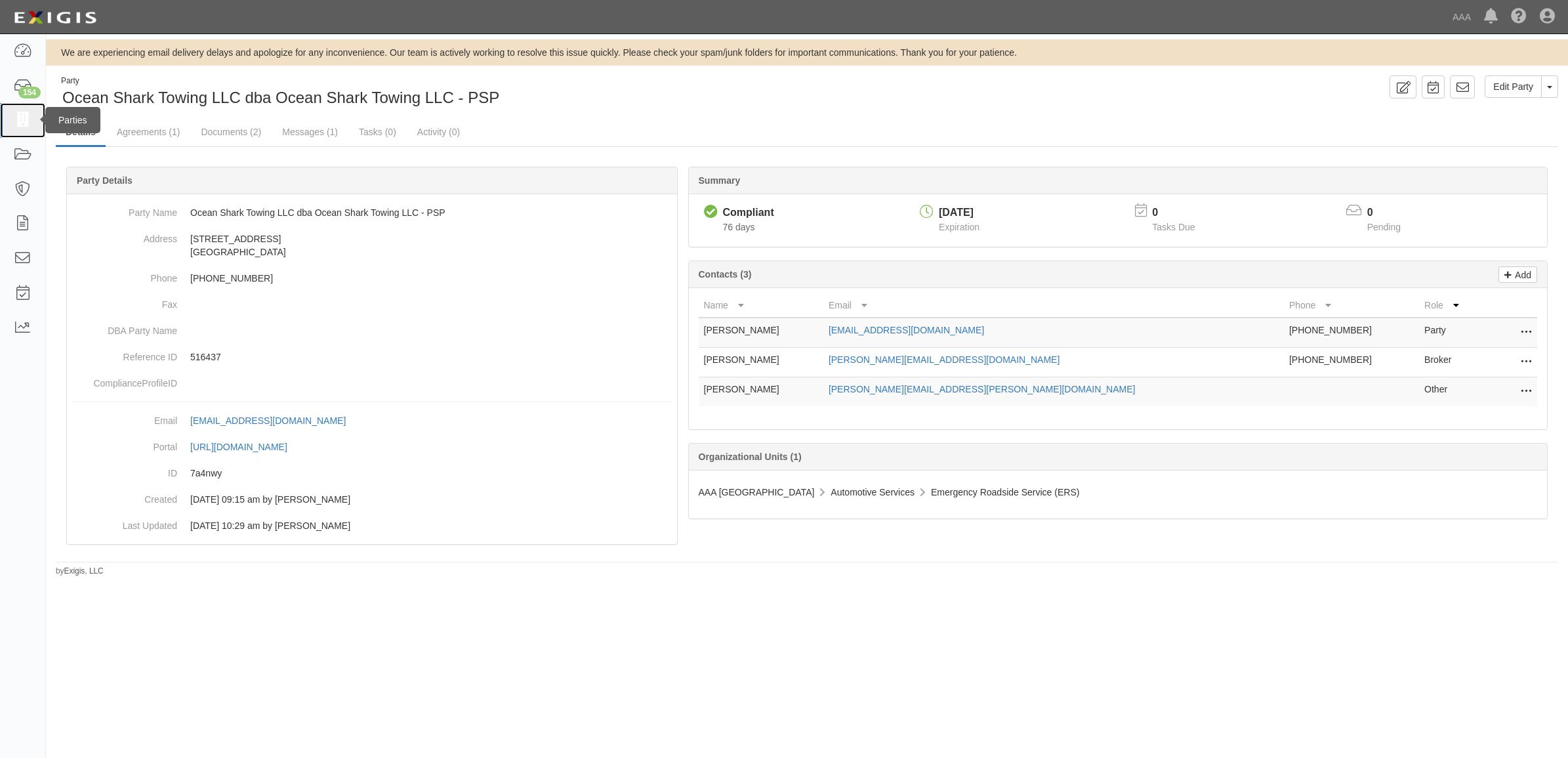
click at [20, 125] on icon at bounding box center [22, 120] width 18 height 15
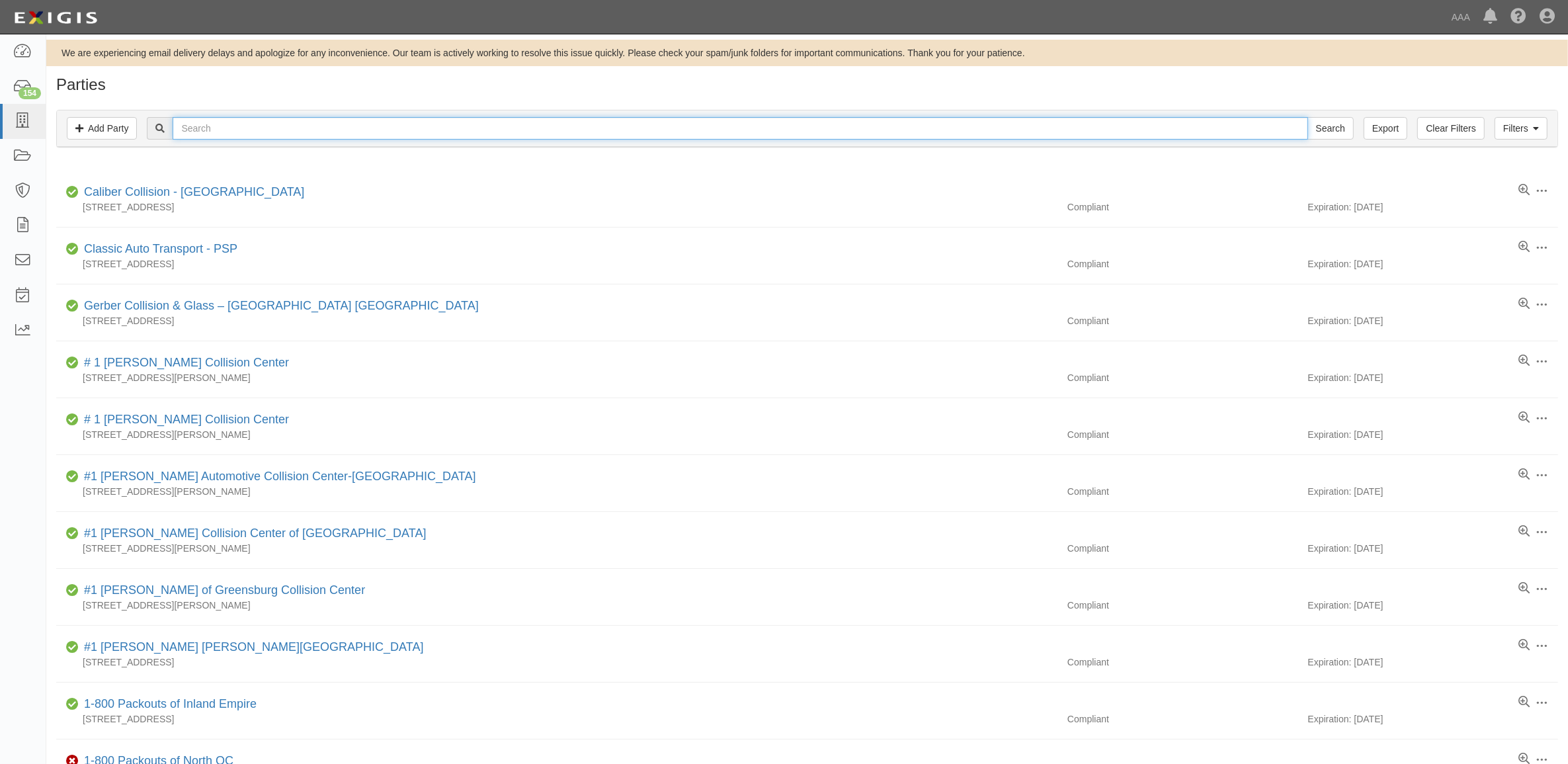
click at [242, 131] on input "text" at bounding box center [739, 129] width 1135 height 23
paste input "554521"
type input "554521"
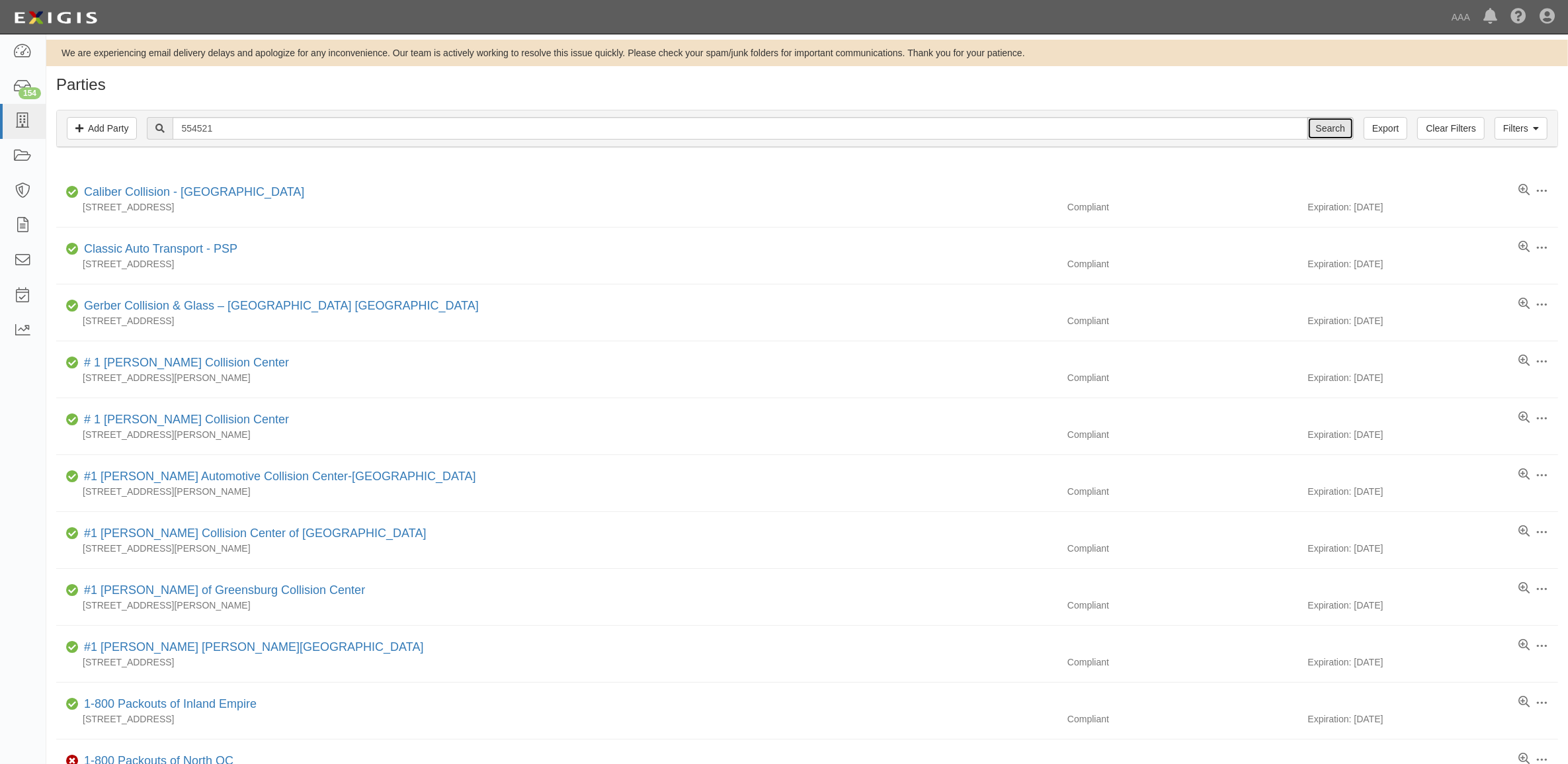
click at [1326, 134] on input "Search" at bounding box center [1330, 129] width 46 height 23
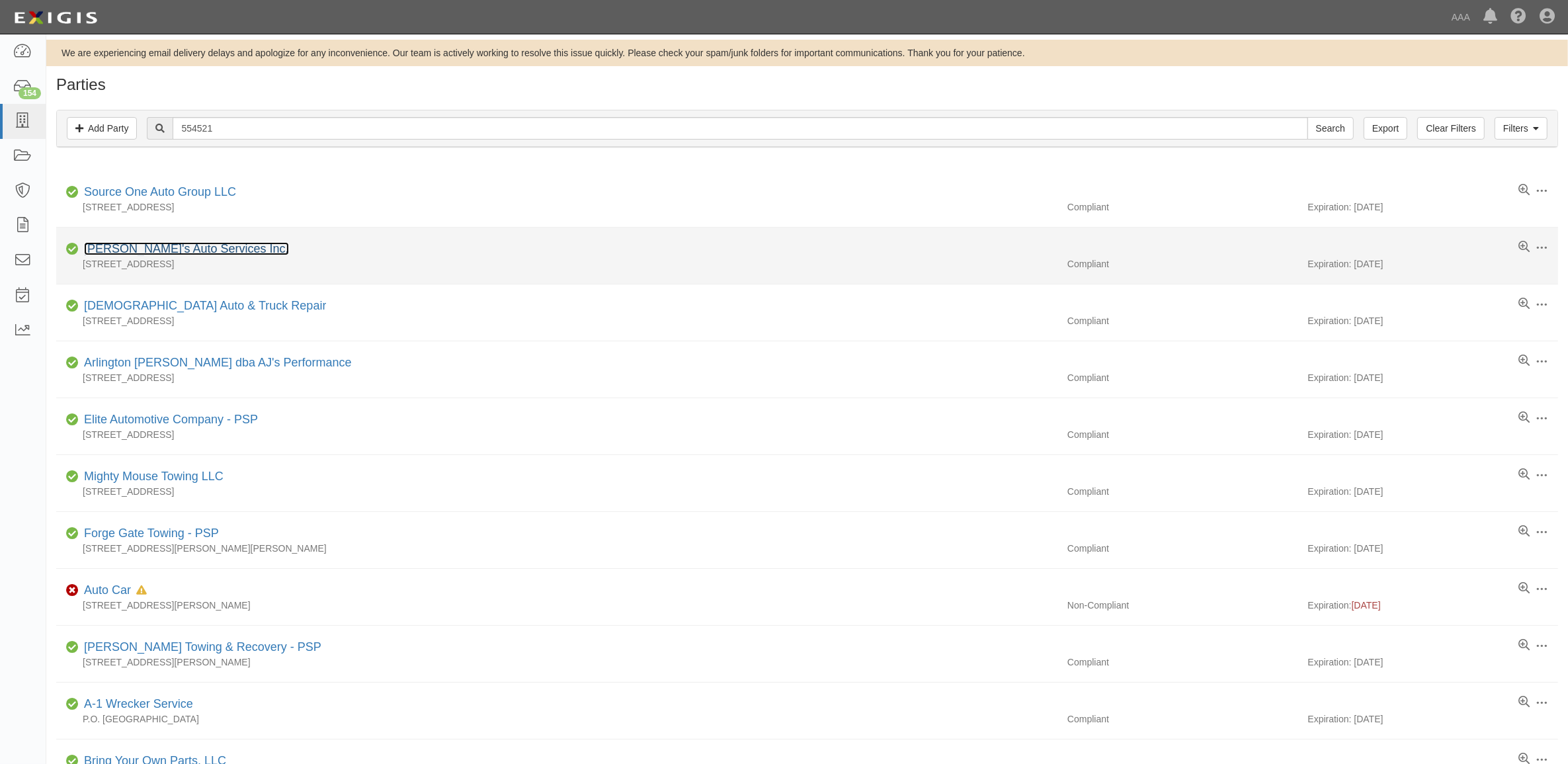
click at [153, 250] on link "[PERSON_NAME]'s Auto Services Inc." at bounding box center [186, 249] width 205 height 13
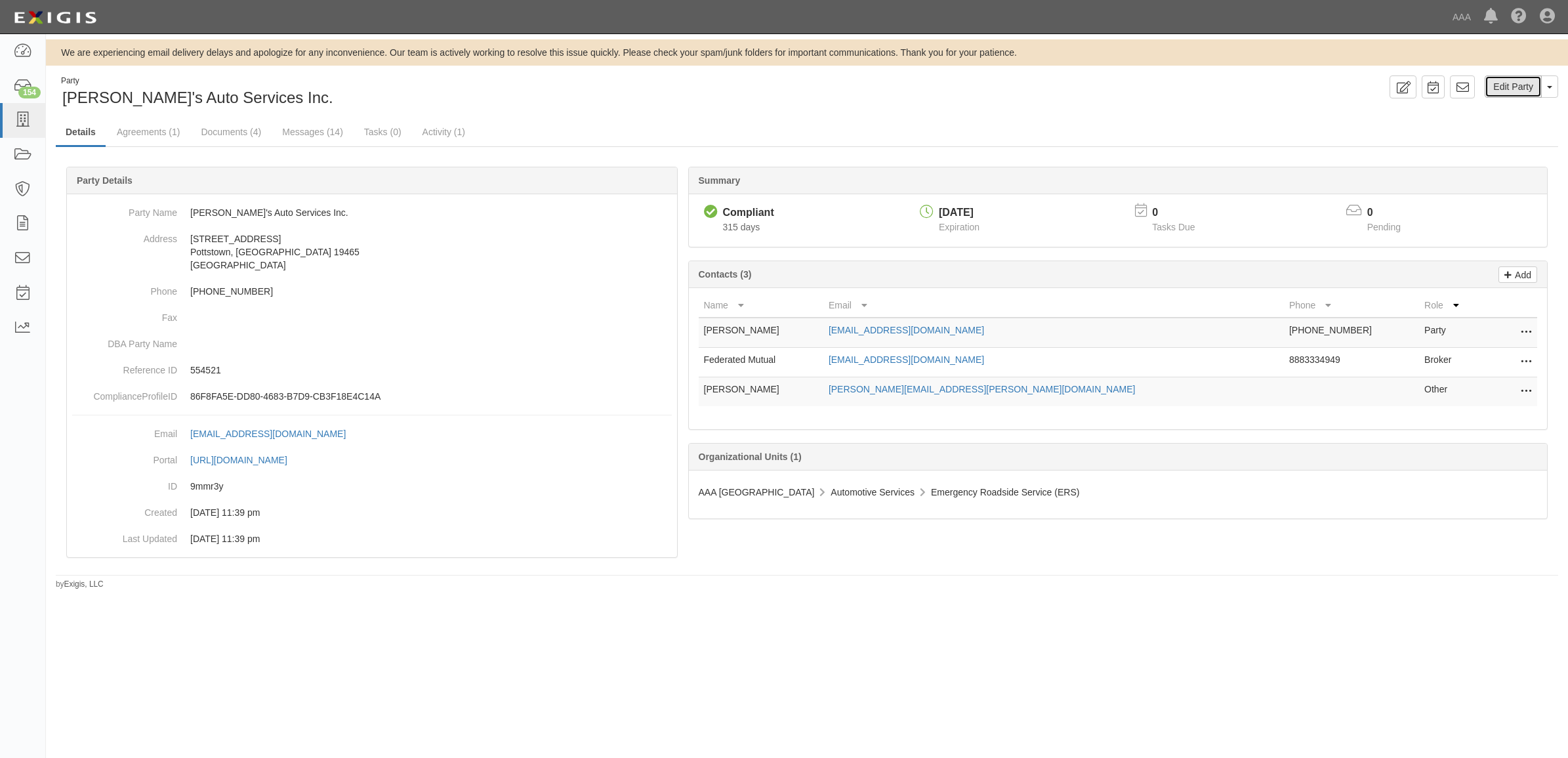
click at [1517, 82] on link "Edit Party" at bounding box center [1513, 87] width 57 height 23
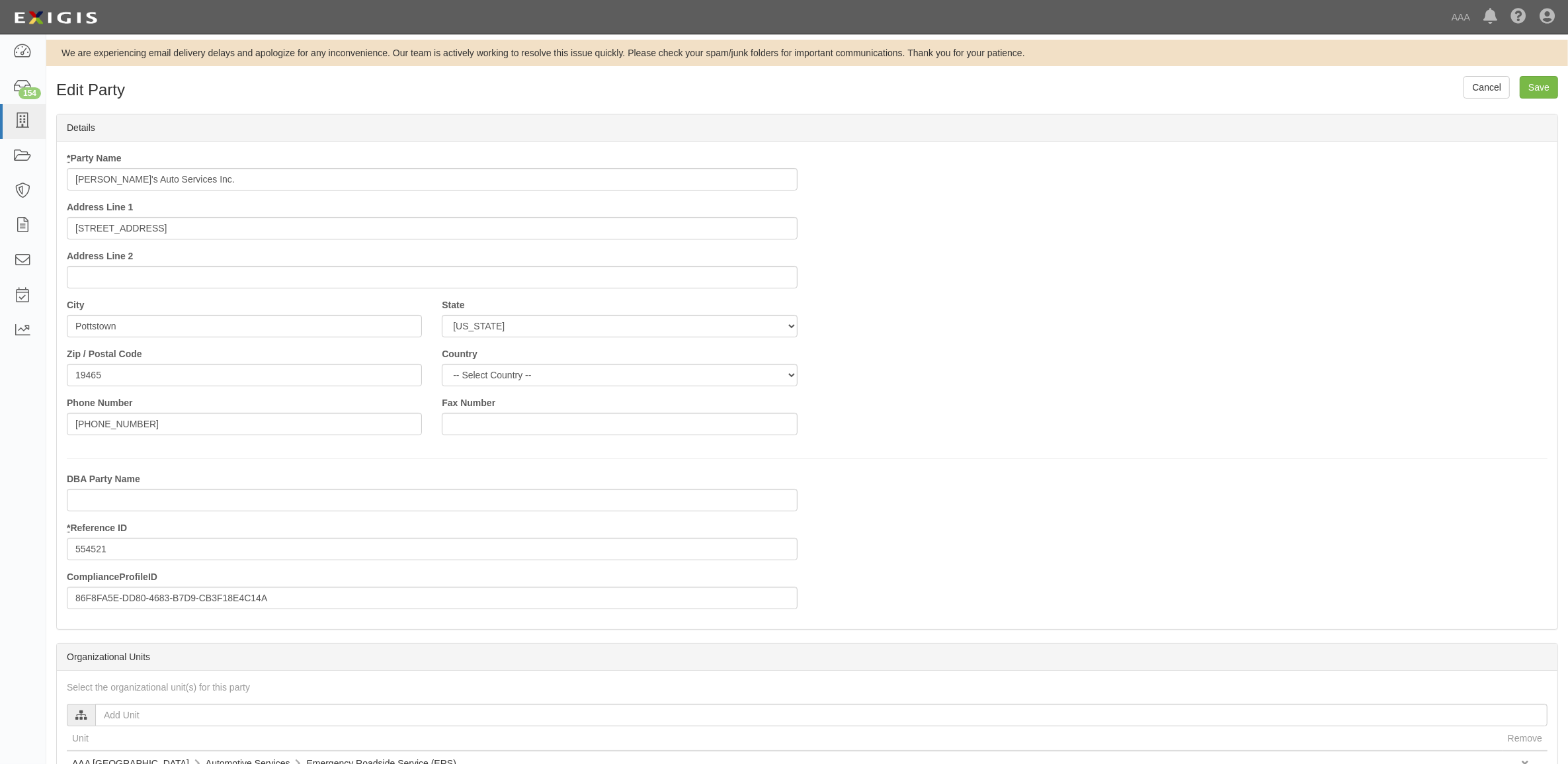
click at [214, 183] on input "Lenny's Auto Services Inc." at bounding box center [431, 179] width 731 height 23
type input "[PERSON_NAME]'s Auto Services Inc. - PSP"
click at [1526, 86] on input "Save" at bounding box center [1539, 88] width 38 height 23
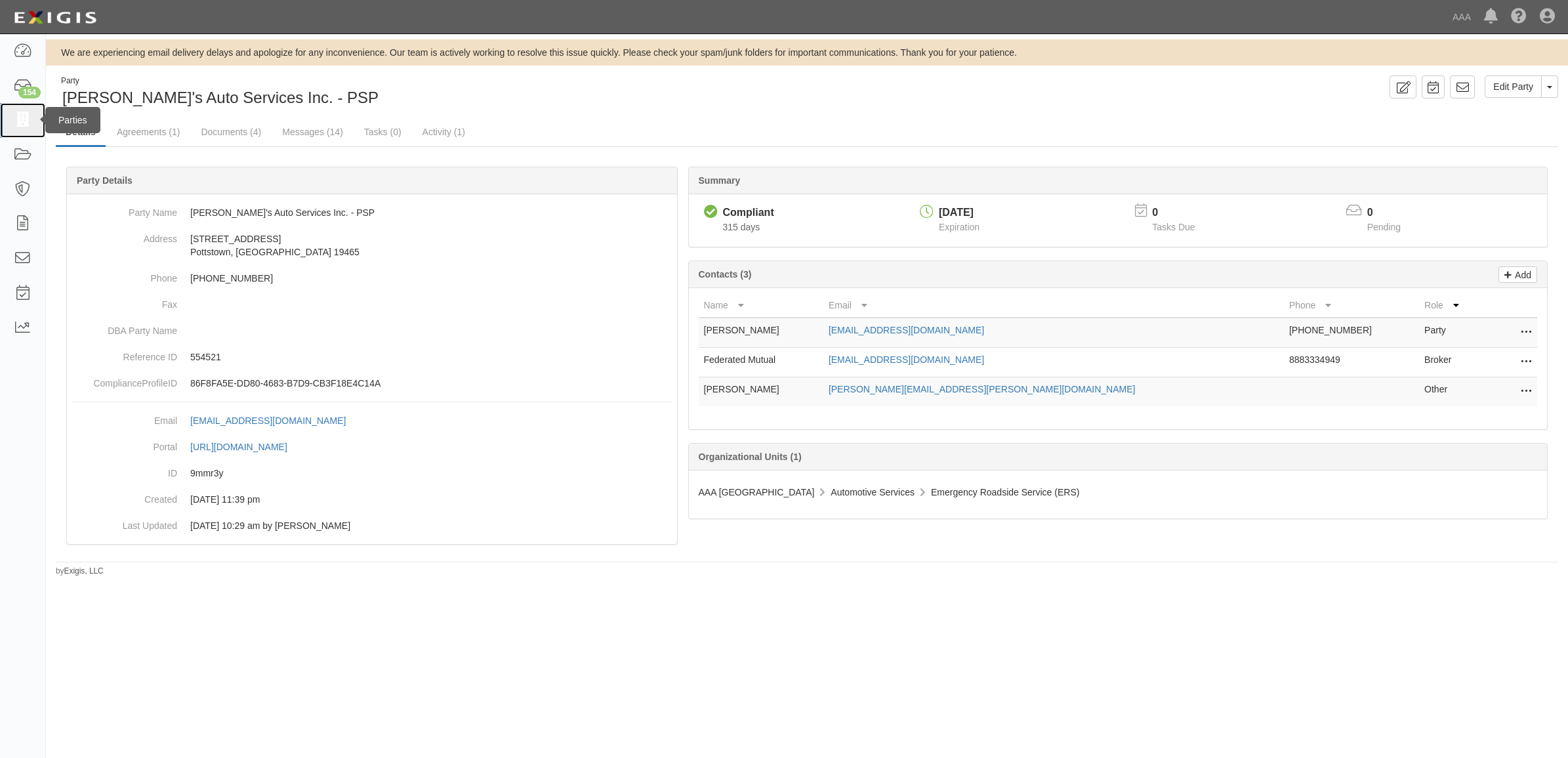
click at [23, 122] on icon at bounding box center [22, 120] width 18 height 15
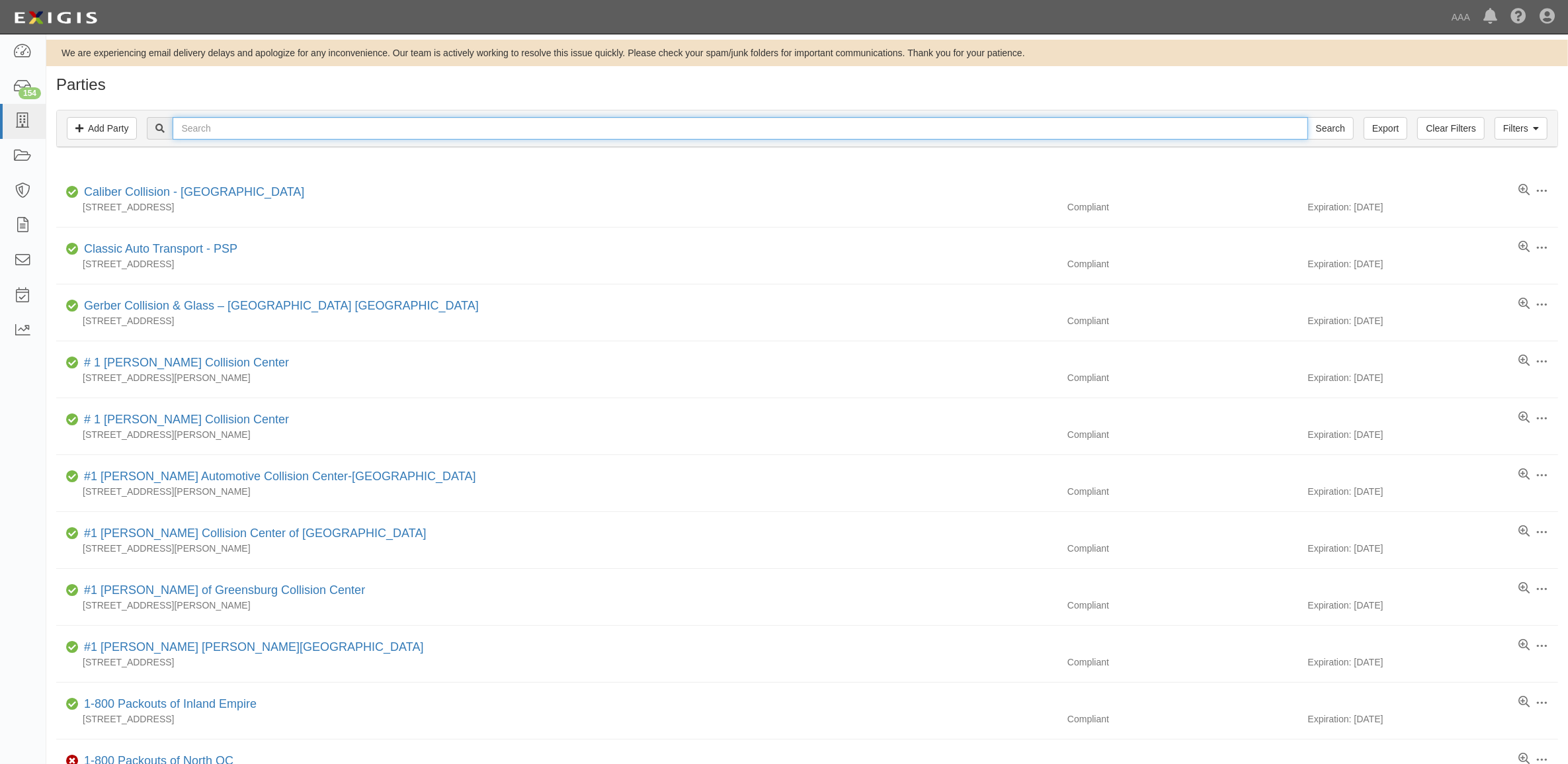
click at [369, 133] on input "text" at bounding box center [739, 129] width 1135 height 23
paste input "IQ TRANSPORT LLC"
type input "IQ TRANSPORT LLC"
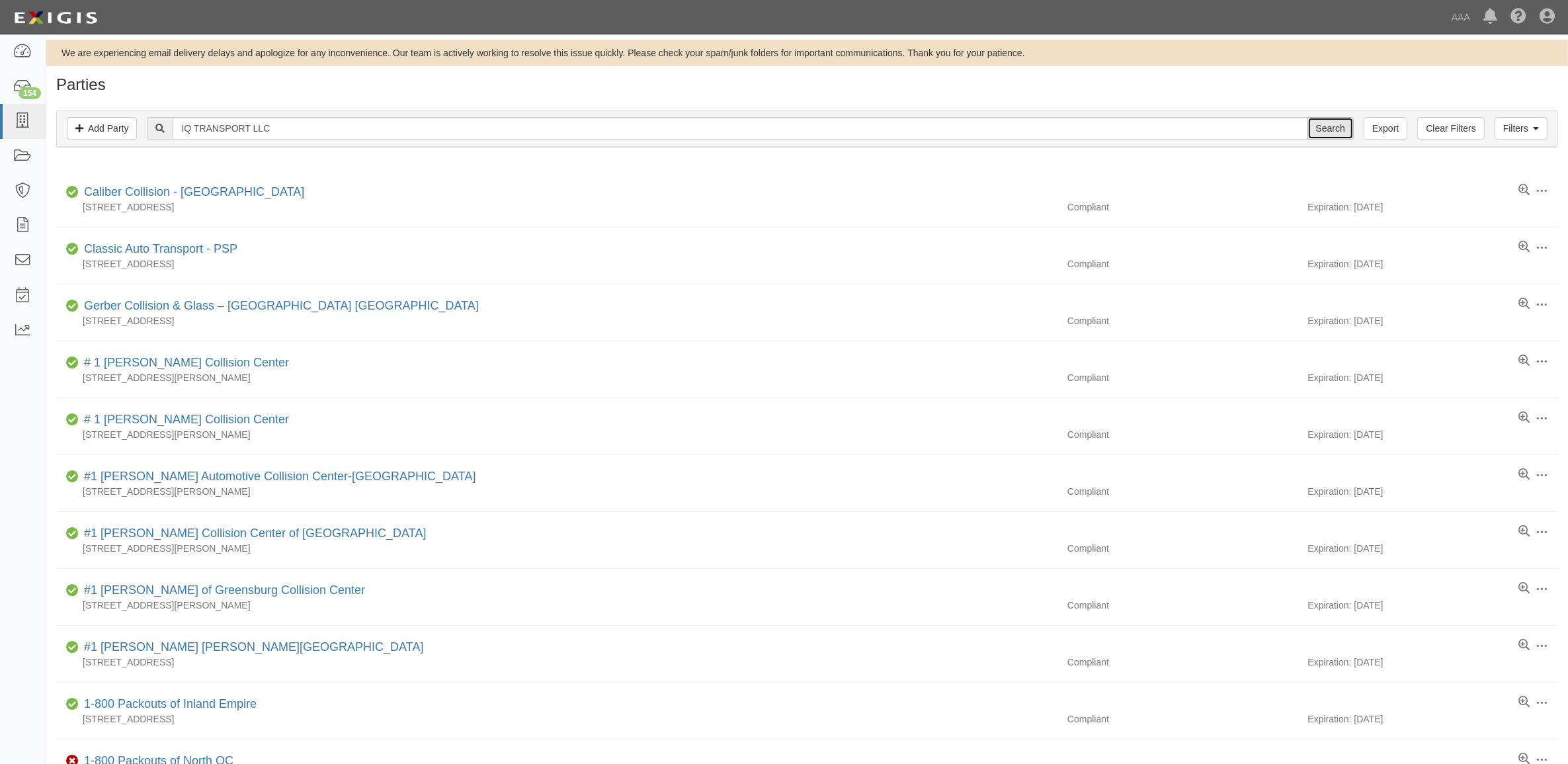
click at [1321, 131] on input "Search" at bounding box center [1330, 129] width 46 height 23
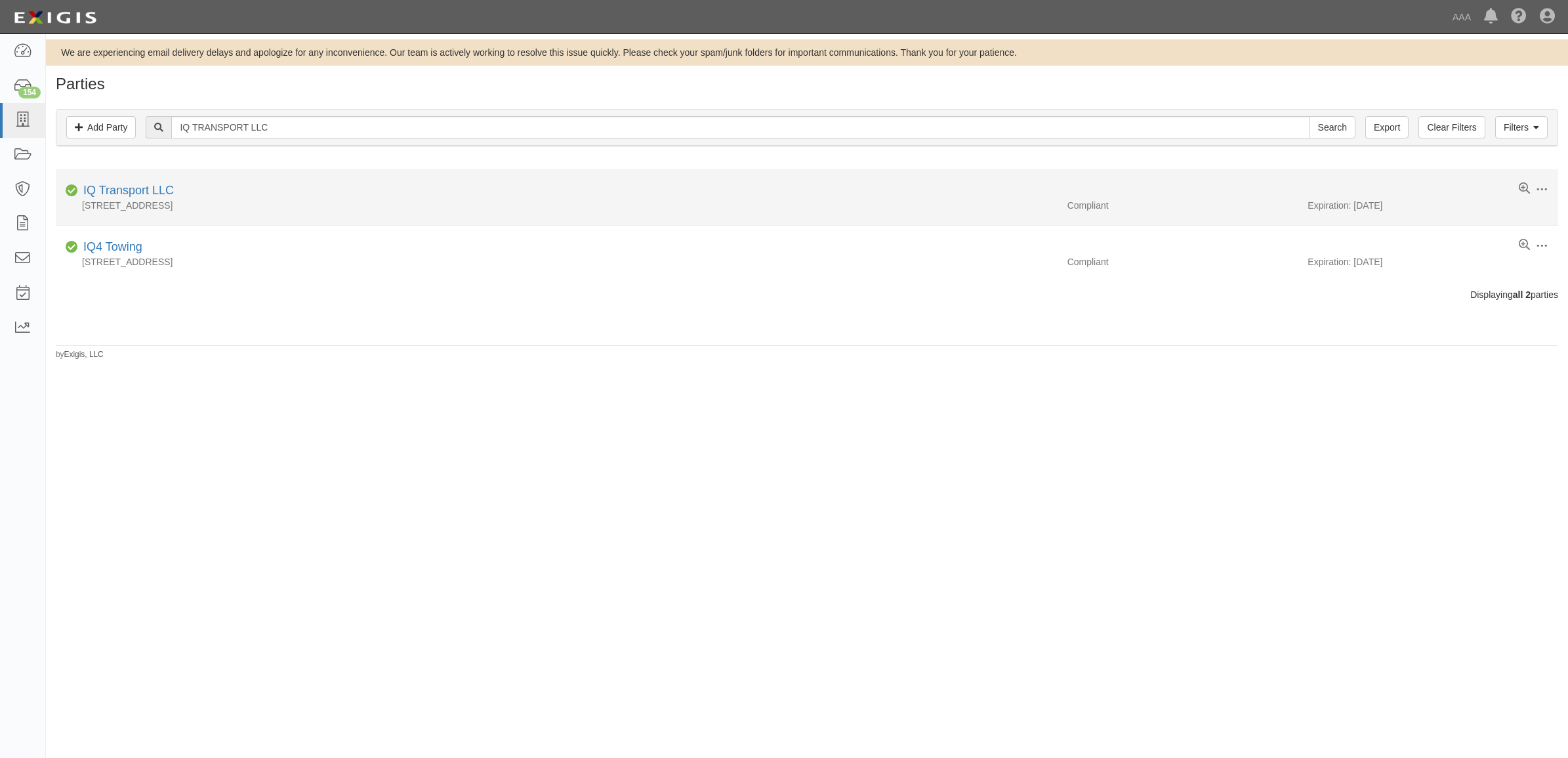
click at [123, 182] on div "IQ Transport LLC" at bounding box center [126, 191] width 96 height 17
click at [130, 189] on link "IQ Transport LLC" at bounding box center [128, 190] width 90 height 13
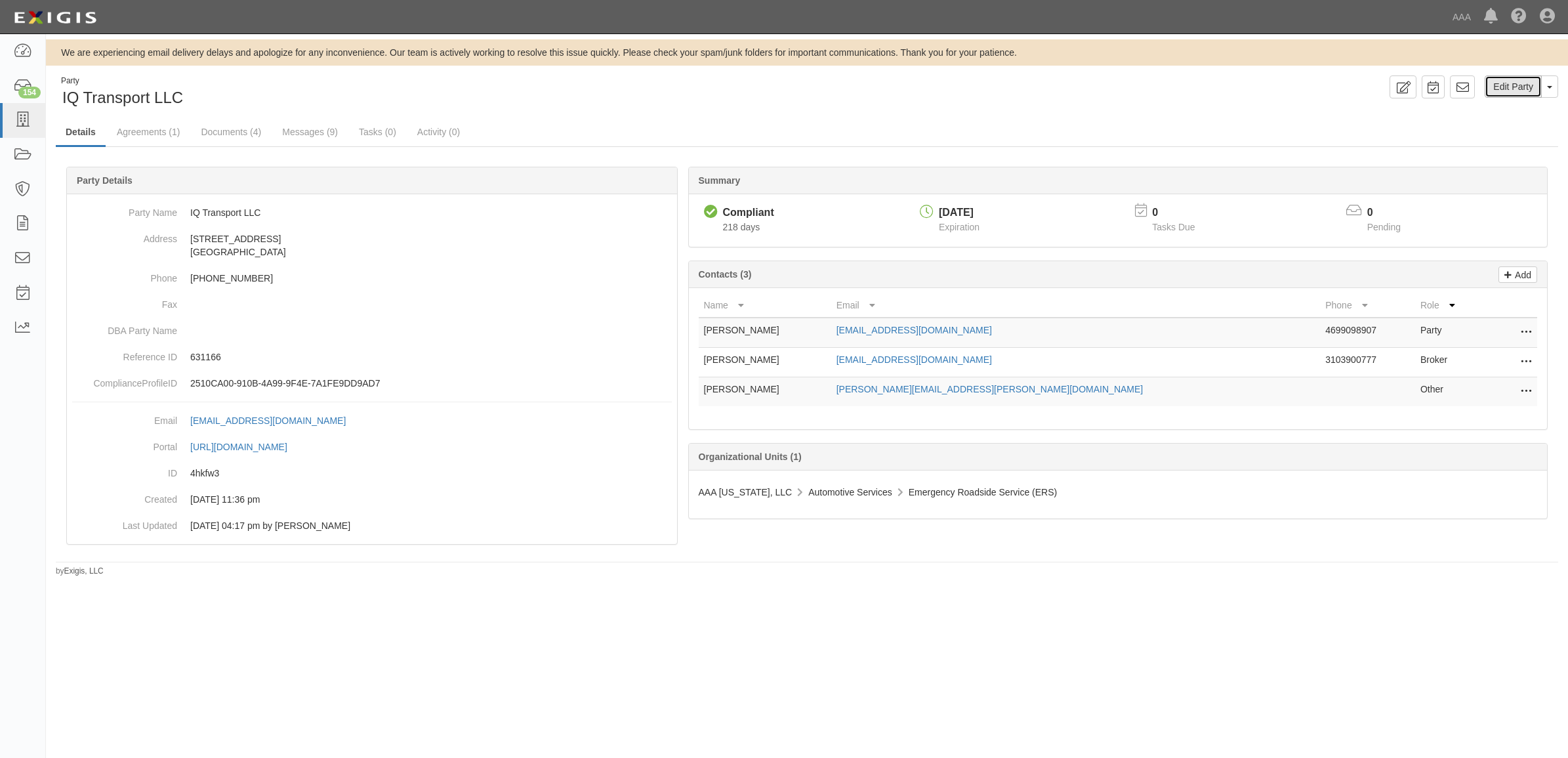
click at [1497, 84] on link "Edit Party" at bounding box center [1513, 87] width 57 height 23
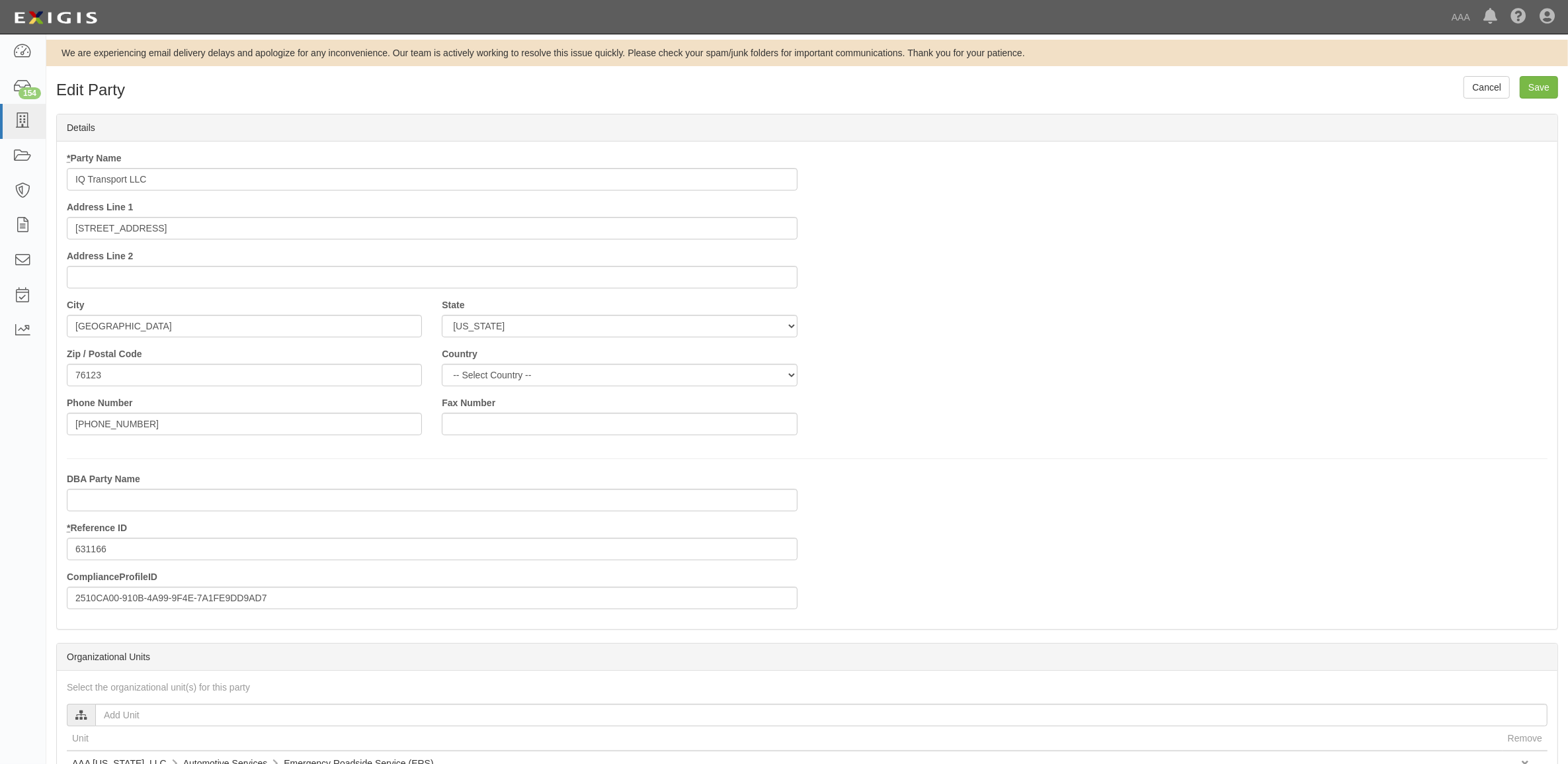
click at [318, 186] on input "IQ Transport LLC" at bounding box center [431, 179] width 731 height 23
type input "IQ Transport LLC - PSP"
click at [1537, 84] on input "Save" at bounding box center [1539, 88] width 38 height 23
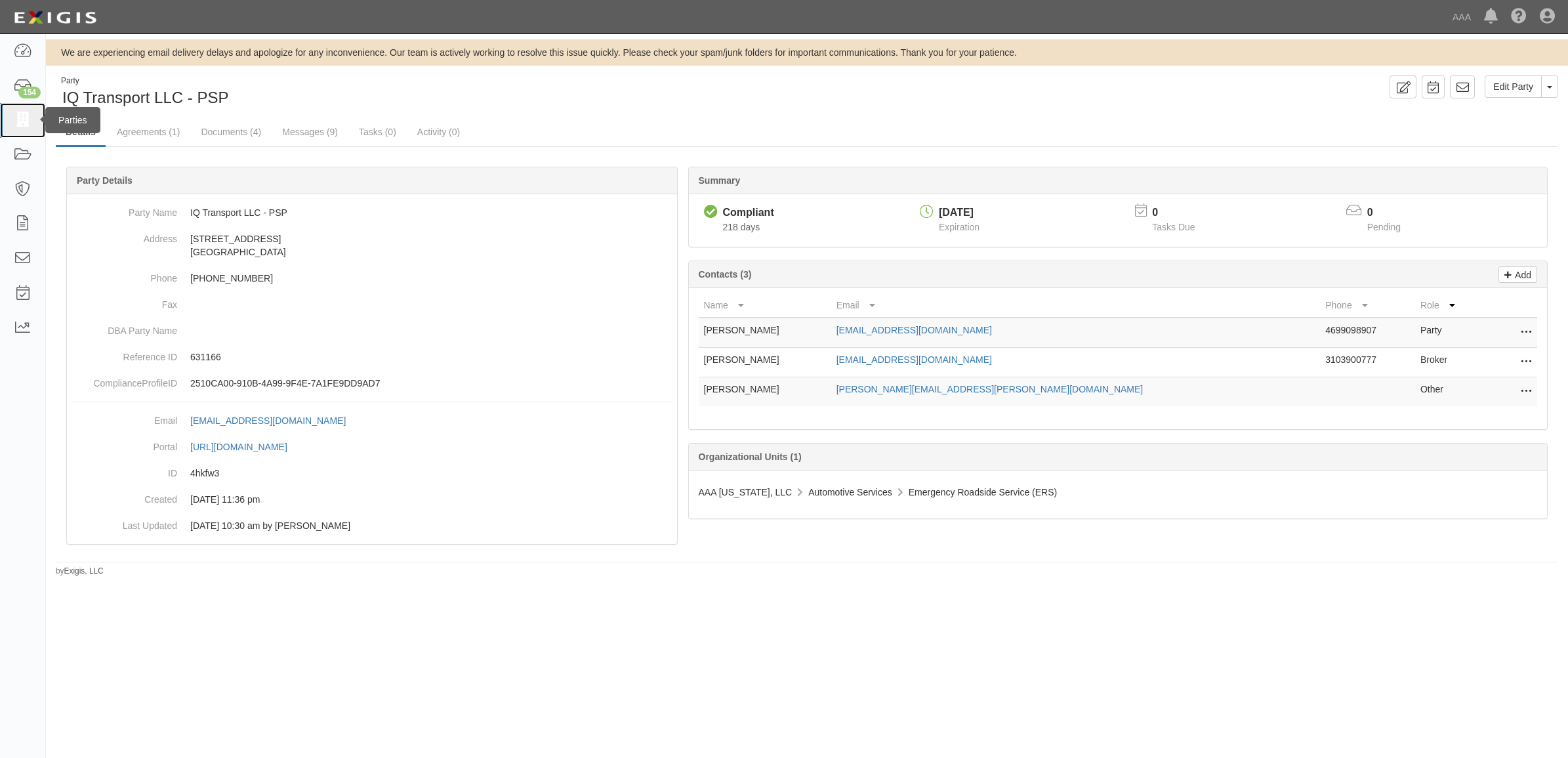
click at [24, 115] on icon at bounding box center [22, 120] width 18 height 15
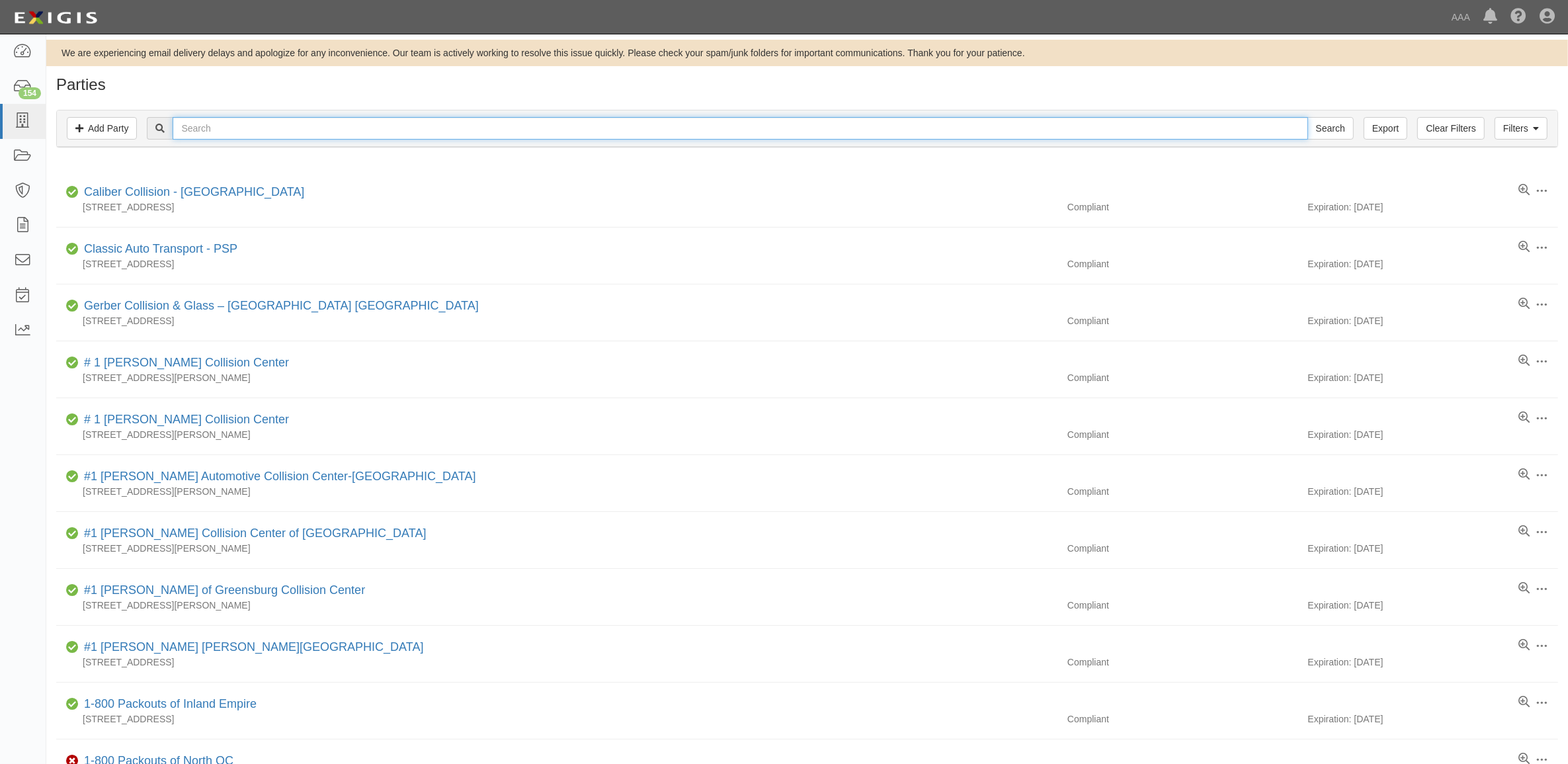
drag, startPoint x: 197, startPoint y: 126, endPoint x: 281, endPoint y: 123, distance: 84.1
click at [202, 127] on input "text" at bounding box center [739, 129] width 1135 height 23
paste input "631603"
type input "631603"
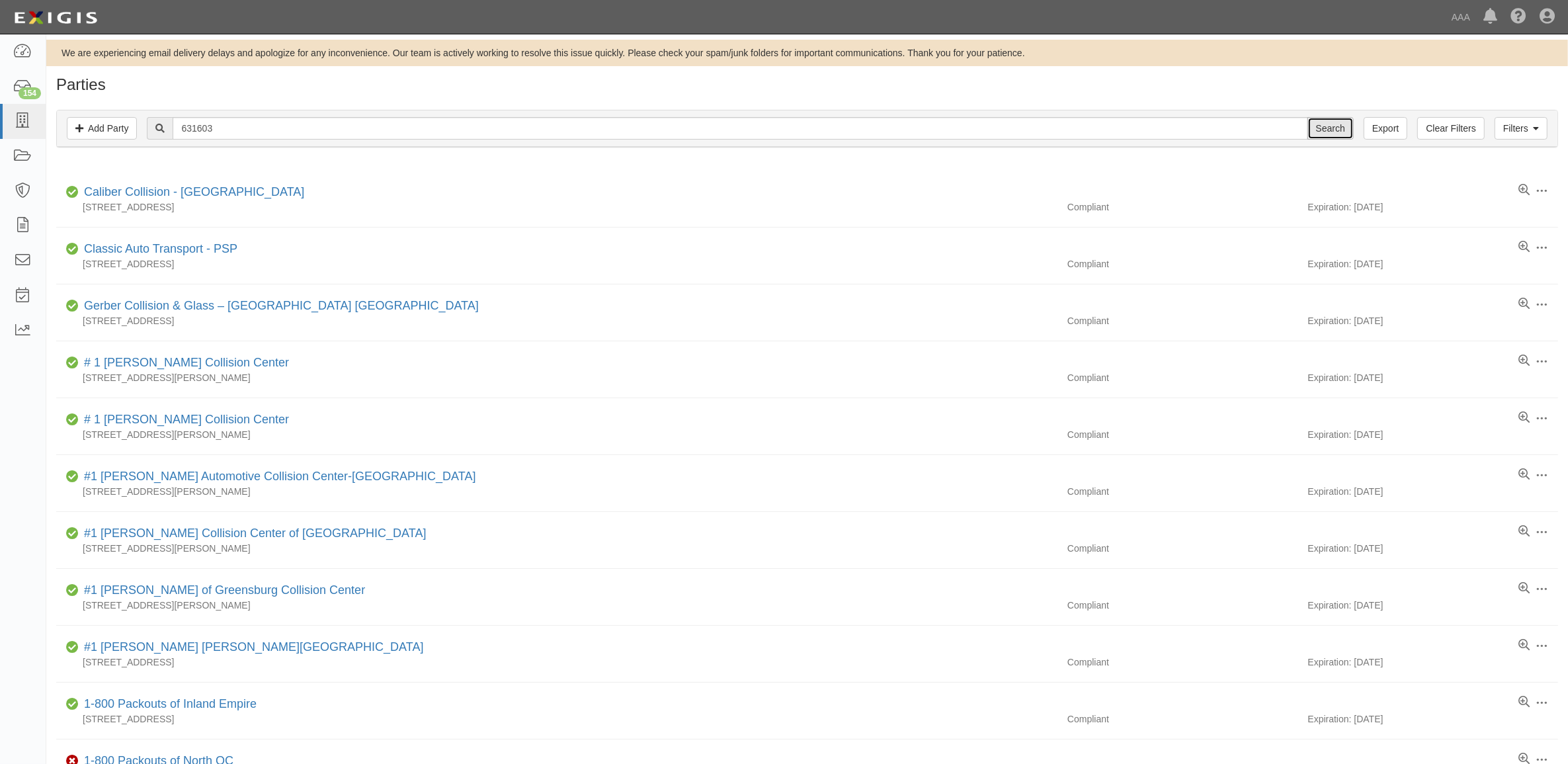
click at [1334, 129] on input "Search" at bounding box center [1330, 129] width 46 height 23
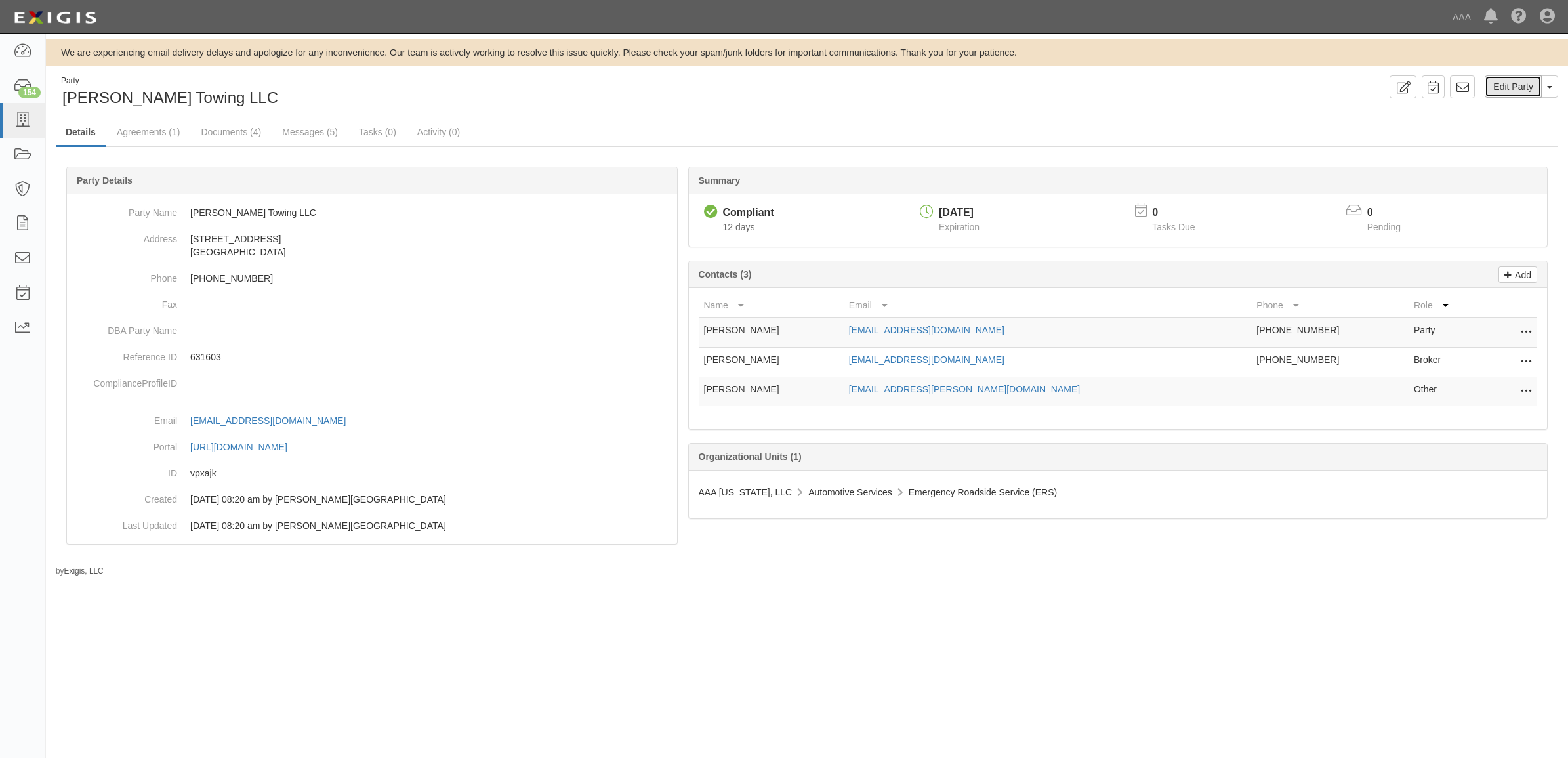
click at [1517, 85] on link "Edit Party" at bounding box center [1513, 87] width 57 height 23
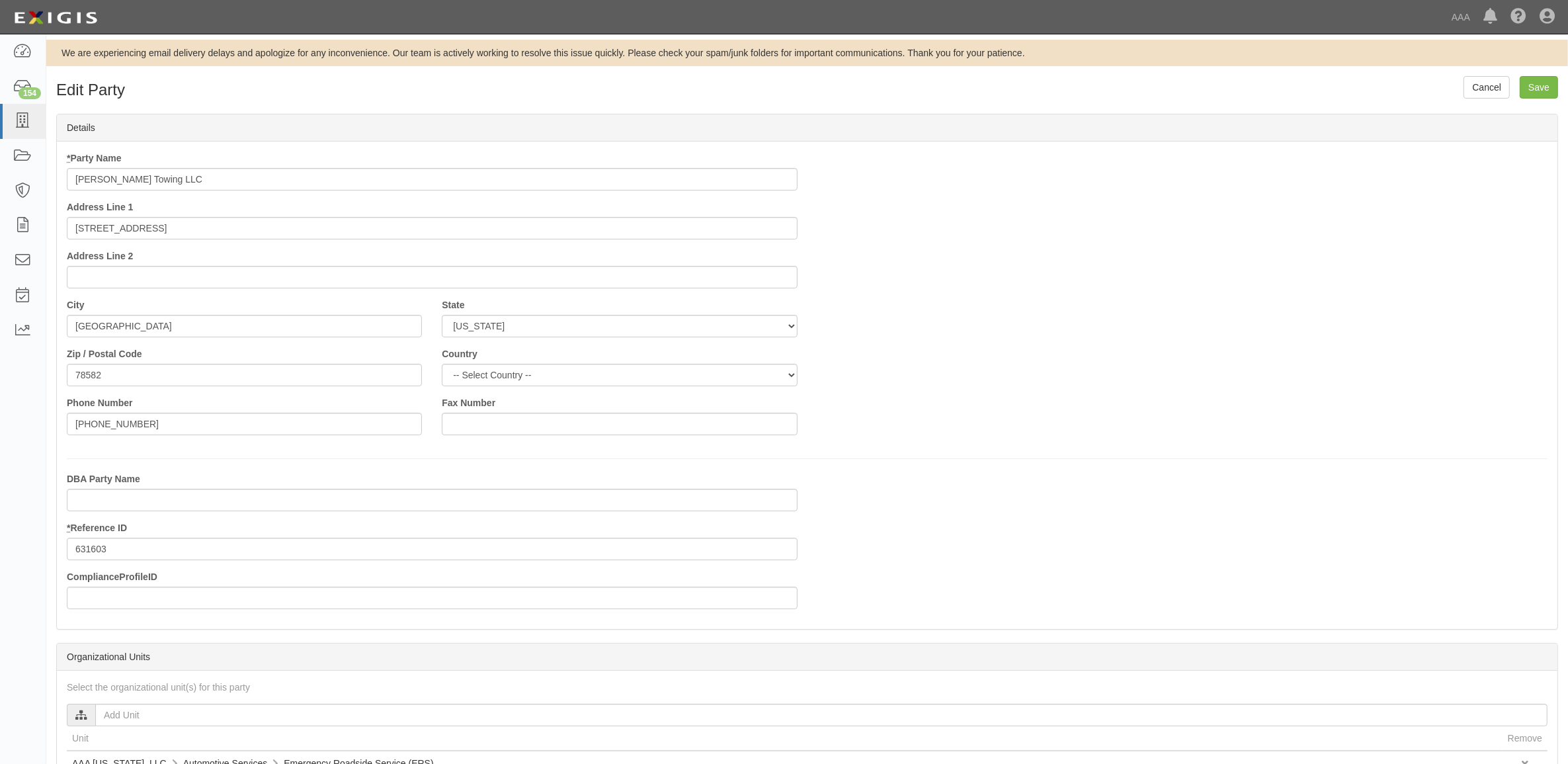
click at [233, 173] on input "Rivera's Towing LLC" at bounding box center [431, 179] width 731 height 23
type input "Rivera's Towing LLC - PSP"
click at [1548, 87] on input "Save" at bounding box center [1539, 88] width 38 height 23
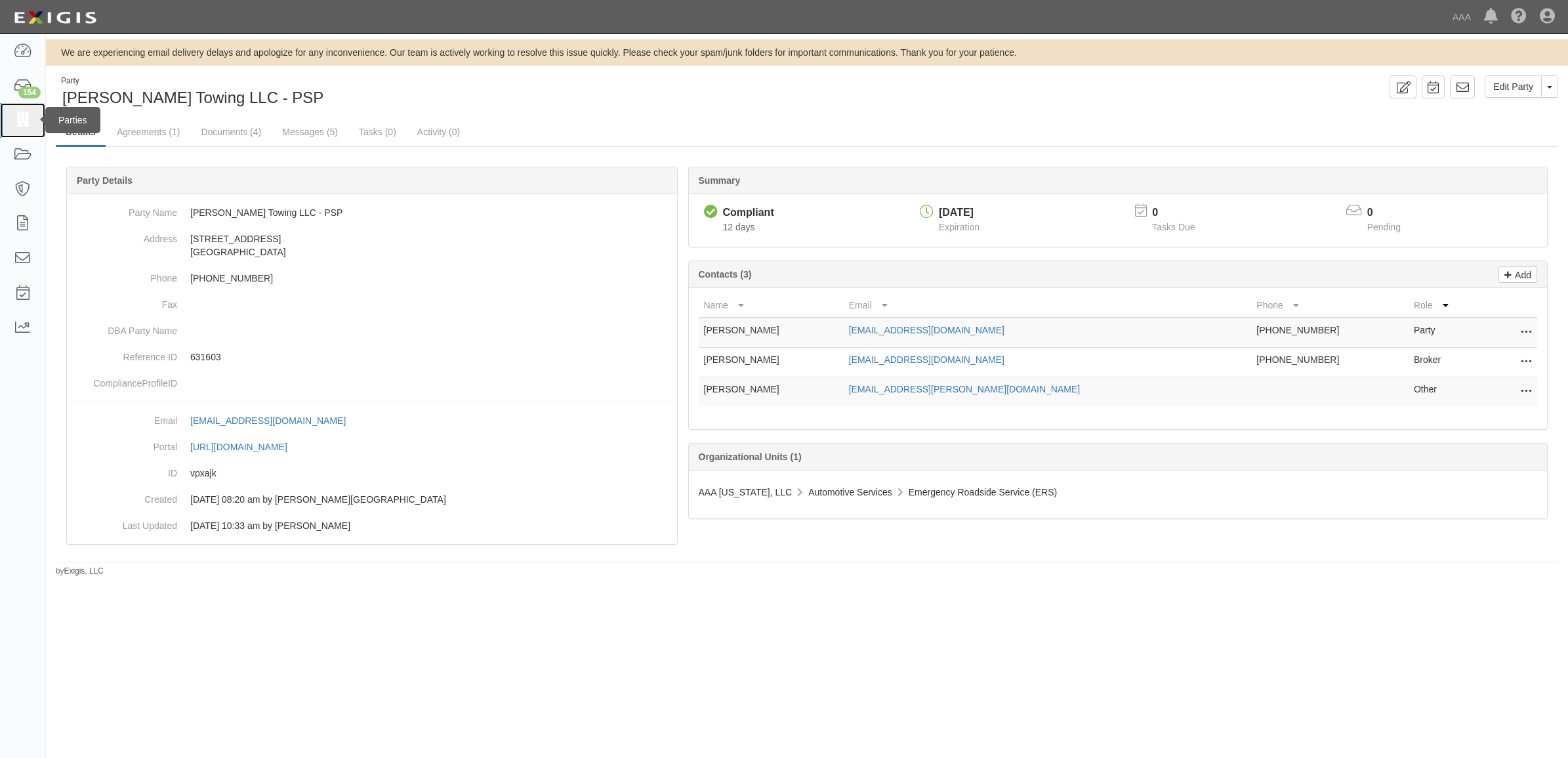
click at [23, 126] on icon at bounding box center [22, 120] width 18 height 15
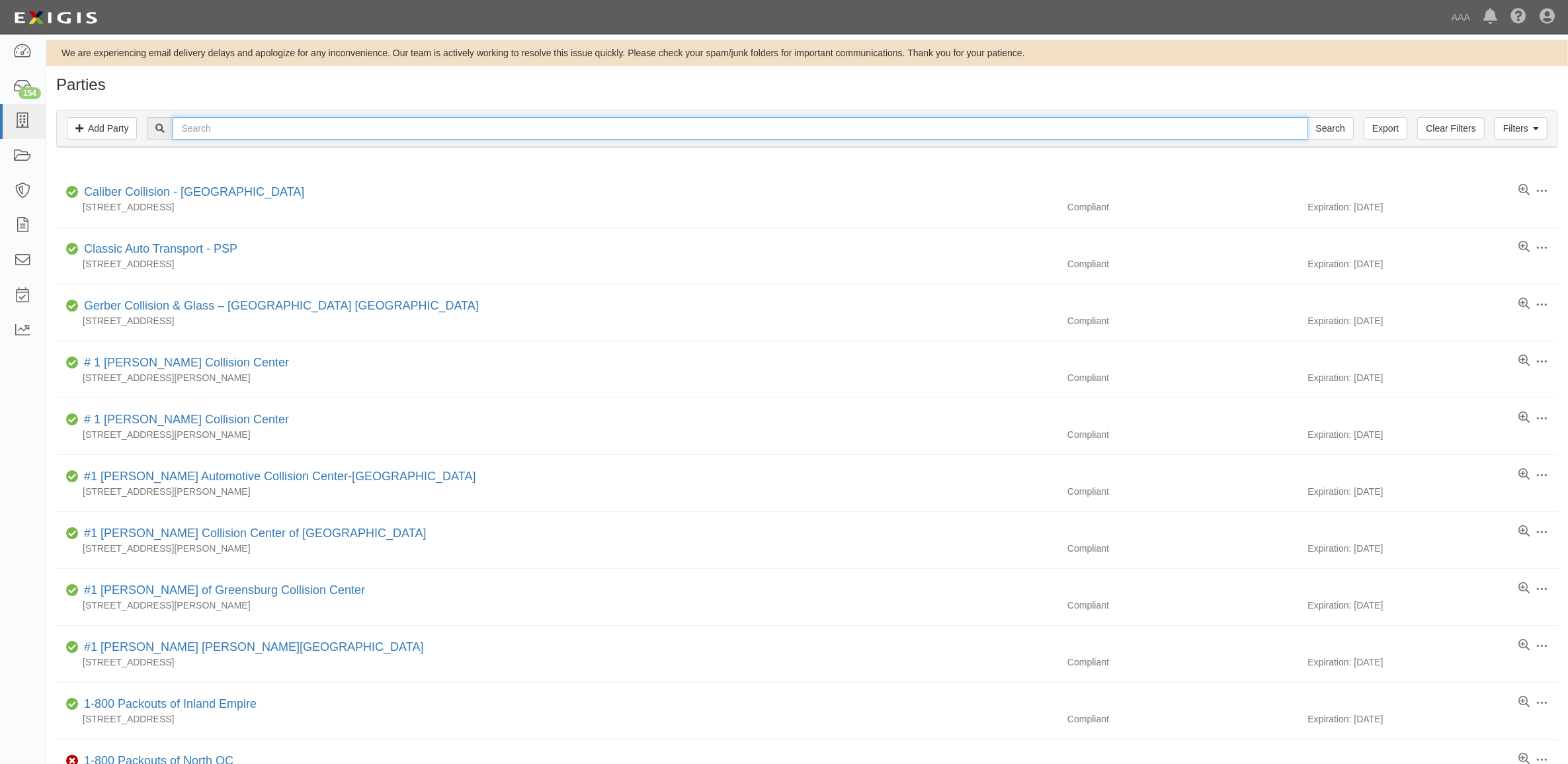
click at [234, 131] on input "text" at bounding box center [739, 129] width 1135 height 23
paste input "IQ4 TOWING"
type input "IQ4 TOWING"
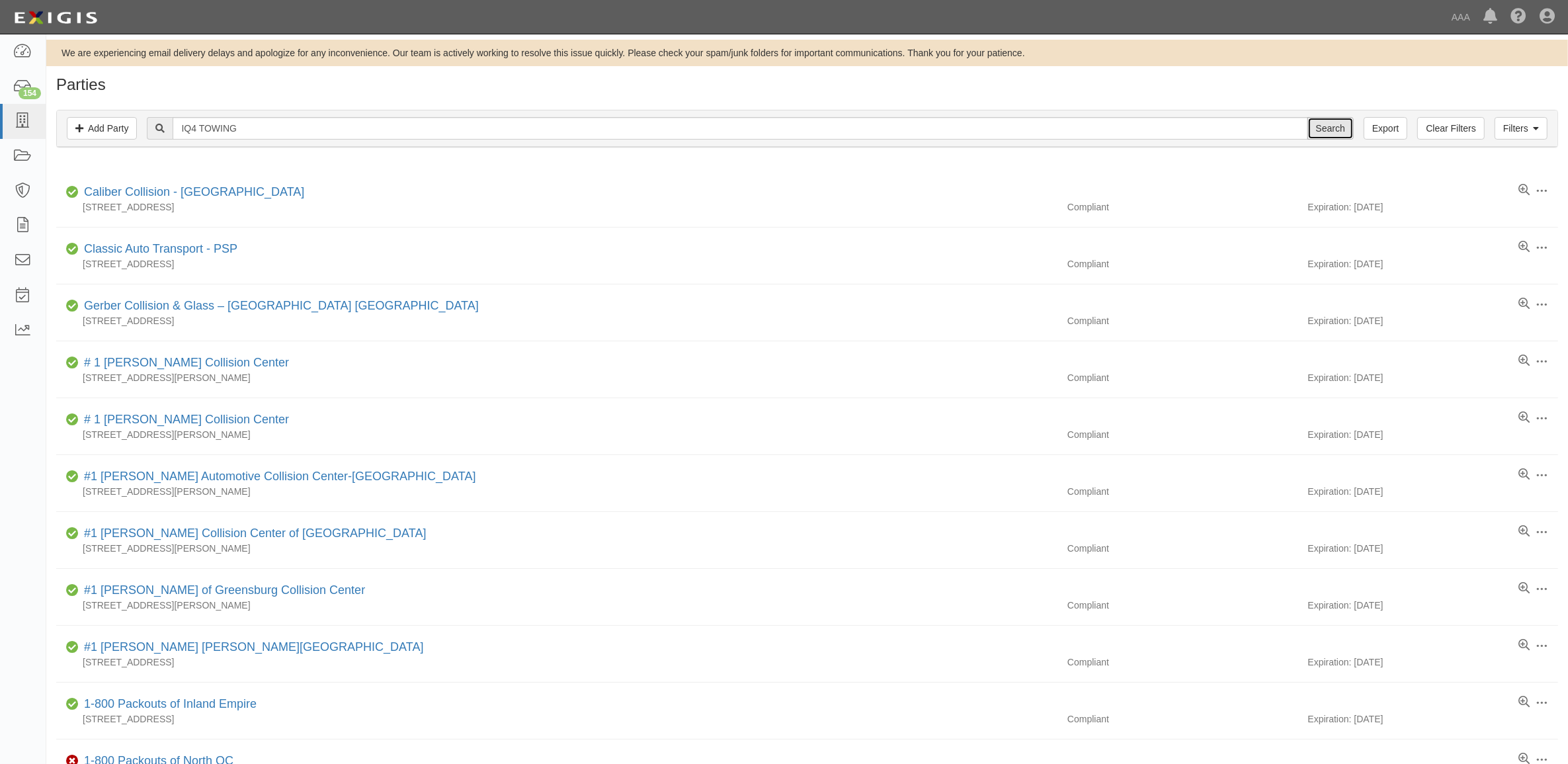
click at [1323, 136] on input "Search" at bounding box center [1330, 129] width 46 height 23
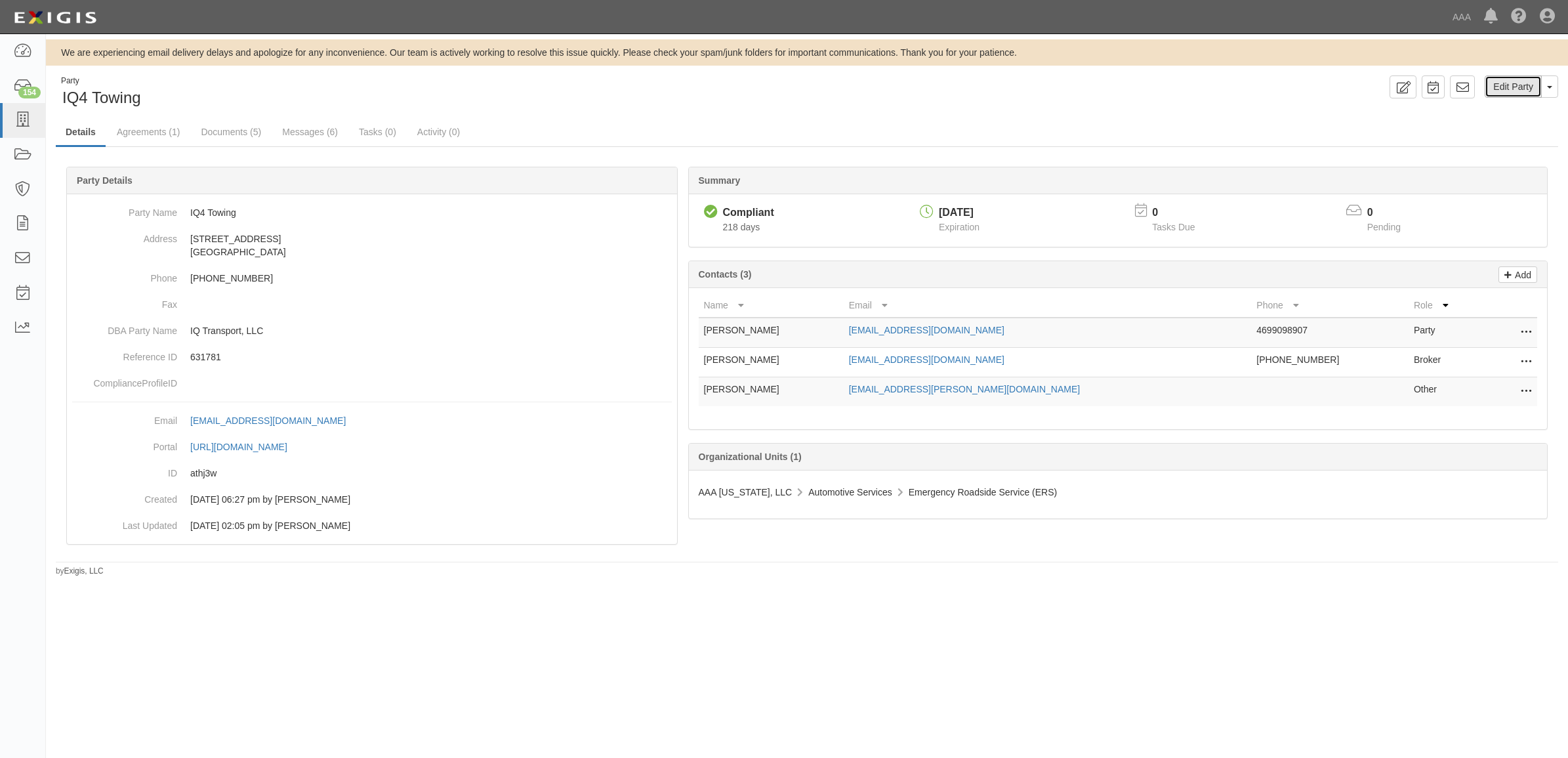
click at [1505, 90] on link "Edit Party" at bounding box center [1513, 87] width 57 height 23
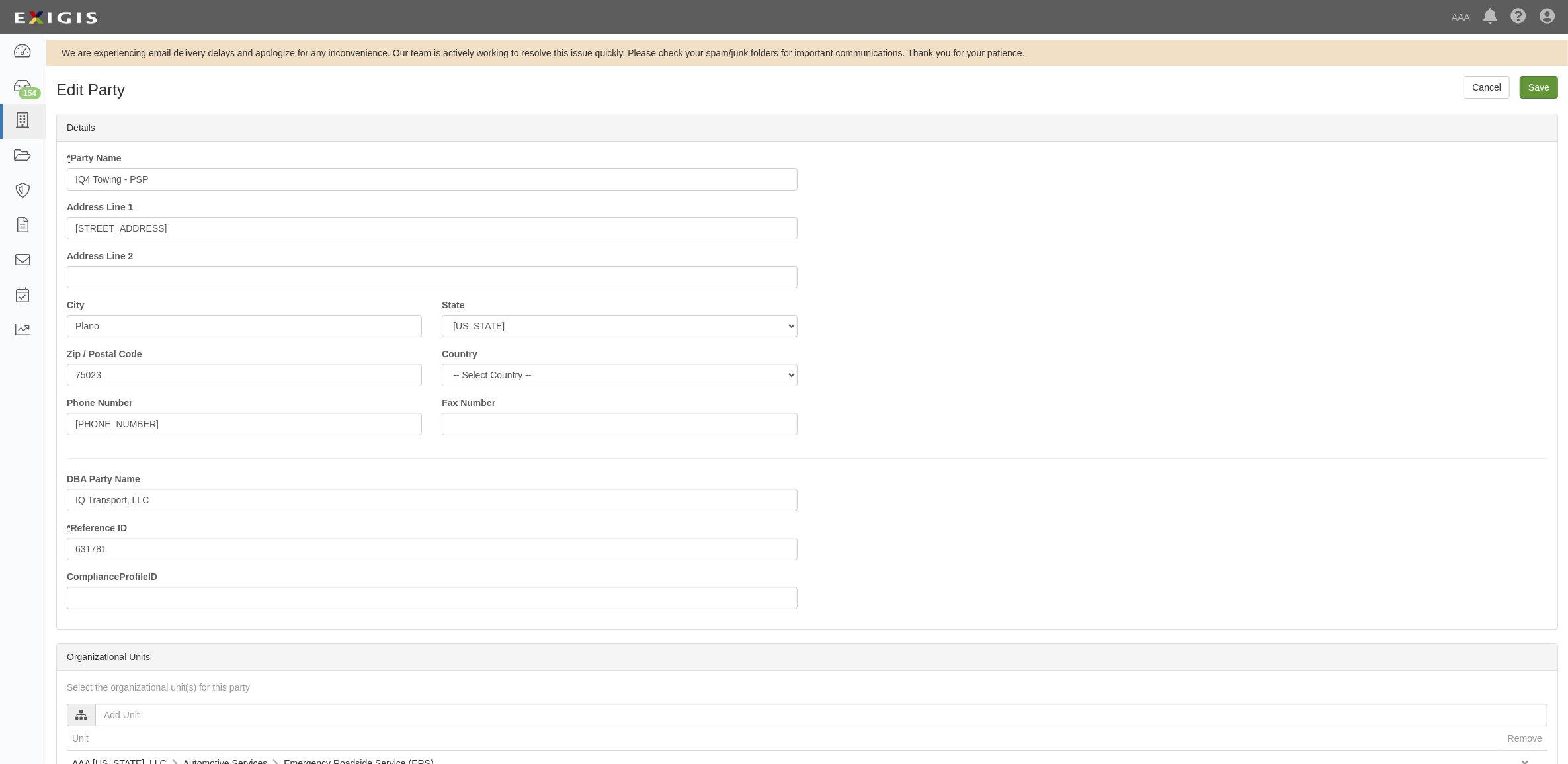
type input "IQ4 Towing - PSP"
click at [1551, 86] on input "Save" at bounding box center [1539, 88] width 38 height 23
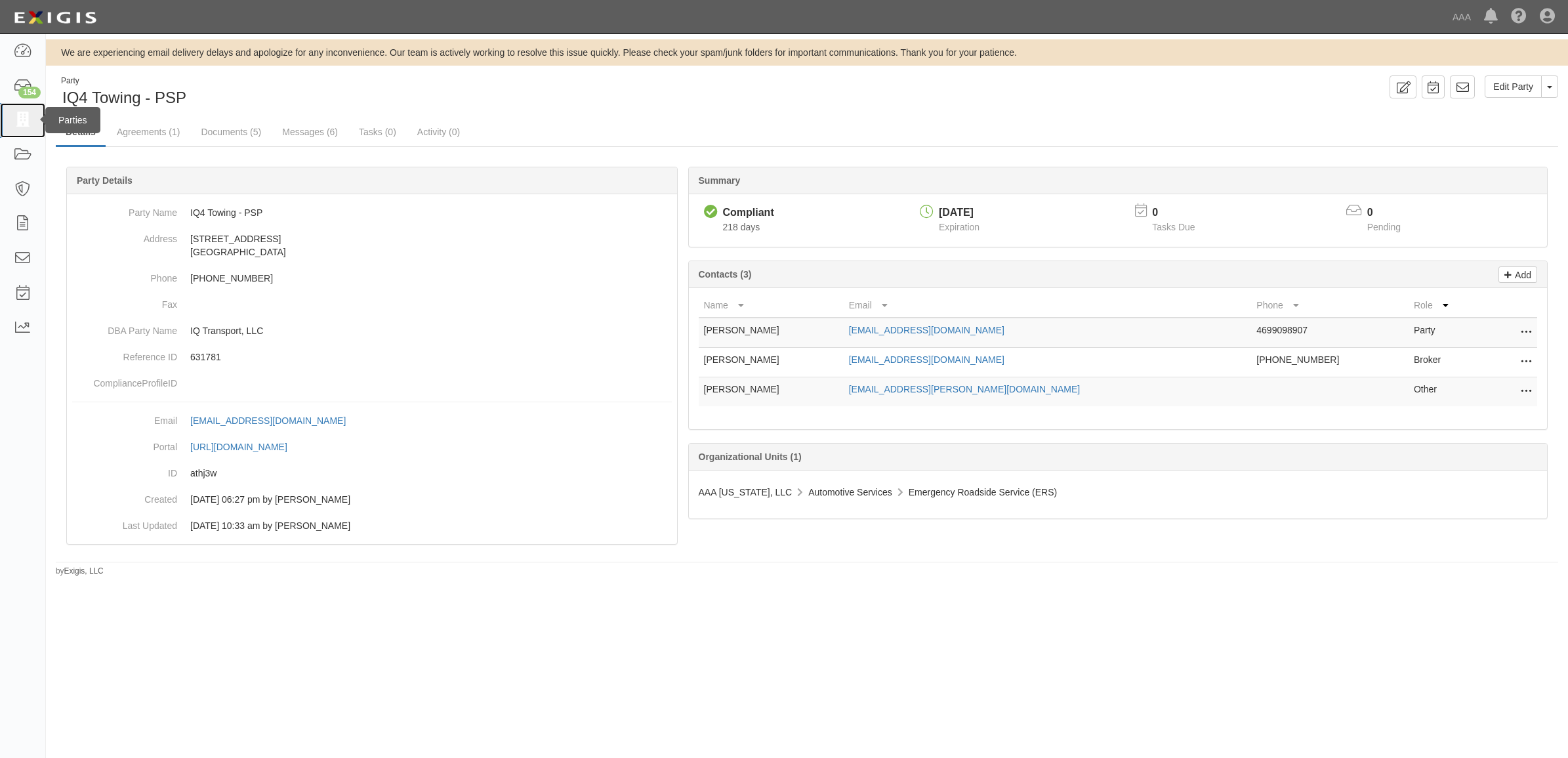
click at [26, 120] on icon at bounding box center [22, 120] width 18 height 15
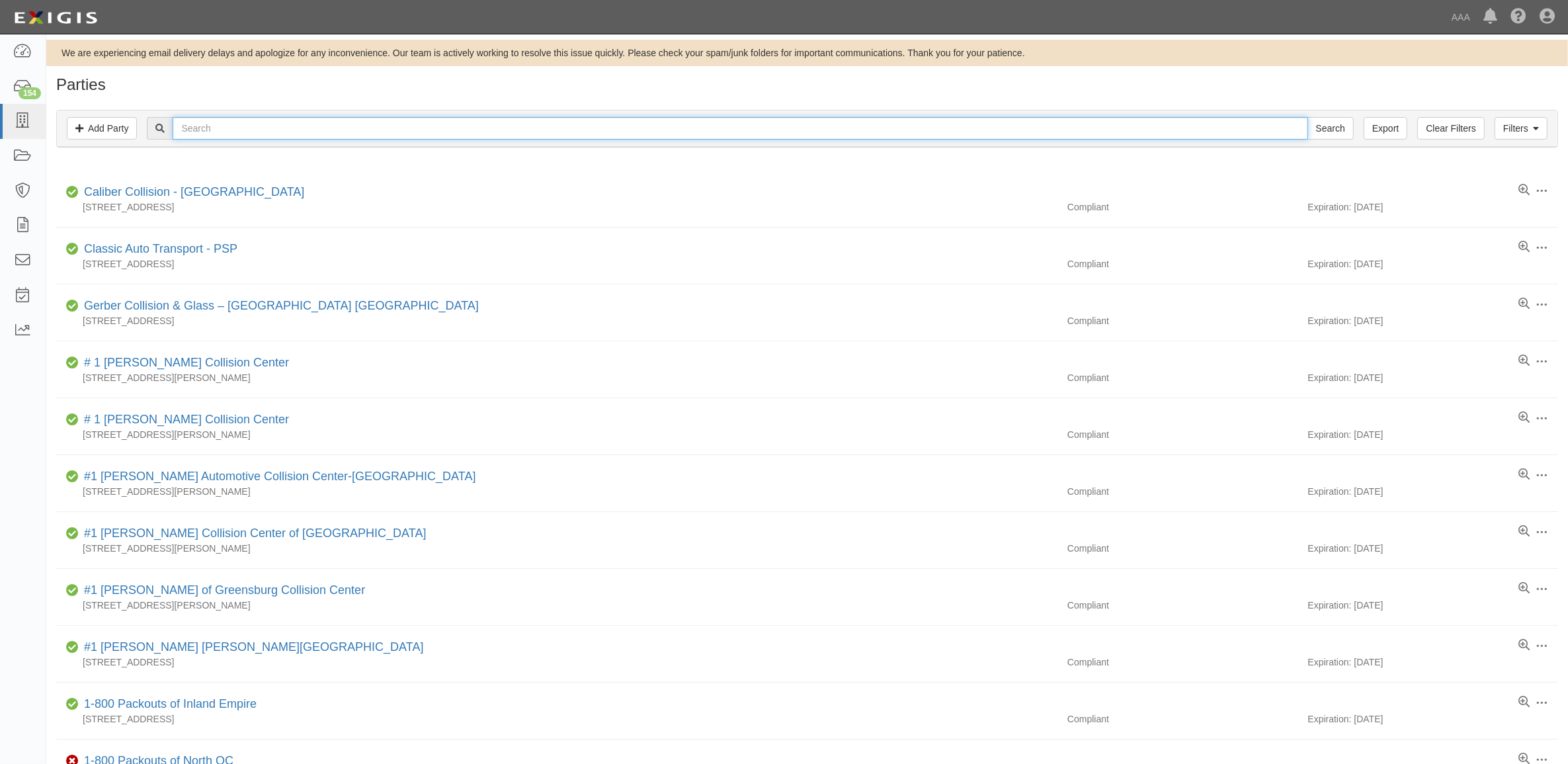
click at [203, 127] on input "text" at bounding box center [739, 129] width 1135 height 23
paste input "516420"
type input "516420"
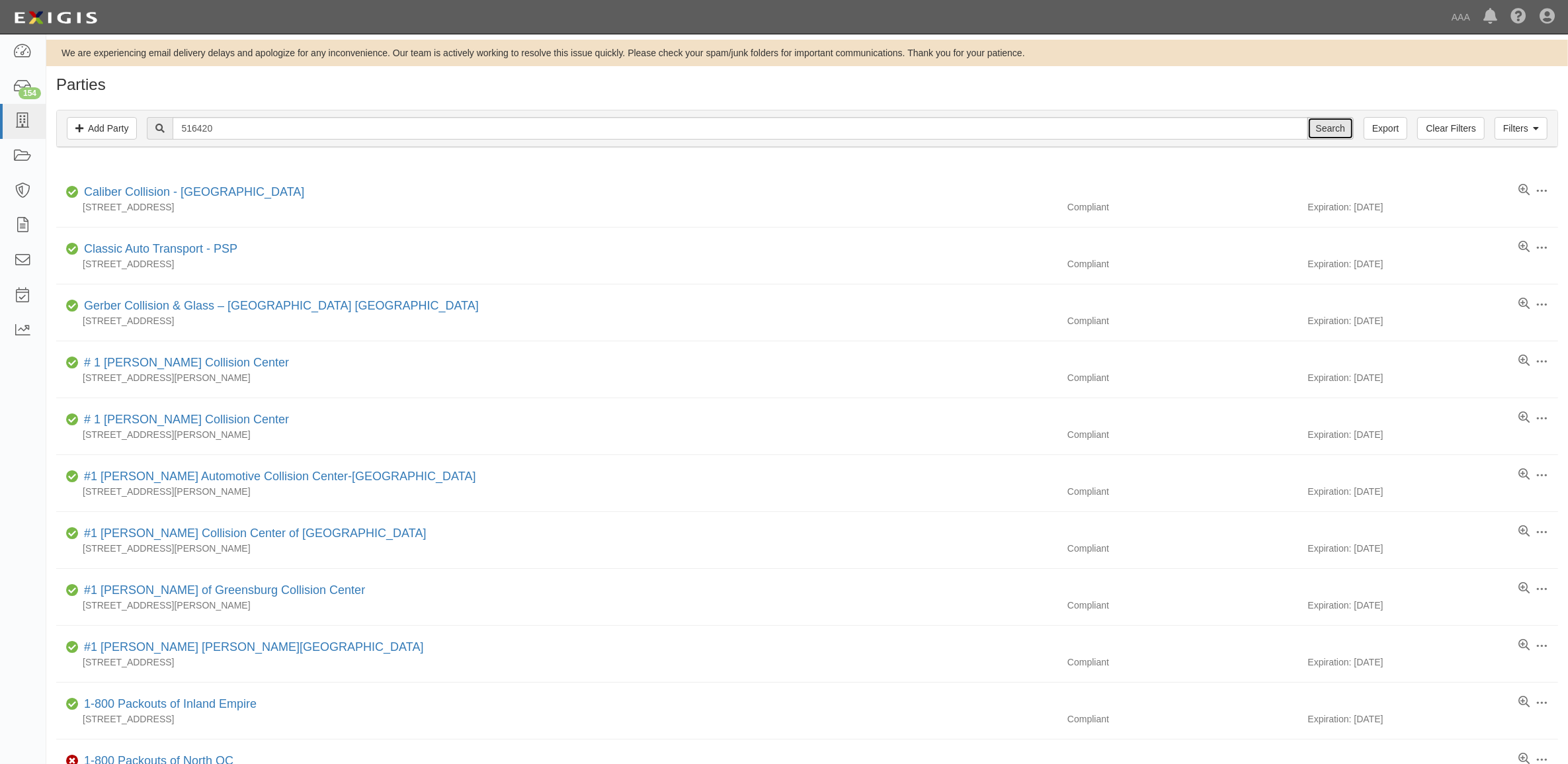
click at [1329, 129] on input "Search" at bounding box center [1330, 129] width 46 height 23
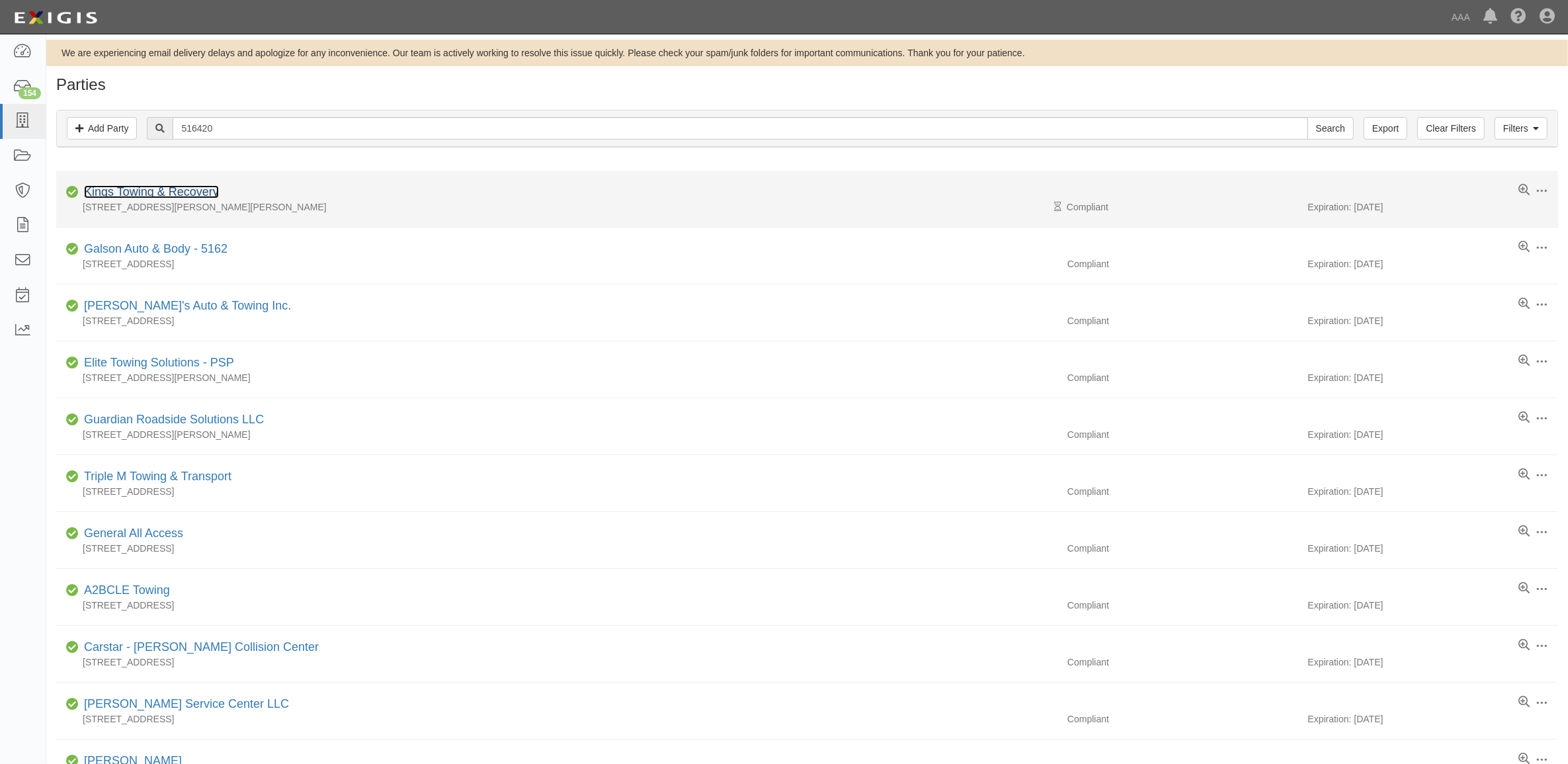
click at [169, 187] on link "Kings Towing & Recovery" at bounding box center [151, 192] width 135 height 13
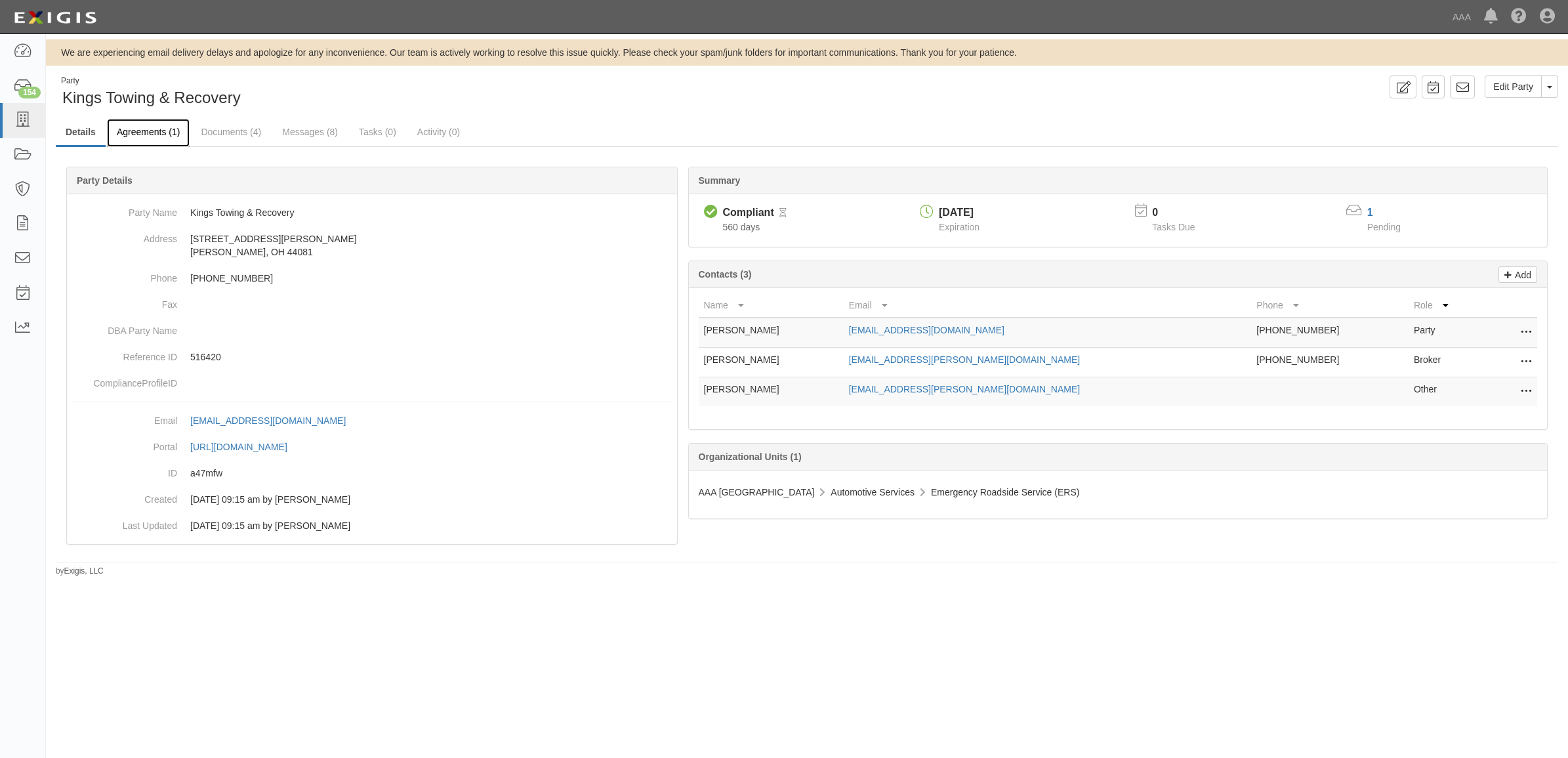
click at [162, 135] on link "Agreements (1)" at bounding box center [148, 133] width 82 height 29
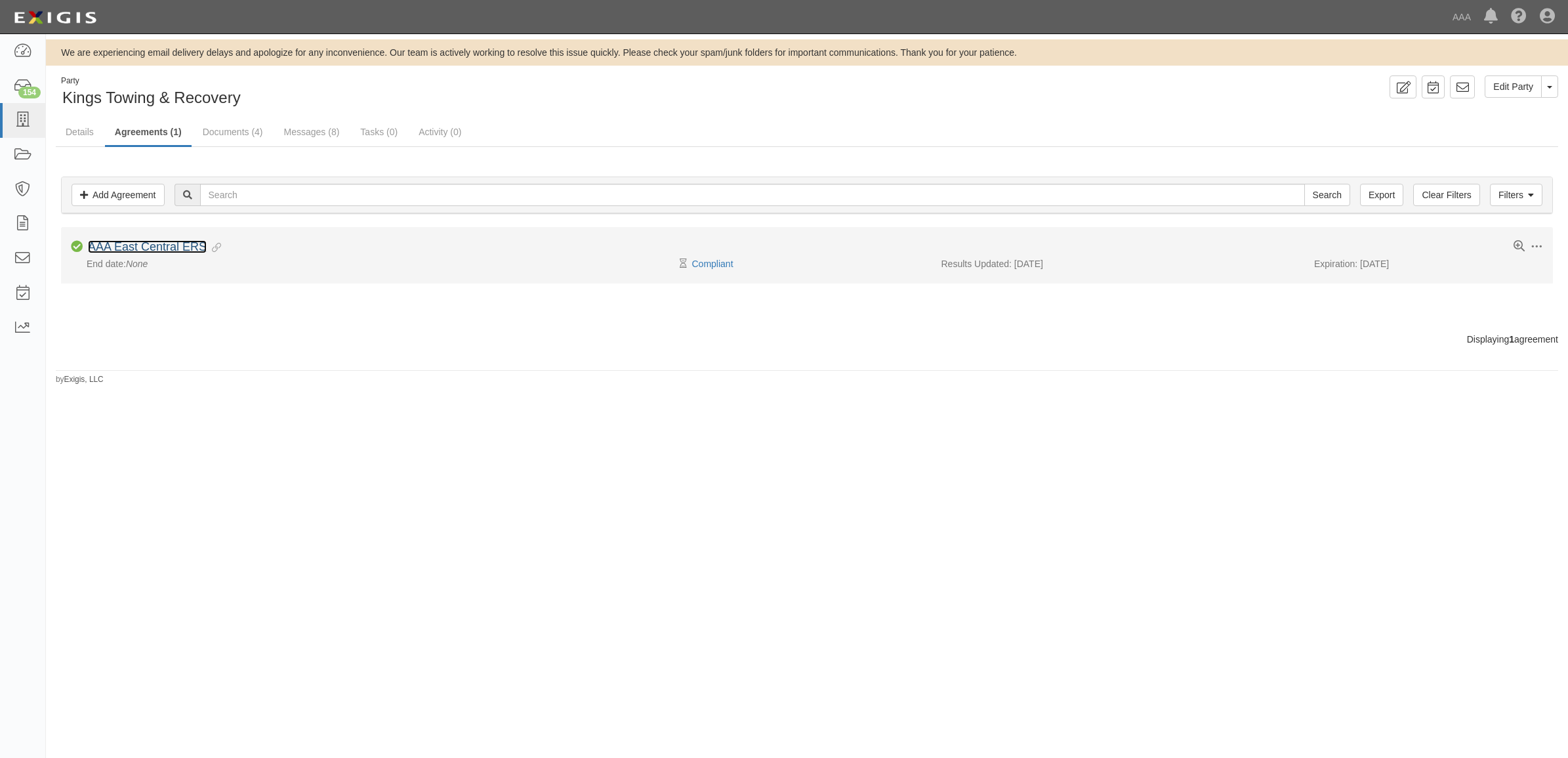
click at [171, 248] on link "AAA East Central ERS" at bounding box center [147, 247] width 119 height 13
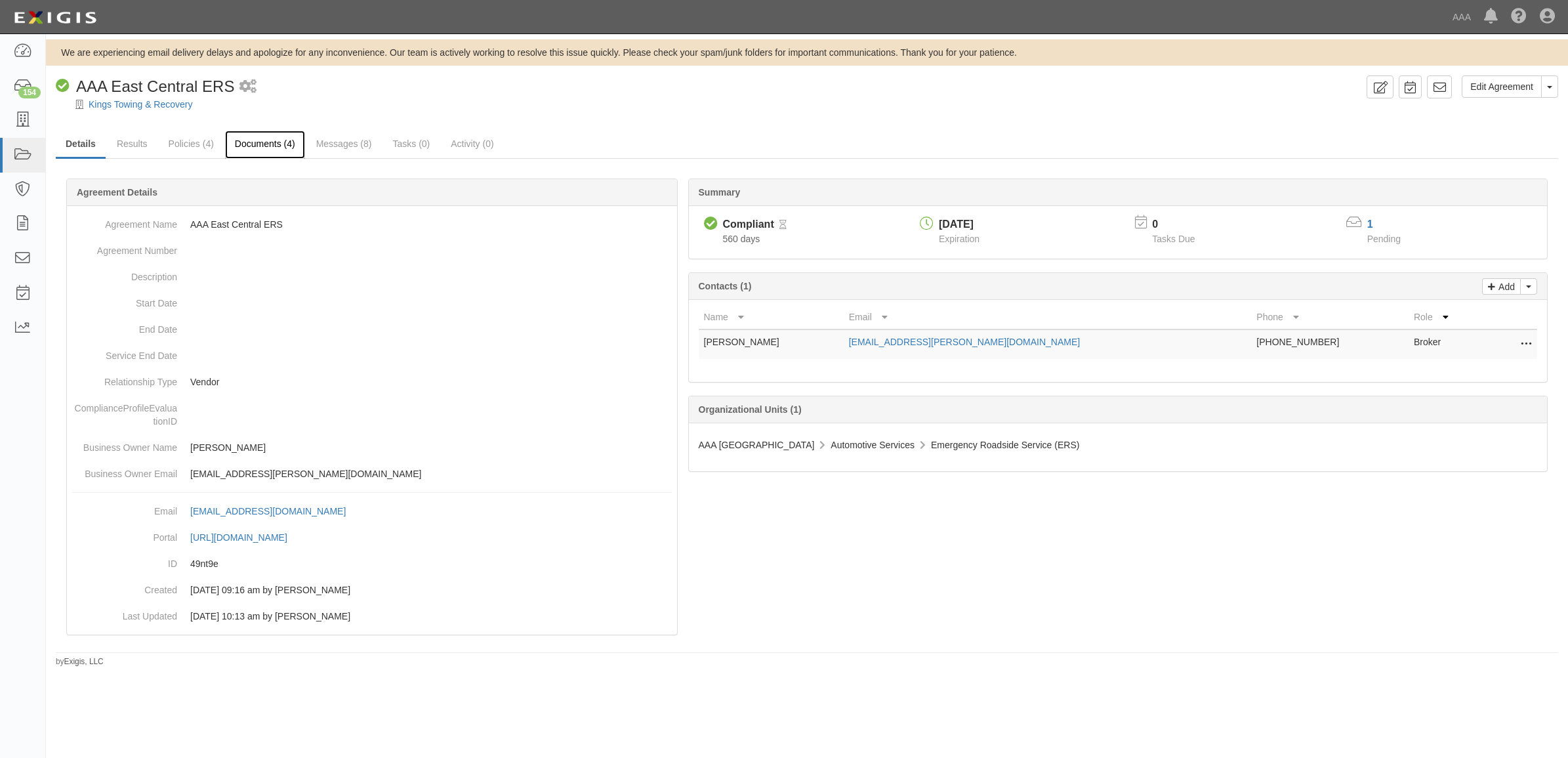
click at [282, 147] on link "Documents (4)" at bounding box center [265, 144] width 80 height 29
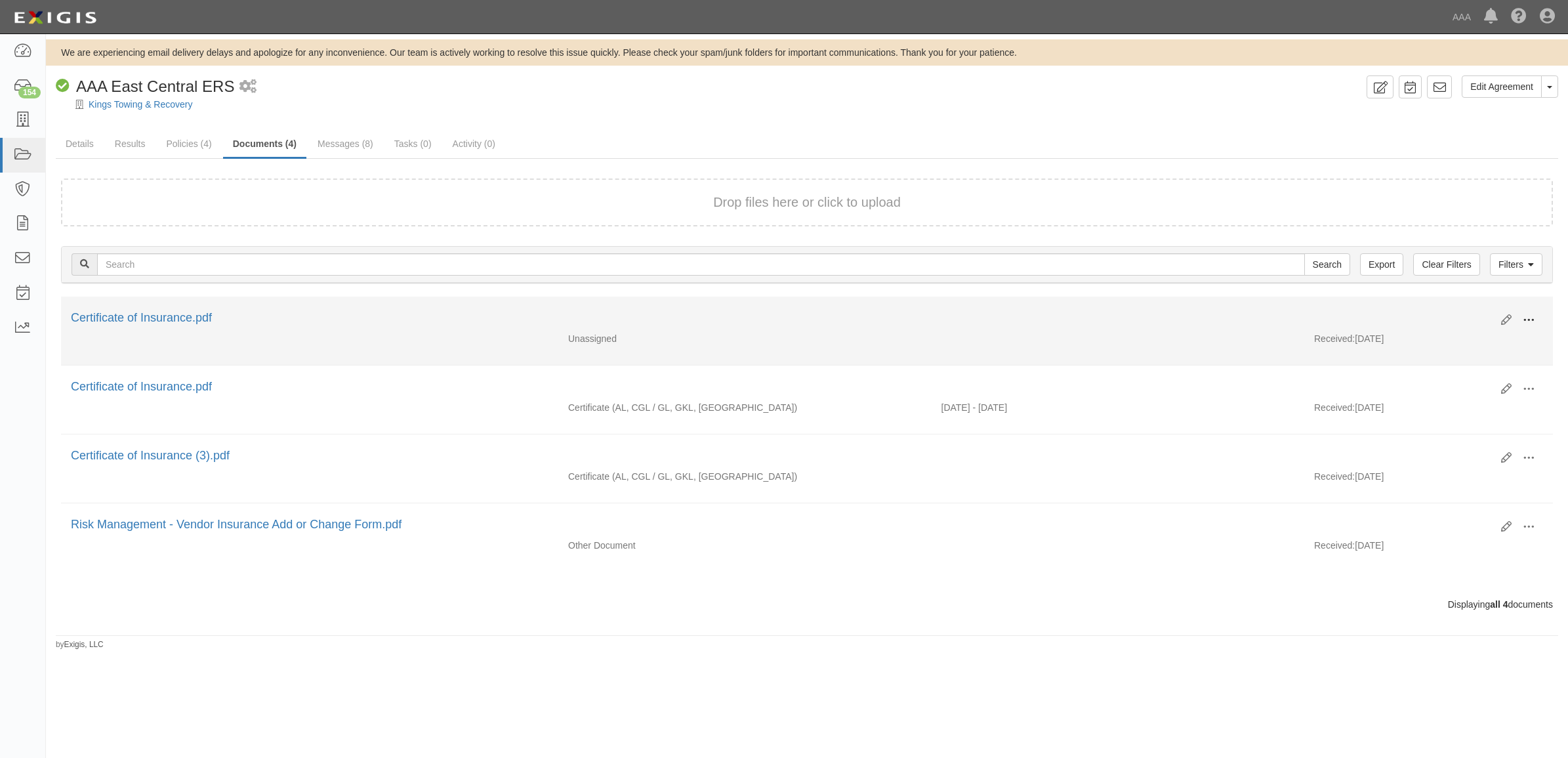
click at [1524, 322] on span at bounding box center [1529, 320] width 12 height 12
click at [1457, 346] on link "View" at bounding box center [1465, 339] width 103 height 23
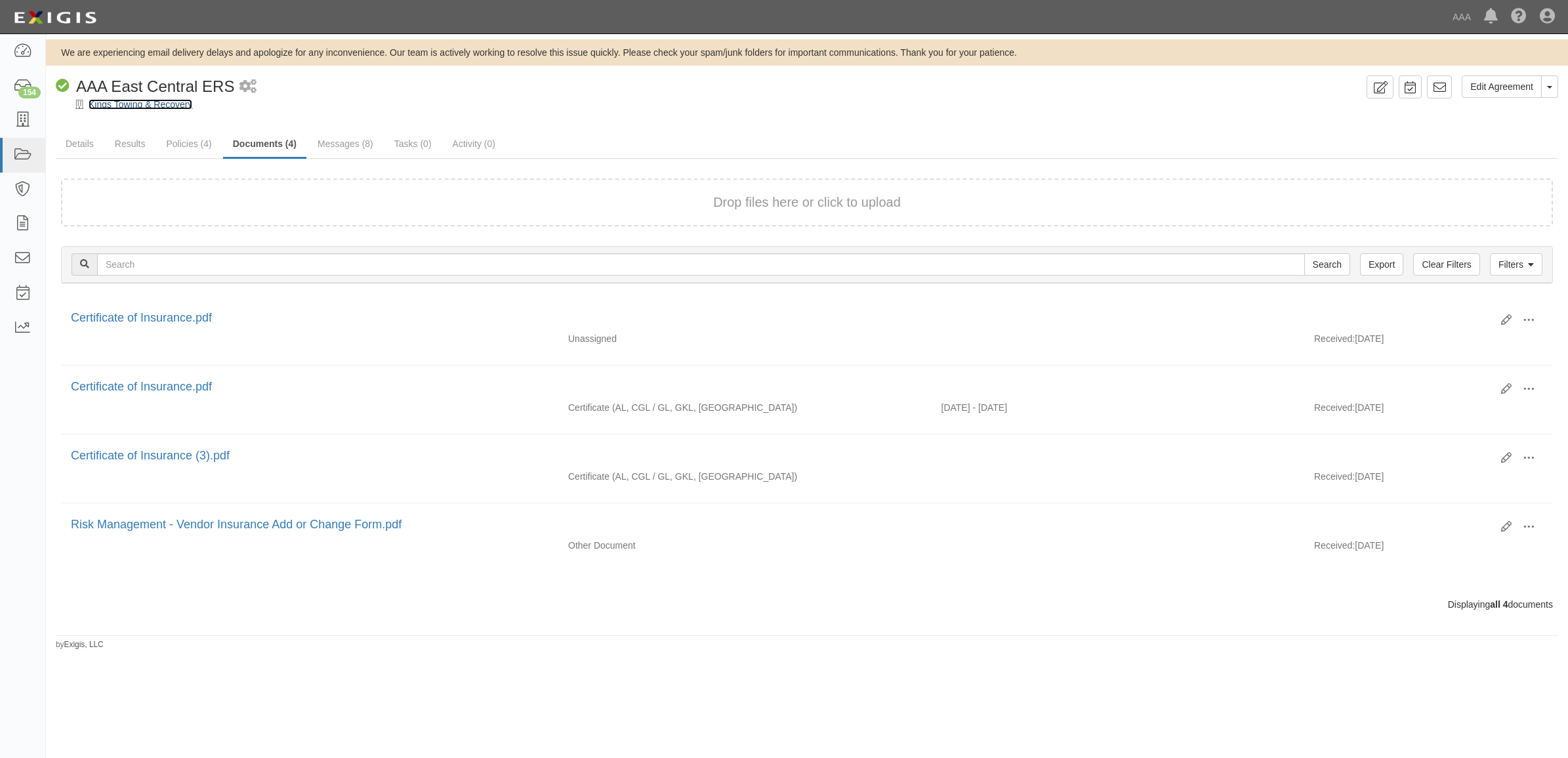
click at [97, 105] on link "Kings Towing & Recovery" at bounding box center [140, 104] width 103 height 10
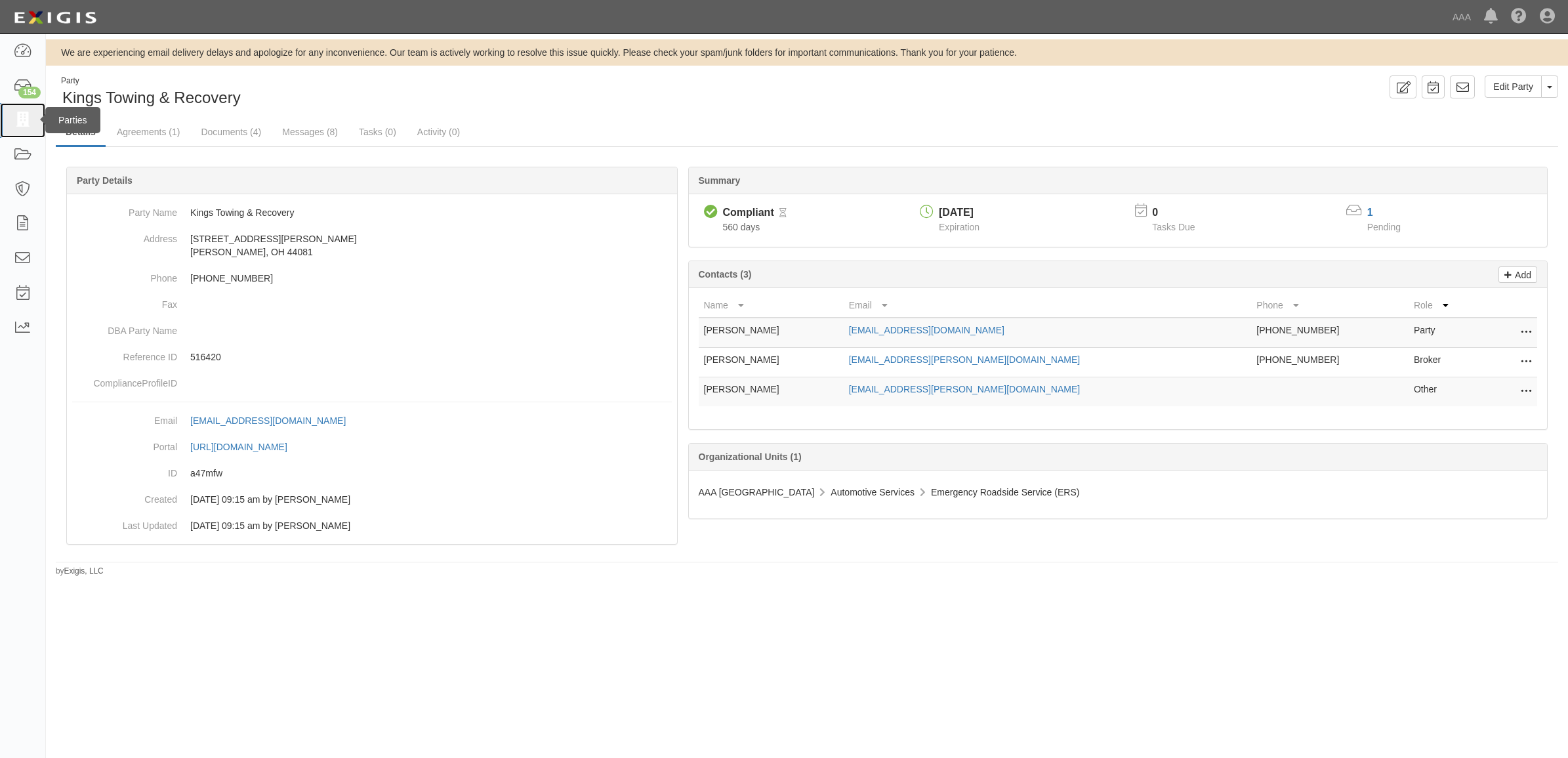
click at [30, 116] on icon at bounding box center [22, 120] width 18 height 15
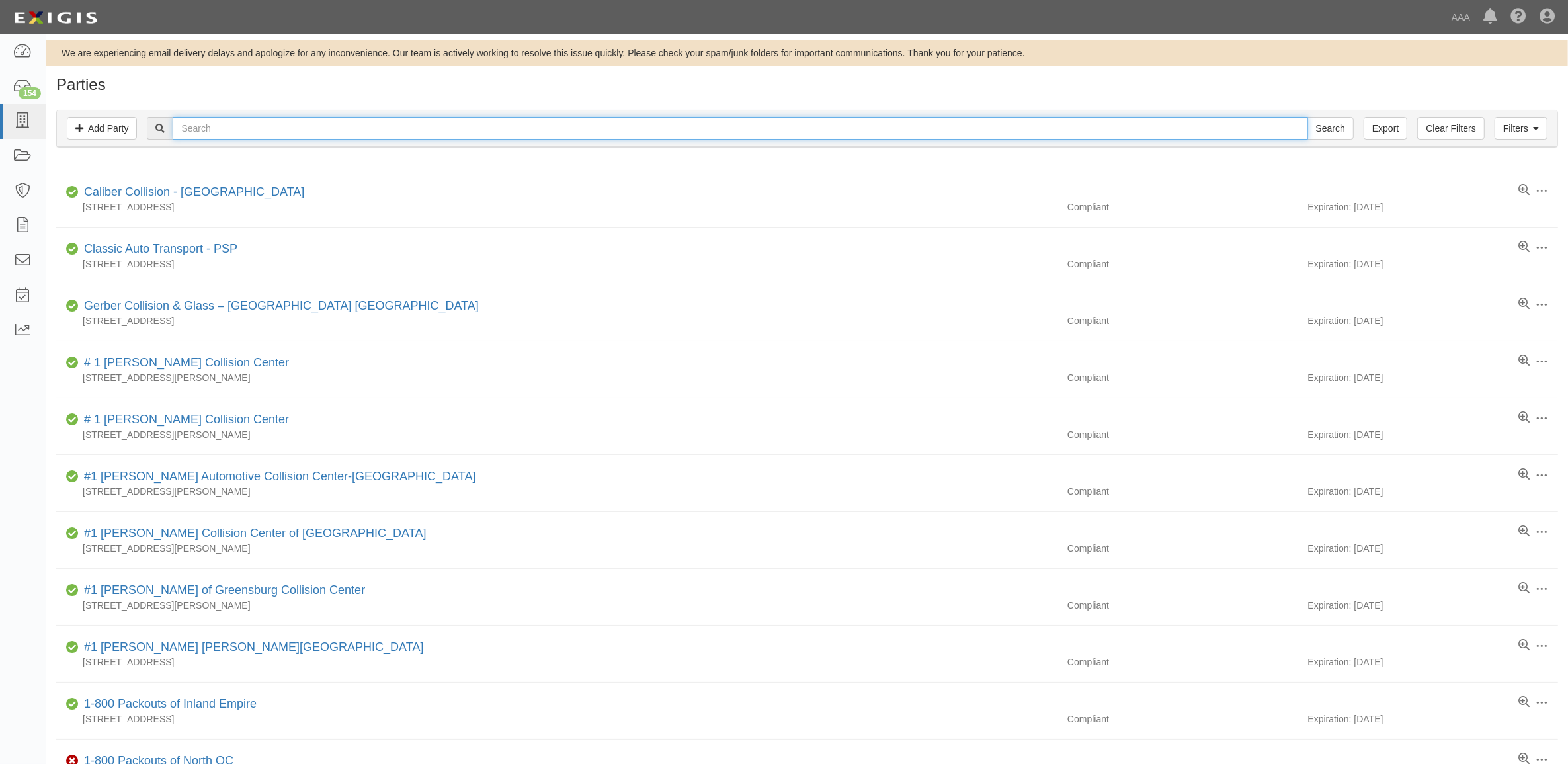
click at [344, 137] on input "text" at bounding box center [739, 129] width 1135 height 23
paste input "22977"
type input "22977"
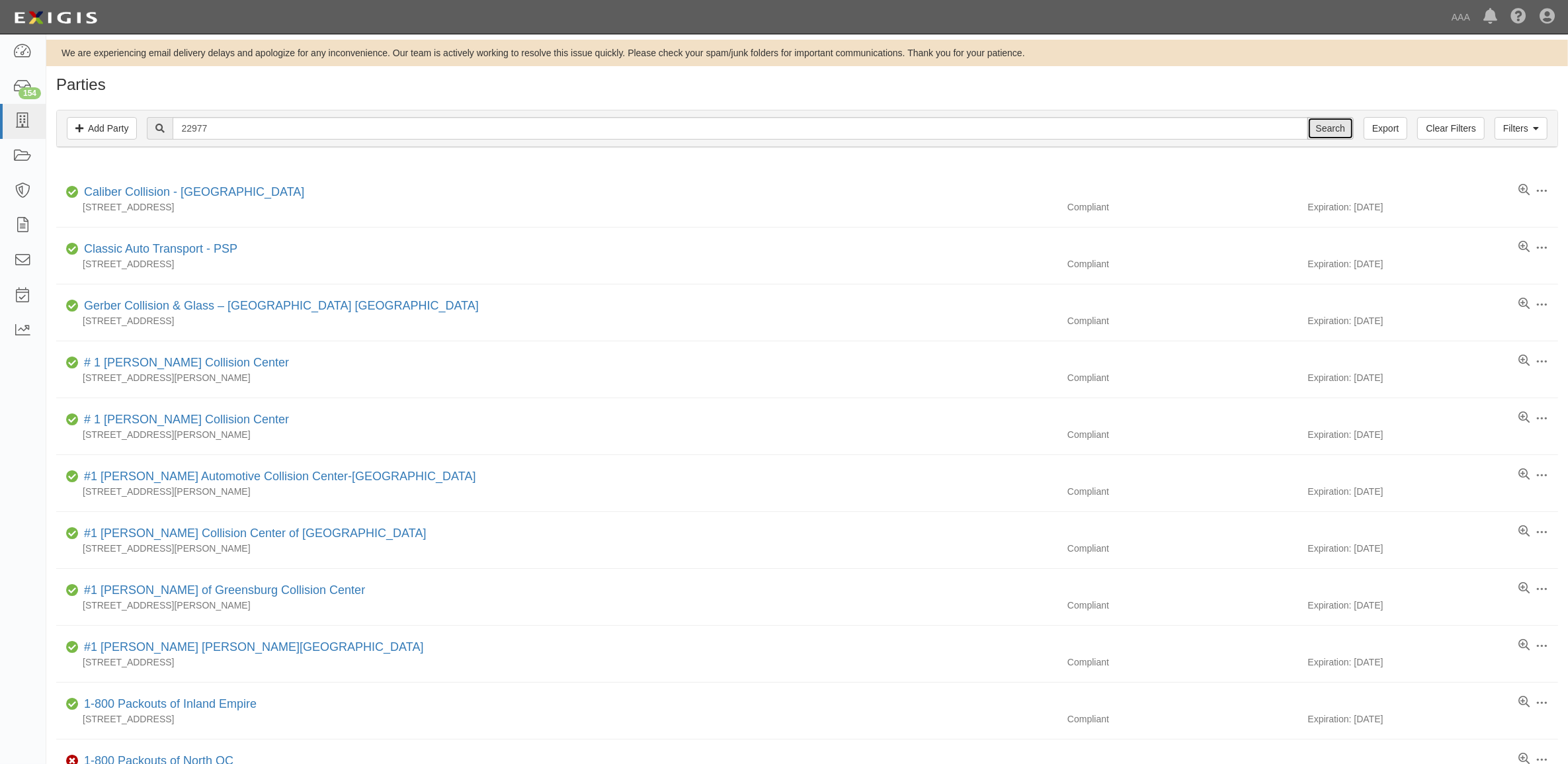
click at [1323, 124] on input "Search" at bounding box center [1330, 129] width 46 height 23
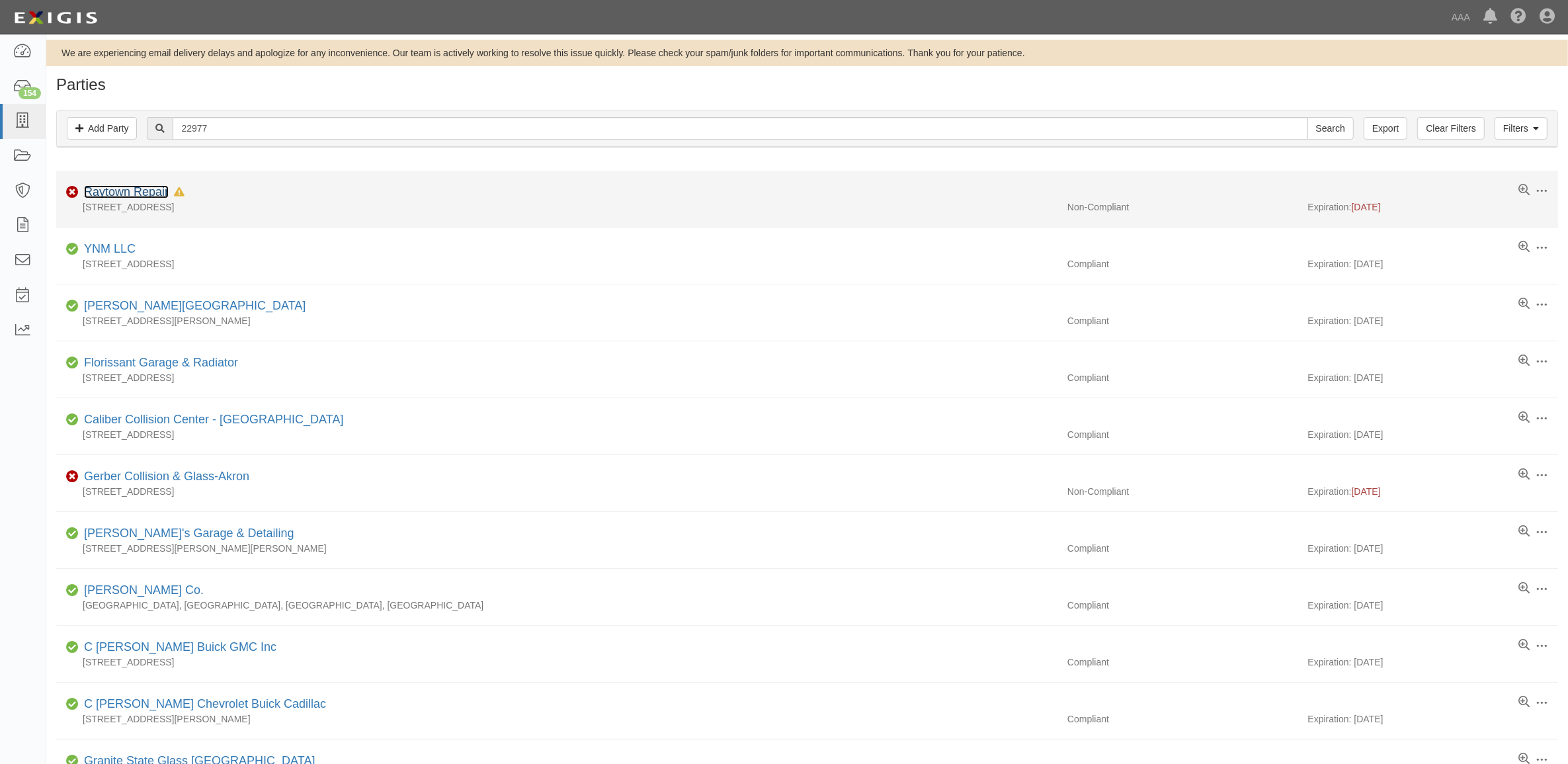
click at [153, 195] on link "Raytown Repair" at bounding box center [126, 192] width 85 height 13
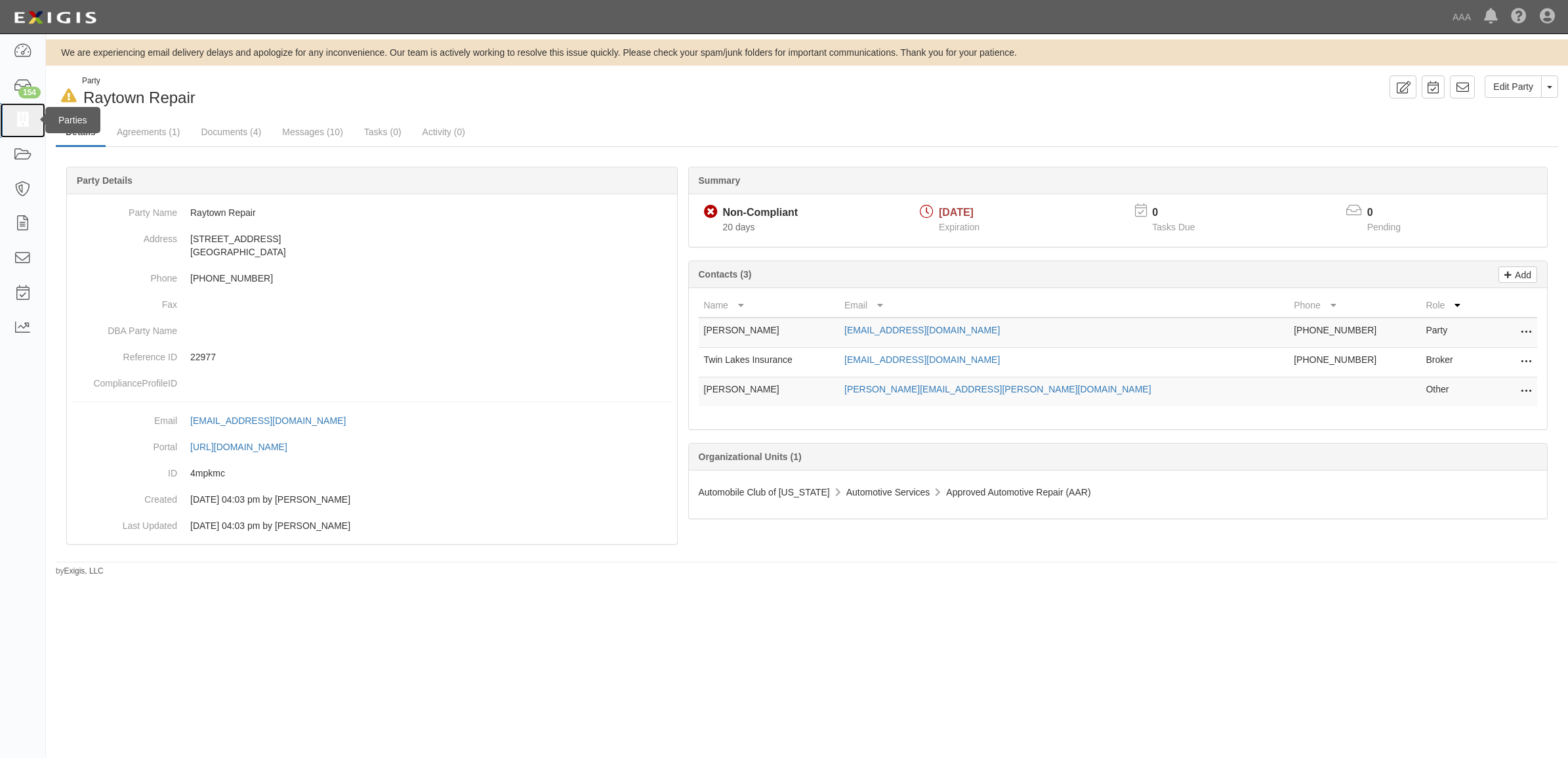
click at [30, 131] on link at bounding box center [23, 121] width 45 height 35
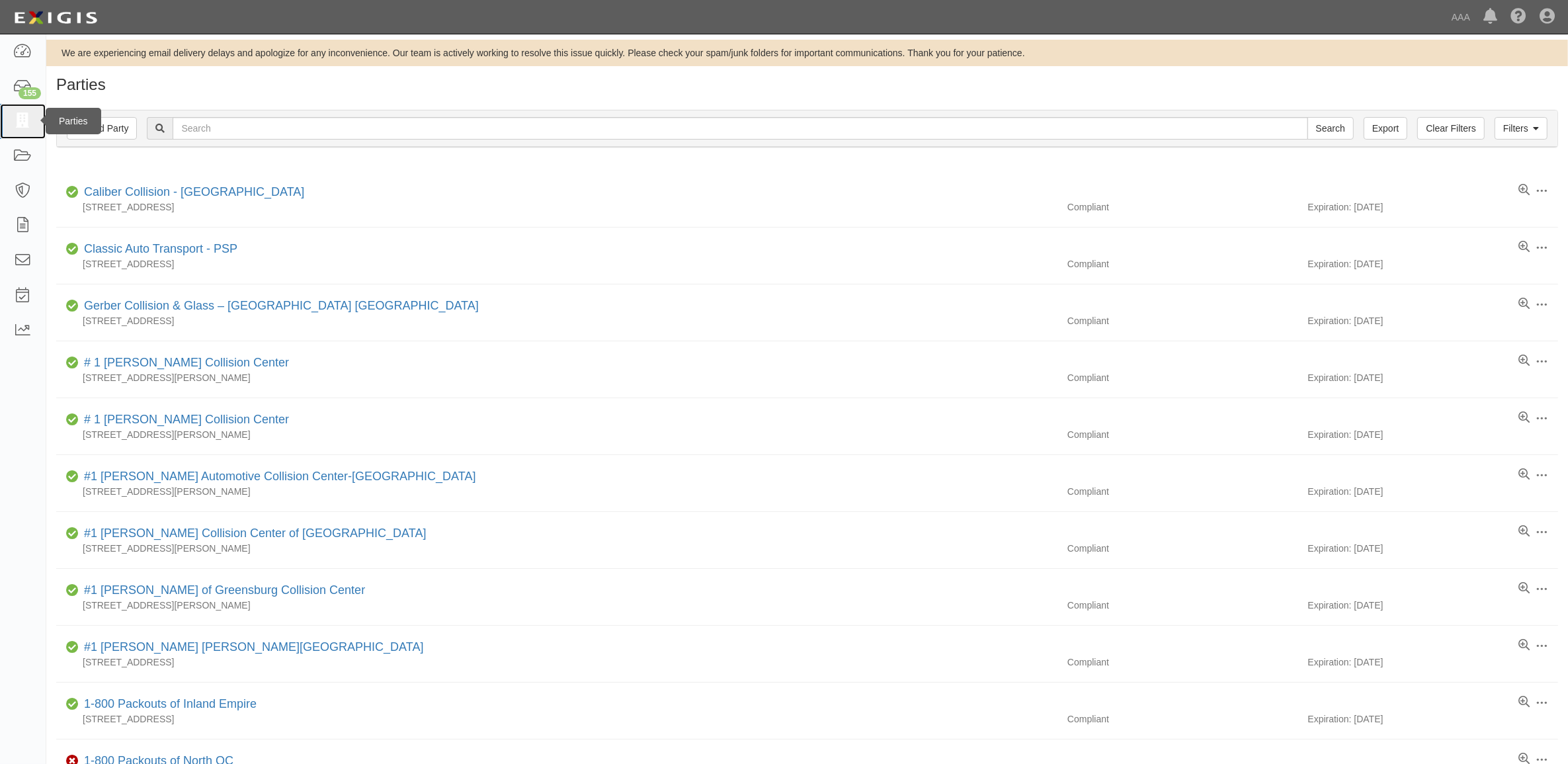
click at [24, 123] on icon at bounding box center [22, 121] width 18 height 15
